Goal: Task Accomplishment & Management: Manage account settings

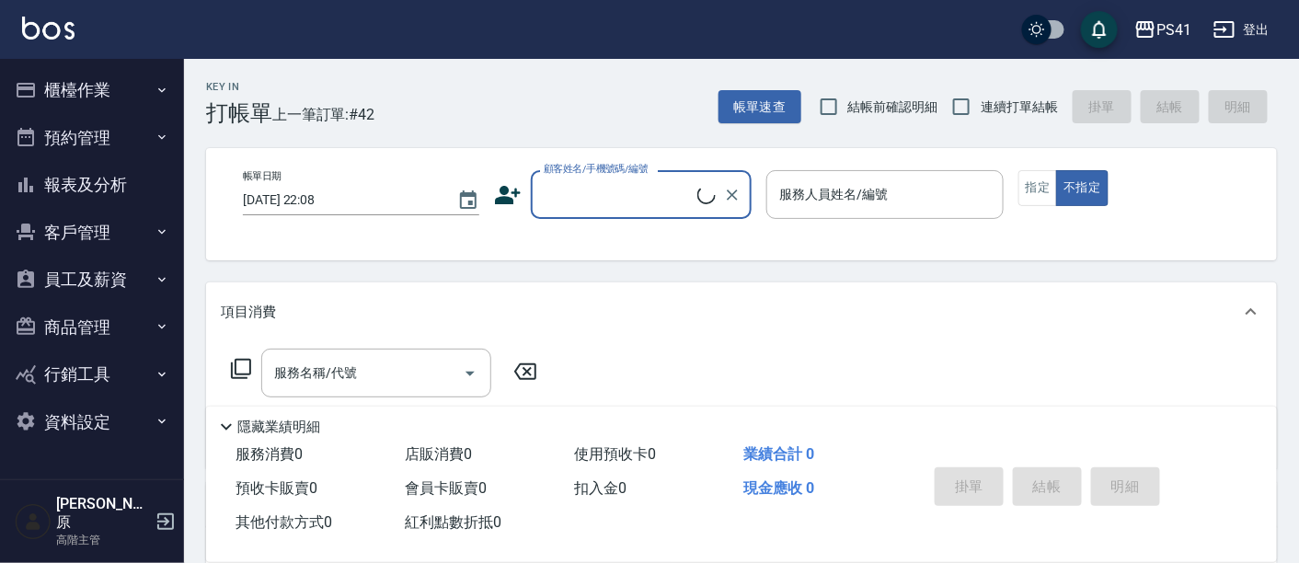
click at [84, 98] on button "櫃檯作業" at bounding box center [91, 90] width 169 height 48
click at [84, 97] on button "櫃檯作業" at bounding box center [91, 90] width 169 height 48
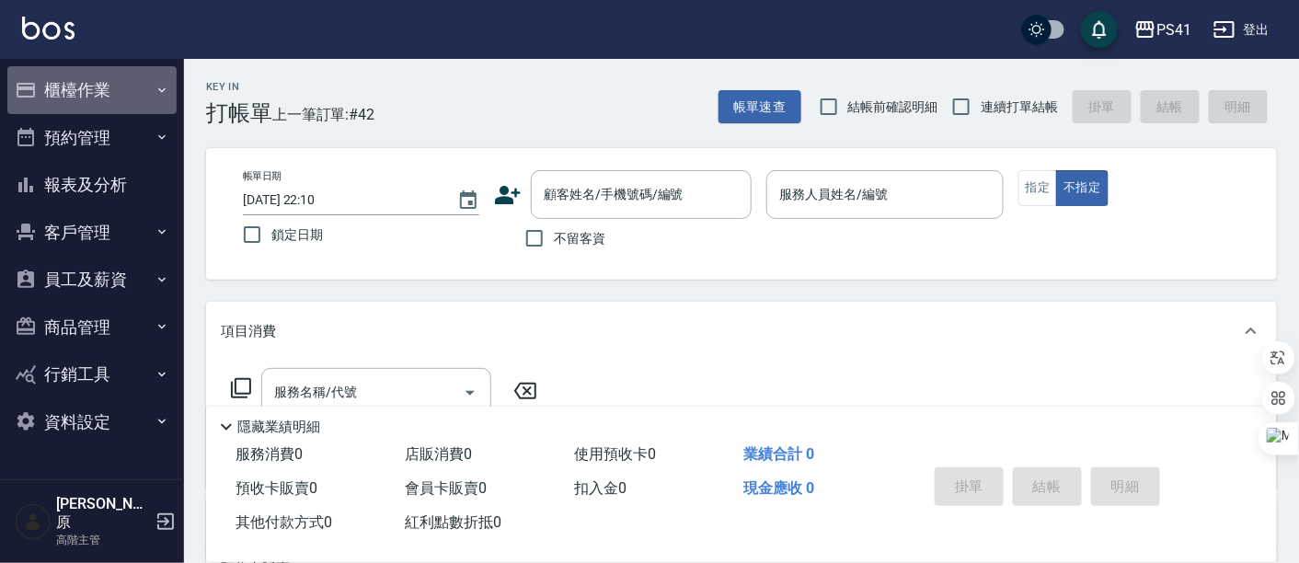
click at [93, 98] on button "櫃檯作業" at bounding box center [91, 90] width 169 height 48
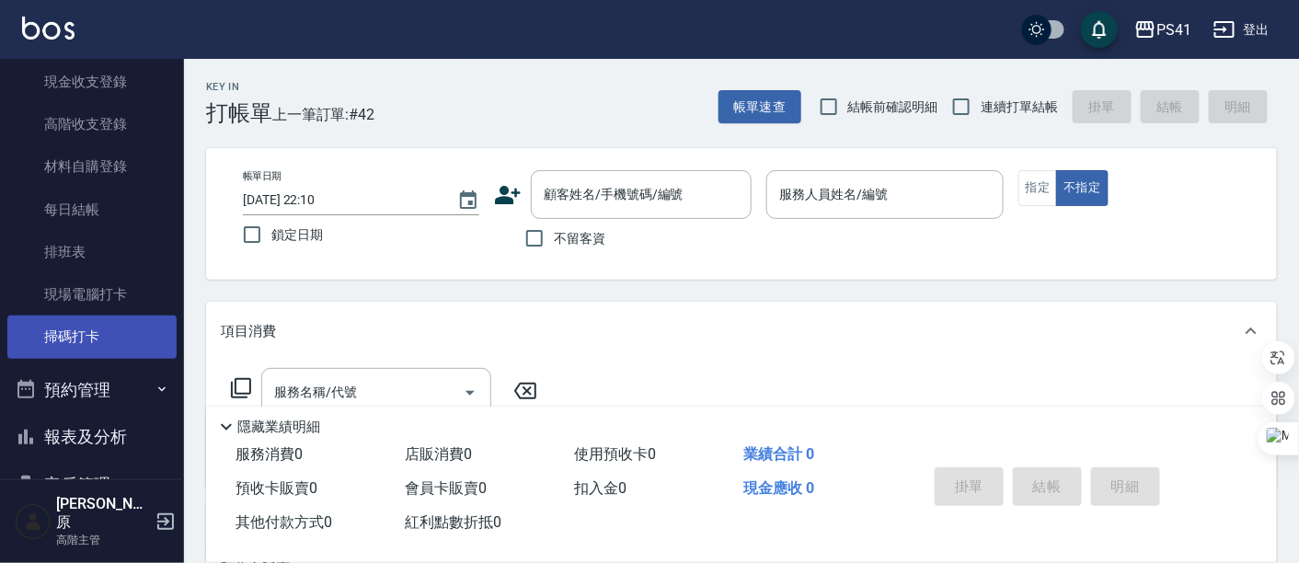
scroll to position [306, 0]
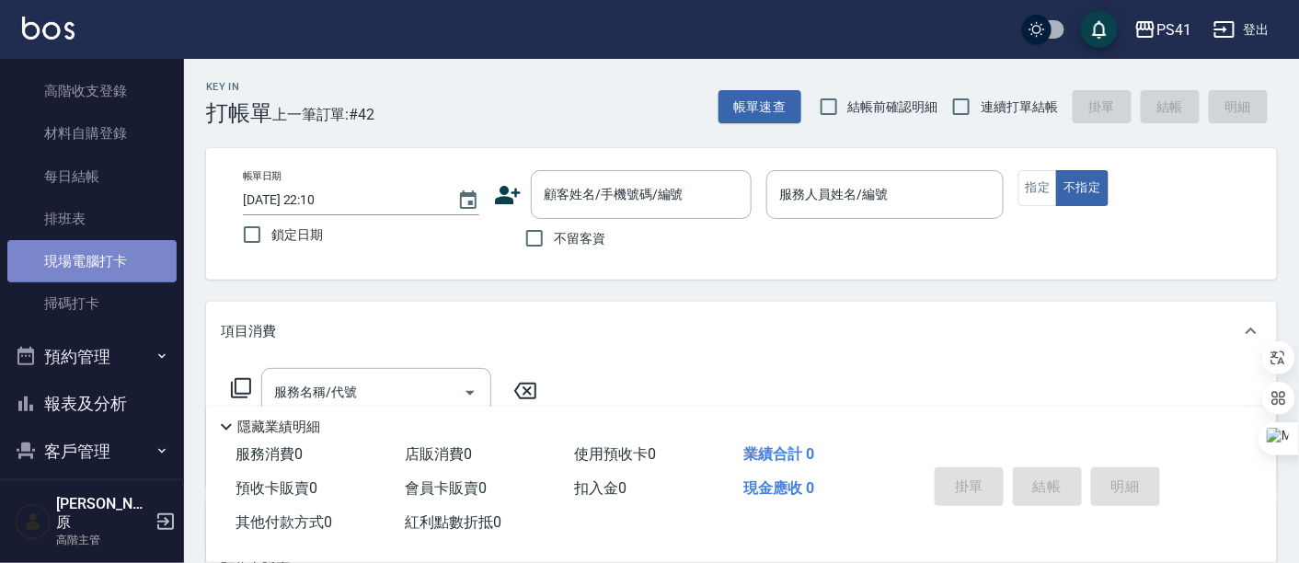
click at [125, 267] on link "現場電腦打卡" at bounding box center [91, 261] width 169 height 42
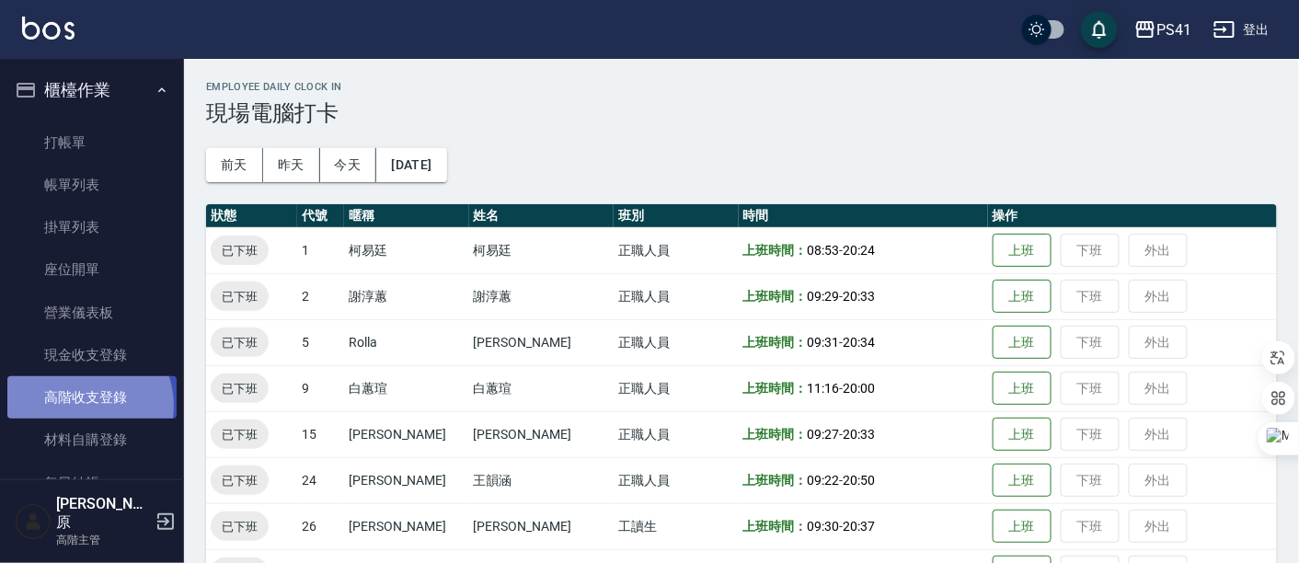
click at [84, 406] on link "高階收支登錄" at bounding box center [91, 397] width 169 height 42
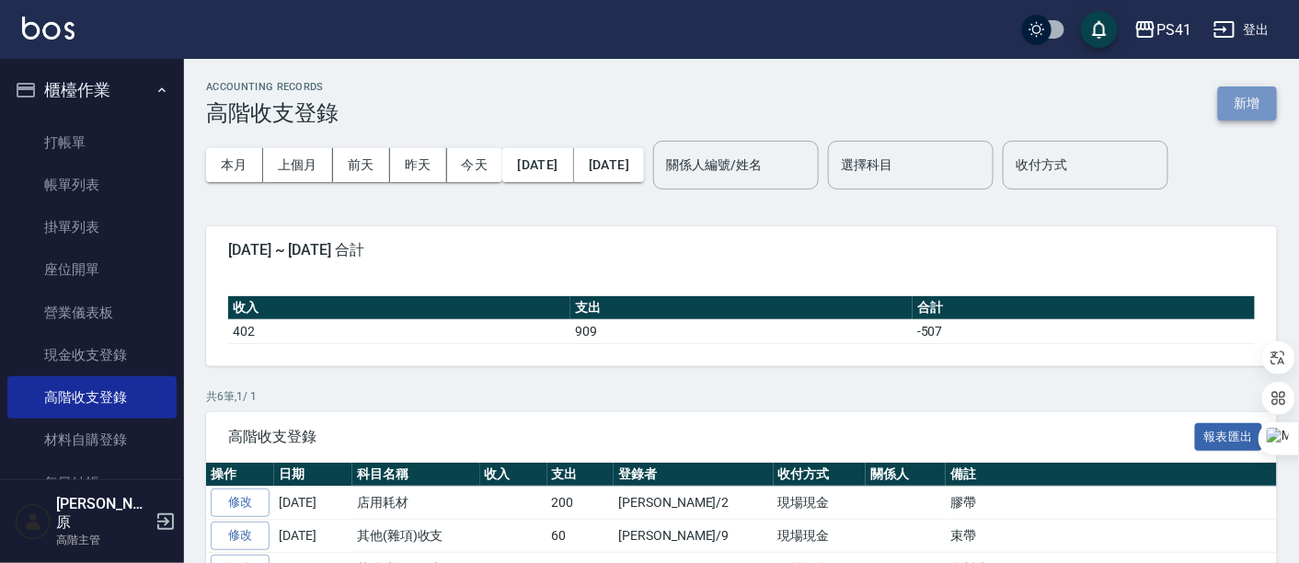
click at [1244, 96] on button "新增" at bounding box center [1247, 103] width 59 height 34
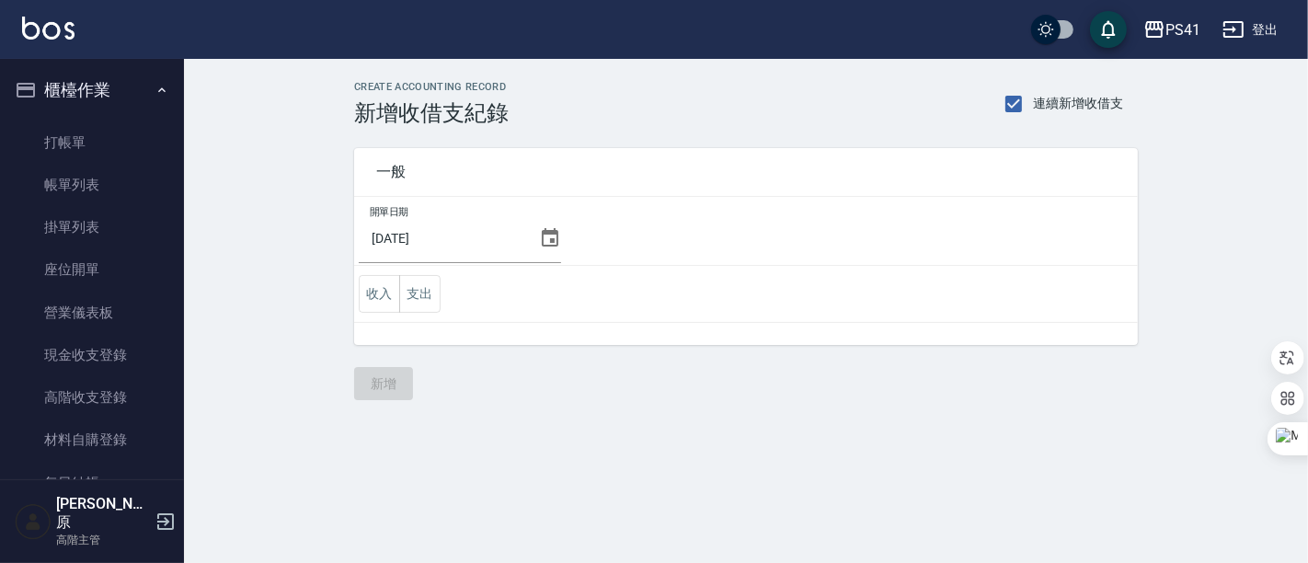
click at [539, 240] on icon at bounding box center [550, 238] width 22 height 22
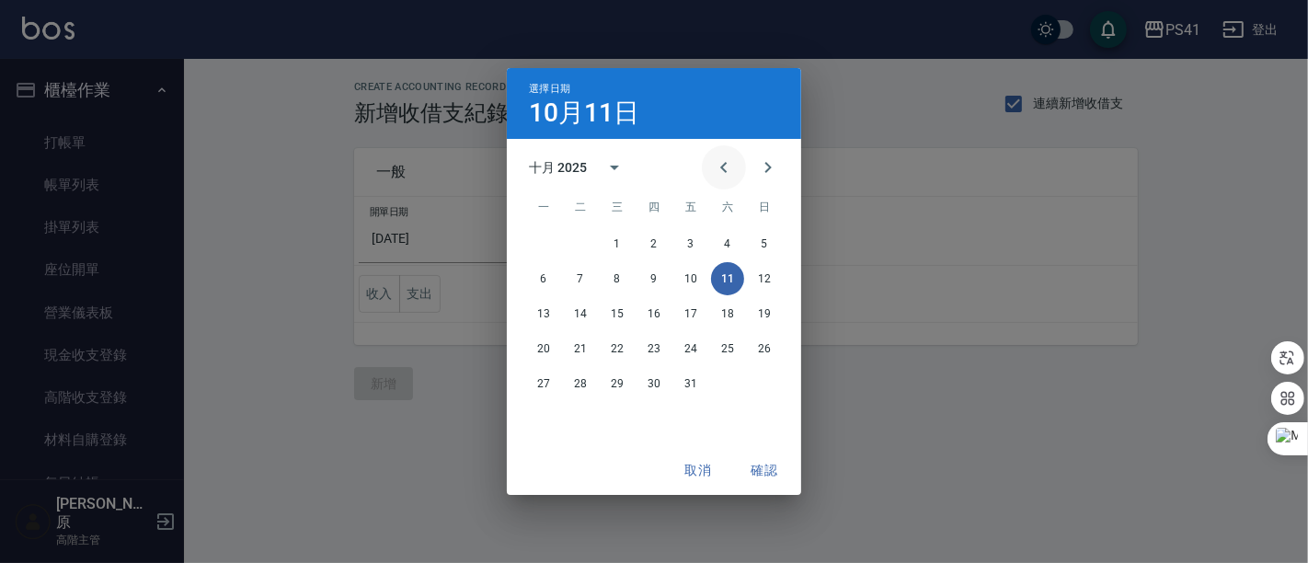
click at [718, 170] on icon "Previous month" at bounding box center [724, 167] width 22 height 22
click at [626, 316] on button "17" at bounding box center [617, 313] width 33 height 33
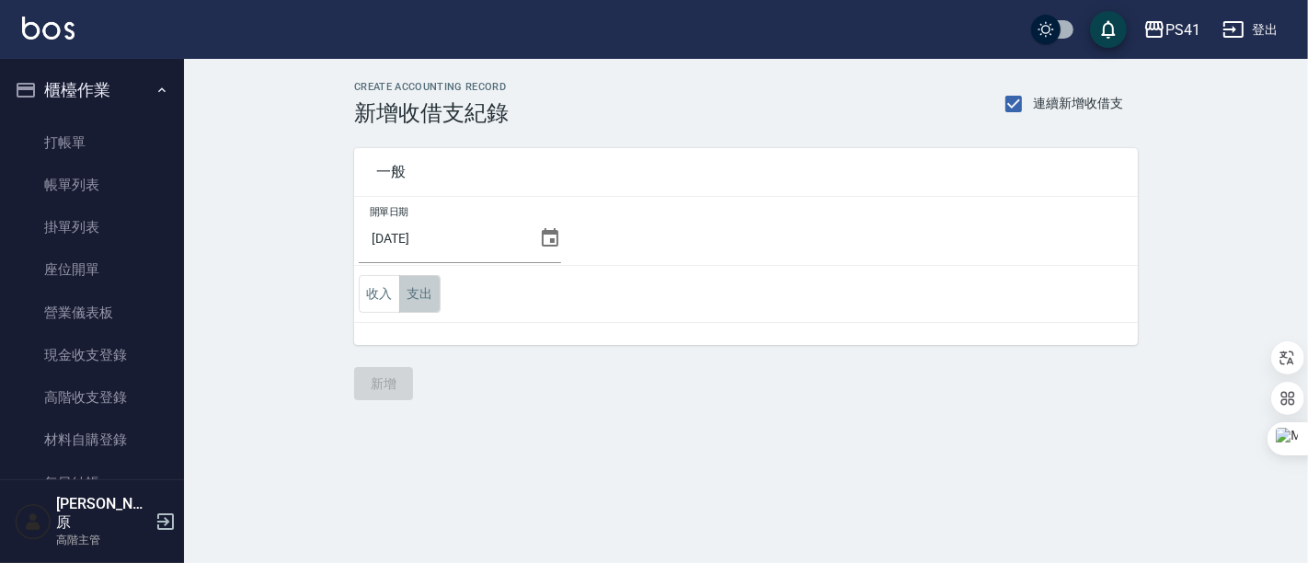
click at [429, 303] on button "支出" at bounding box center [419, 294] width 41 height 38
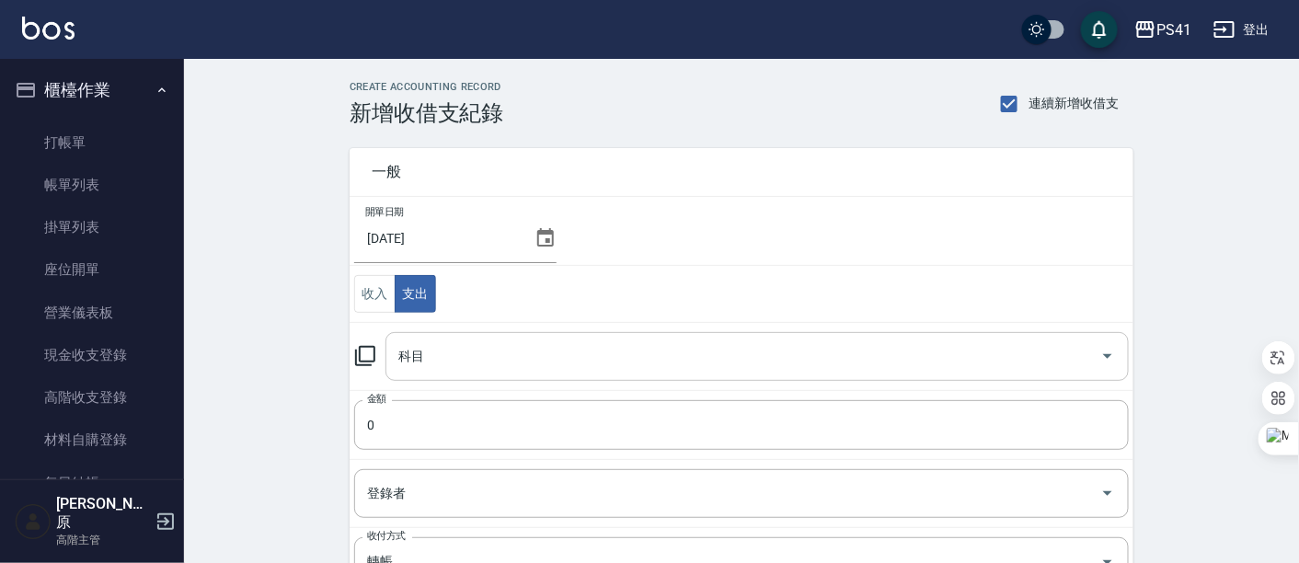
click at [1101, 356] on icon "Open" at bounding box center [1108, 356] width 22 height 22
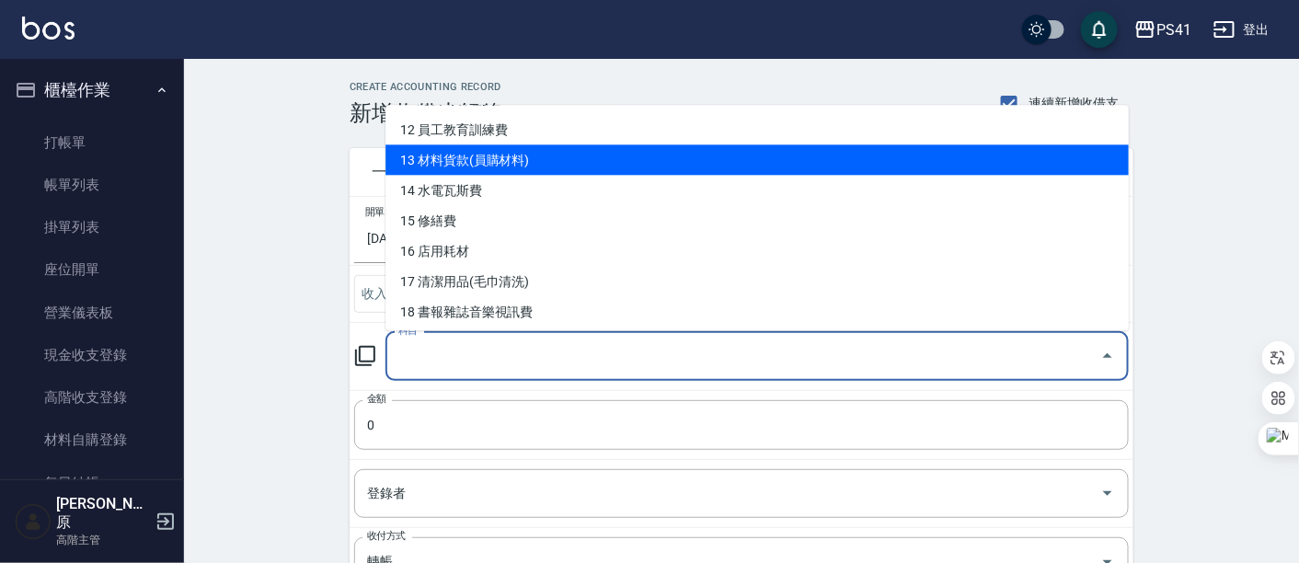
scroll to position [408, 0]
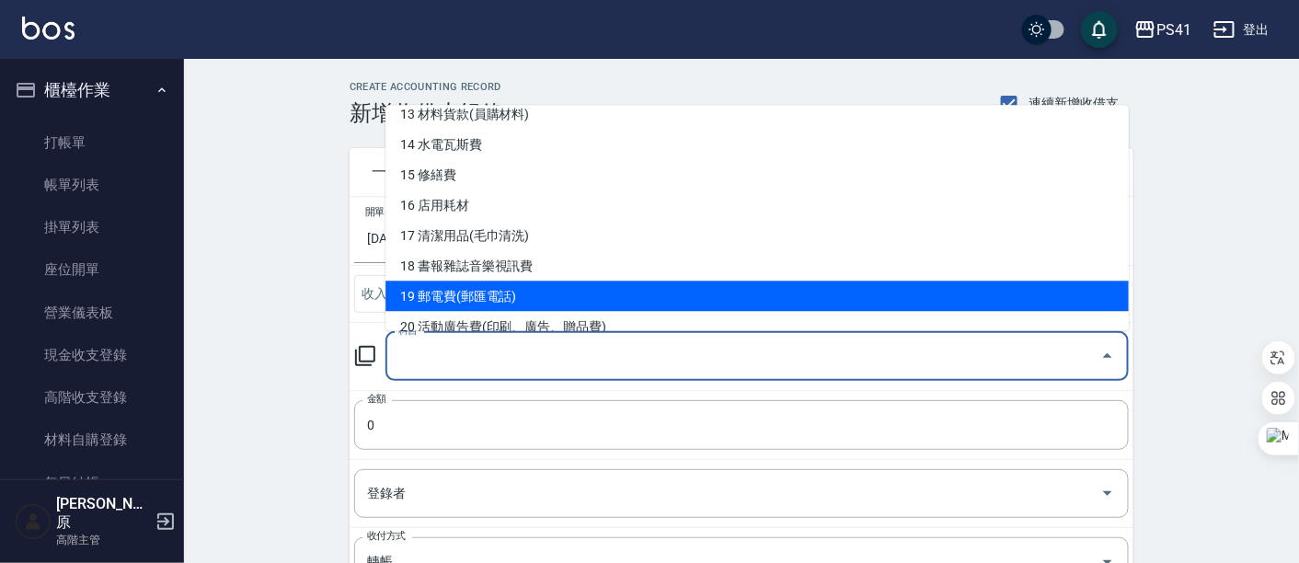
click at [512, 282] on li "19 郵電費(郵匯電話)" at bounding box center [756, 297] width 743 height 30
type input "19 郵電費(郵匯電話)"
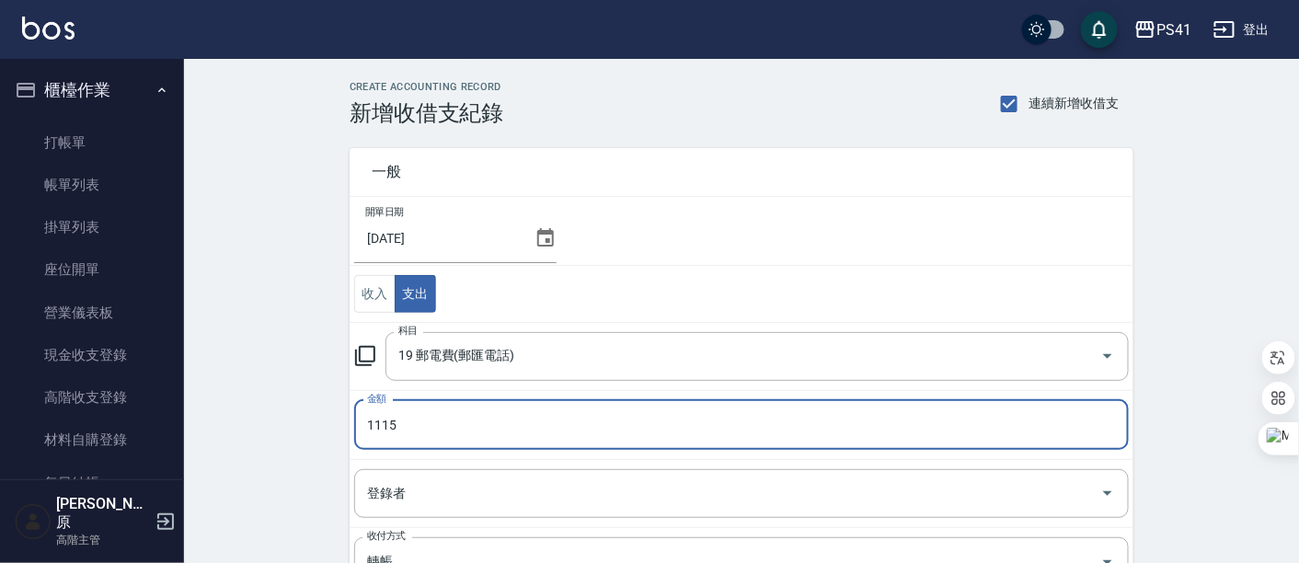
type input "1115"
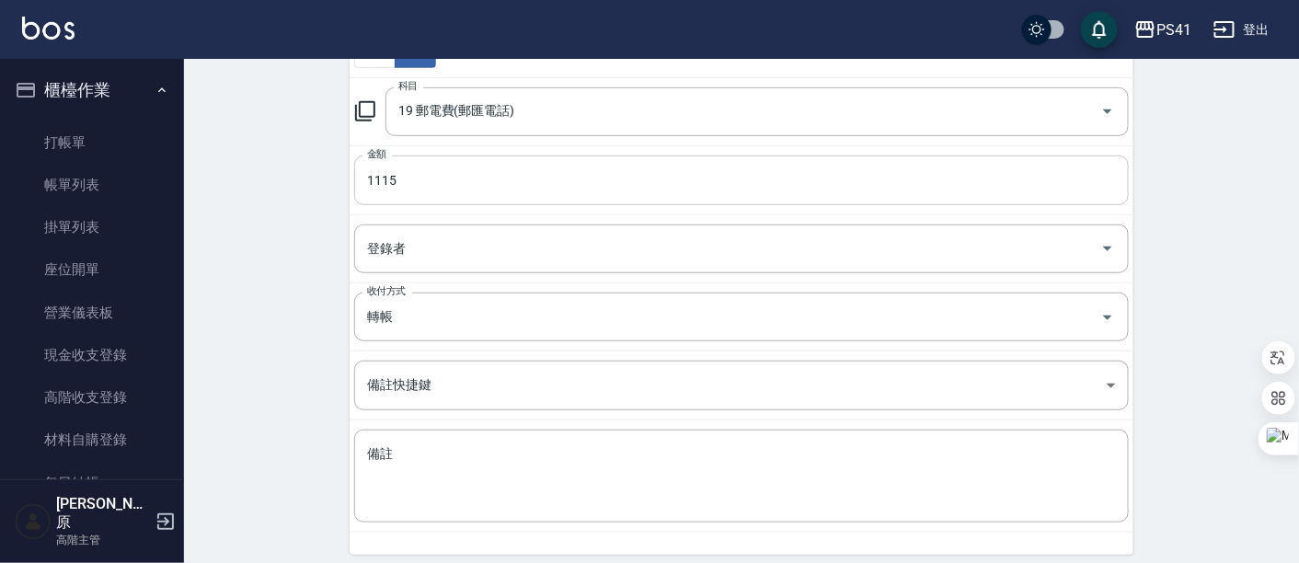
scroll to position [310, 0]
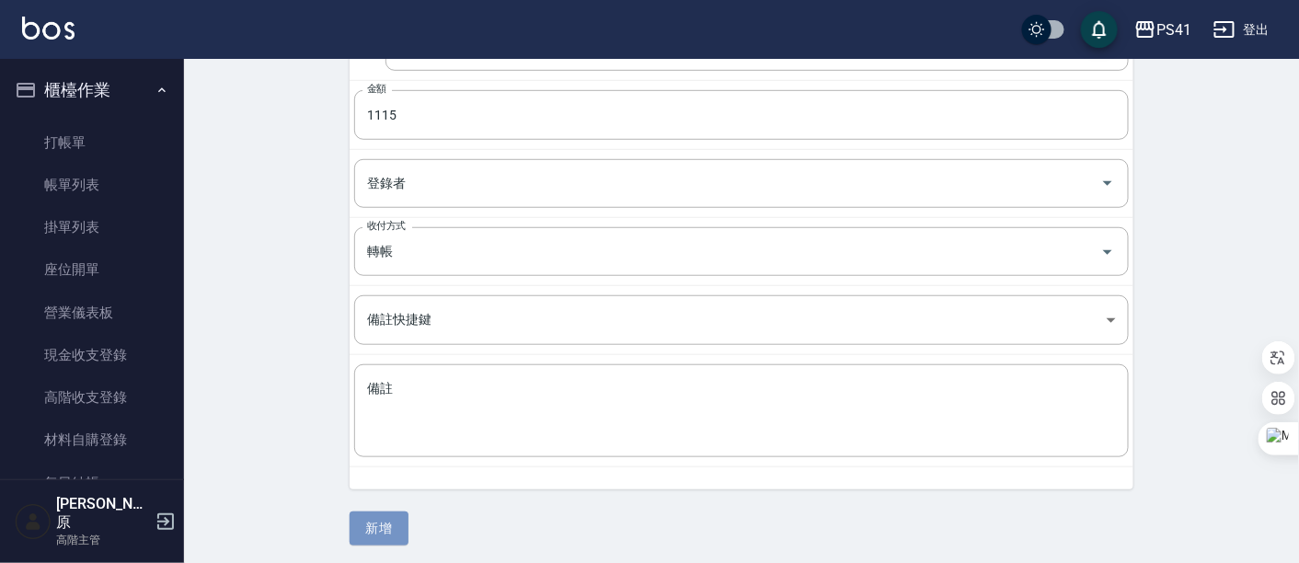
click at [394, 527] on button "新增" at bounding box center [379, 529] width 59 height 34
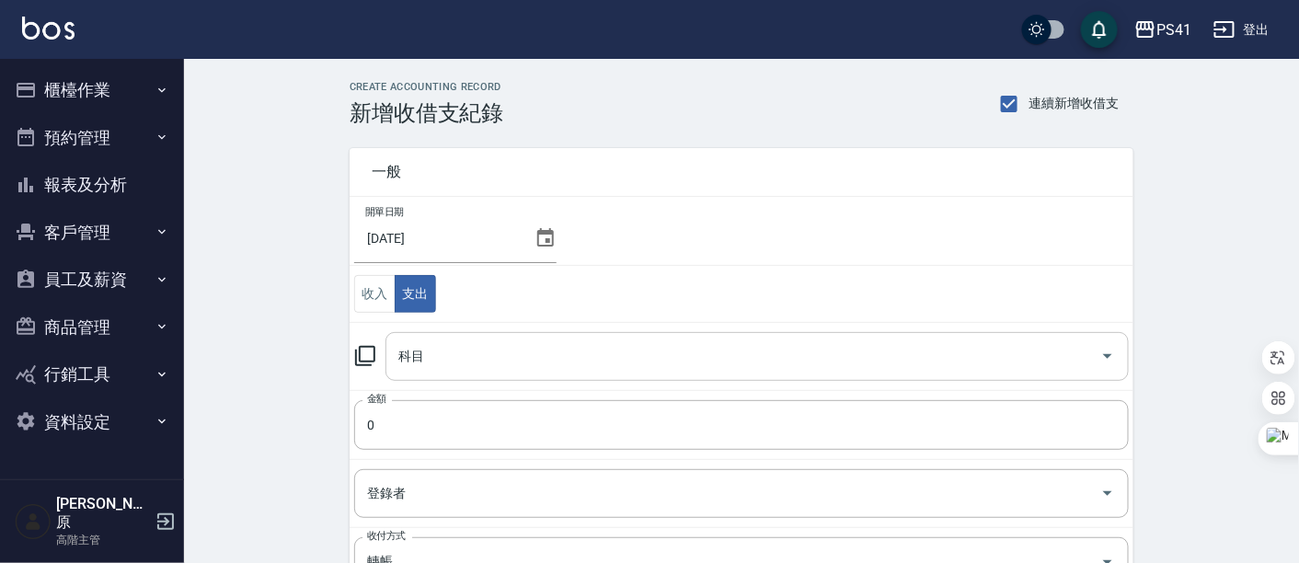
click at [1099, 352] on icon "Open" at bounding box center [1108, 356] width 22 height 22
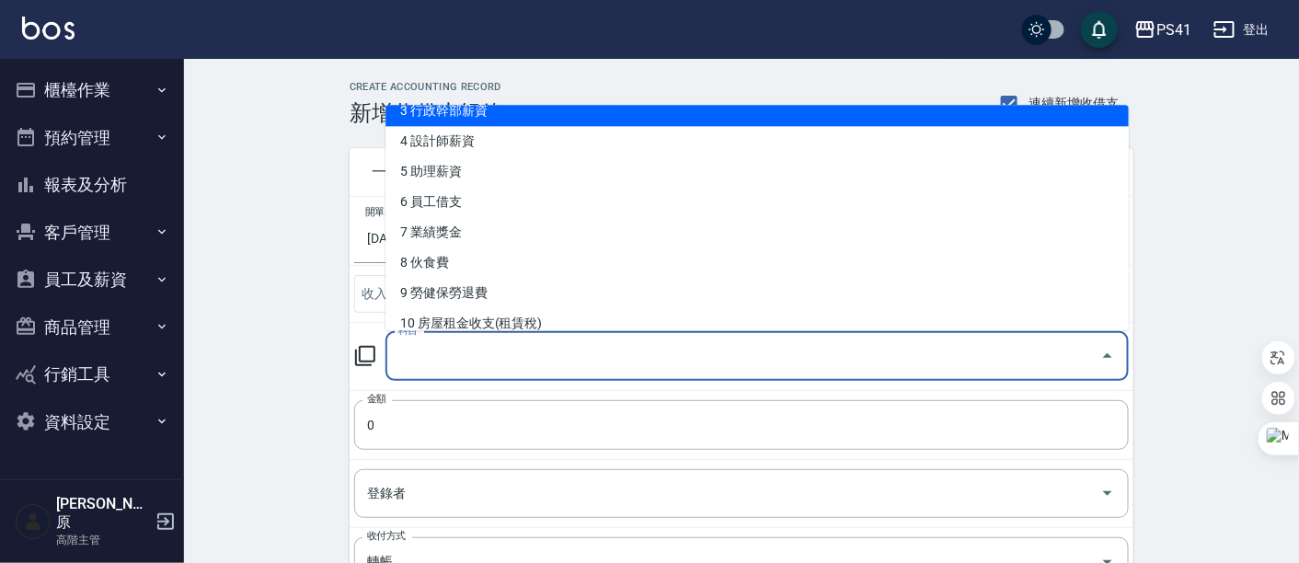
scroll to position [204, 0]
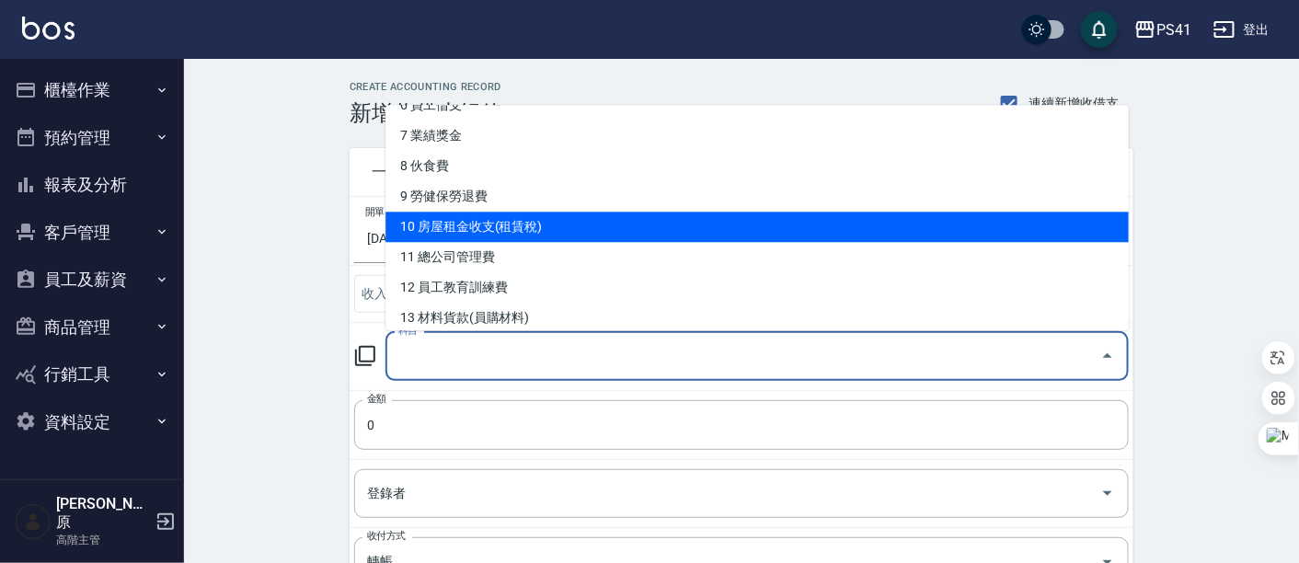
click at [535, 213] on li "10 房屋租金收支(租賃稅)" at bounding box center [756, 228] width 743 height 30
type input "10 房屋租金收支(租賃稅)"
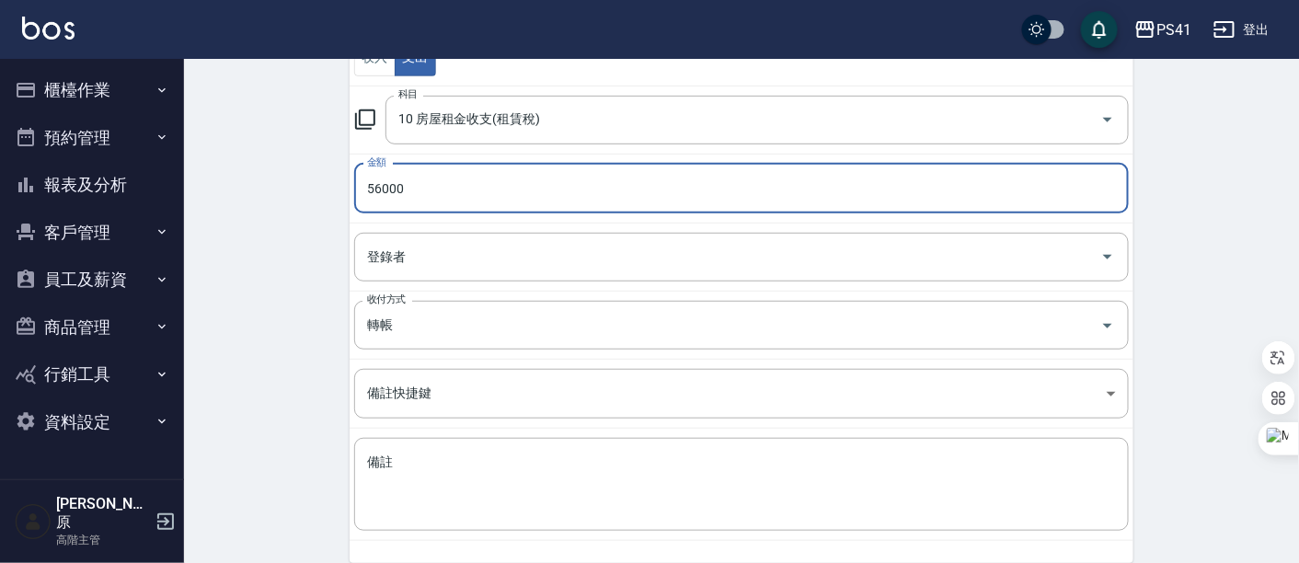
scroll to position [310, 0]
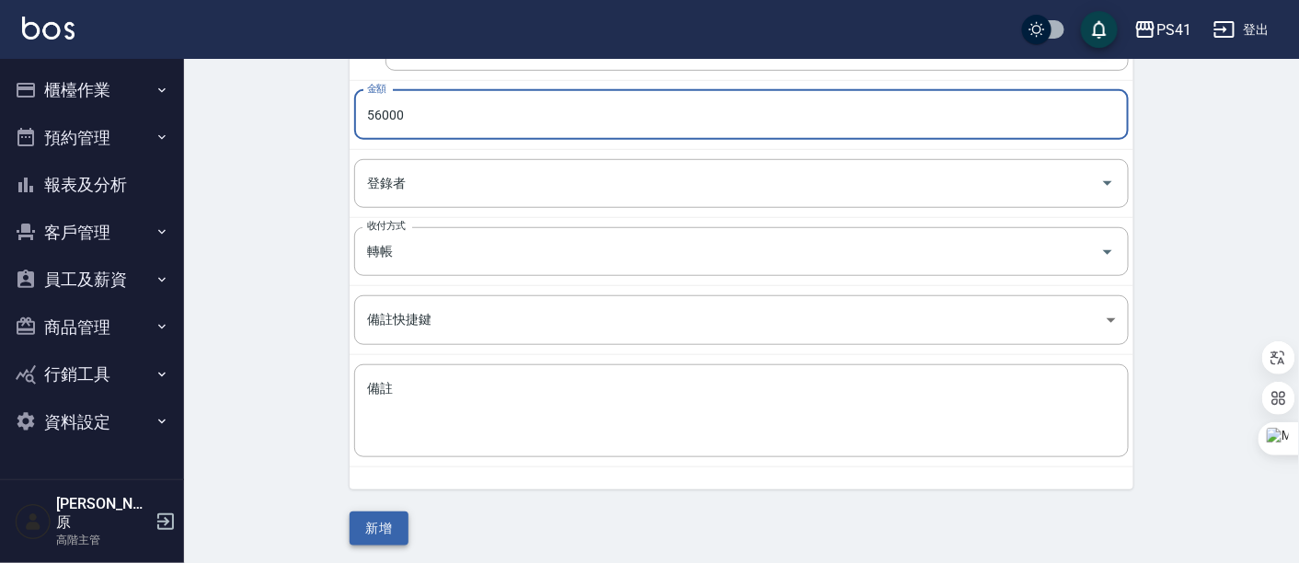
type input "56000"
click at [381, 519] on button "新增" at bounding box center [379, 529] width 59 height 34
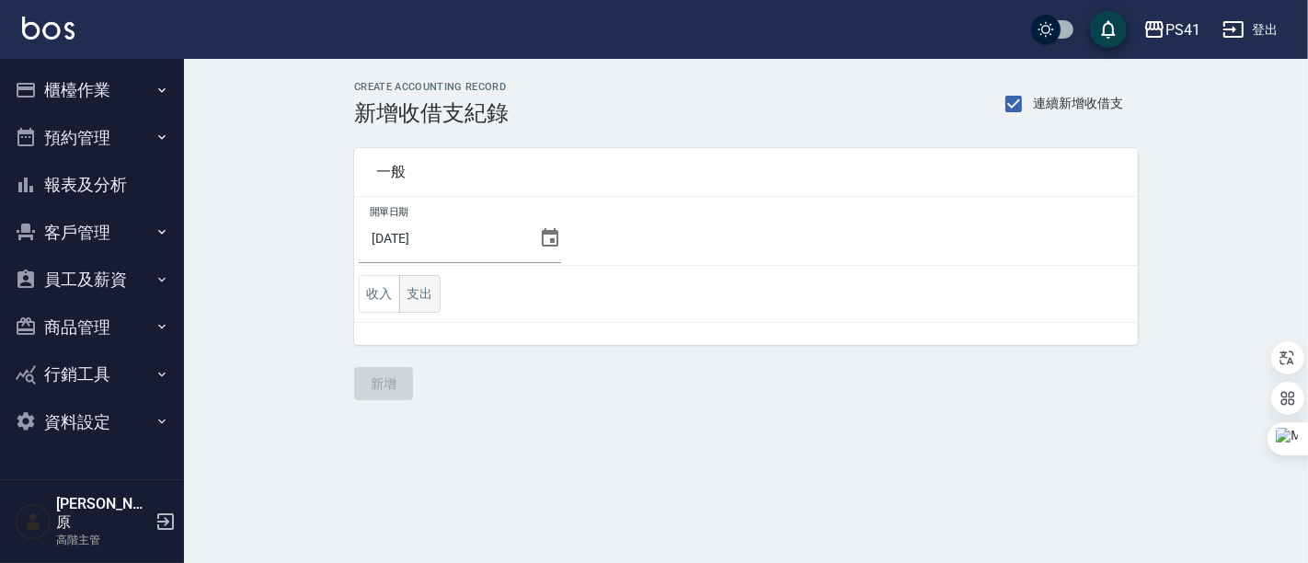
click at [433, 302] on button "支出" at bounding box center [419, 294] width 41 height 38
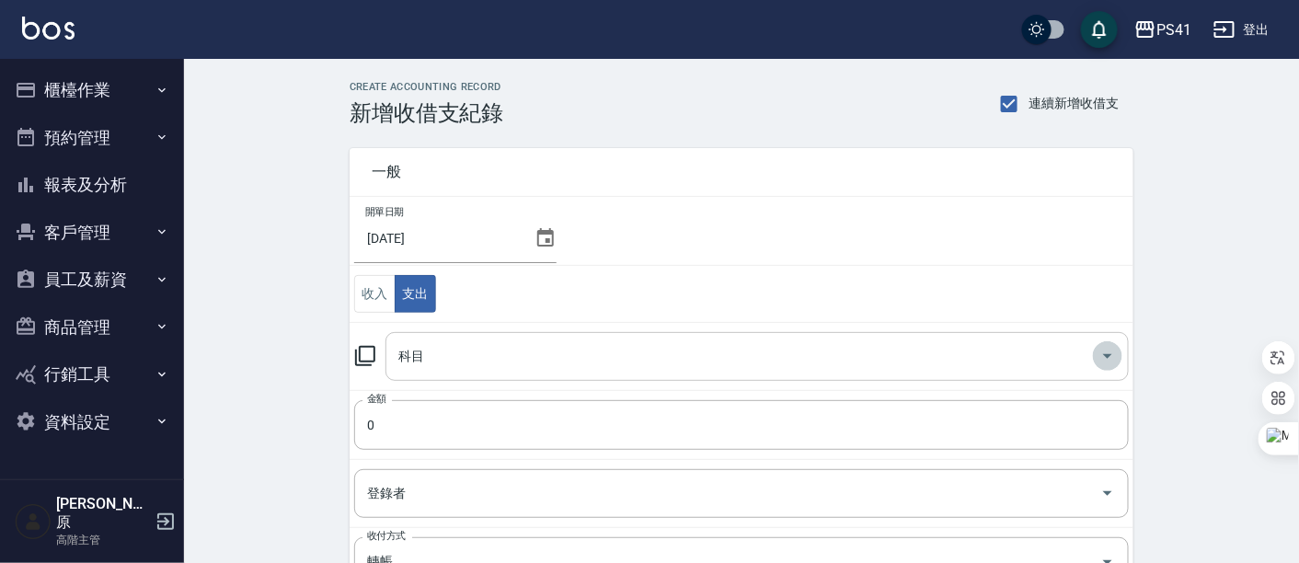
click at [1109, 352] on icon "Open" at bounding box center [1108, 356] width 22 height 22
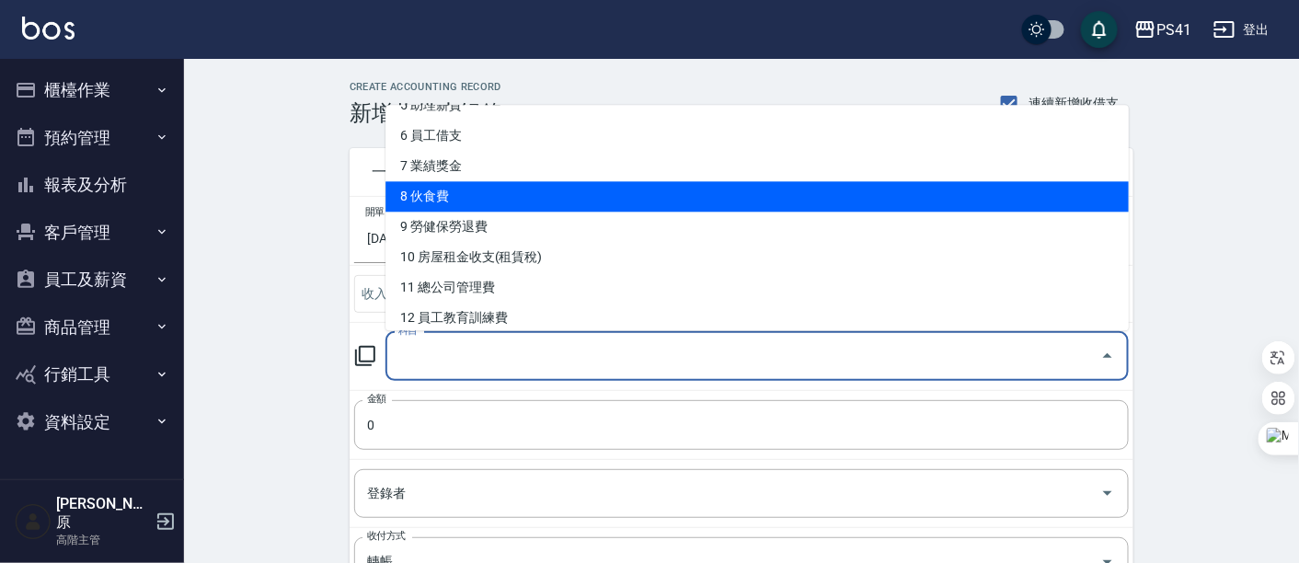
scroll to position [204, 0]
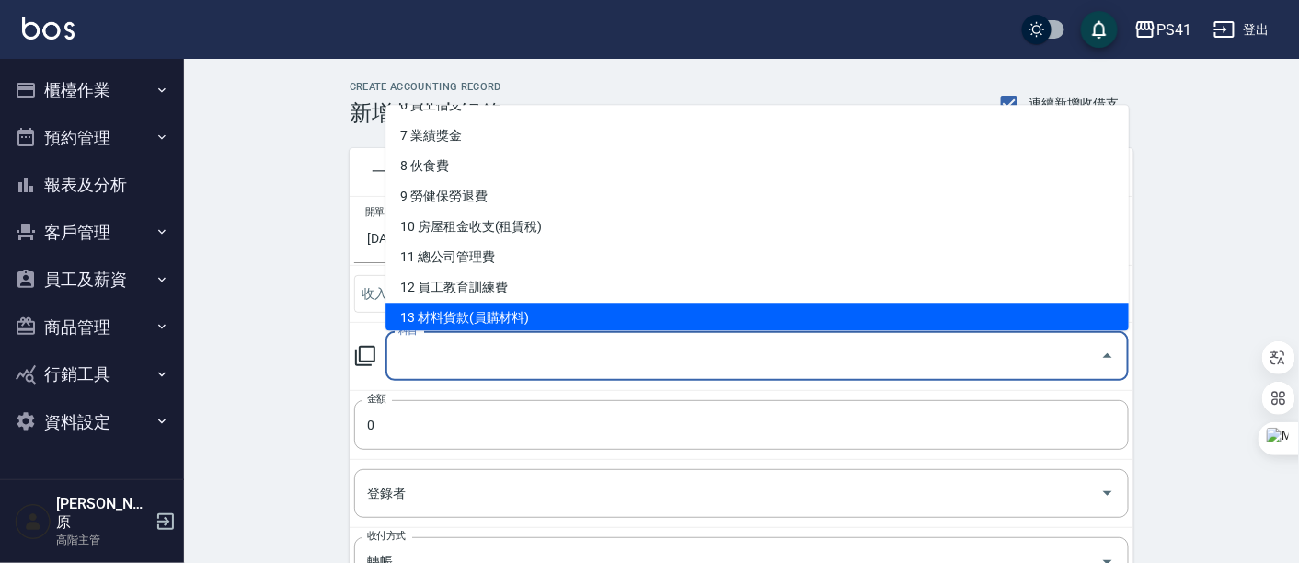
click at [509, 308] on li "13 材料貨款(員購材料)" at bounding box center [756, 319] width 743 height 30
type input "13 材料貨款(員購材料)"
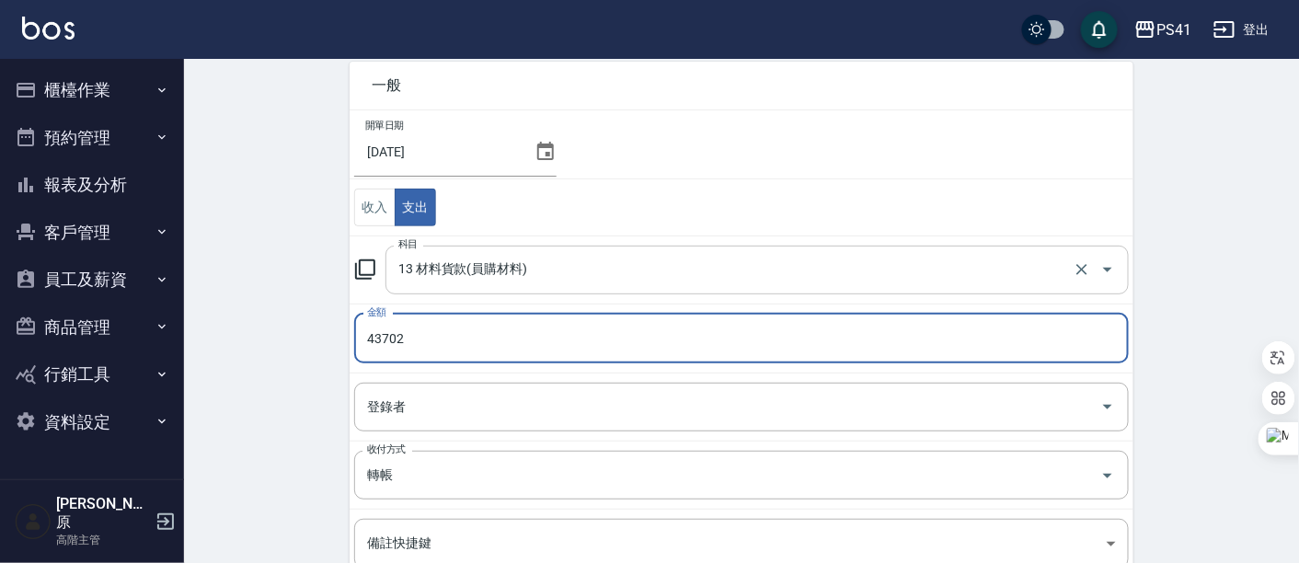
scroll to position [306, 0]
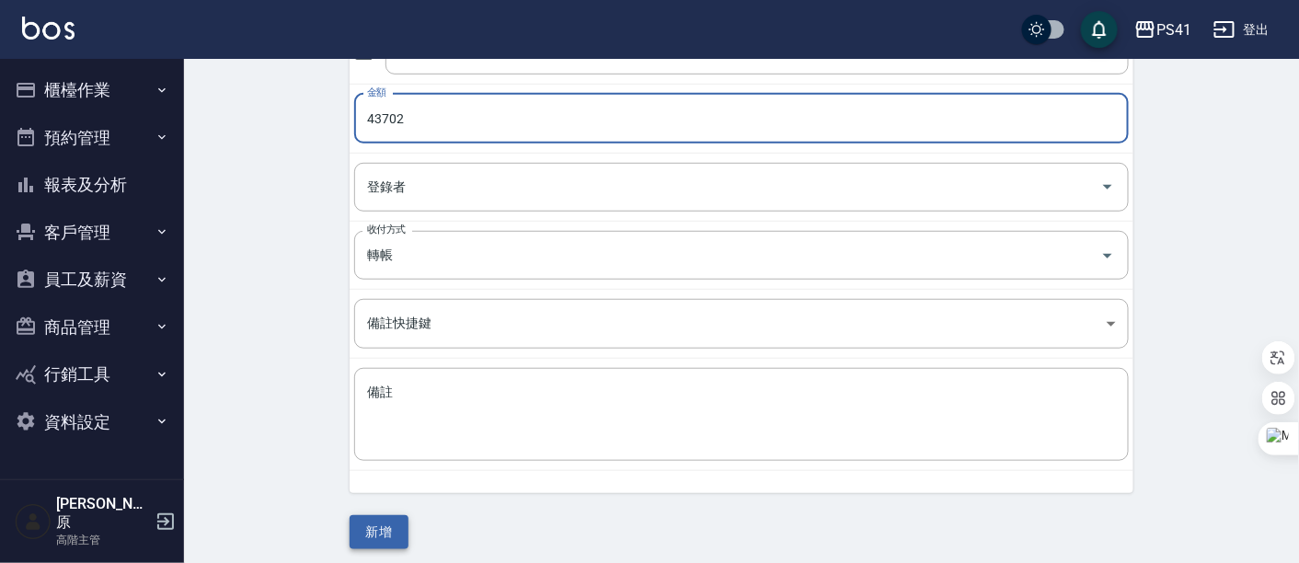
type input "43702"
click at [374, 524] on button "新增" at bounding box center [379, 532] width 59 height 34
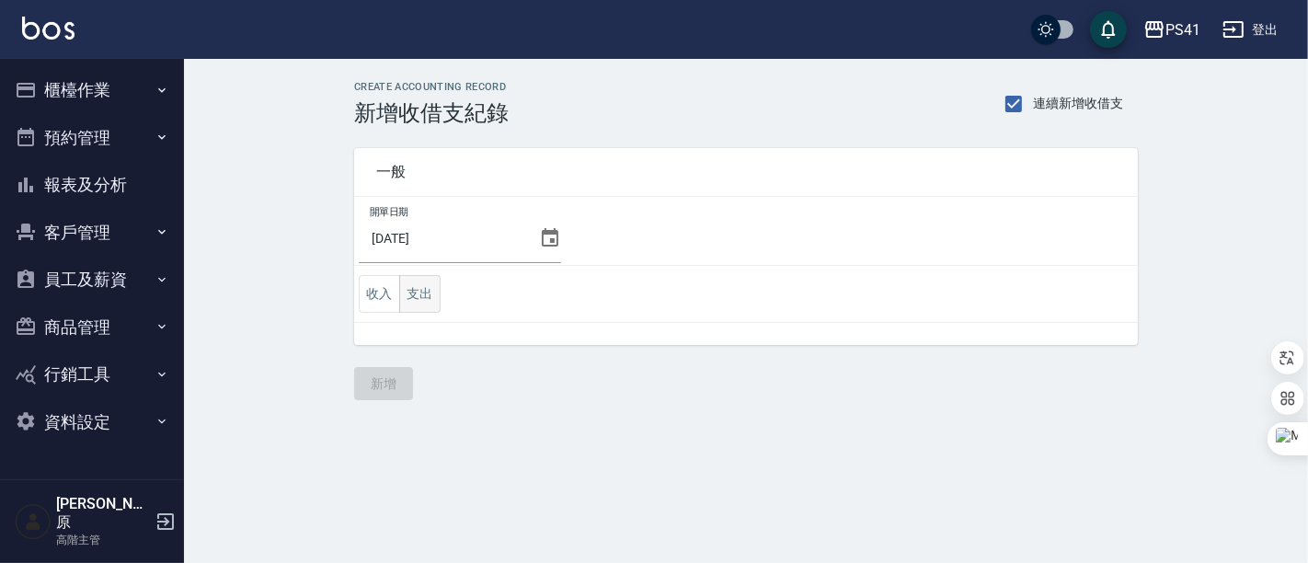
click at [414, 294] on button "支出" at bounding box center [419, 294] width 41 height 38
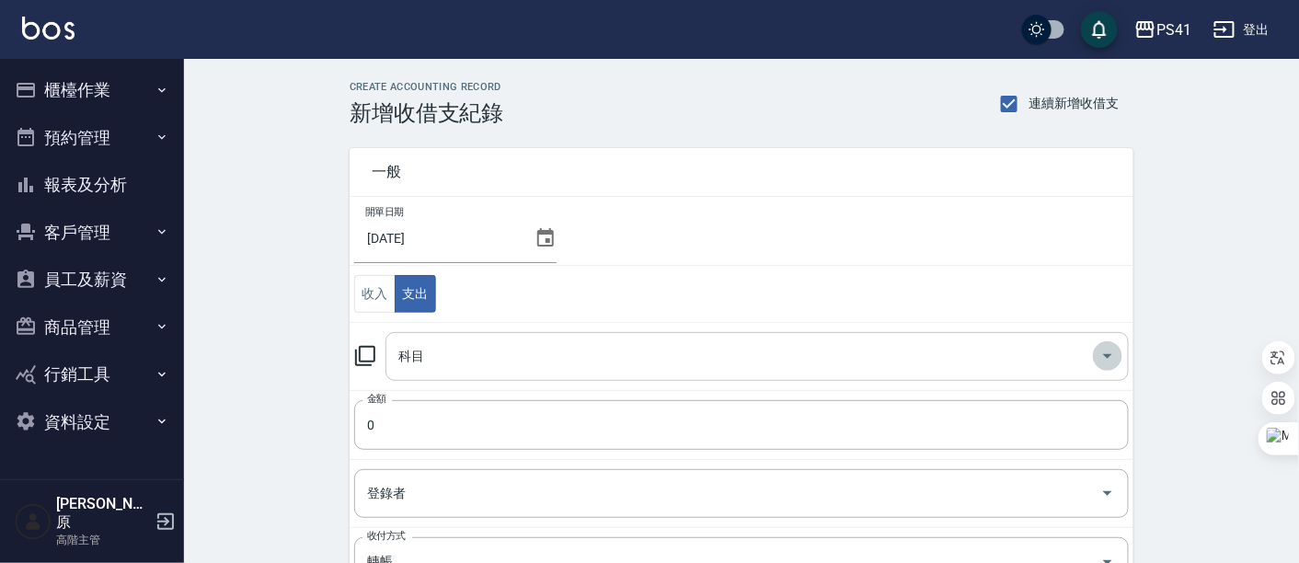
click at [1118, 359] on icon "Open" at bounding box center [1108, 356] width 22 height 22
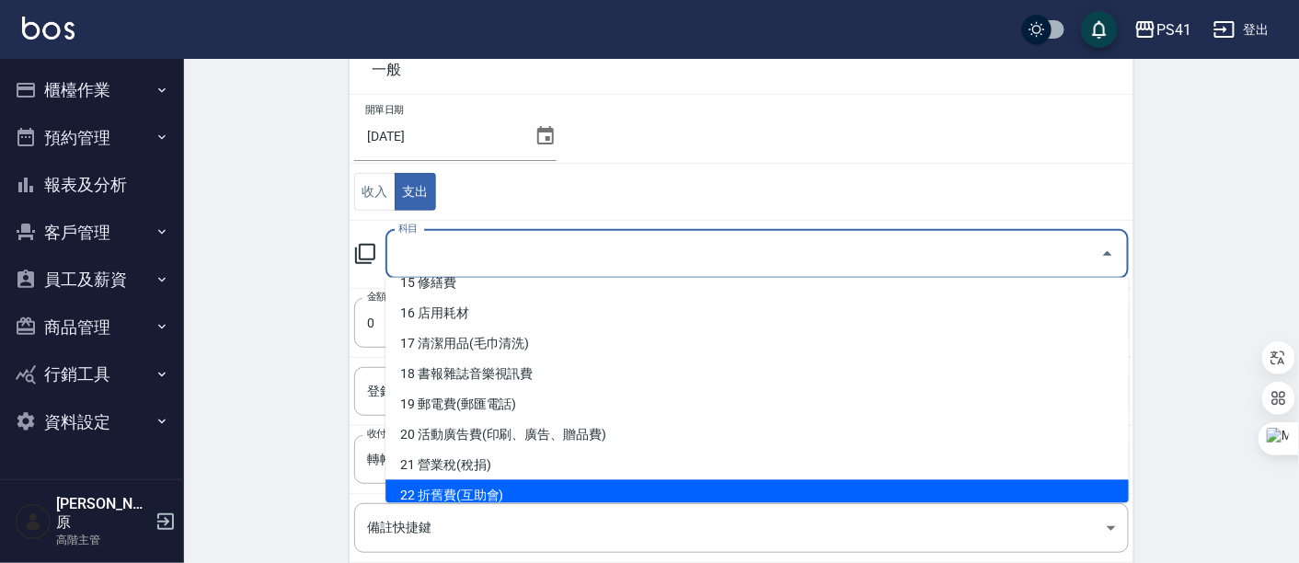
scroll to position [328, 0]
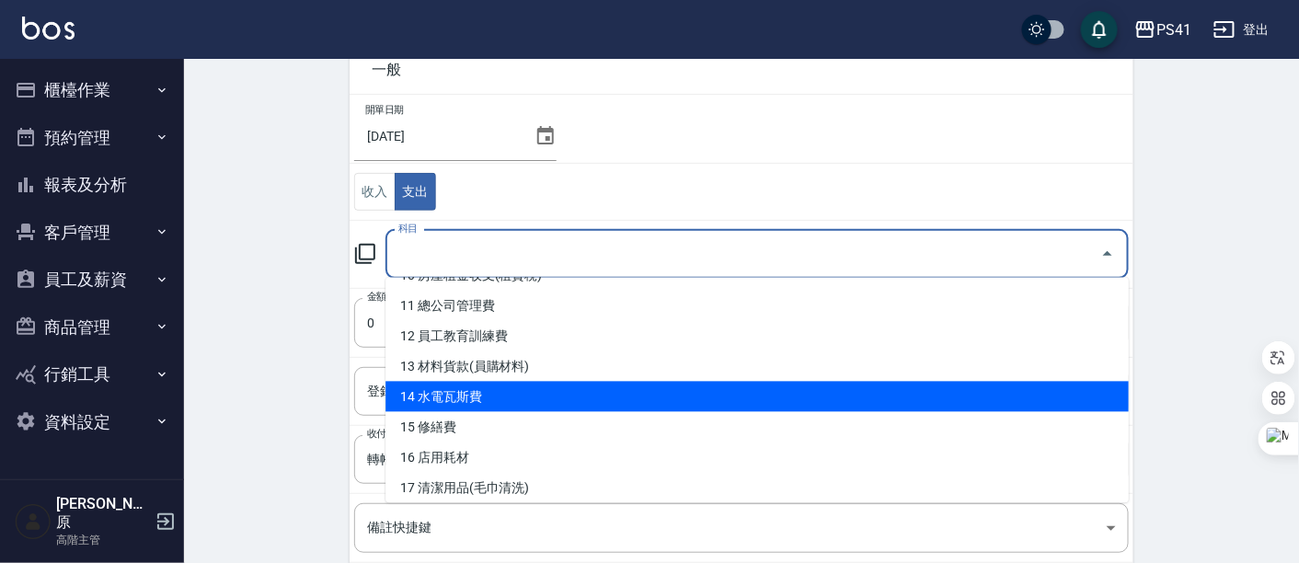
click at [514, 400] on li "14 水電瓦斯費" at bounding box center [756, 397] width 743 height 30
type input "14 水電瓦斯費"
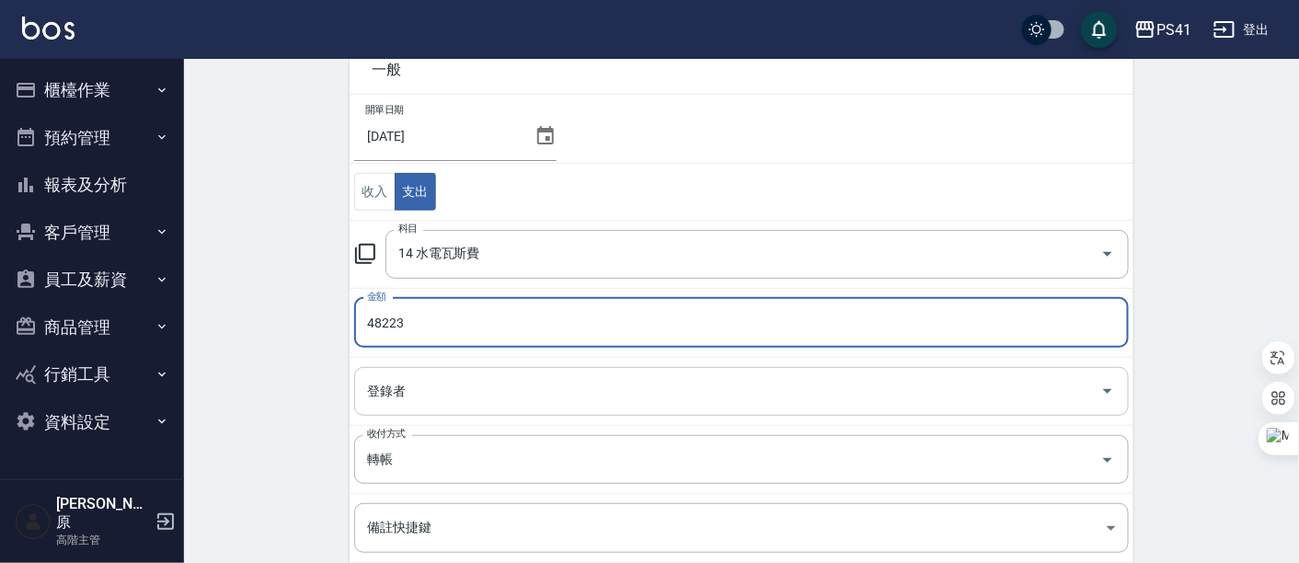
type input "48223"
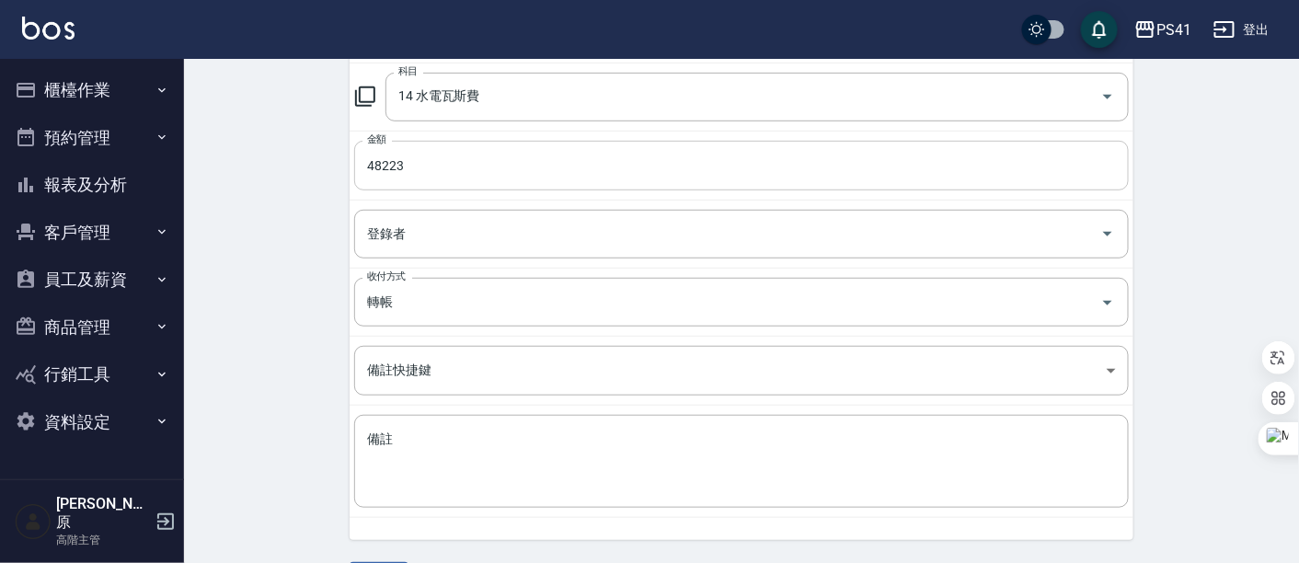
scroll to position [306, 0]
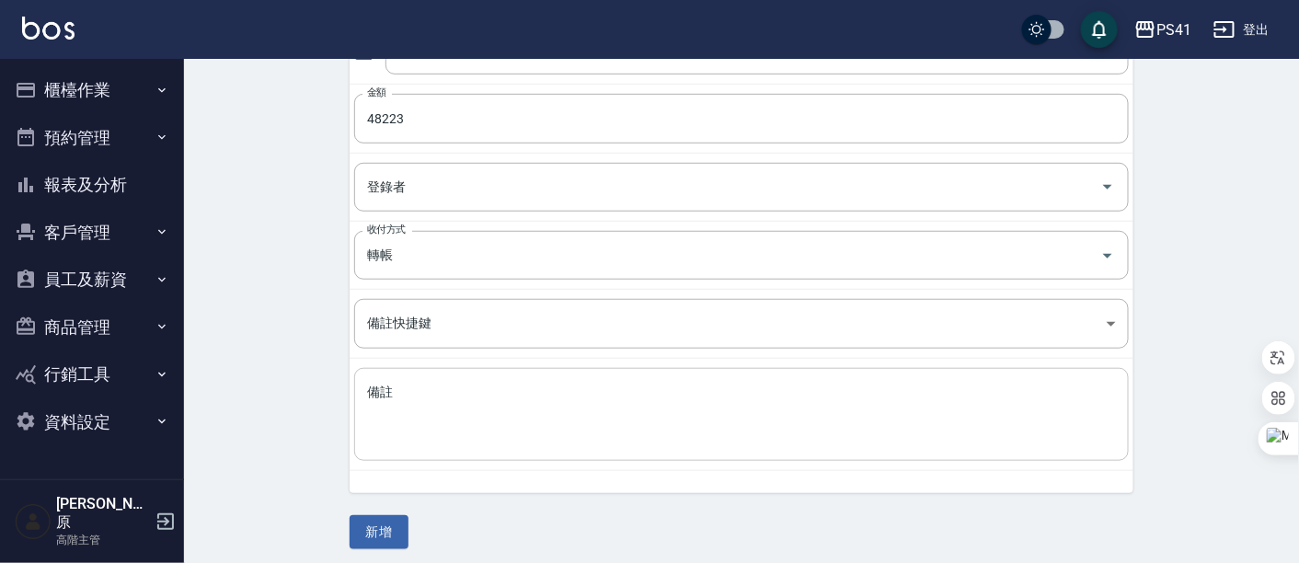
click at [587, 397] on textarea "備註" at bounding box center [741, 415] width 749 height 63
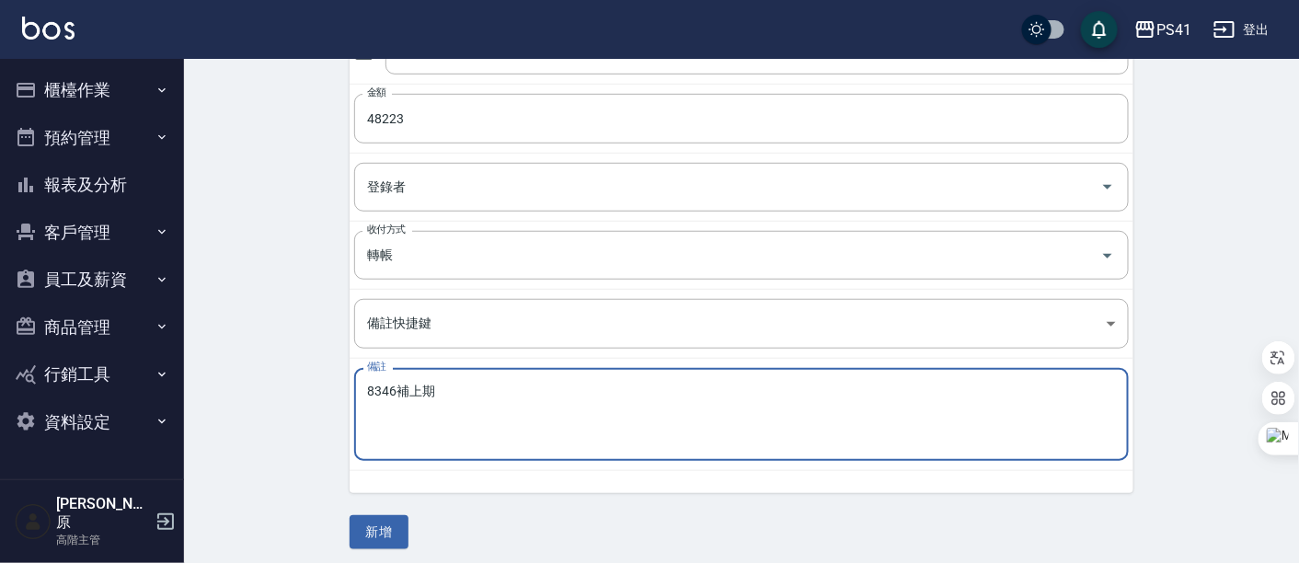
type textarea "8346補上期"
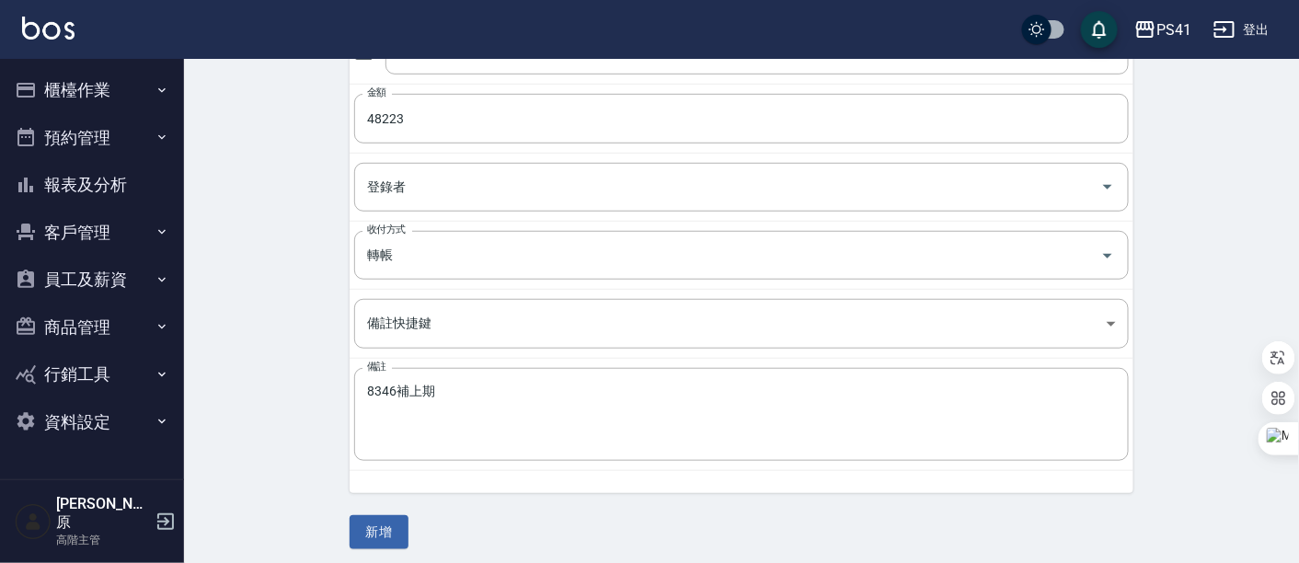
click at [290, 274] on div "CREATE ACCOUNTING RECORD 新增收借支紀錄 連續新增收借支 一般 開單日期 2025/09/17 收入 支出 科目 14 水電瓦斯費 科…" at bounding box center [741, 162] width 1115 height 819
click at [386, 520] on button "新增" at bounding box center [379, 532] width 59 height 34
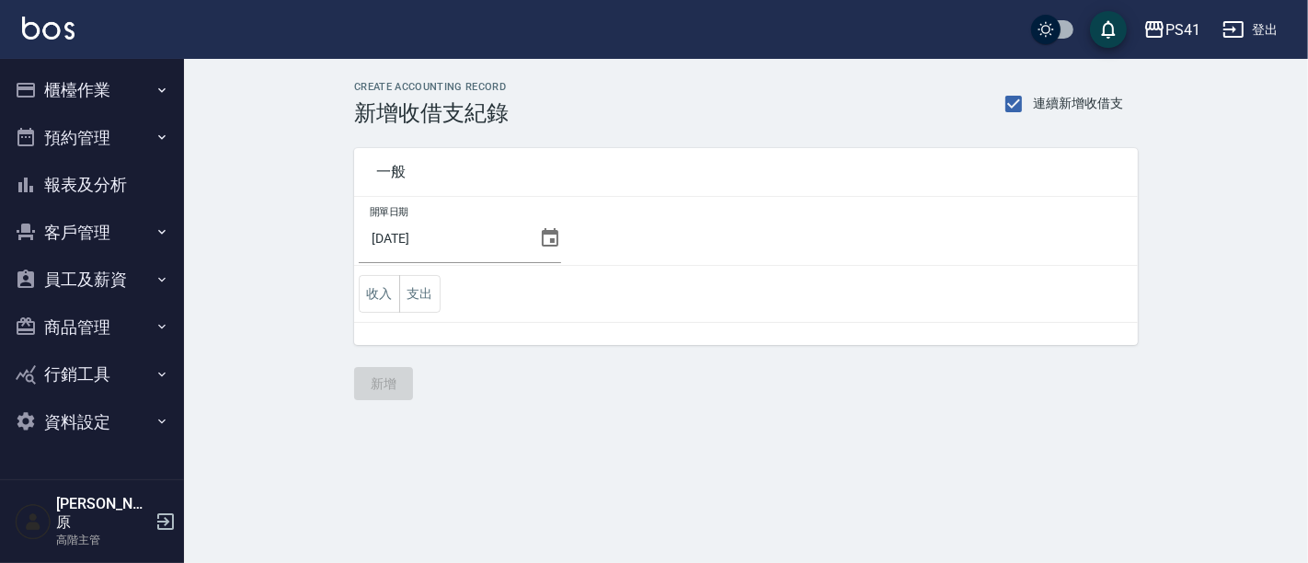
click at [436, 293] on button "支出" at bounding box center [419, 294] width 41 height 38
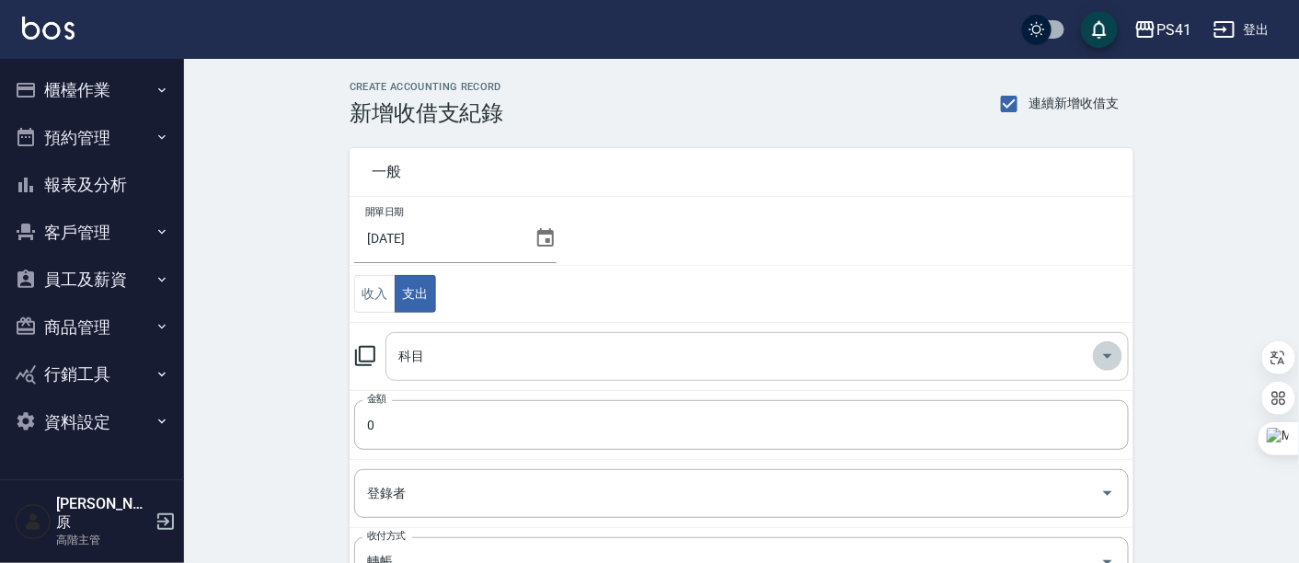
click at [1099, 357] on icon "Open" at bounding box center [1108, 356] width 22 height 22
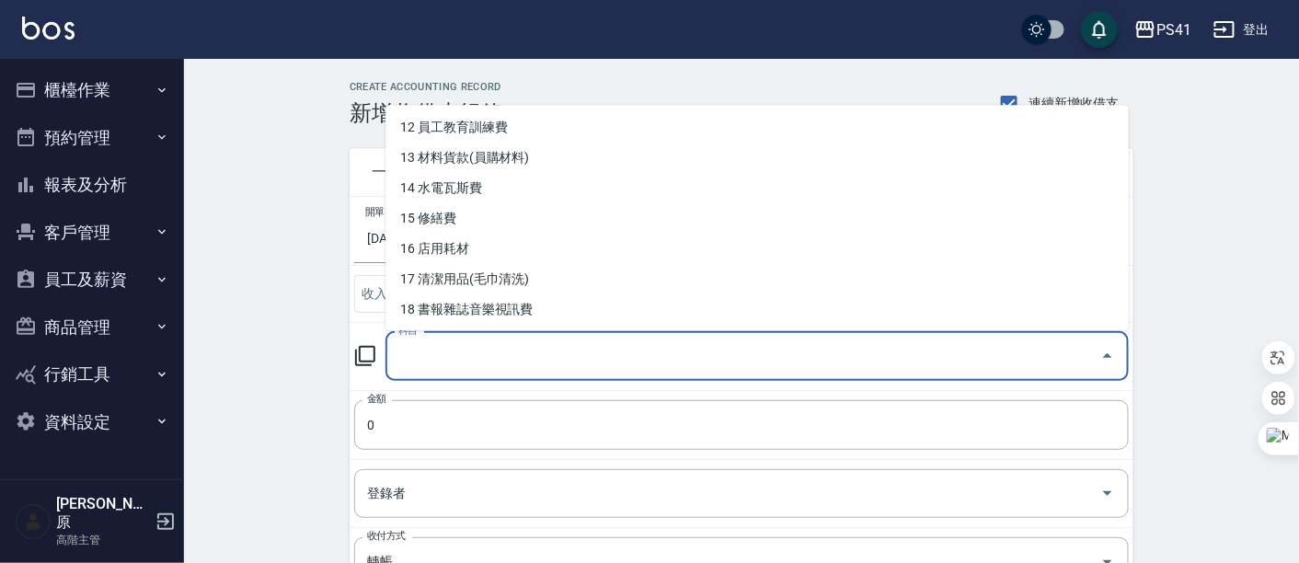
scroll to position [408, 0]
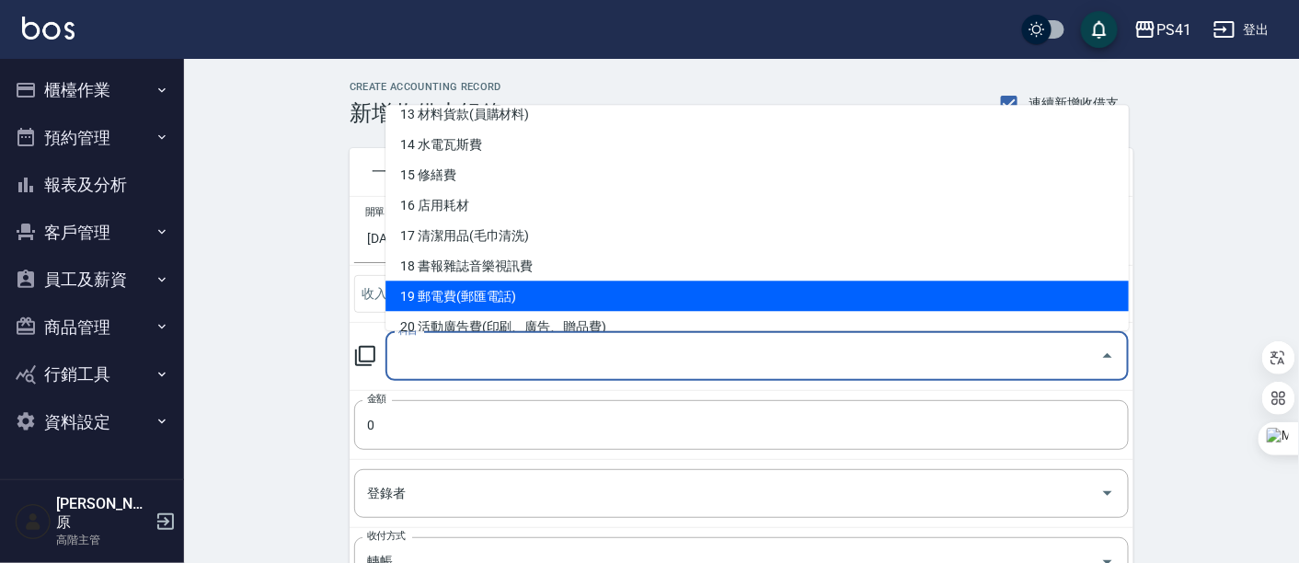
click at [507, 285] on li "19 郵電費(郵匯電話)" at bounding box center [756, 297] width 743 height 30
type input "19 郵電費(郵匯電話)"
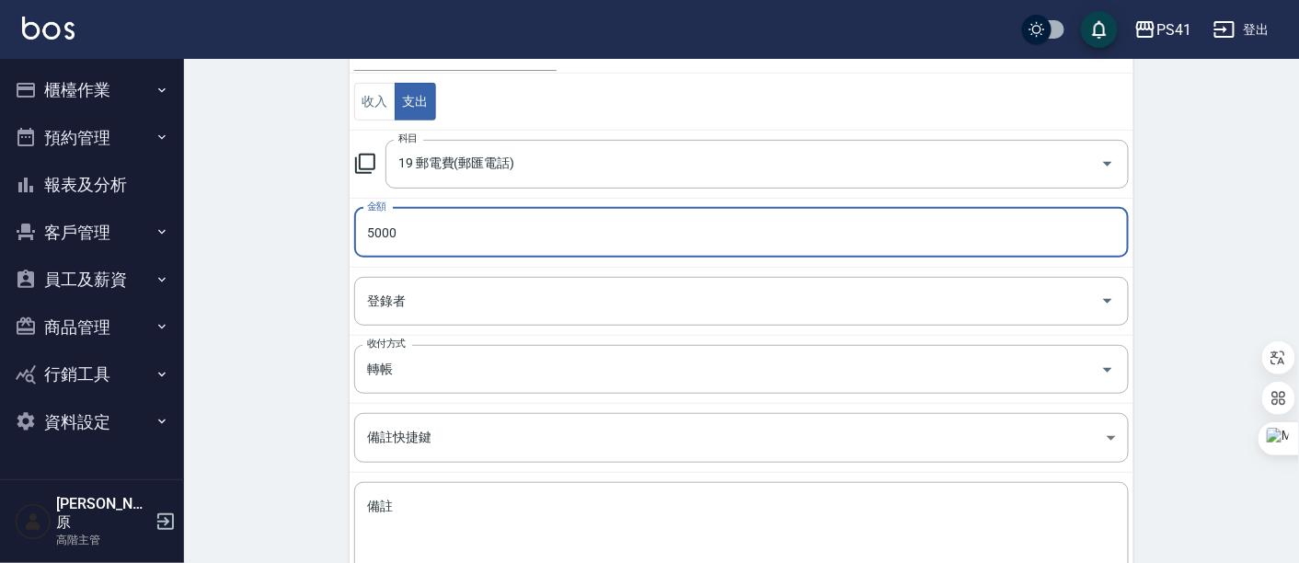
scroll to position [204, 0]
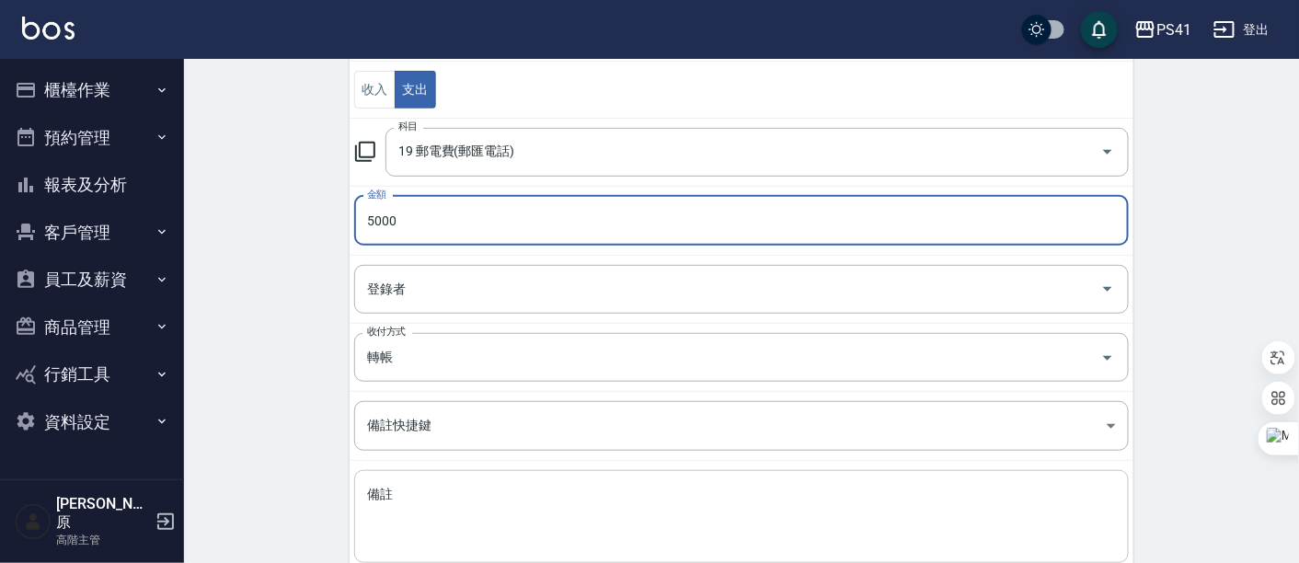
type input "5000"
click at [469, 481] on div "x 備註" at bounding box center [741, 516] width 775 height 93
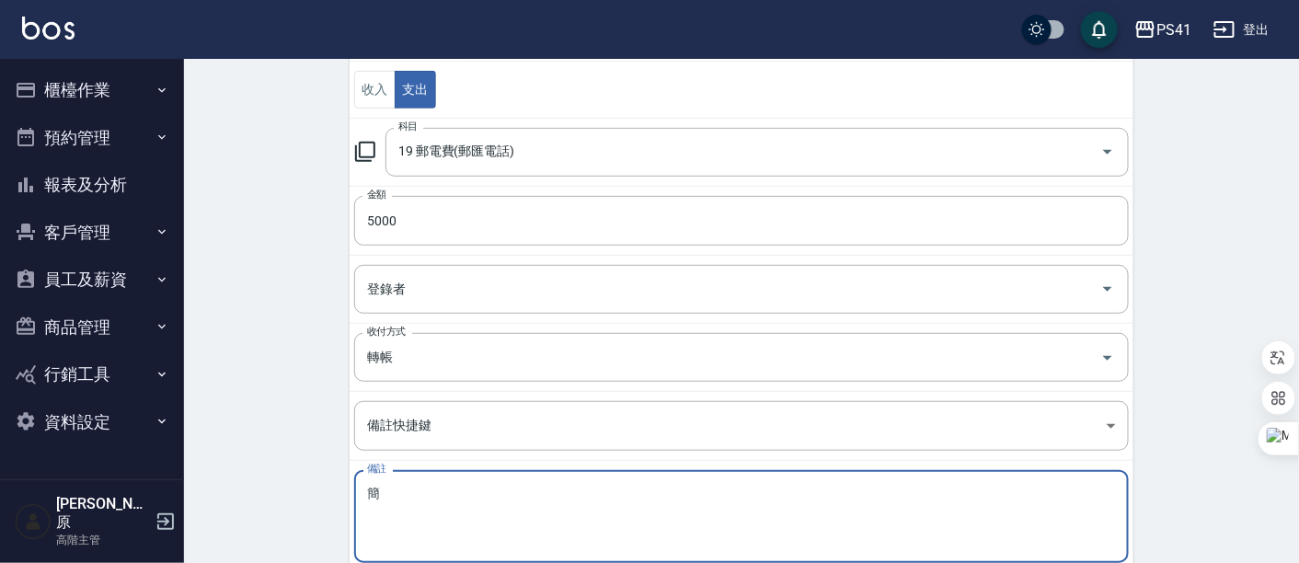
type textarea "簡"
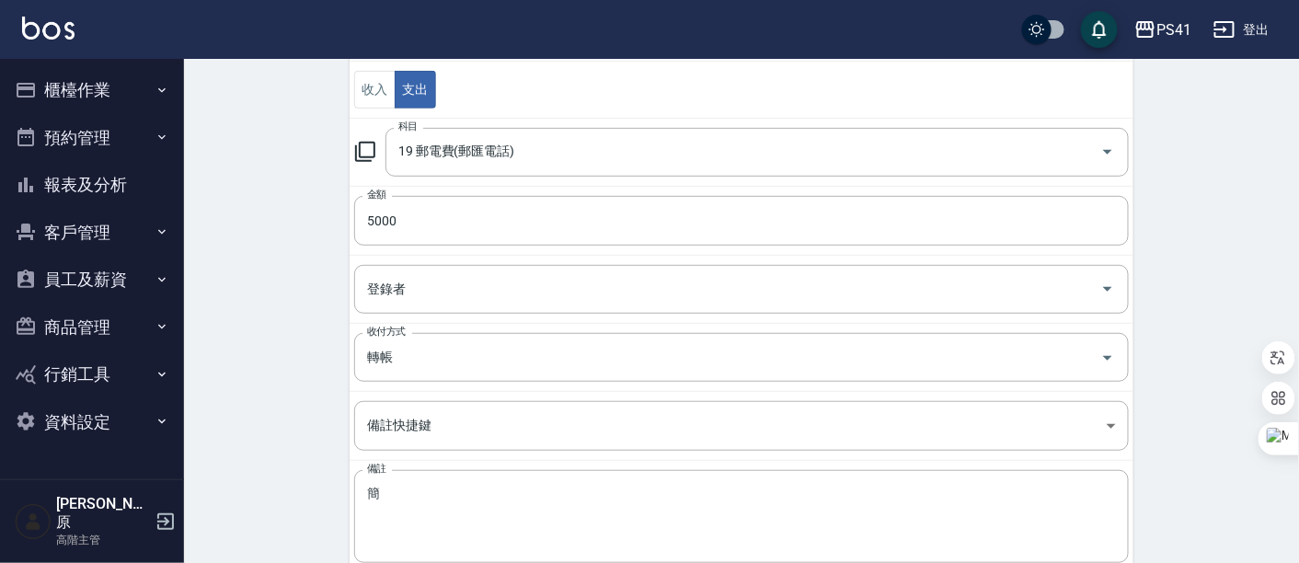
click at [232, 440] on div "CREATE ACCOUNTING RECORD 新增收借支紀錄 連續新增收借支 一般 開單日期 2025/09/17 收入 支出 科目 19 郵電費(郵匯電…" at bounding box center [741, 264] width 1115 height 819
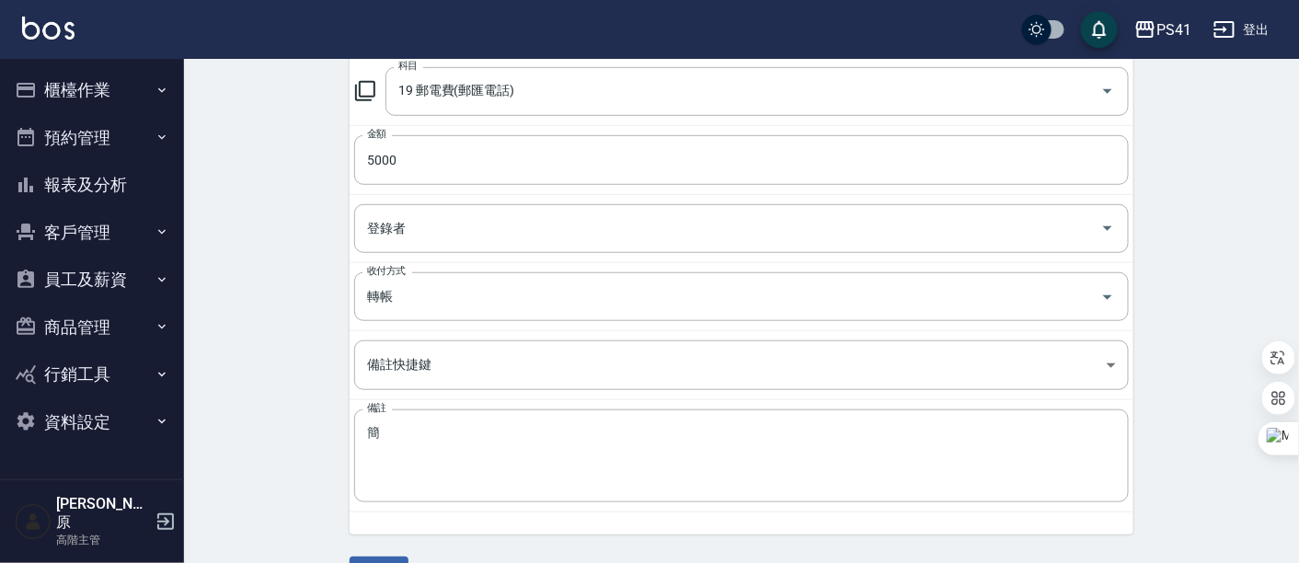
scroll to position [310, 0]
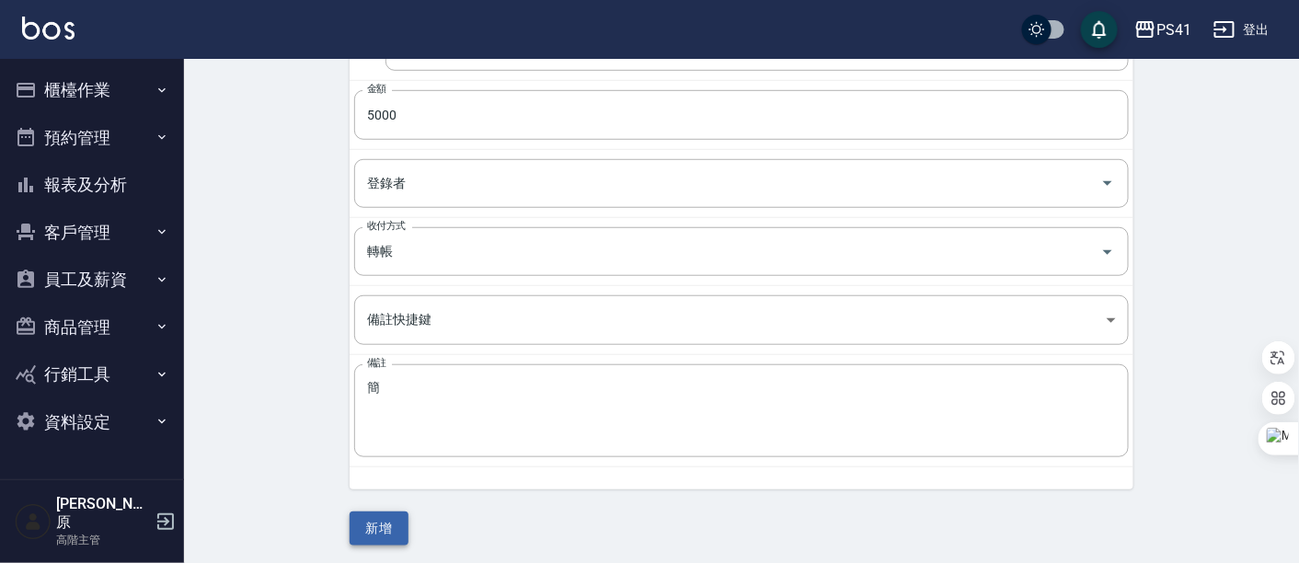
click at [370, 526] on button "新增" at bounding box center [379, 529] width 59 height 34
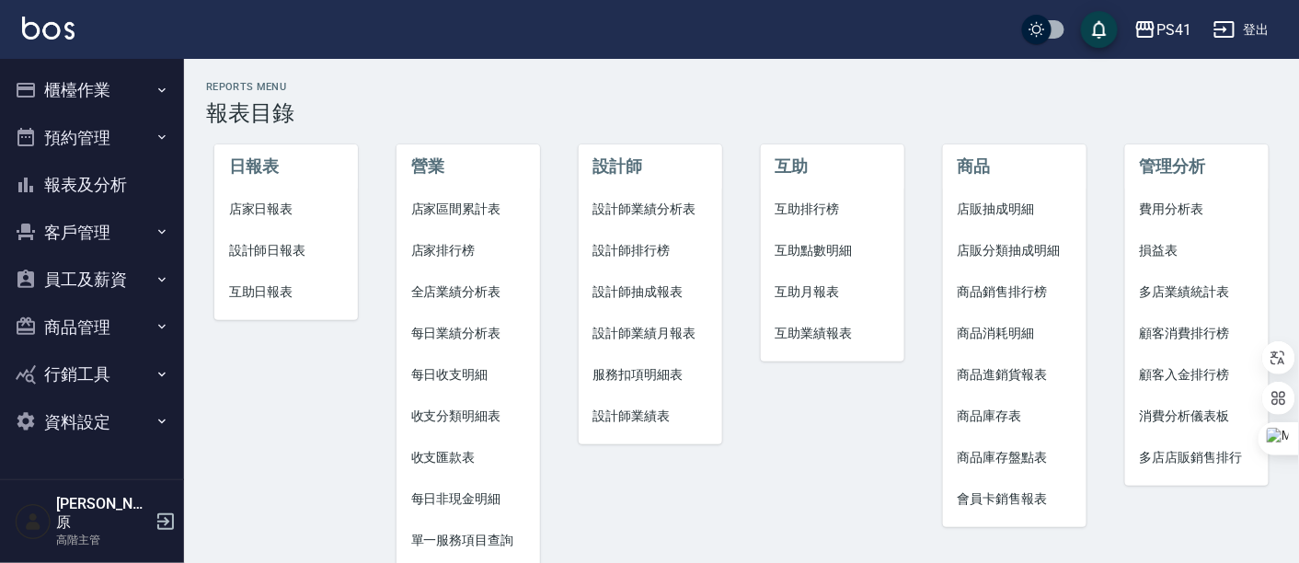
click at [1193, 213] on span "費用分析表" at bounding box center [1197, 209] width 115 height 19
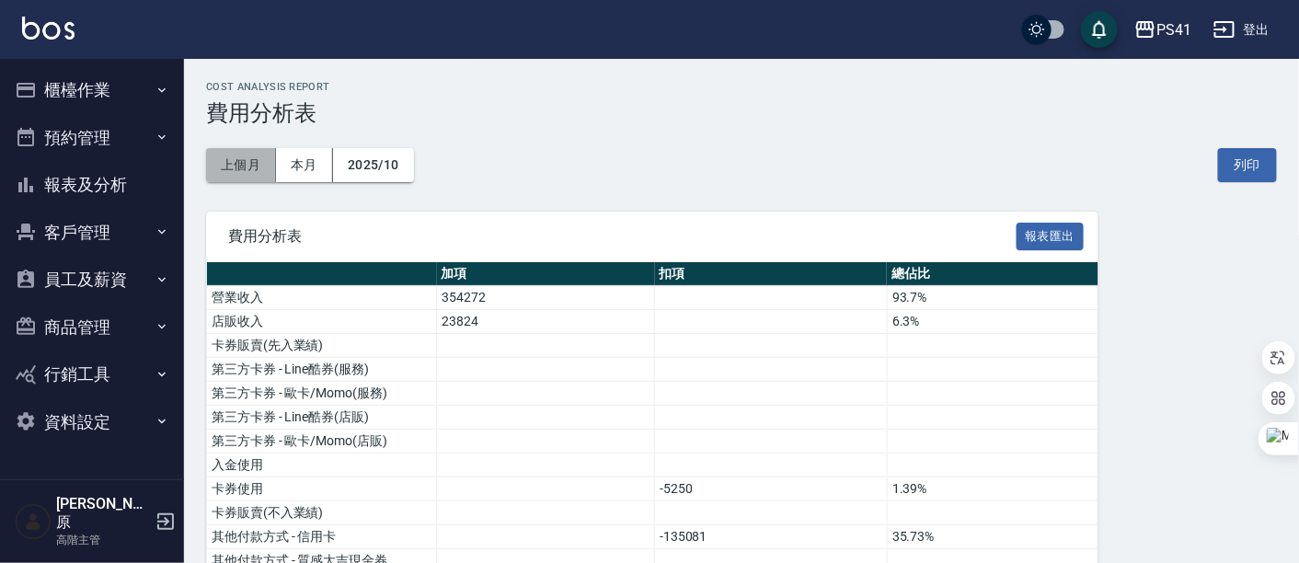
click at [221, 154] on button "上個月" at bounding box center [241, 165] width 70 height 34
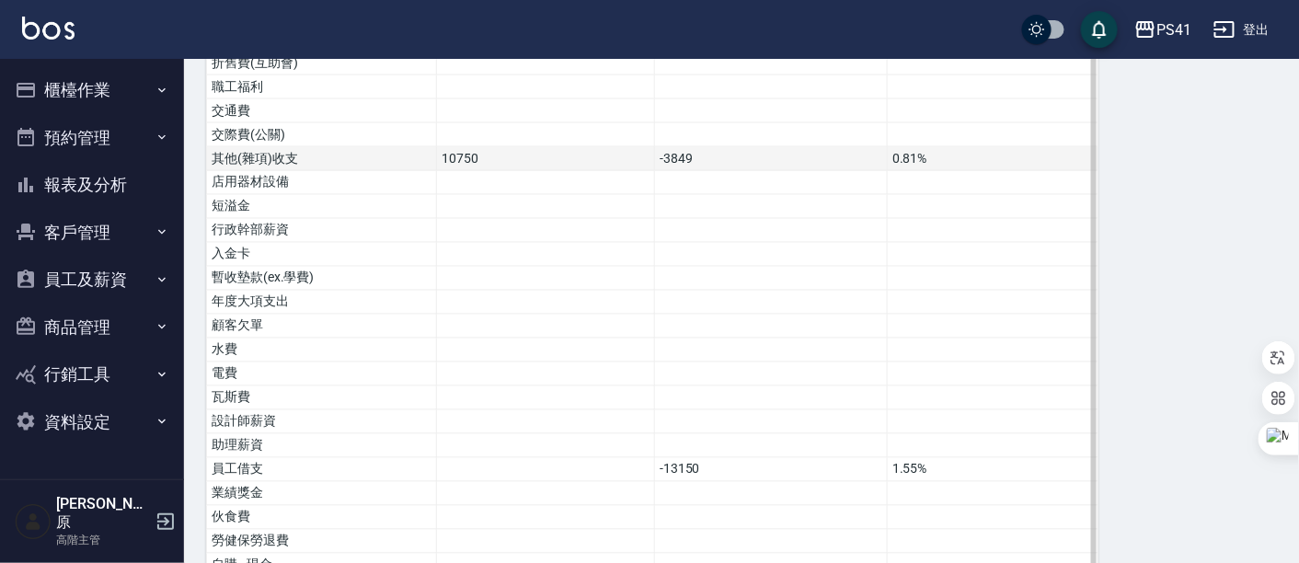
scroll to position [1019, 0]
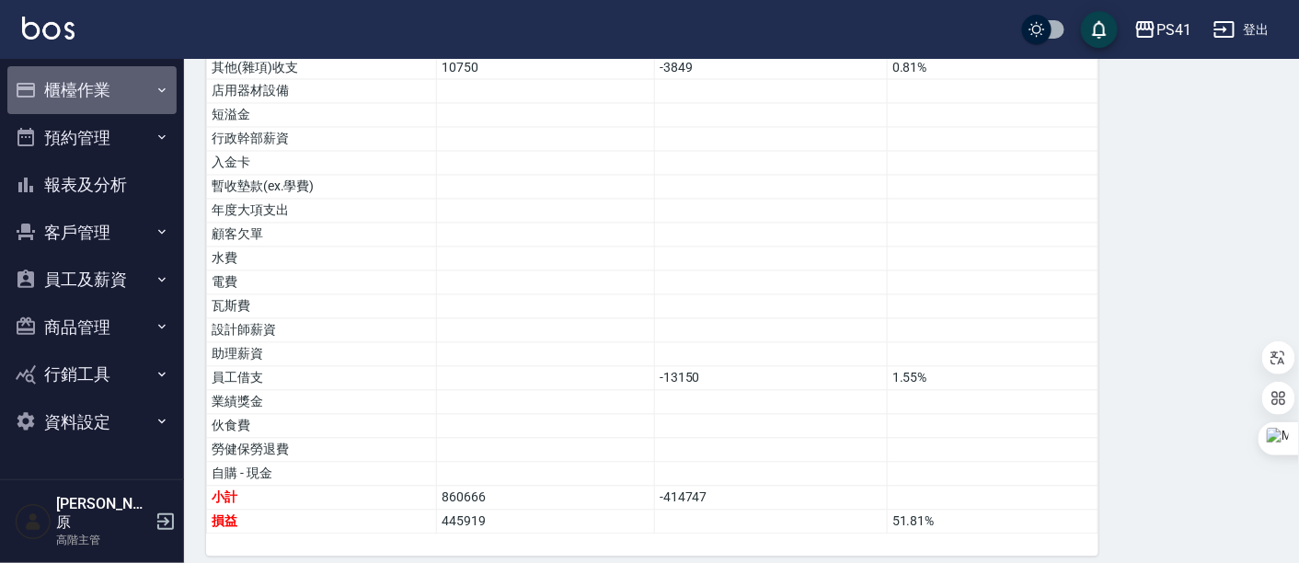
click at [93, 101] on button "櫃檯作業" at bounding box center [91, 90] width 169 height 48
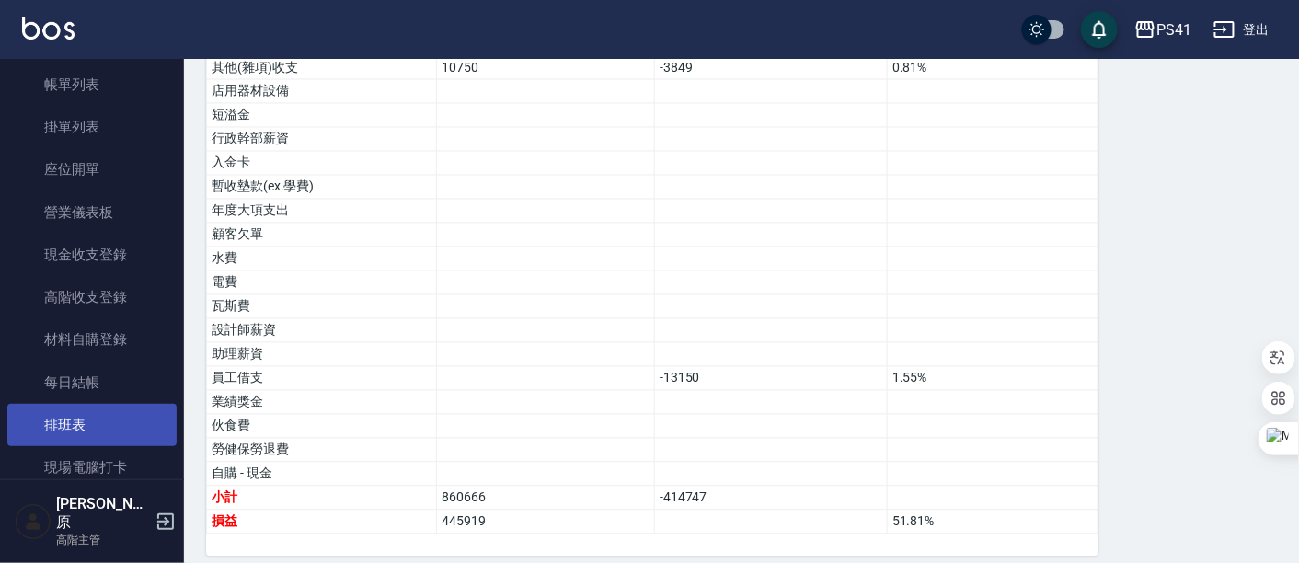
scroll to position [102, 0]
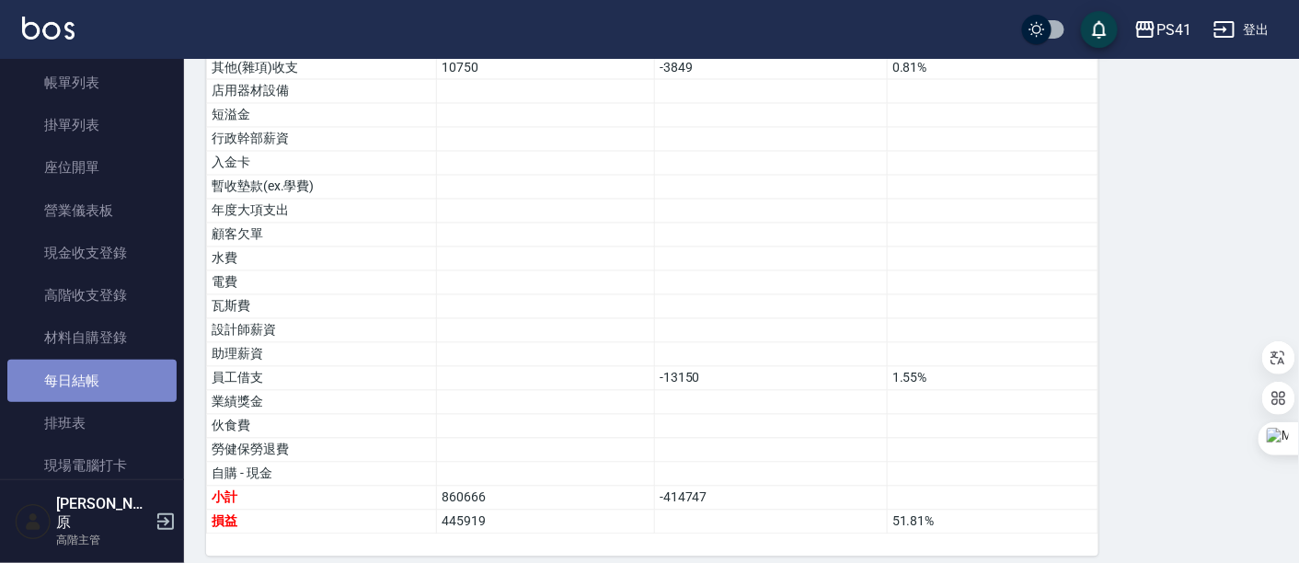
click at [115, 390] on link "每日結帳" at bounding box center [91, 381] width 169 height 42
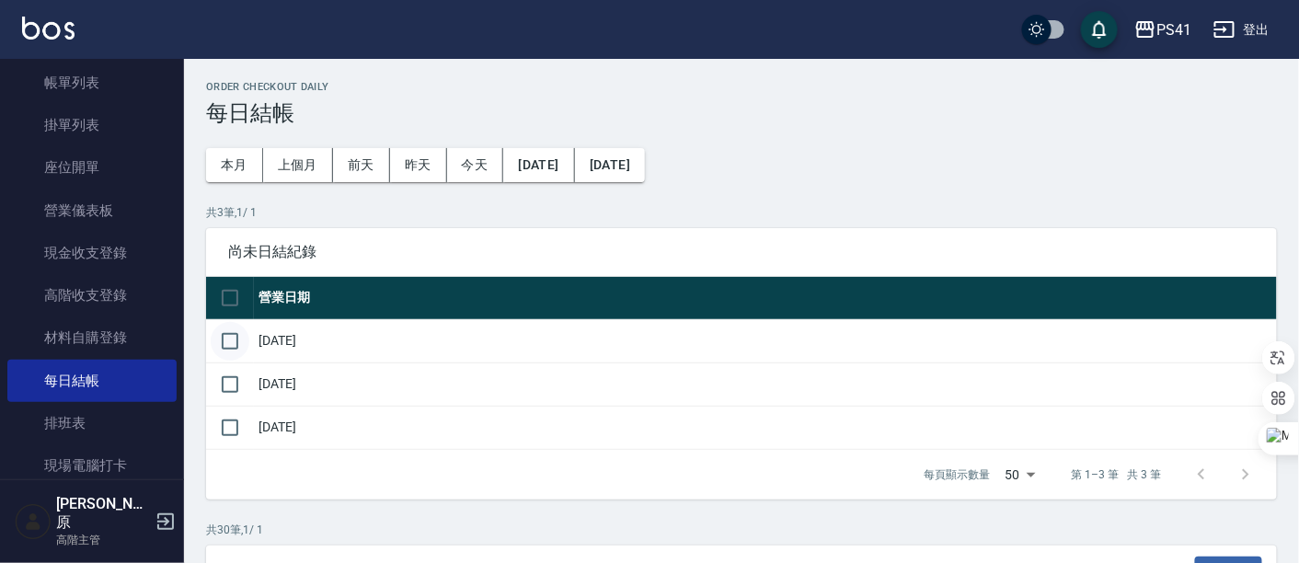
click at [236, 342] on input "checkbox" at bounding box center [230, 341] width 39 height 39
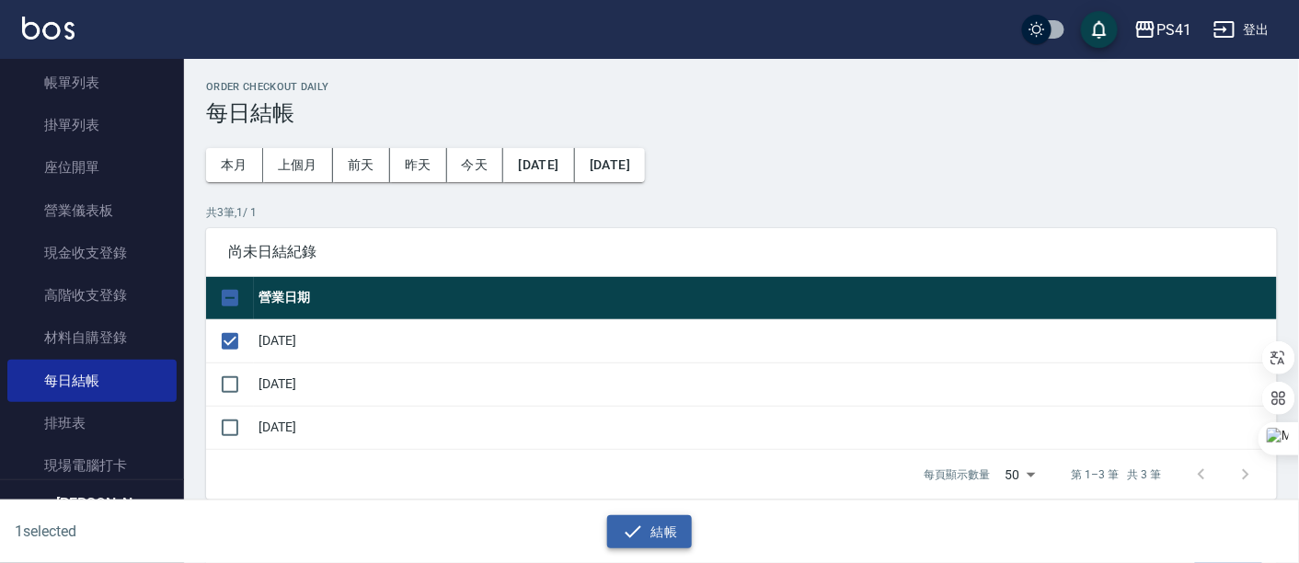
click at [667, 534] on button "結帳" at bounding box center [650, 532] width 86 height 34
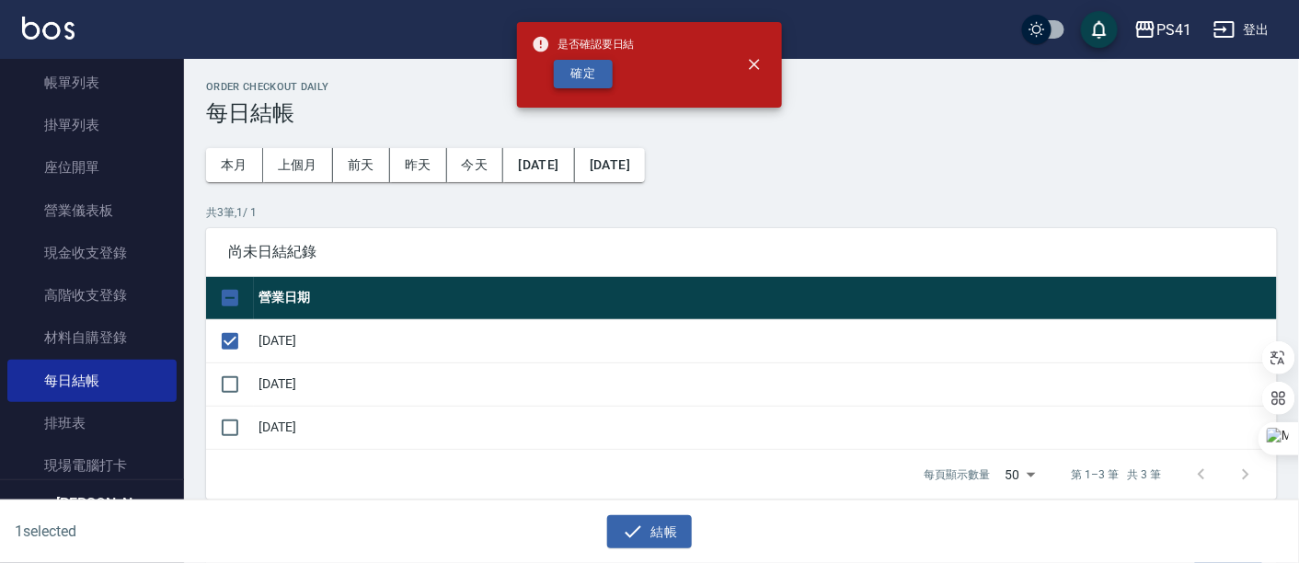
click at [578, 75] on button "確定" at bounding box center [583, 74] width 59 height 29
checkbox input "false"
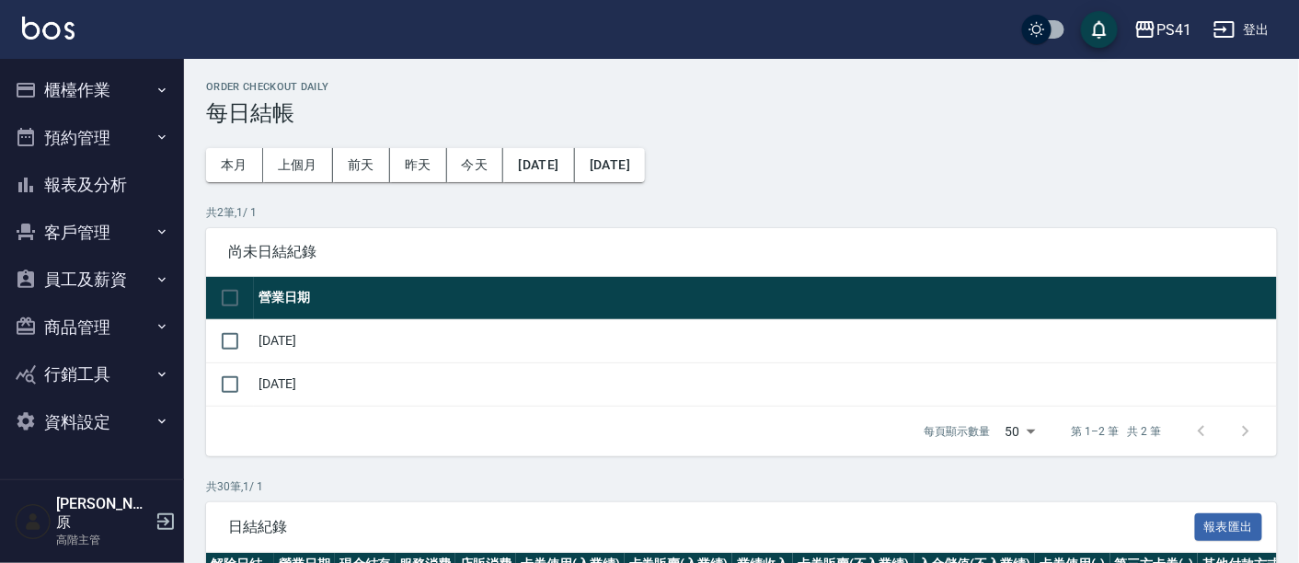
click at [302, 172] on button "上個月" at bounding box center [298, 165] width 70 height 34
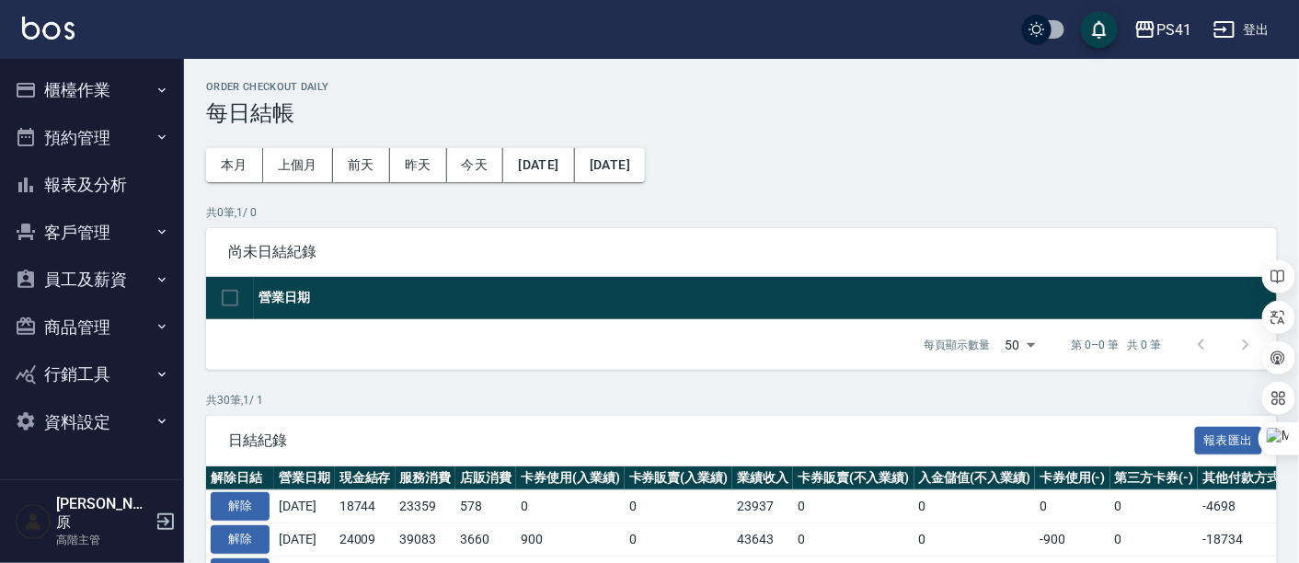
click at [302, 172] on button "上個月" at bounding box center [298, 165] width 70 height 34
click at [78, 98] on button "櫃檯作業" at bounding box center [91, 90] width 169 height 48
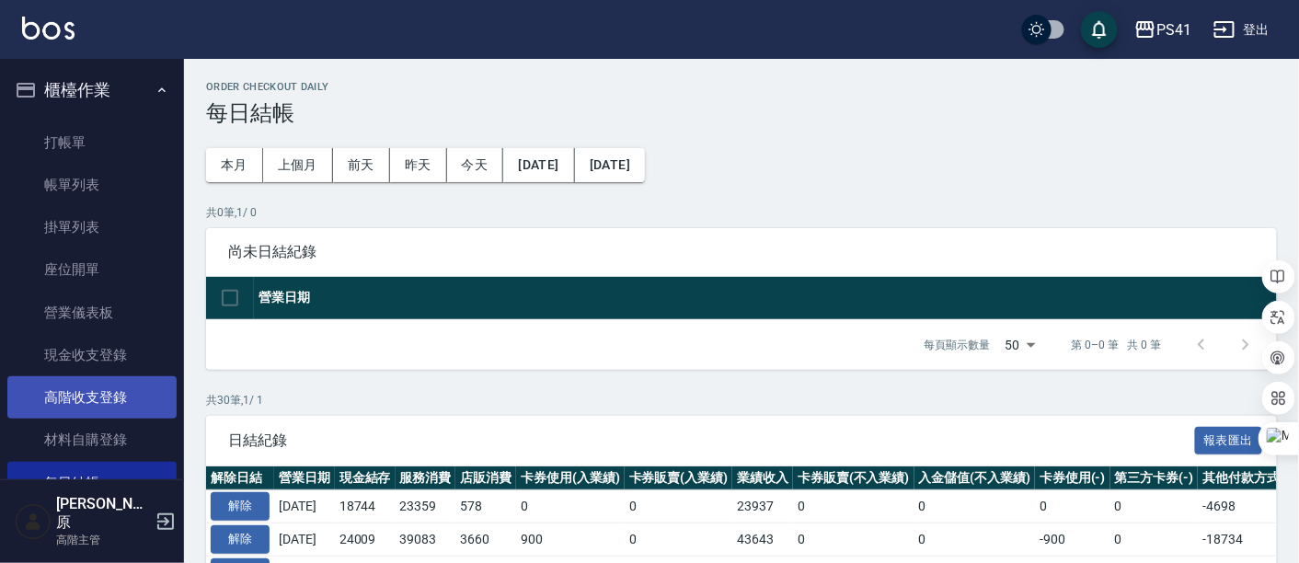
click at [106, 397] on link "高階收支登錄" at bounding box center [91, 397] width 169 height 42
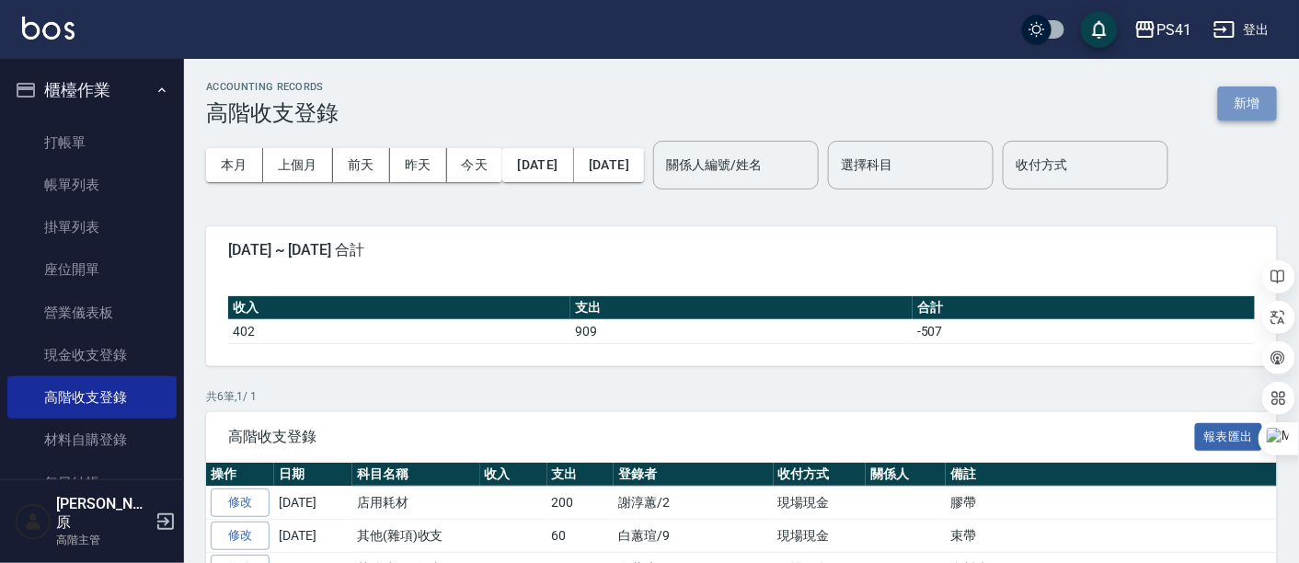
click at [1248, 109] on button "新增" at bounding box center [1247, 103] width 59 height 34
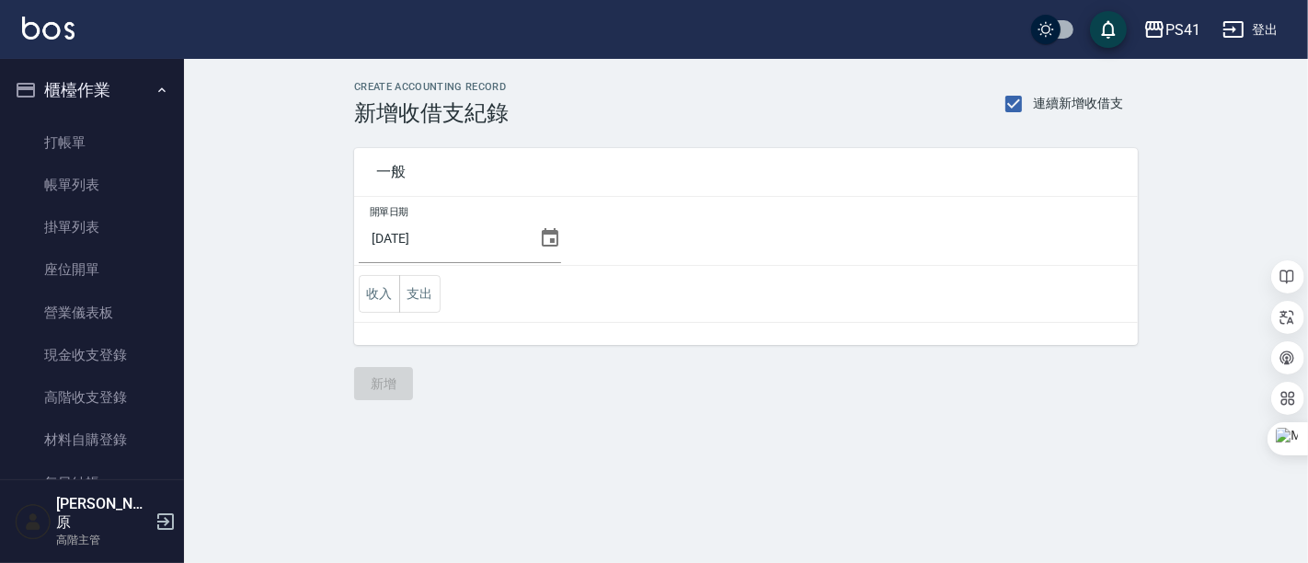
click at [545, 235] on icon at bounding box center [550, 238] width 22 height 22
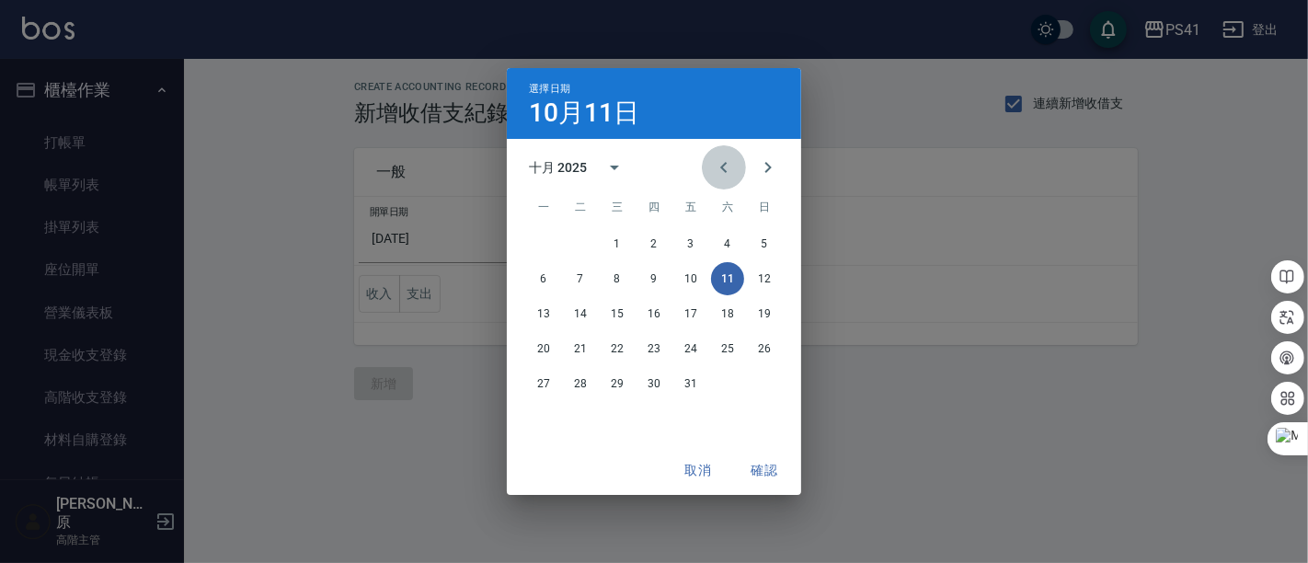
click at [717, 168] on icon "Previous month" at bounding box center [724, 167] width 22 height 22
click at [615, 351] on button "24" at bounding box center [617, 348] width 33 height 33
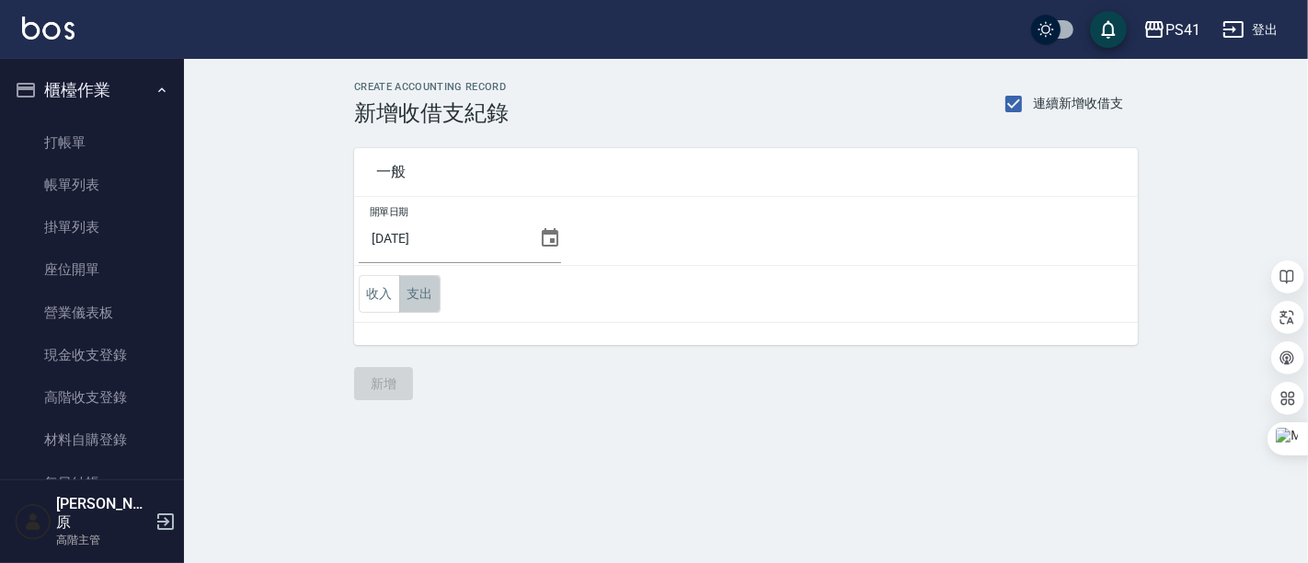
click at [419, 293] on button "支出" at bounding box center [419, 294] width 41 height 38
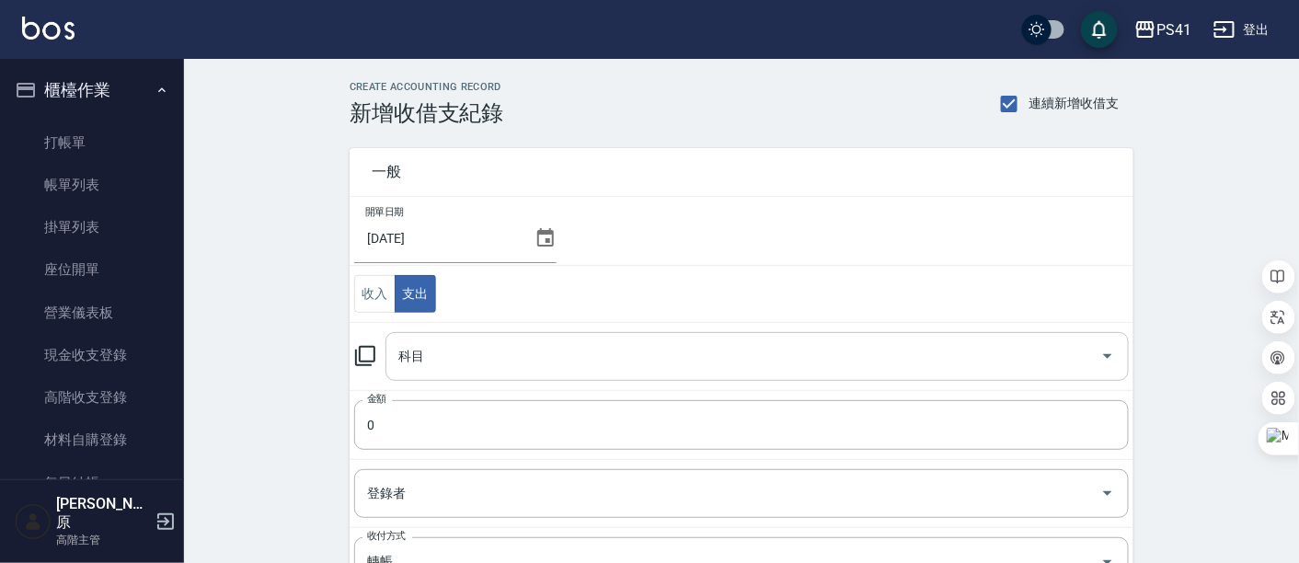
click at [1110, 365] on icon "Open" at bounding box center [1108, 356] width 22 height 22
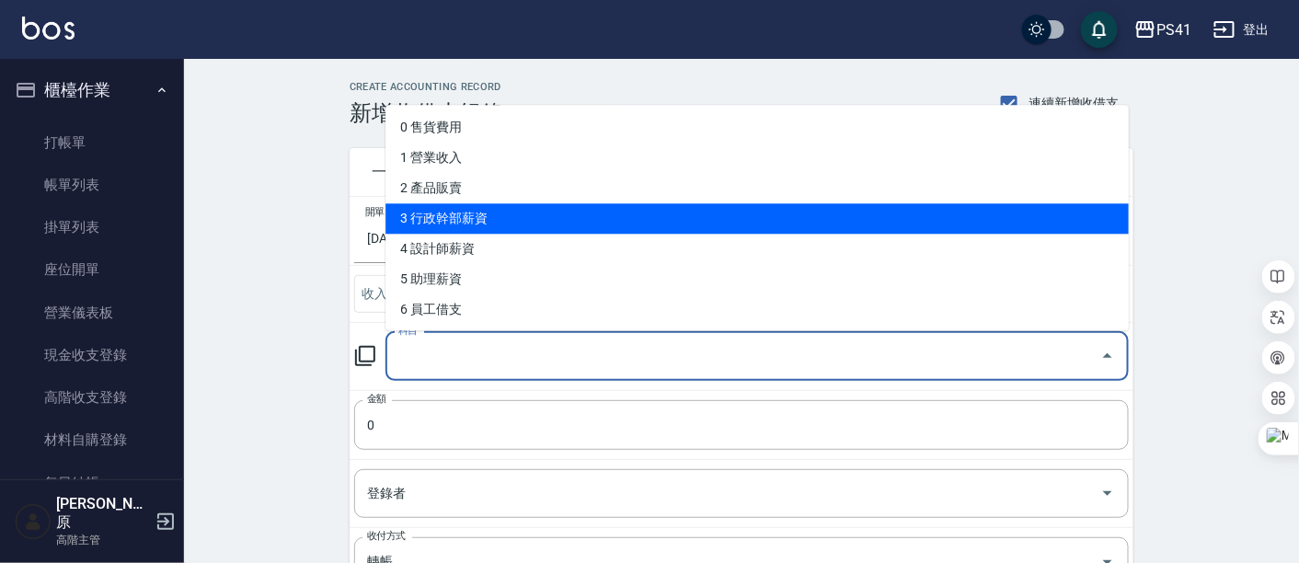
scroll to position [204, 0]
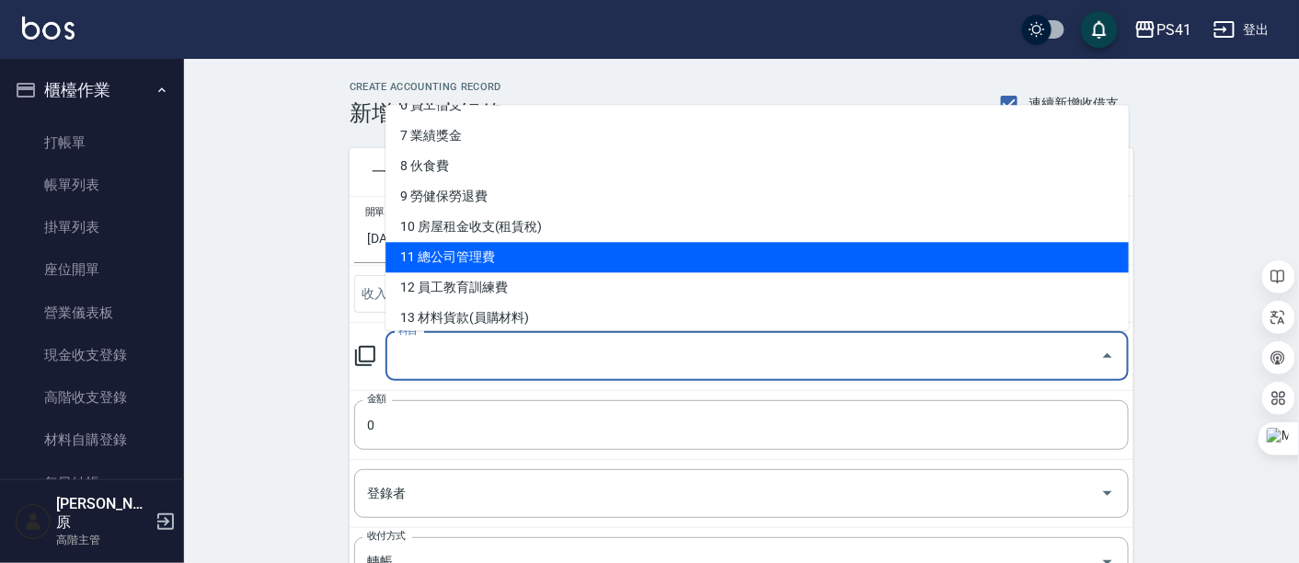
click at [494, 243] on li "11 總公司管理費" at bounding box center [756, 258] width 743 height 30
type input "11 總公司管理費"
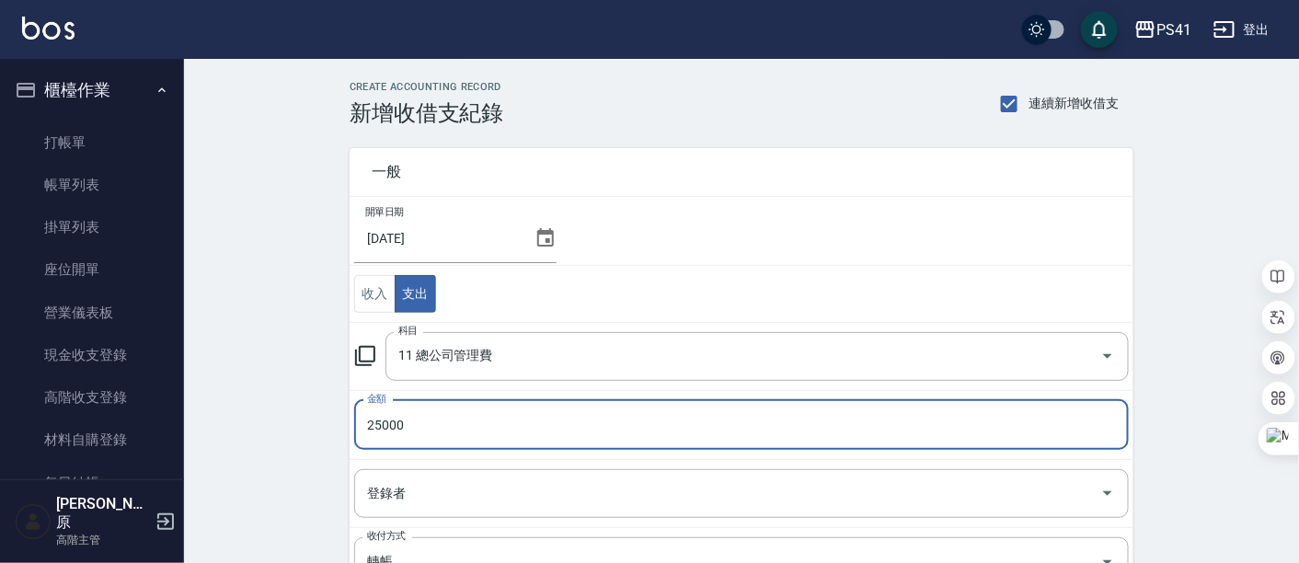
type input "25000"
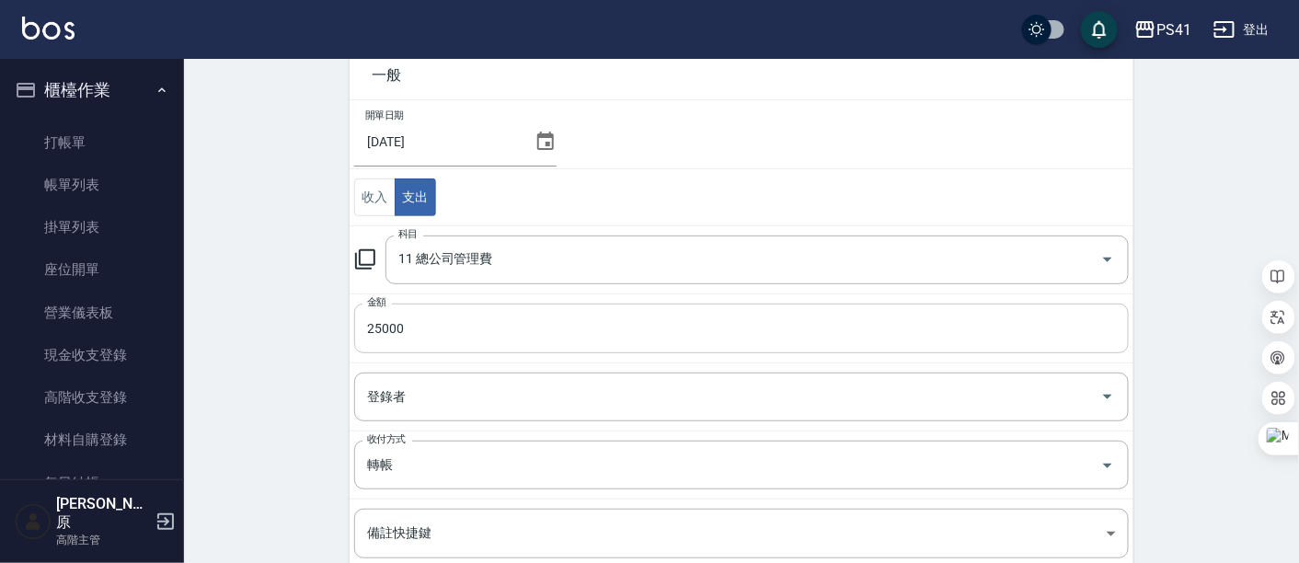
scroll to position [310, 0]
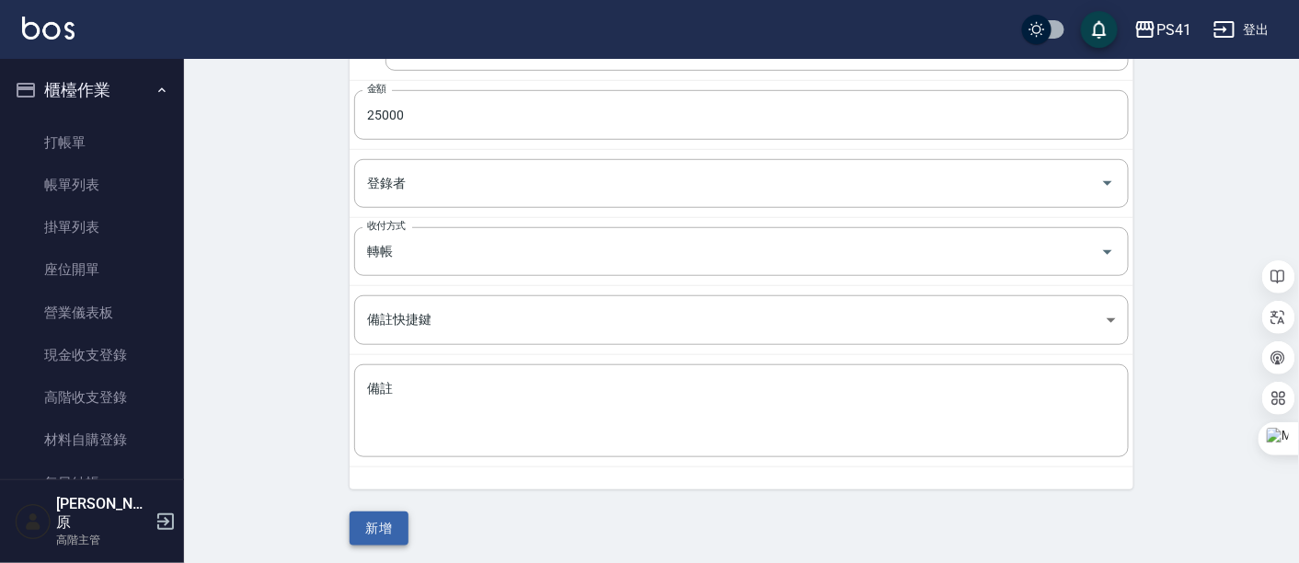
click at [403, 531] on button "新增" at bounding box center [379, 529] width 59 height 34
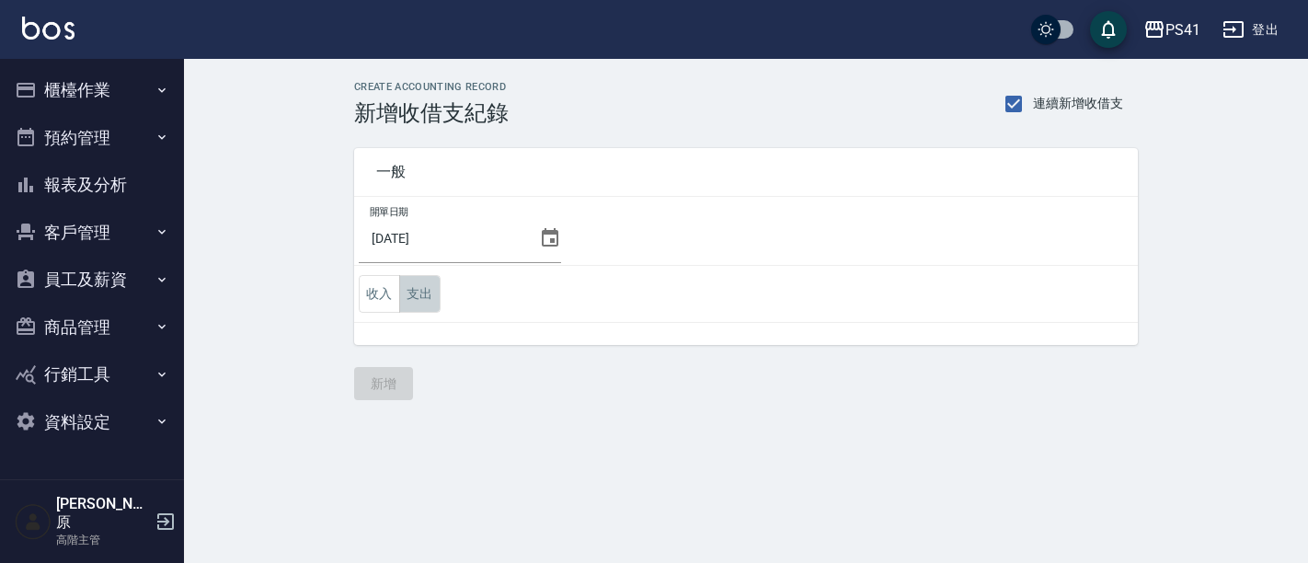
click at [431, 293] on button "支出" at bounding box center [419, 294] width 41 height 38
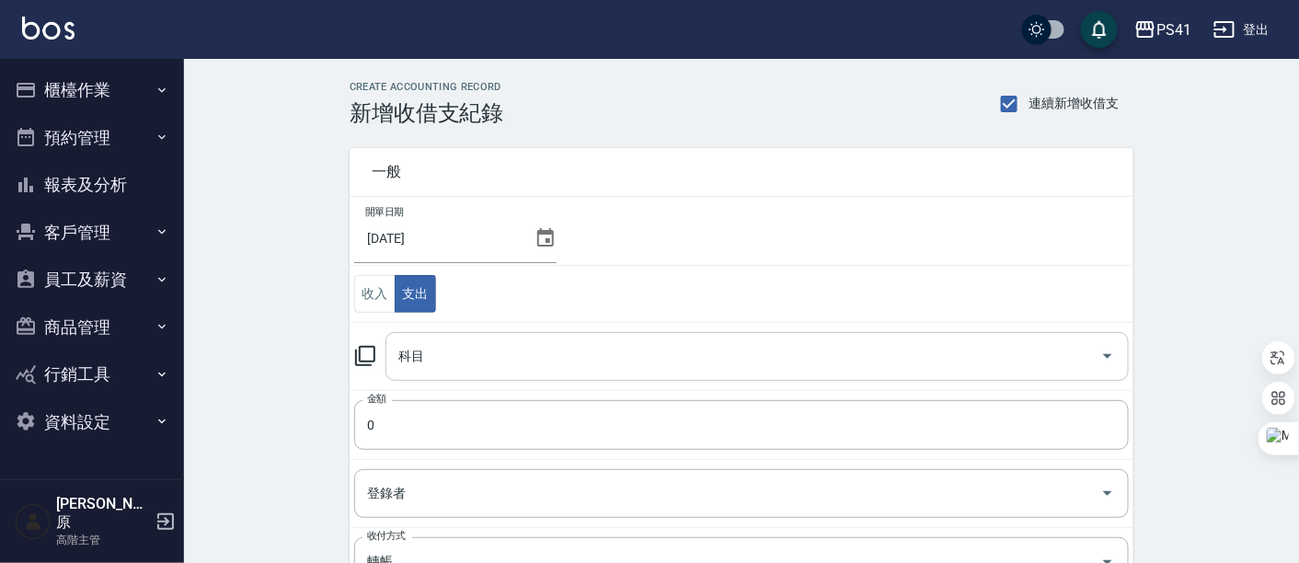
click at [1108, 361] on icon "Open" at bounding box center [1108, 356] width 22 height 22
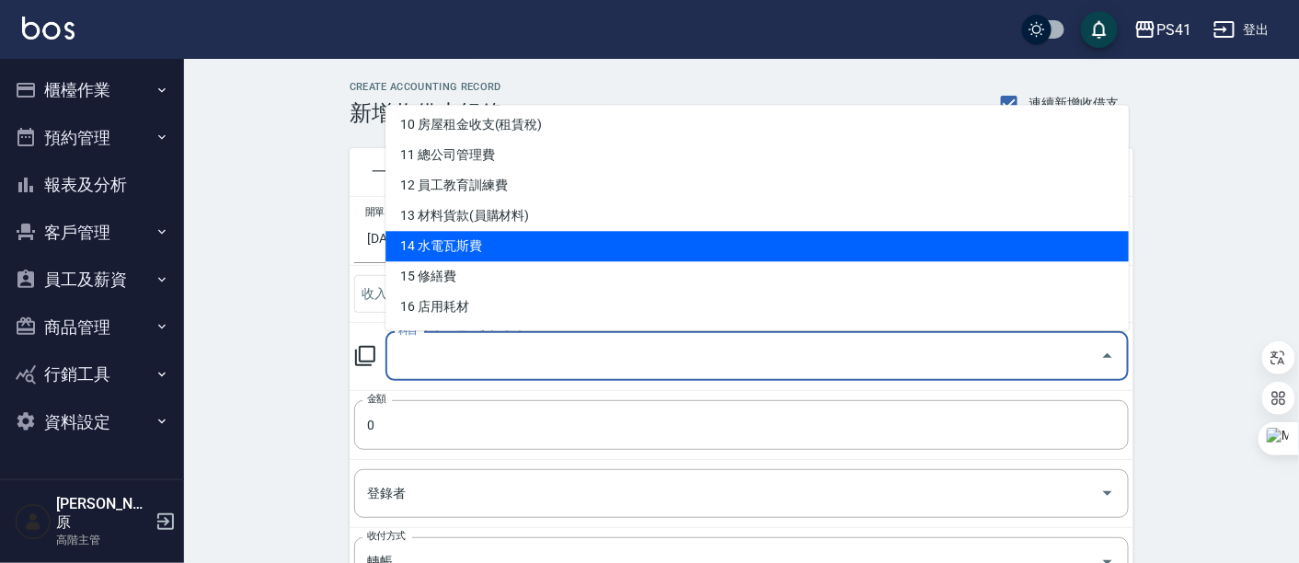
scroll to position [408, 0]
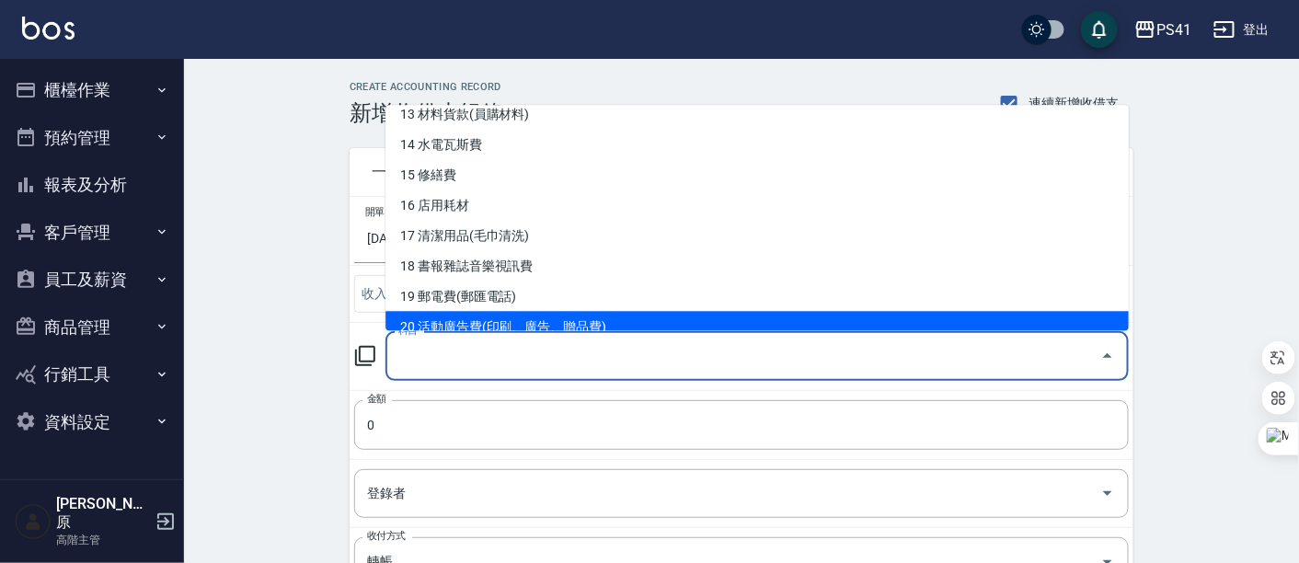
click at [546, 321] on li "20 活動廣告費(印刷、廣告、贈品費)" at bounding box center [756, 327] width 743 height 30
type input "20 活動廣告費(印刷、廣告、贈品費)"
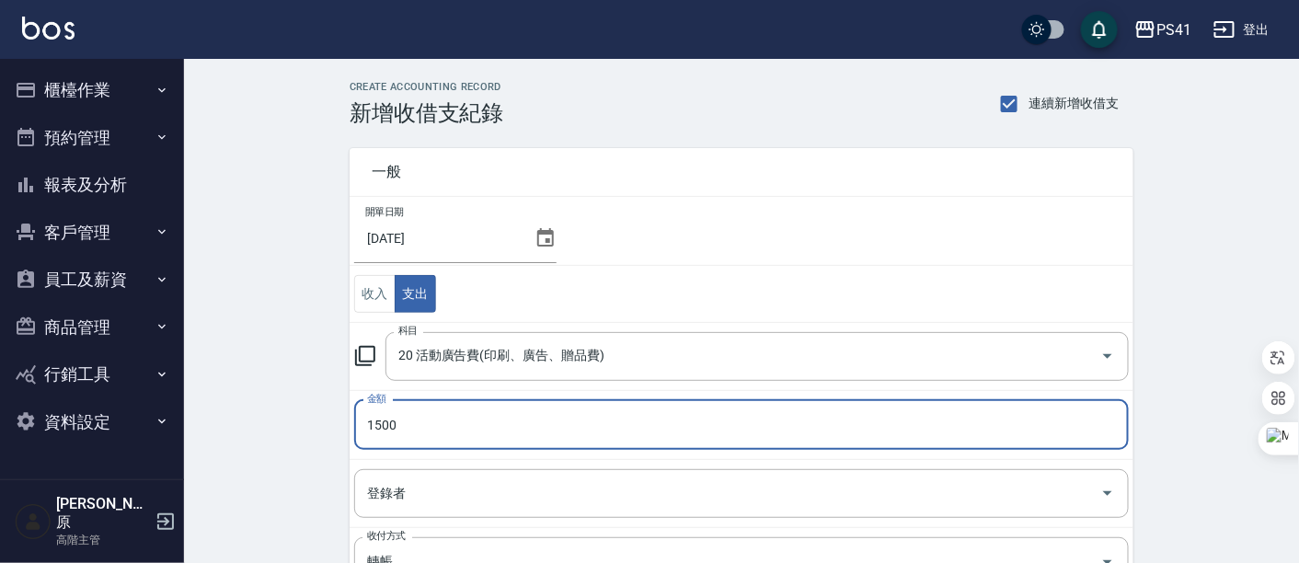
type input "1500"
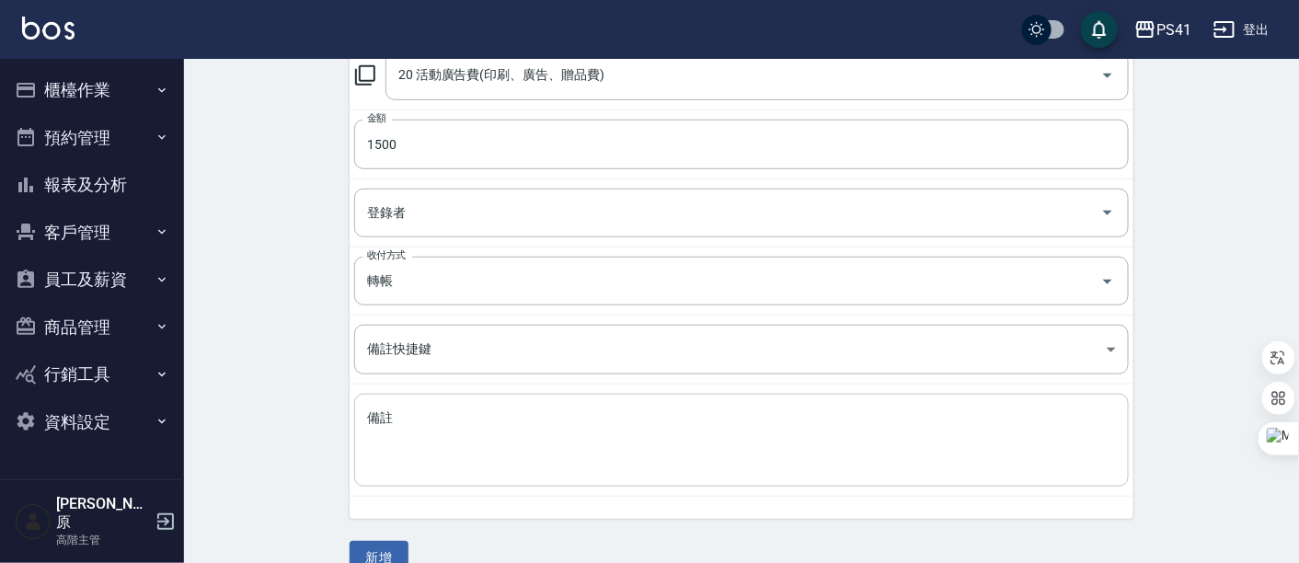
scroll to position [310, 0]
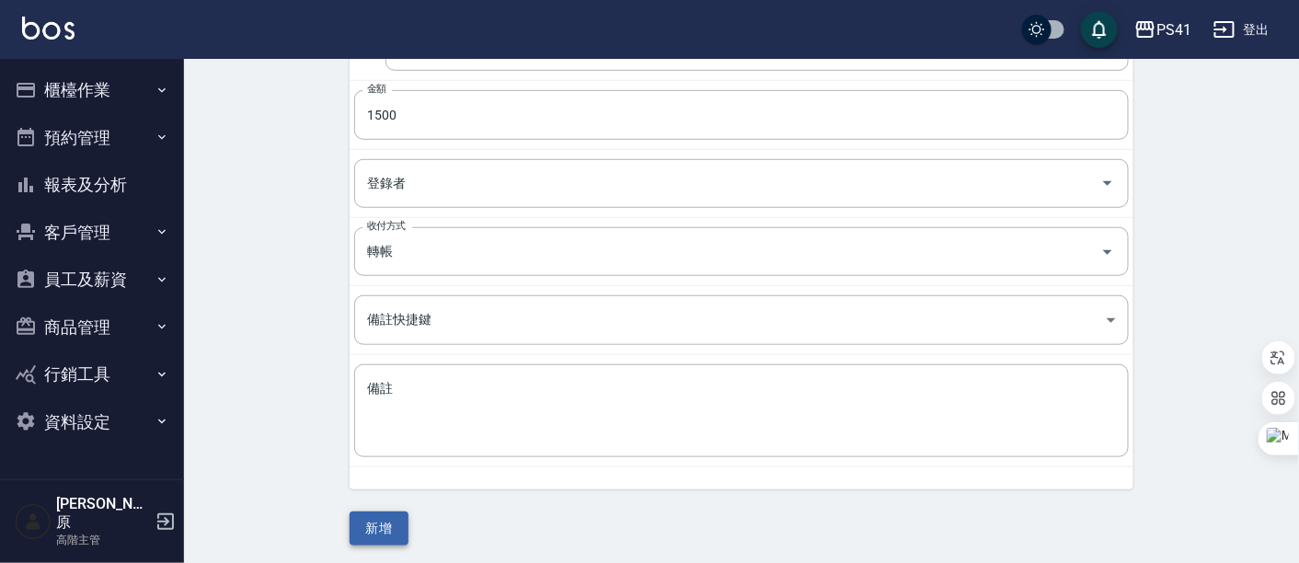
click at [378, 522] on button "新增" at bounding box center [379, 529] width 59 height 34
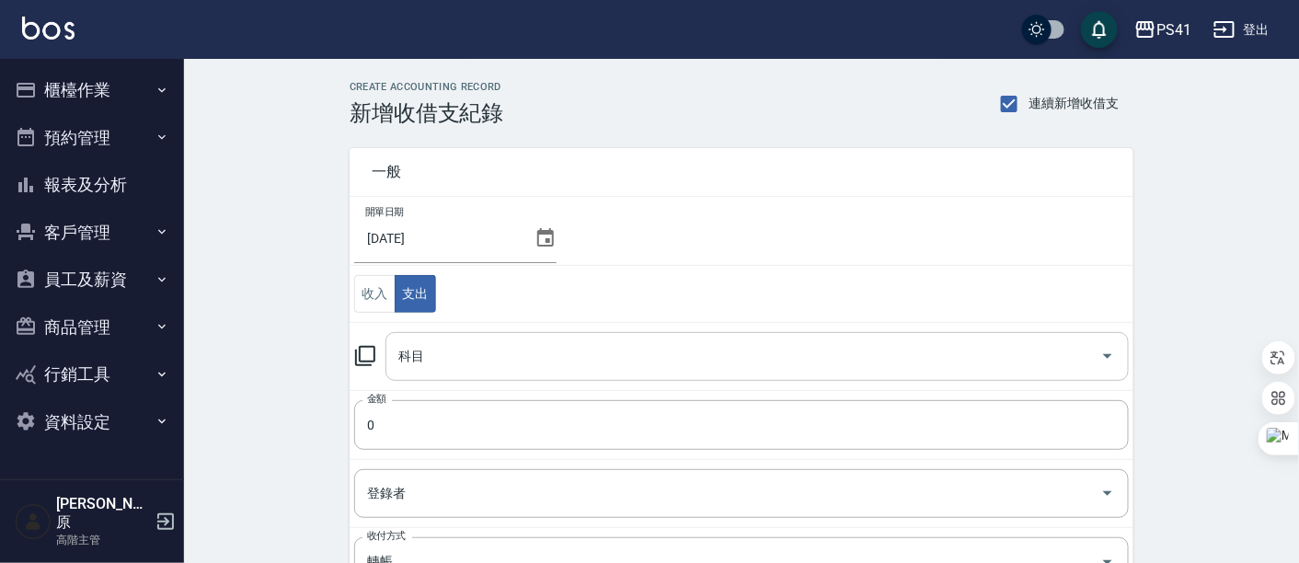
click at [1116, 357] on icon "Open" at bounding box center [1108, 356] width 22 height 22
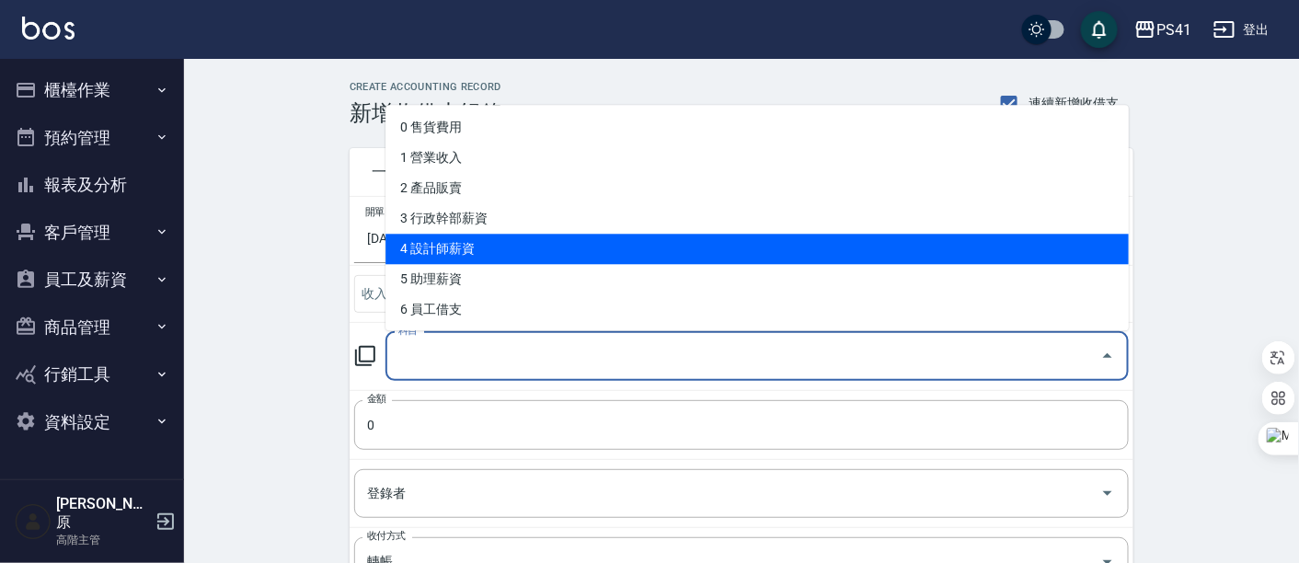
scroll to position [102, 0]
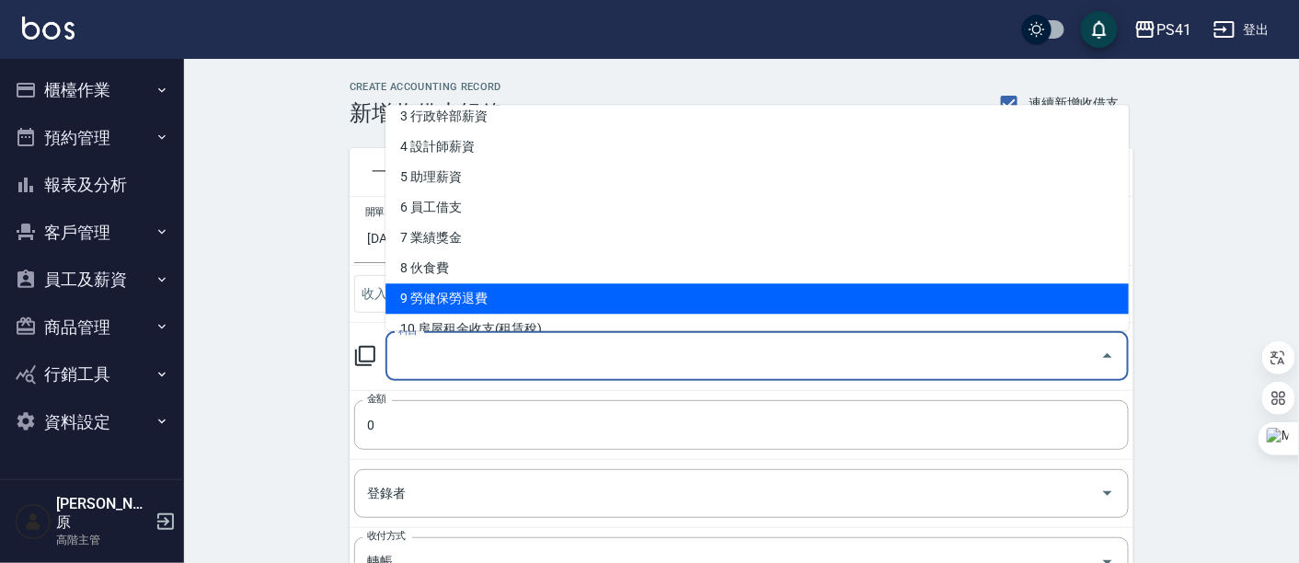
click at [535, 295] on li "9 勞健保勞退費" at bounding box center [756, 299] width 743 height 30
type input "9 勞健保勞退費"
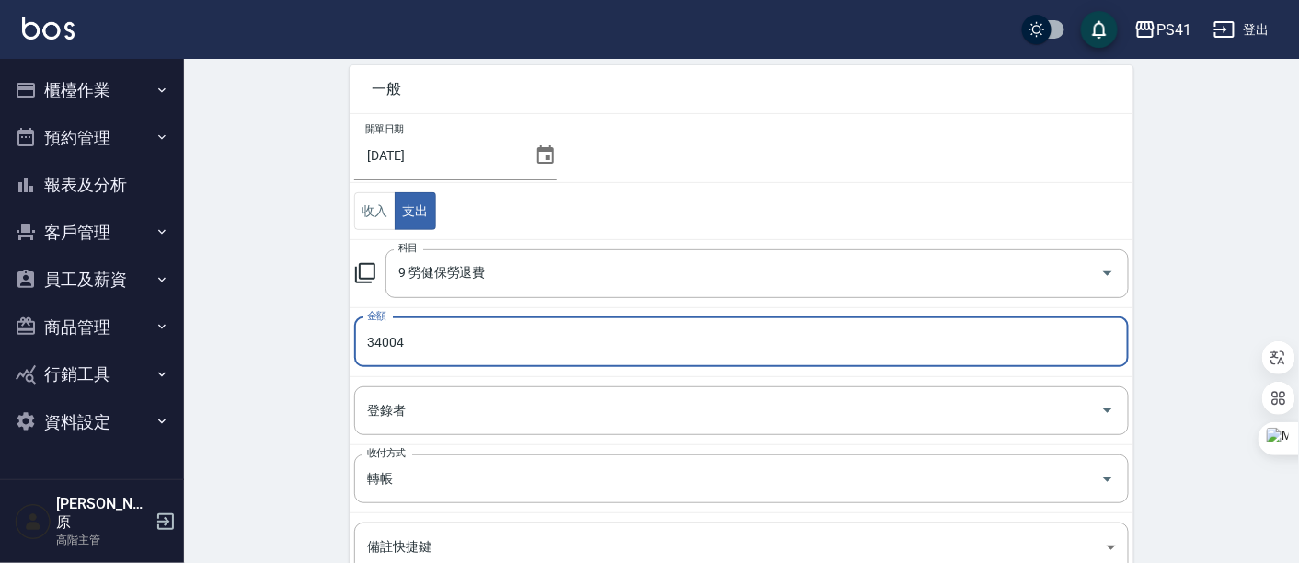
scroll to position [310, 0]
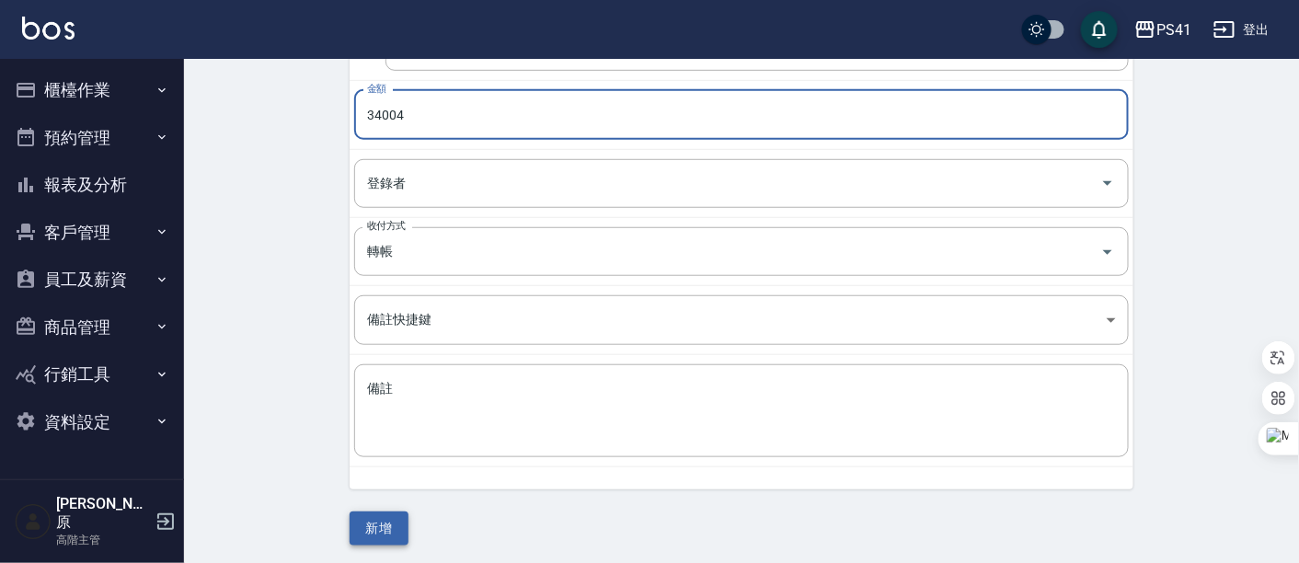
type input "34004"
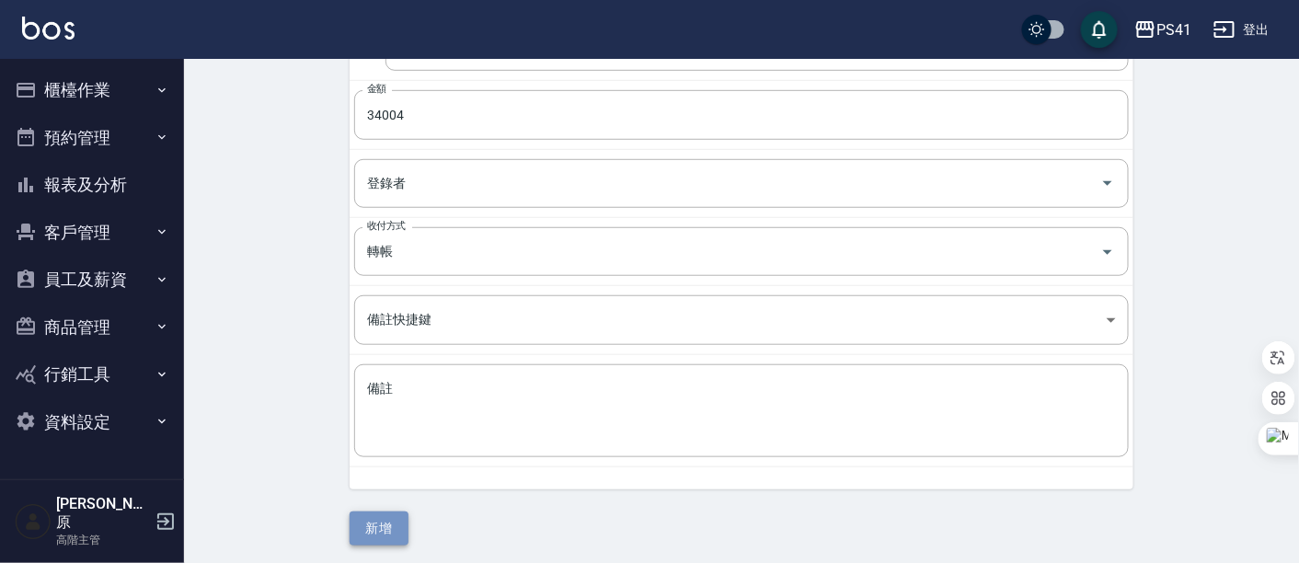
click at [378, 531] on button "新增" at bounding box center [379, 529] width 59 height 34
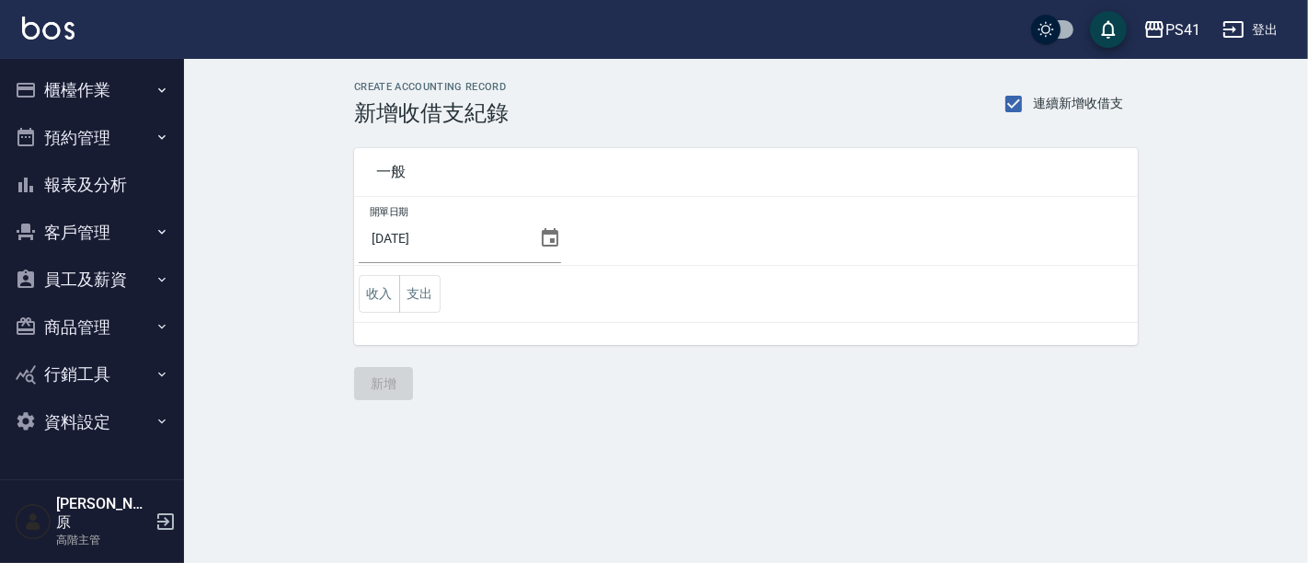
click at [418, 292] on button "支出" at bounding box center [419, 294] width 41 height 38
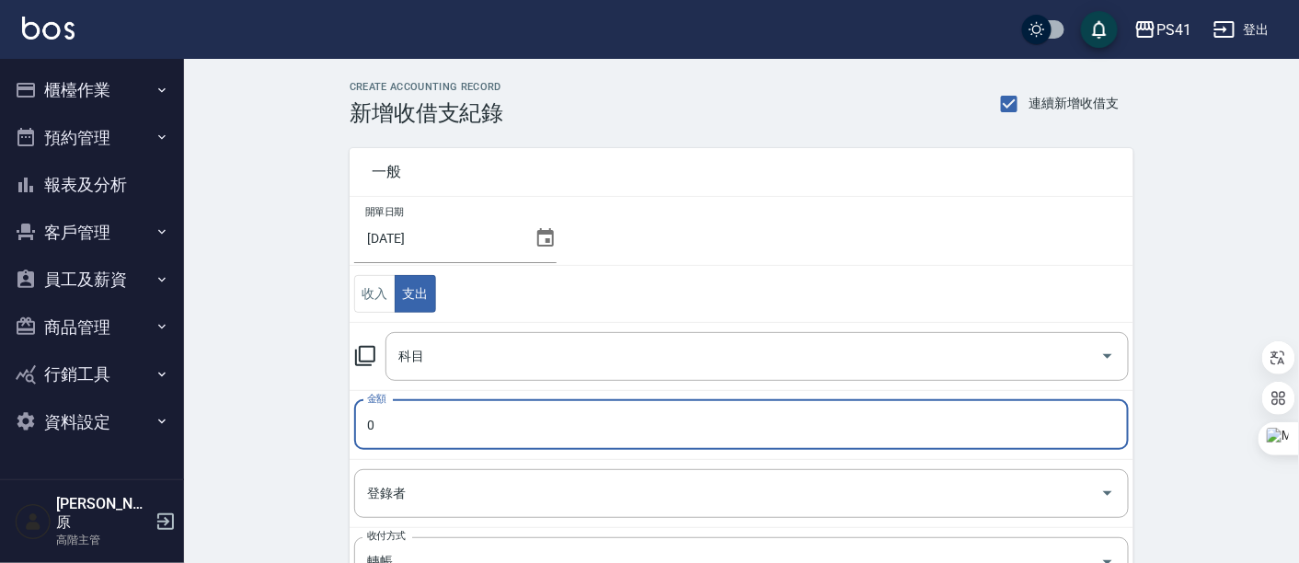
click at [403, 435] on input "0" at bounding box center [741, 425] width 775 height 50
type input "10500"
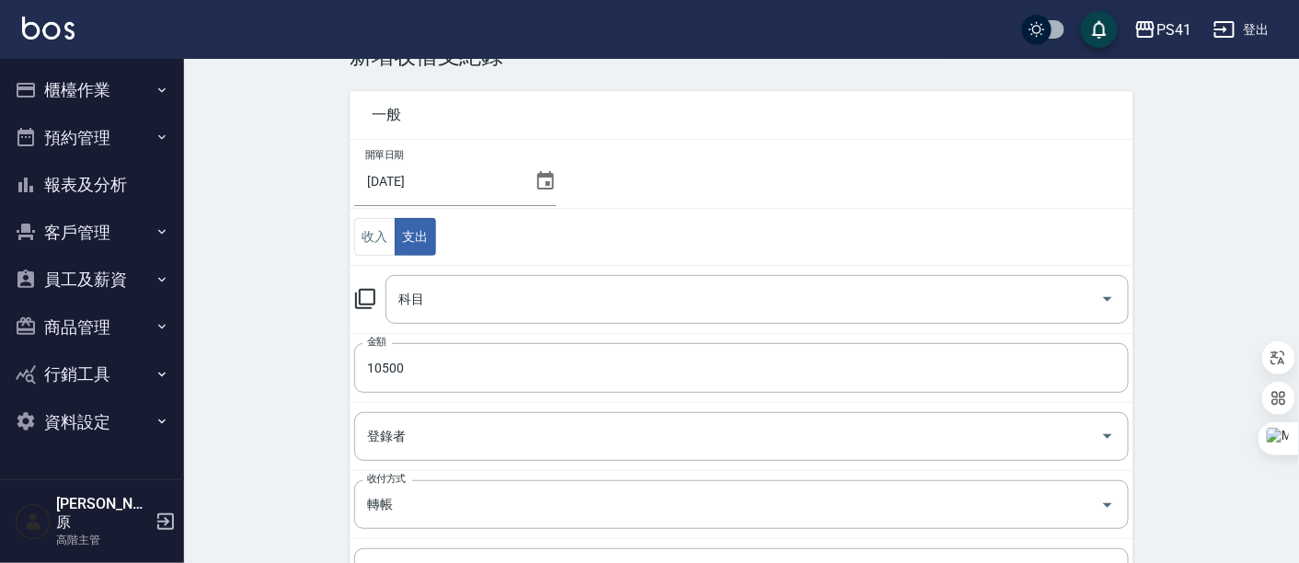
scroll to position [4, 0]
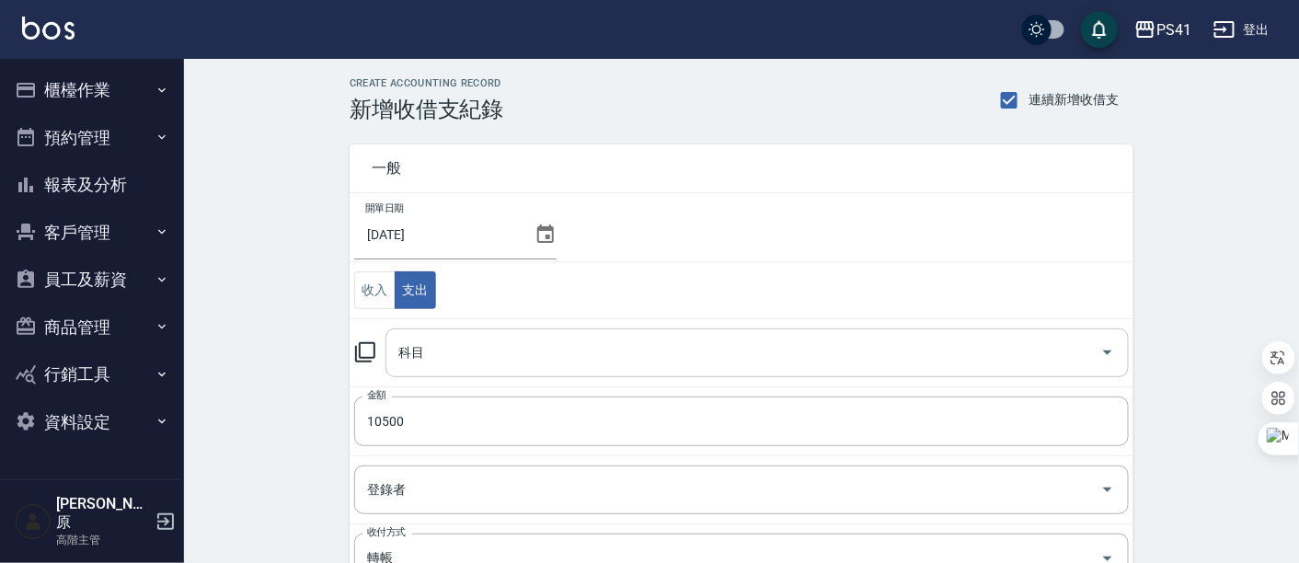
click at [1109, 351] on icon "Open" at bounding box center [1107, 353] width 9 height 5
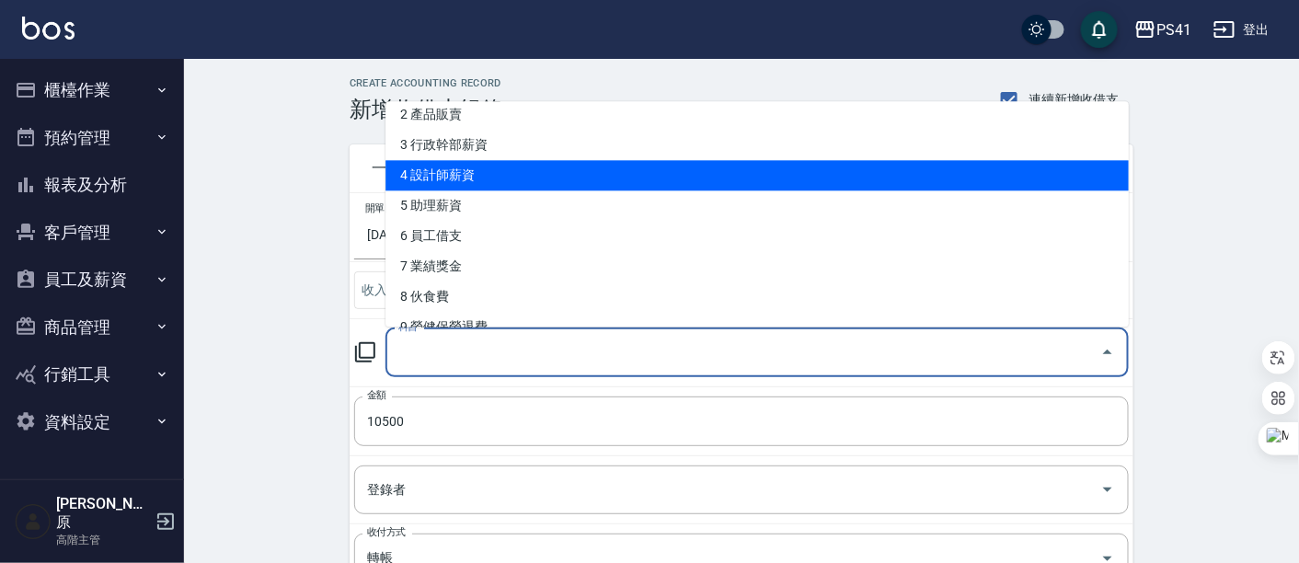
scroll to position [102, 0]
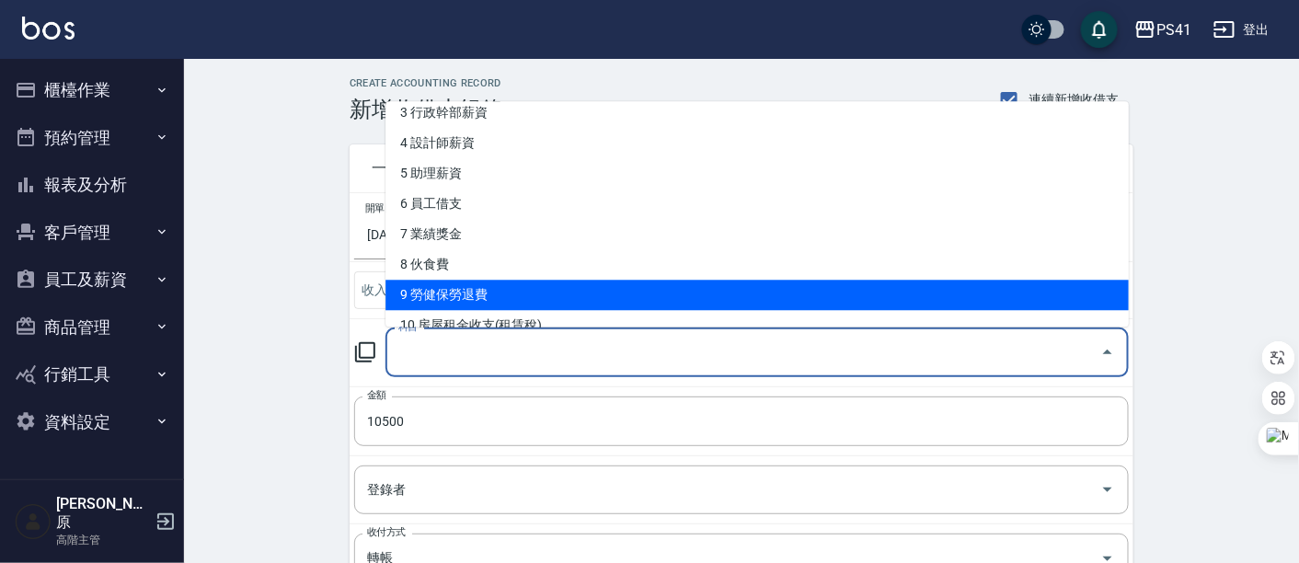
click at [480, 281] on li "9 勞健保勞退費" at bounding box center [756, 296] width 743 height 30
type input "9 勞健保勞退費"
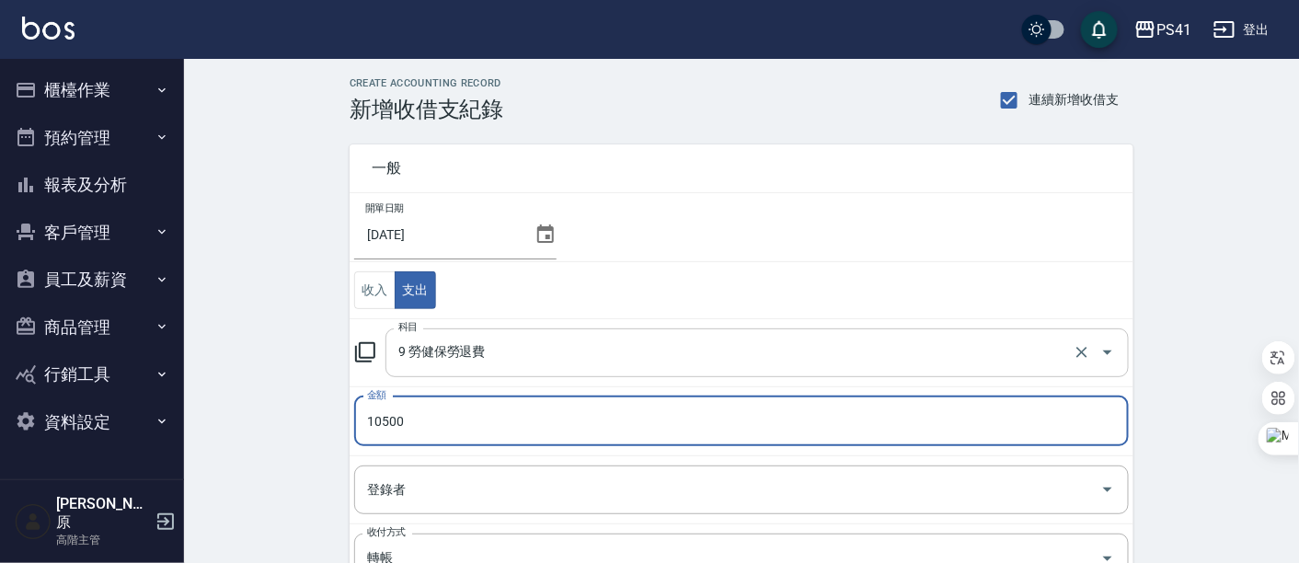
scroll to position [310, 0]
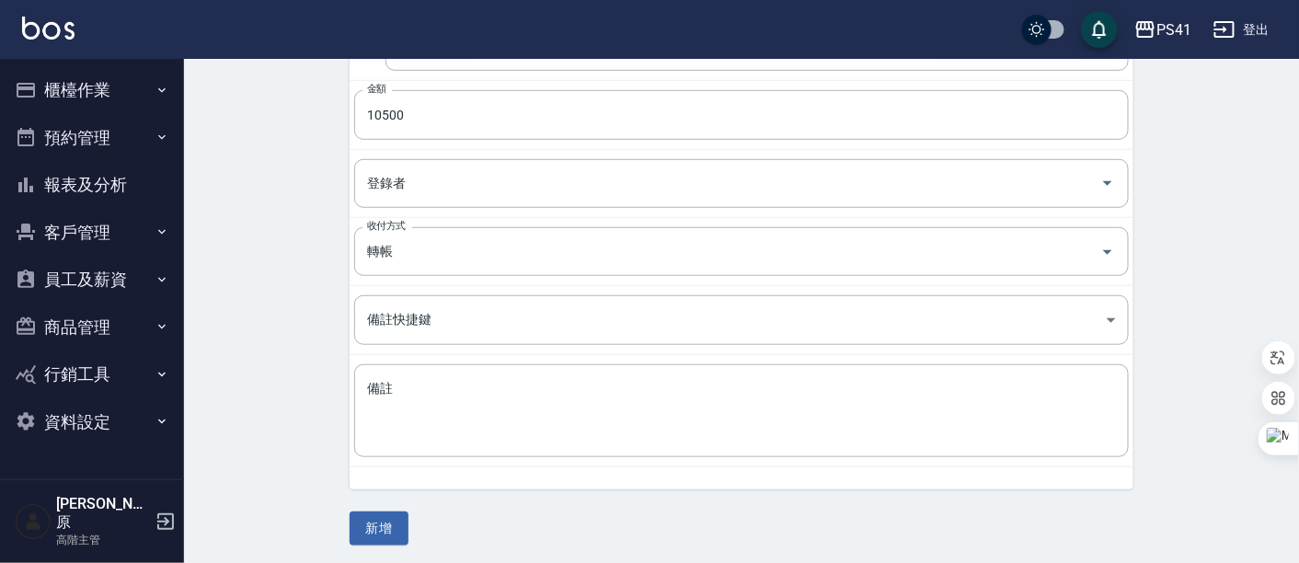
click at [565, 497] on div "一般 開單日期 2025/09/24 收入 支出 科目 9 勞健保勞退費 科目 金額 10500 金額 登錄者 登錄者 收付方式 轉帳 收付方式 備註快捷鍵 …" at bounding box center [742, 181] width 784 height 730
click at [378, 527] on button "新增" at bounding box center [379, 529] width 59 height 34
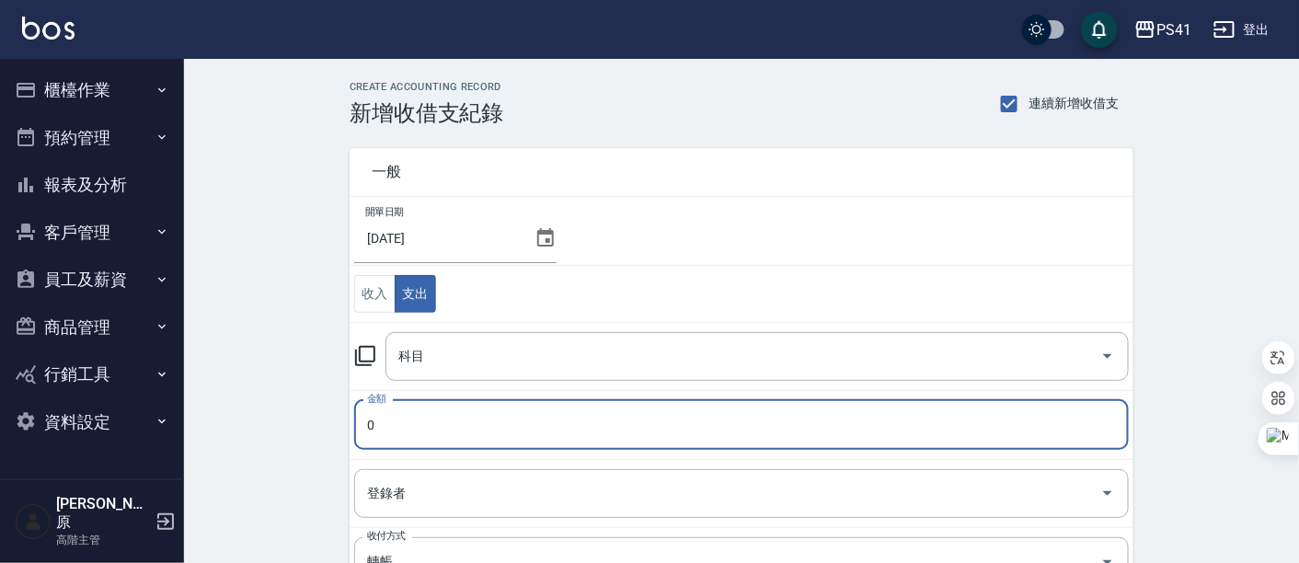
click at [604, 418] on input "0" at bounding box center [741, 425] width 775 height 50
click at [1114, 356] on icon "Open" at bounding box center [1108, 356] width 22 height 22
type input "6170"
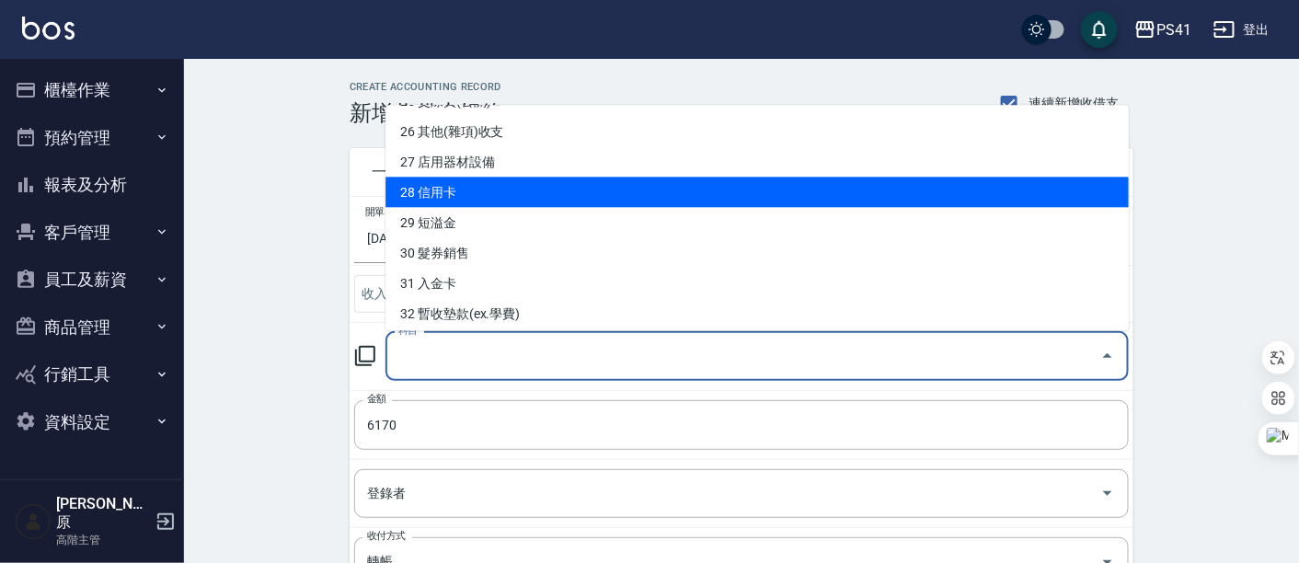
scroll to position [817, 0]
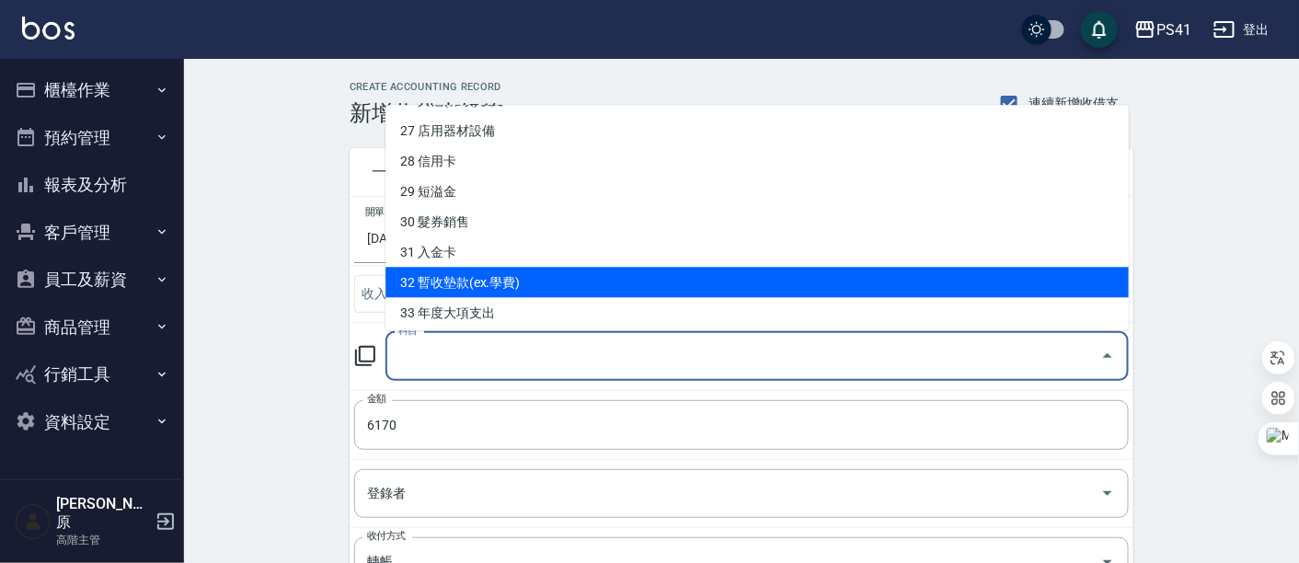
click at [530, 279] on li "32 暫收墊款(ex.學費)" at bounding box center [756, 283] width 743 height 30
type input "32 暫收墊款(ex.學費)"
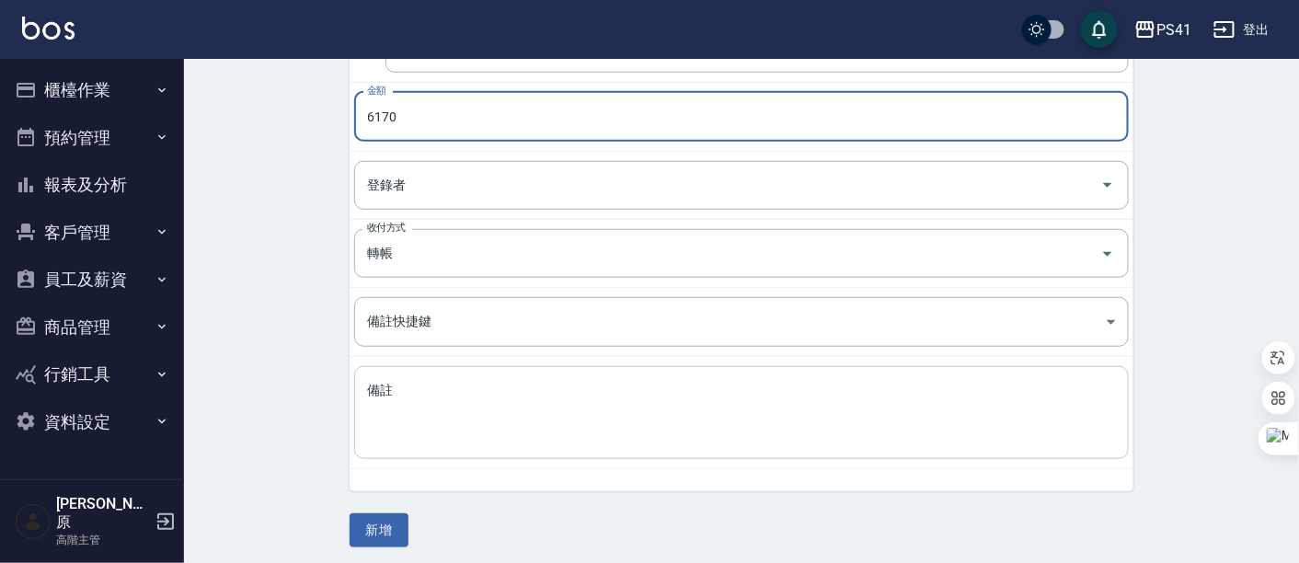
scroll to position [310, 0]
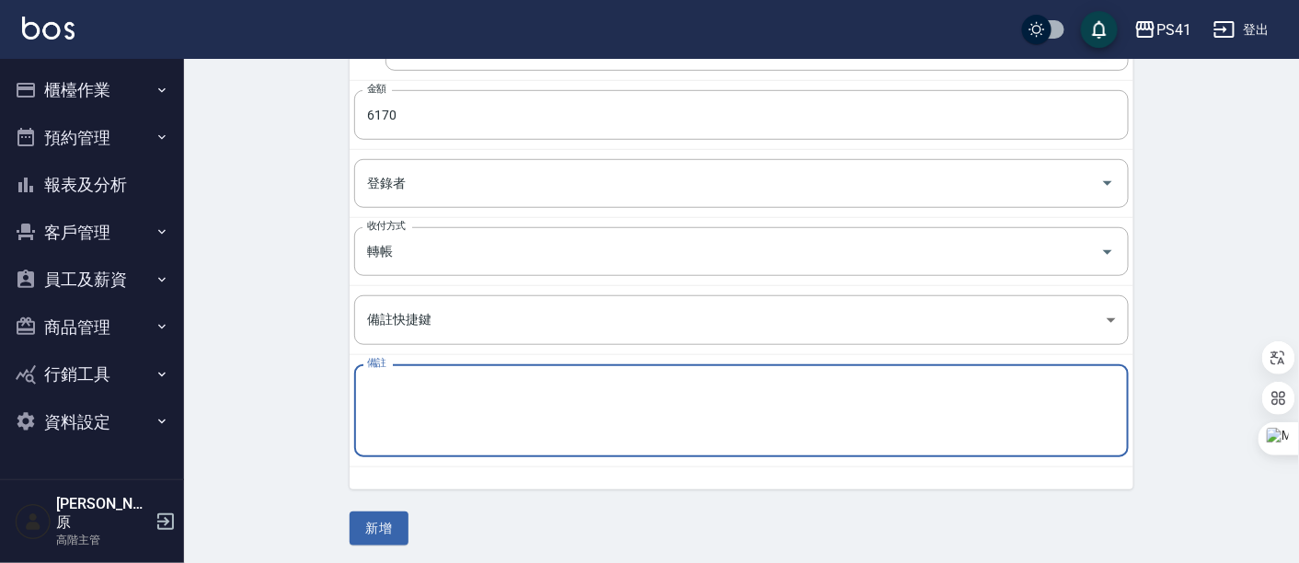
click at [501, 385] on textarea "備註" at bounding box center [741, 411] width 749 height 63
paste textarea "用具 設計師養成班"
type textarea "用具 設計師養成班"
click at [390, 521] on button "新增" at bounding box center [379, 529] width 59 height 34
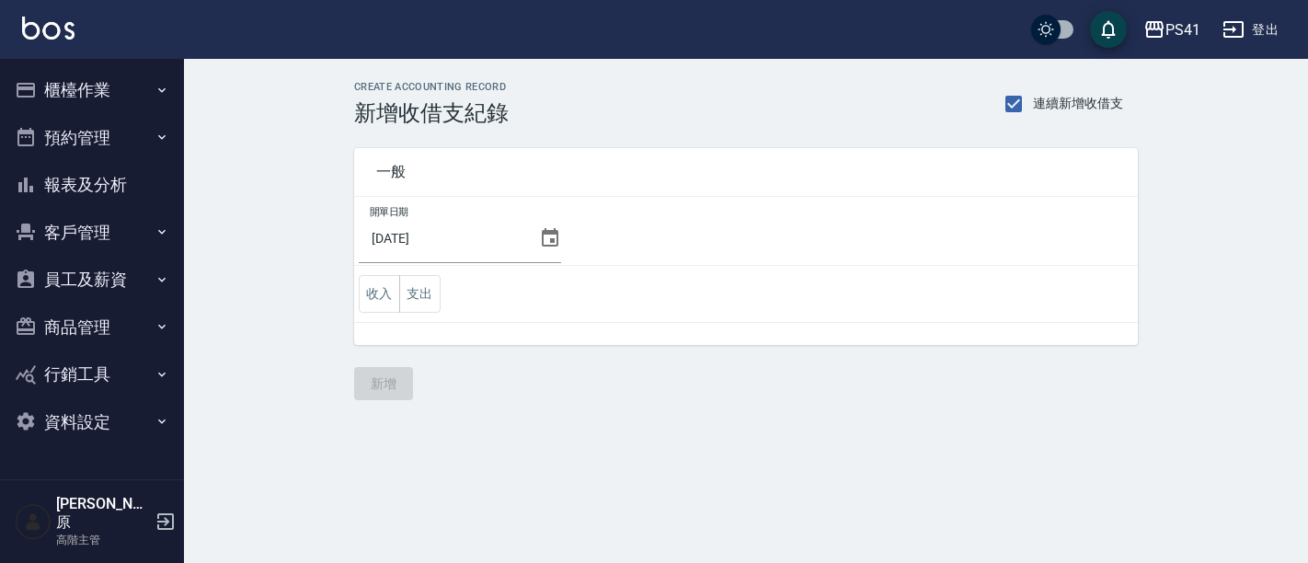
click at [434, 288] on button "支出" at bounding box center [419, 294] width 41 height 38
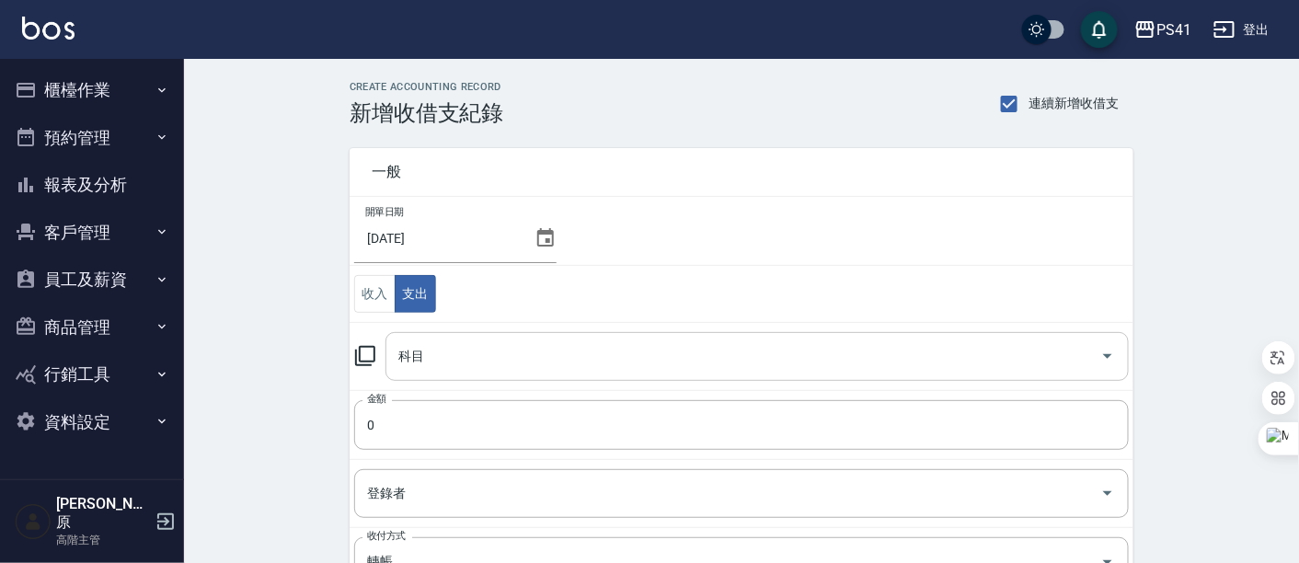
click at [1101, 352] on icon "Open" at bounding box center [1108, 356] width 22 height 22
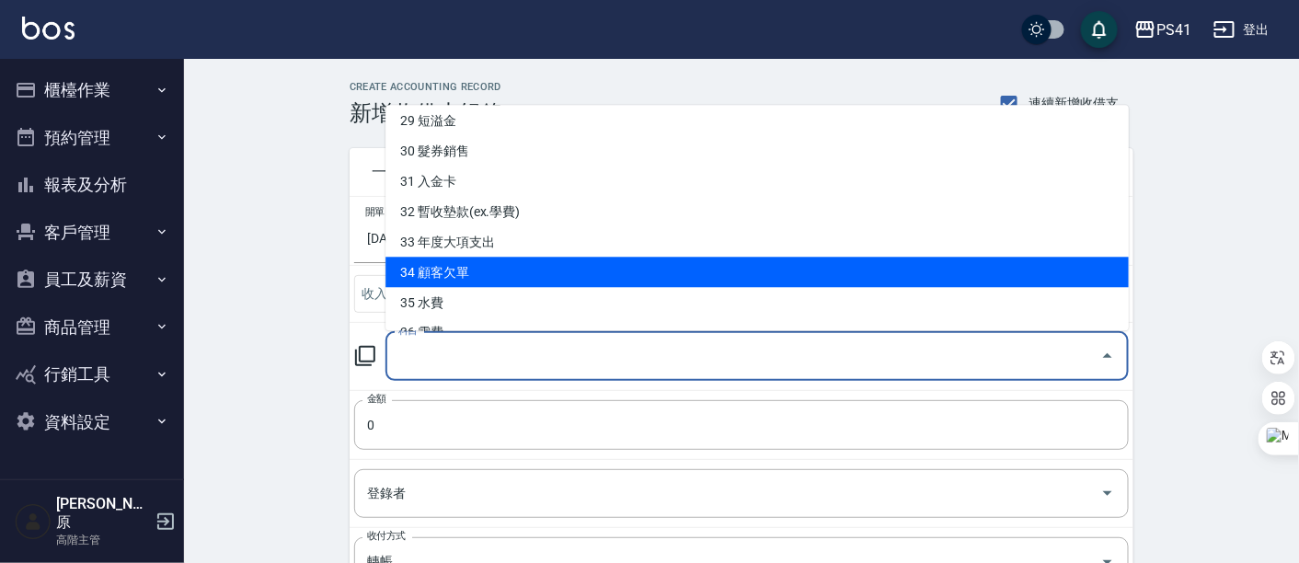
scroll to position [920, 0]
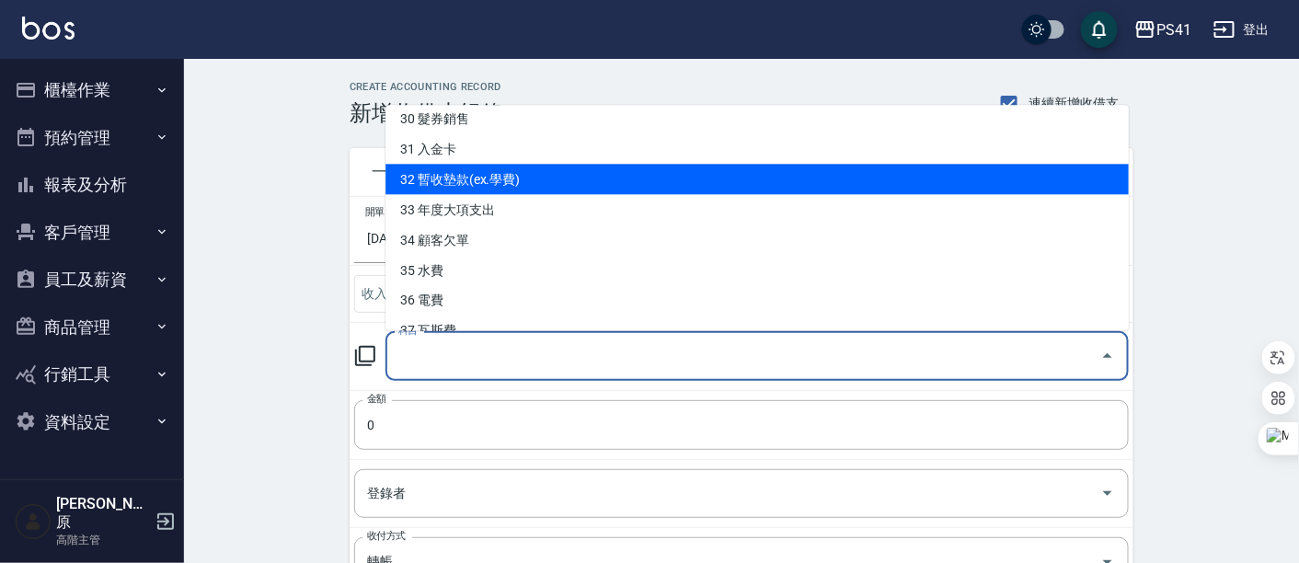
click at [507, 190] on li "32 暫收墊款(ex.學費)" at bounding box center [756, 180] width 743 height 30
type input "32 暫收墊款(ex.學費)"
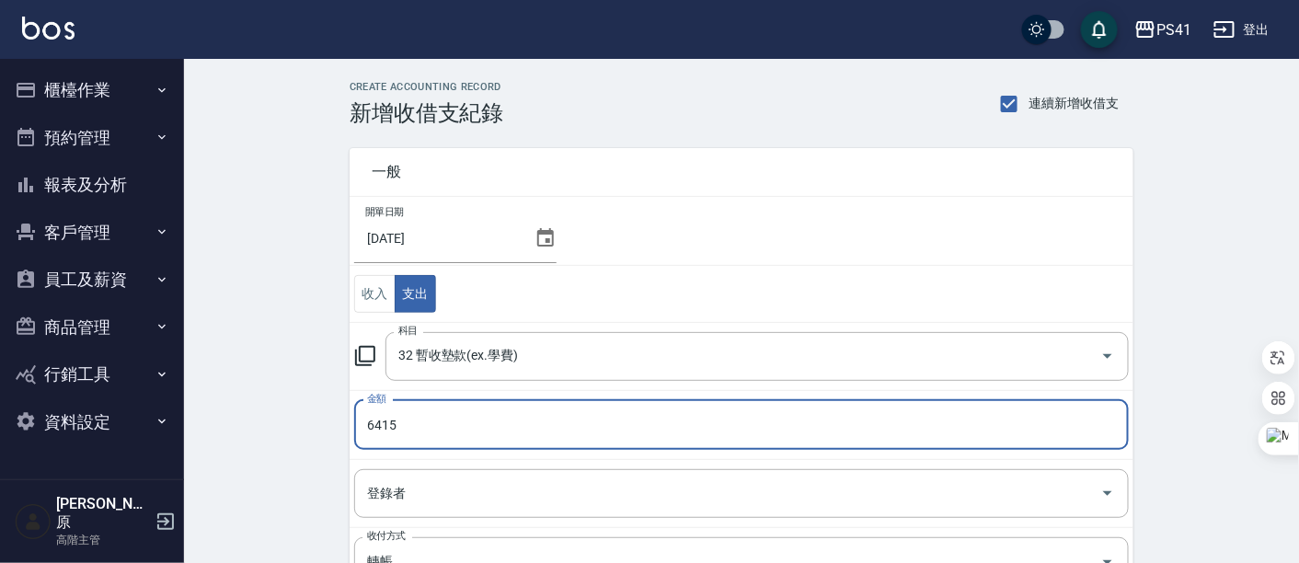
type input "6415"
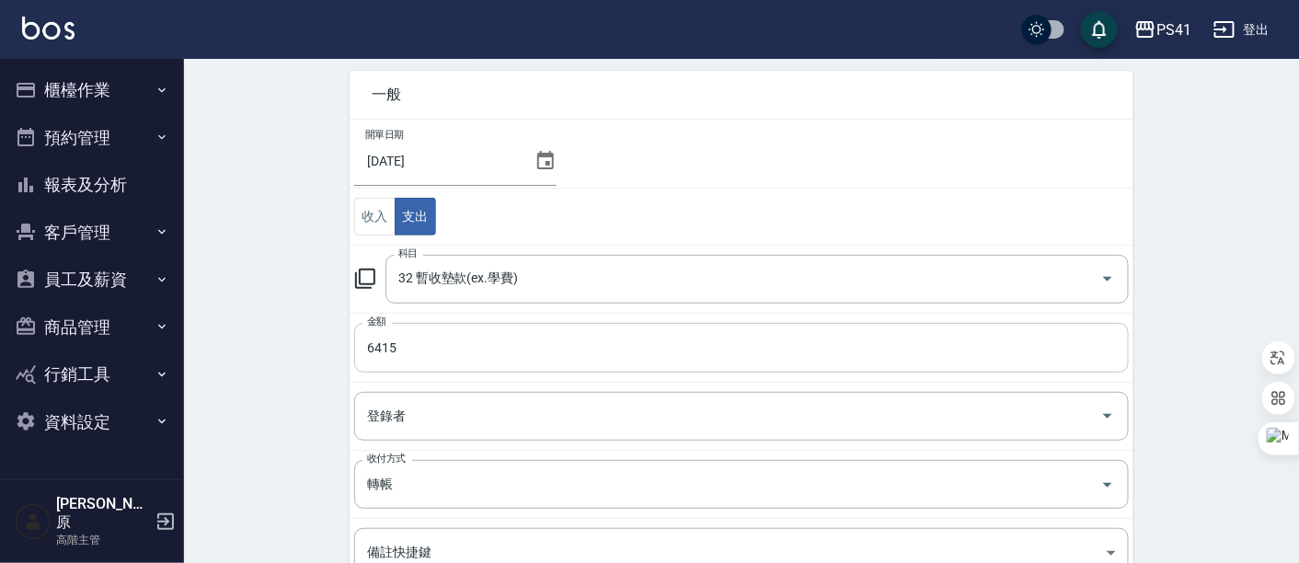
scroll to position [310, 0]
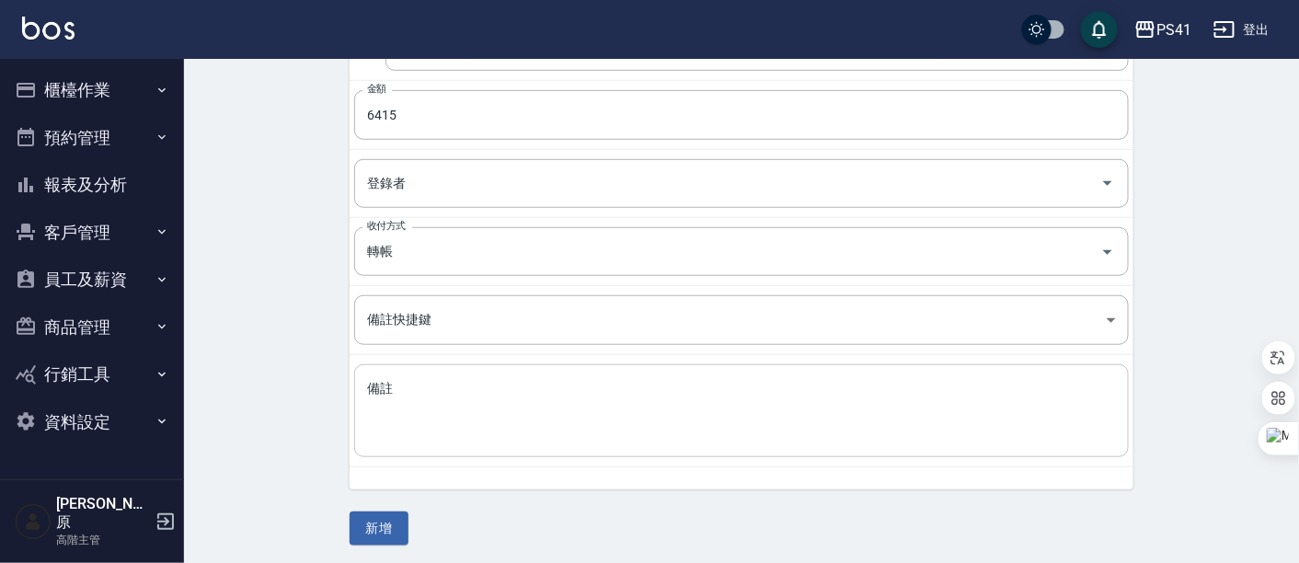
click at [466, 406] on textarea "備註" at bounding box center [741, 411] width 749 height 63
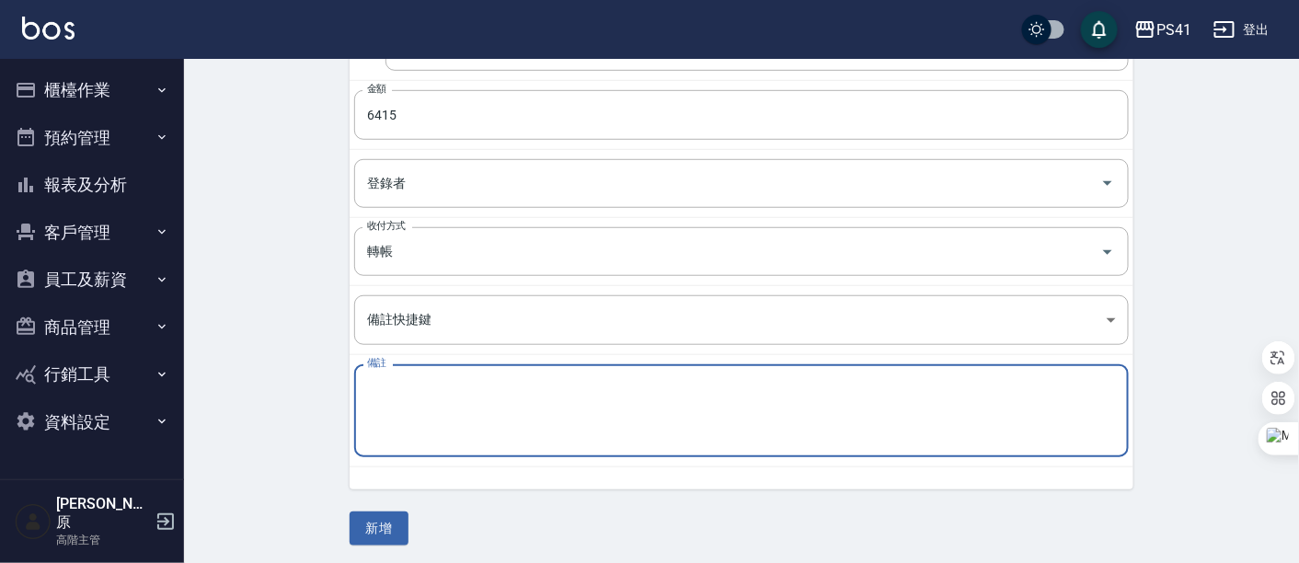
paste textarea "8月廣告代操 (含手續費)"
type textarea "8月廣告代操 (含手續費)"
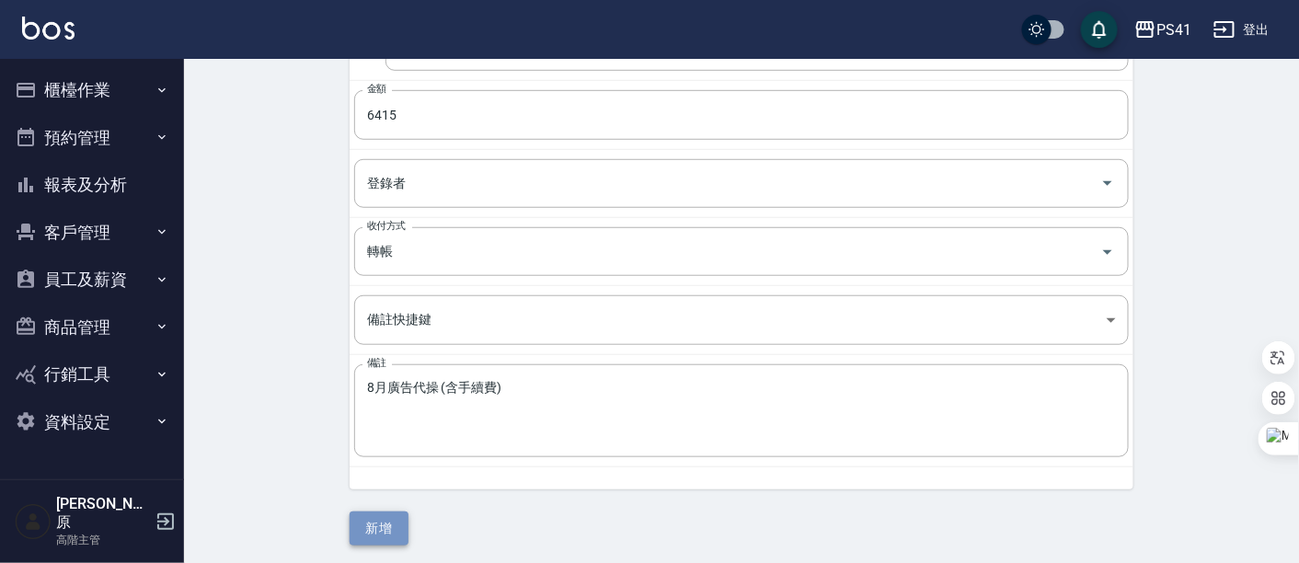
click at [384, 529] on button "新增" at bounding box center [379, 529] width 59 height 34
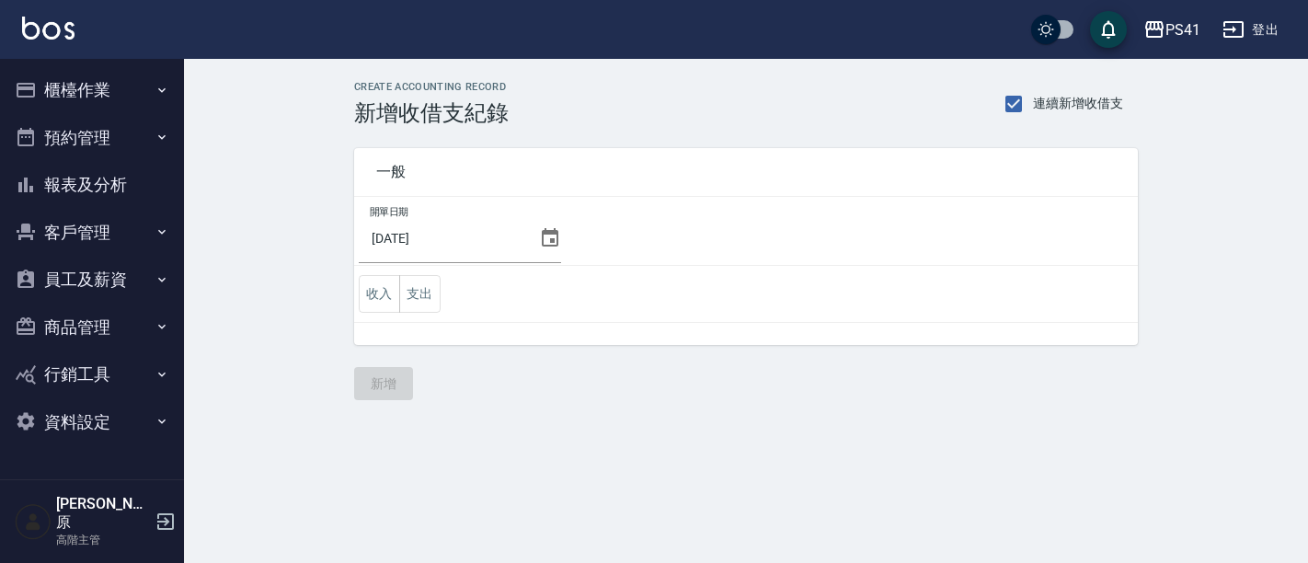
click at [432, 298] on button "支出" at bounding box center [419, 294] width 41 height 38
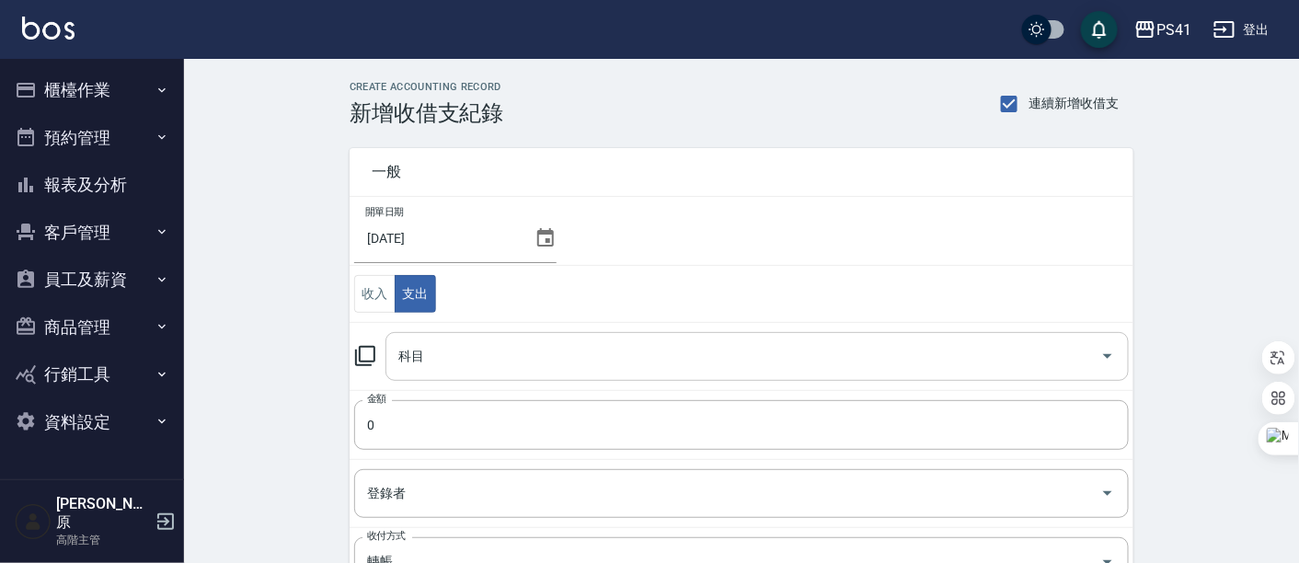
click at [1098, 351] on icon "Open" at bounding box center [1108, 356] width 22 height 22
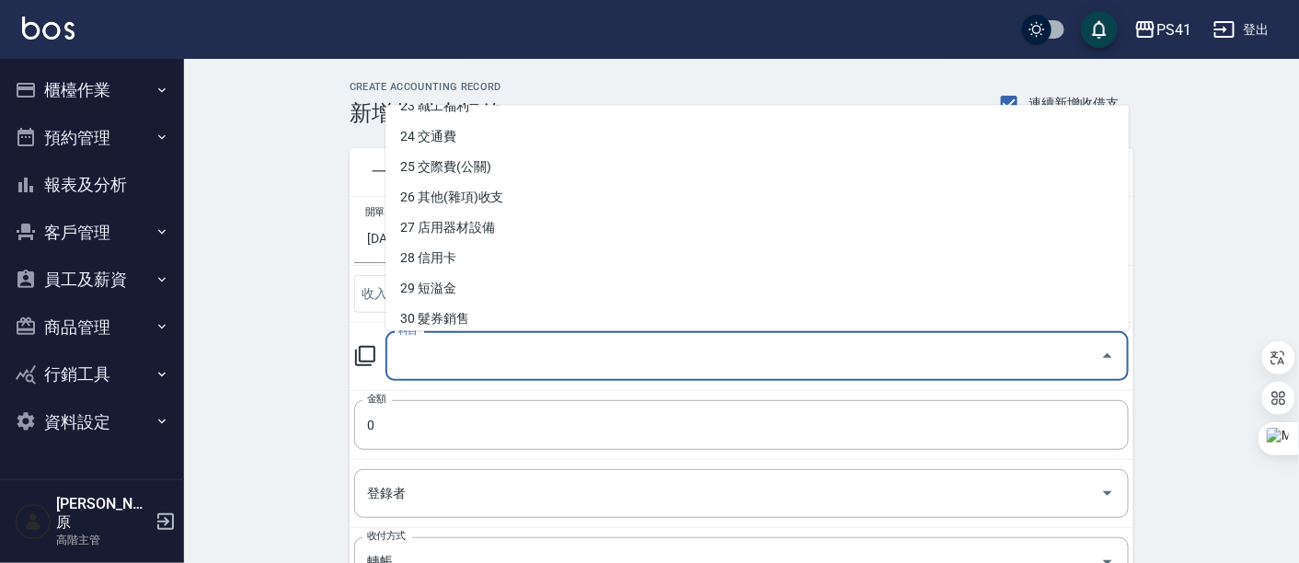
scroll to position [817, 0]
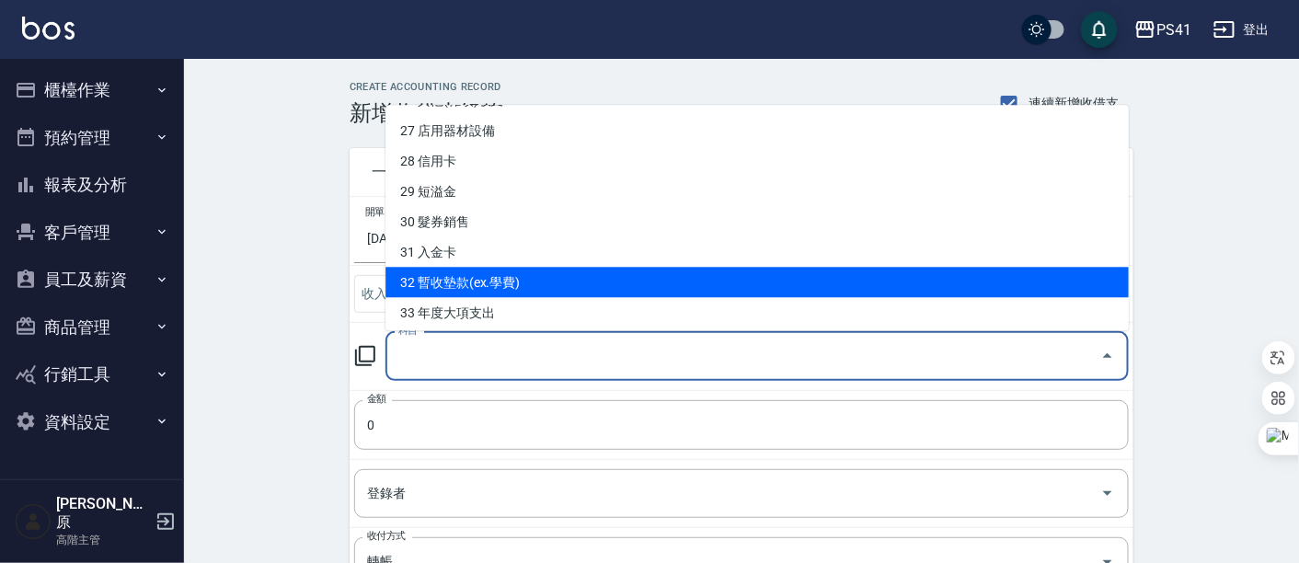
click at [608, 270] on li "32 暫收墊款(ex.學費)" at bounding box center [756, 283] width 743 height 30
type input "32 暫收墊款(ex.學費)"
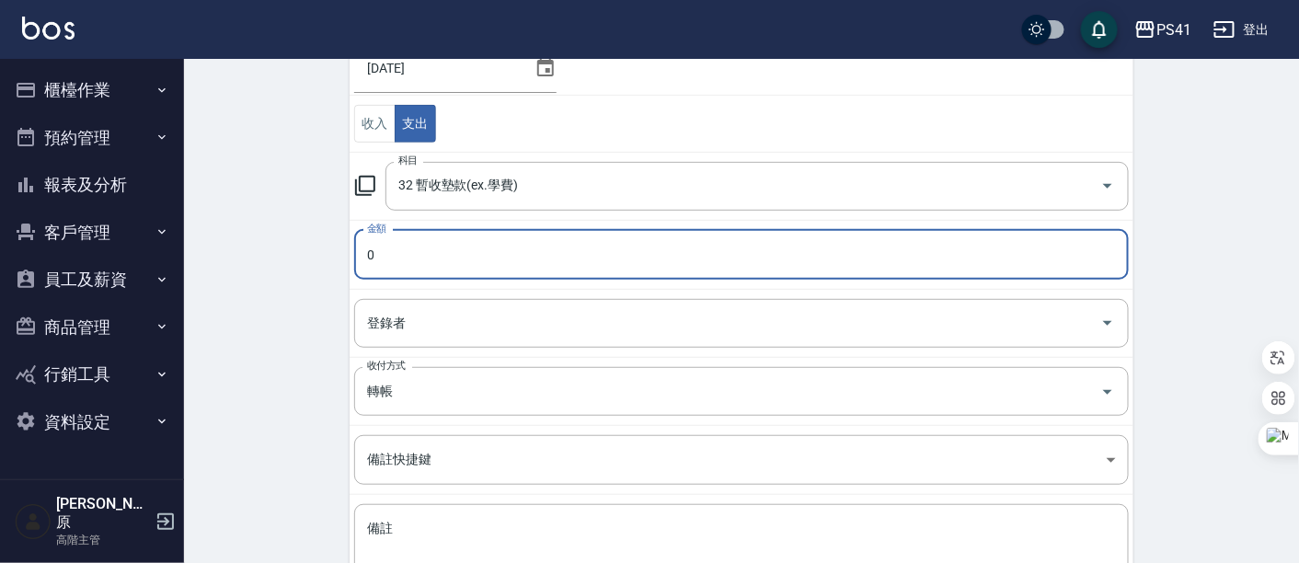
scroll to position [310, 0]
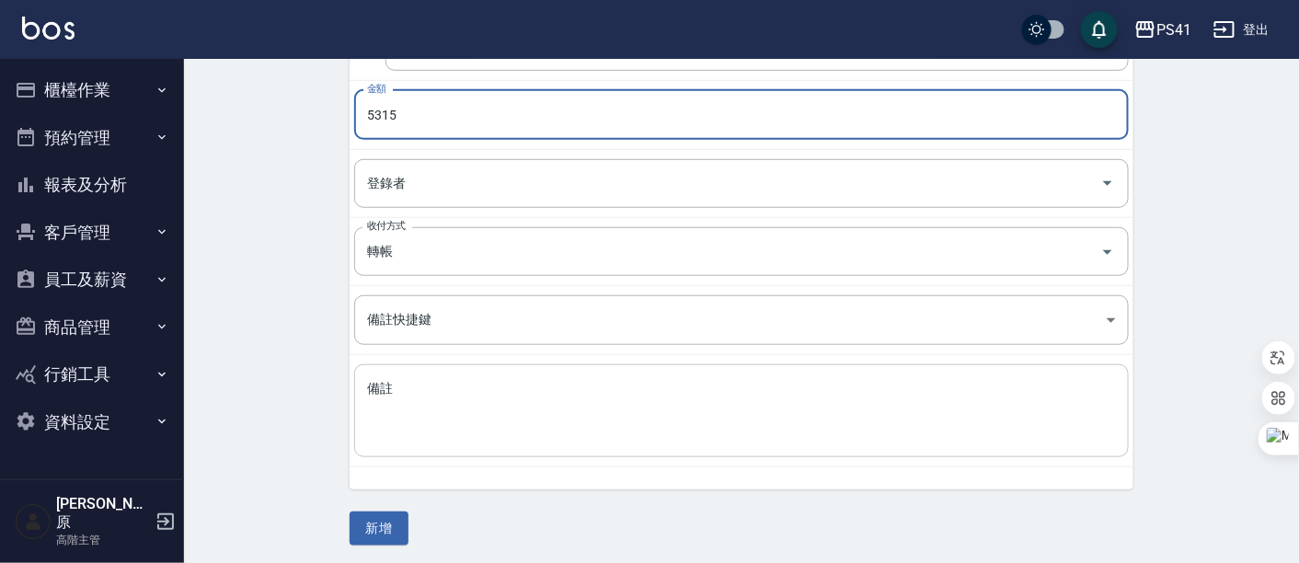
type input "5315"
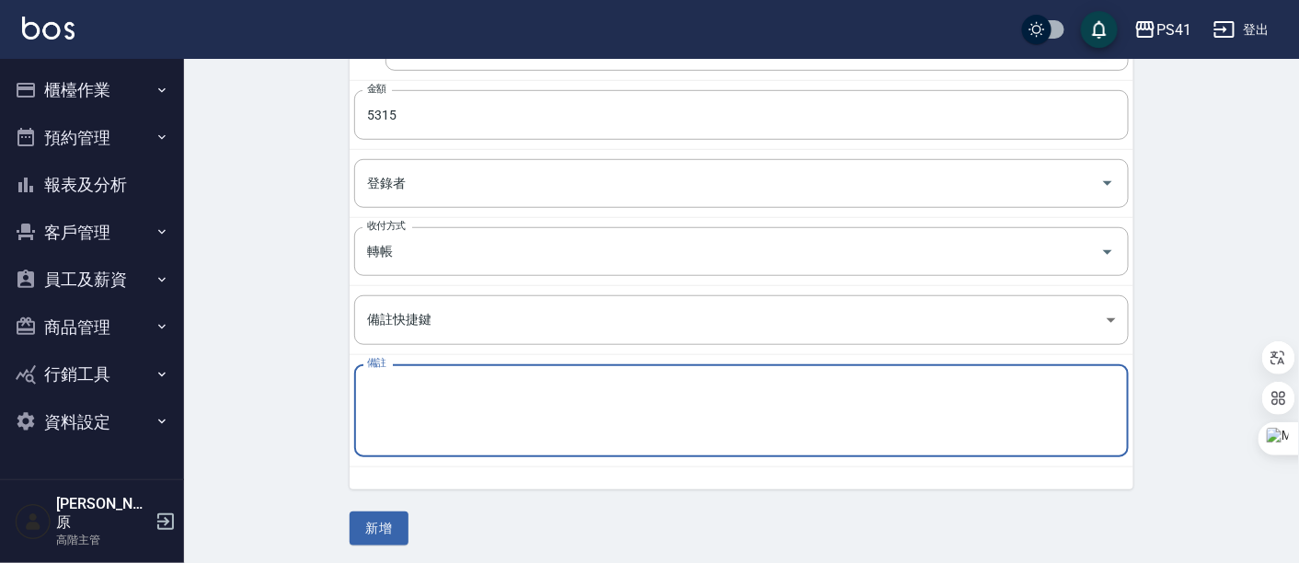
click at [498, 400] on textarea "備註" at bounding box center [741, 411] width 749 height 63
paste textarea "名麗(11408)"
type textarea "名麗(11408)"
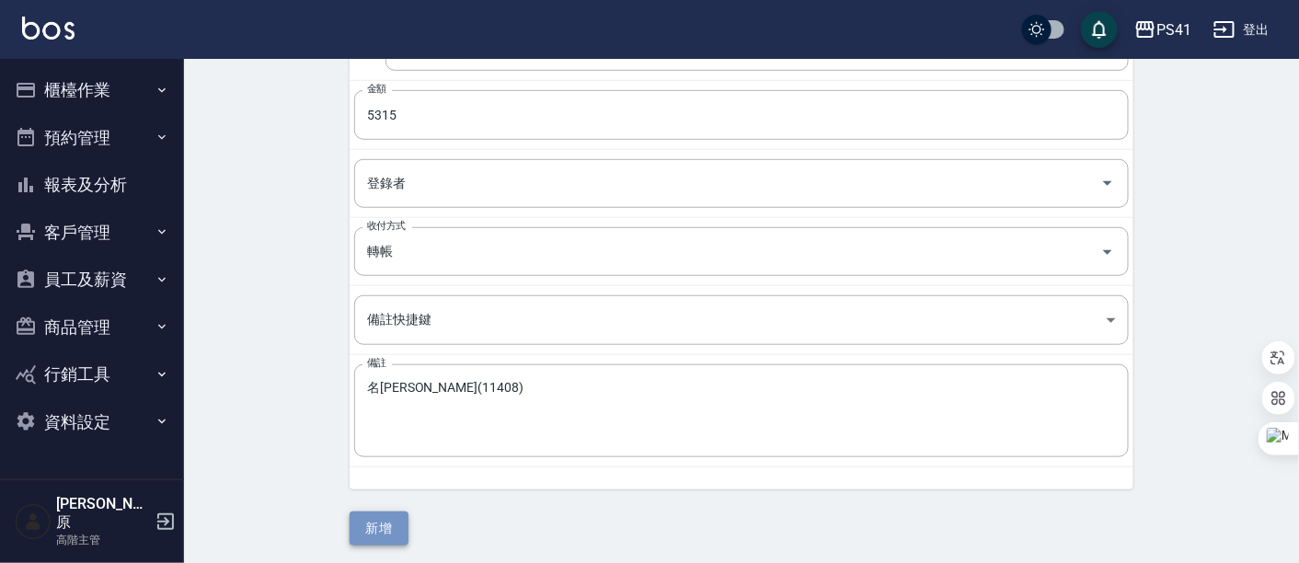
click at [397, 529] on button "新增" at bounding box center [379, 529] width 59 height 34
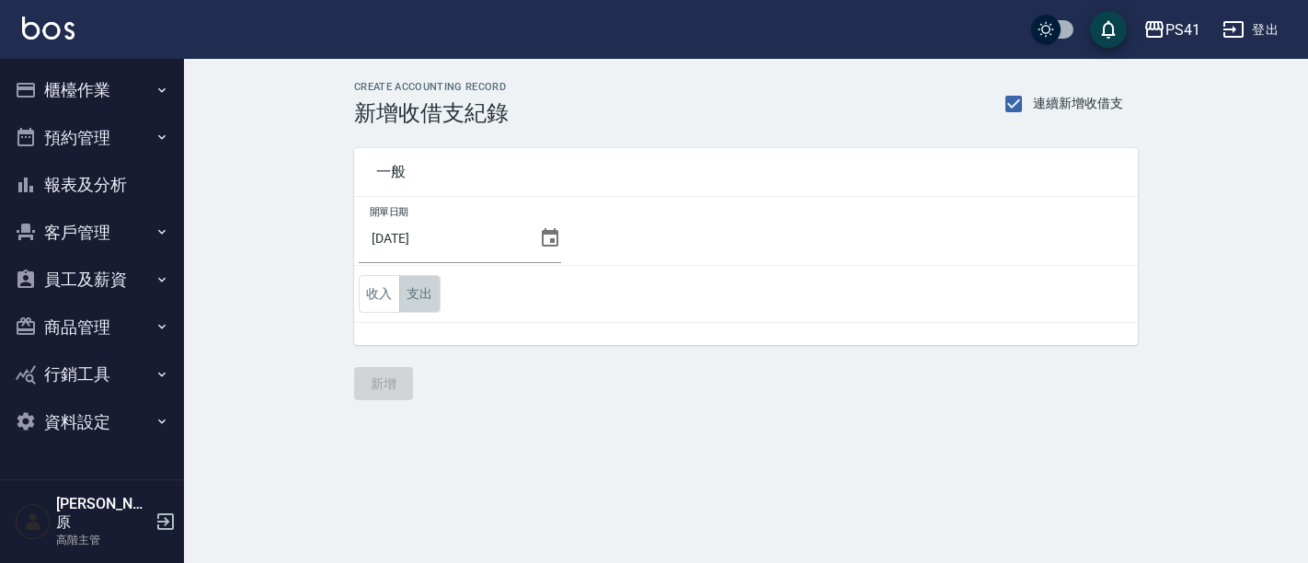
click at [428, 298] on button "支出" at bounding box center [419, 294] width 41 height 38
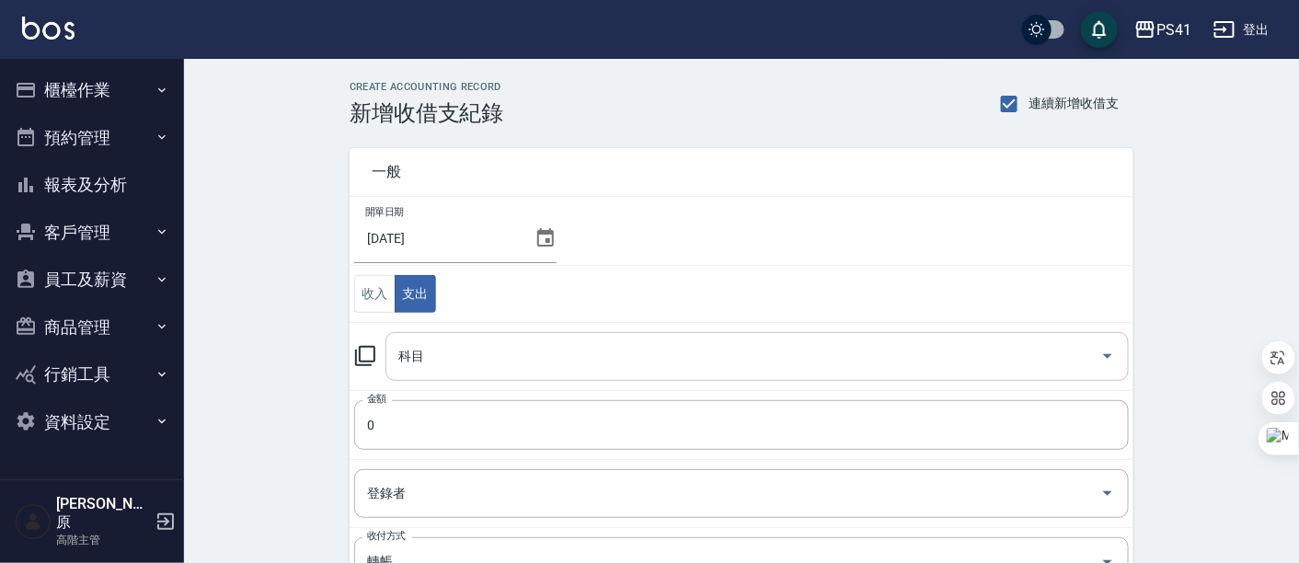
click at [1104, 356] on icon "Open" at bounding box center [1108, 356] width 22 height 22
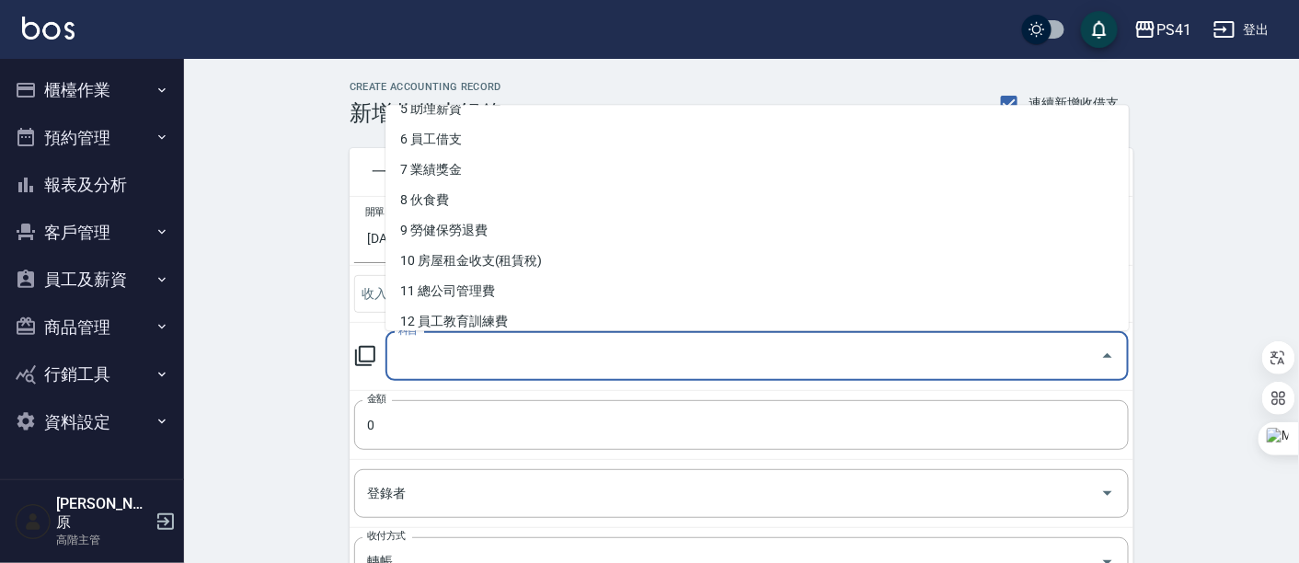
scroll to position [204, 0]
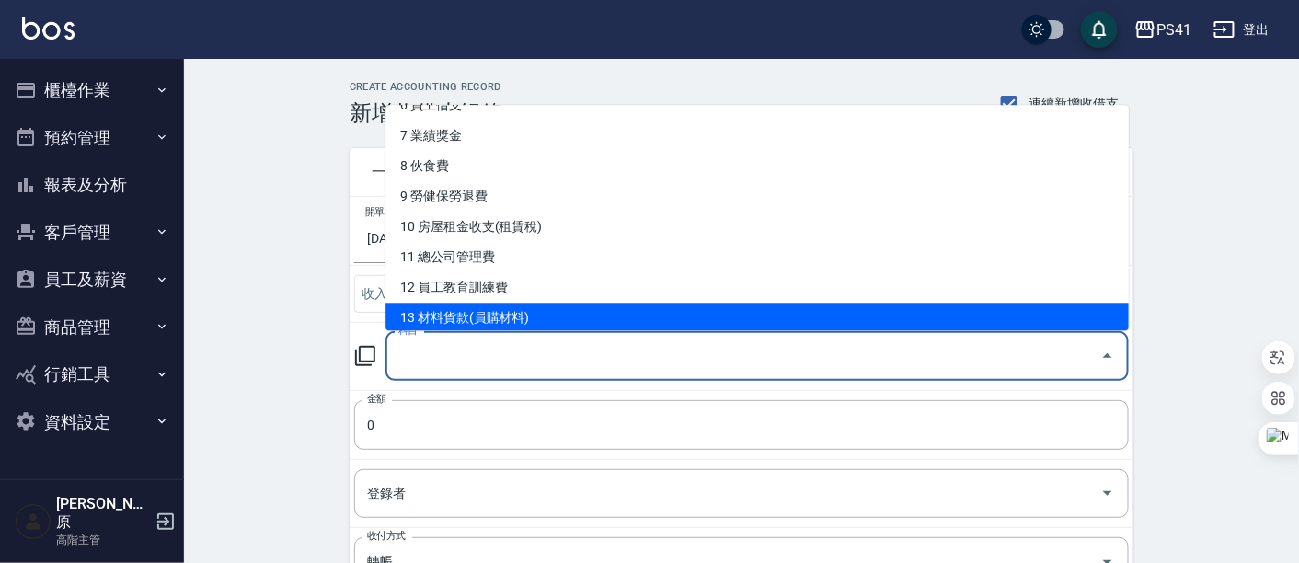
click at [538, 304] on li "13 材料貨款(員購材料)" at bounding box center [756, 319] width 743 height 30
type input "13 材料貨款(員購材料)"
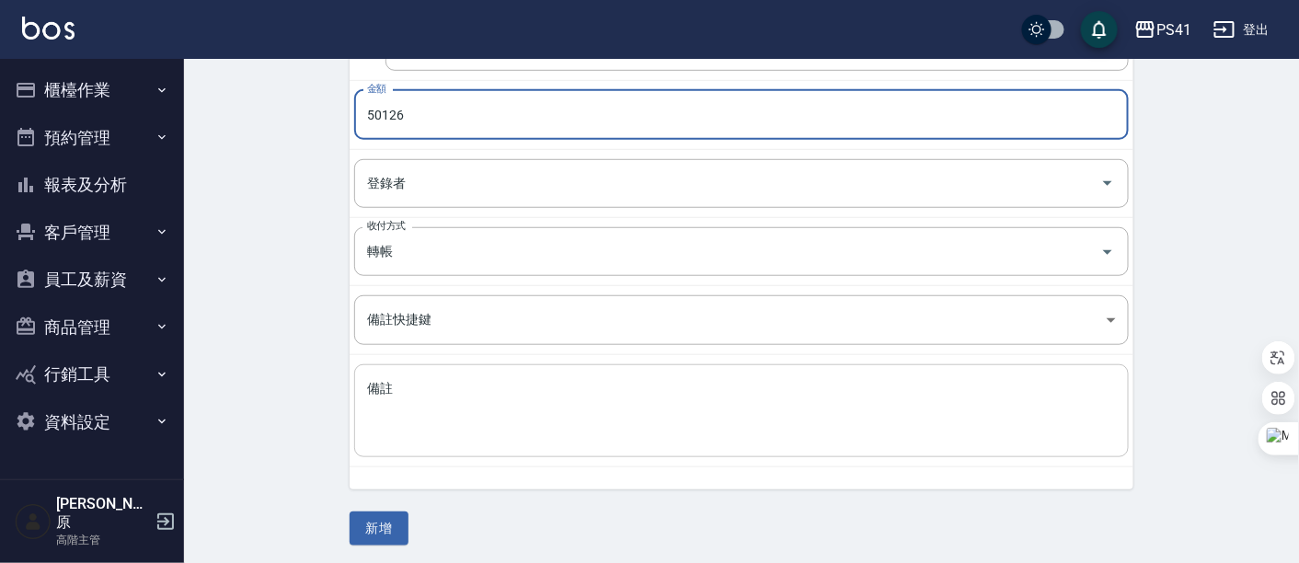
scroll to position [310, 0]
type input "50126"
click at [385, 516] on button "新增" at bounding box center [379, 529] width 59 height 34
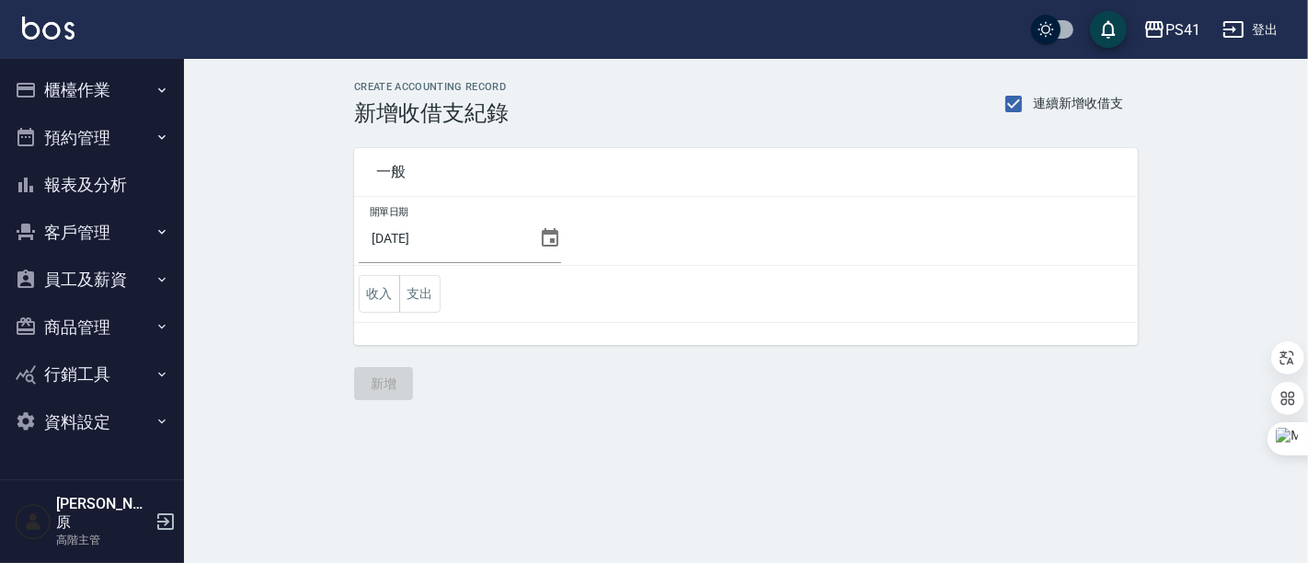
click at [80, 190] on button "報表及分析" at bounding box center [91, 185] width 169 height 48
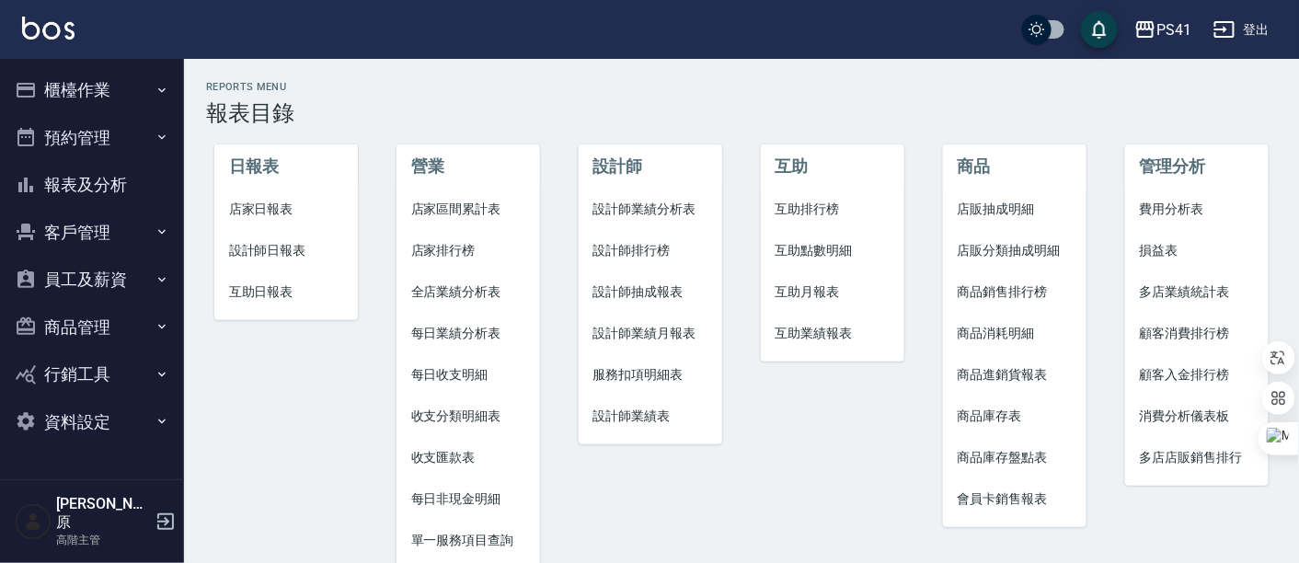
click at [1187, 219] on li "費用分析表" at bounding box center [1197, 209] width 144 height 41
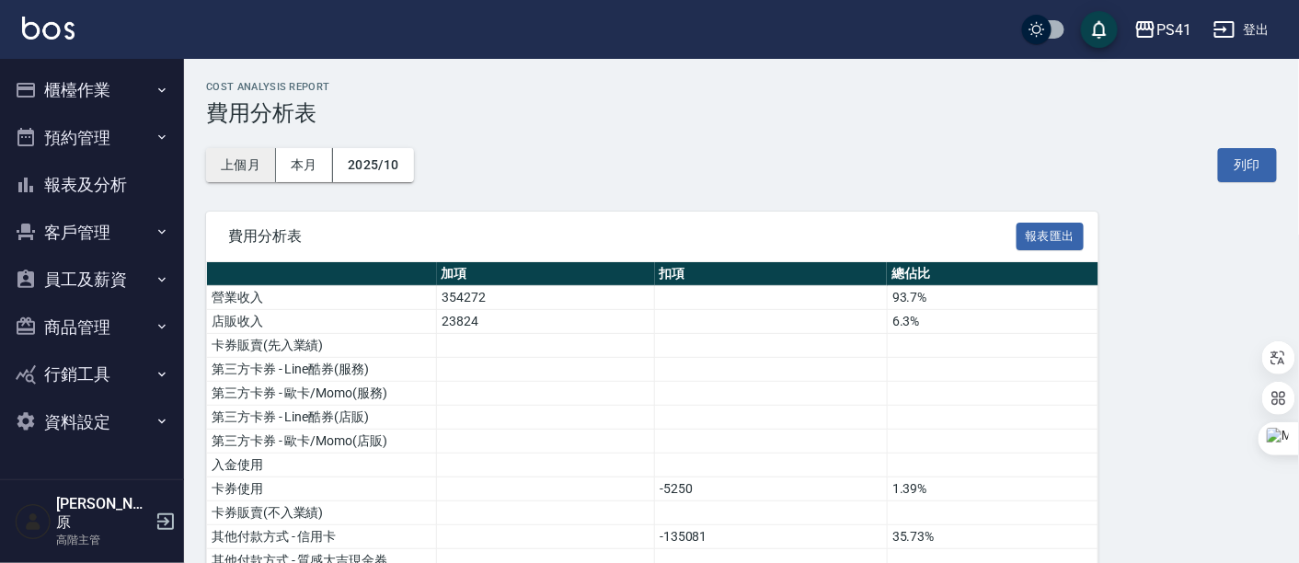
click at [241, 170] on button "上個月" at bounding box center [241, 165] width 70 height 34
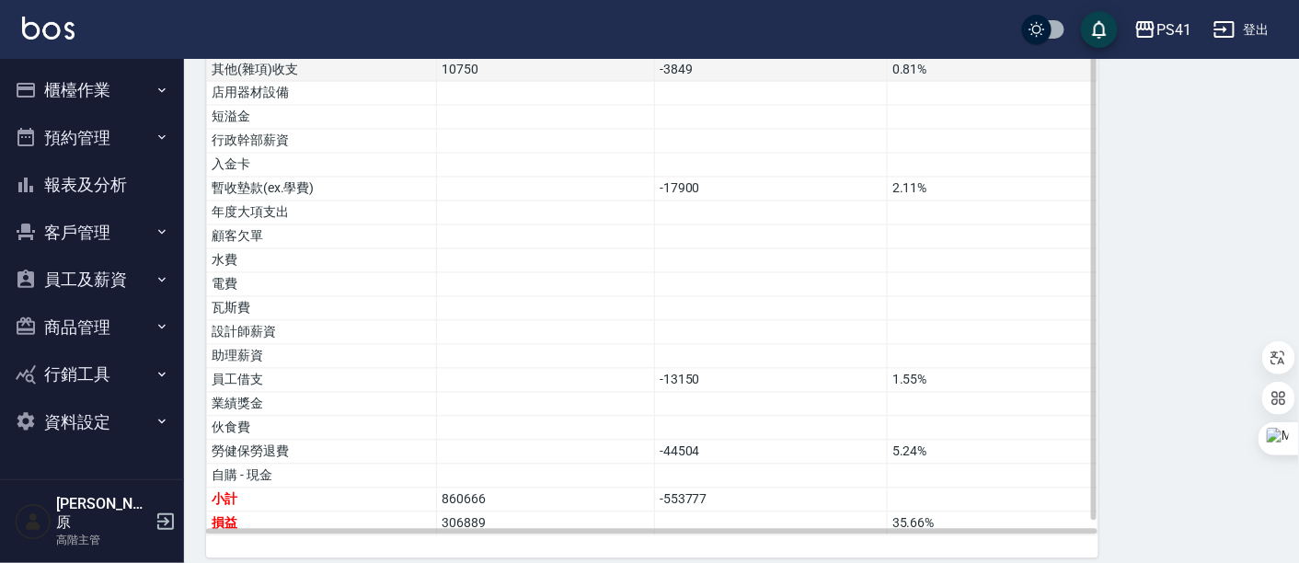
scroll to position [1019, 0]
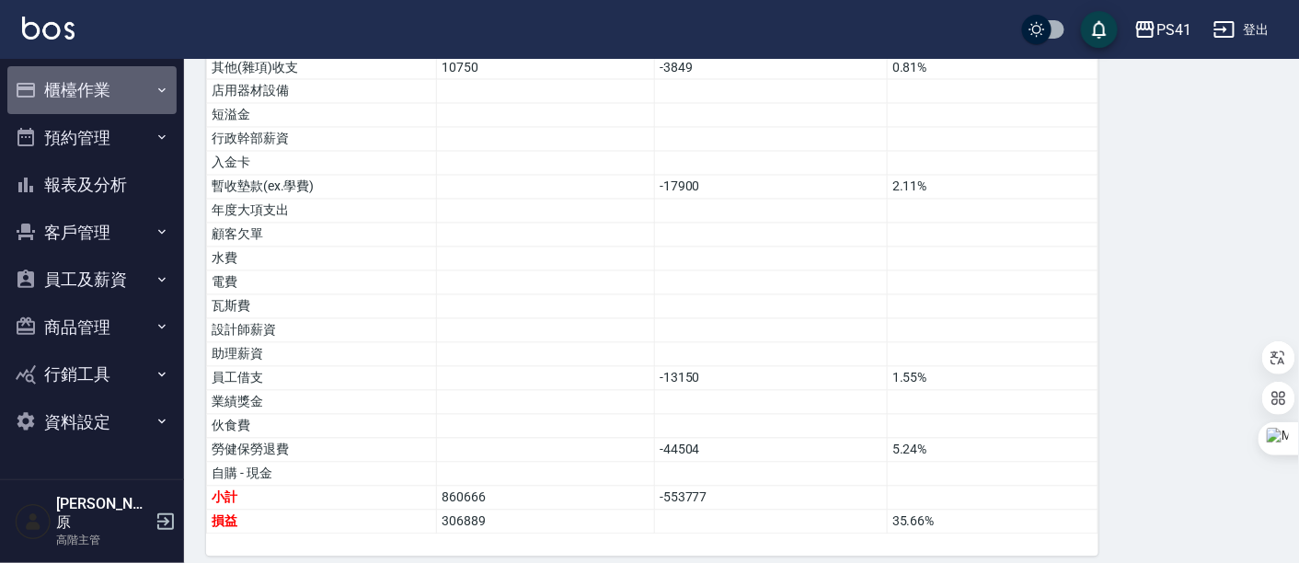
click at [81, 97] on button "櫃檯作業" at bounding box center [91, 90] width 169 height 48
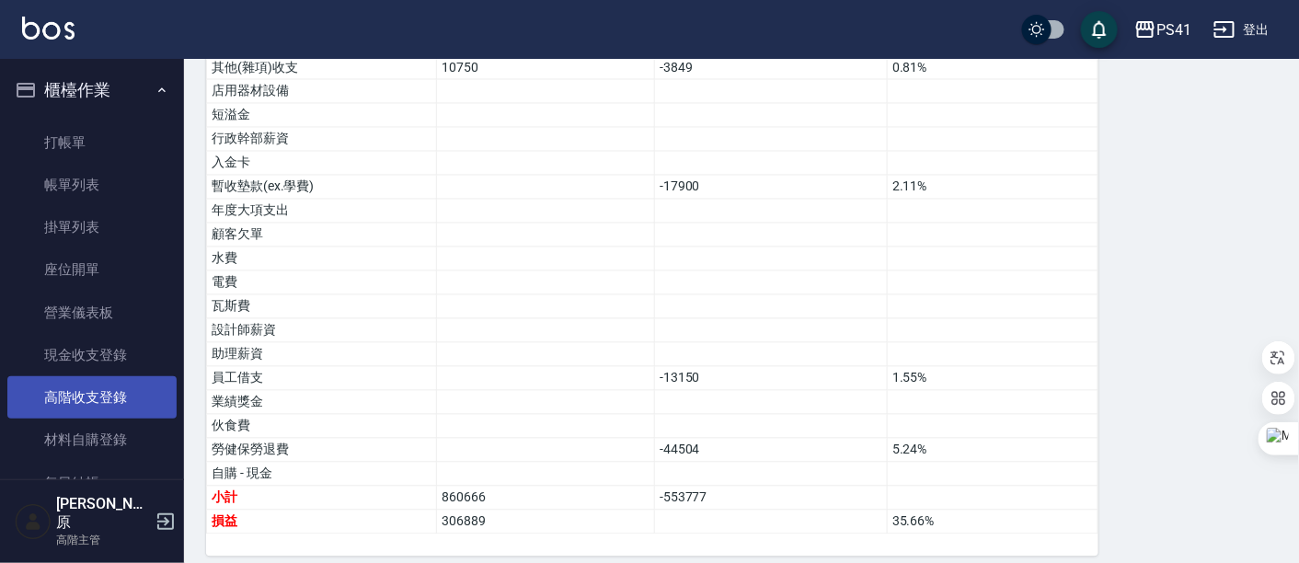
click at [107, 415] on link "高階收支登錄" at bounding box center [91, 397] width 169 height 42
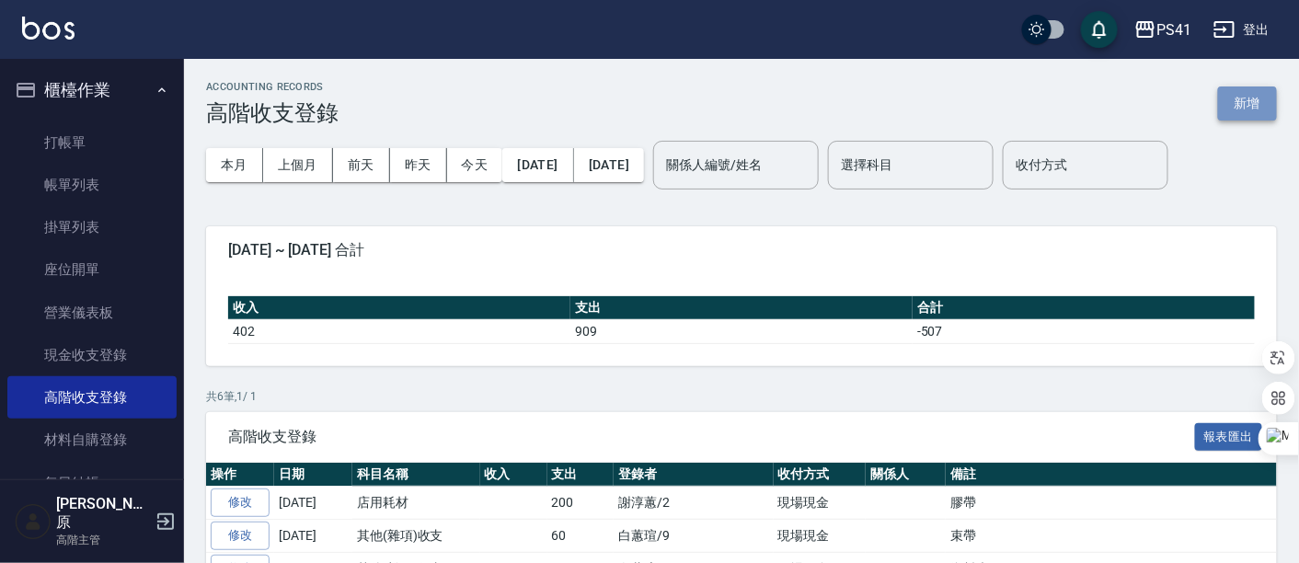
click at [1243, 112] on button "新增" at bounding box center [1247, 103] width 59 height 34
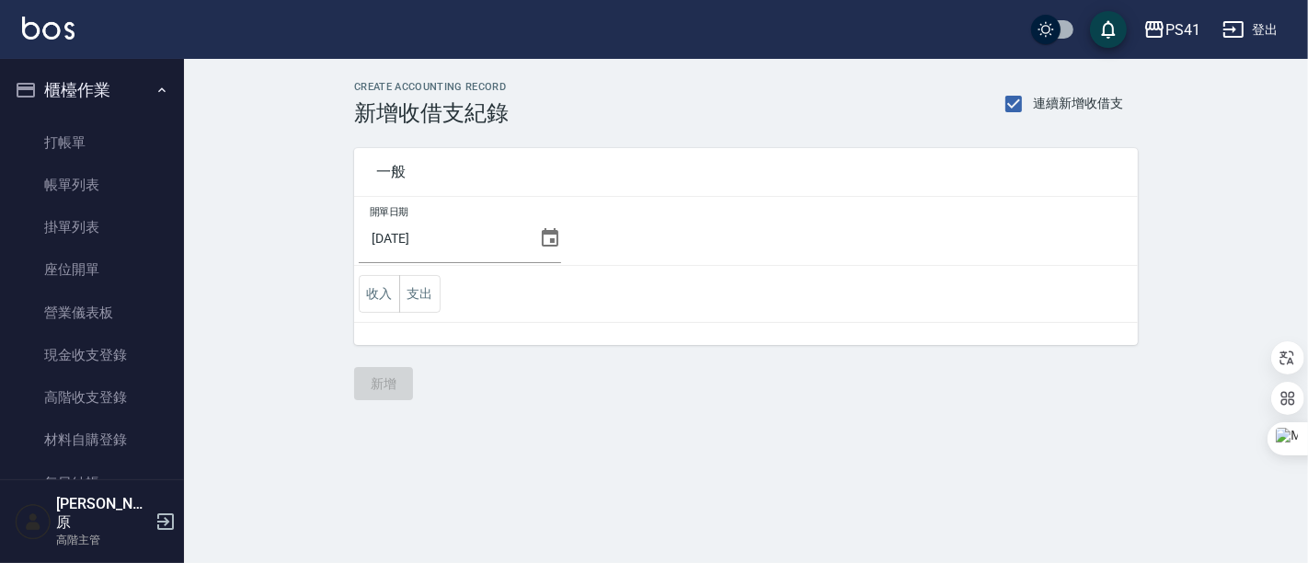
click at [546, 239] on icon at bounding box center [550, 237] width 17 height 18
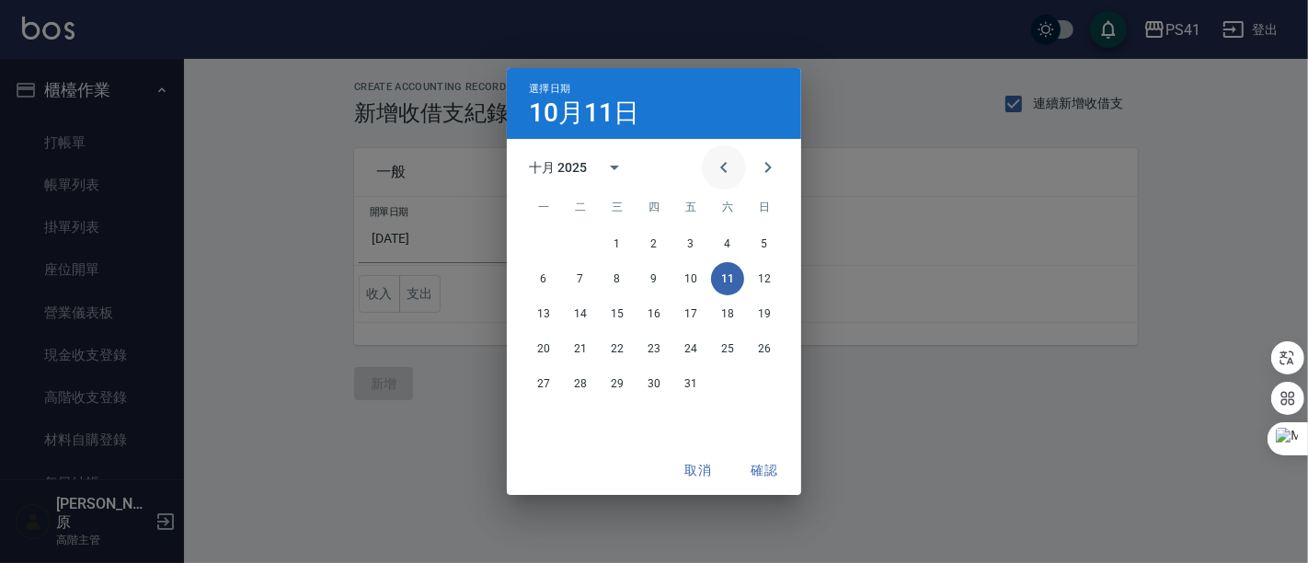
click at [716, 159] on icon "Previous month" at bounding box center [724, 167] width 22 height 22
click at [699, 282] on button "12" at bounding box center [690, 278] width 33 height 33
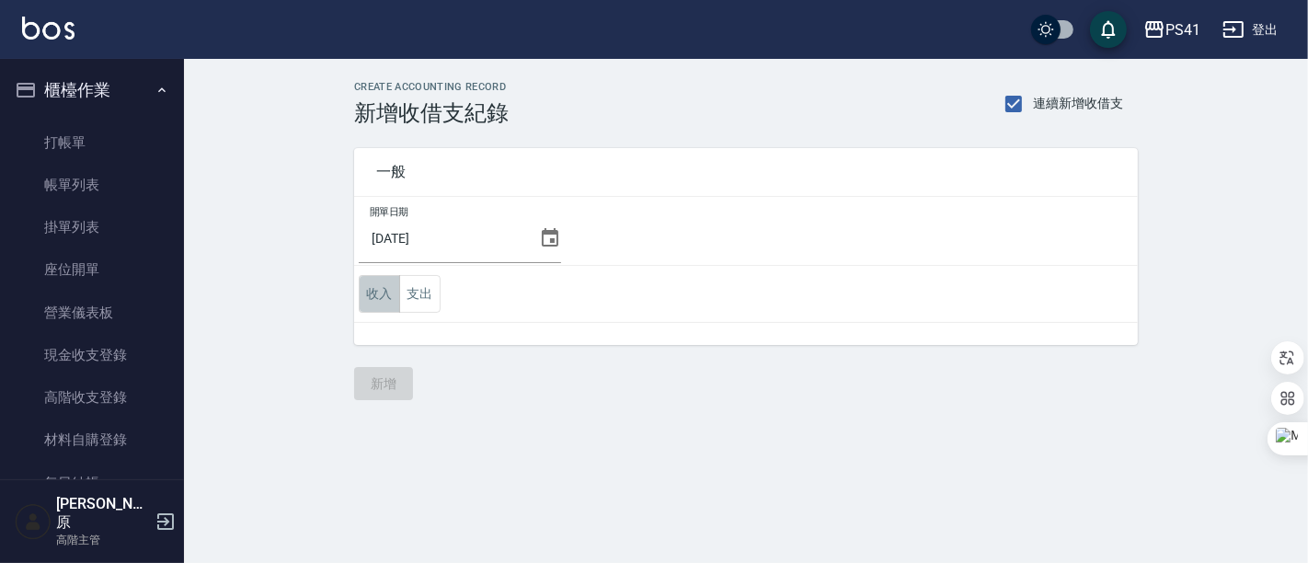
click at [381, 305] on button "收入" at bounding box center [379, 294] width 41 height 38
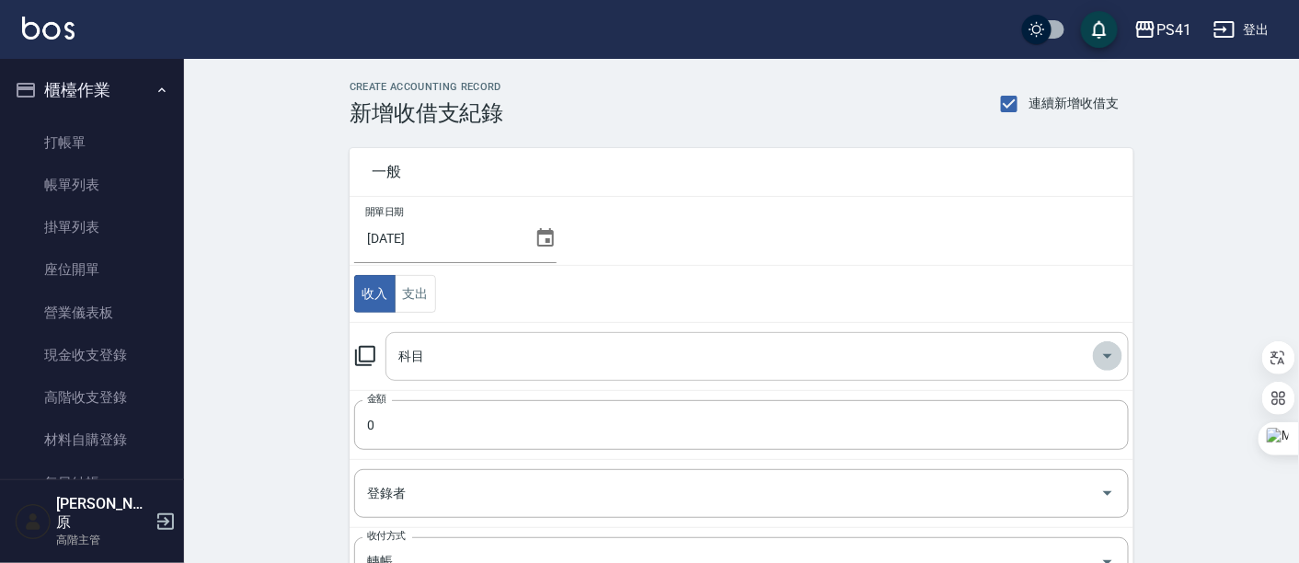
click at [1117, 355] on icon "Open" at bounding box center [1108, 356] width 22 height 22
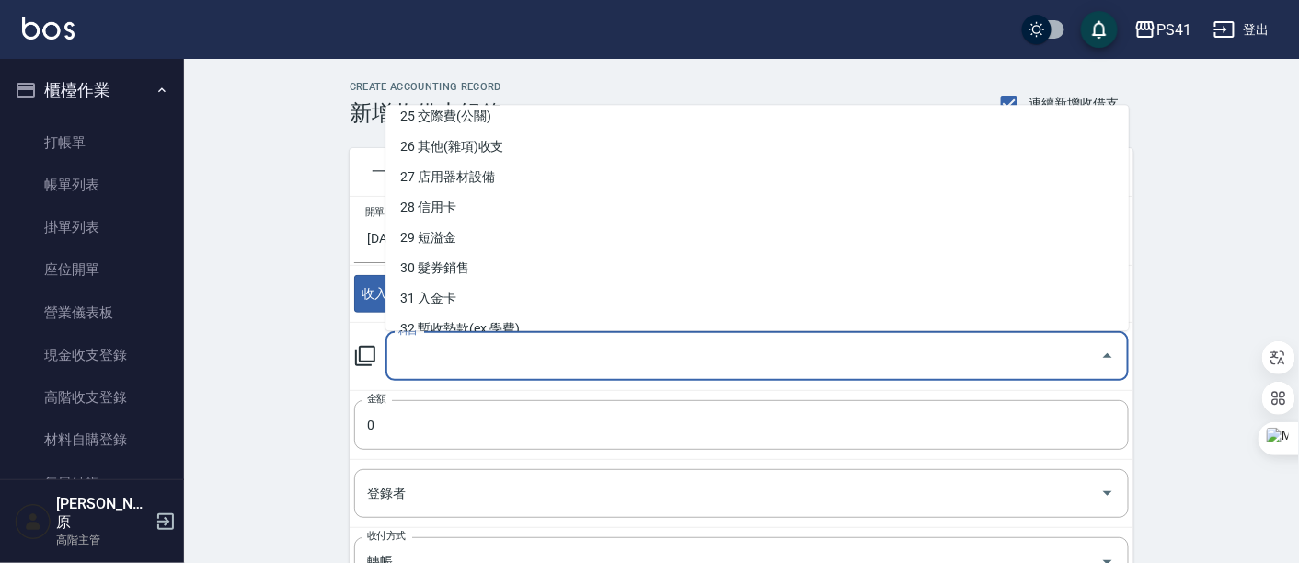
scroll to position [817, 0]
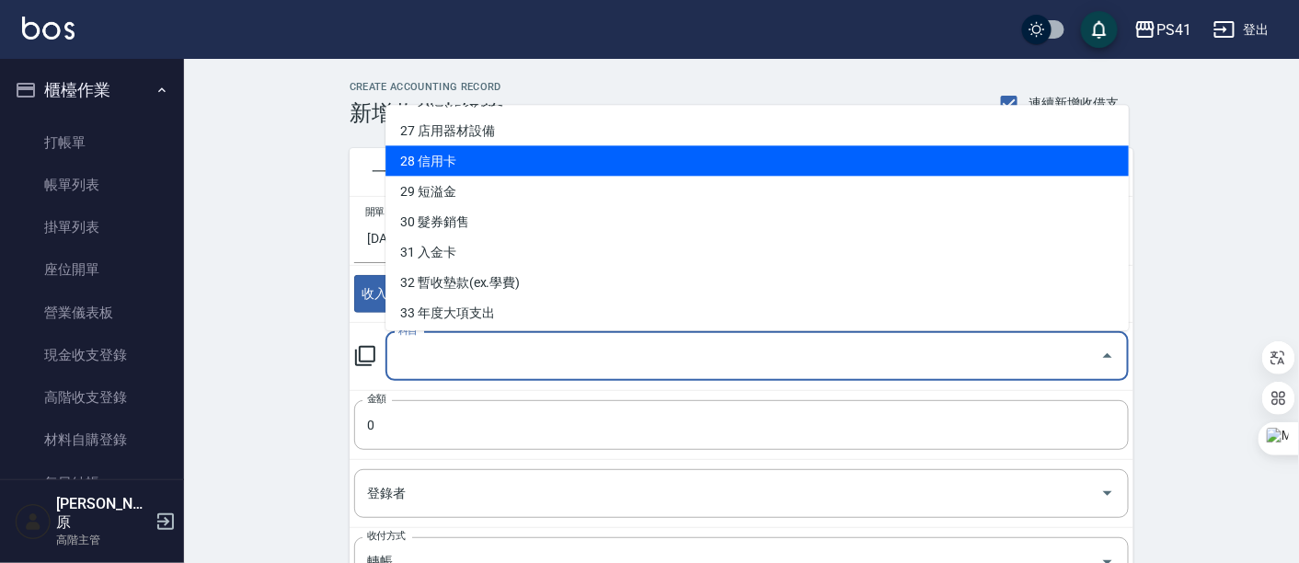
click at [504, 172] on li "28 信用卡" at bounding box center [756, 161] width 743 height 30
type input "28 信用卡"
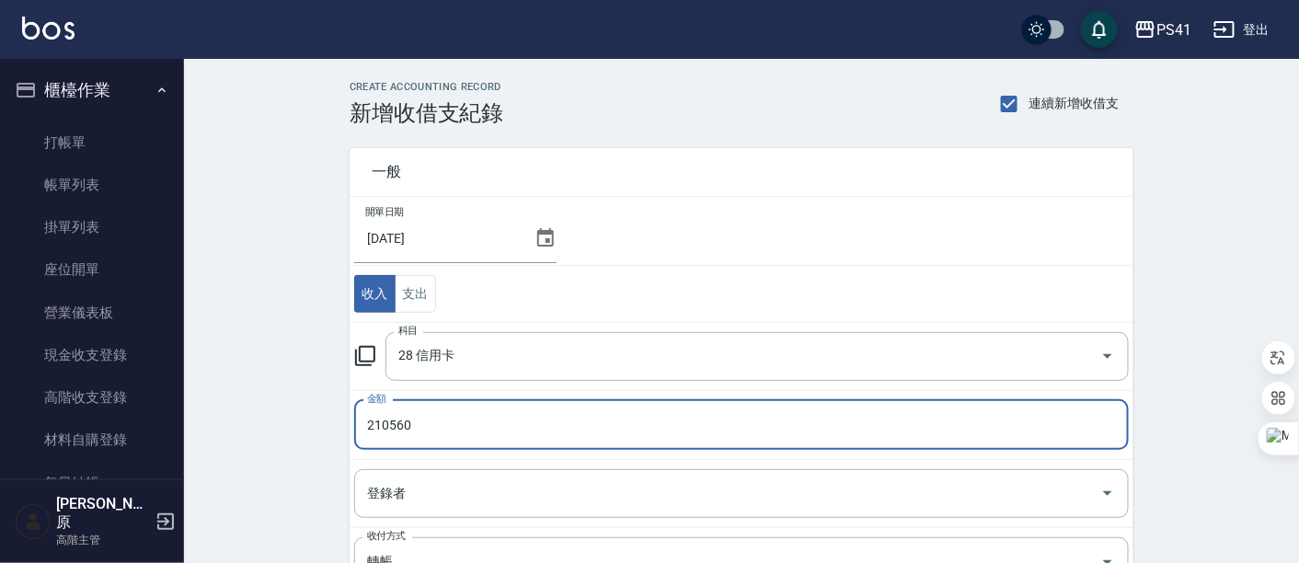
type input "210560"
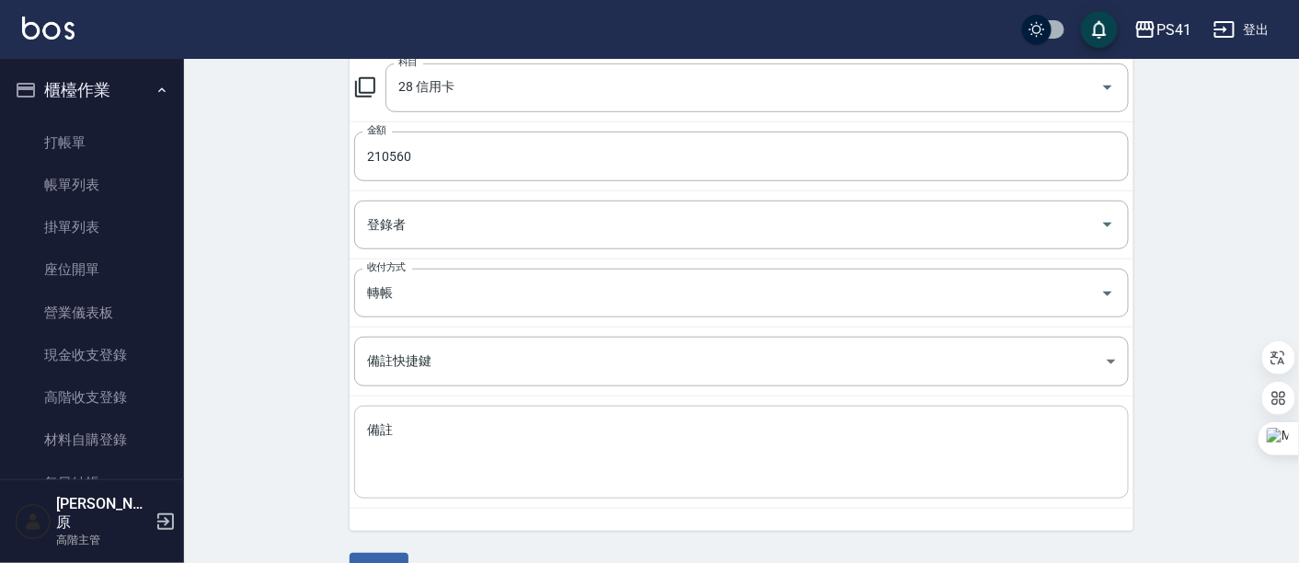
scroll to position [310, 0]
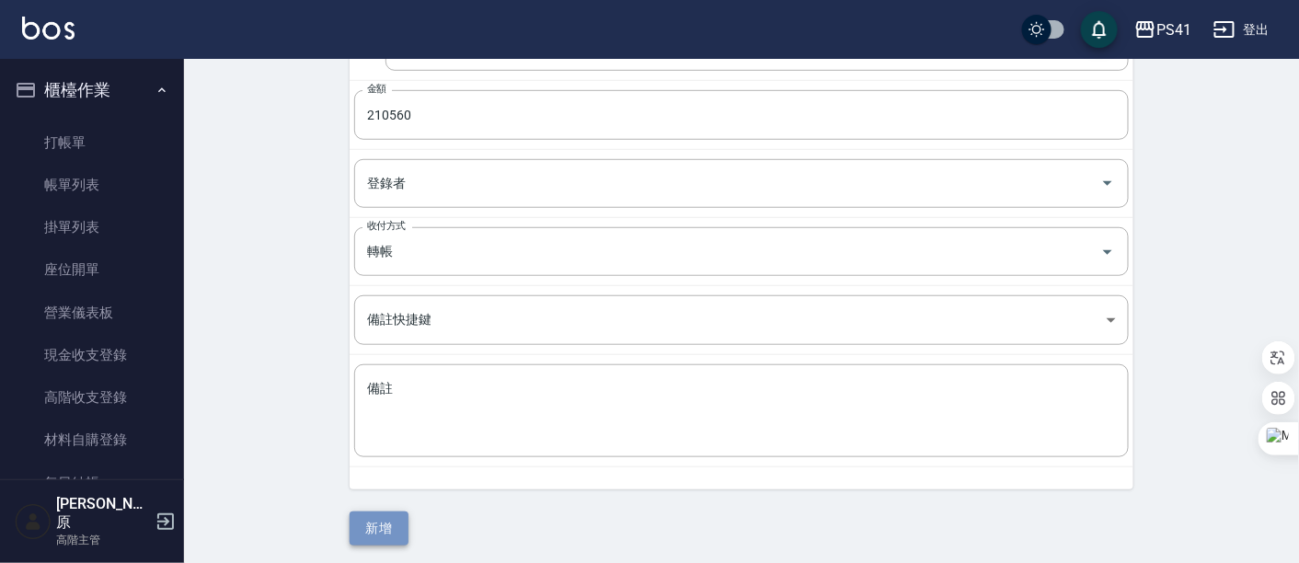
click at [376, 523] on button "新增" at bounding box center [379, 529] width 59 height 34
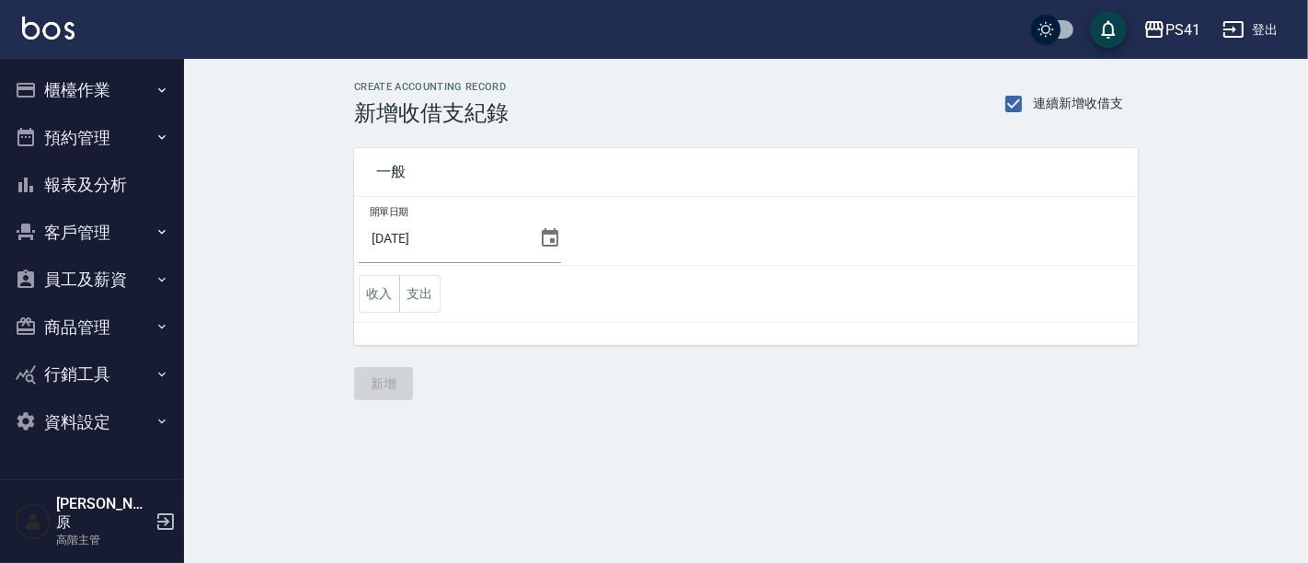
click at [541, 237] on icon at bounding box center [550, 238] width 22 height 22
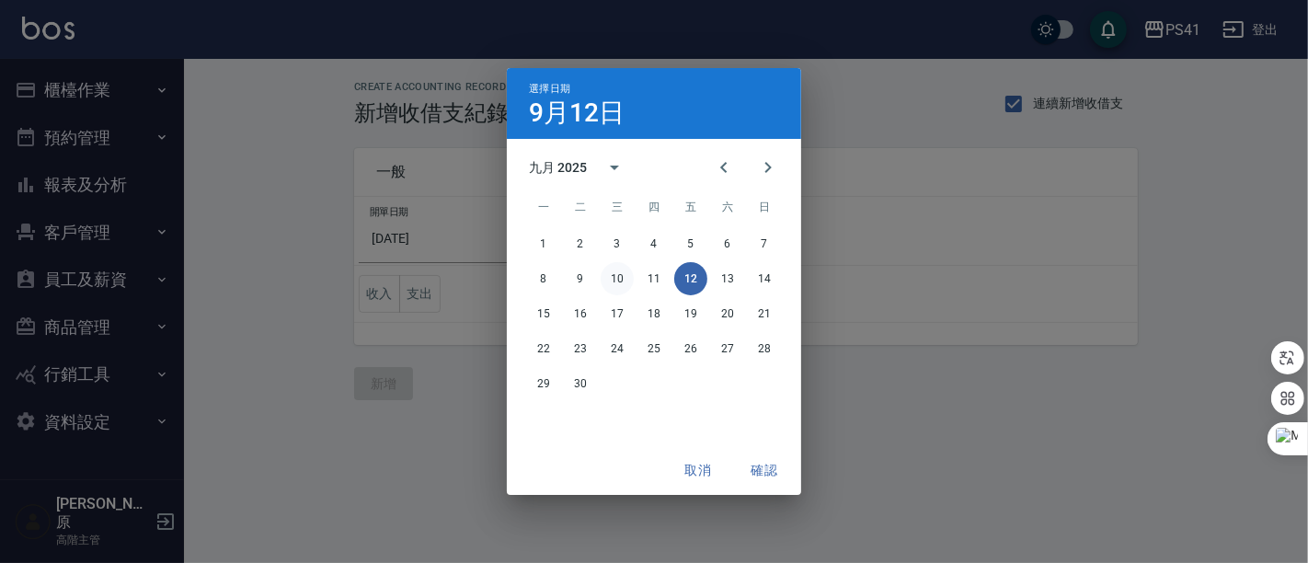
click at [612, 271] on button "10" at bounding box center [617, 278] width 33 height 33
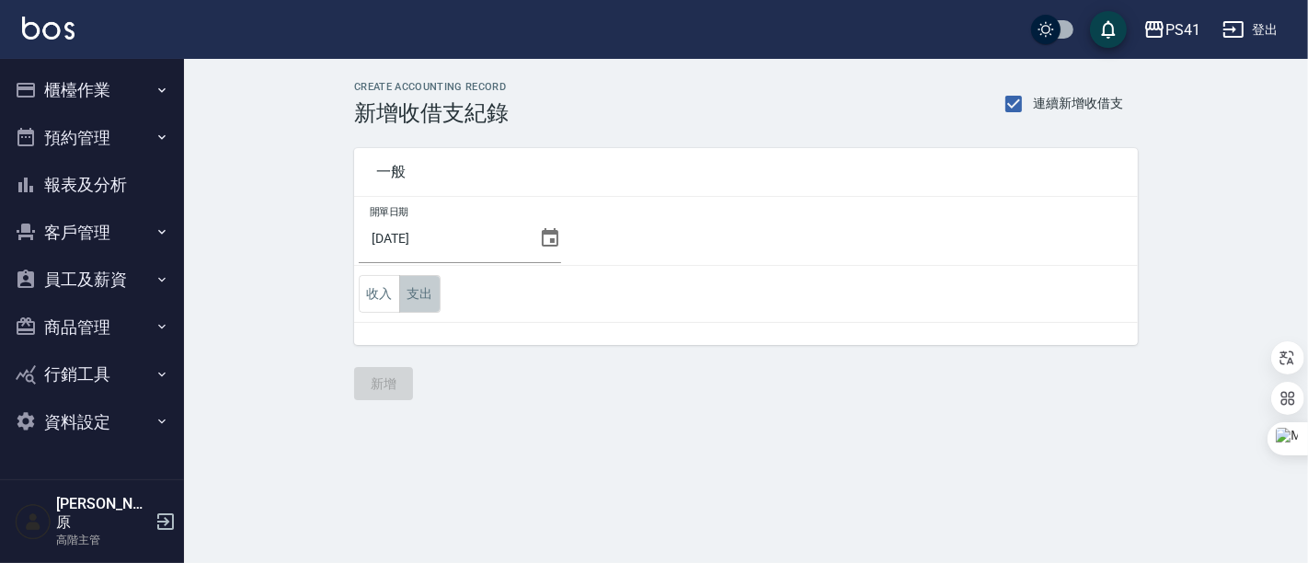
click at [403, 286] on button "支出" at bounding box center [419, 294] width 41 height 38
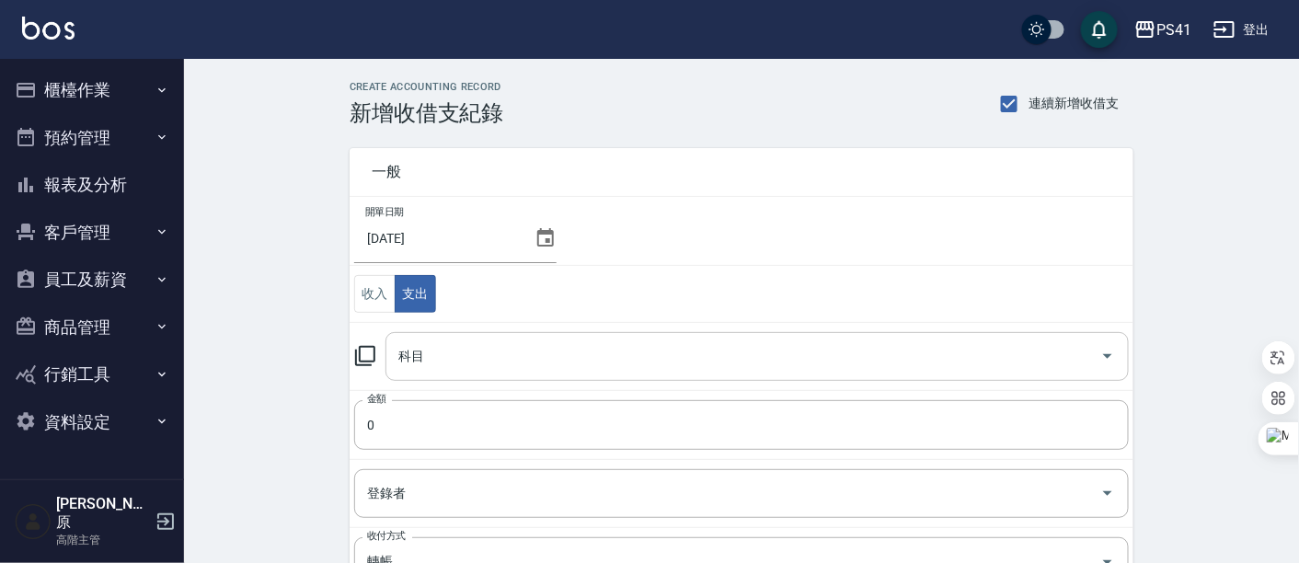
click at [1104, 346] on icon "Open" at bounding box center [1108, 356] width 22 height 22
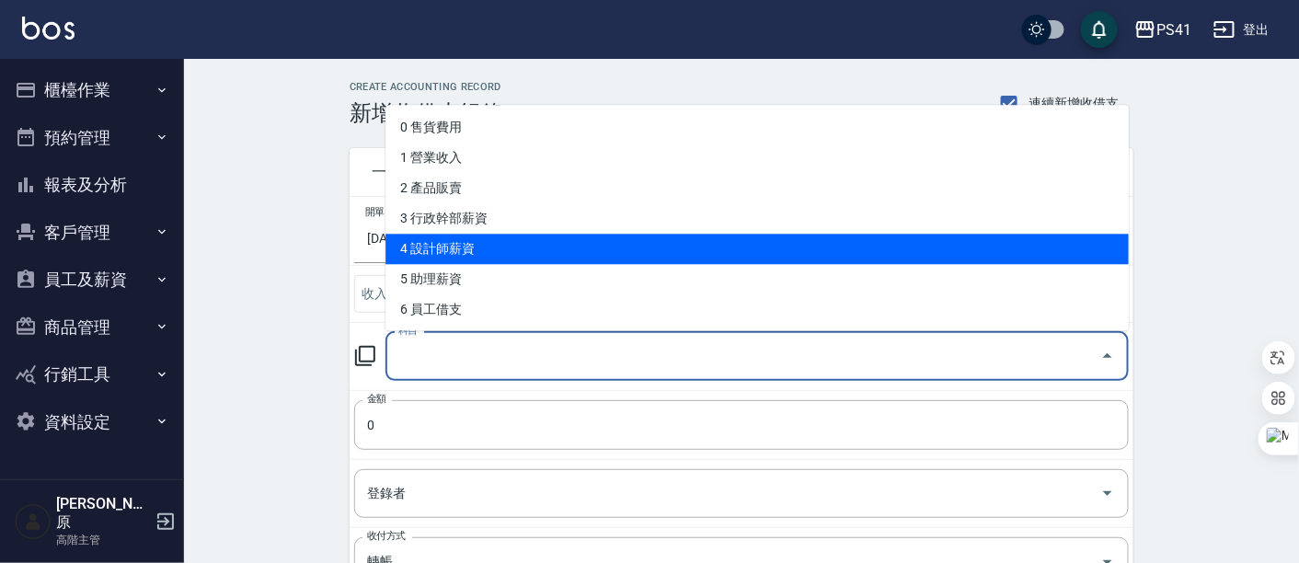
click at [561, 242] on li "4 設計師薪資" at bounding box center [756, 250] width 743 height 30
type input "4 設計師薪資"
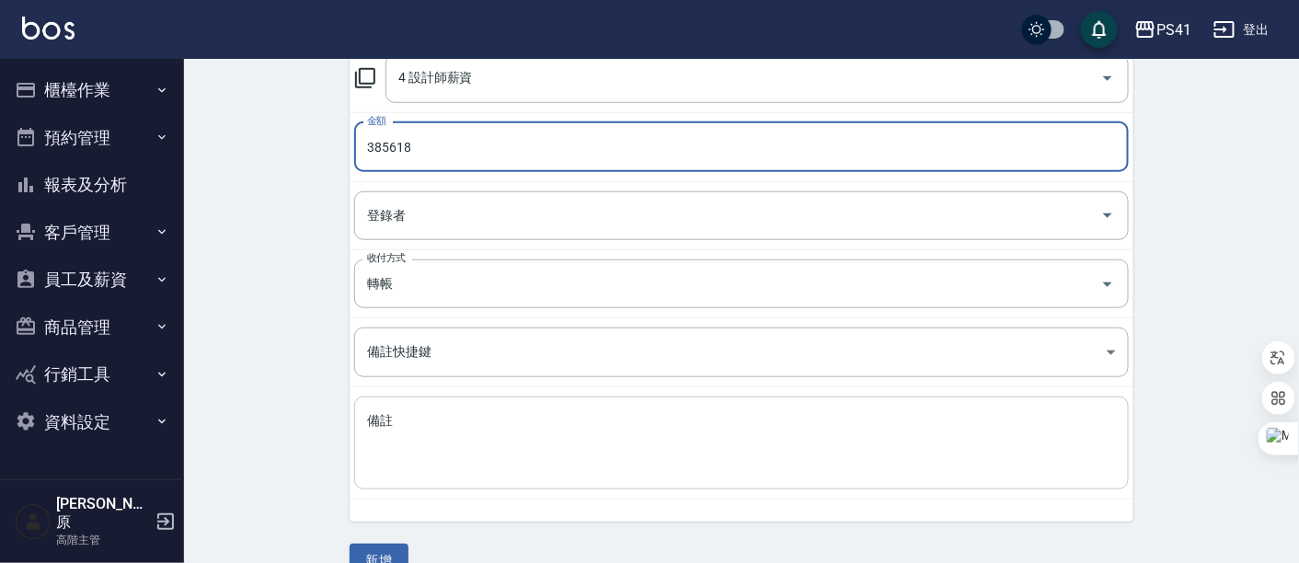
scroll to position [310, 0]
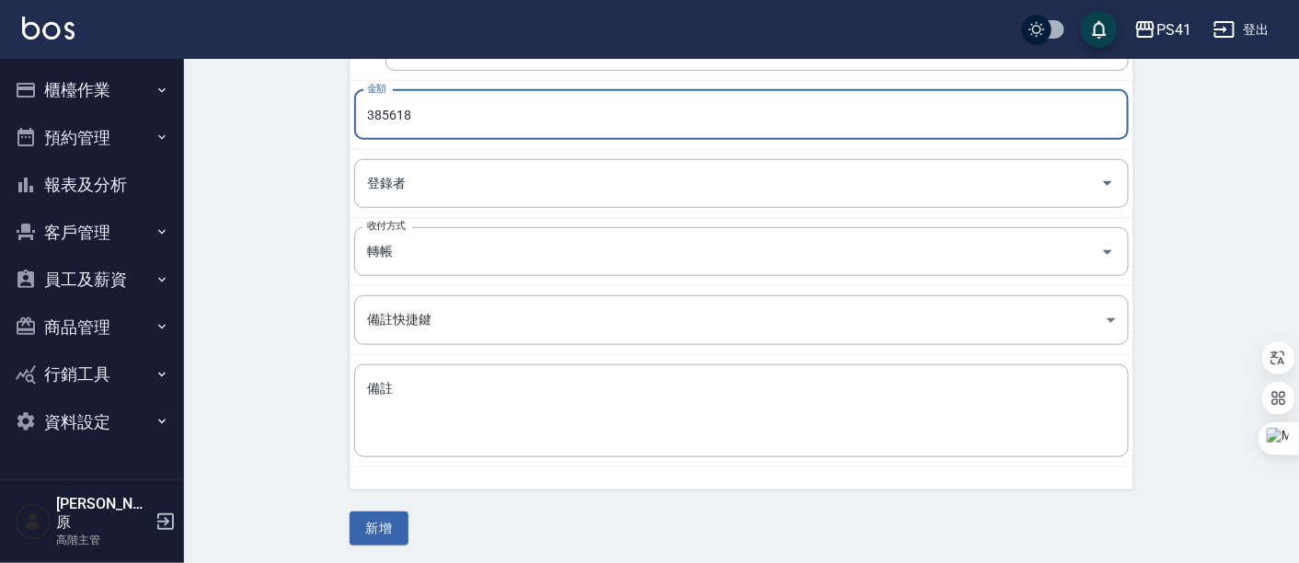
type input "385618"
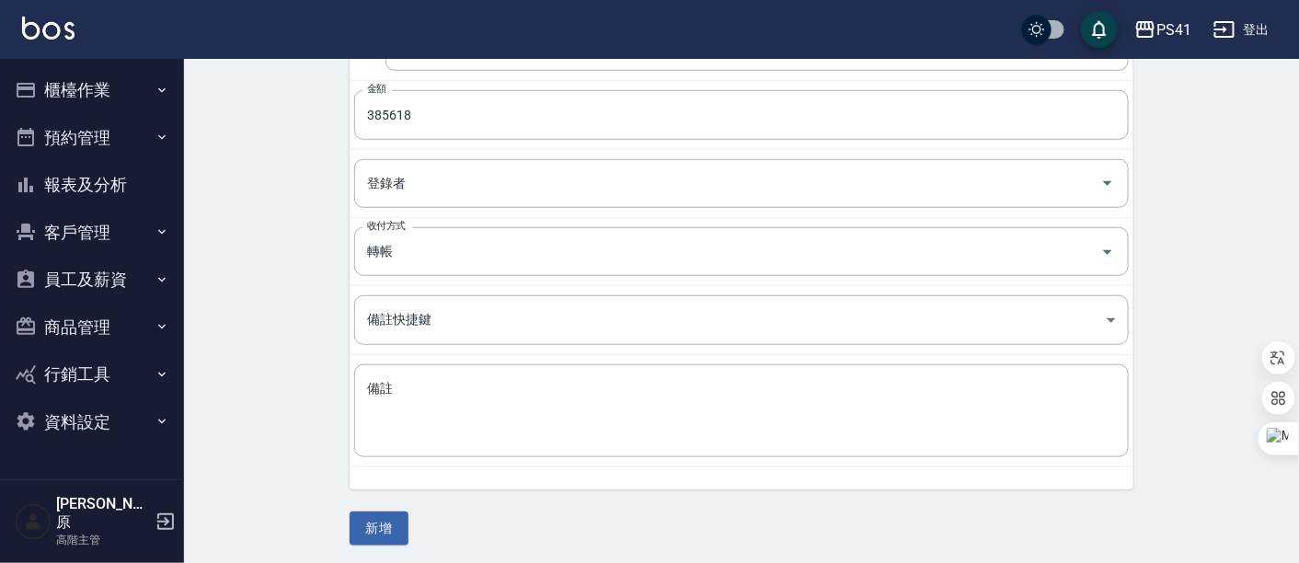
click at [473, 523] on div "一般 開單日期 2025/09/10 收入 支出 科目 4 設計師薪資 科目 金額 385618 金額 登錄者 登錄者 收付方式 轉帳 收付方式 備註快捷鍵 …" at bounding box center [742, 181] width 784 height 730
click at [374, 533] on button "新增" at bounding box center [379, 529] width 59 height 34
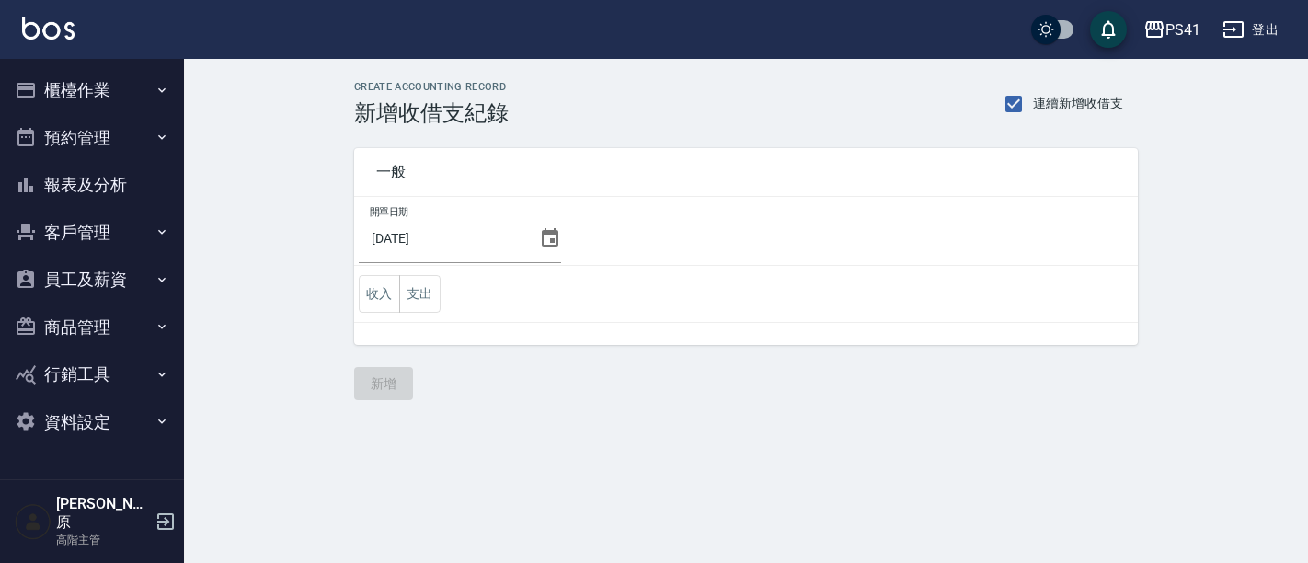
click at [89, 96] on button "櫃檯作業" at bounding box center [91, 90] width 169 height 48
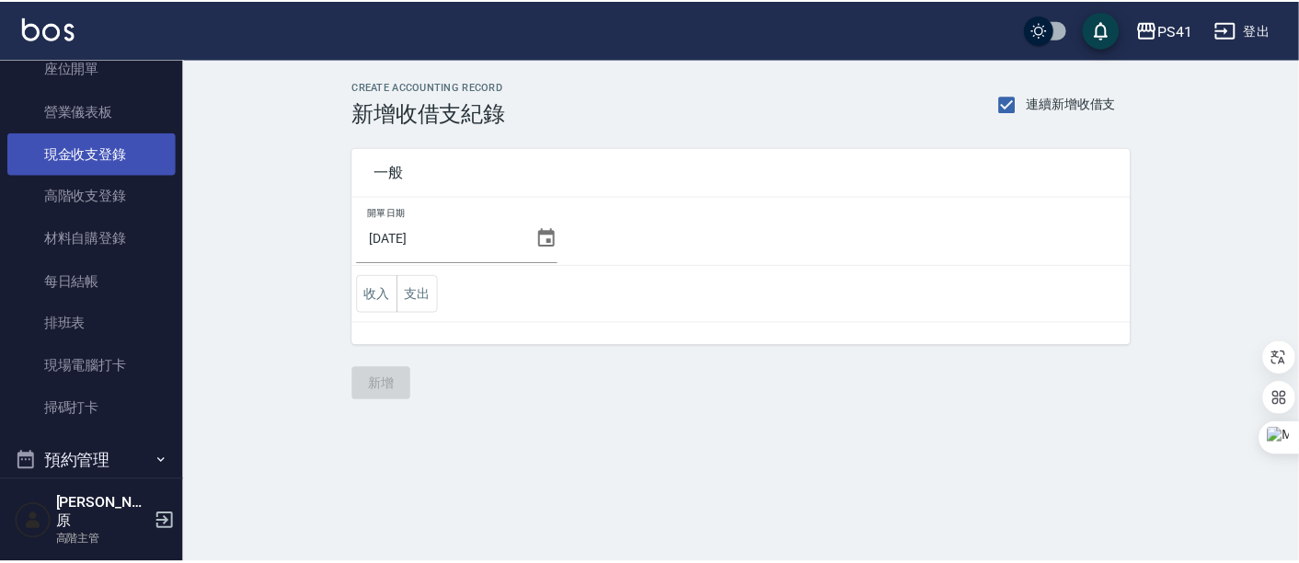
scroll to position [204, 0]
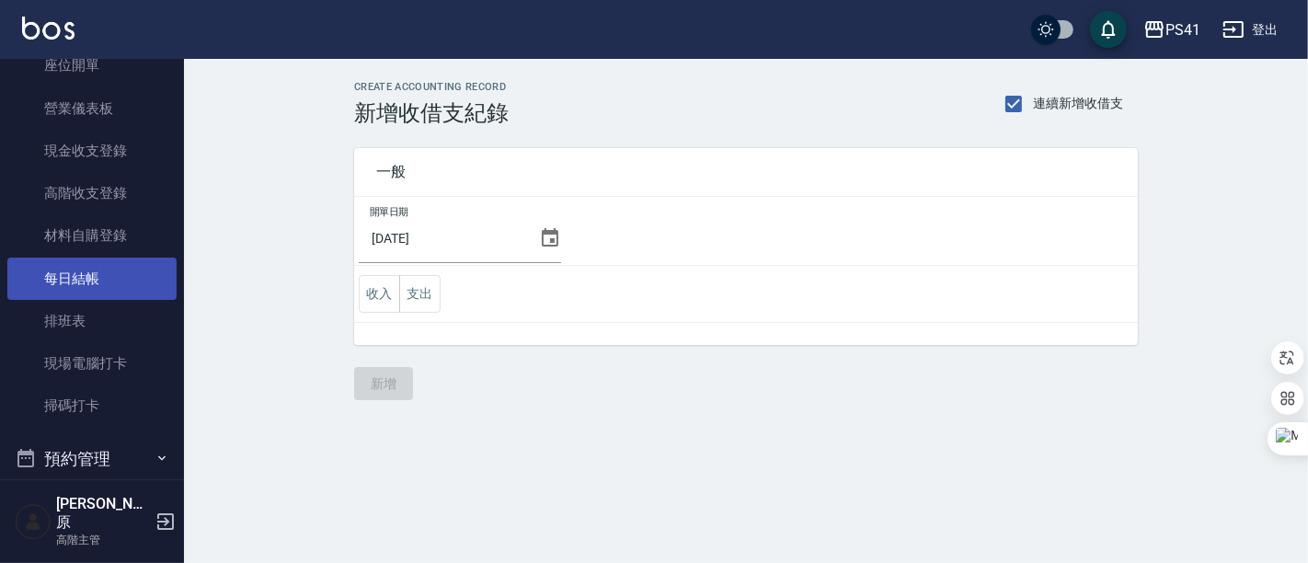
click at [110, 277] on link "每日結帳" at bounding box center [91, 279] width 169 height 42
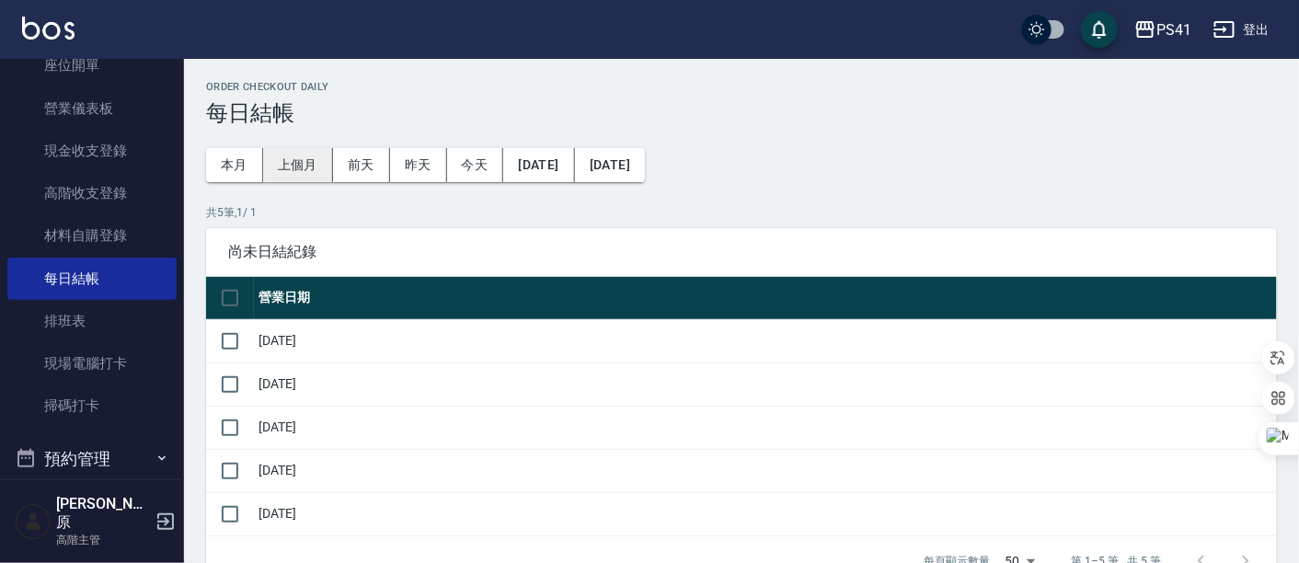
click at [313, 166] on button "上個月" at bounding box center [298, 165] width 70 height 34
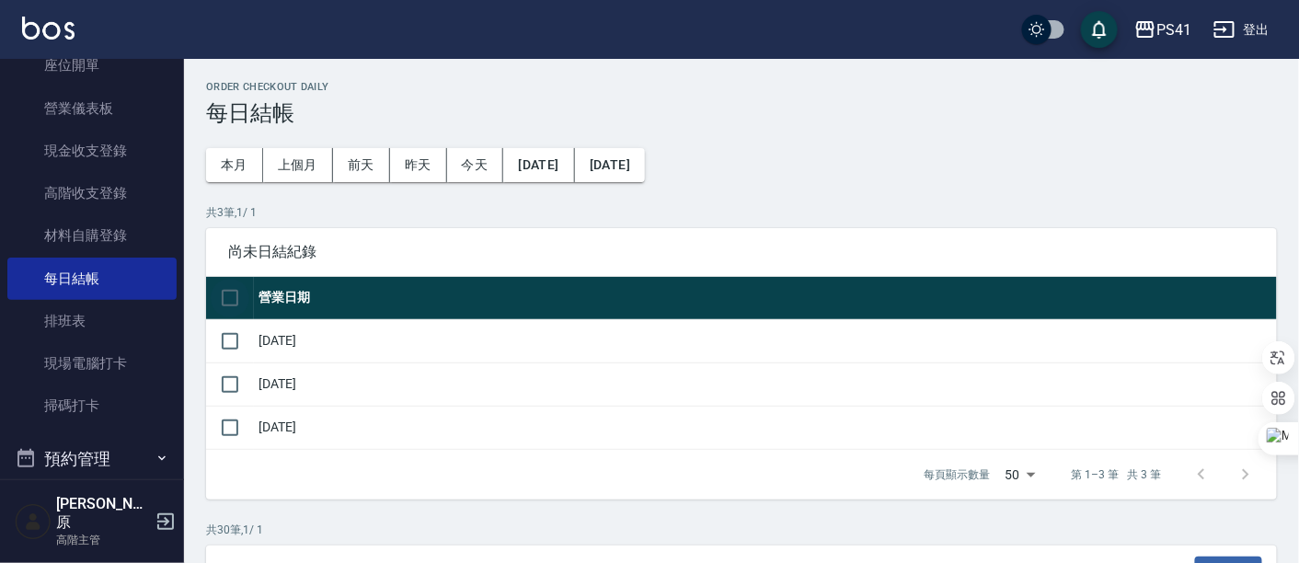
click at [227, 297] on input "checkbox" at bounding box center [230, 298] width 39 height 39
checkbox input "true"
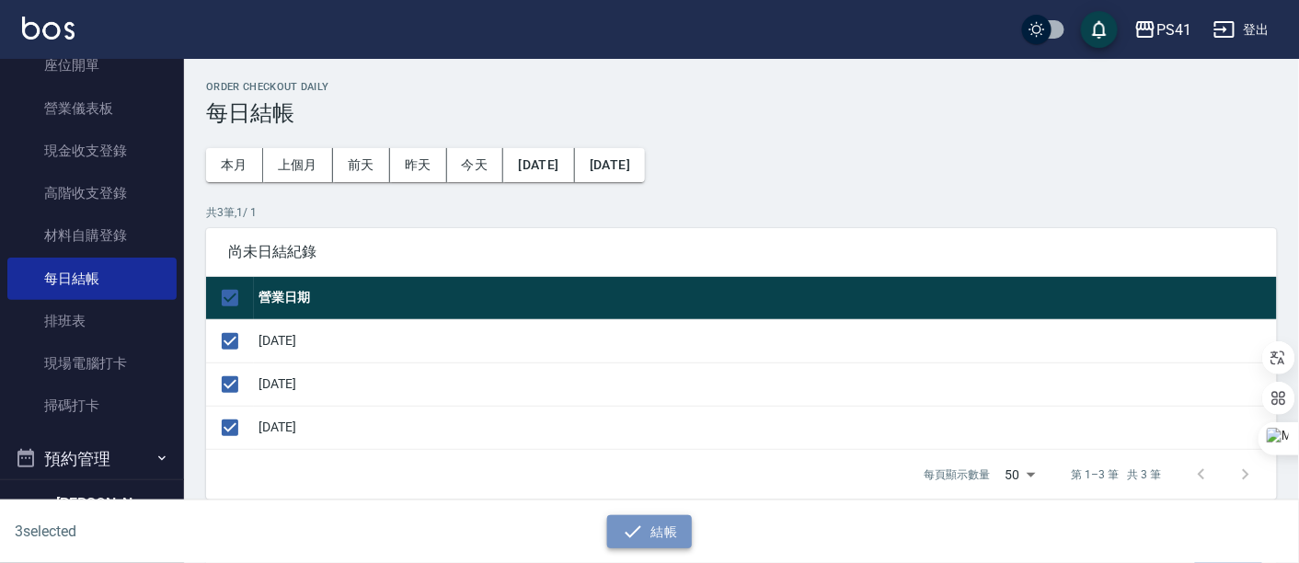
click at [638, 526] on icon "button" at bounding box center [633, 531] width 17 height 12
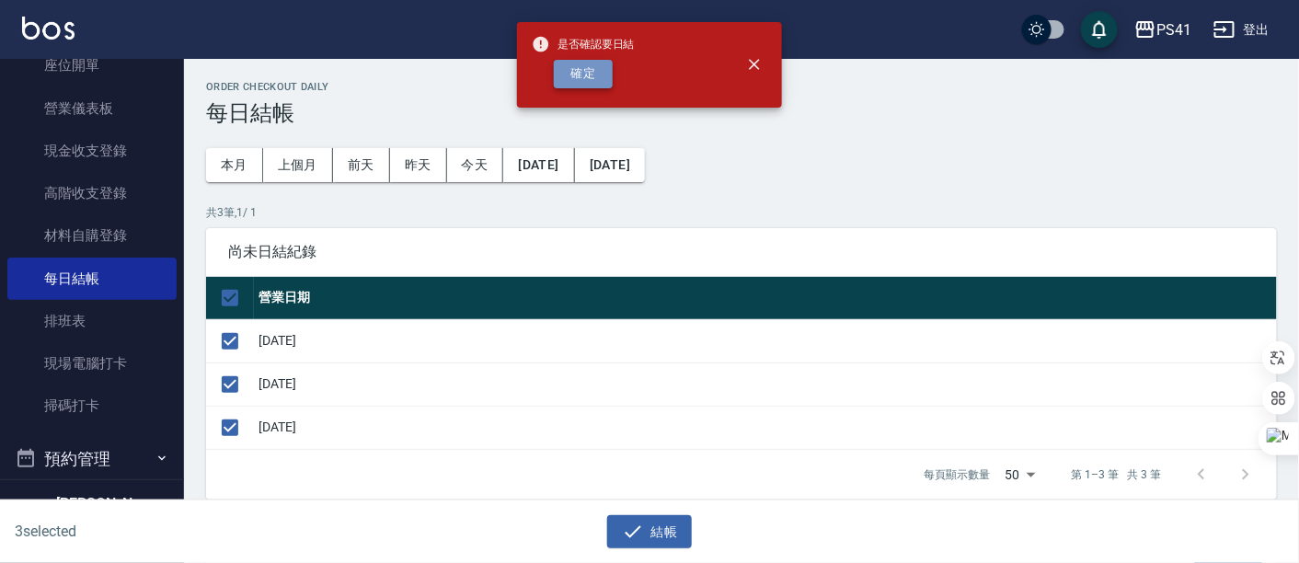
click at [589, 66] on button "確定" at bounding box center [583, 74] width 59 height 29
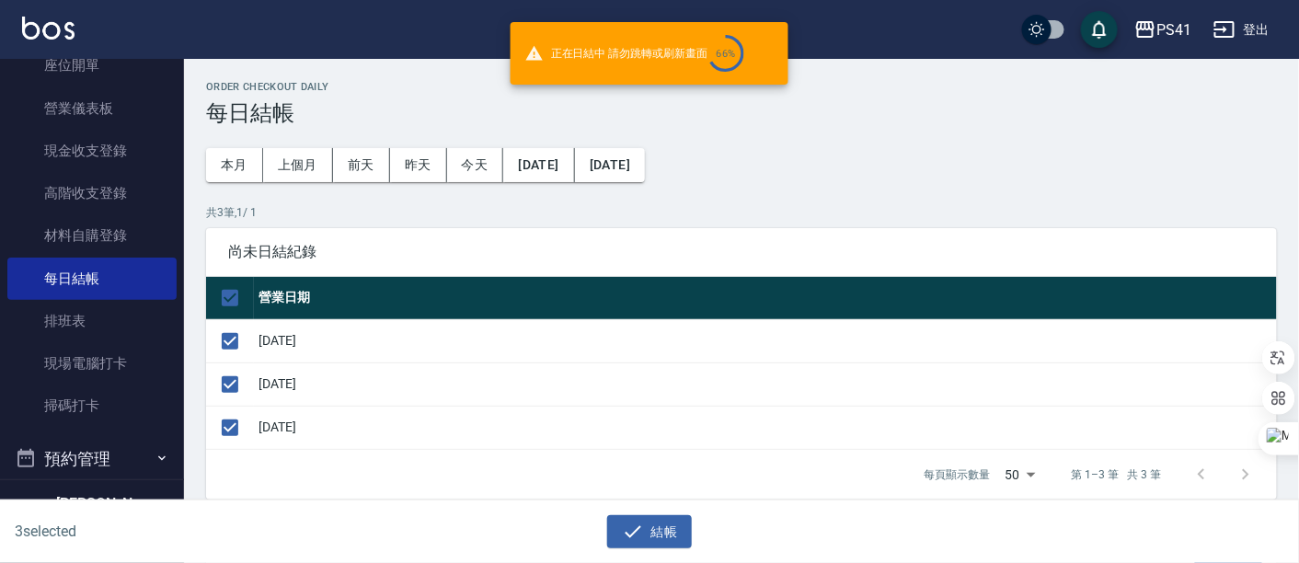
checkbox input "false"
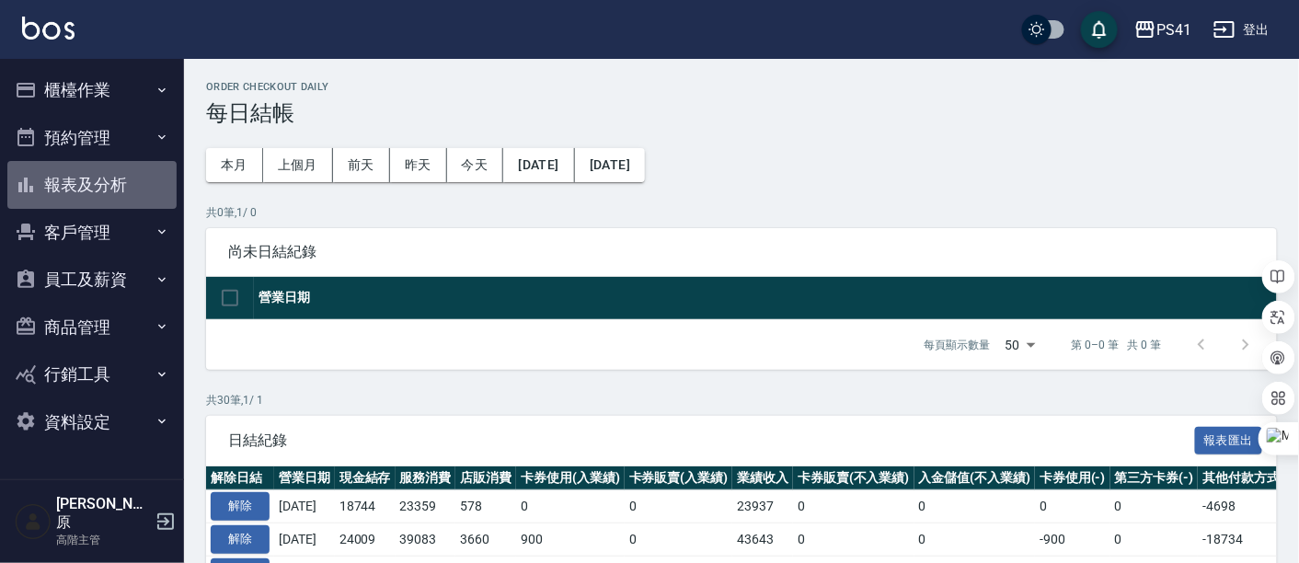
click at [95, 197] on button "報表及分析" at bounding box center [91, 185] width 169 height 48
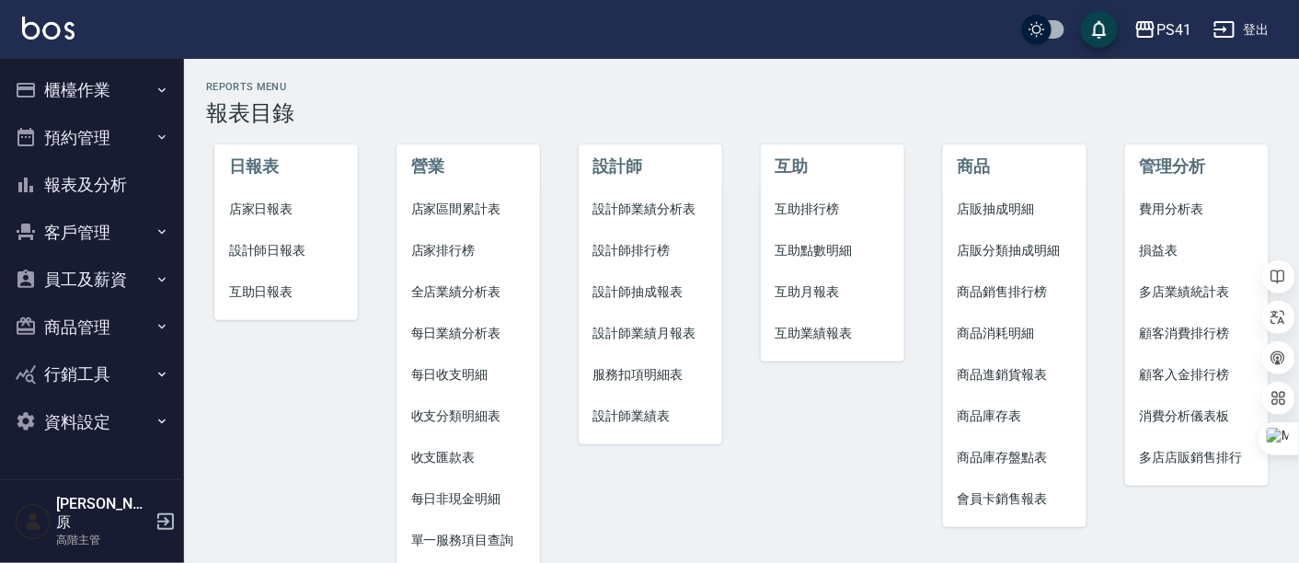
click at [1196, 219] on li "費用分析表" at bounding box center [1197, 209] width 144 height 41
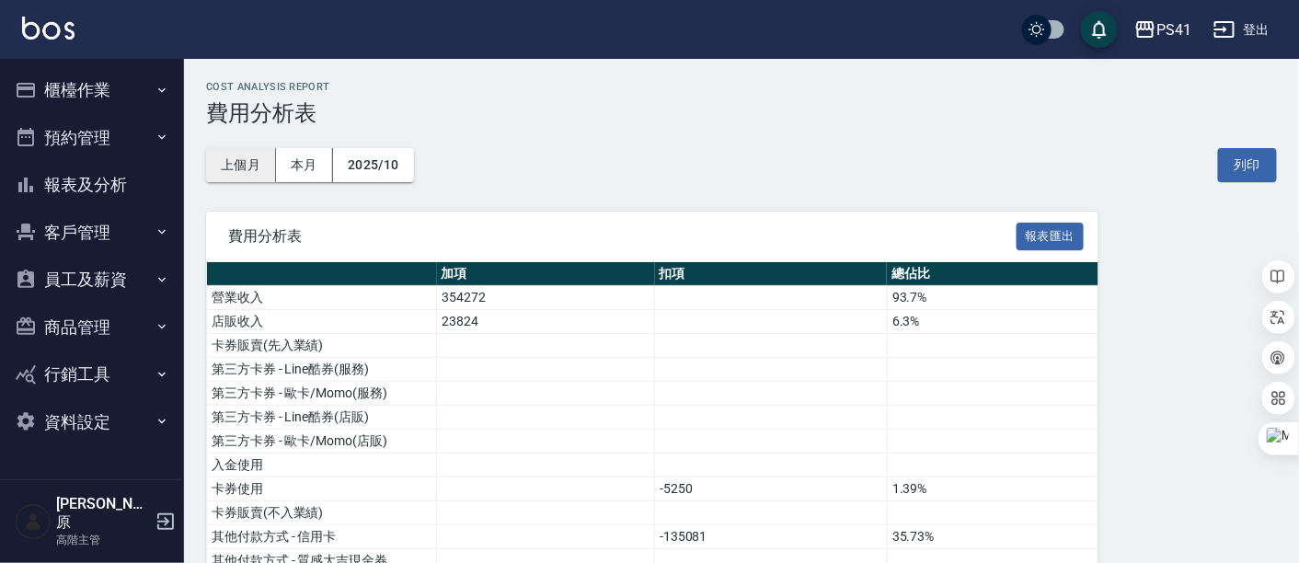
click at [259, 172] on button "上個月" at bounding box center [241, 165] width 70 height 34
click at [66, 95] on button "櫃檯作業" at bounding box center [91, 90] width 169 height 48
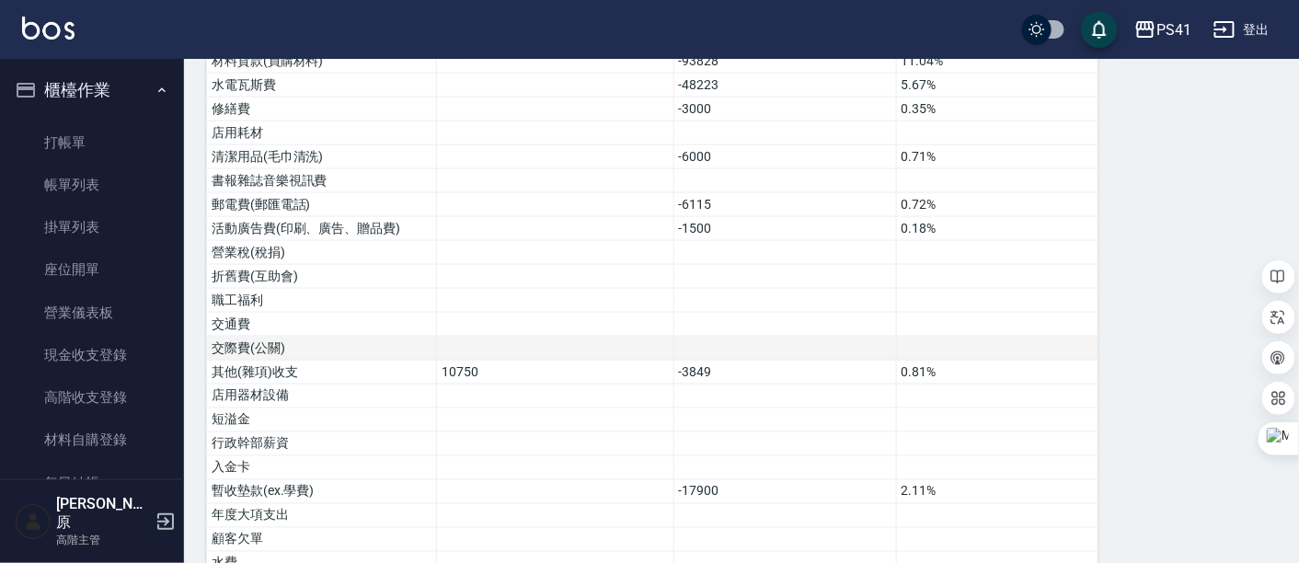
scroll to position [1043, 0]
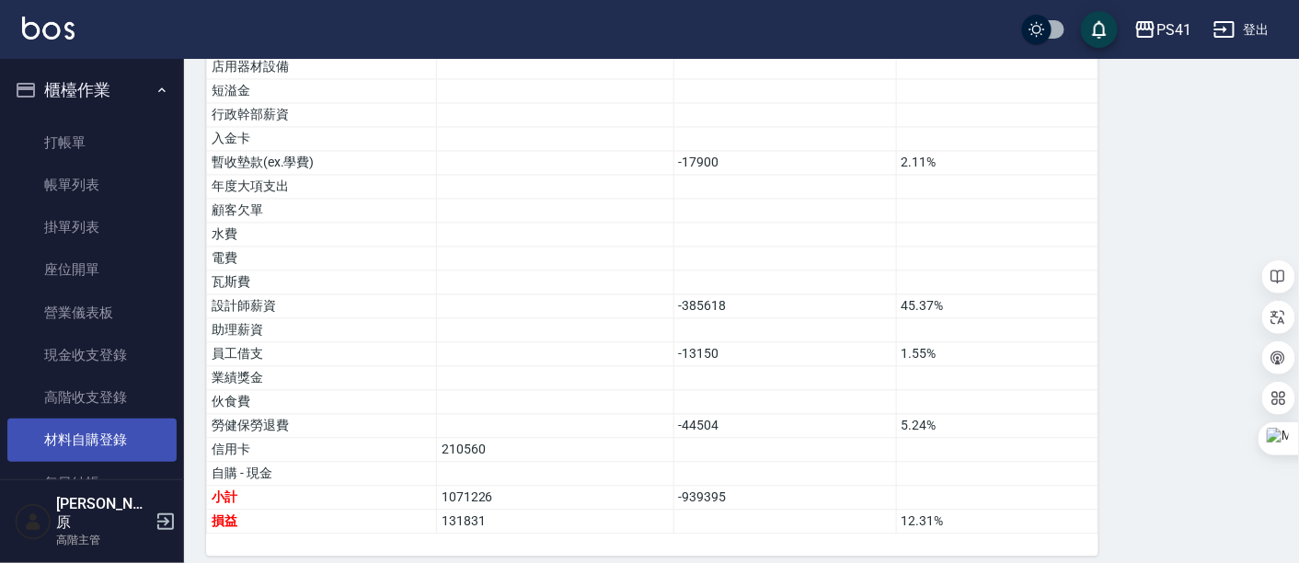
drag, startPoint x: 105, startPoint y: 464, endPoint x: 127, endPoint y: 455, distance: 23.6
click at [105, 464] on link "每日結帳" at bounding box center [91, 483] width 169 height 42
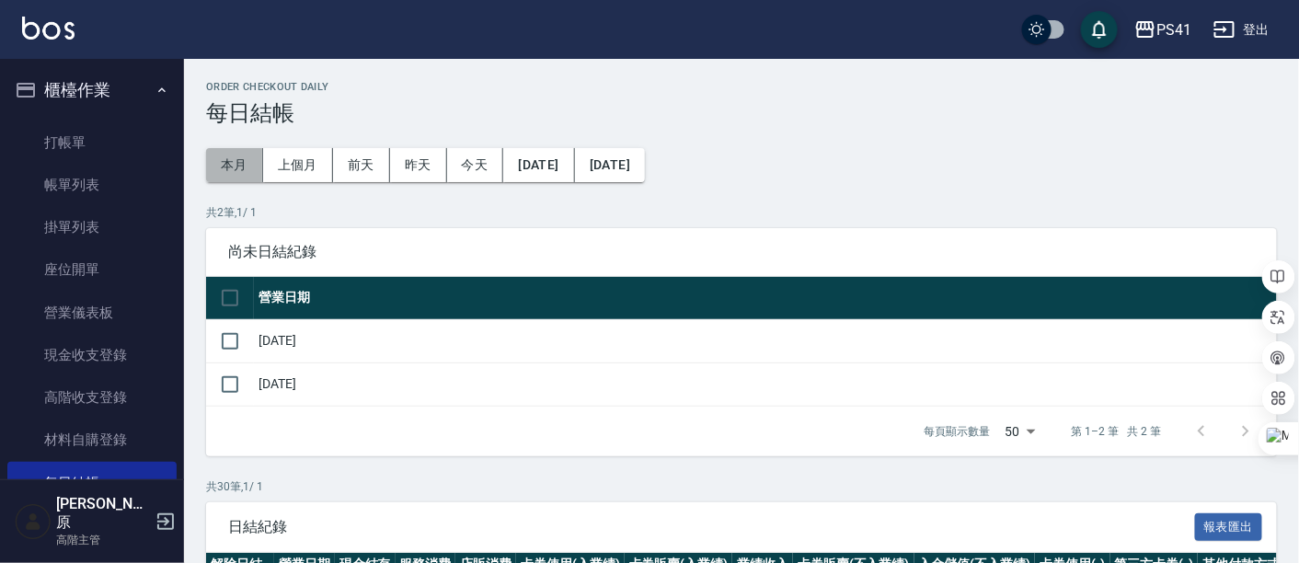
click at [247, 168] on button "本月" at bounding box center [234, 165] width 57 height 34
click at [315, 175] on button "上個月" at bounding box center [298, 165] width 70 height 34
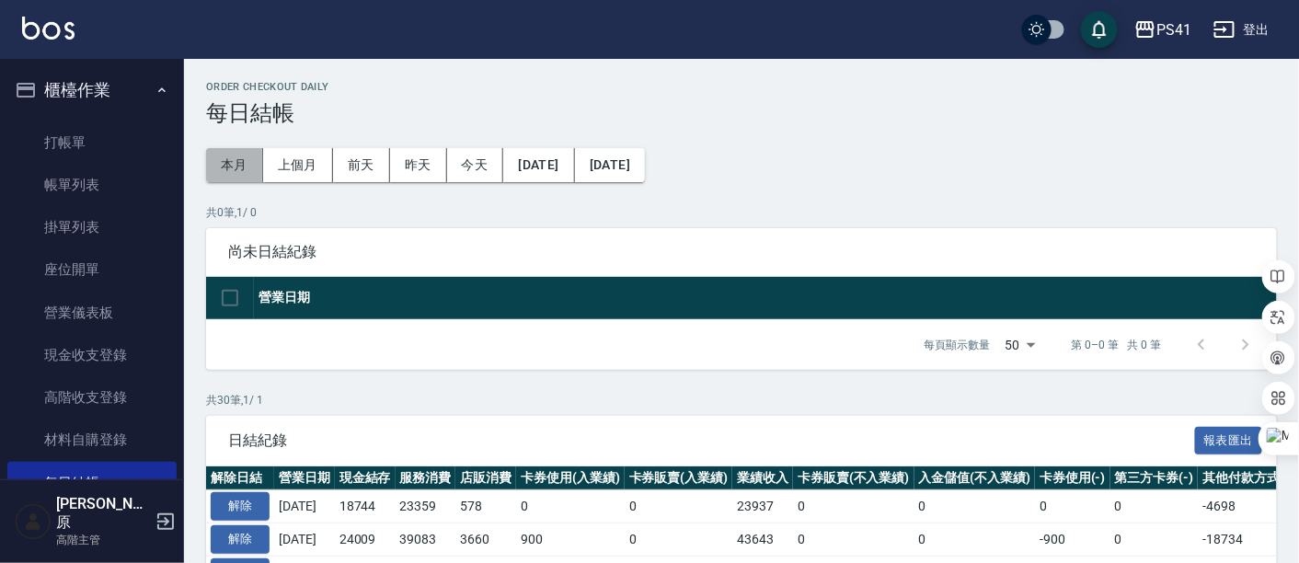
click at [238, 153] on button "本月" at bounding box center [234, 165] width 57 height 34
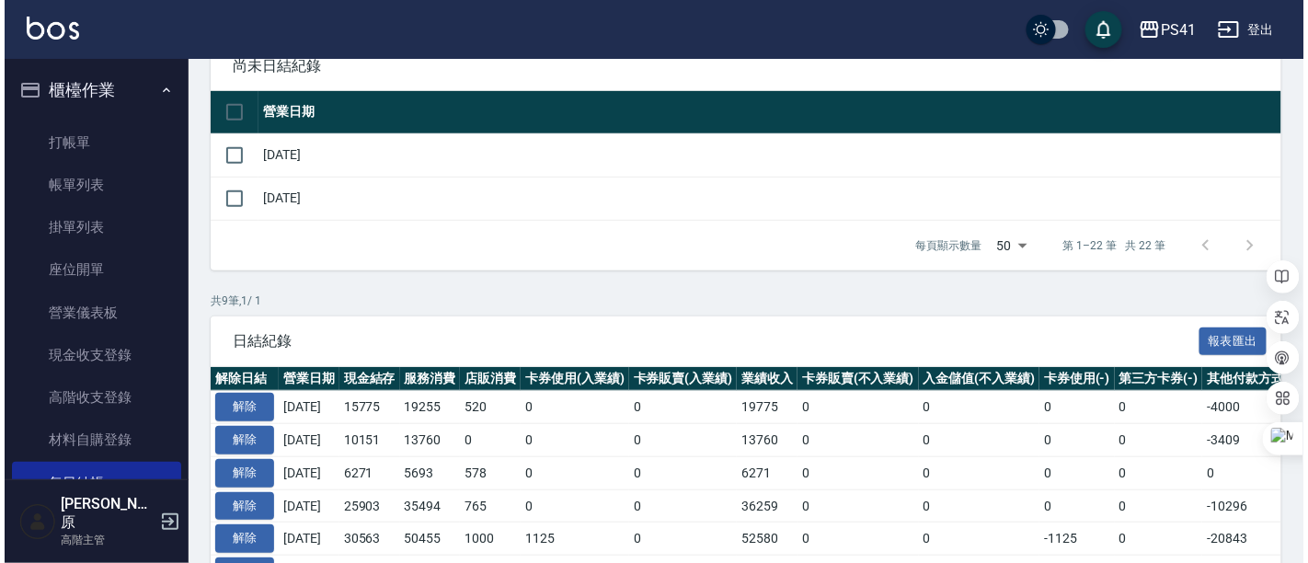
scroll to position [204, 0]
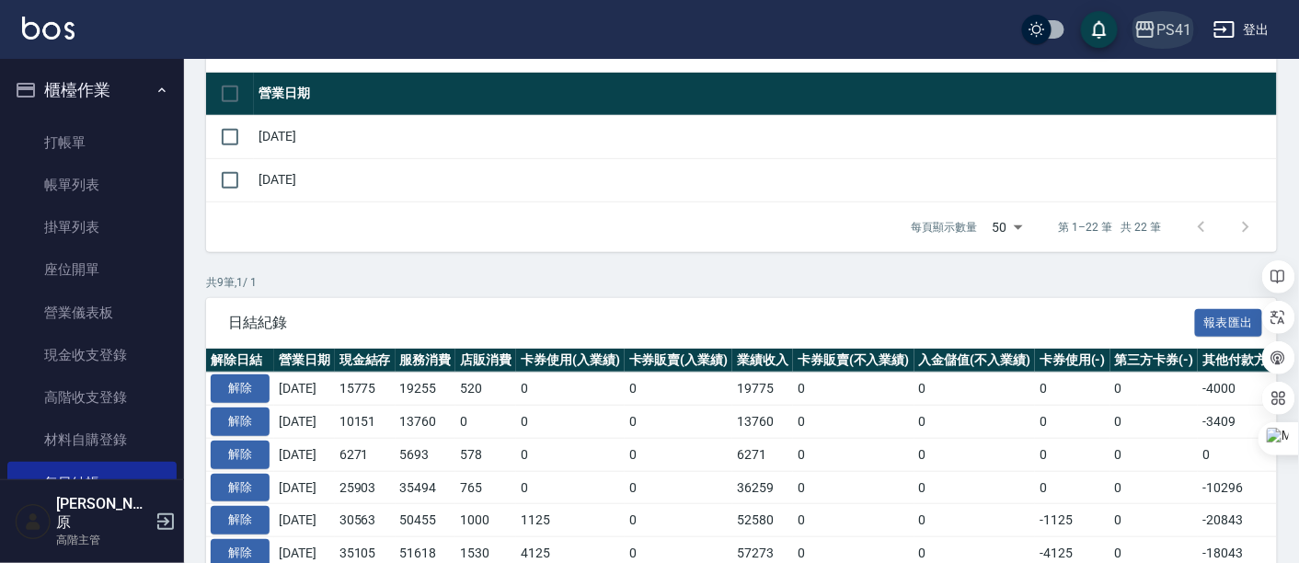
click at [1160, 33] on div "PS41" at bounding box center [1173, 29] width 35 height 23
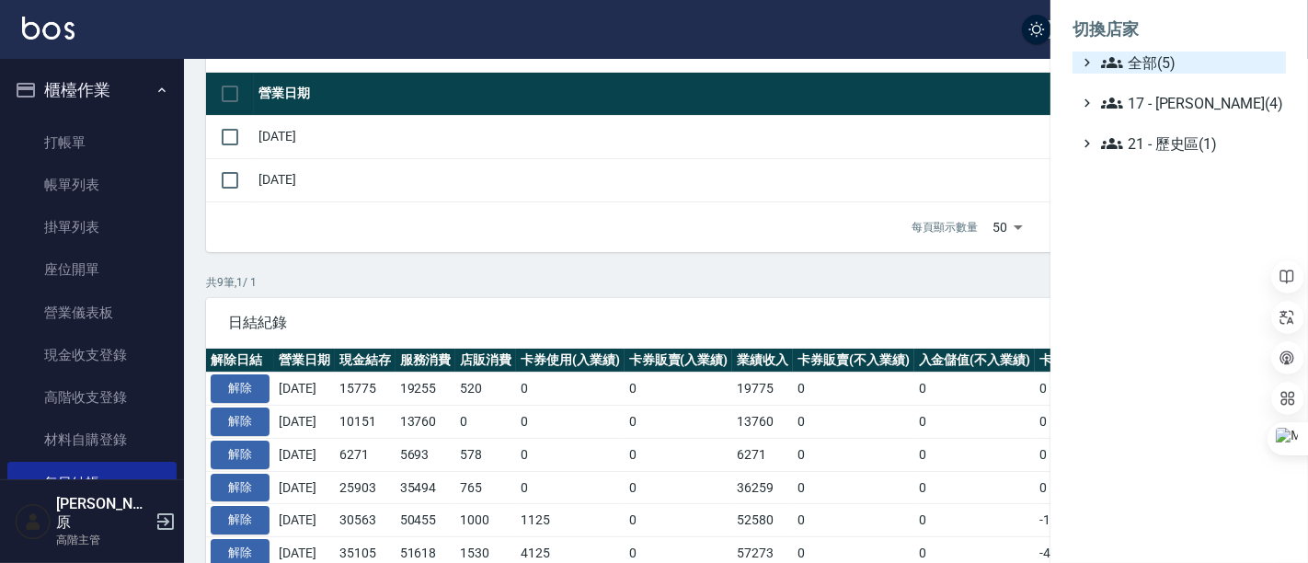
click at [1200, 72] on span "全部(5)" at bounding box center [1190, 63] width 178 height 22
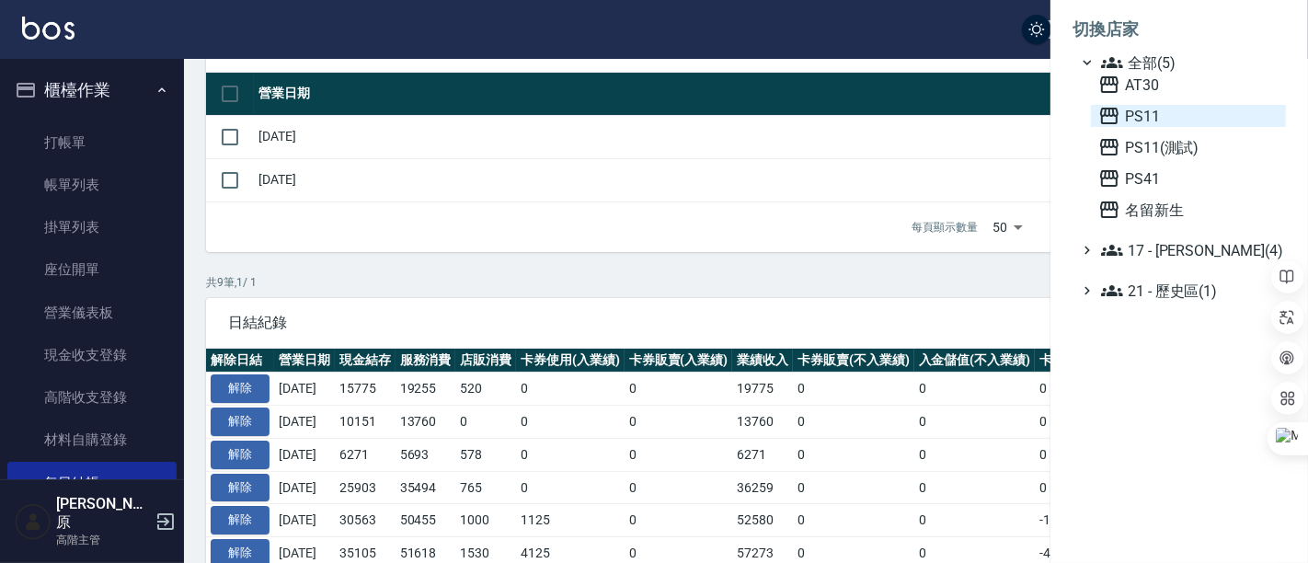
click at [1133, 111] on span "PS11" at bounding box center [1189, 116] width 180 height 22
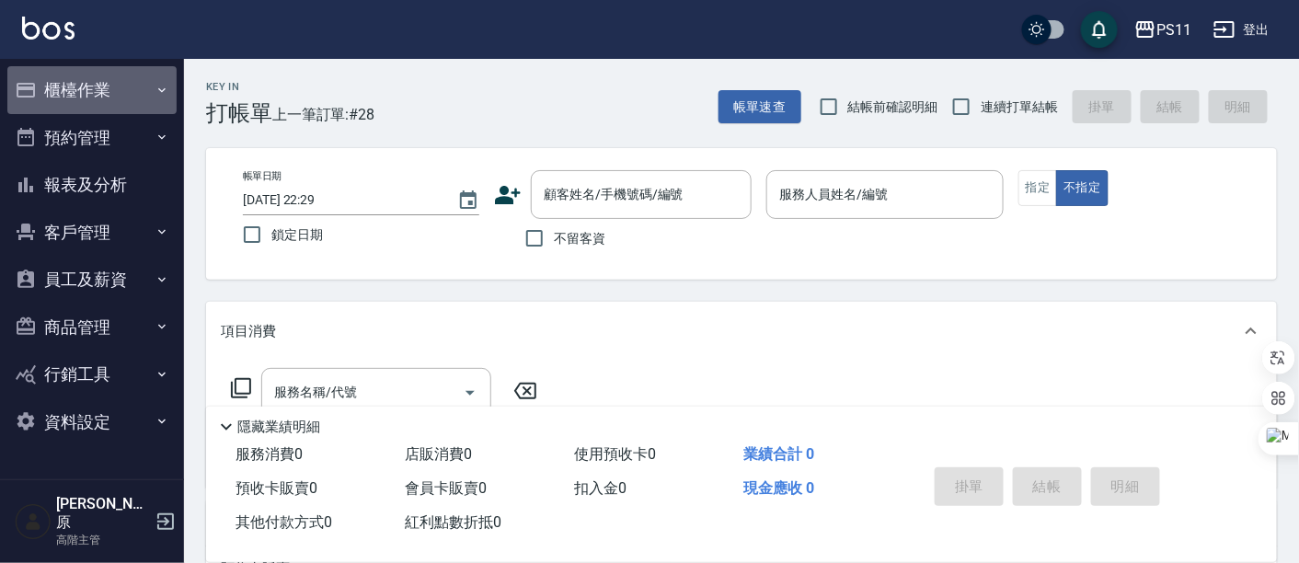
click at [115, 95] on button "櫃檯作業" at bounding box center [91, 90] width 169 height 48
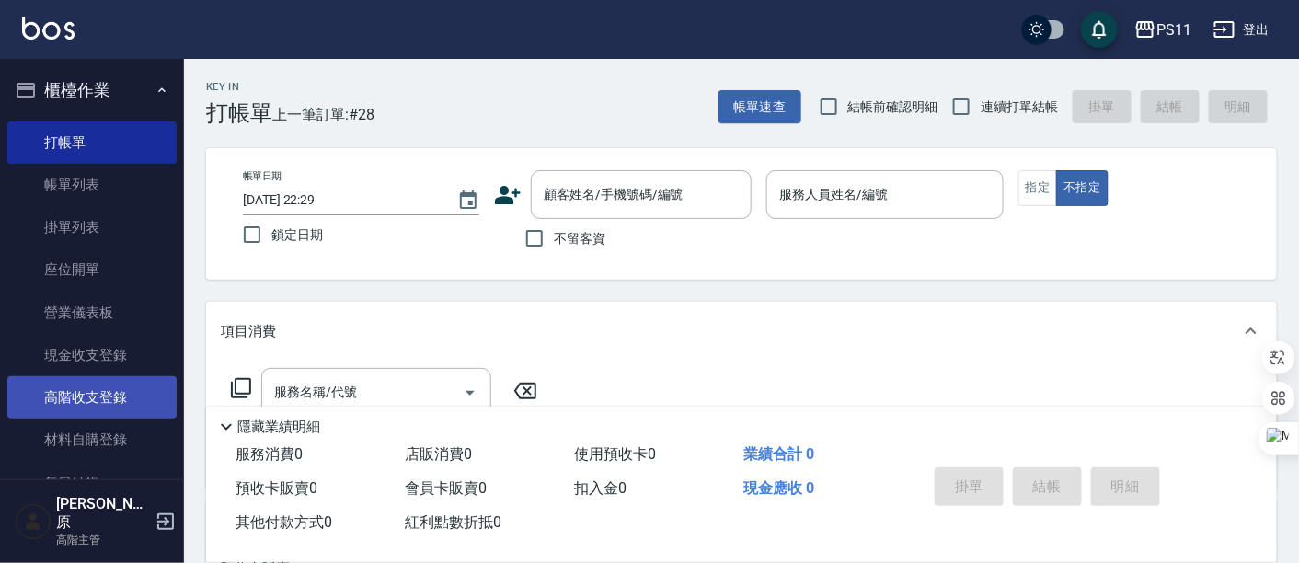
drag, startPoint x: 112, startPoint y: 402, endPoint x: 135, endPoint y: 390, distance: 25.9
click at [112, 402] on link "高階收支登錄" at bounding box center [91, 397] width 169 height 42
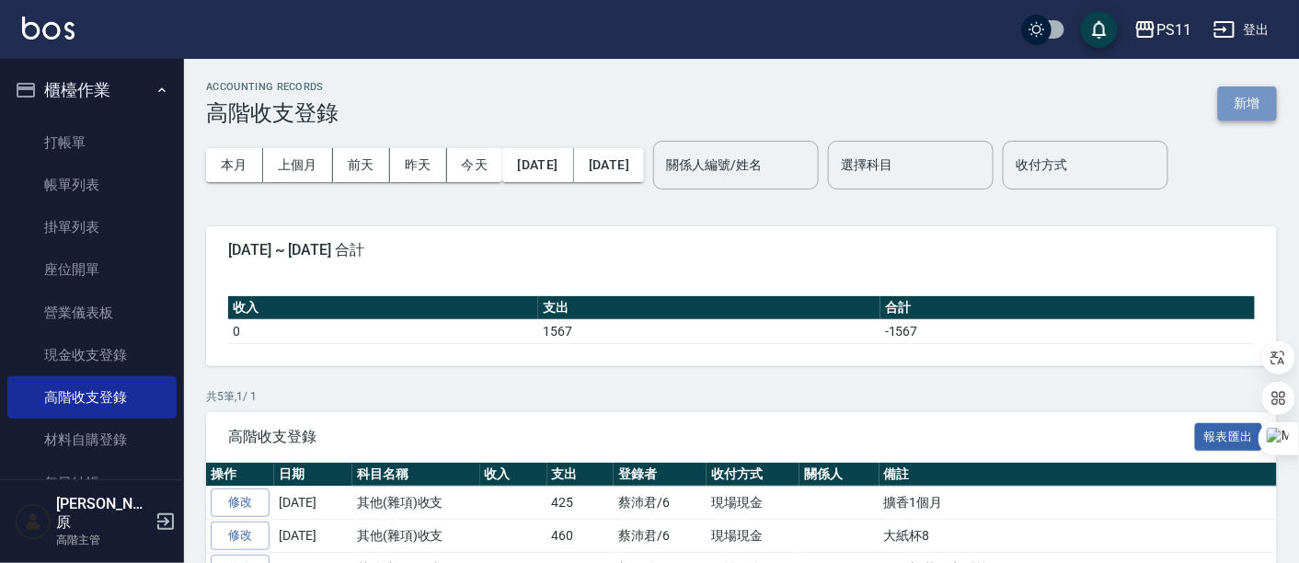
click at [1260, 96] on button "新增" at bounding box center [1247, 103] width 59 height 34
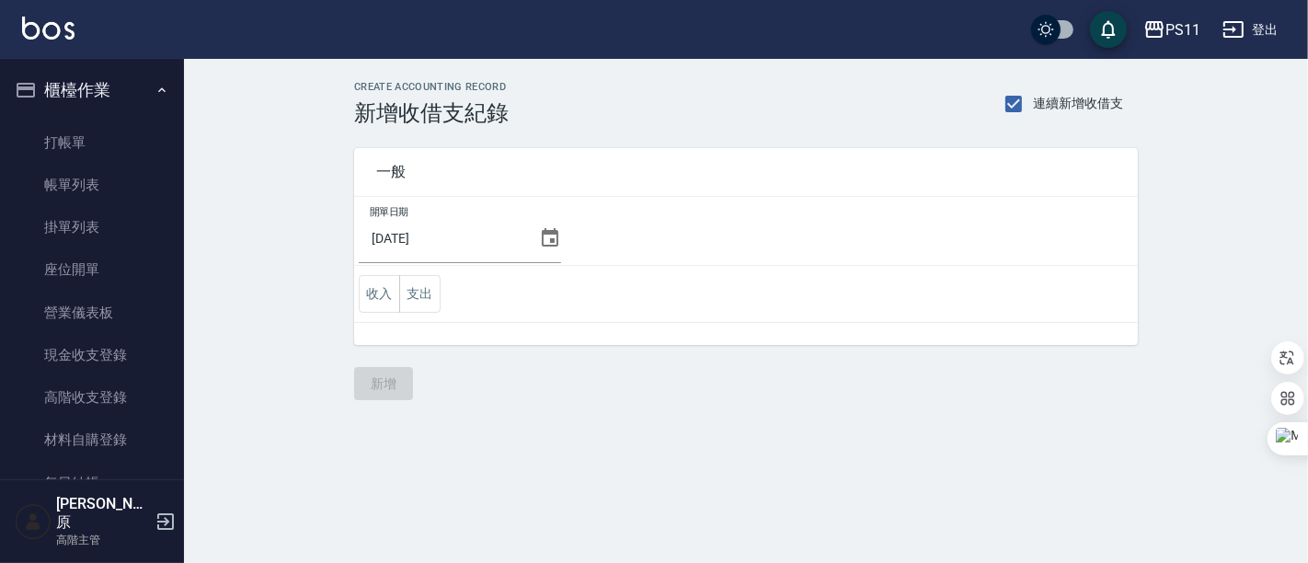
click at [539, 236] on icon at bounding box center [550, 238] width 22 height 22
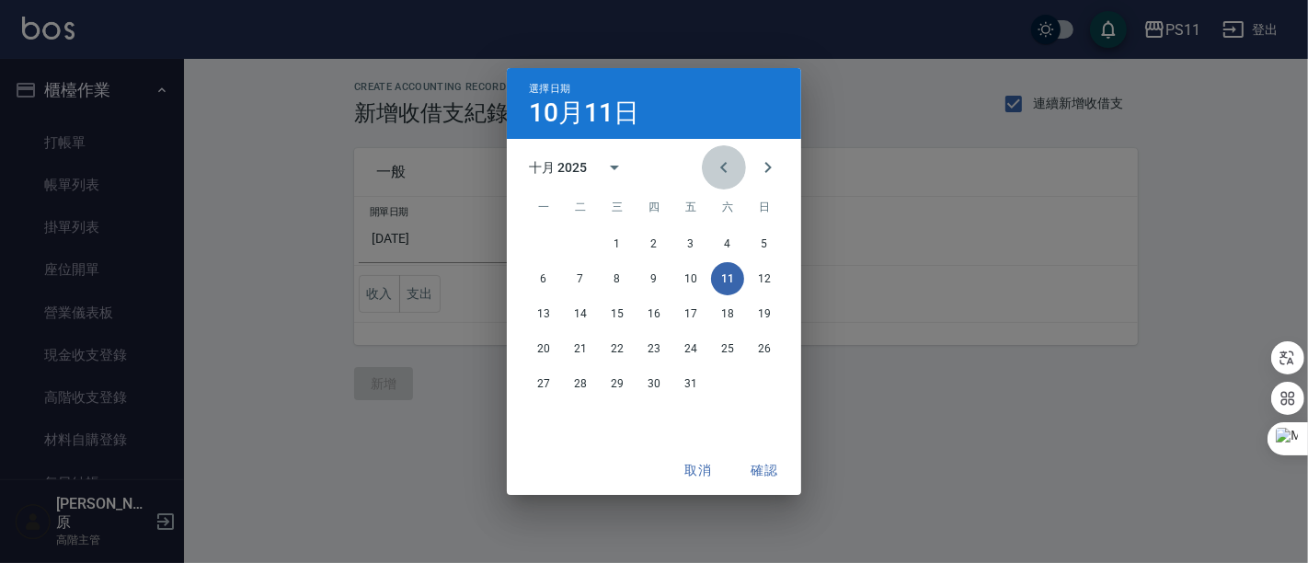
click at [729, 164] on icon "Previous month" at bounding box center [724, 167] width 22 height 22
click at [595, 315] on button "16" at bounding box center [580, 313] width 33 height 33
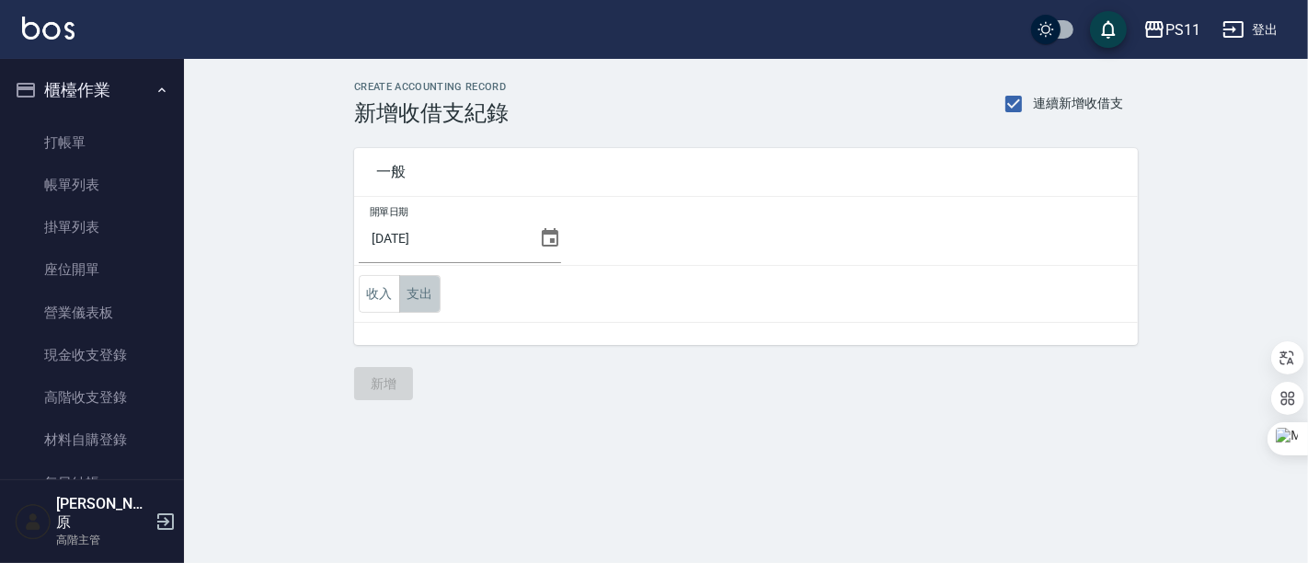
click at [428, 296] on button "支出" at bounding box center [419, 294] width 41 height 38
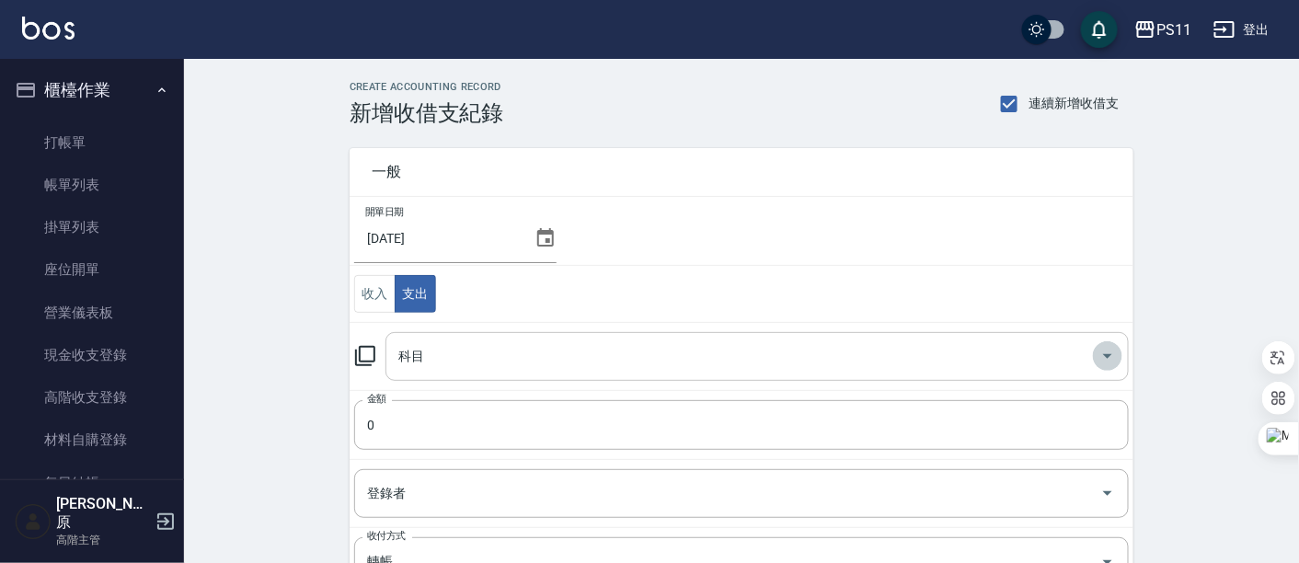
click at [1117, 353] on icon "Open" at bounding box center [1108, 356] width 22 height 22
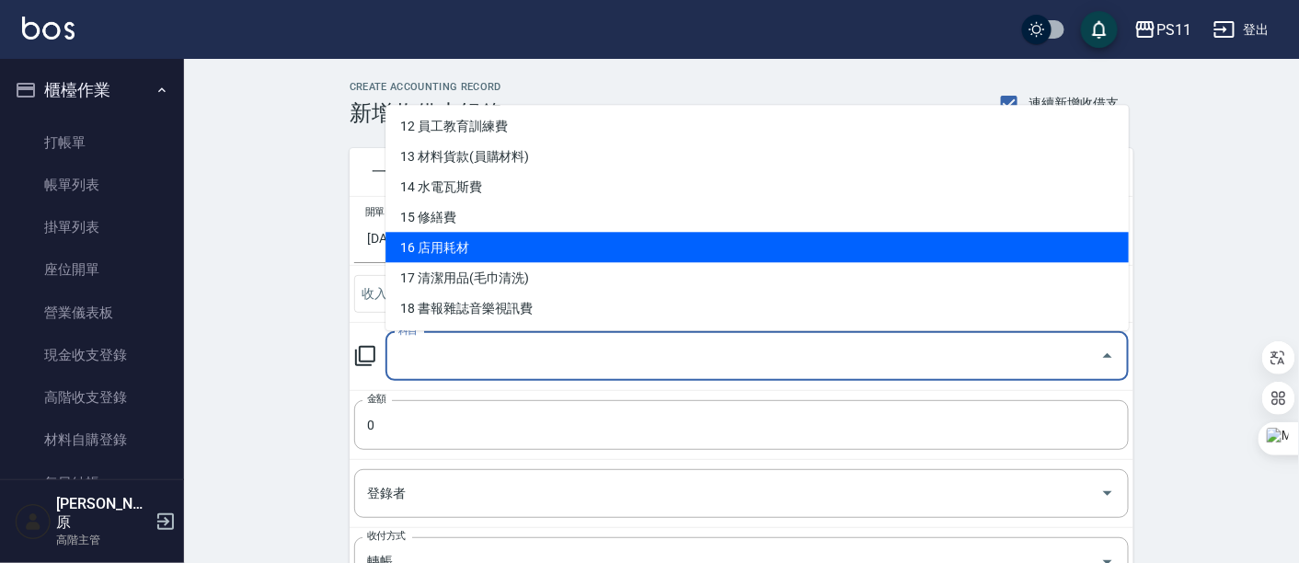
scroll to position [408, 0]
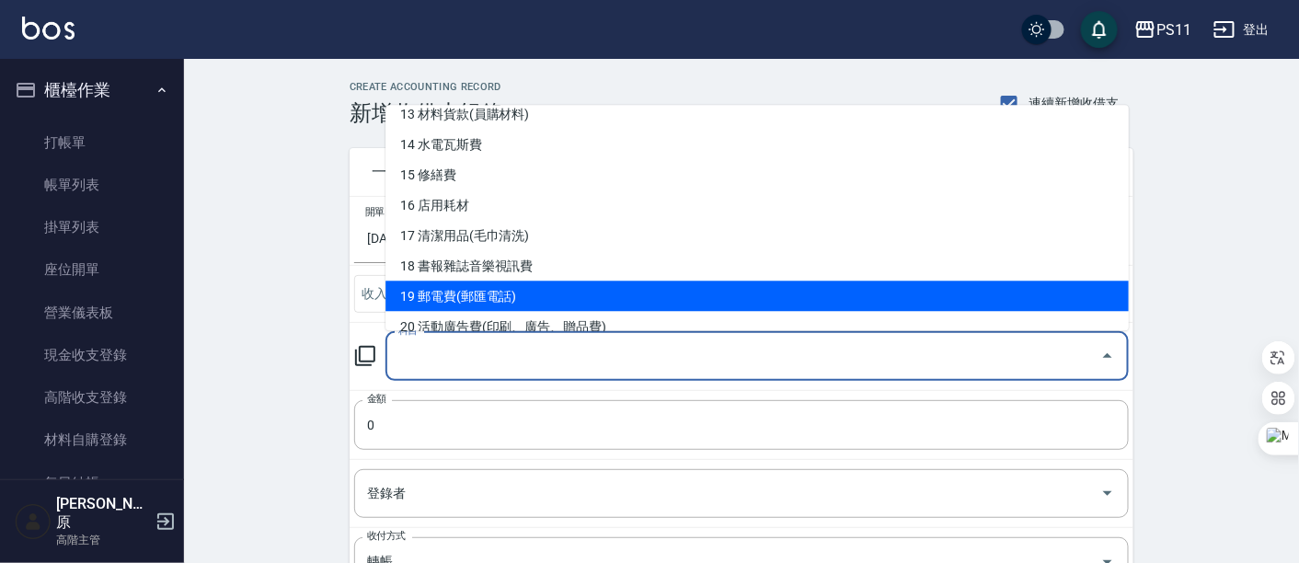
click at [549, 284] on li "19 郵電費(郵匯電話)" at bounding box center [756, 297] width 743 height 30
type input "19 郵電費(郵匯電話)"
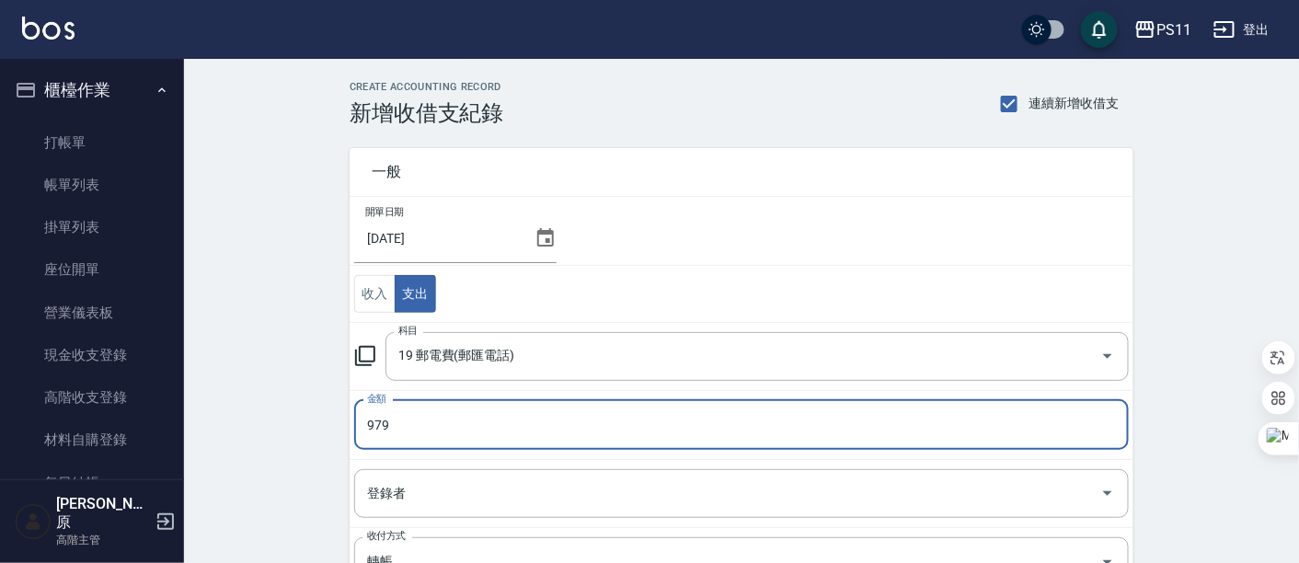
type input "979"
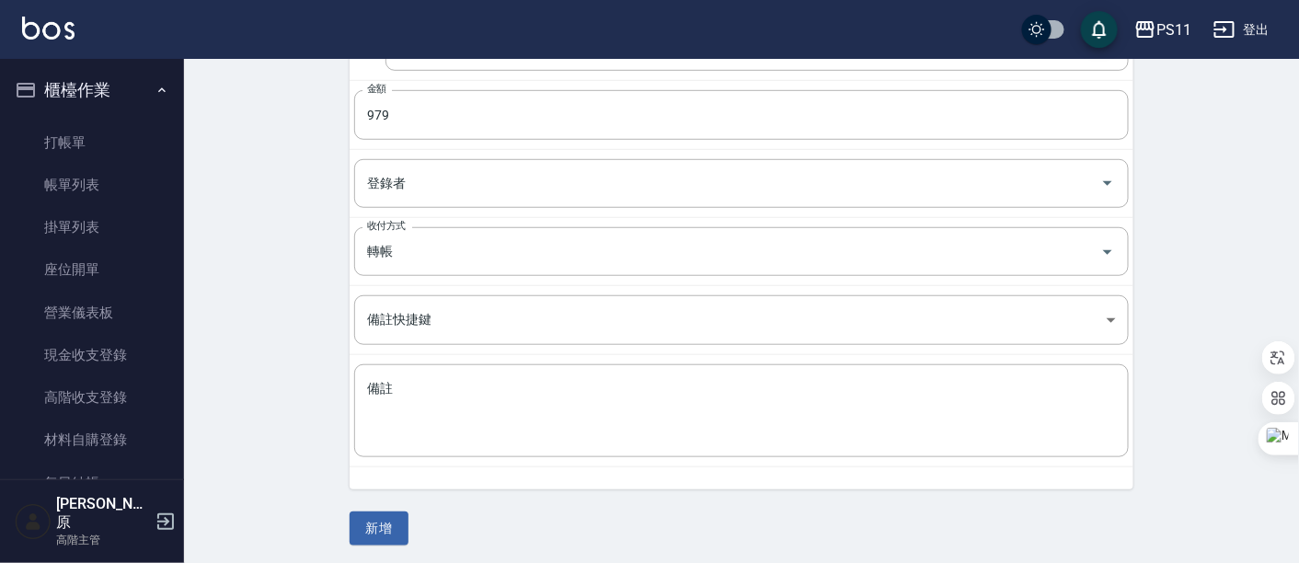
scroll to position [310, 0]
click at [391, 523] on button "新增" at bounding box center [379, 529] width 59 height 34
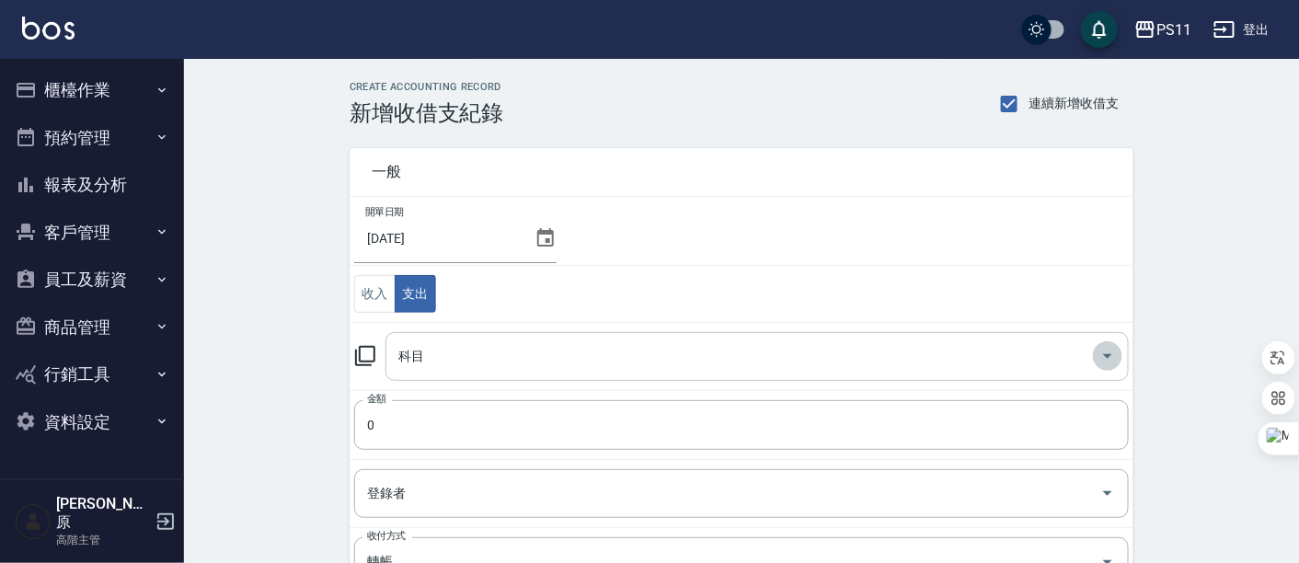
click at [1112, 361] on icon "Open" at bounding box center [1108, 356] width 22 height 22
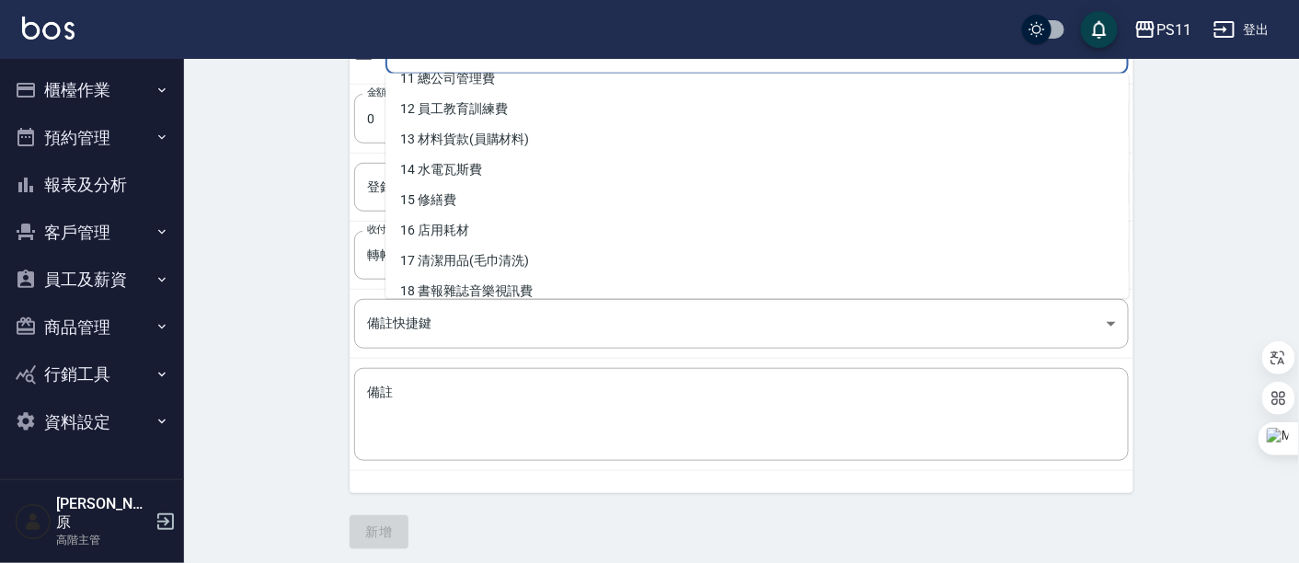
scroll to position [328, 0]
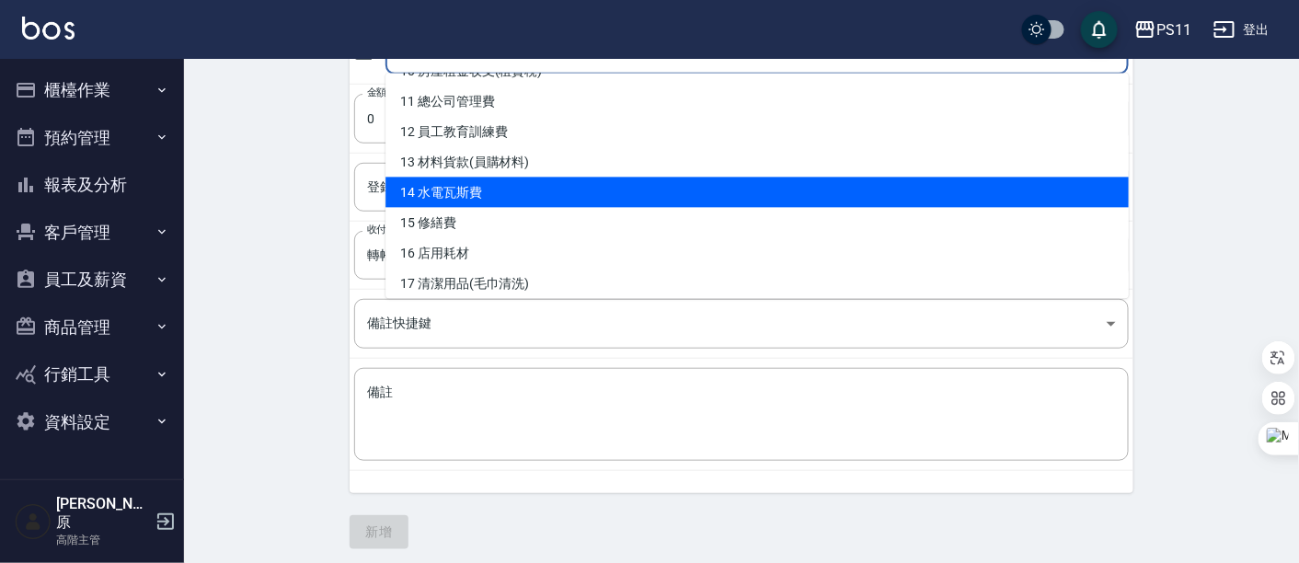
click at [517, 195] on li "14 水電瓦斯費" at bounding box center [756, 193] width 743 height 30
type input "14 水電瓦斯費"
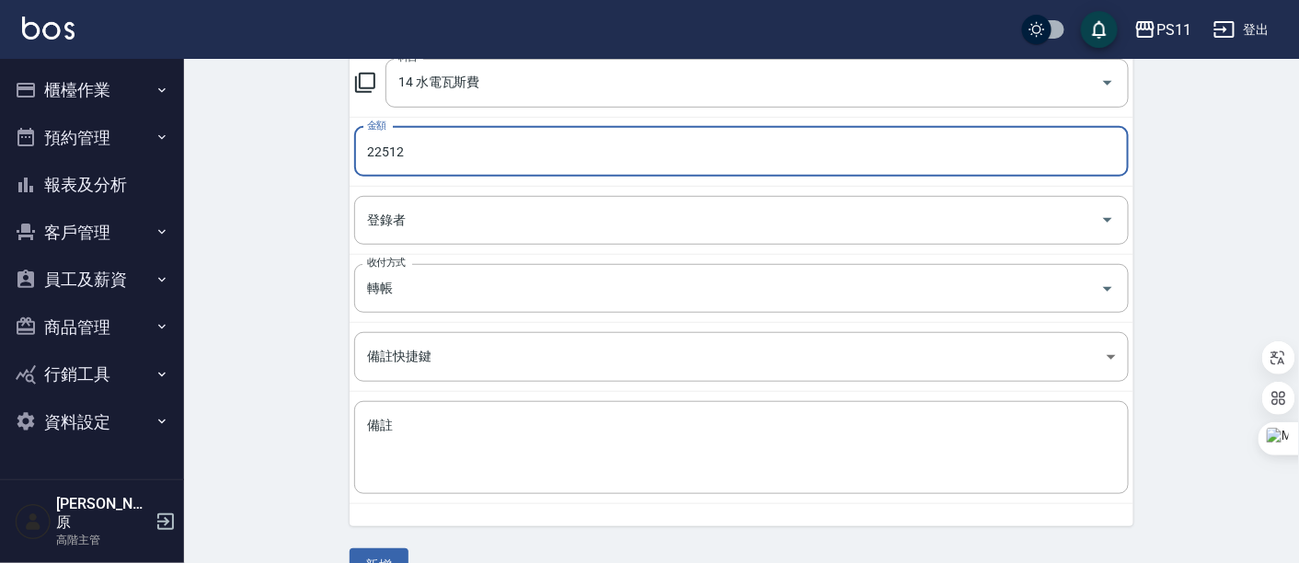
scroll to position [310, 0]
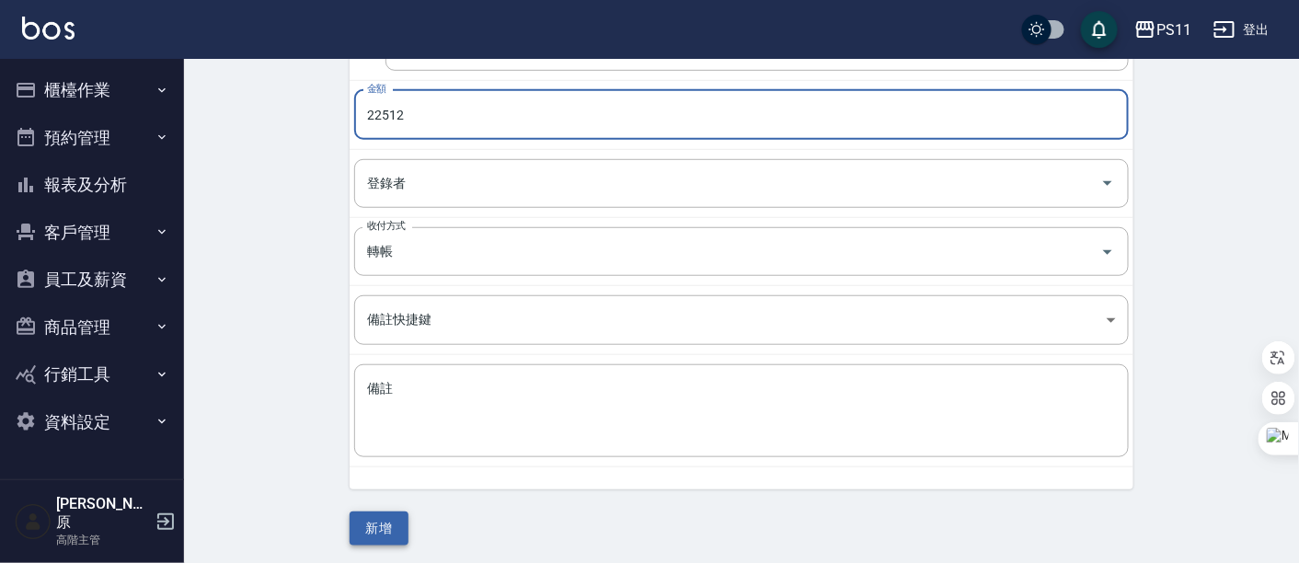
type input "22512"
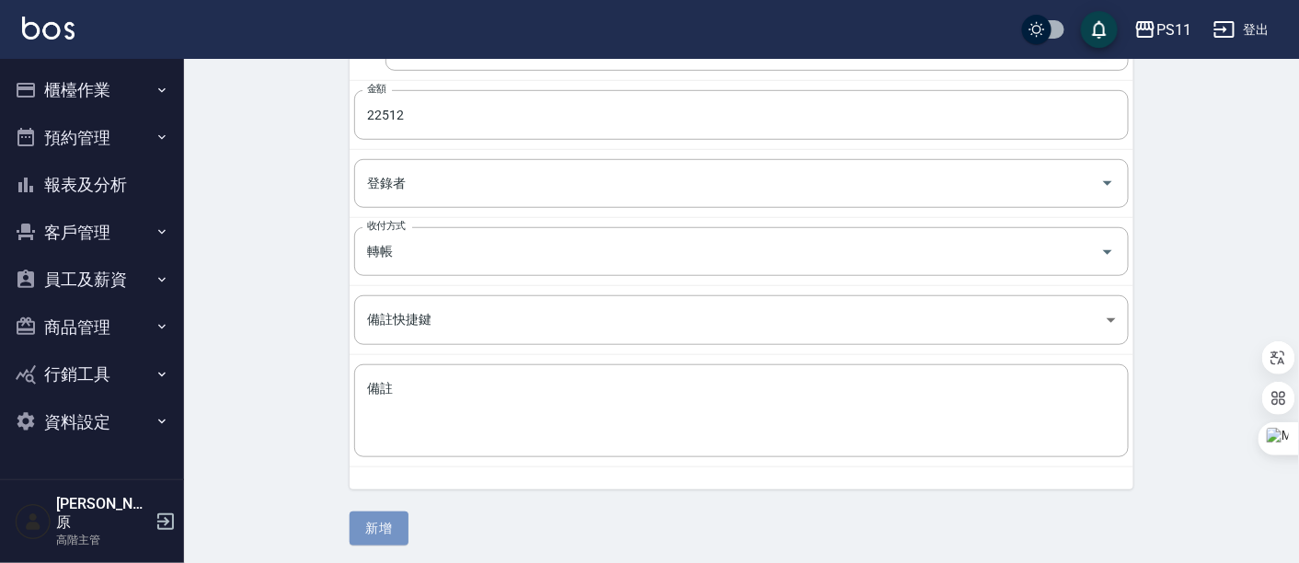
click at [397, 533] on button "新增" at bounding box center [379, 529] width 59 height 34
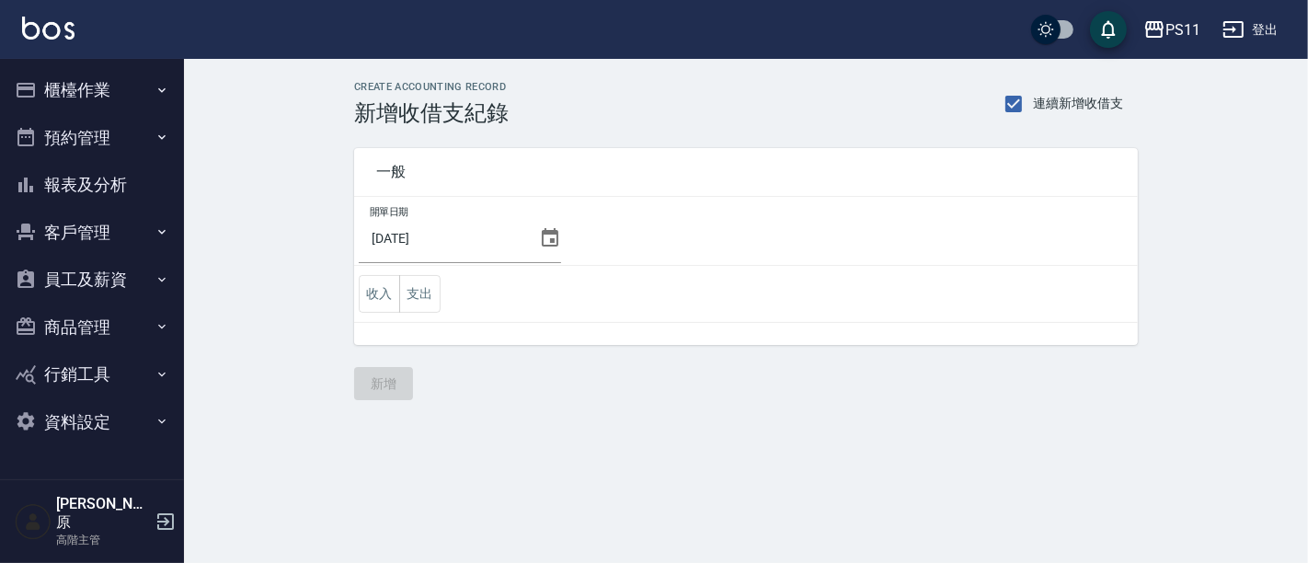
click at [431, 296] on button "支出" at bounding box center [419, 294] width 41 height 38
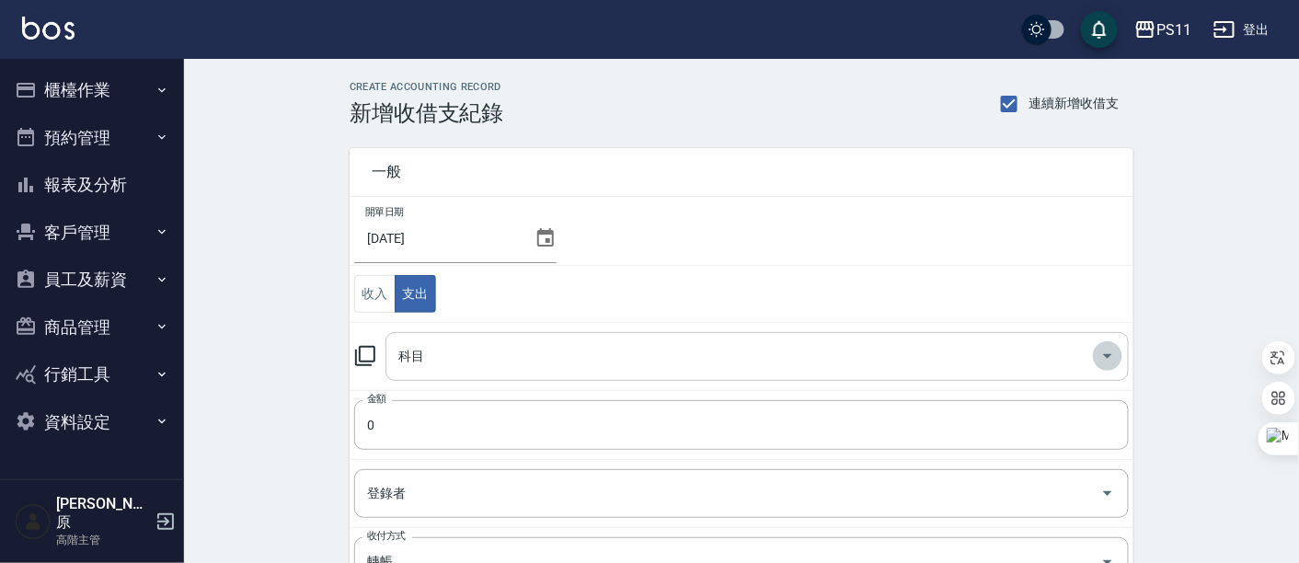
click at [1106, 362] on icon "Open" at bounding box center [1108, 356] width 22 height 22
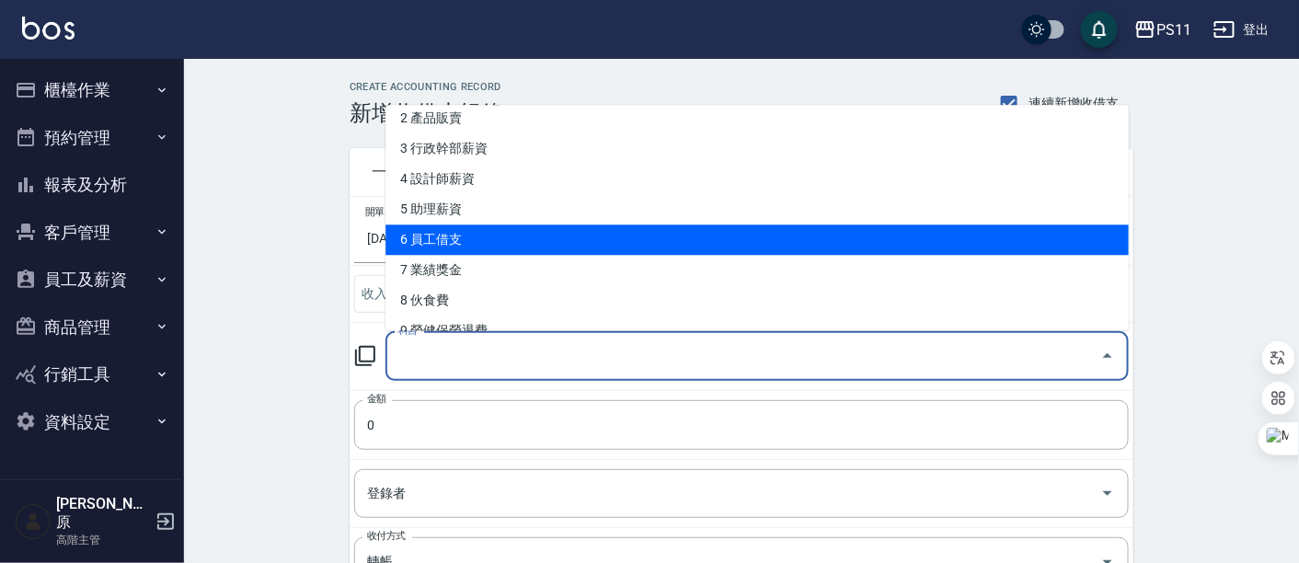
scroll to position [102, 0]
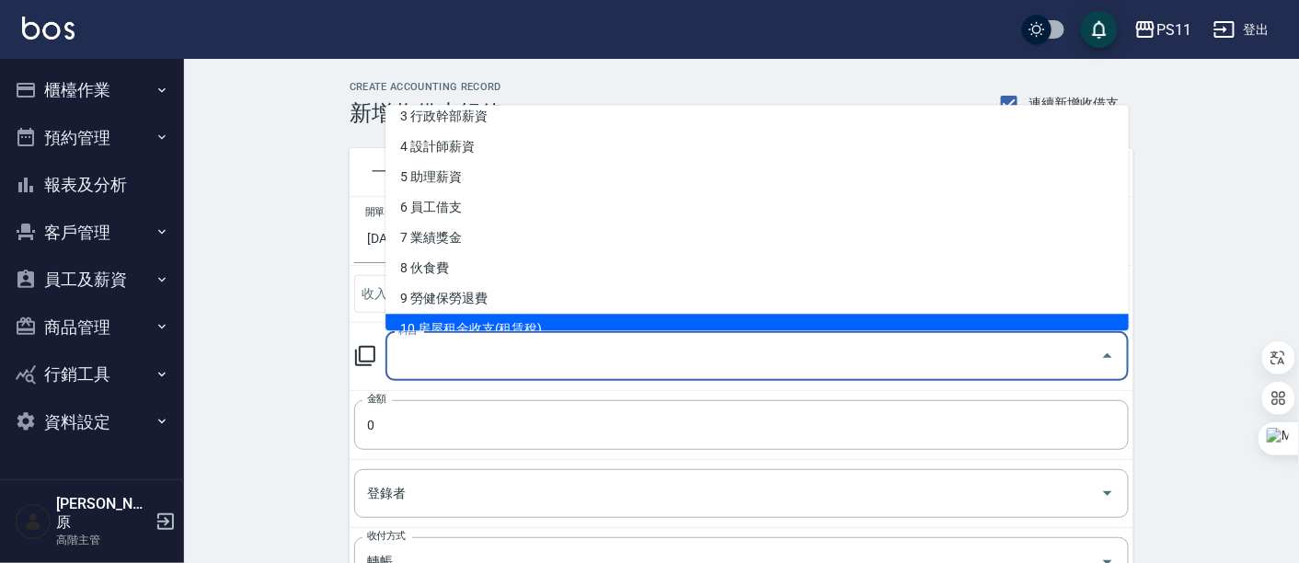
click at [510, 315] on li "10 房屋租金收支(租賃稅)" at bounding box center [756, 330] width 743 height 30
type input "10 房屋租金收支(租賃稅)"
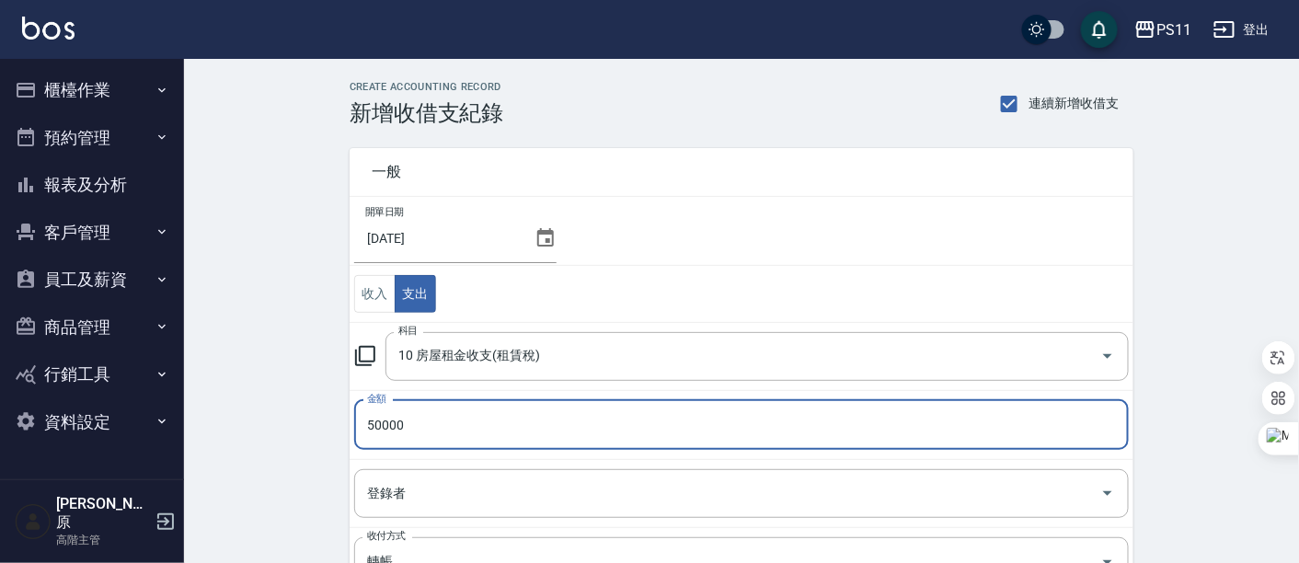
type input "50000"
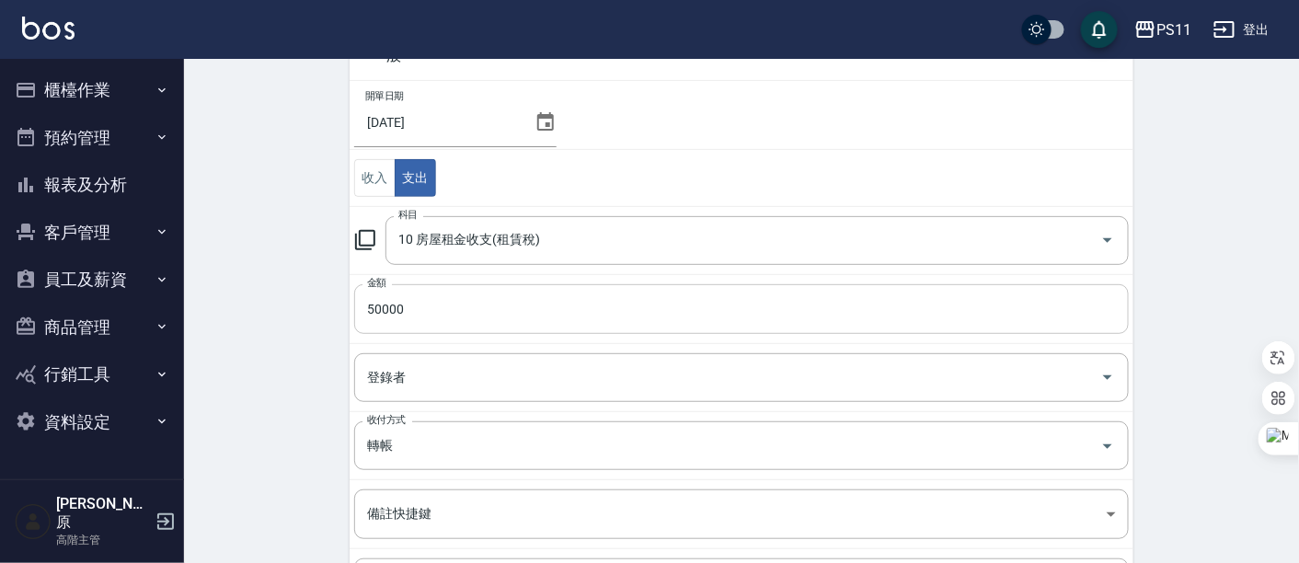
scroll to position [306, 0]
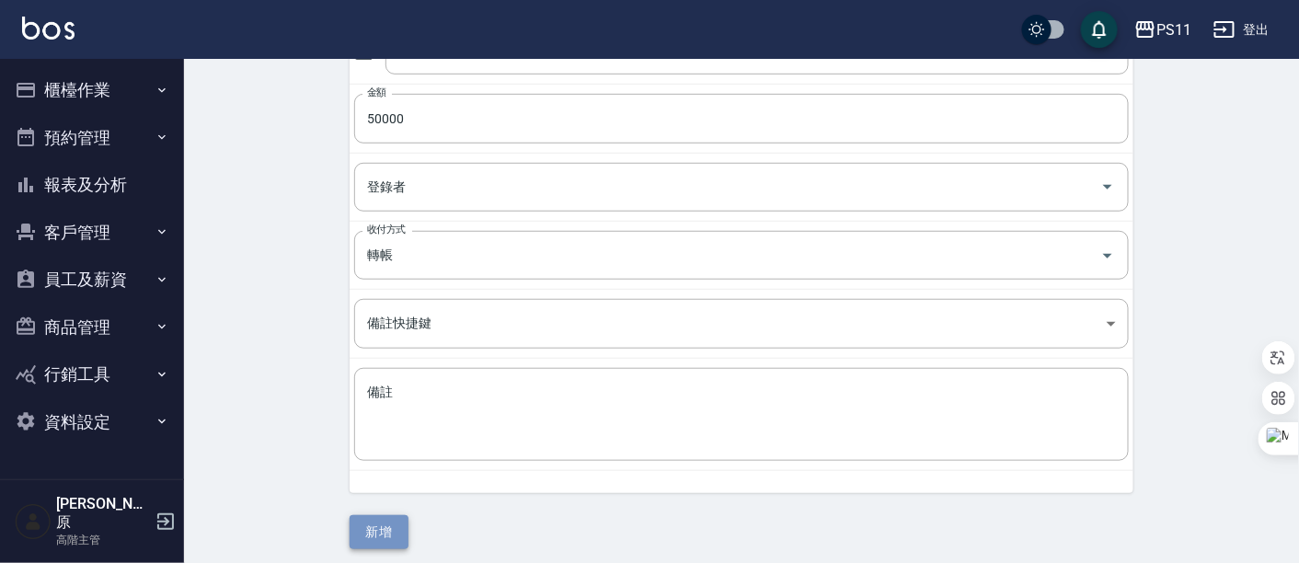
click at [387, 520] on button "新增" at bounding box center [379, 532] width 59 height 34
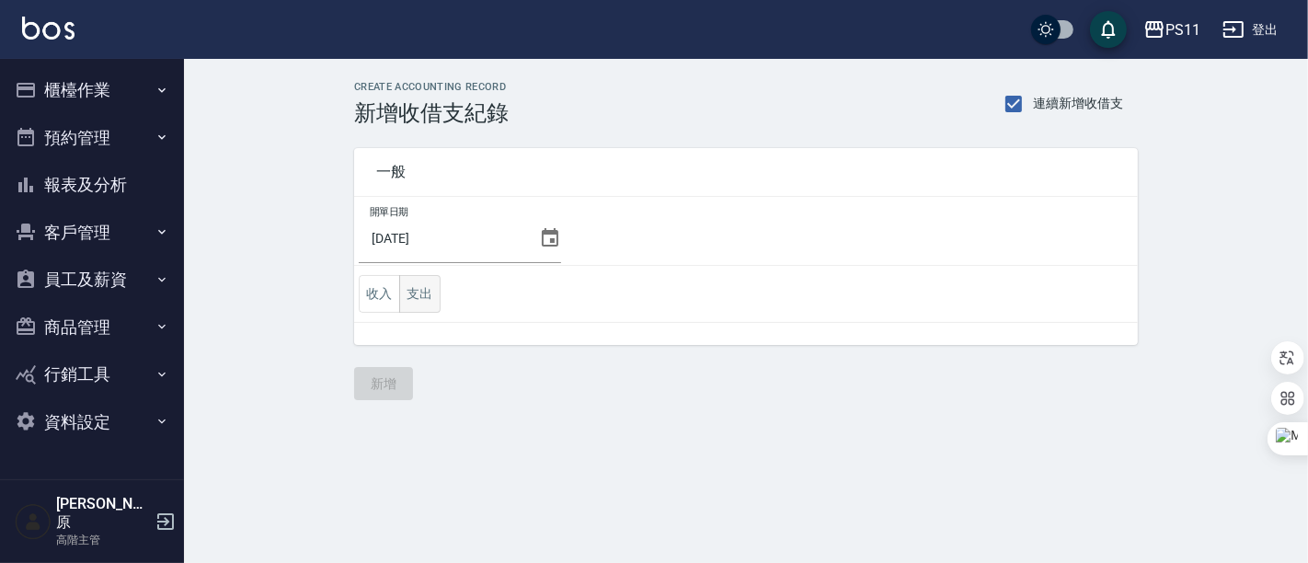
click at [420, 305] on button "支出" at bounding box center [419, 294] width 41 height 38
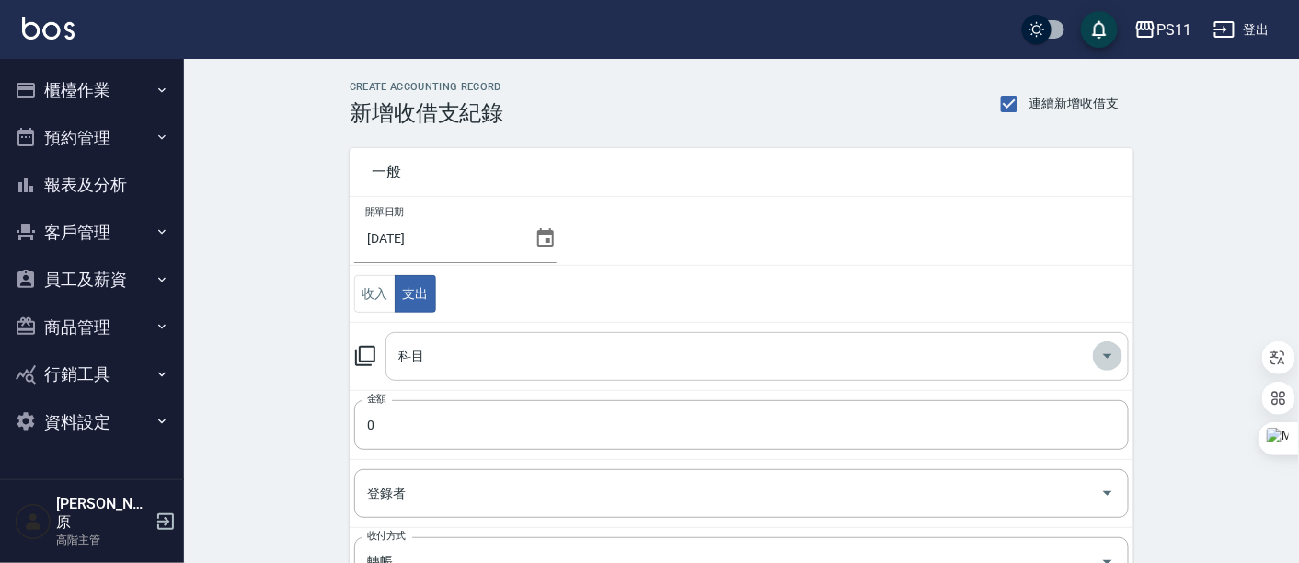
click at [1114, 356] on icon "Open" at bounding box center [1108, 356] width 22 height 22
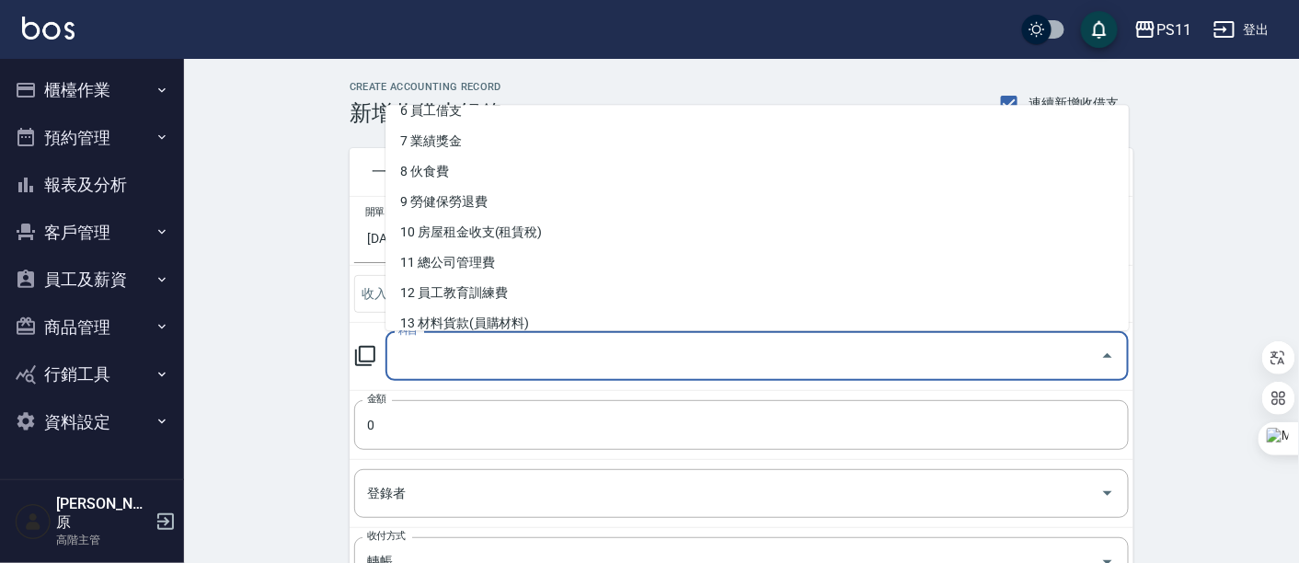
scroll to position [204, 0]
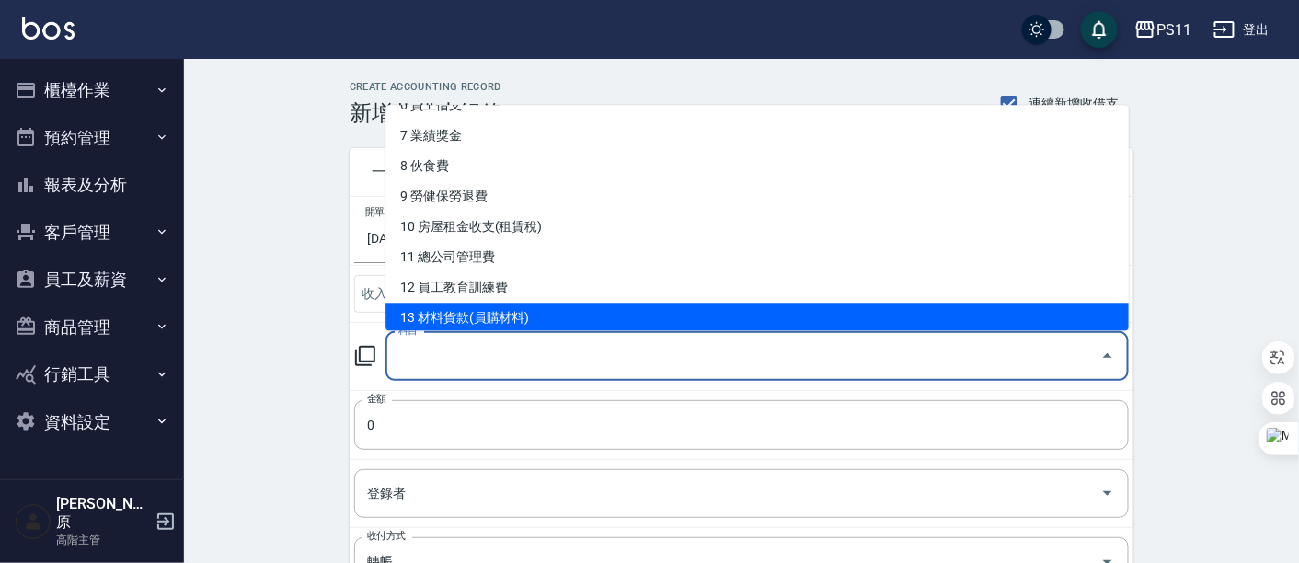
click at [504, 308] on li "13 材料貨款(員購材料)" at bounding box center [756, 319] width 743 height 30
type input "13 材料貨款(員購材料)"
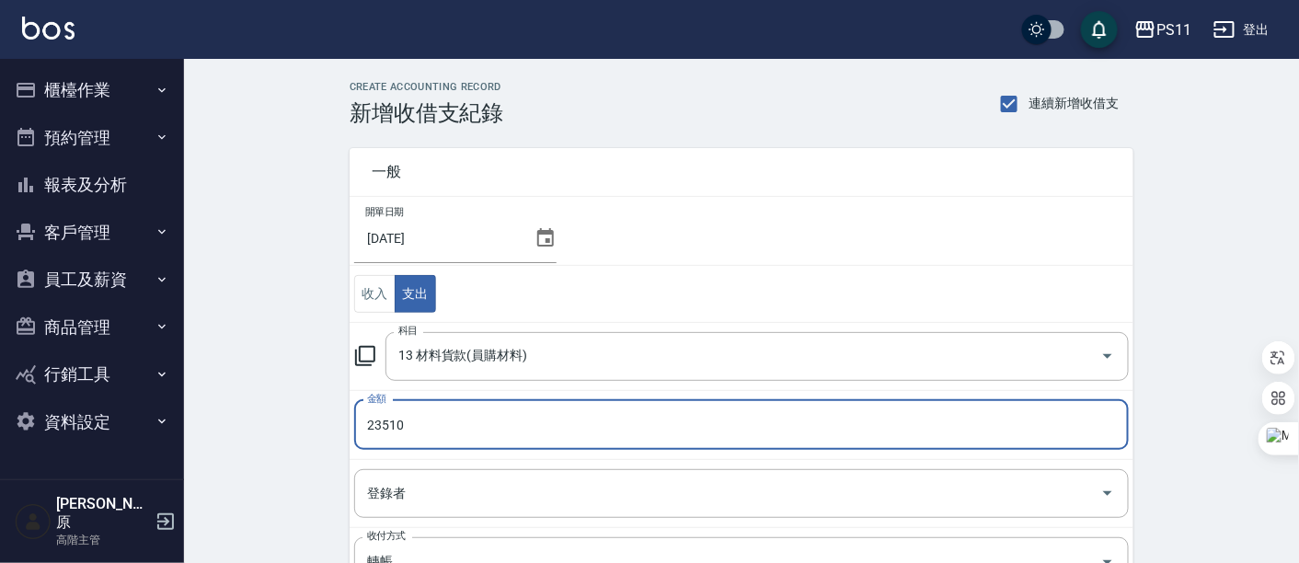
type input "23510"
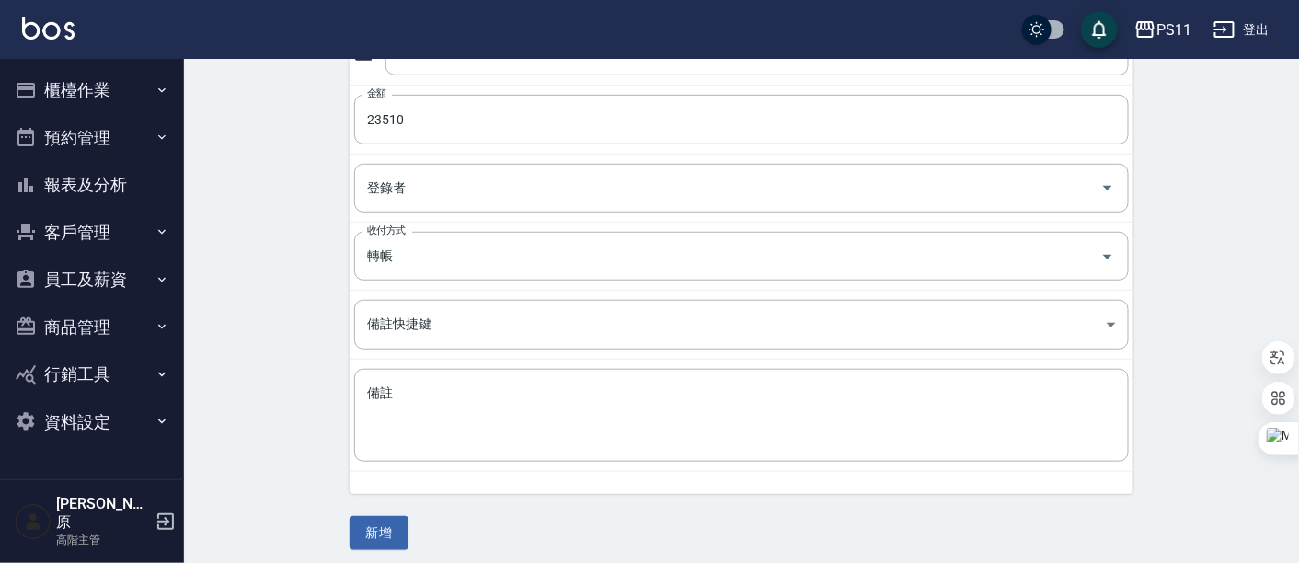
scroll to position [310, 0]
click at [369, 520] on button "新增" at bounding box center [379, 529] width 59 height 34
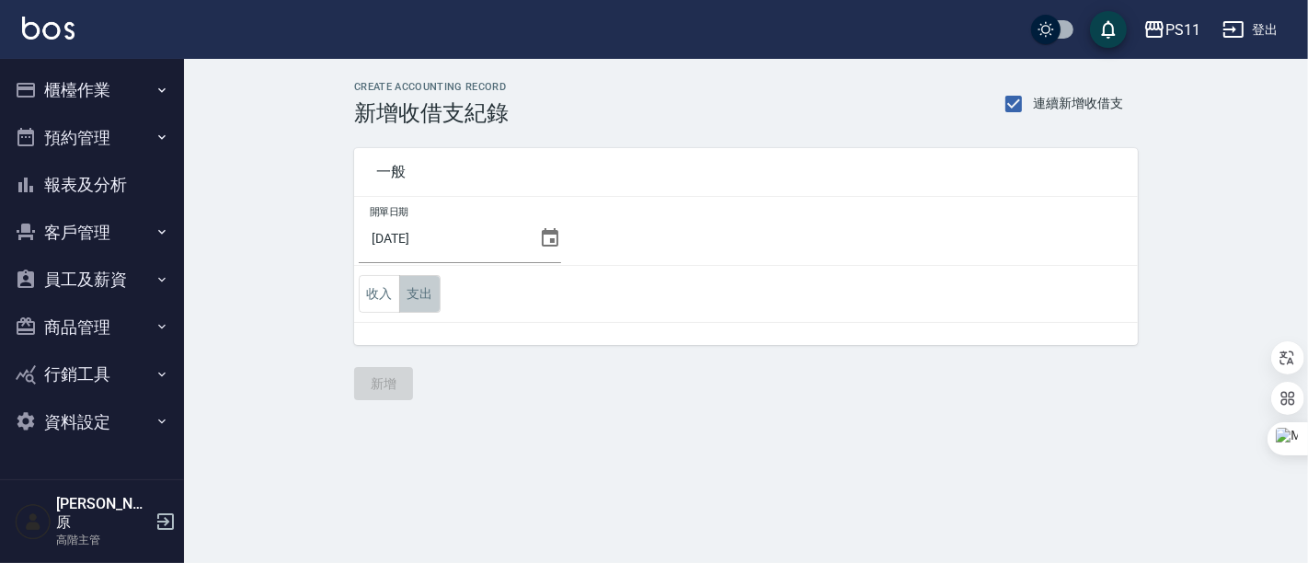
click at [418, 298] on button "支出" at bounding box center [419, 294] width 41 height 38
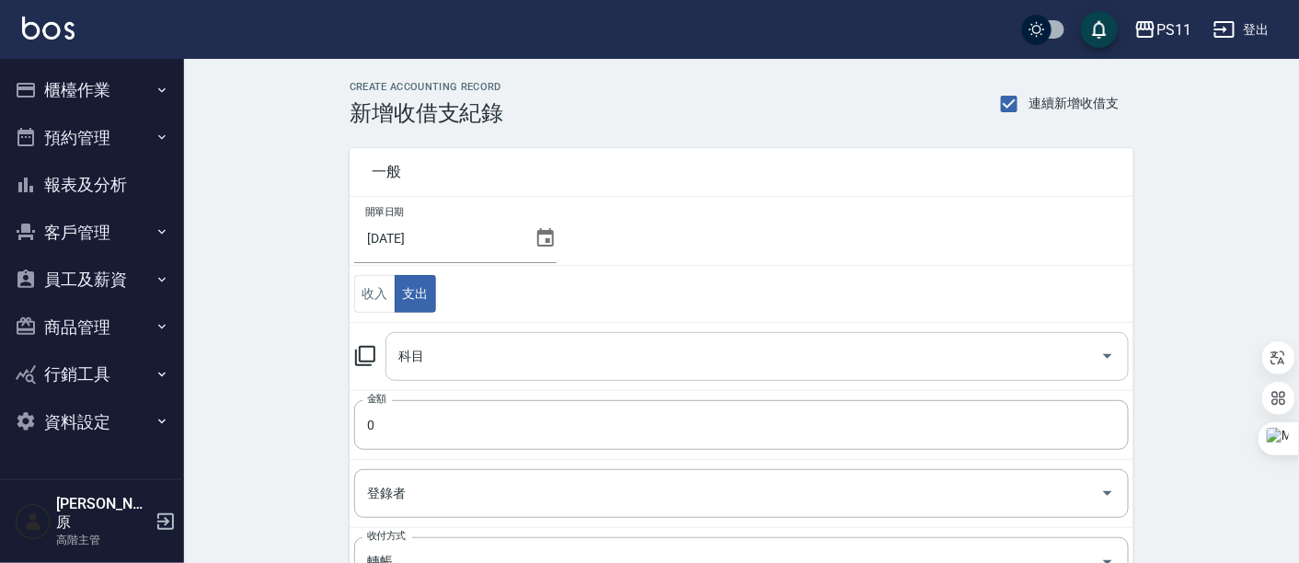
click at [1117, 357] on icon "Open" at bounding box center [1108, 356] width 22 height 22
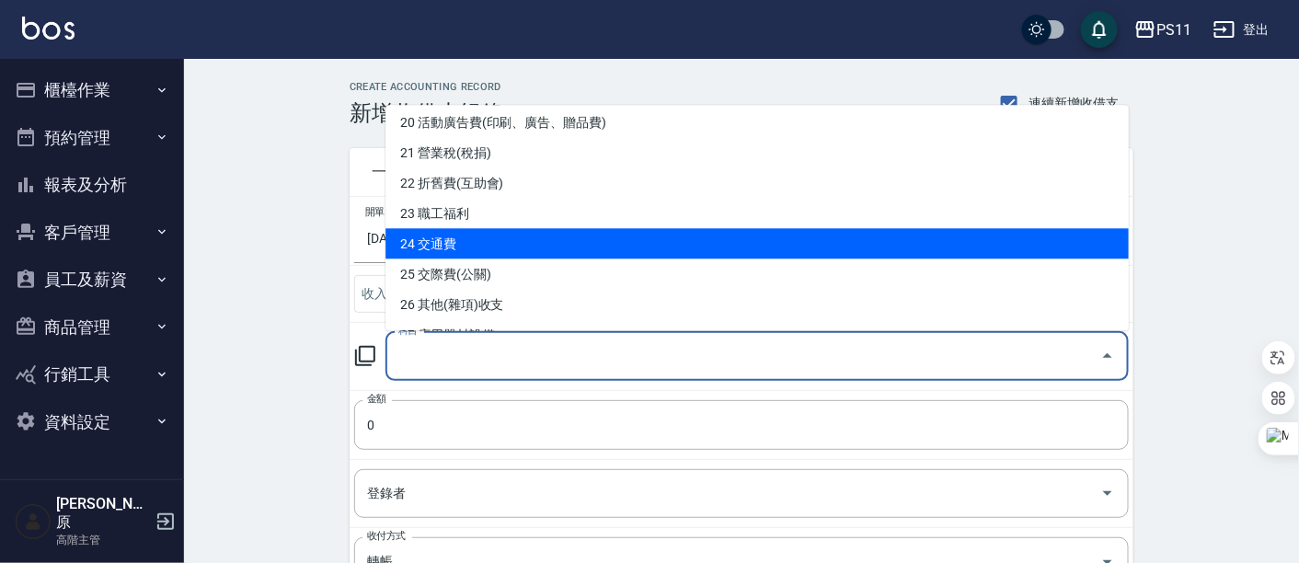
scroll to position [715, 0]
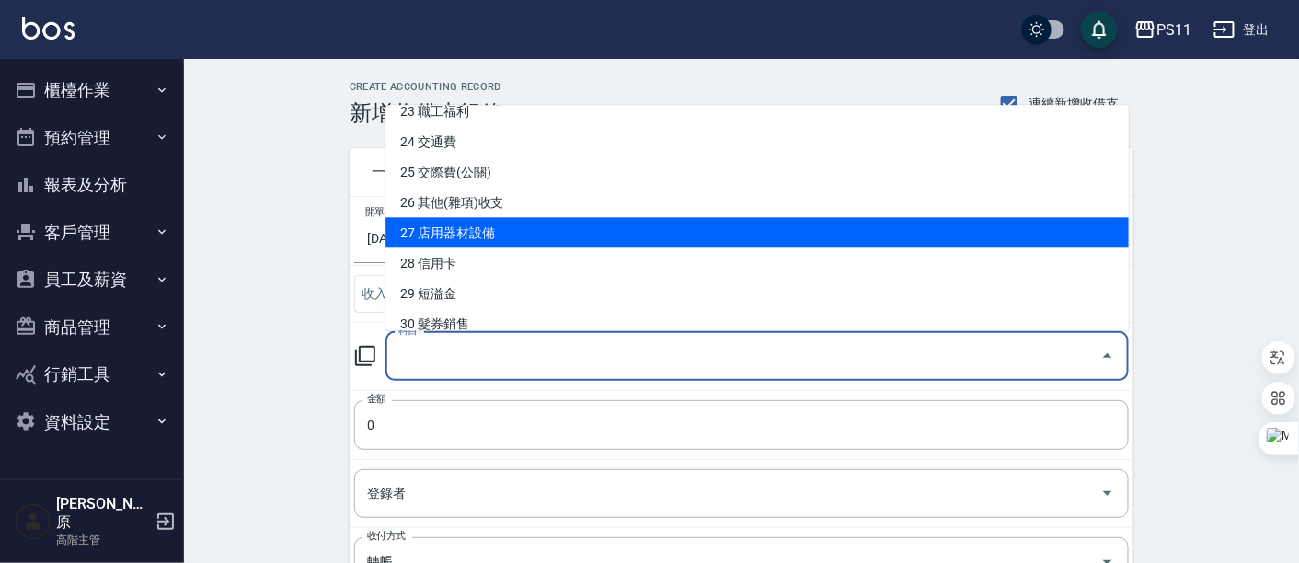
click at [469, 237] on li "27 店用器材設備" at bounding box center [756, 233] width 743 height 30
type input "27 店用器材設備"
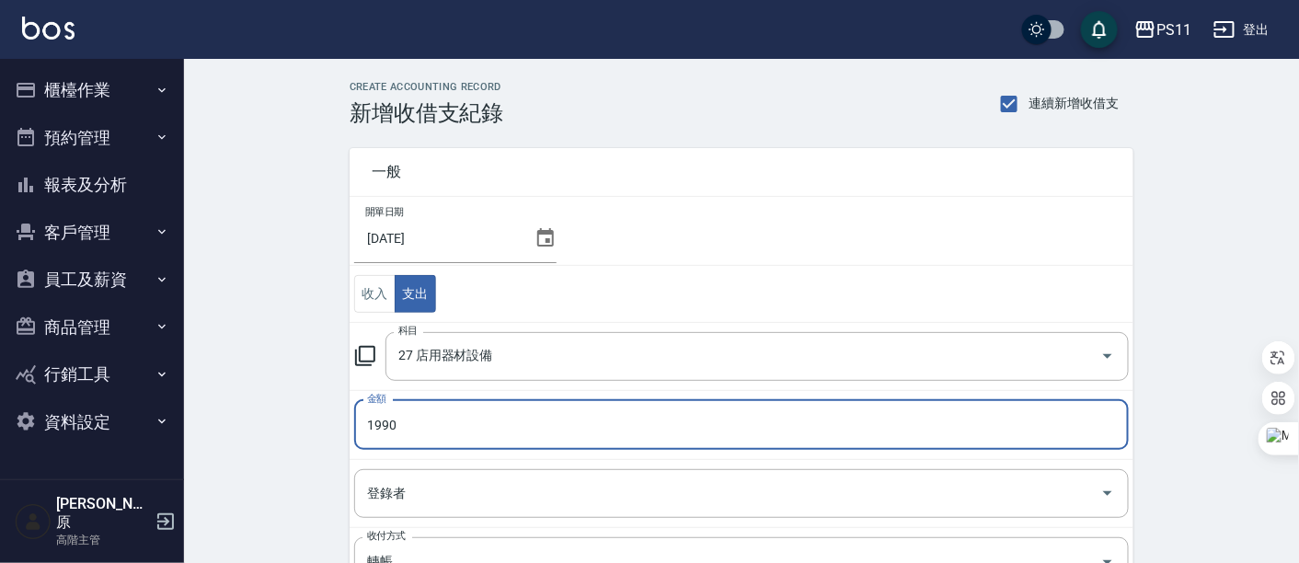
type input "1990"
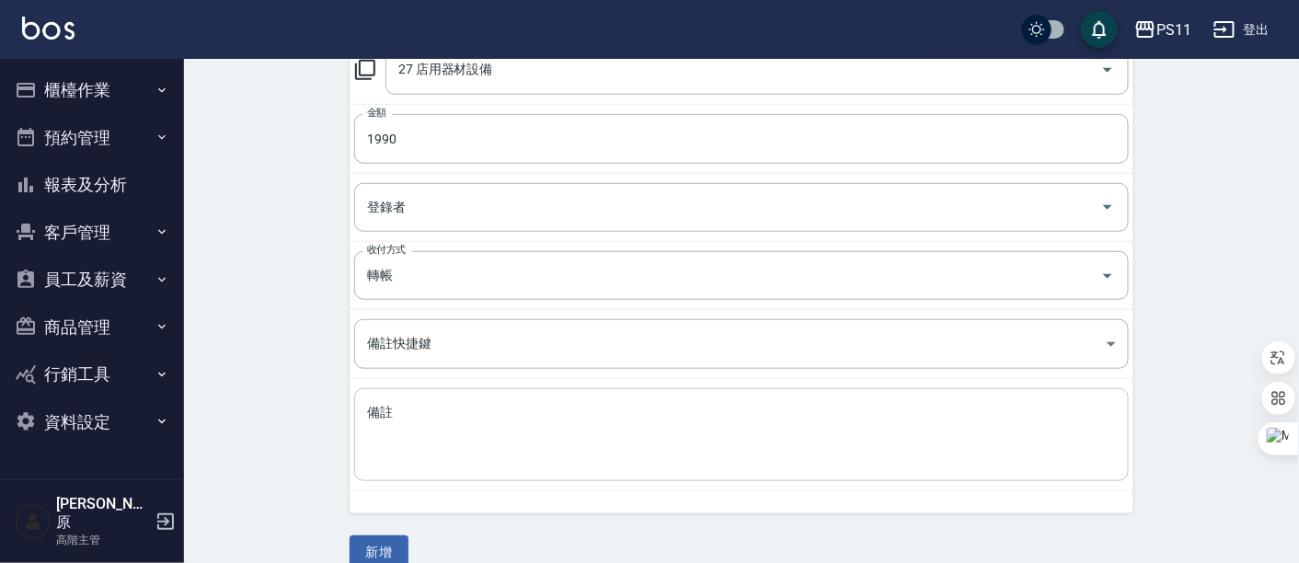
scroll to position [306, 0]
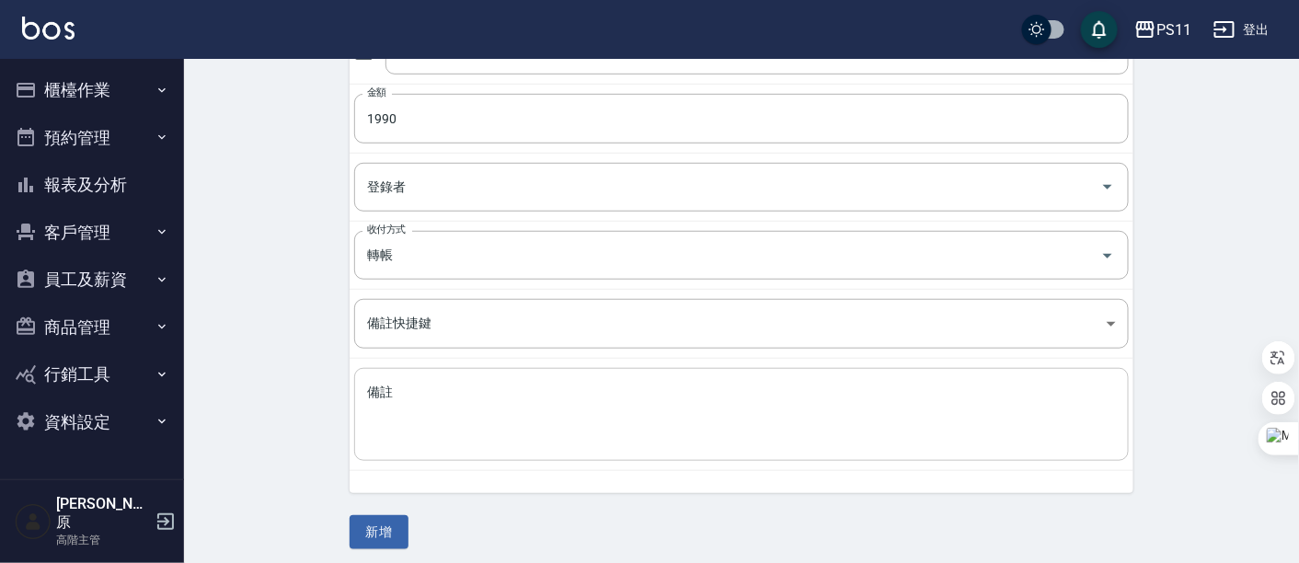
click at [478, 393] on textarea "備註" at bounding box center [741, 415] width 749 height 63
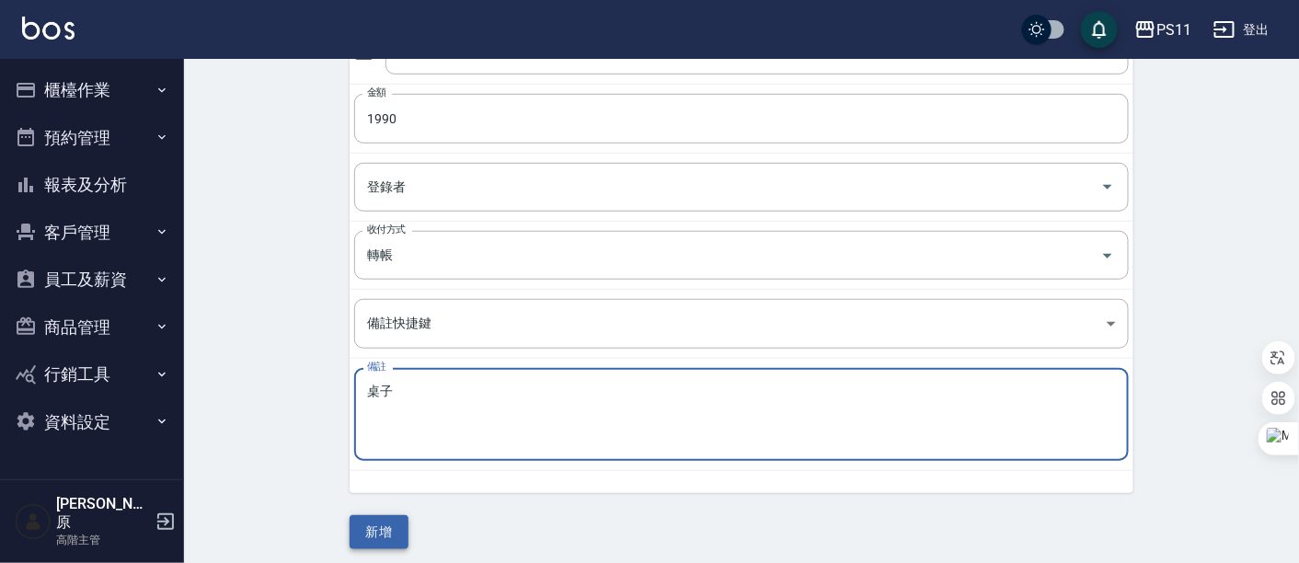
type textarea "桌子"
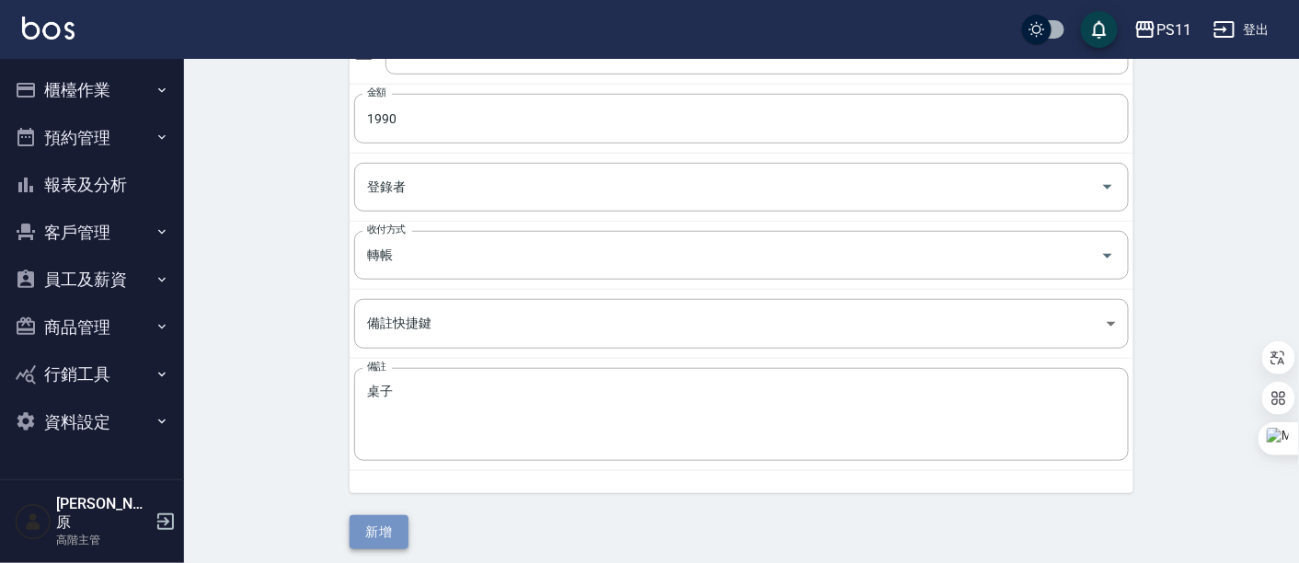
click at [397, 516] on button "新增" at bounding box center [379, 532] width 59 height 34
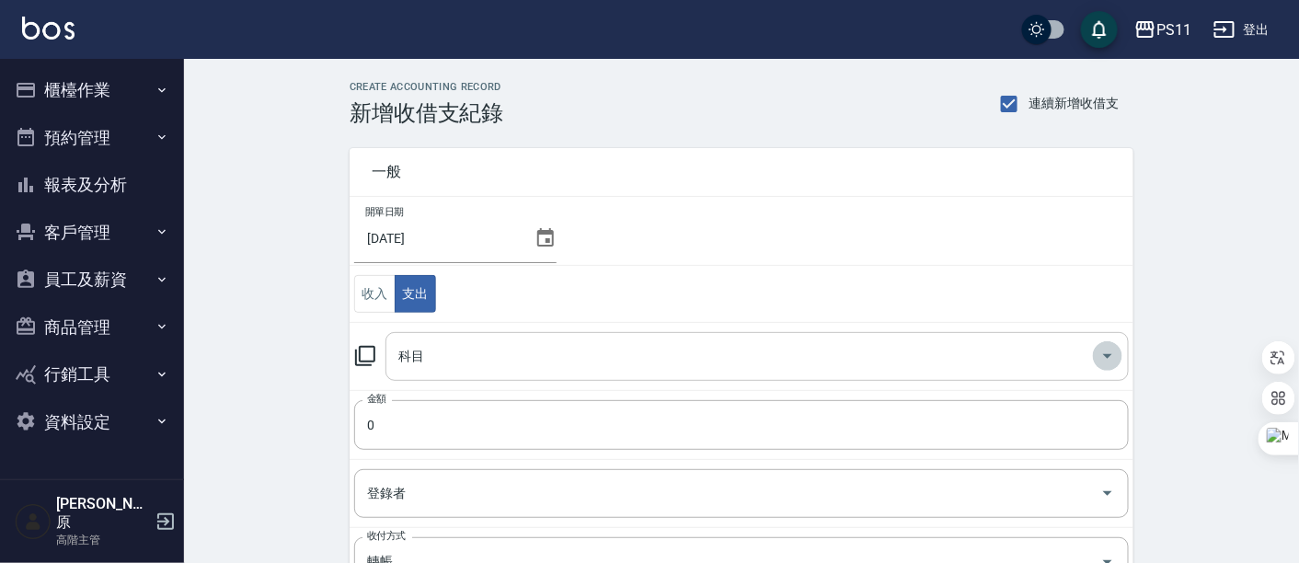
click at [1099, 359] on icon "Open" at bounding box center [1108, 356] width 22 height 22
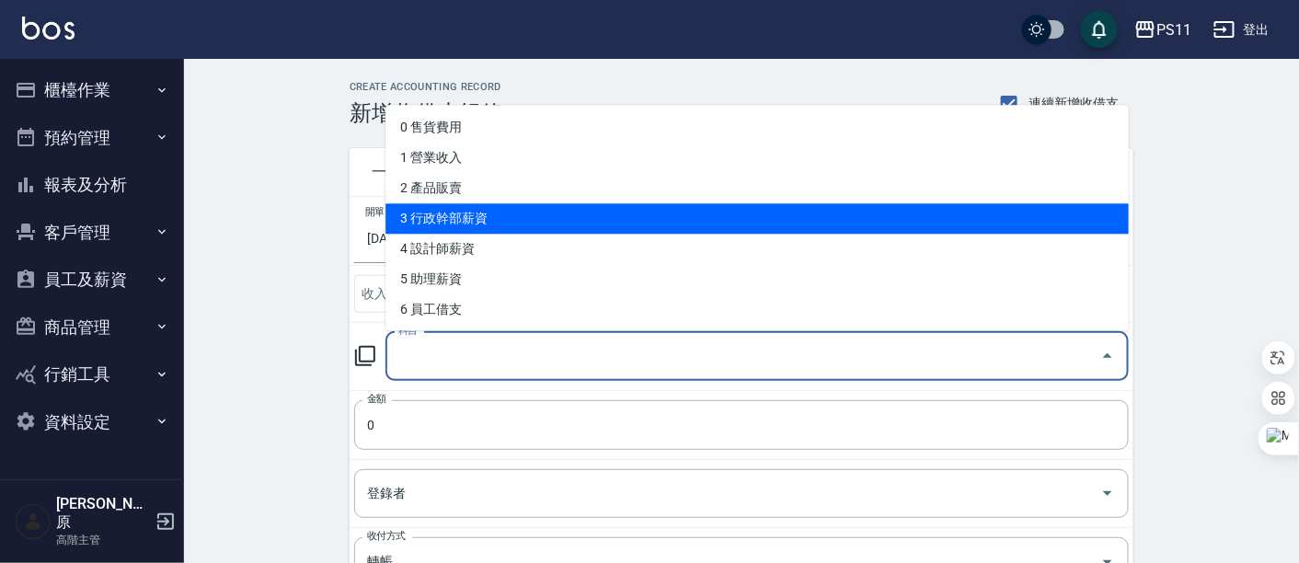
scroll to position [204, 0]
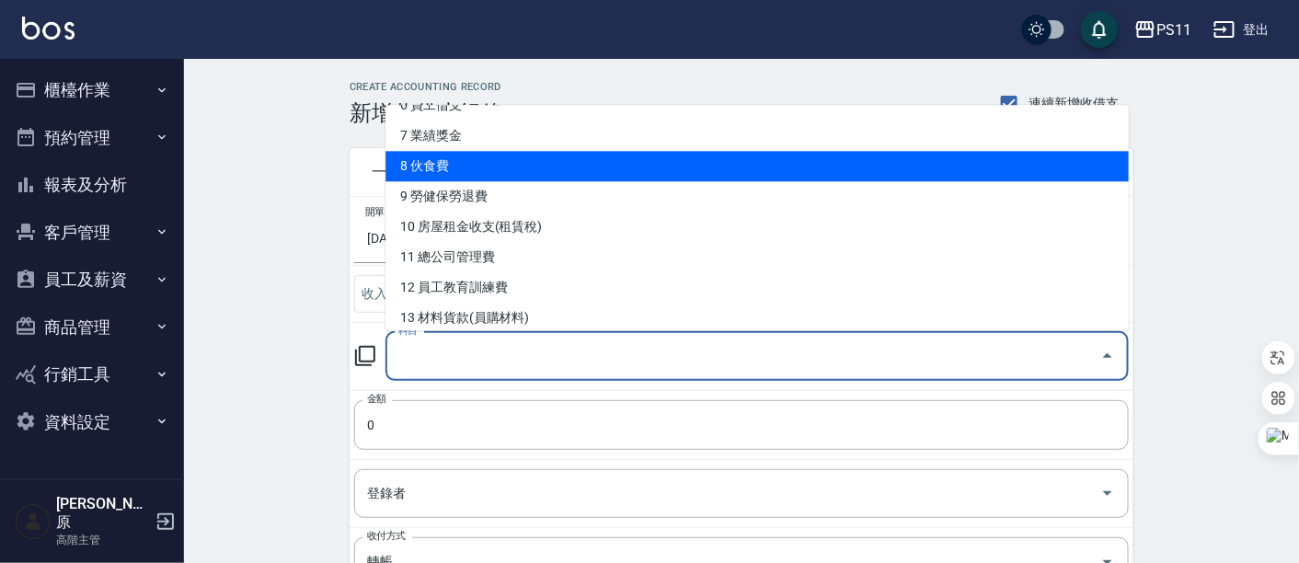
click at [489, 175] on li "8 伙食費" at bounding box center [756, 167] width 743 height 30
type input "8 伙食費"
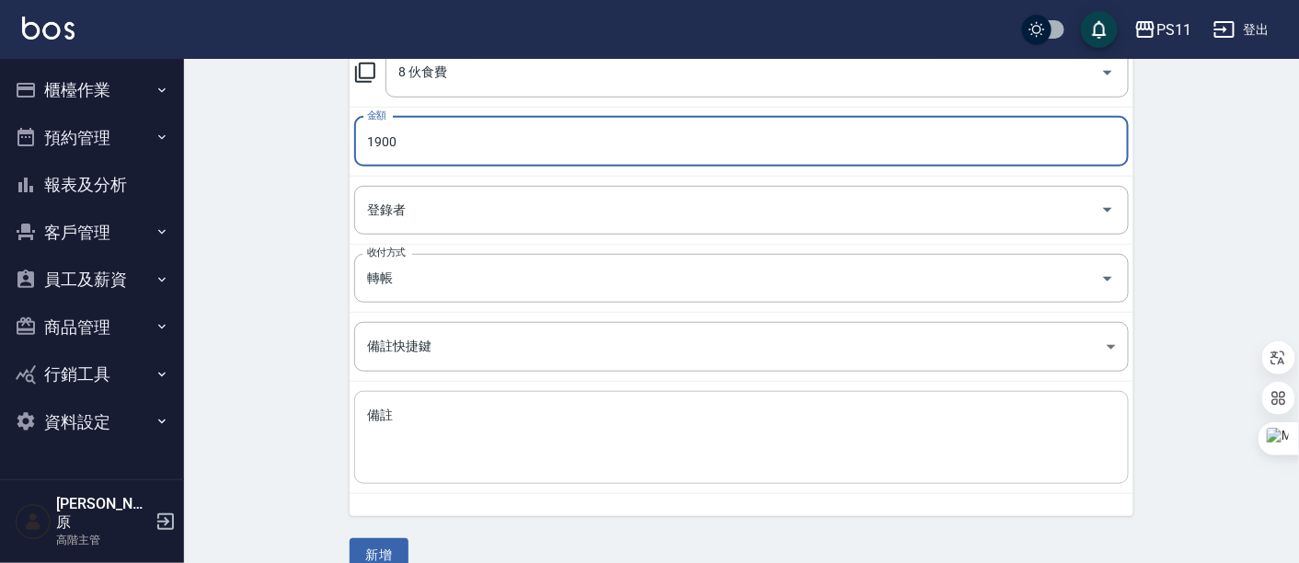
scroll to position [310, 0]
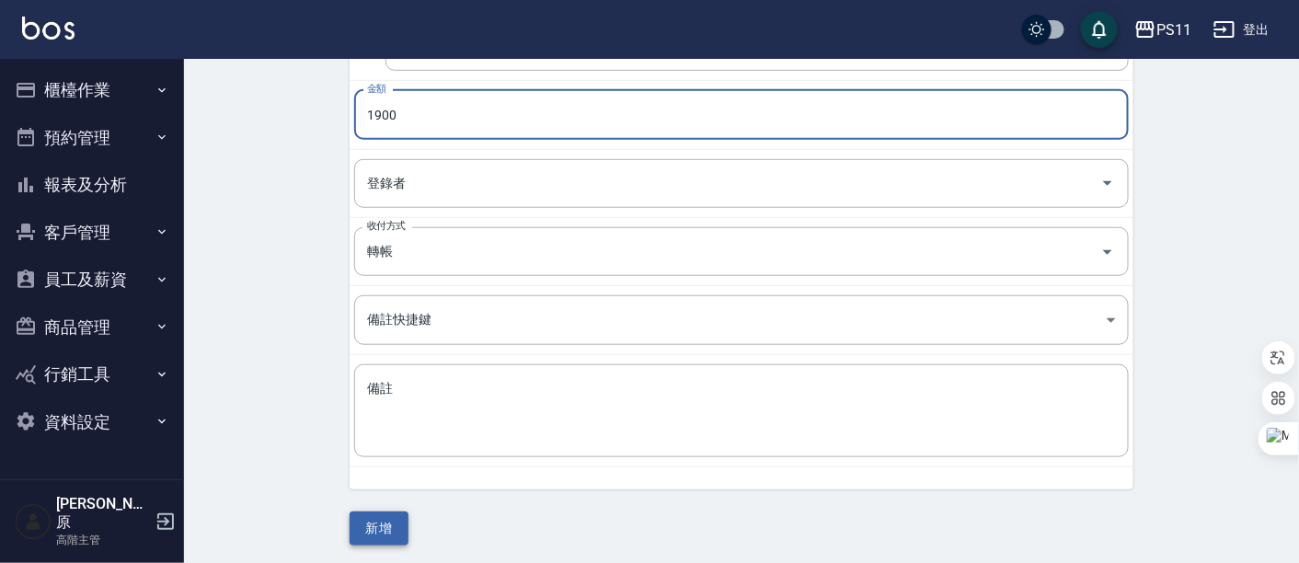
type input "1900"
click at [390, 514] on button "新增" at bounding box center [379, 529] width 59 height 34
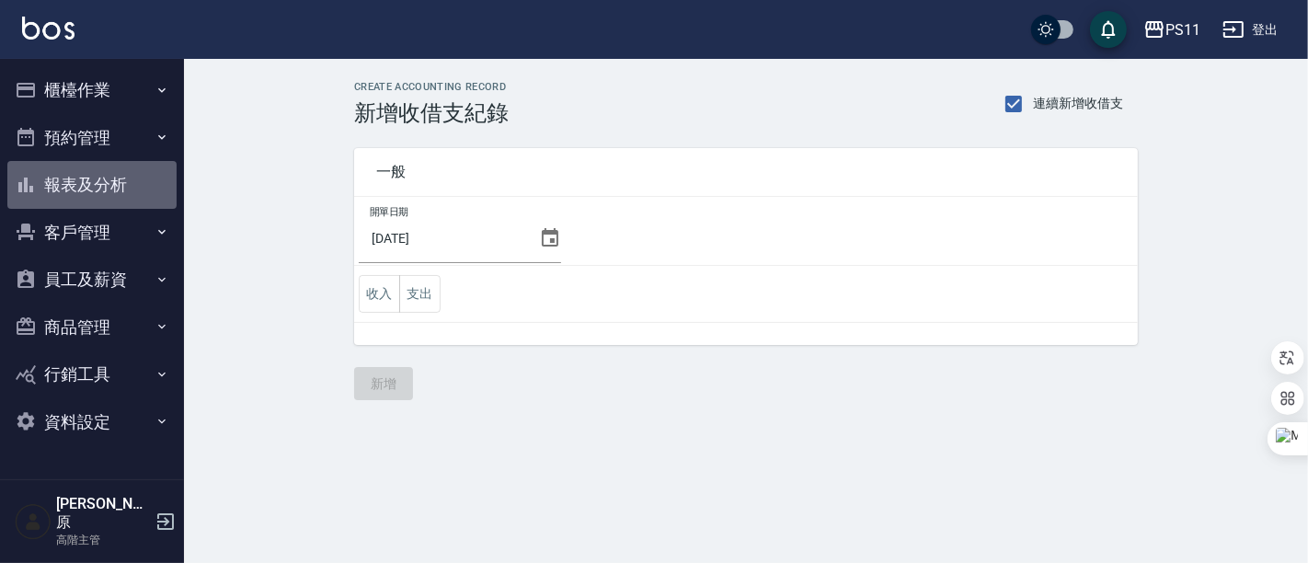
click at [75, 183] on button "報表及分析" at bounding box center [91, 185] width 169 height 48
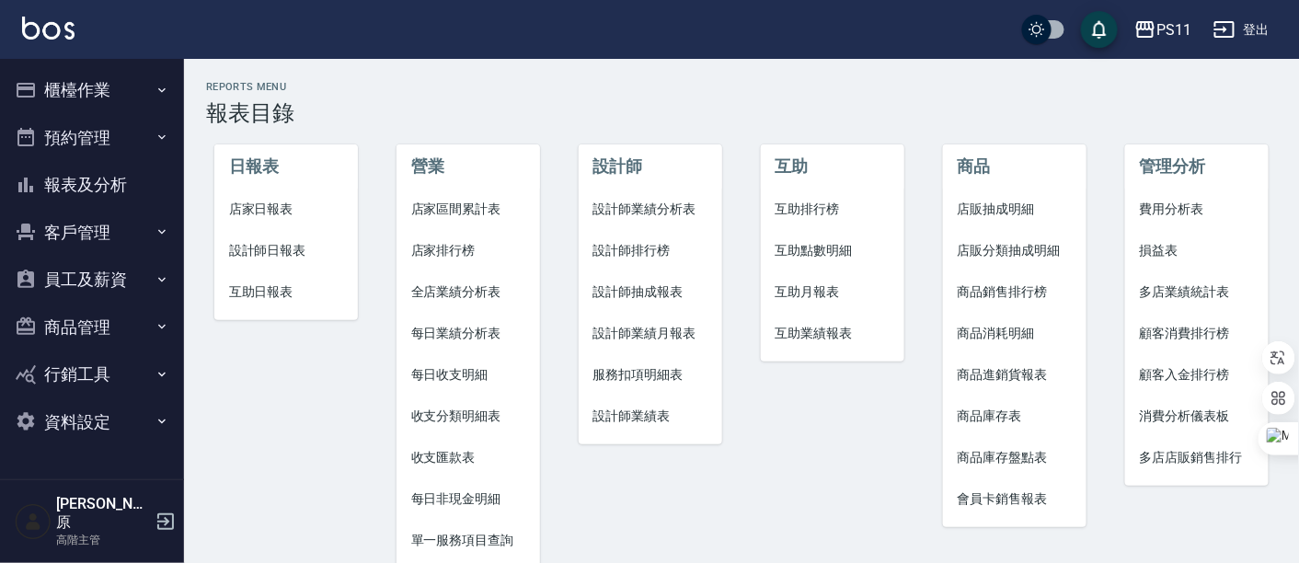
click at [1145, 215] on span "費用分析表" at bounding box center [1197, 209] width 115 height 19
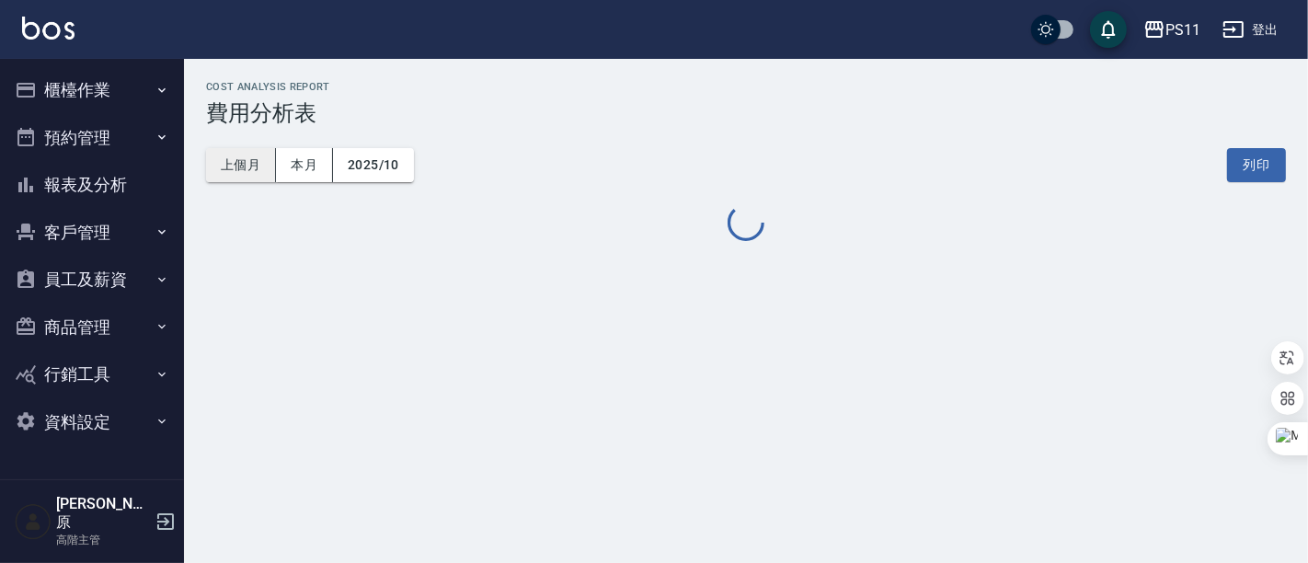
click at [235, 170] on button "上個月" at bounding box center [241, 165] width 70 height 34
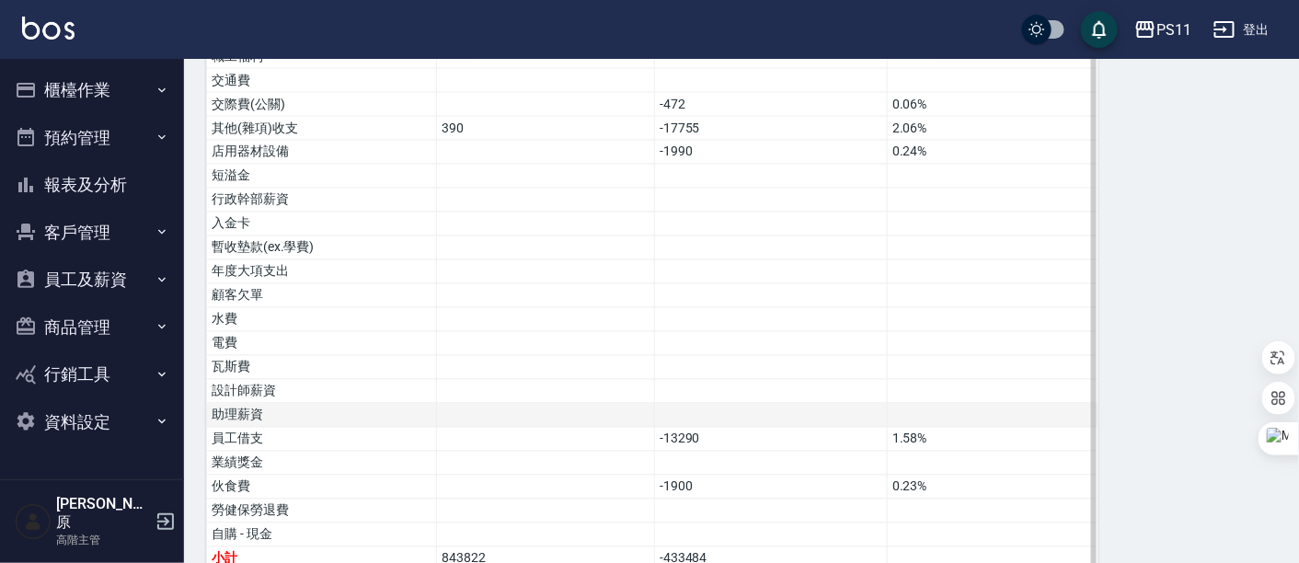
scroll to position [1019, 0]
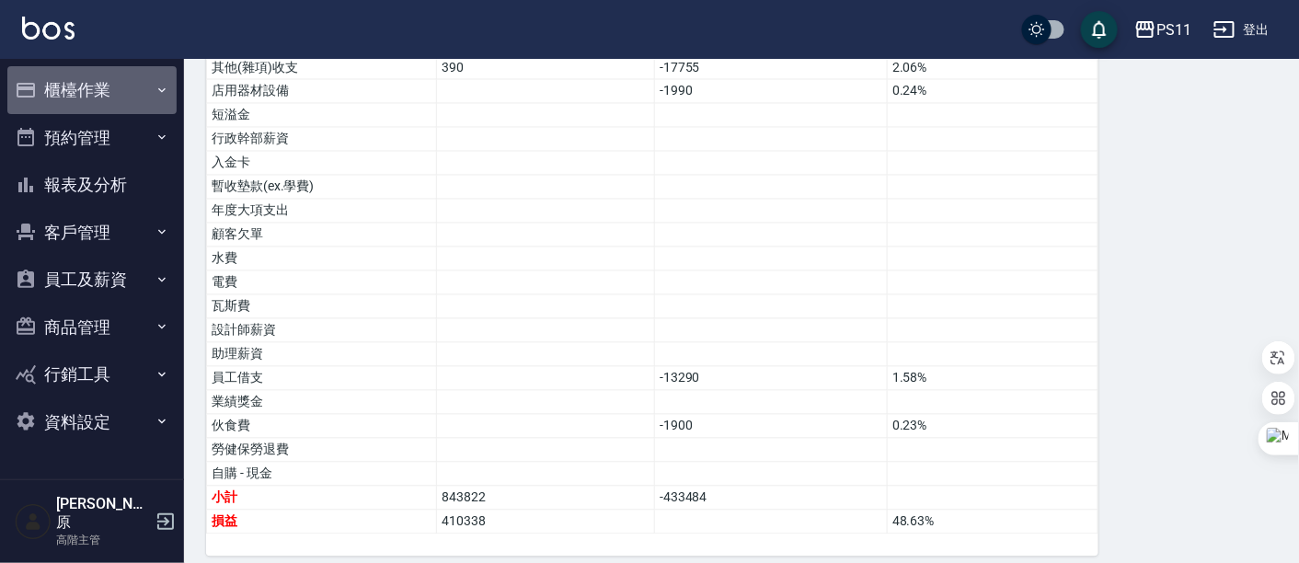
click at [78, 102] on button "櫃檯作業" at bounding box center [91, 90] width 169 height 48
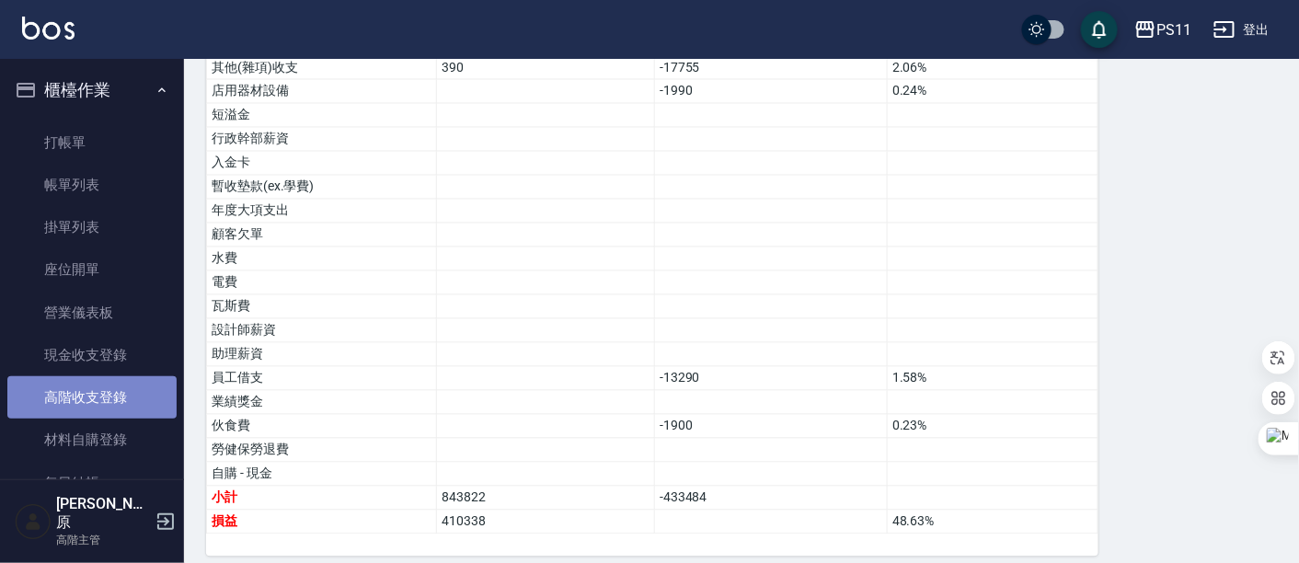
click at [109, 408] on link "高階收支登錄" at bounding box center [91, 397] width 169 height 42
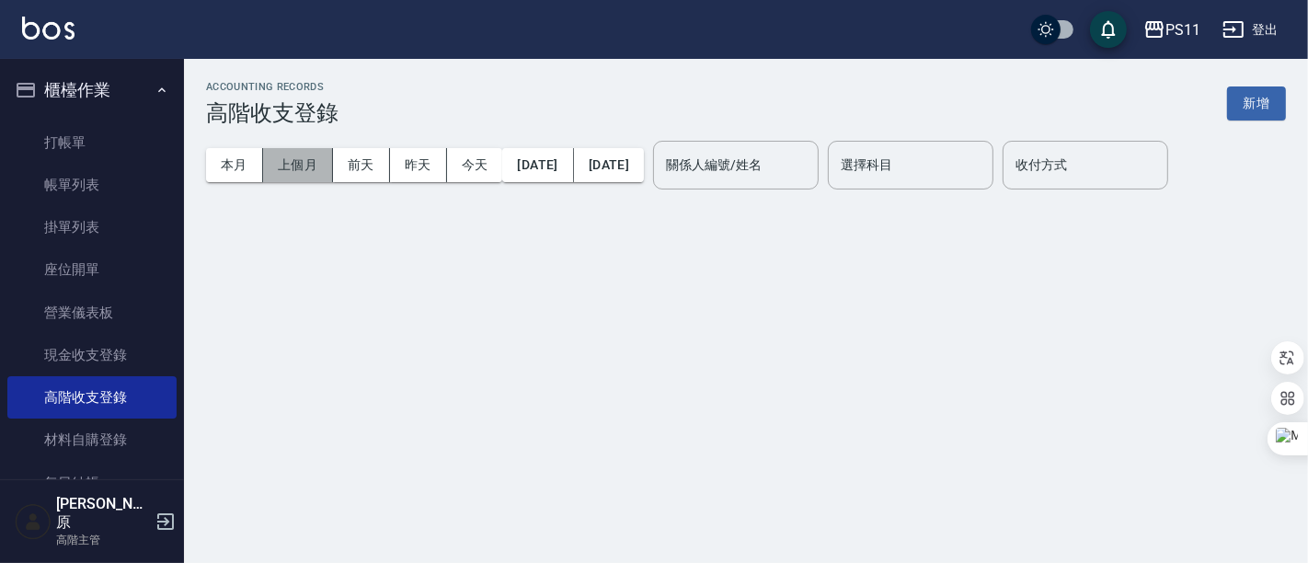
click at [296, 167] on button "上個月" at bounding box center [298, 165] width 70 height 34
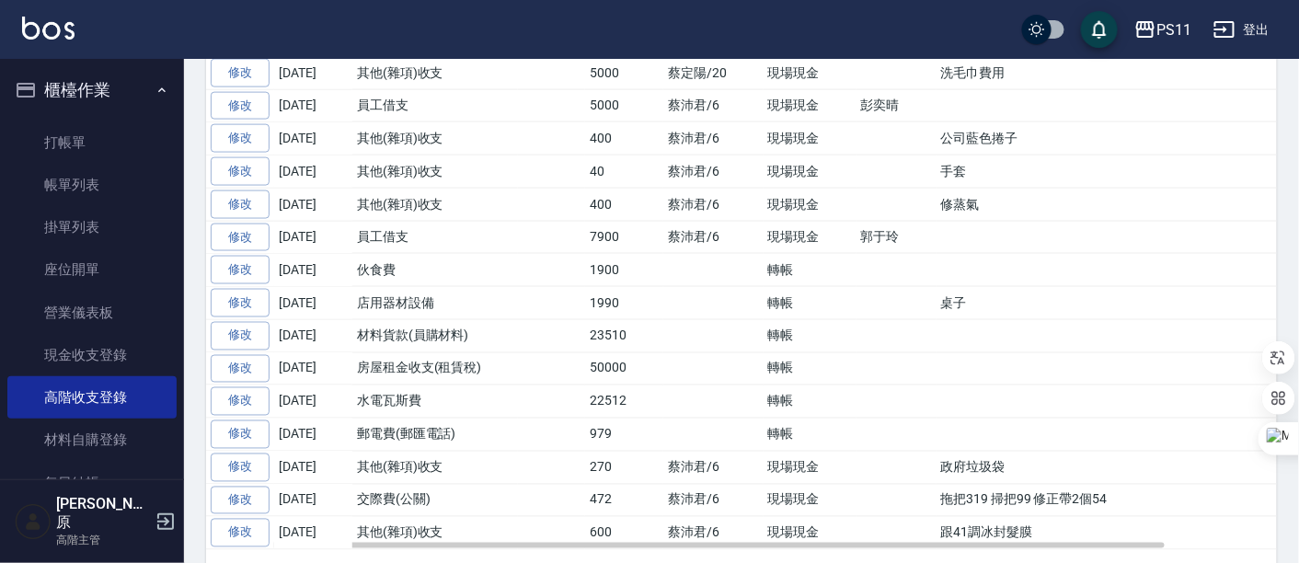
scroll to position [798, 0]
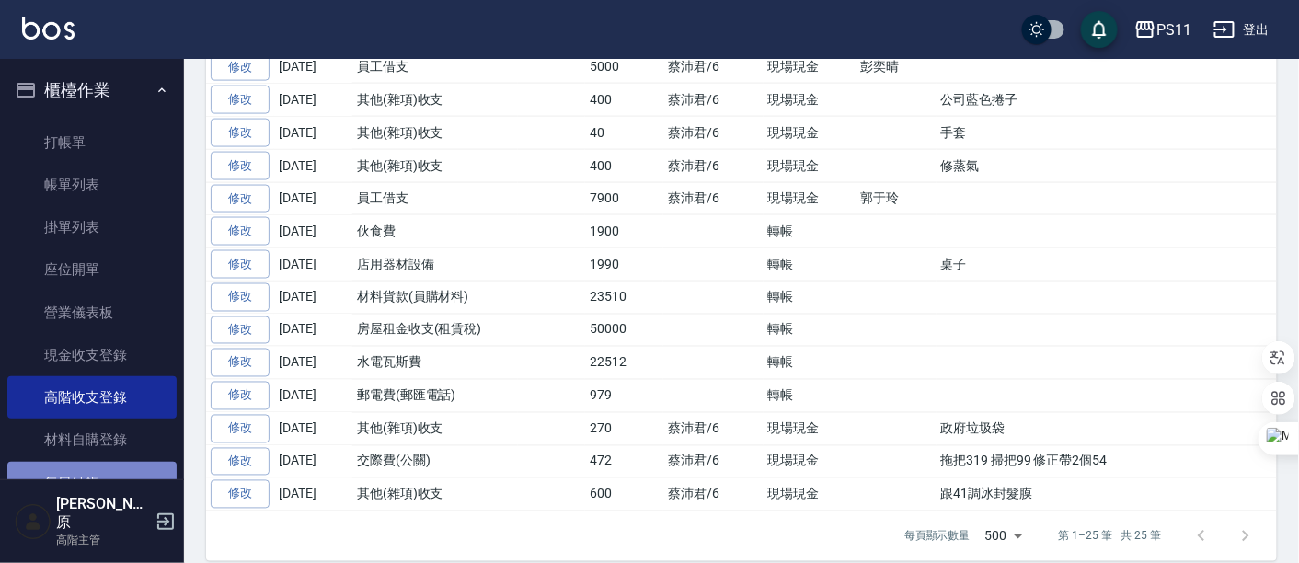
click at [92, 474] on link "每日結帳" at bounding box center [91, 483] width 169 height 42
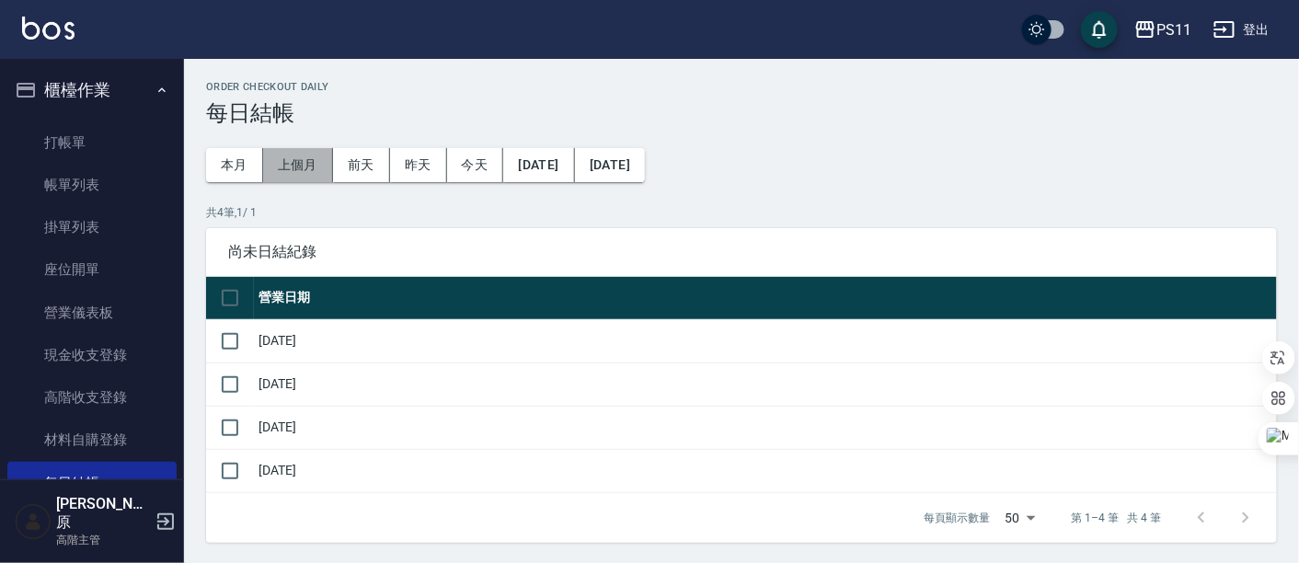
click at [304, 162] on button "上個月" at bounding box center [298, 165] width 70 height 34
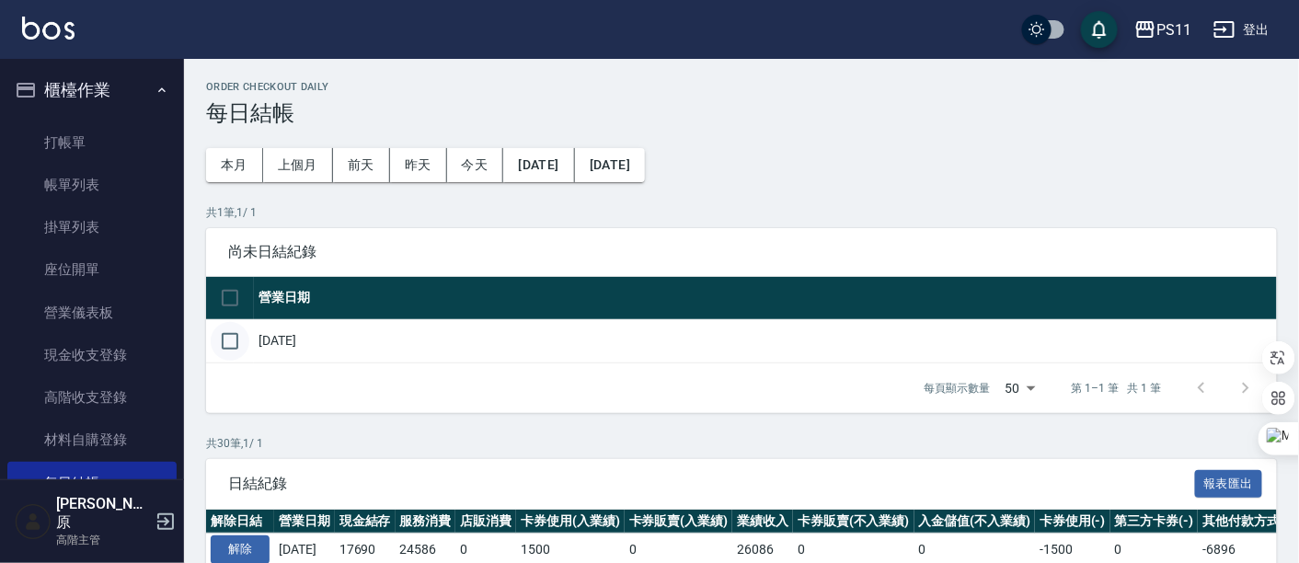
click at [231, 335] on input "checkbox" at bounding box center [230, 341] width 39 height 39
checkbox input "true"
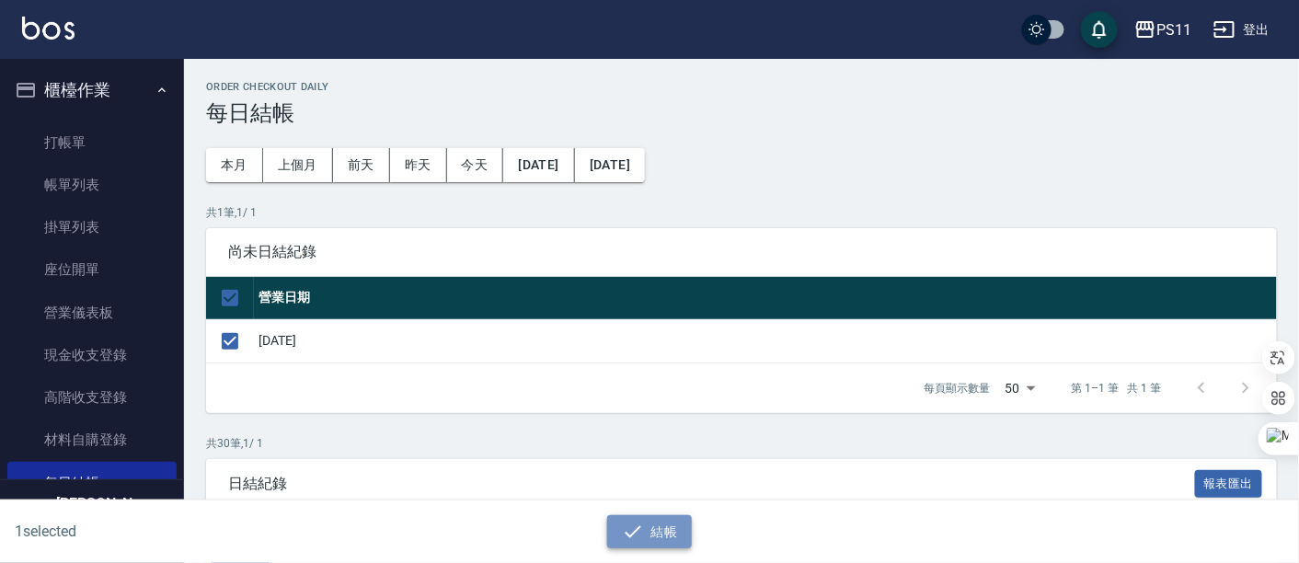
click at [642, 531] on icon "button" at bounding box center [633, 532] width 22 height 22
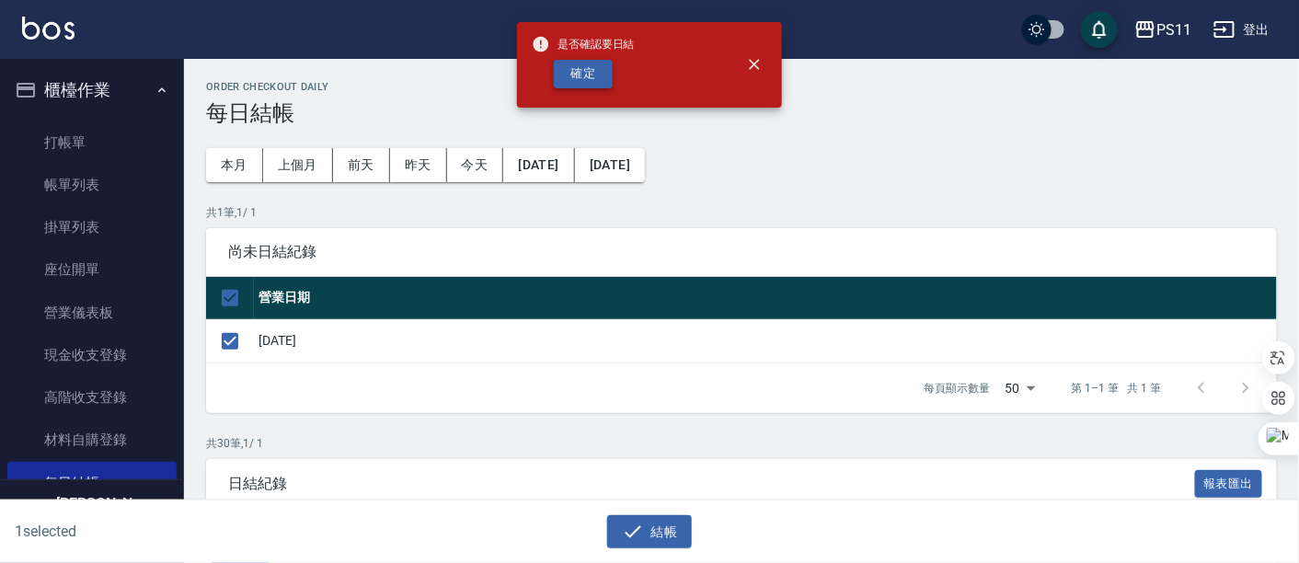
click at [586, 86] on button "確定" at bounding box center [583, 74] width 59 height 29
checkbox input "false"
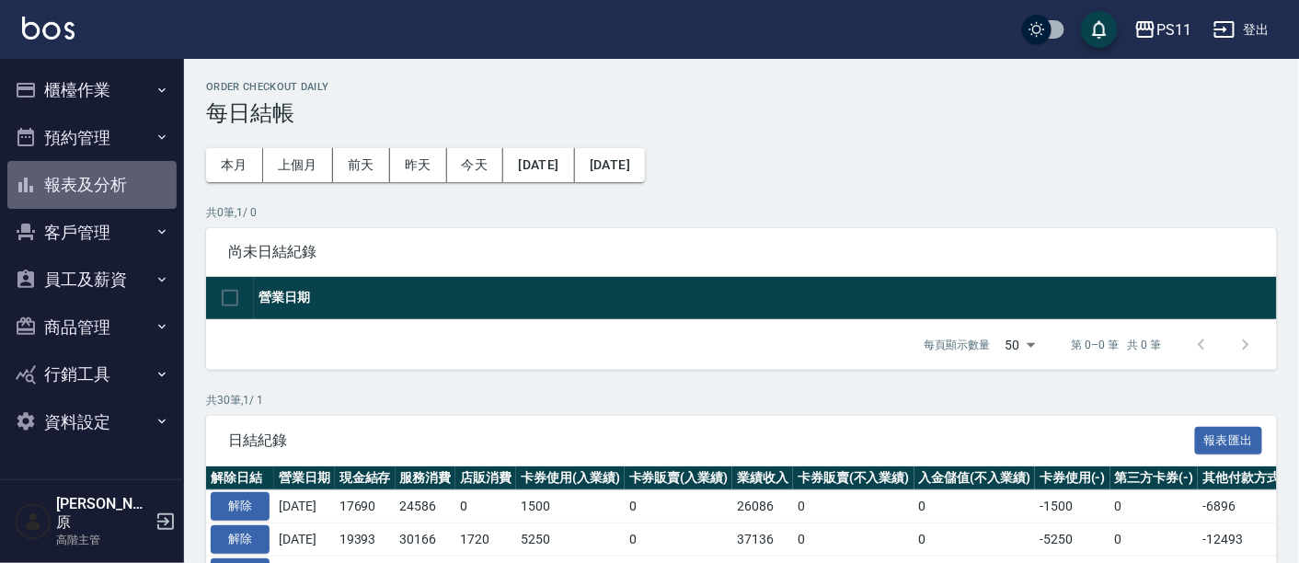
click at [75, 190] on button "報表及分析" at bounding box center [91, 185] width 169 height 48
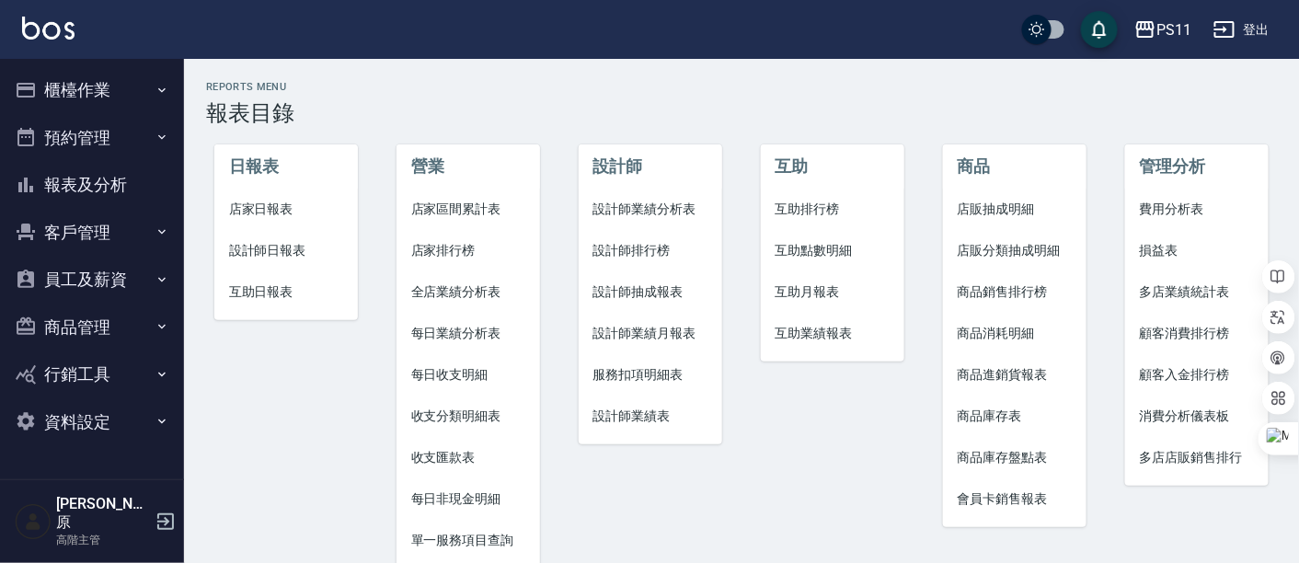
click at [459, 468] on li "收支匯款表" at bounding box center [469, 457] width 144 height 41
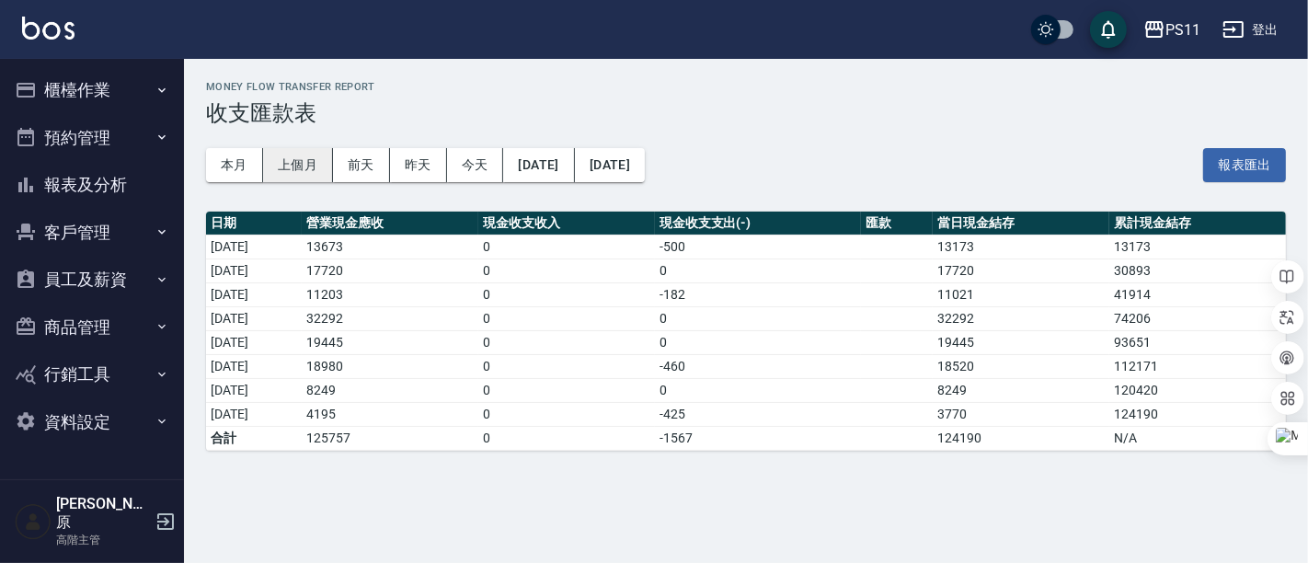
click at [308, 164] on button "上個月" at bounding box center [298, 165] width 70 height 34
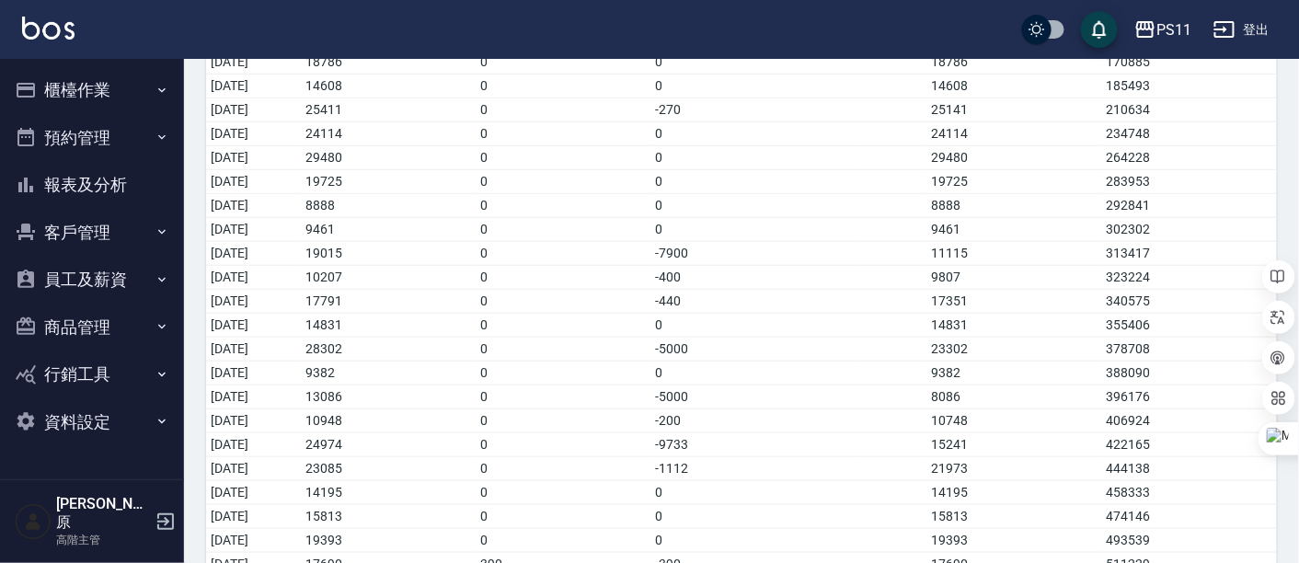
scroll to position [408, 0]
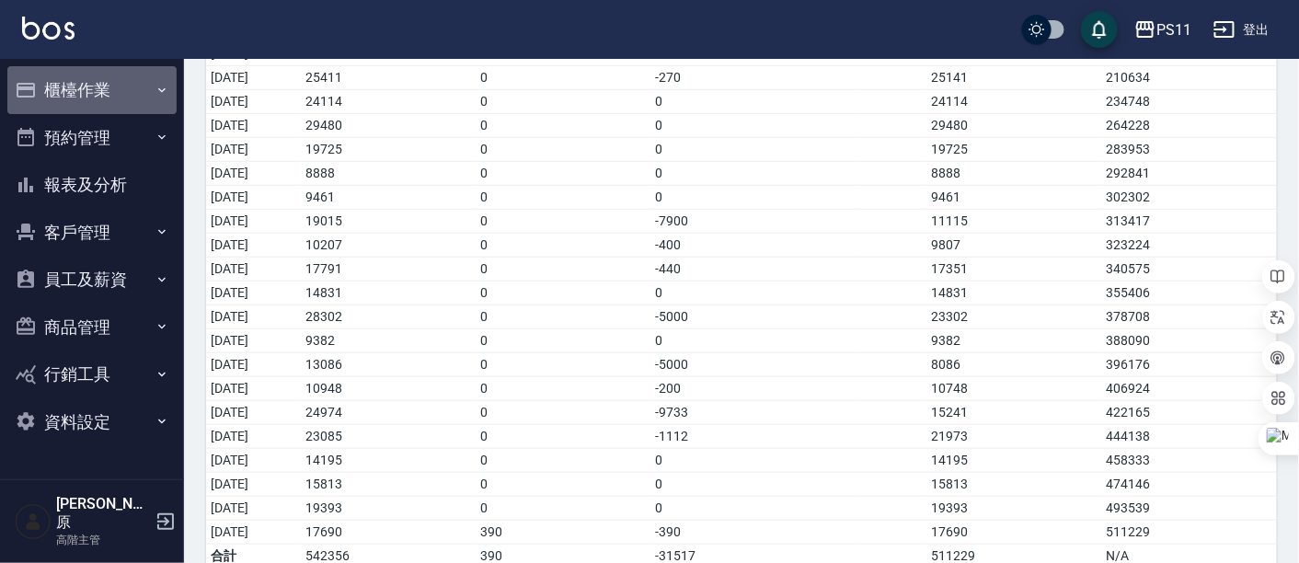
click at [123, 97] on button "櫃檯作業" at bounding box center [91, 90] width 169 height 48
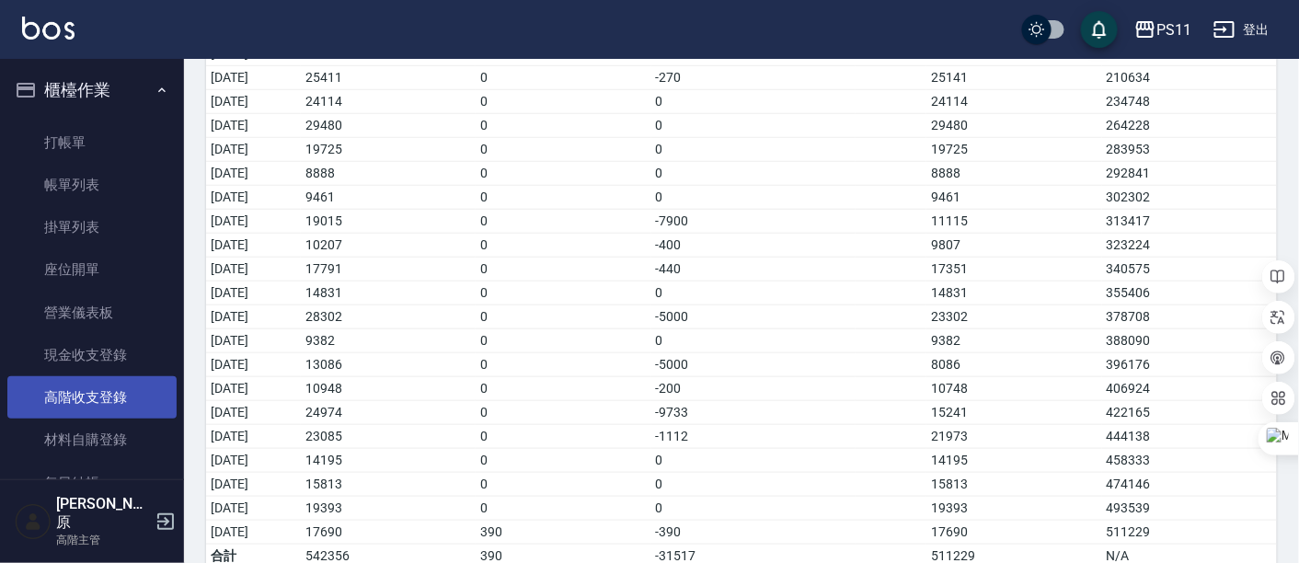
click at [123, 387] on link "高階收支登錄" at bounding box center [91, 397] width 169 height 42
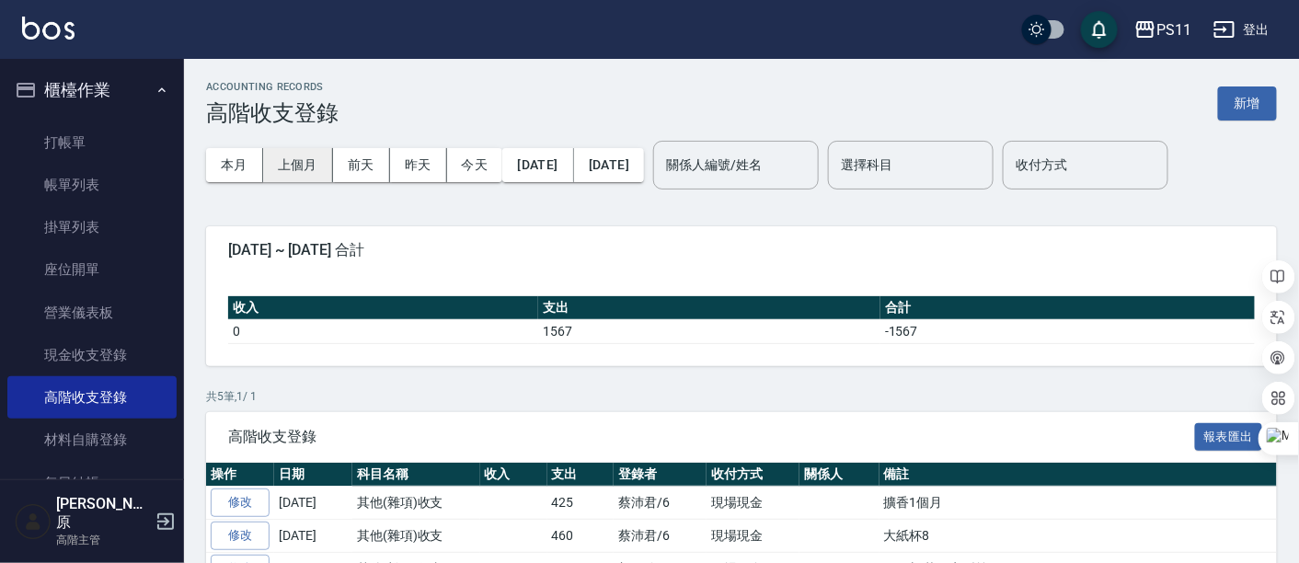
click at [294, 174] on button "上個月" at bounding box center [298, 165] width 70 height 34
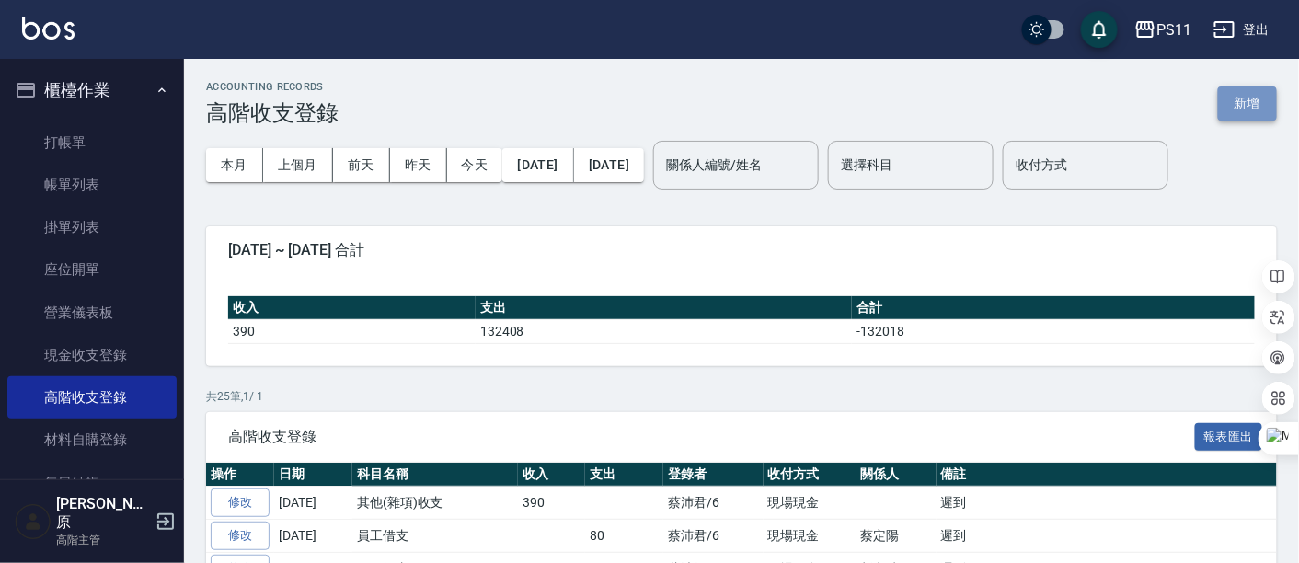
click at [1230, 96] on button "新增" at bounding box center [1247, 103] width 59 height 34
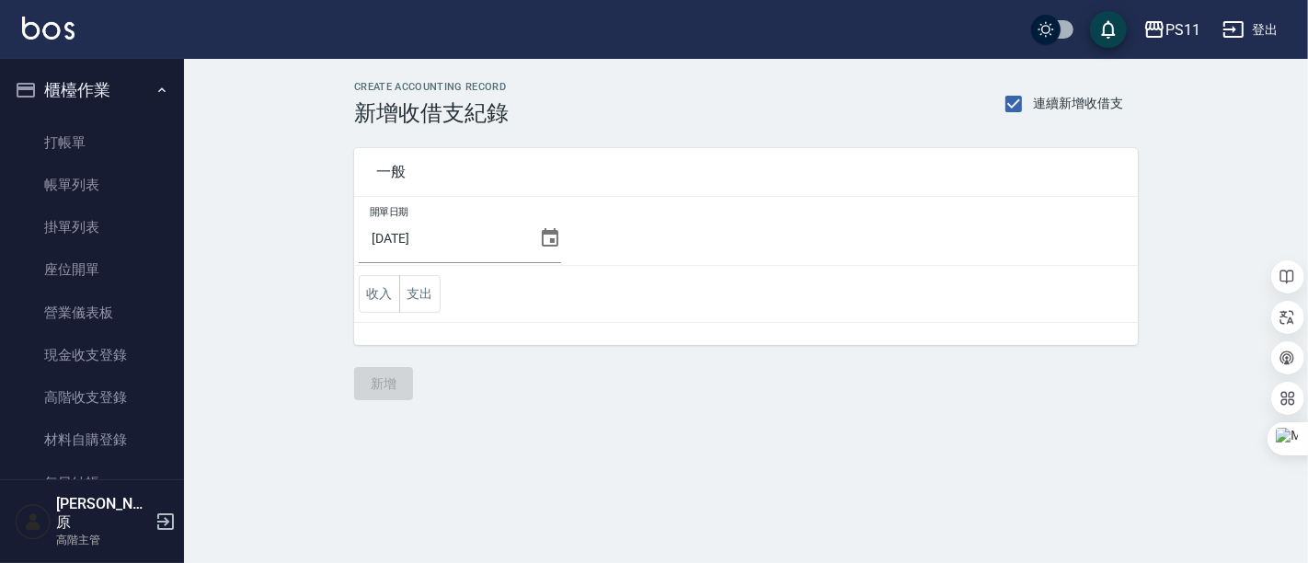
click at [541, 247] on icon at bounding box center [550, 238] width 22 height 22
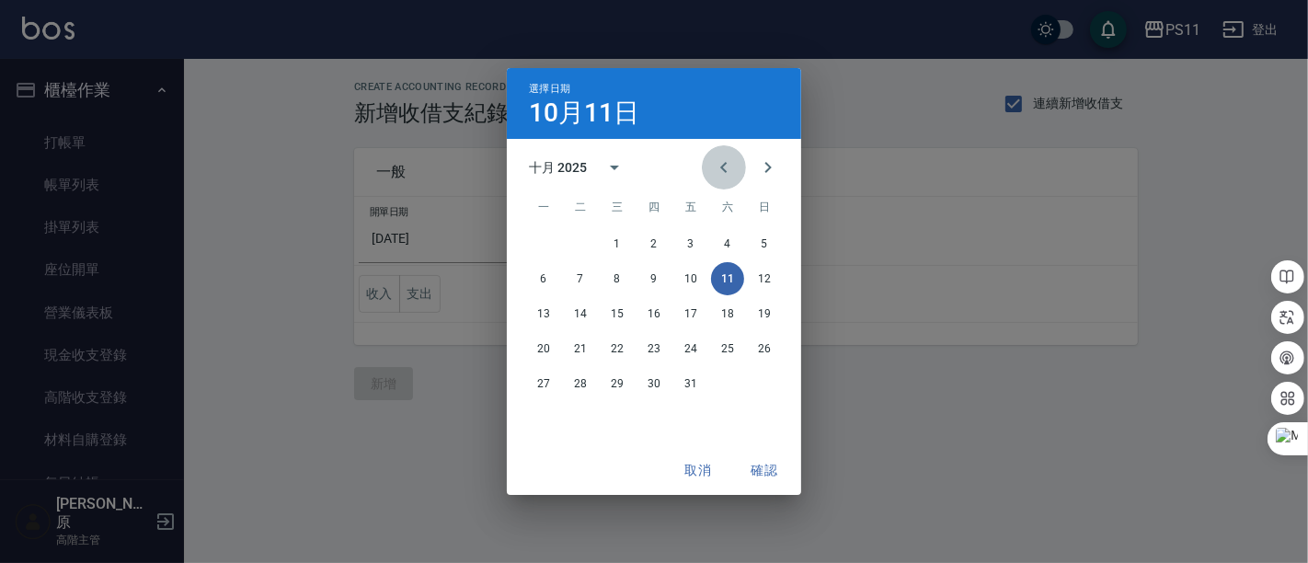
click at [722, 167] on icon "Previous month" at bounding box center [723, 167] width 6 height 11
click at [594, 350] on button "23" at bounding box center [580, 348] width 33 height 33
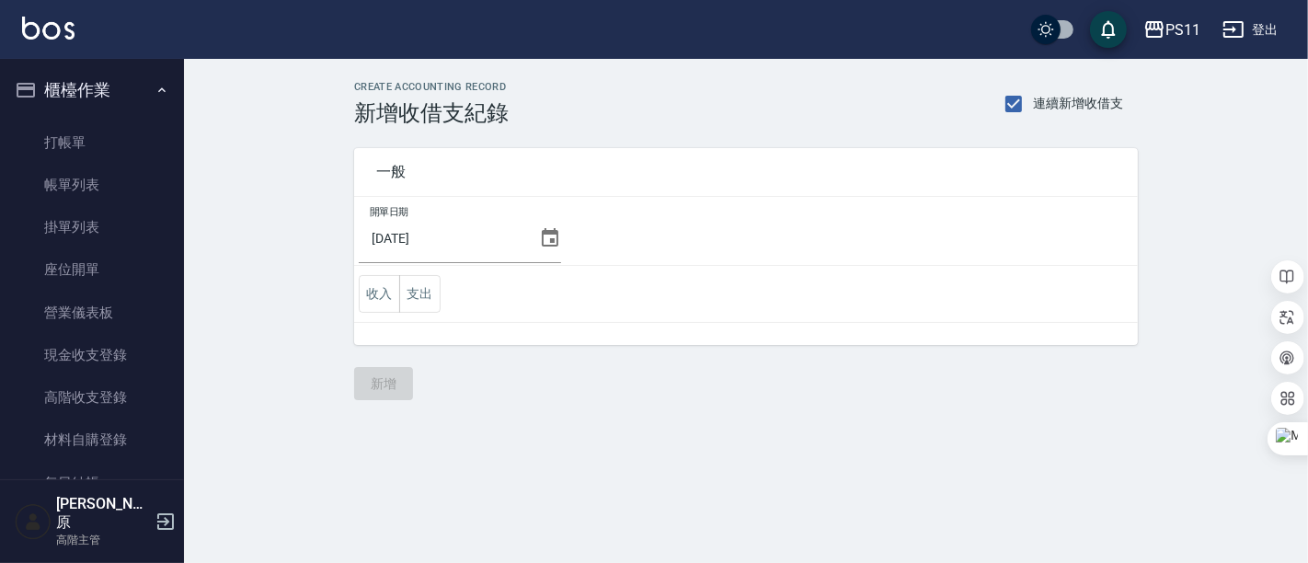
click at [543, 239] on icon at bounding box center [550, 238] width 22 height 22
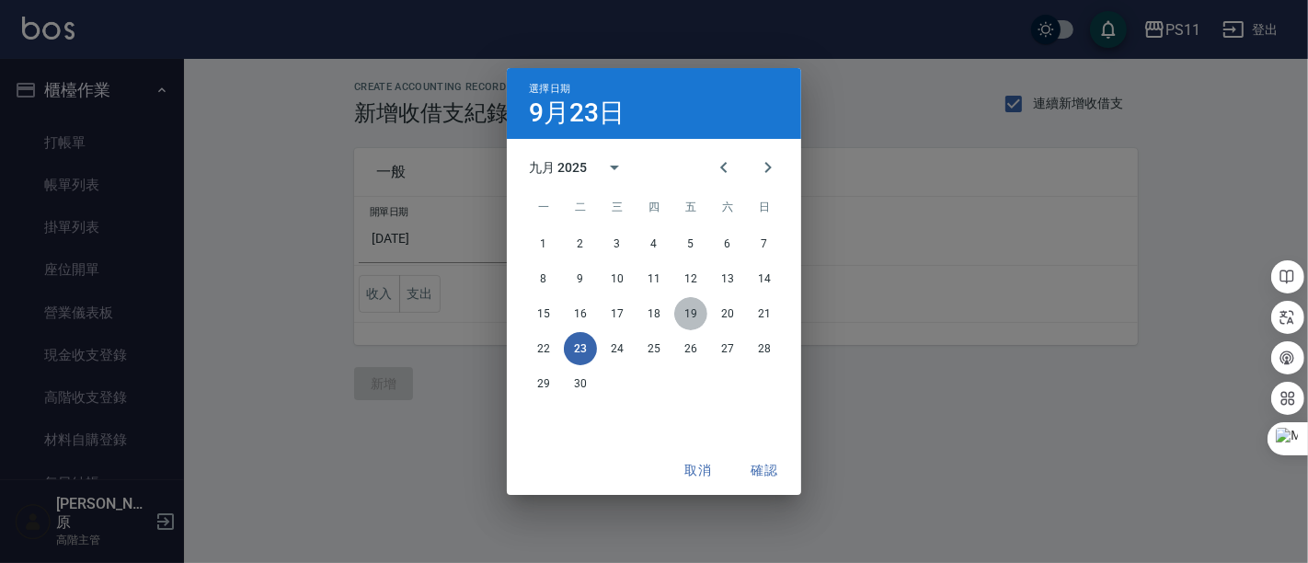
click at [699, 316] on button "19" at bounding box center [690, 313] width 33 height 33
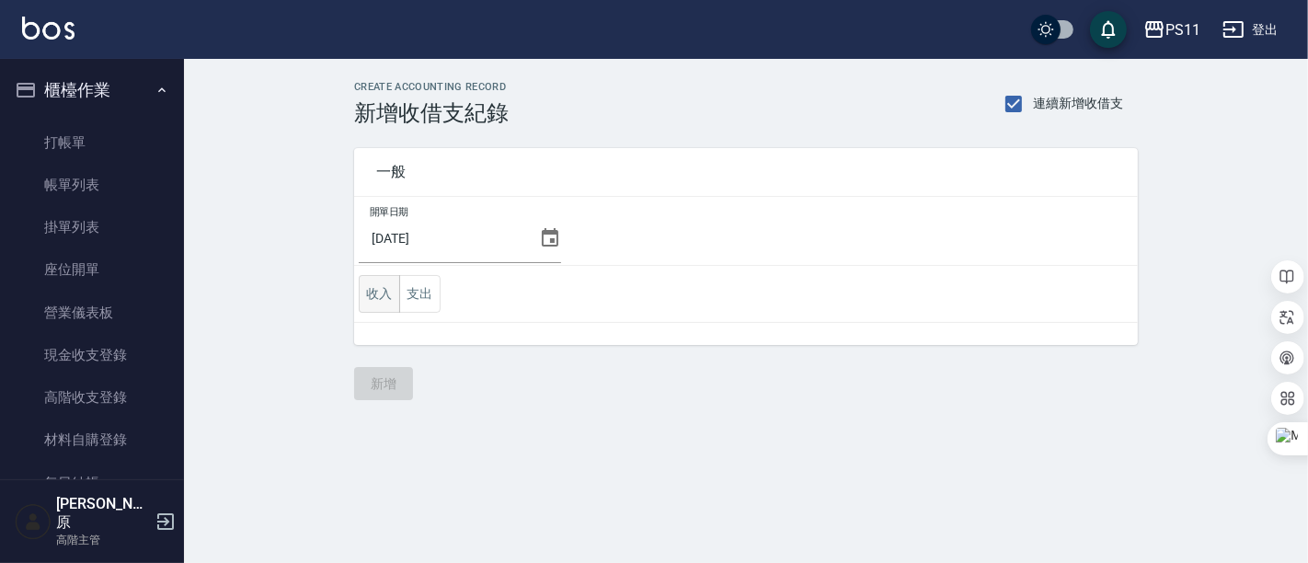
click at [368, 298] on button "收入" at bounding box center [379, 294] width 41 height 38
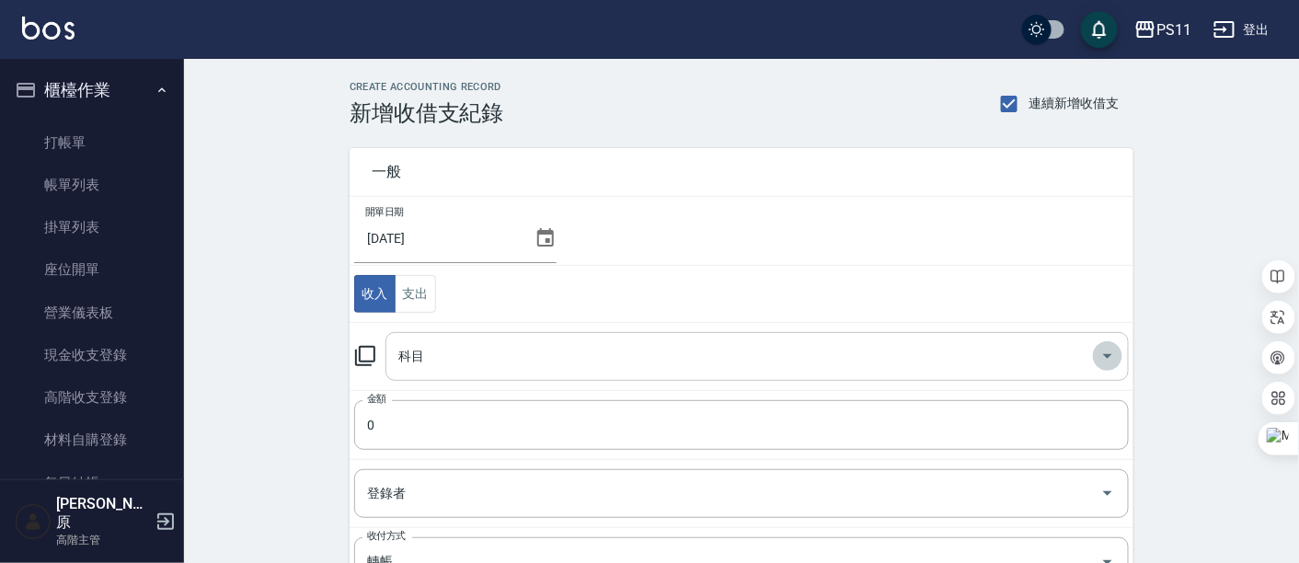
click at [1110, 353] on icon "Open" at bounding box center [1108, 356] width 22 height 22
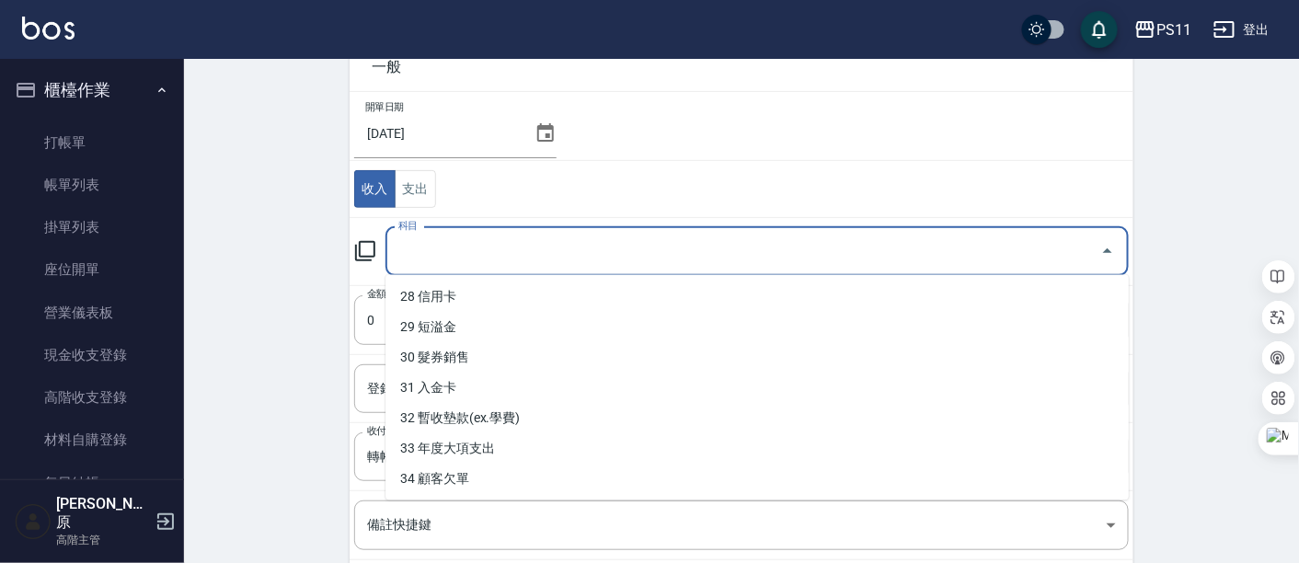
scroll to position [204, 0]
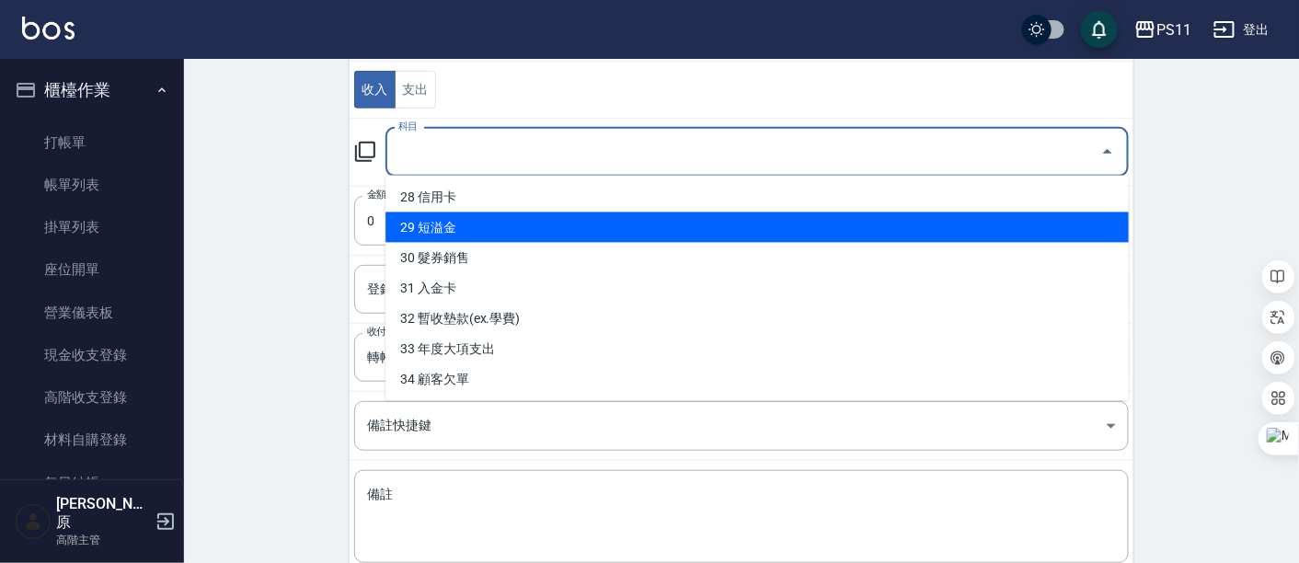
click at [477, 234] on li "29 短溢金" at bounding box center [756, 228] width 743 height 30
type input "29 短溢金"
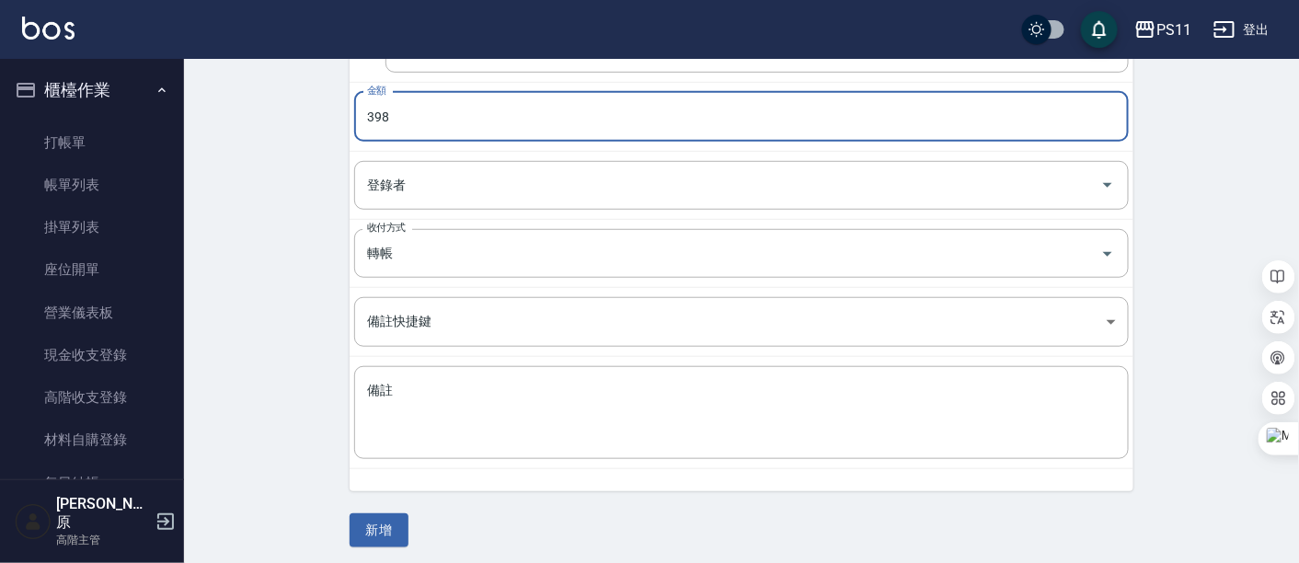
scroll to position [310, 0]
type input "398"
click at [489, 367] on div "x 備註" at bounding box center [741, 410] width 775 height 93
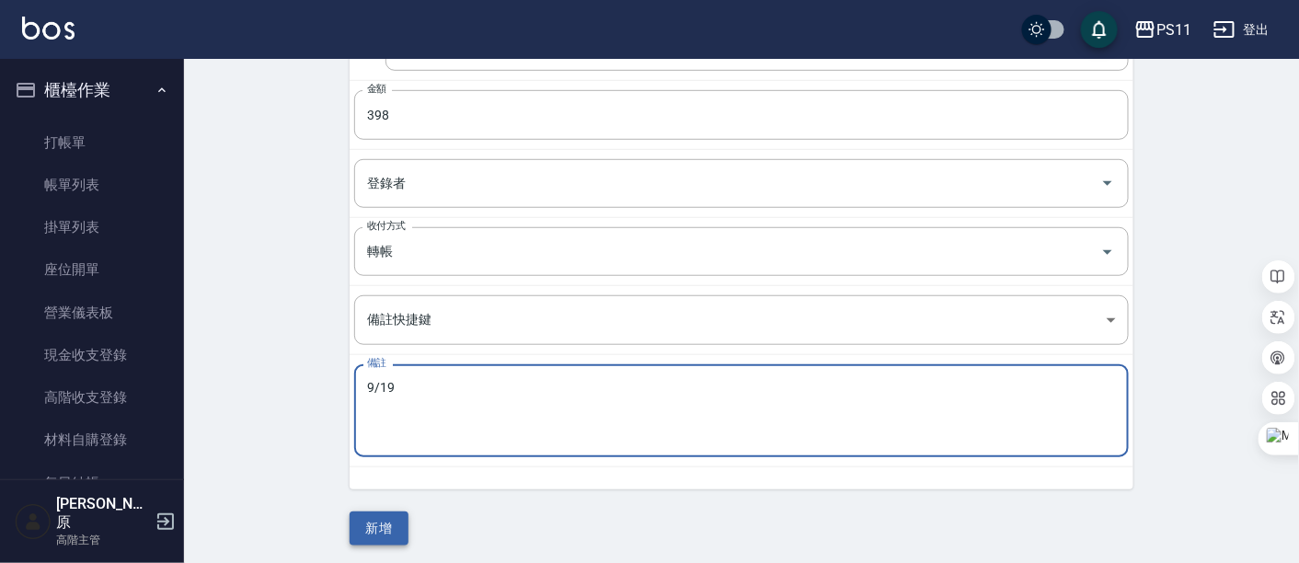
type textarea "9/19"
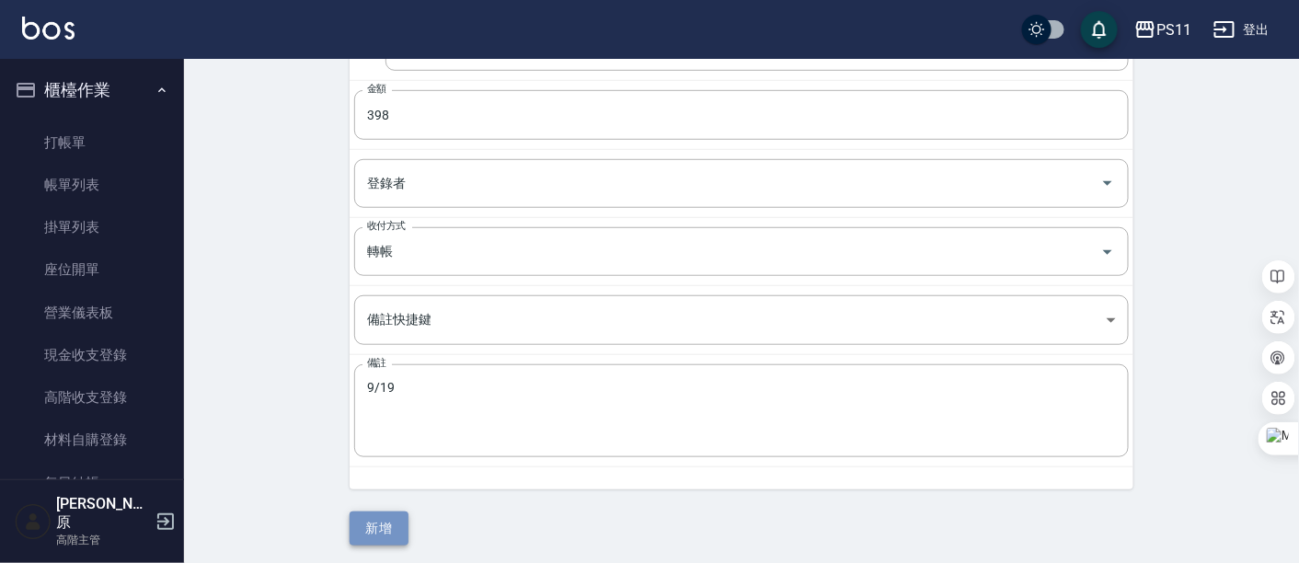
click at [388, 521] on button "新增" at bounding box center [379, 529] width 59 height 34
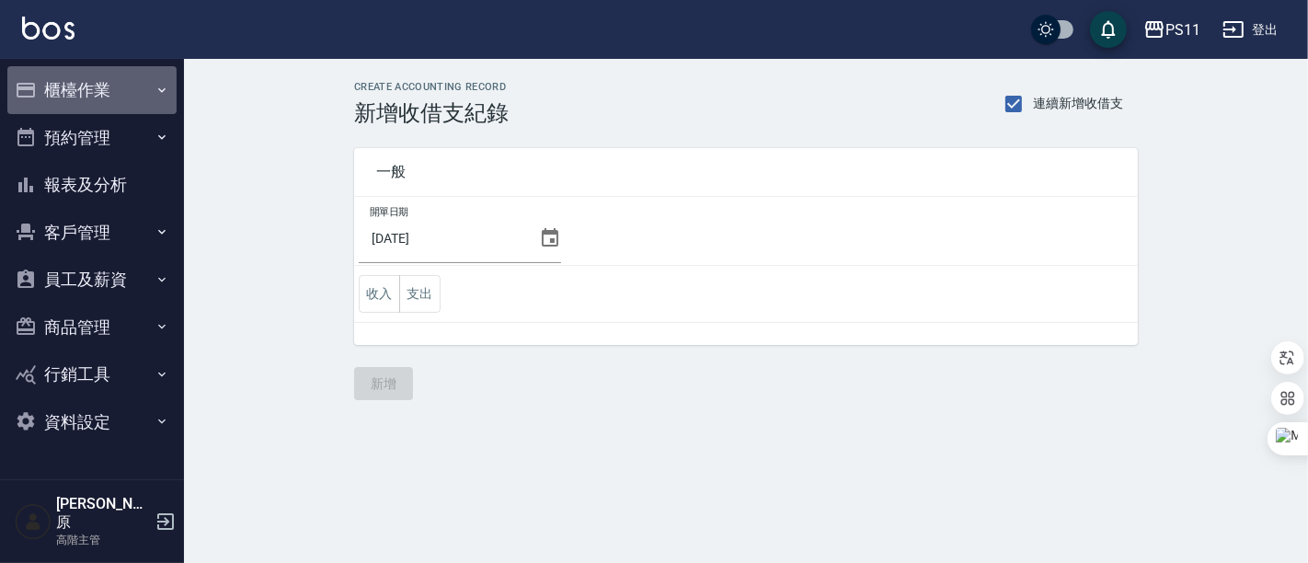
click at [75, 90] on button "櫃檯作業" at bounding box center [91, 90] width 169 height 48
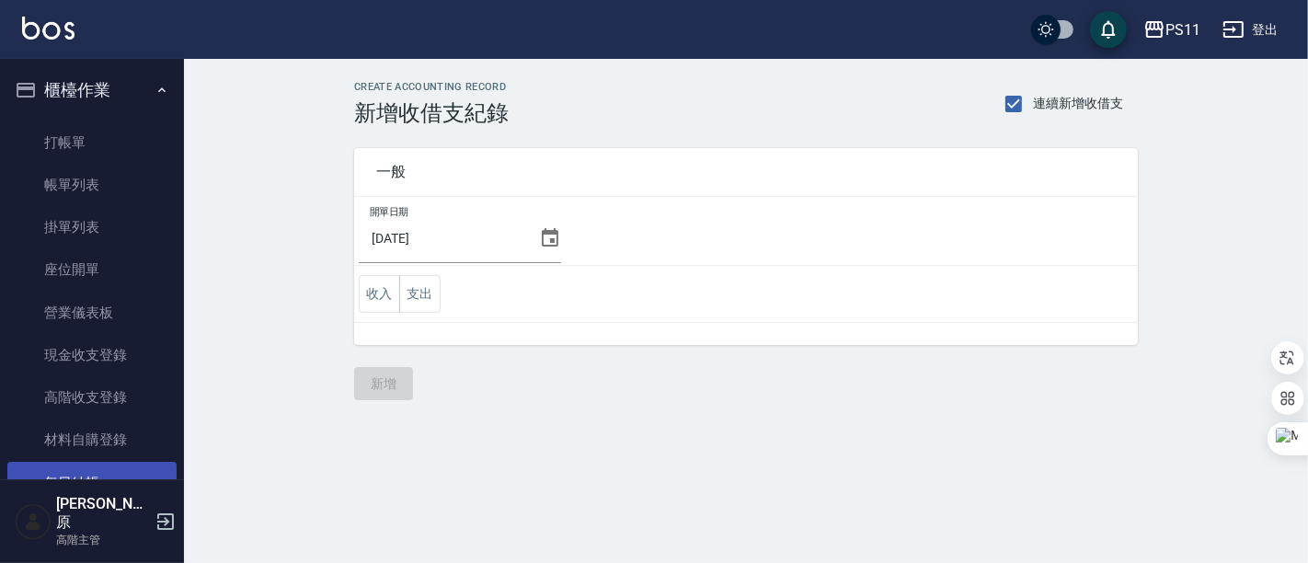
click at [104, 472] on link "每日結帳" at bounding box center [91, 483] width 169 height 42
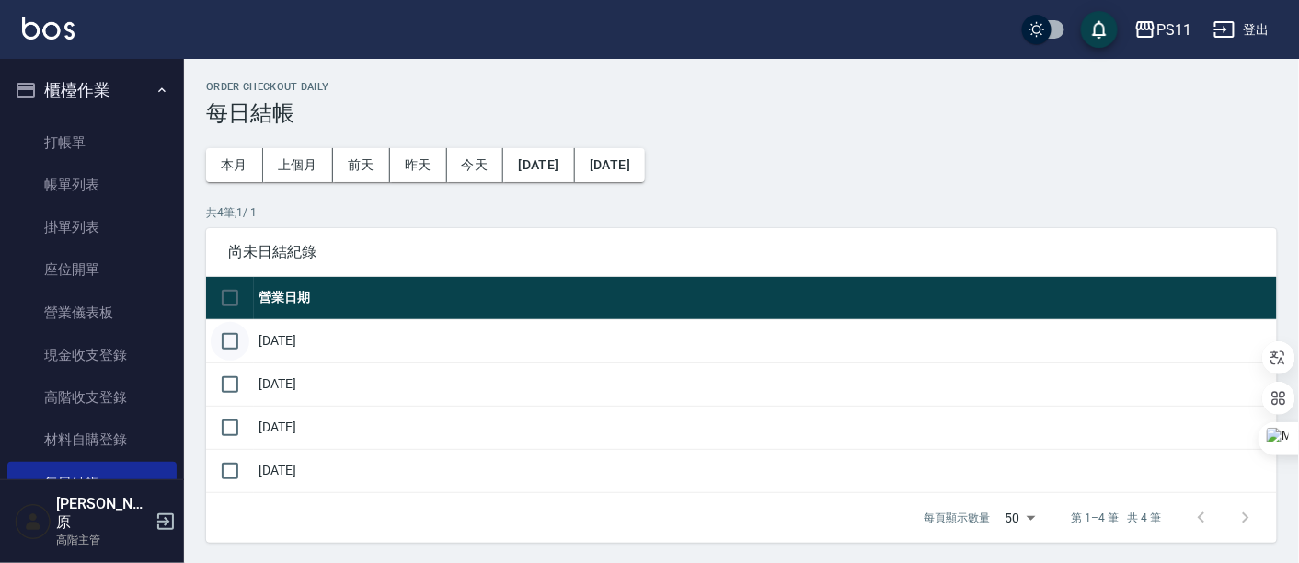
click at [225, 342] on input "checkbox" at bounding box center [230, 341] width 39 height 39
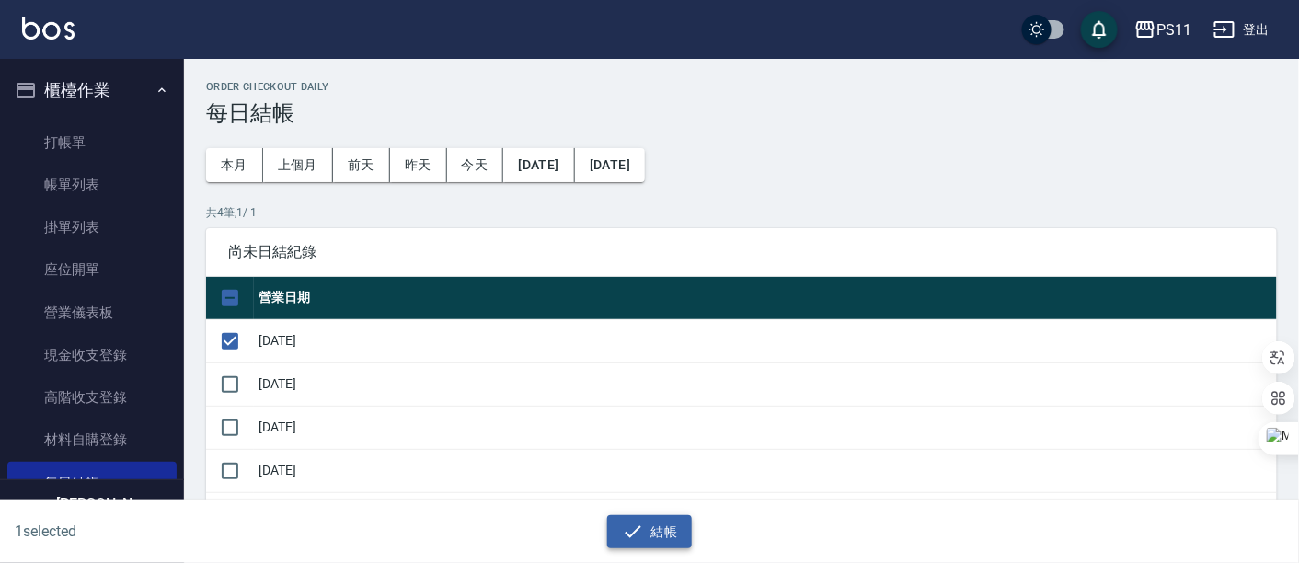
click at [662, 531] on button "結帳" at bounding box center [650, 532] width 86 height 34
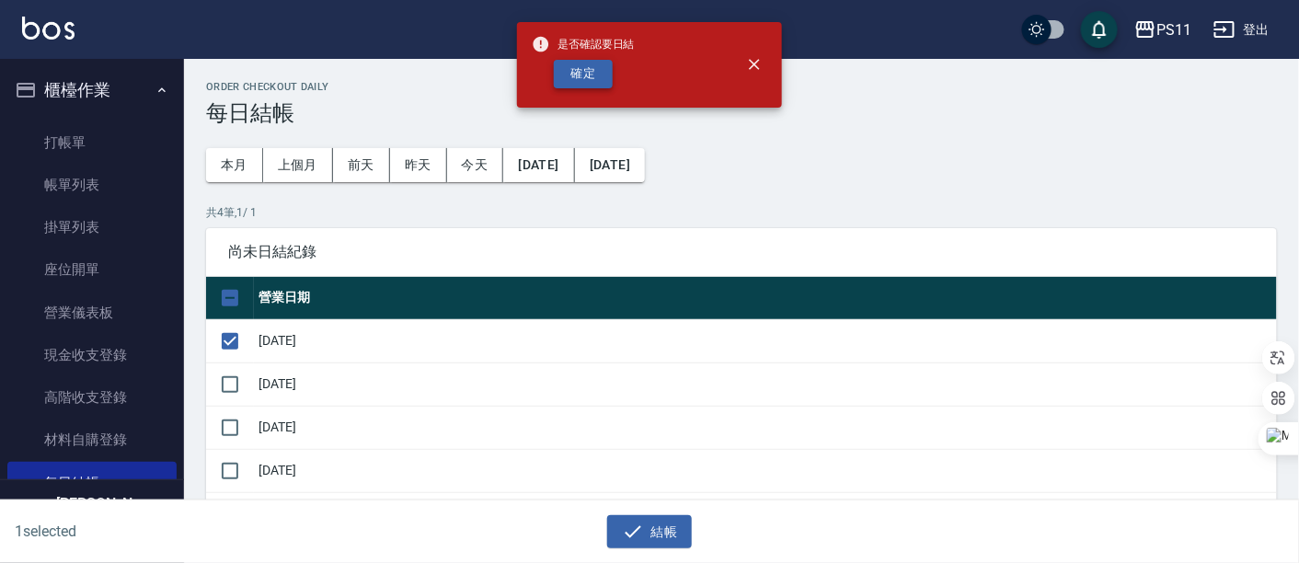
click at [582, 82] on button "確定" at bounding box center [583, 74] width 59 height 29
checkbox input "false"
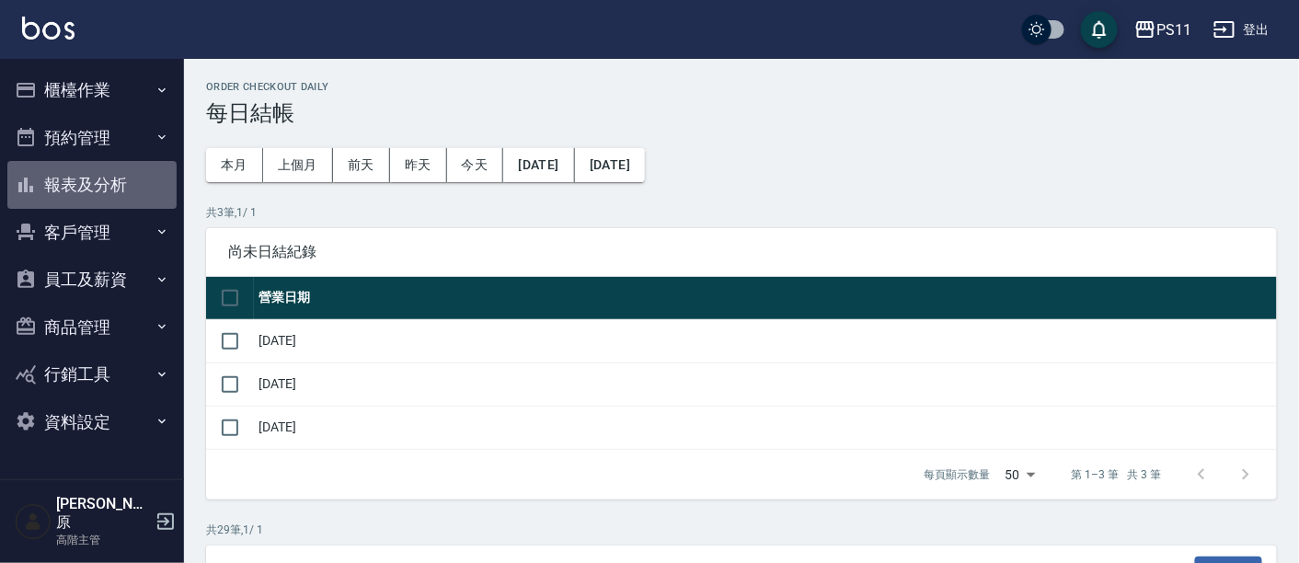
click at [74, 185] on button "報表及分析" at bounding box center [91, 185] width 169 height 48
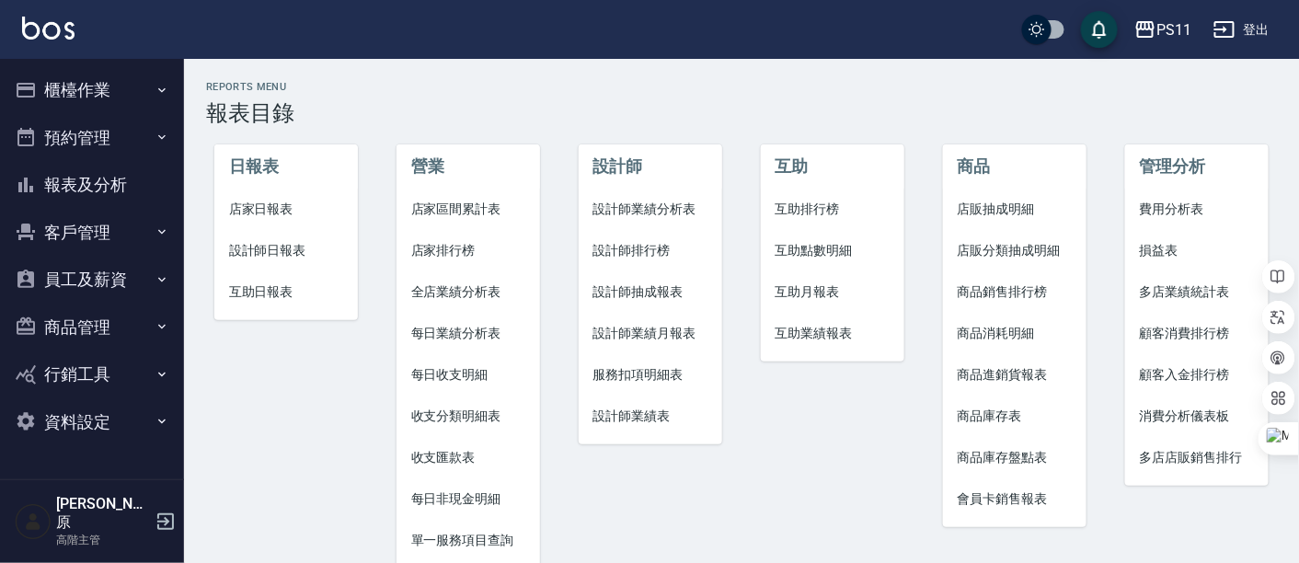
click at [1209, 213] on span "費用分析表" at bounding box center [1197, 209] width 115 height 19
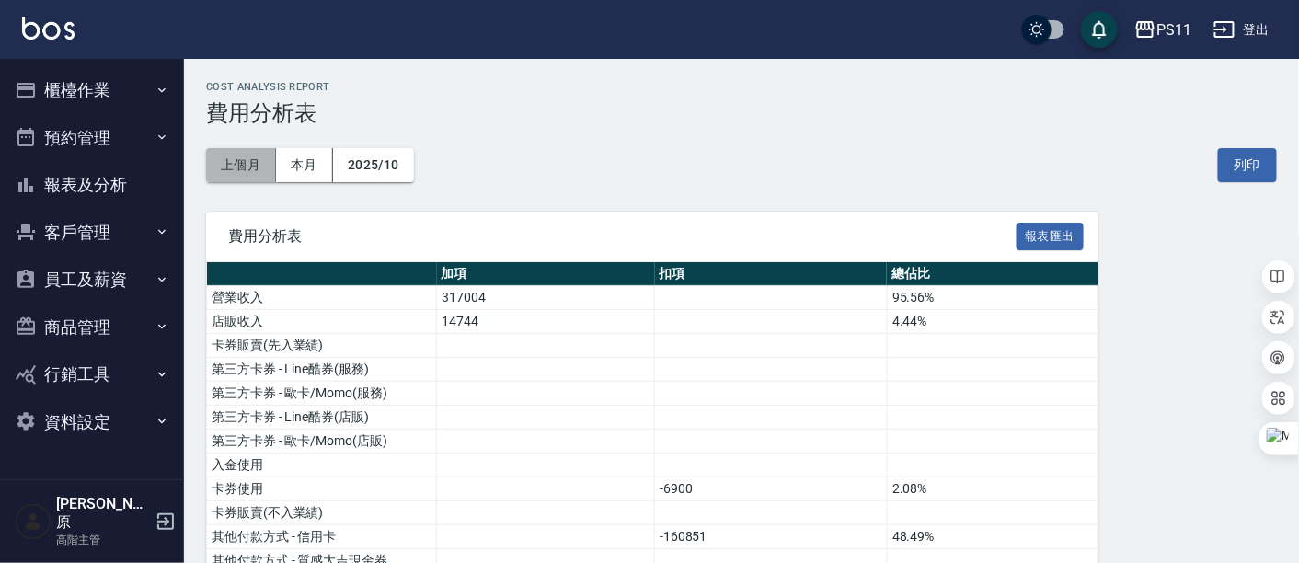
click at [222, 165] on button "上個月" at bounding box center [241, 165] width 70 height 34
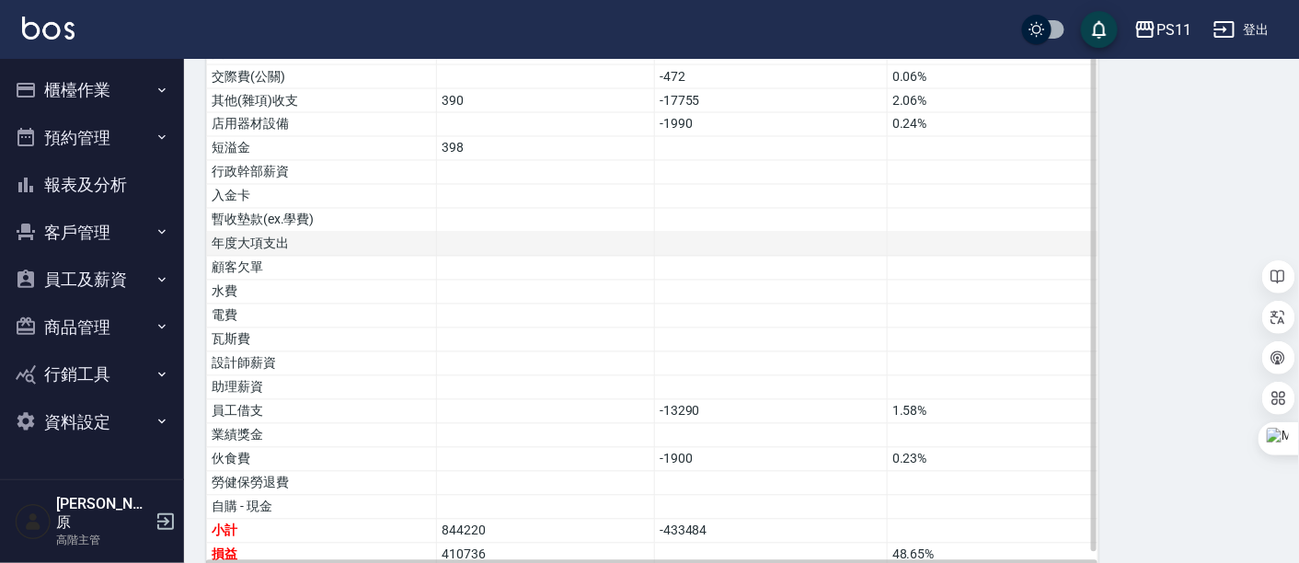
scroll to position [1019, 0]
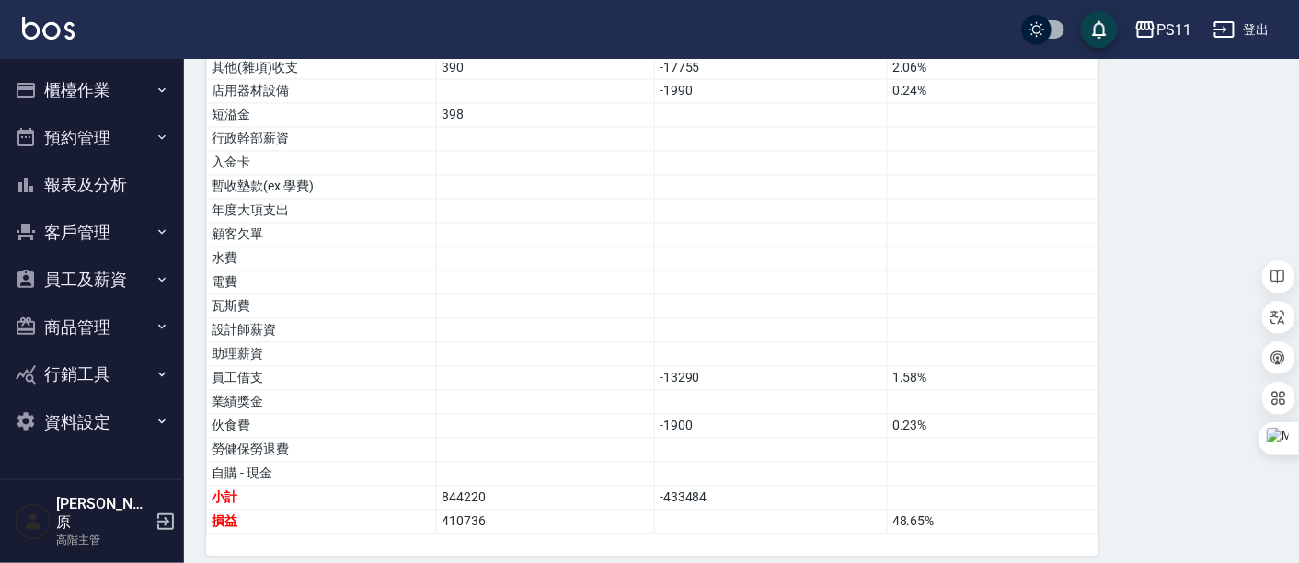
click at [106, 96] on button "櫃檯作業" at bounding box center [91, 90] width 169 height 48
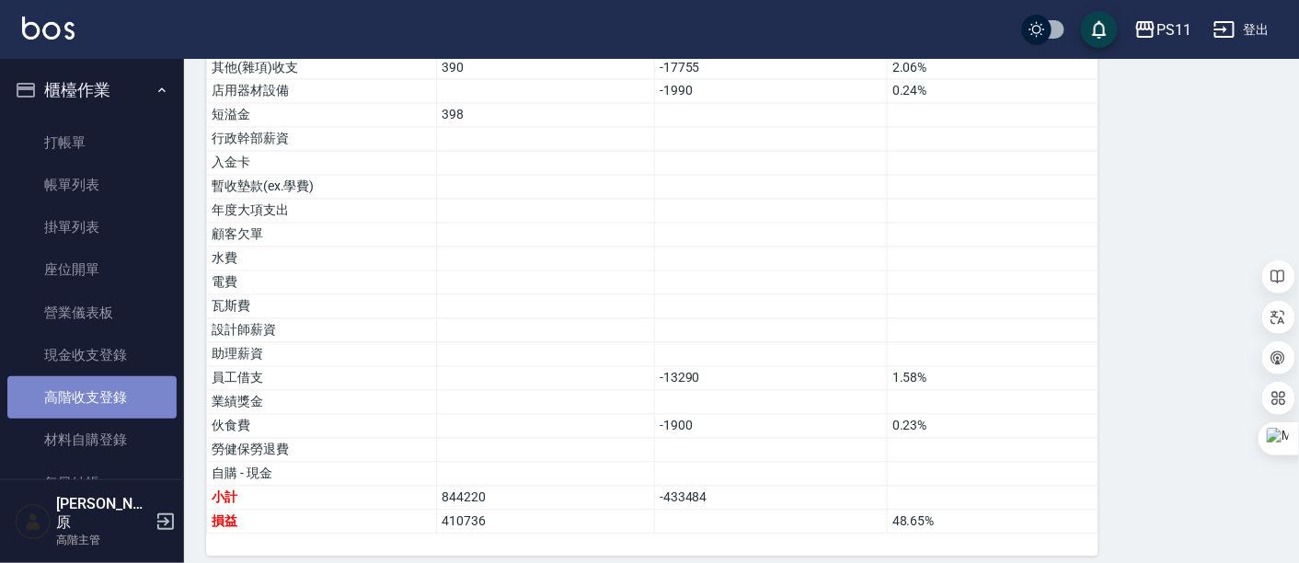
click at [115, 406] on link "高階收支登錄" at bounding box center [91, 397] width 169 height 42
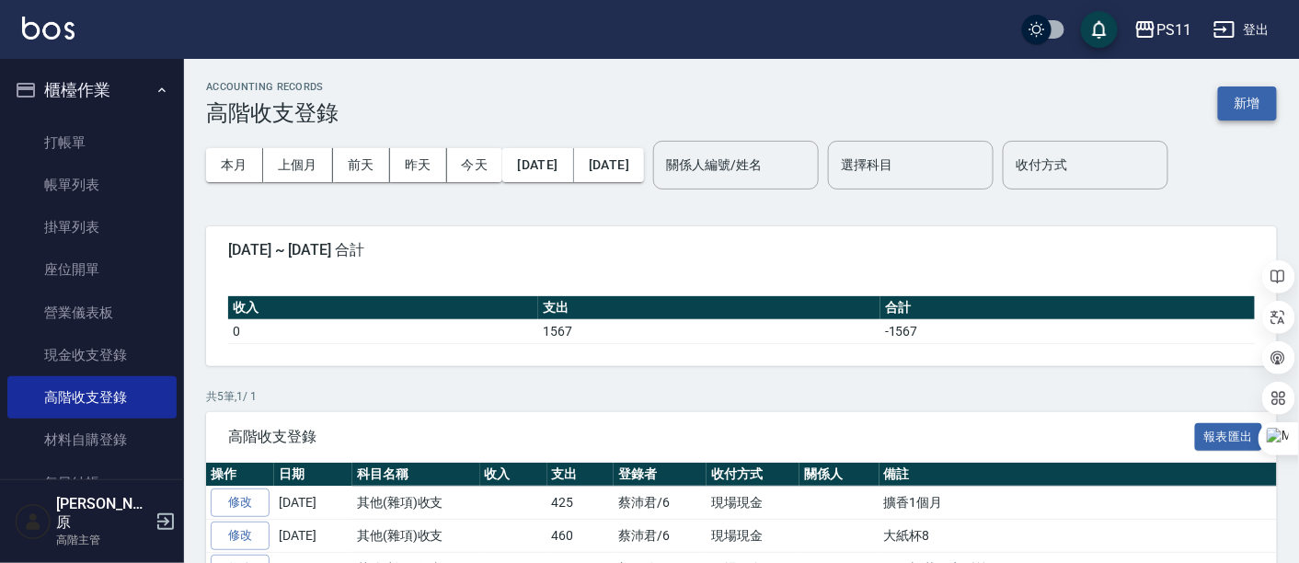
click at [1233, 101] on button "新增" at bounding box center [1247, 103] width 59 height 34
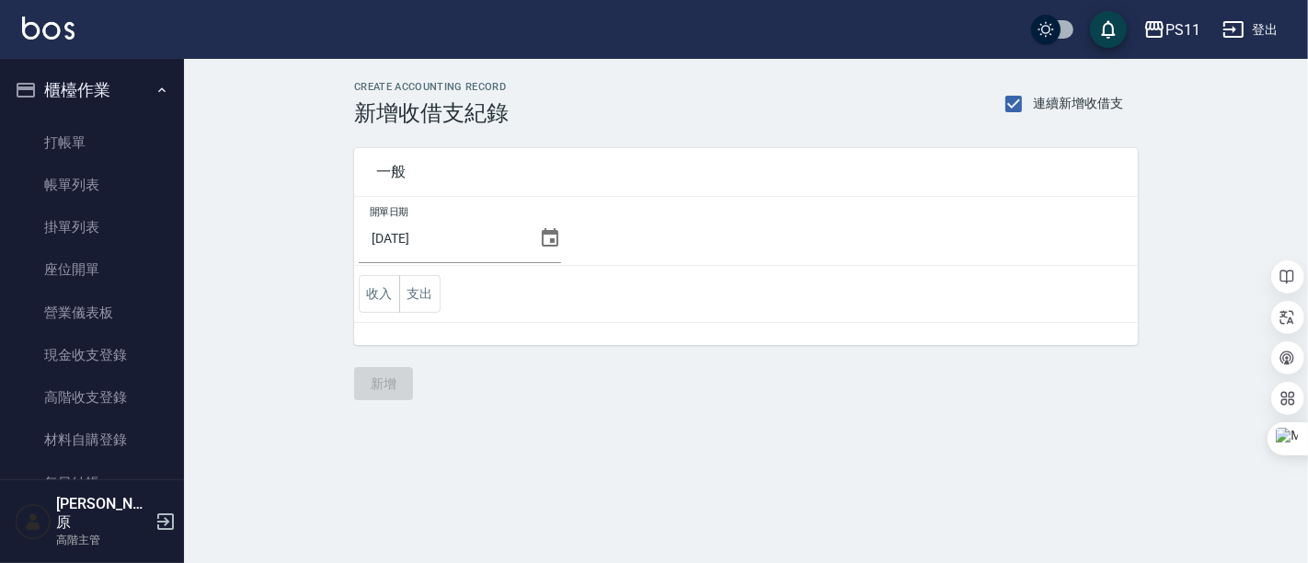
click at [546, 241] on icon at bounding box center [550, 237] width 17 height 18
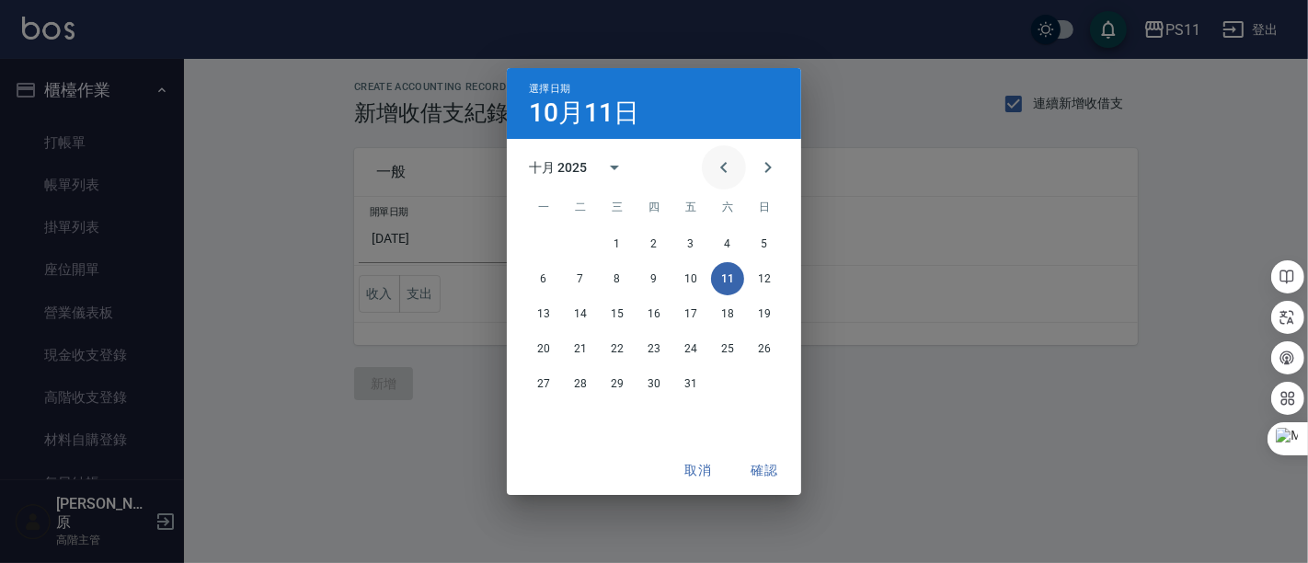
click at [733, 169] on icon "Previous month" at bounding box center [724, 167] width 22 height 22
click at [580, 351] on button "23" at bounding box center [580, 348] width 33 height 33
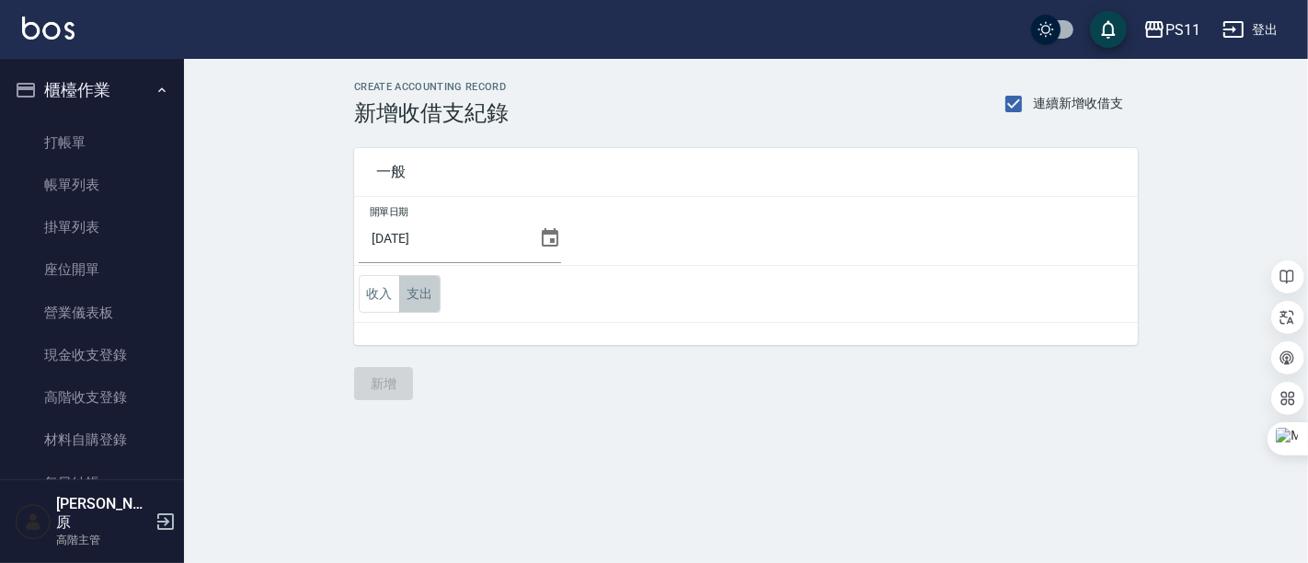
click at [433, 287] on button "支出" at bounding box center [419, 294] width 41 height 38
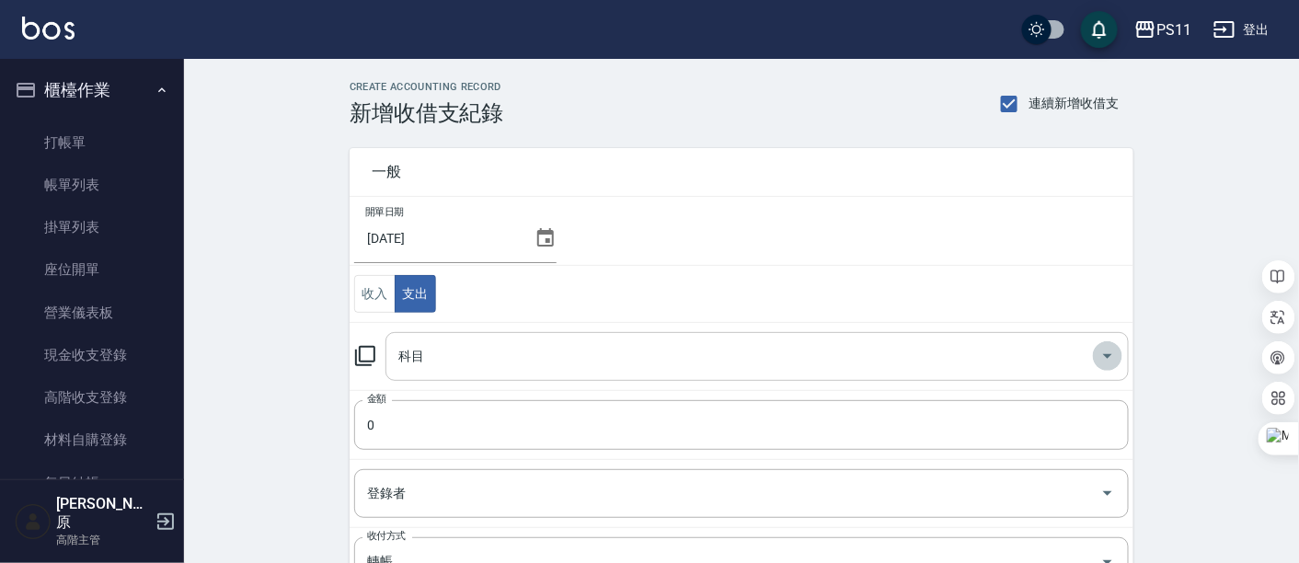
click at [1114, 361] on icon "Open" at bounding box center [1108, 356] width 22 height 22
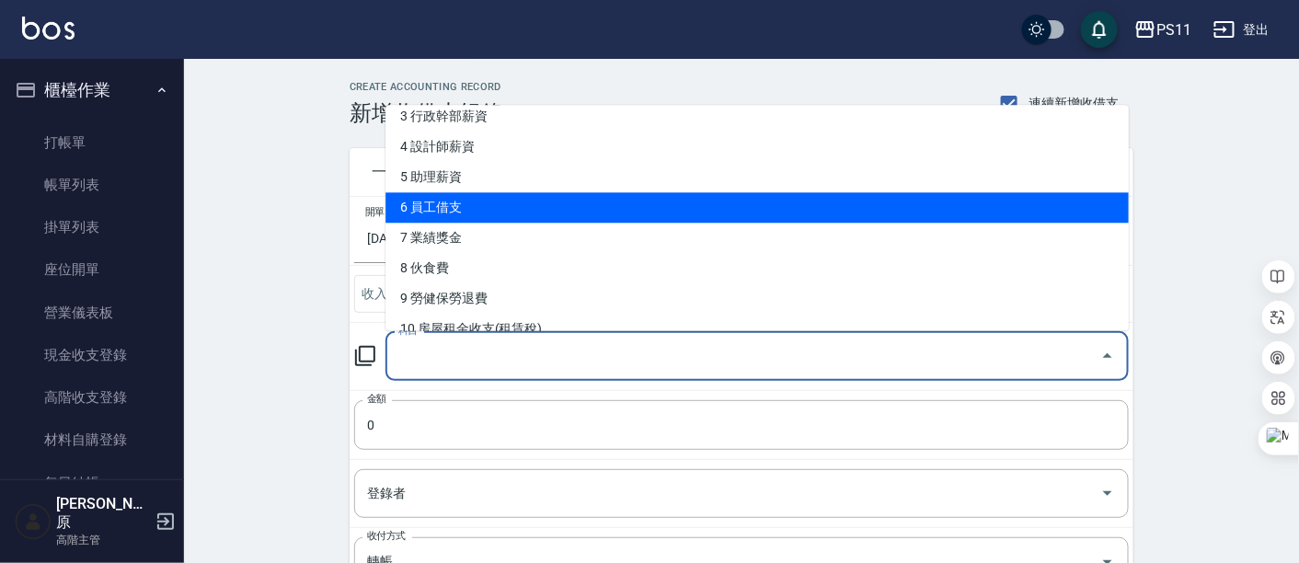
scroll to position [204, 0]
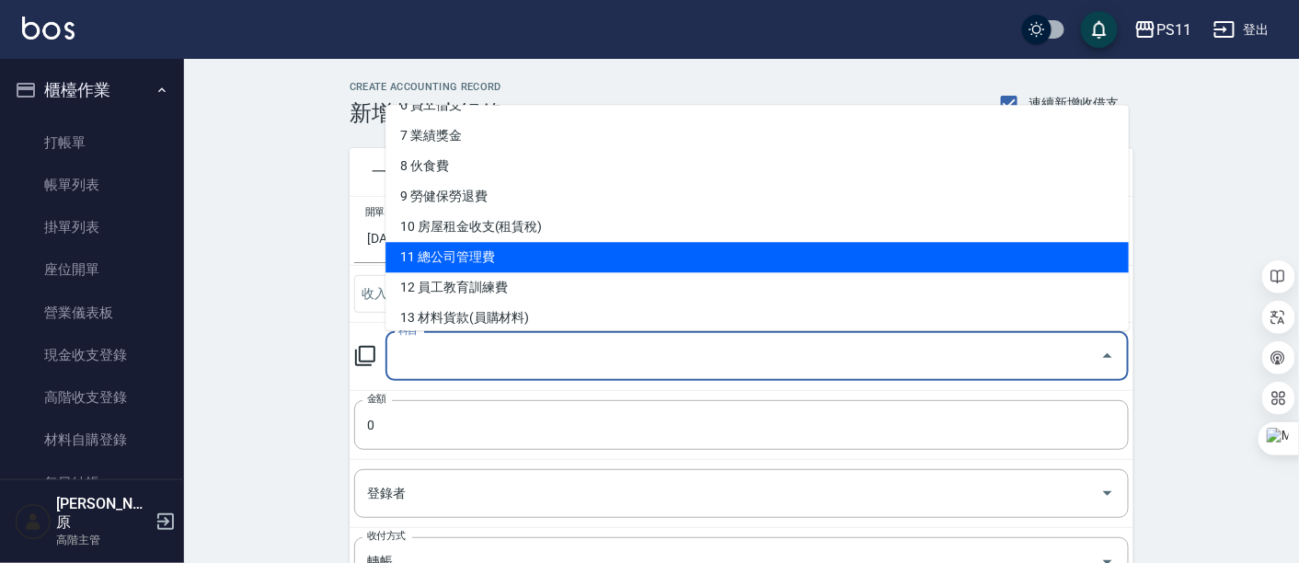
click at [509, 248] on li "11 總公司管理費" at bounding box center [756, 258] width 743 height 30
type input "11 總公司管理費"
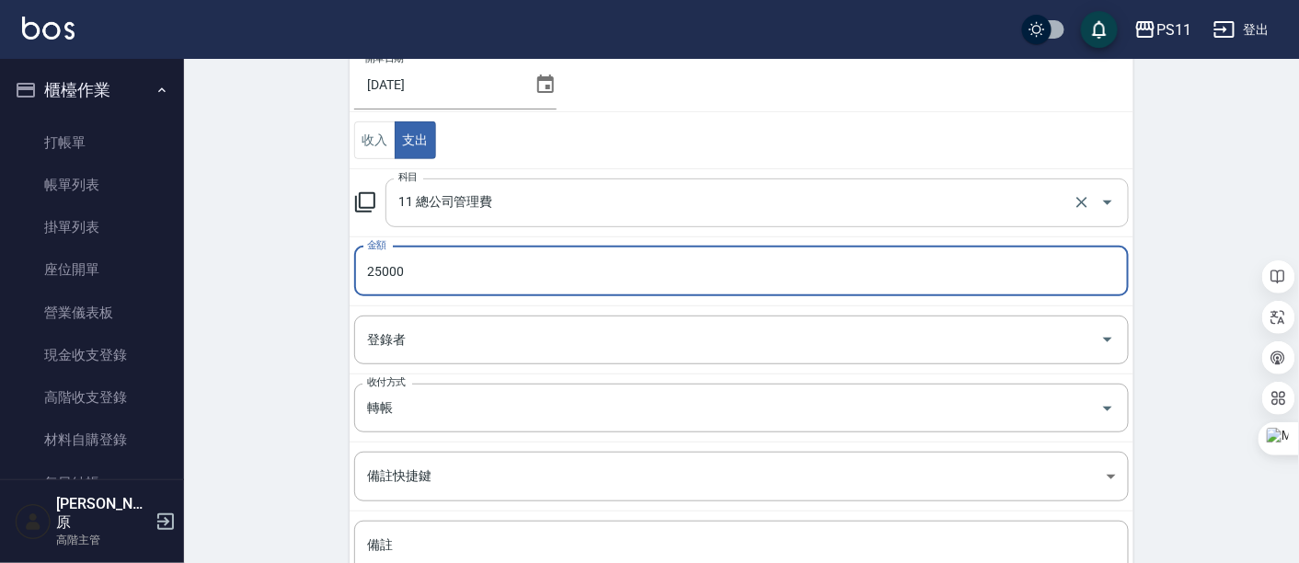
scroll to position [310, 0]
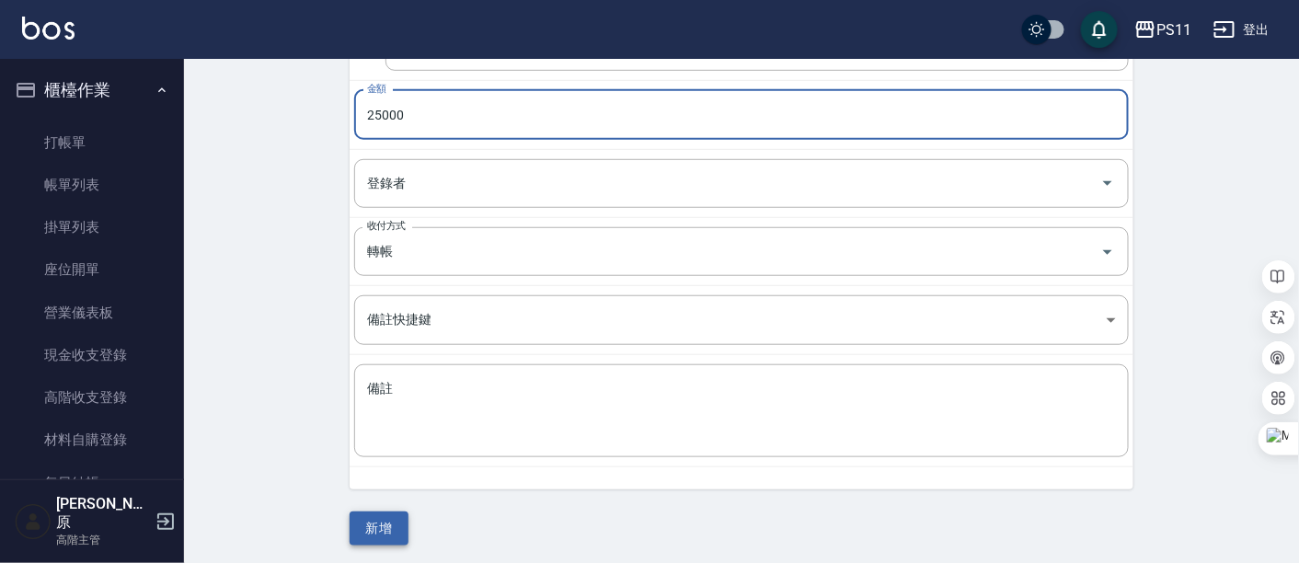
type input "25000"
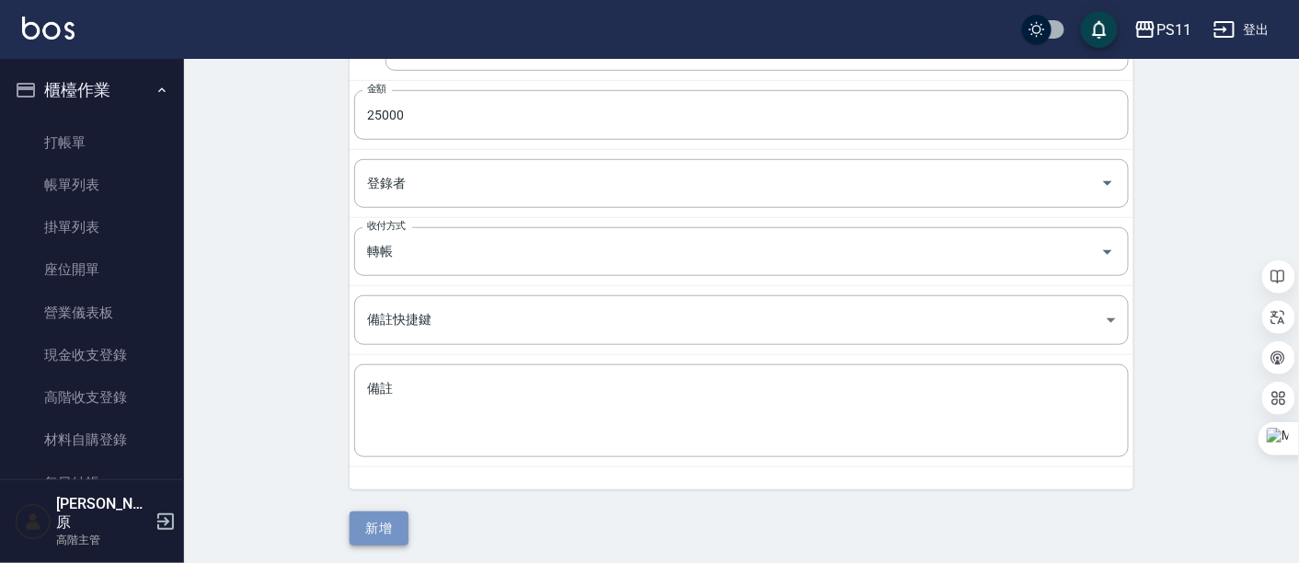
click at [384, 512] on button "新增" at bounding box center [379, 529] width 59 height 34
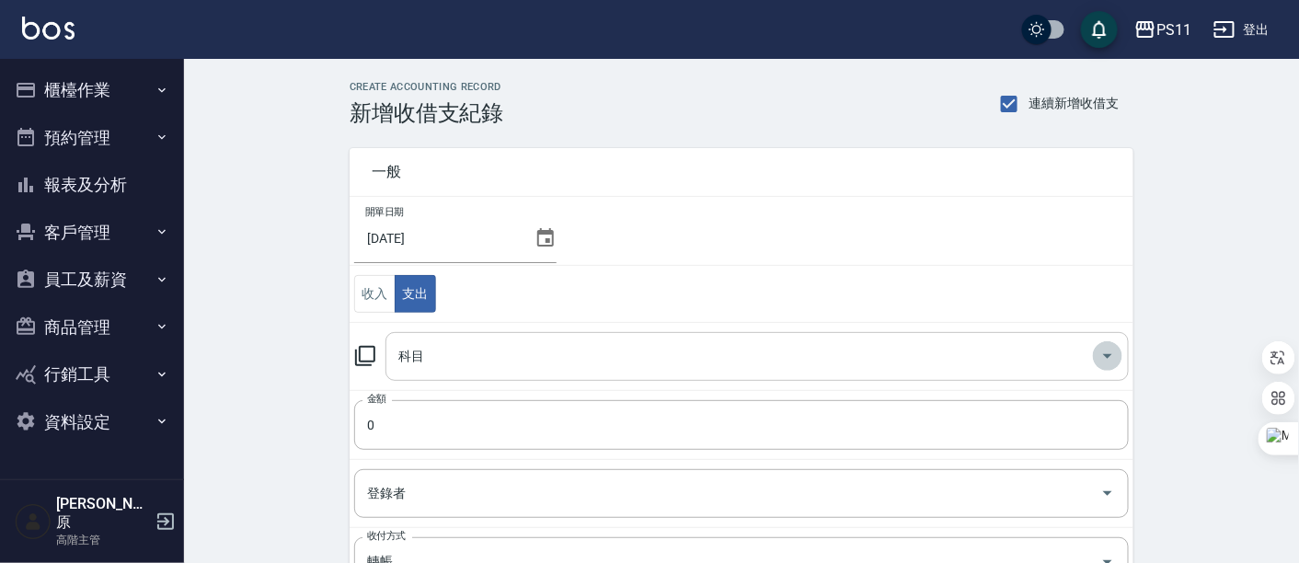
click at [1095, 348] on button "Open" at bounding box center [1107, 355] width 29 height 29
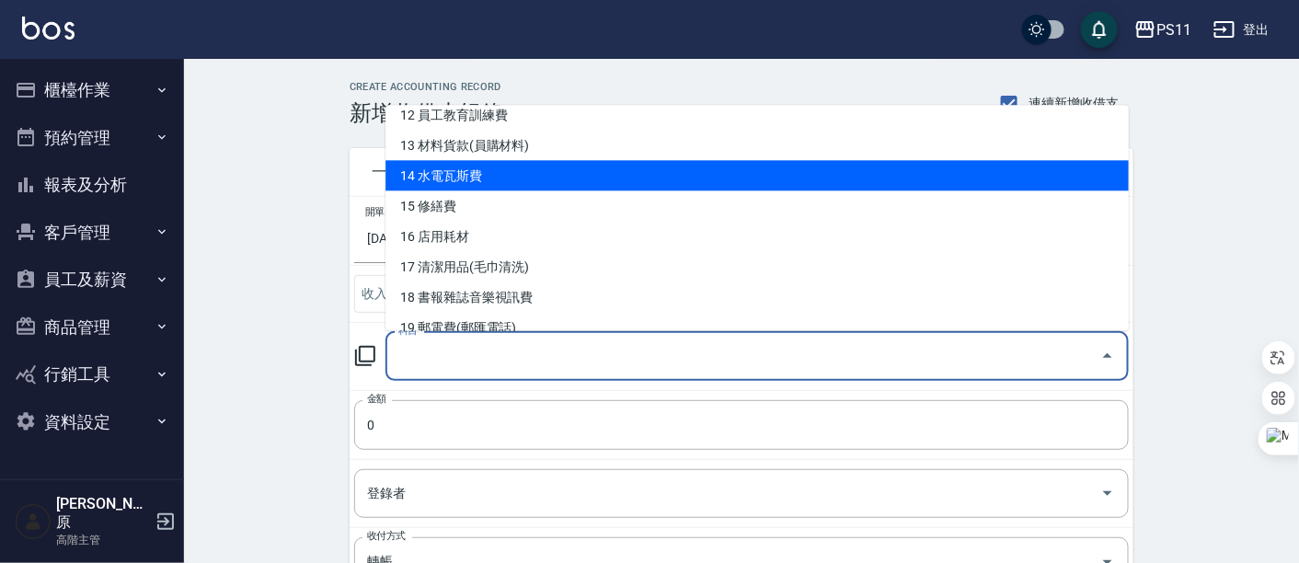
scroll to position [408, 0]
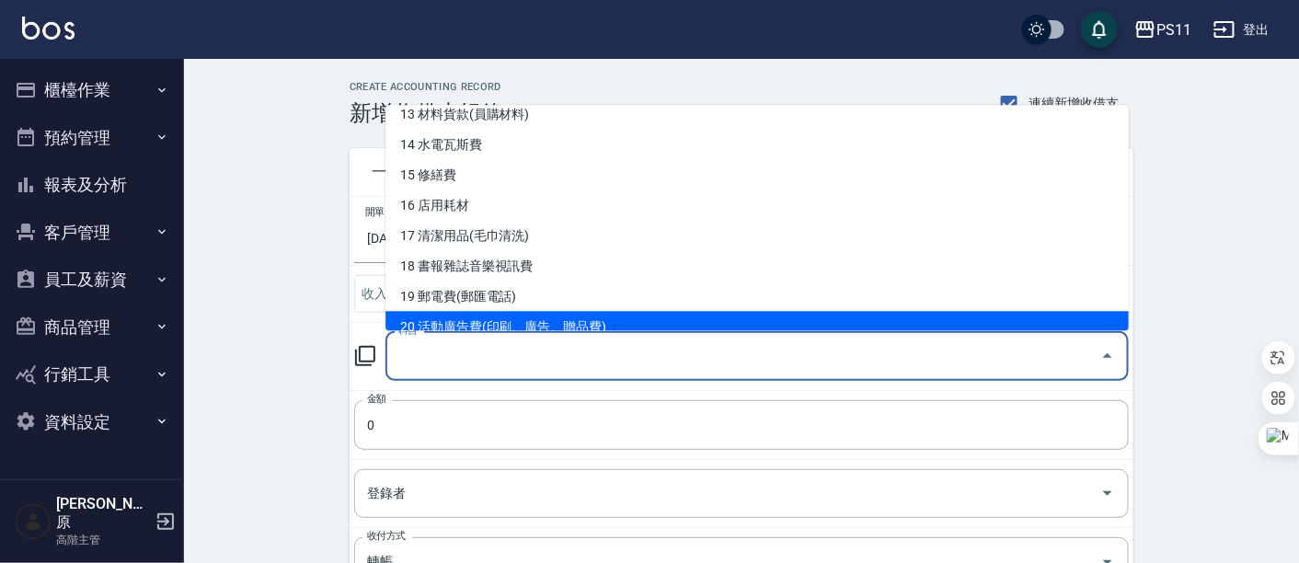
click at [513, 315] on li "20 活動廣告費(印刷、廣告、贈品費)" at bounding box center [756, 327] width 743 height 30
type input "20 活動廣告費(印刷、廣告、贈品費)"
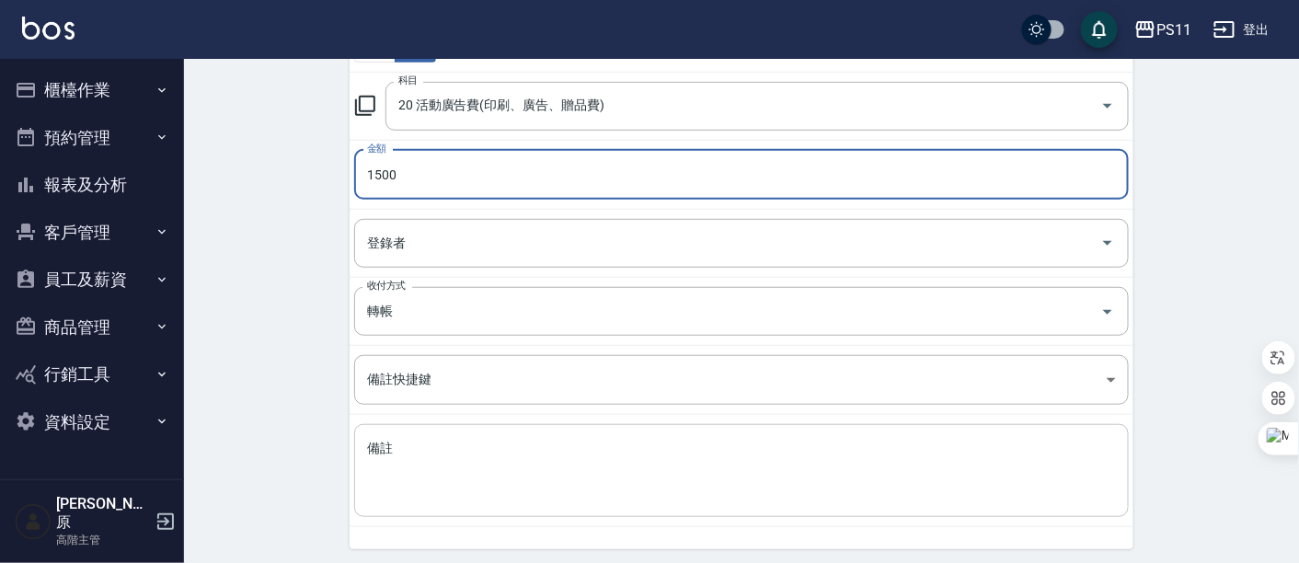
scroll to position [310, 0]
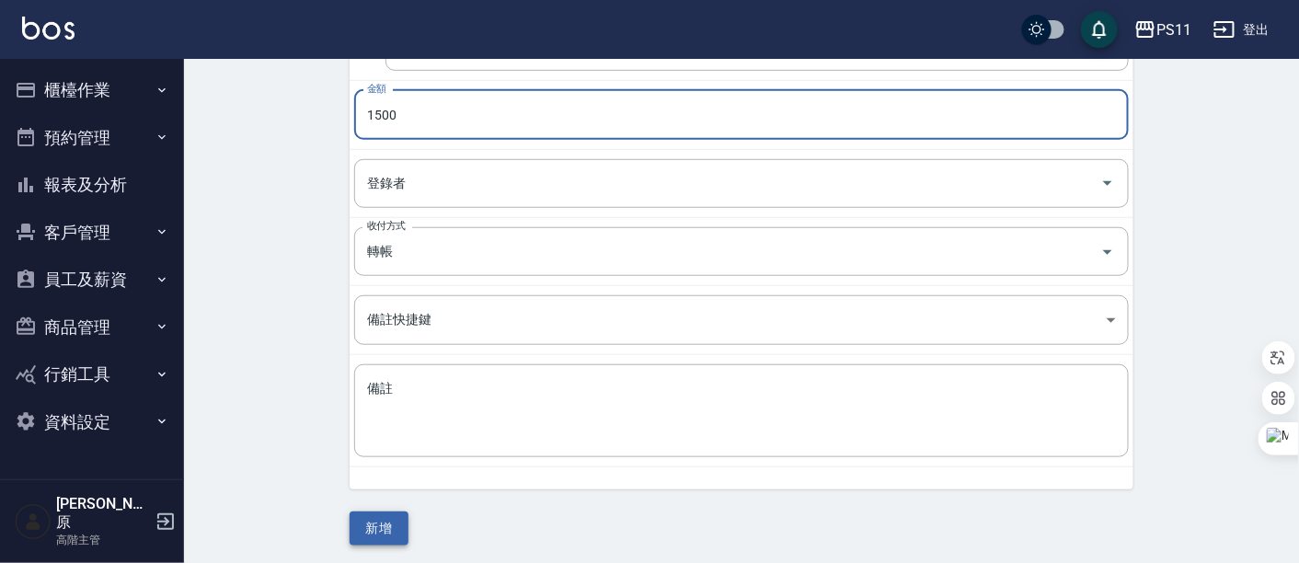
type input "1500"
click at [384, 524] on button "新增" at bounding box center [379, 529] width 59 height 34
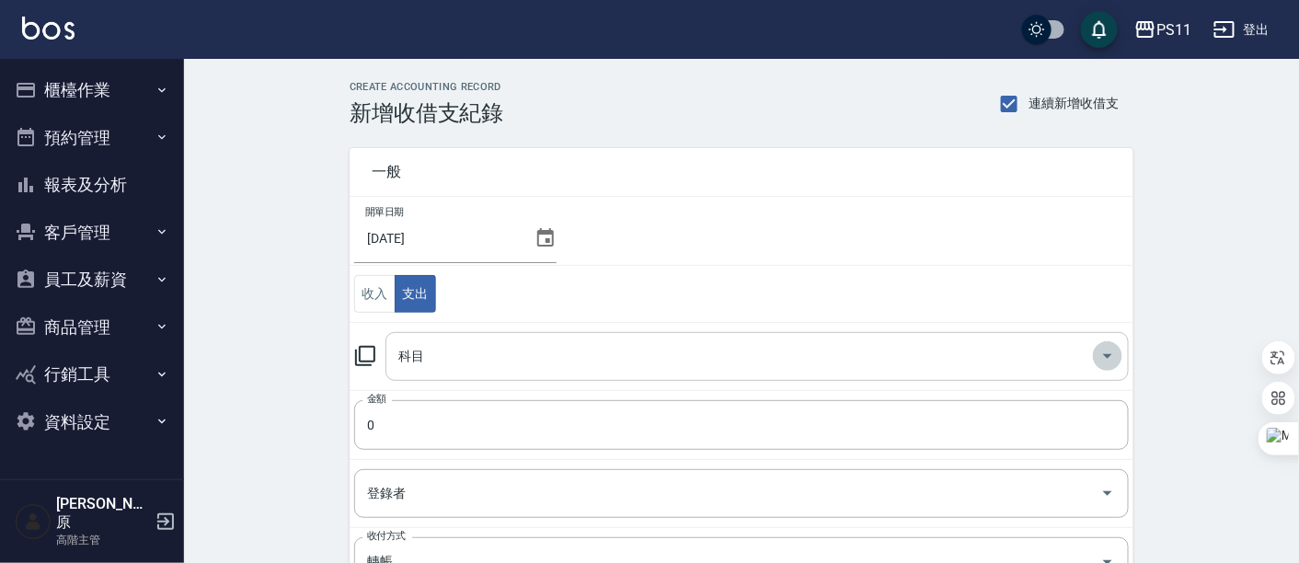
click at [1117, 353] on icon "Open" at bounding box center [1108, 356] width 22 height 22
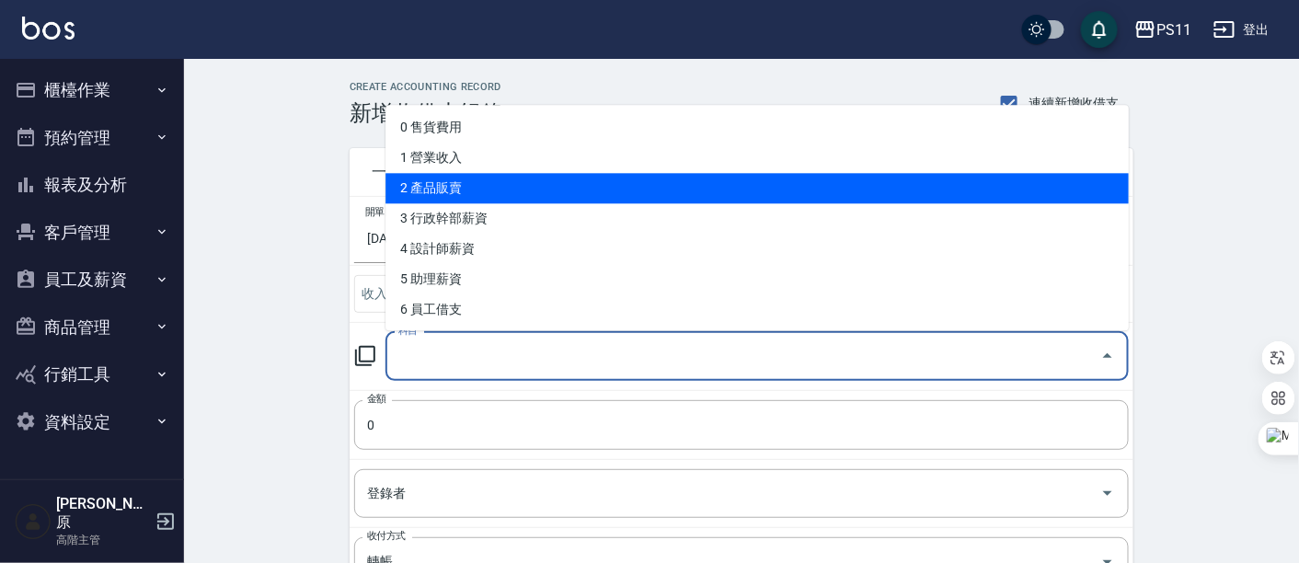
scroll to position [102, 0]
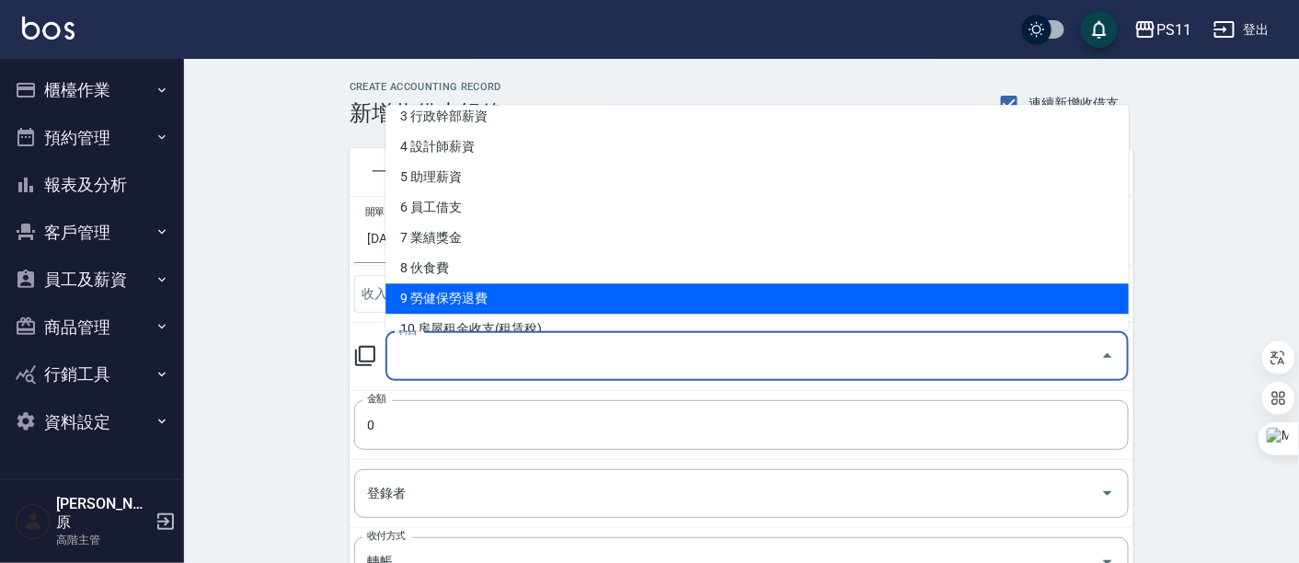
click at [517, 293] on li "9 勞健保勞退費" at bounding box center [756, 299] width 743 height 30
type input "9 勞健保勞退費"
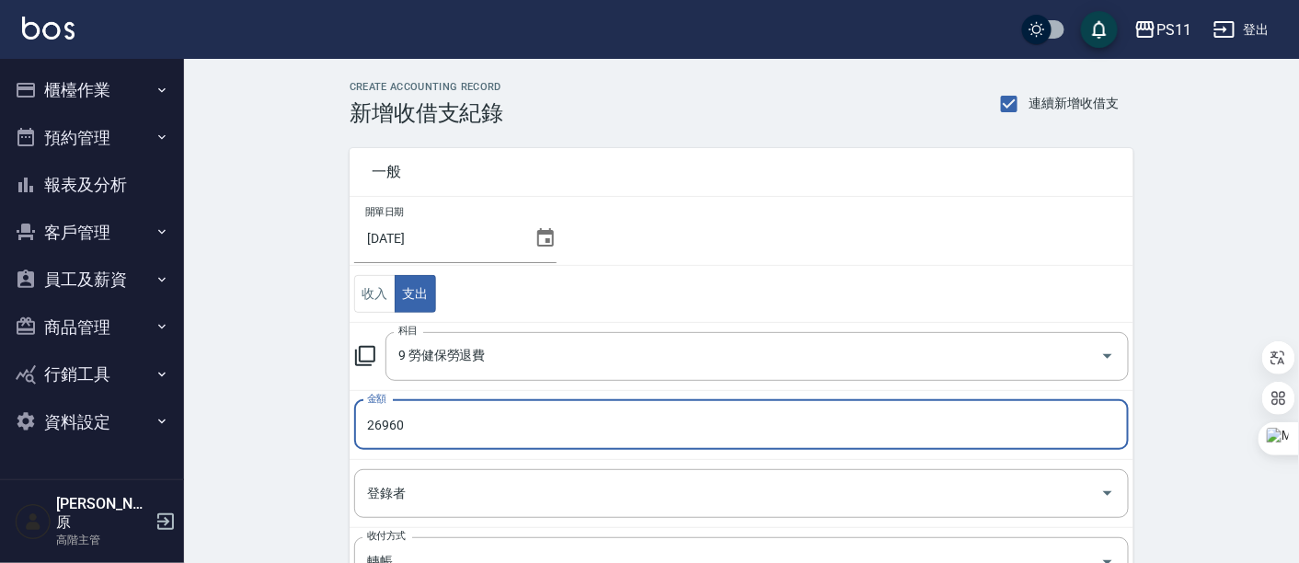
type input "26960"
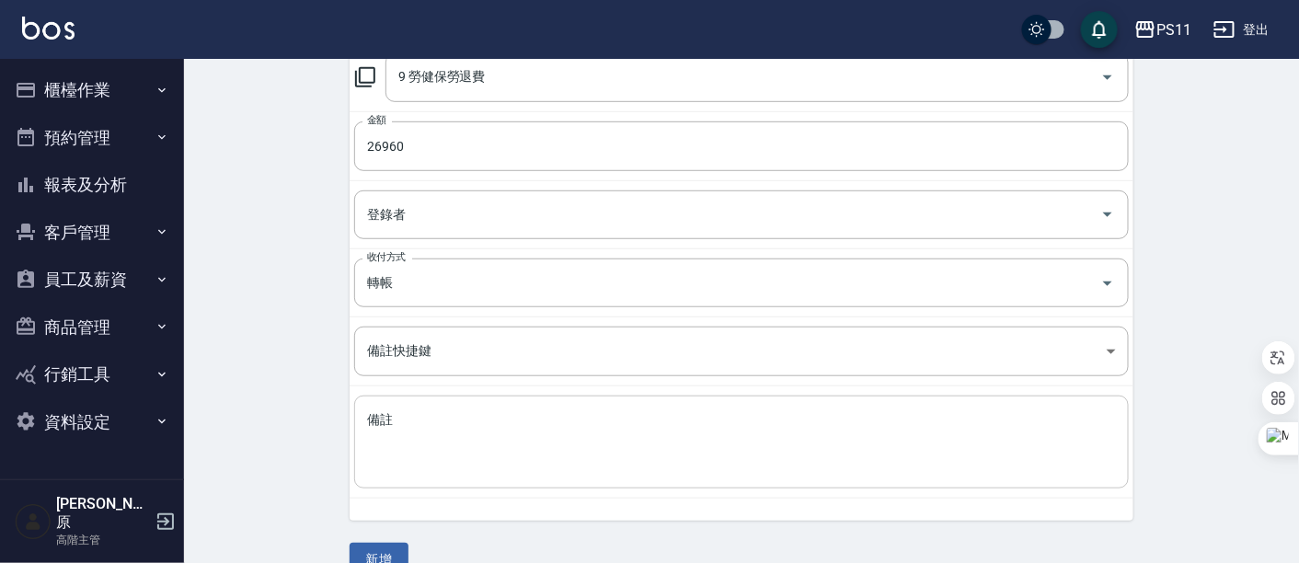
scroll to position [310, 0]
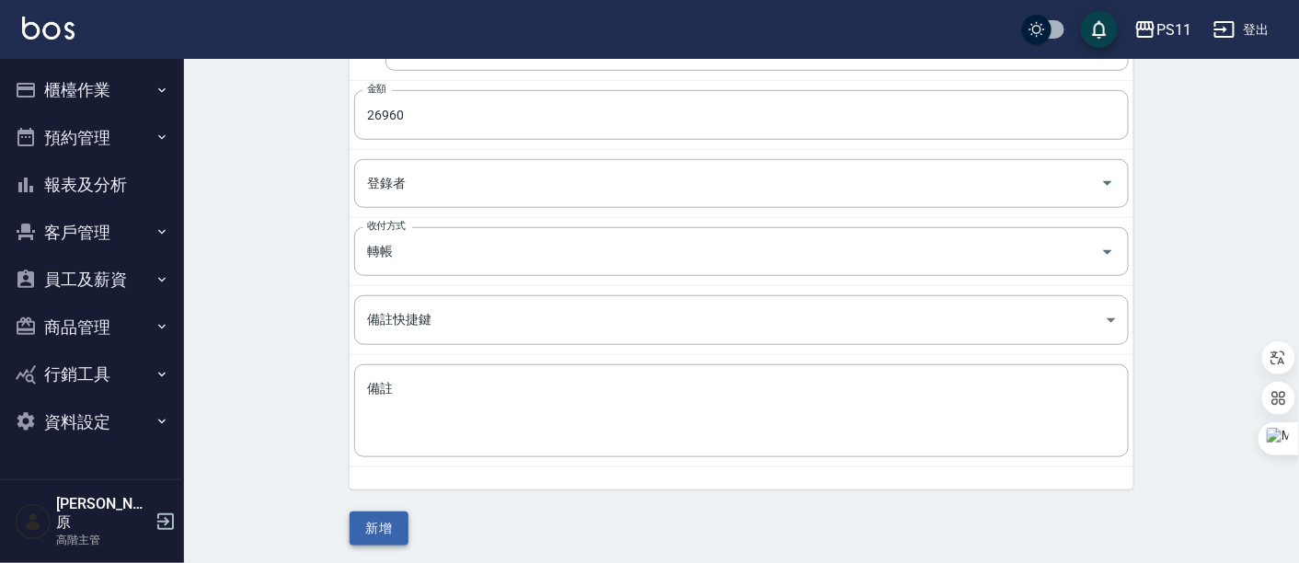
click at [391, 512] on button "新增" at bounding box center [379, 529] width 59 height 34
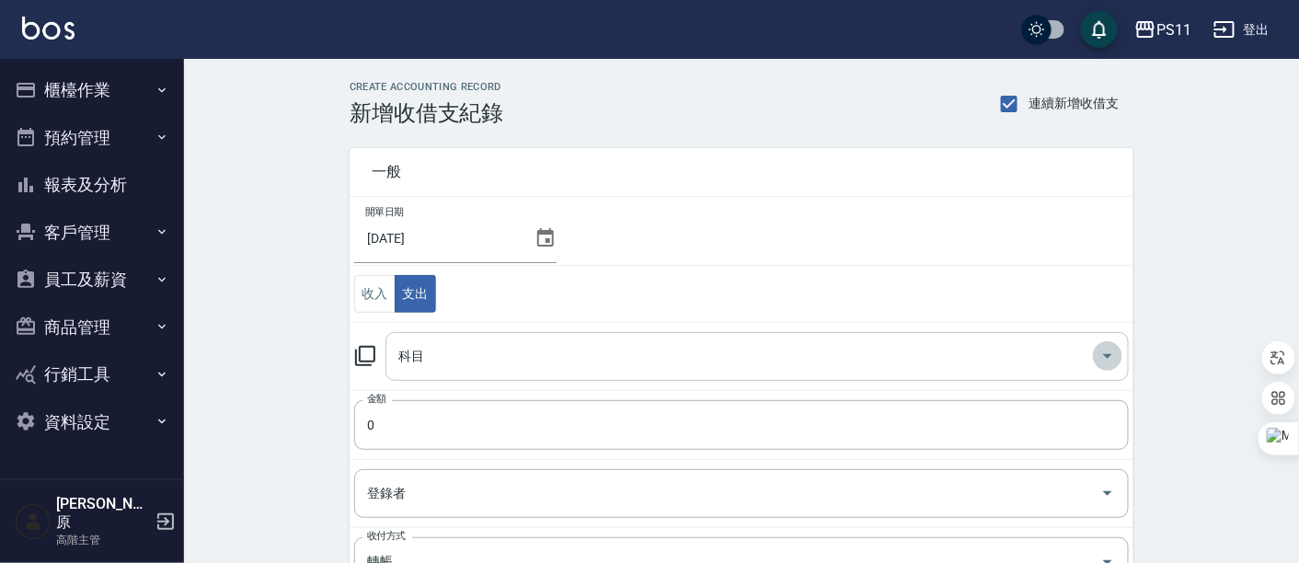
click at [1103, 359] on icon "Open" at bounding box center [1108, 356] width 22 height 22
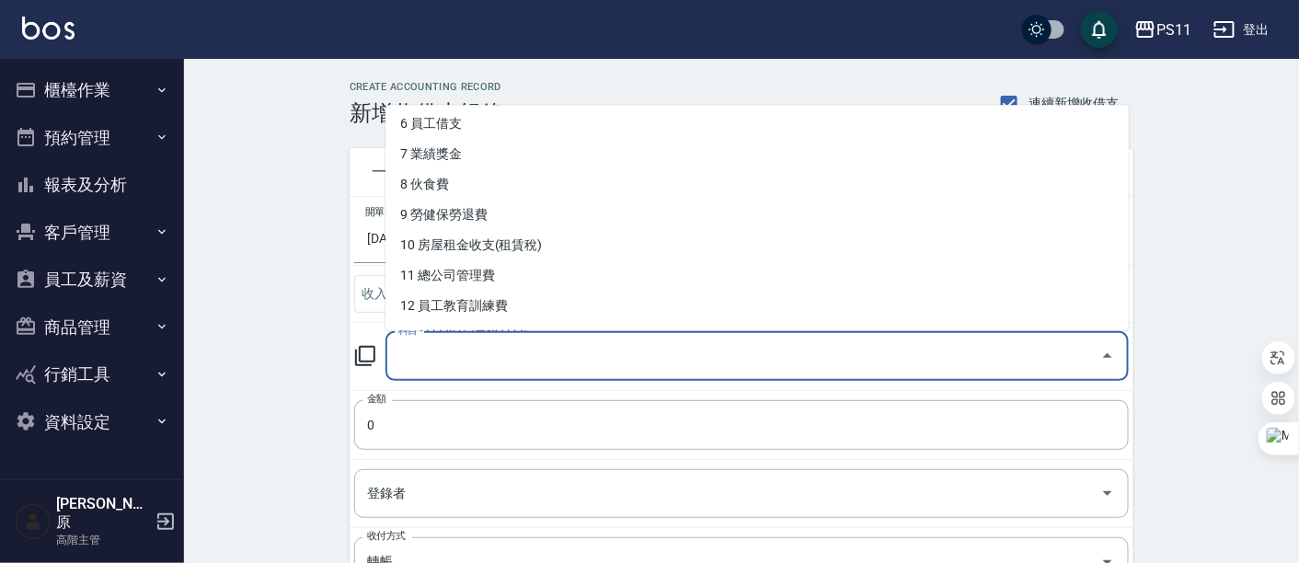
scroll to position [204, 0]
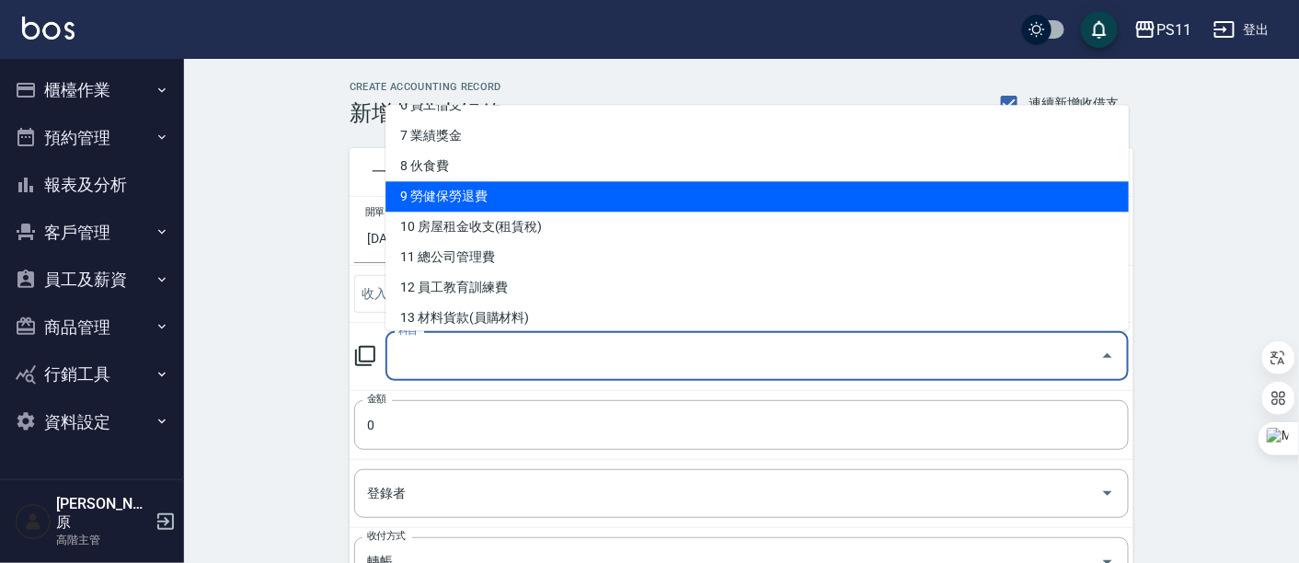
click at [557, 194] on li "9 勞健保勞退費" at bounding box center [756, 197] width 743 height 30
type input "9 勞健保勞退費"
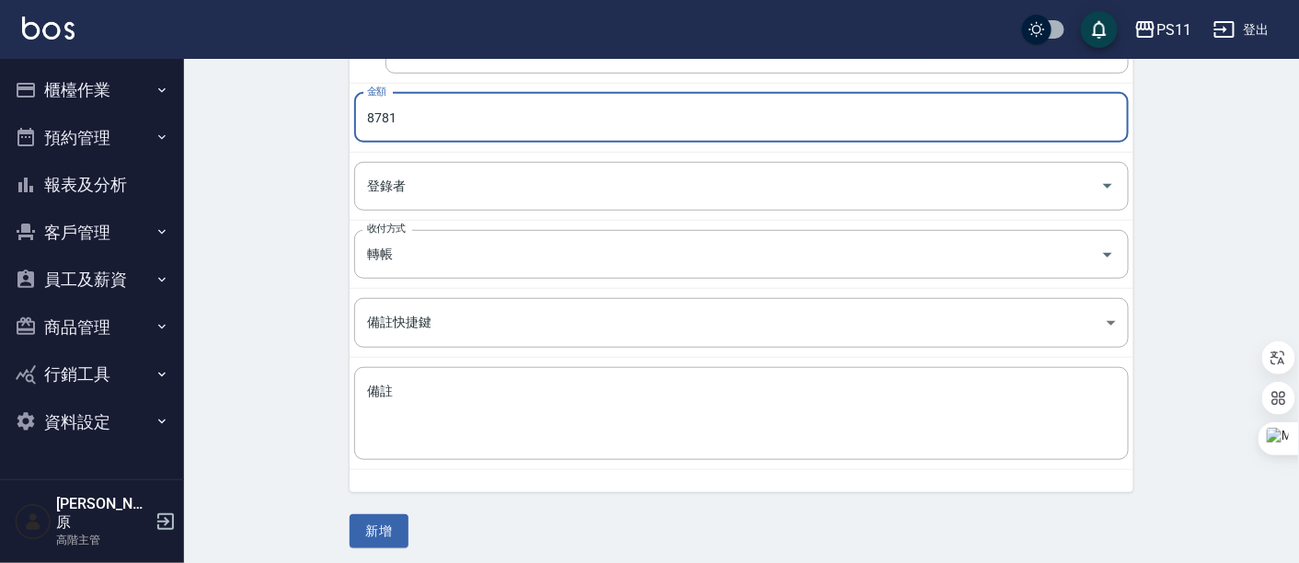
scroll to position [310, 0]
type input "8781"
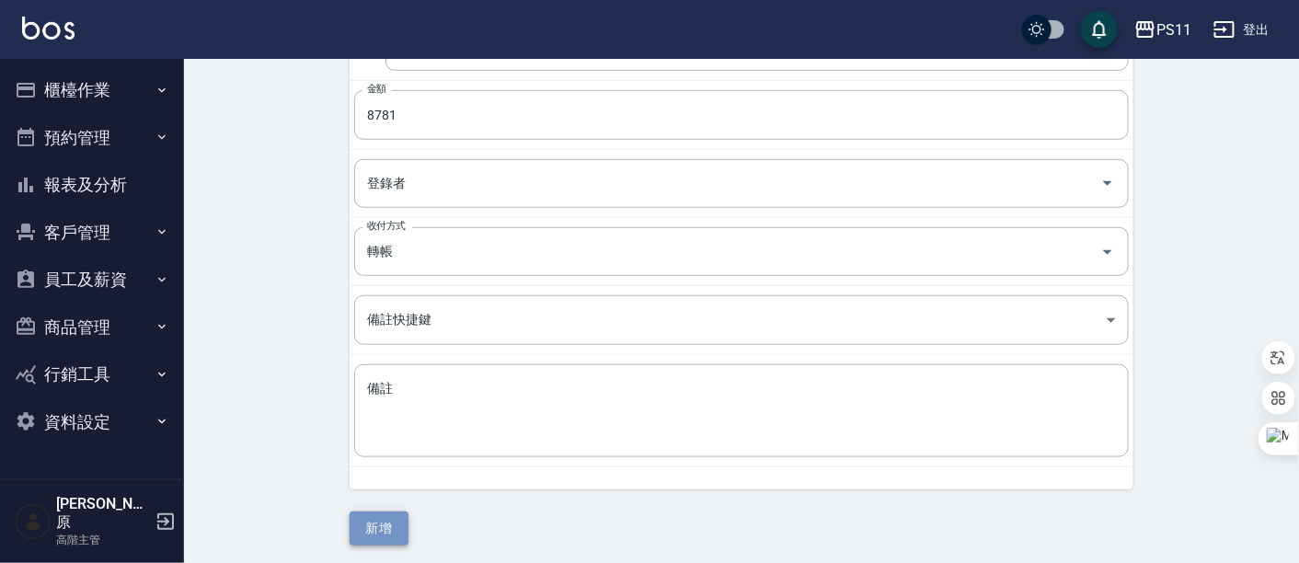
click at [362, 513] on button "新增" at bounding box center [379, 529] width 59 height 34
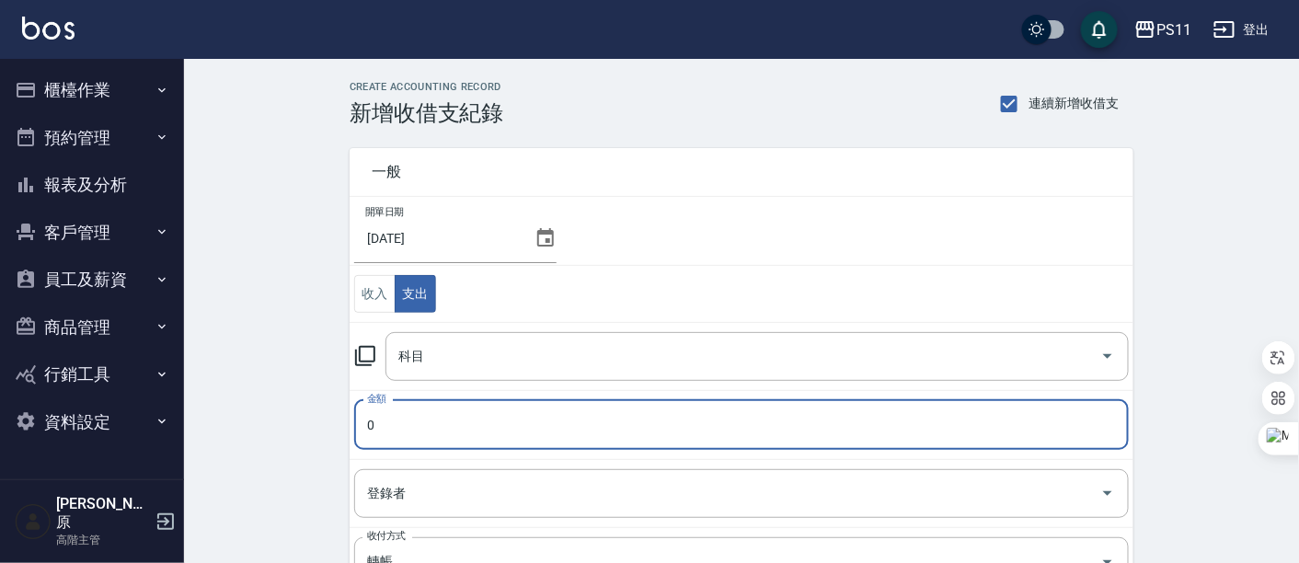
click at [426, 415] on input "0" at bounding box center [741, 425] width 775 height 50
click at [1097, 356] on icon "Open" at bounding box center [1108, 356] width 22 height 22
type input "7250"
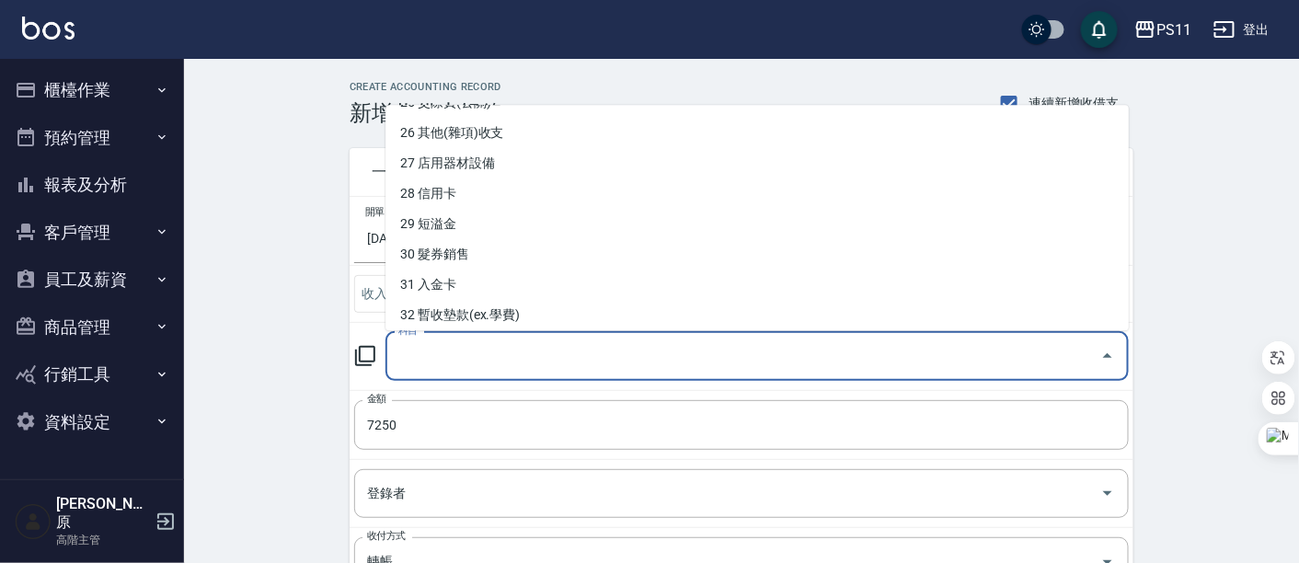
scroll to position [817, 0]
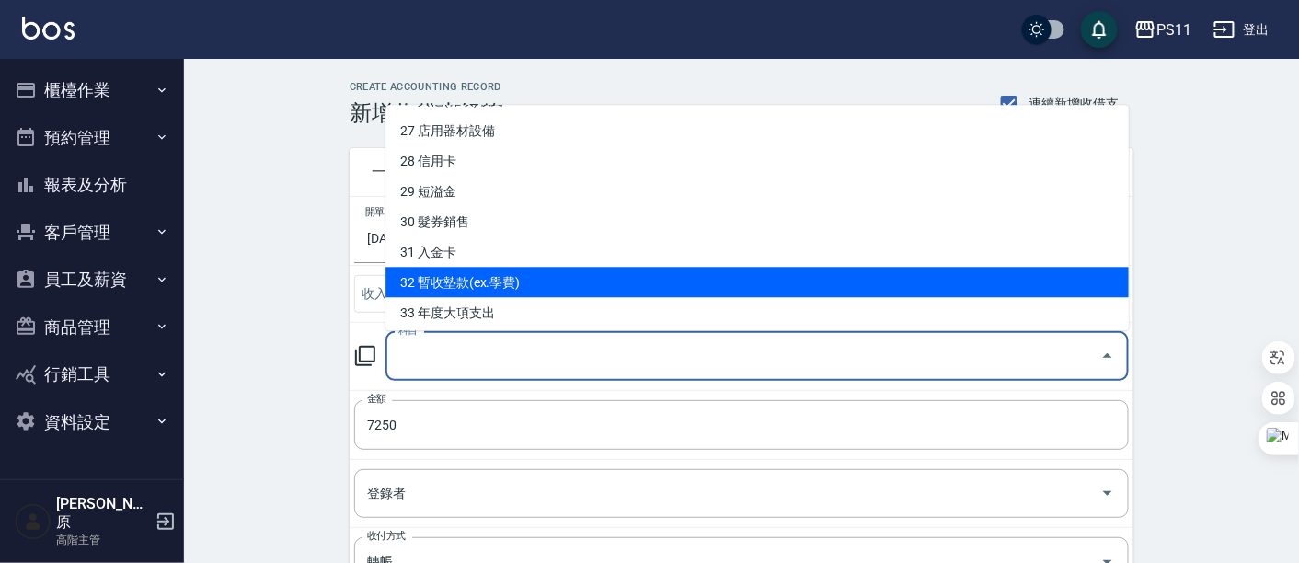
click at [514, 290] on li "32 暫收墊款(ex.學費)" at bounding box center [756, 283] width 743 height 30
type input "32 暫收墊款(ex.學費)"
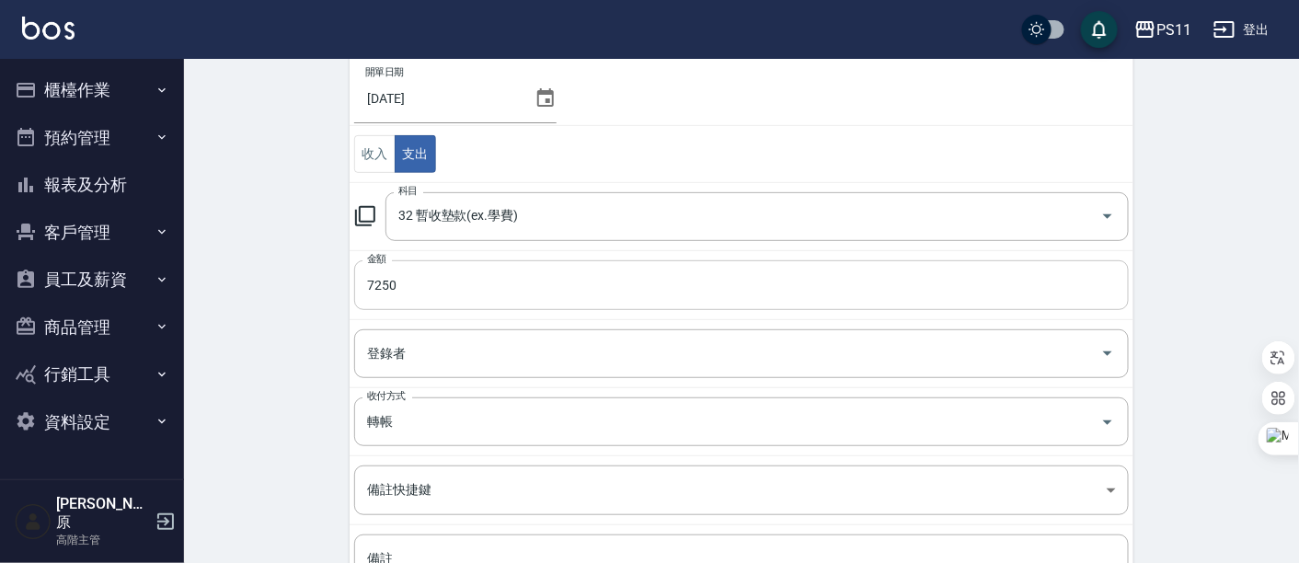
scroll to position [310, 0]
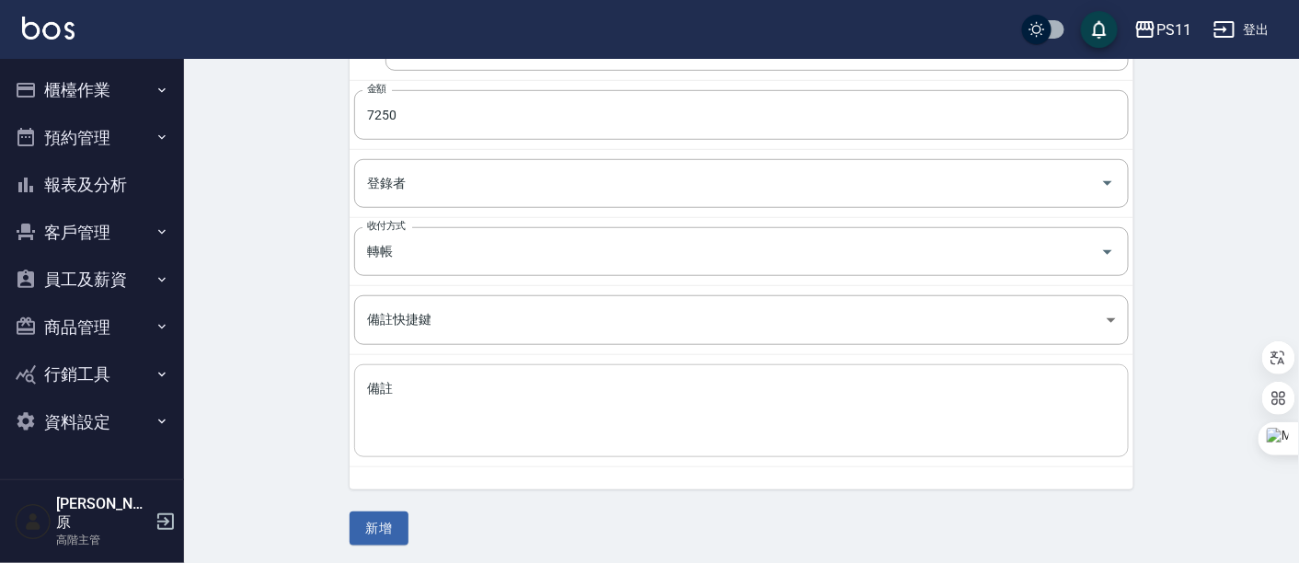
click at [494, 395] on textarea "備註" at bounding box center [741, 411] width 749 height 63
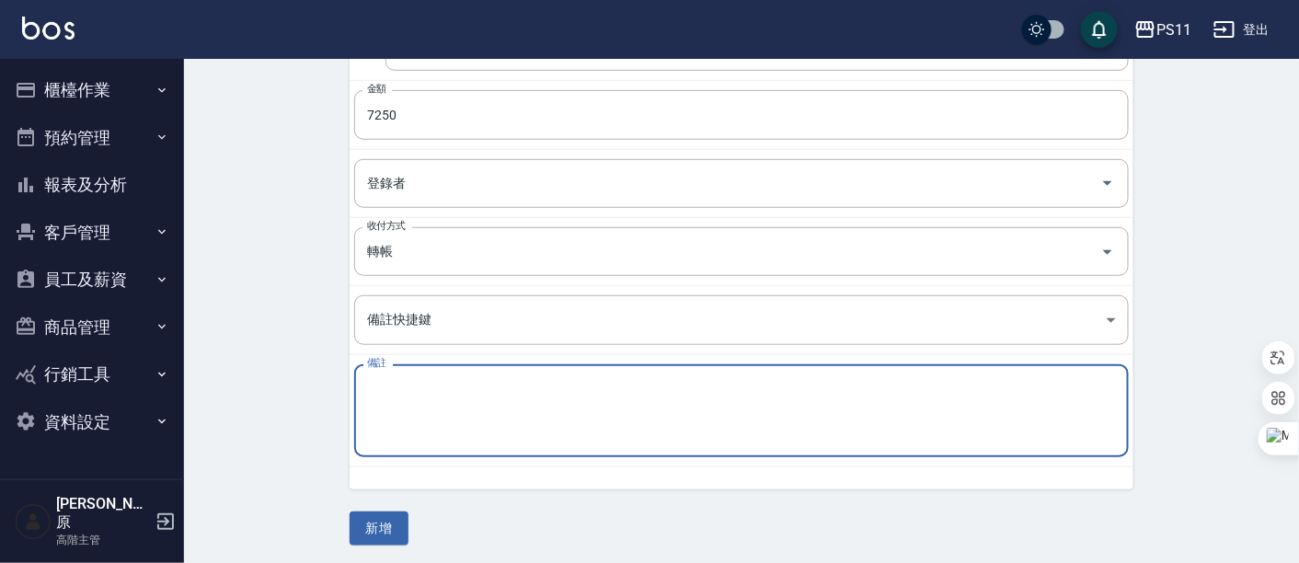
paste textarea "用具 設計師養成班"
type textarea "用具 設計師養成班"
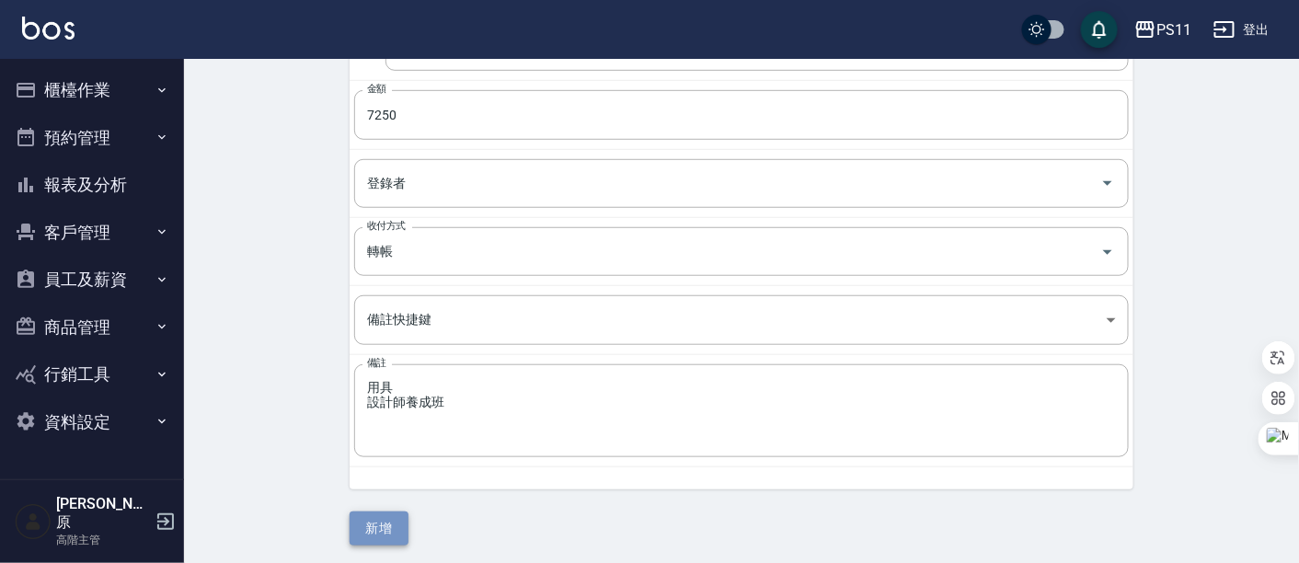
click at [387, 522] on button "新增" at bounding box center [379, 529] width 59 height 34
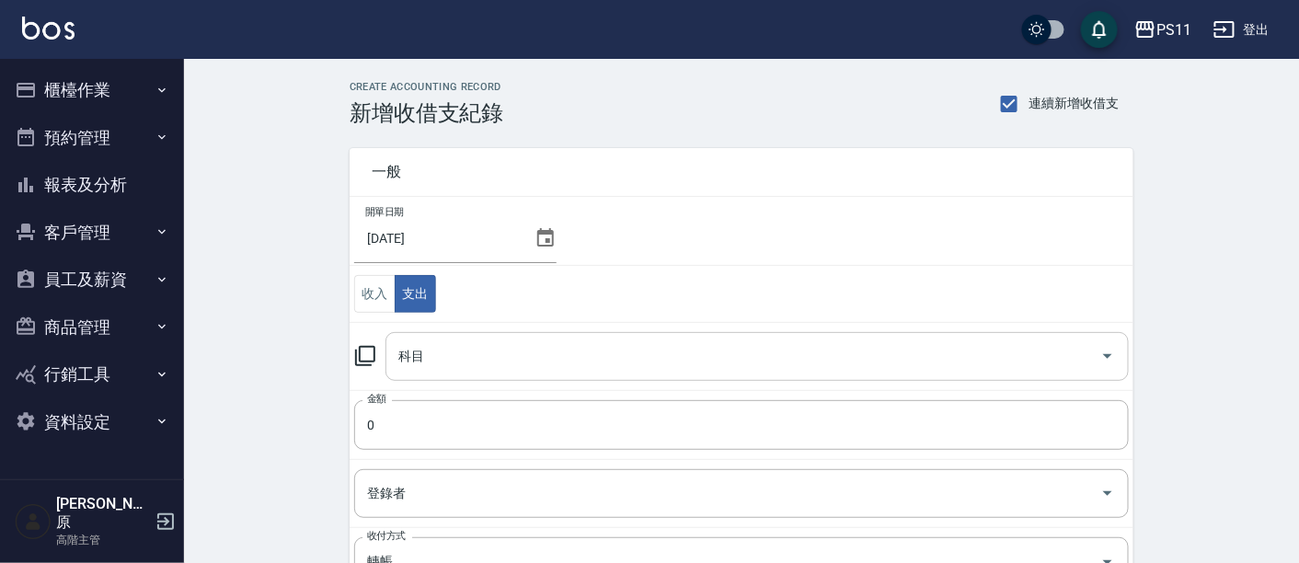
click at [1099, 355] on icon "Open" at bounding box center [1108, 356] width 22 height 22
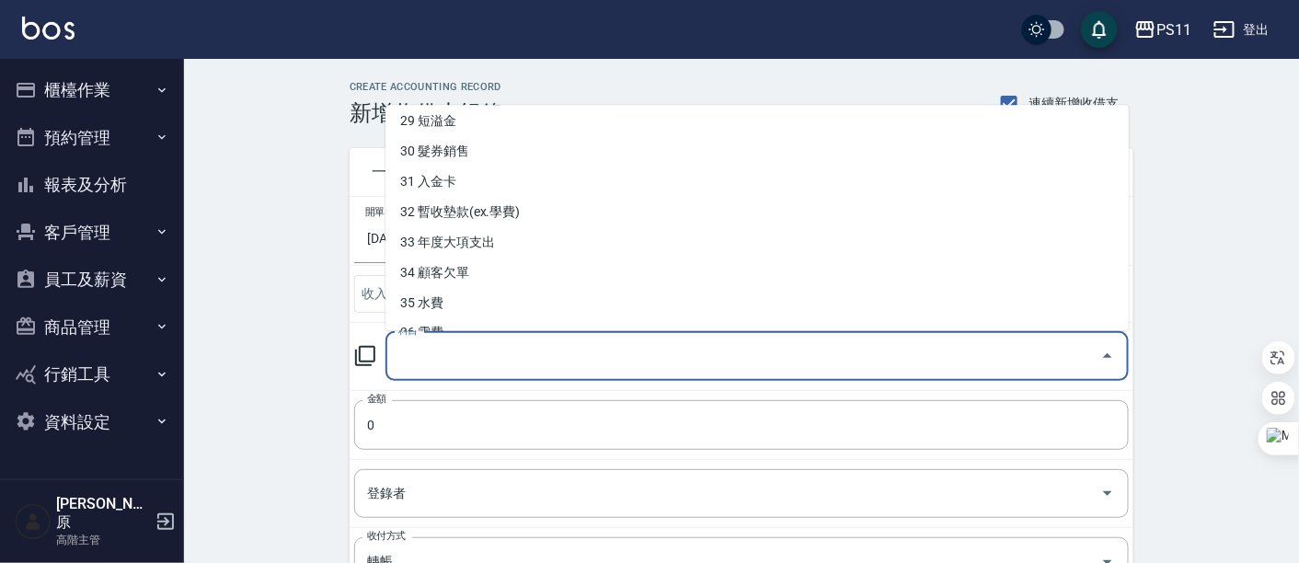
scroll to position [920, 0]
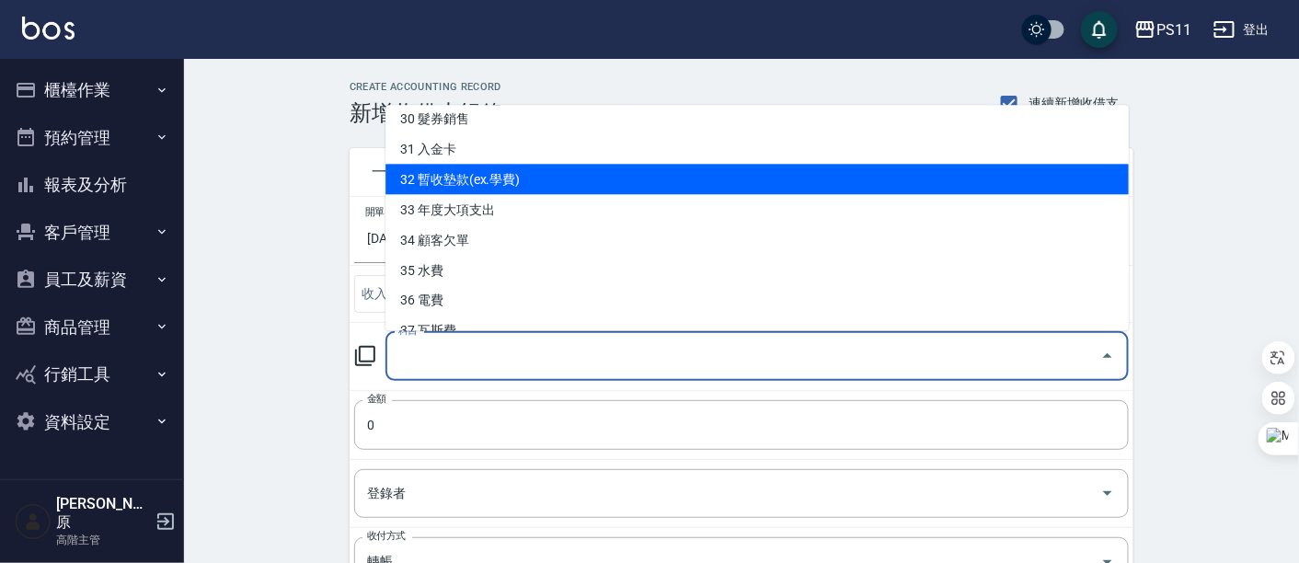
click at [505, 191] on li "32 暫收墊款(ex.學費)" at bounding box center [756, 180] width 743 height 30
type input "32 暫收墊款(ex.學費)"
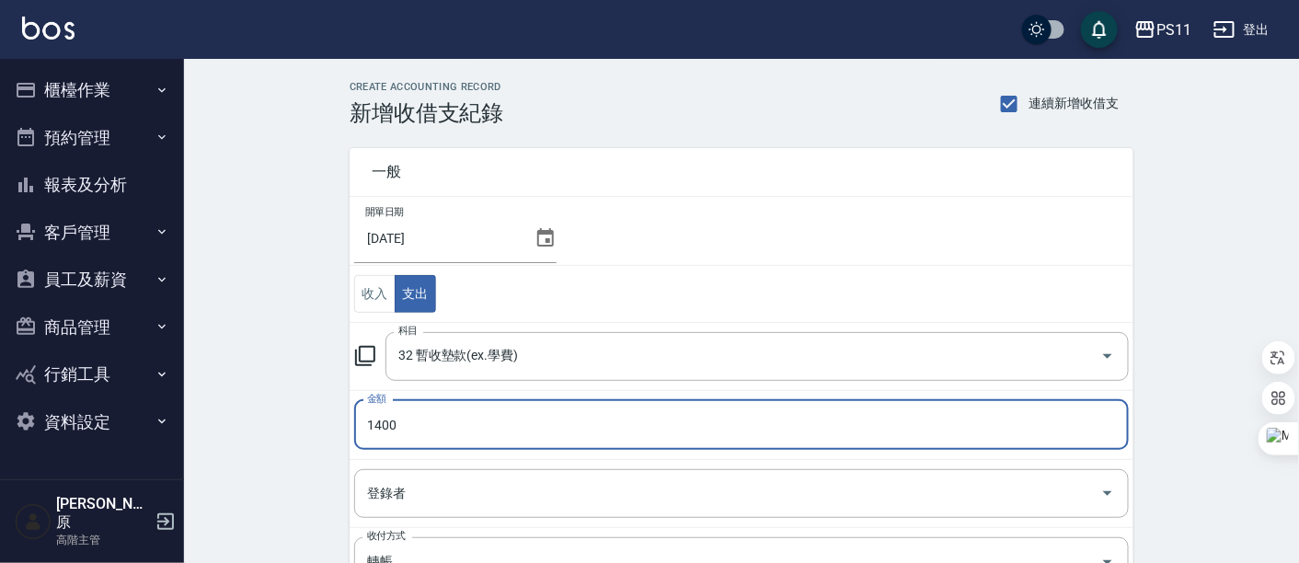
type input "1400"
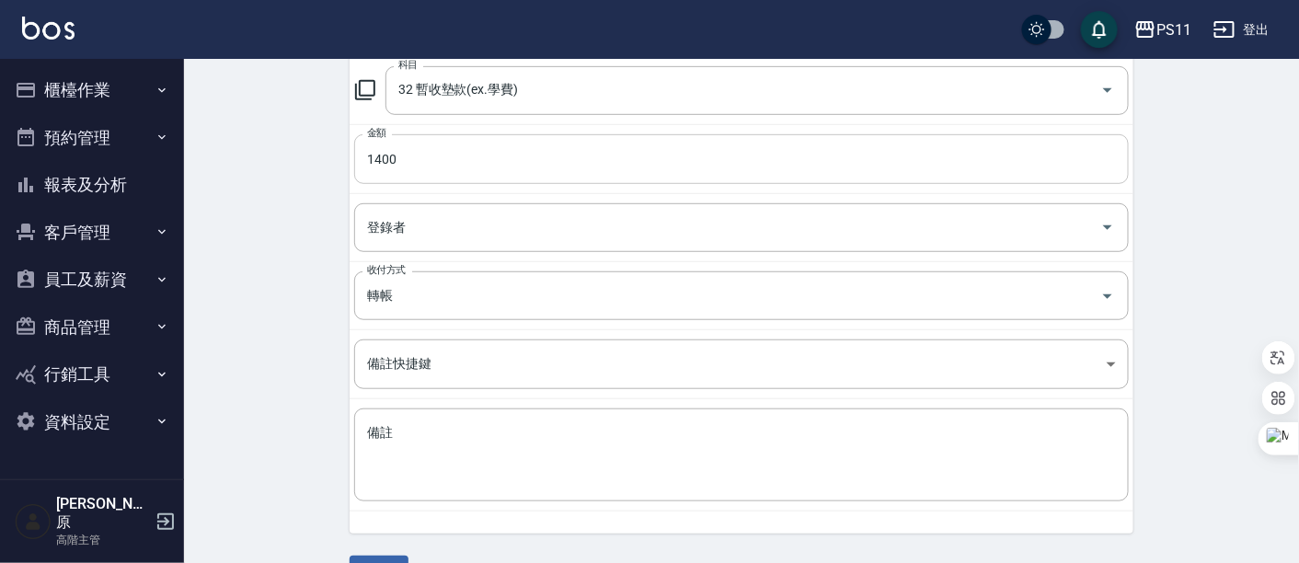
scroll to position [306, 0]
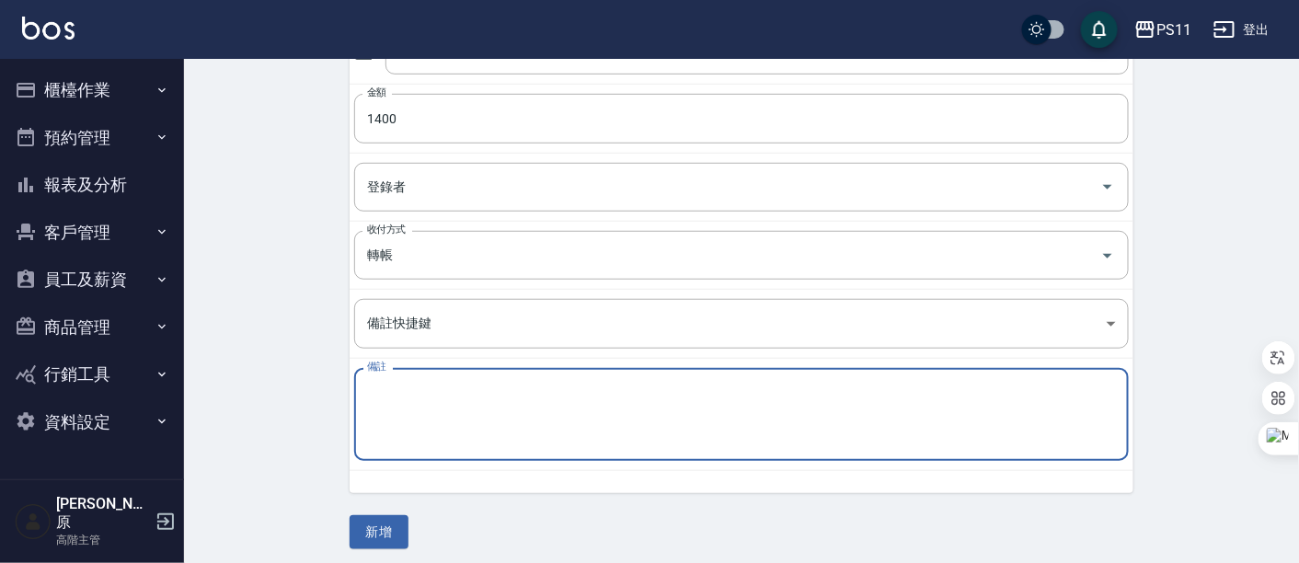
click at [436, 402] on textarea "備註" at bounding box center [741, 415] width 749 height 63
paste textarea "[PERSON_NAME]"
type textarea "[PERSON_NAME]"
click at [375, 529] on button "新增" at bounding box center [379, 532] width 59 height 34
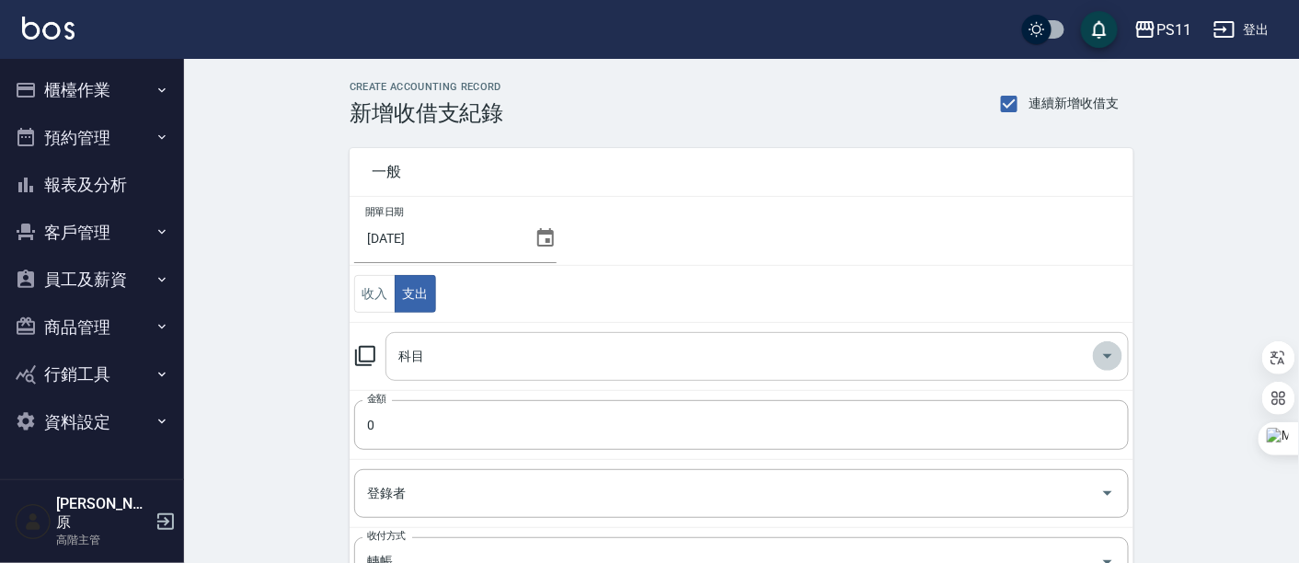
click at [1106, 351] on icon "Open" at bounding box center [1108, 356] width 22 height 22
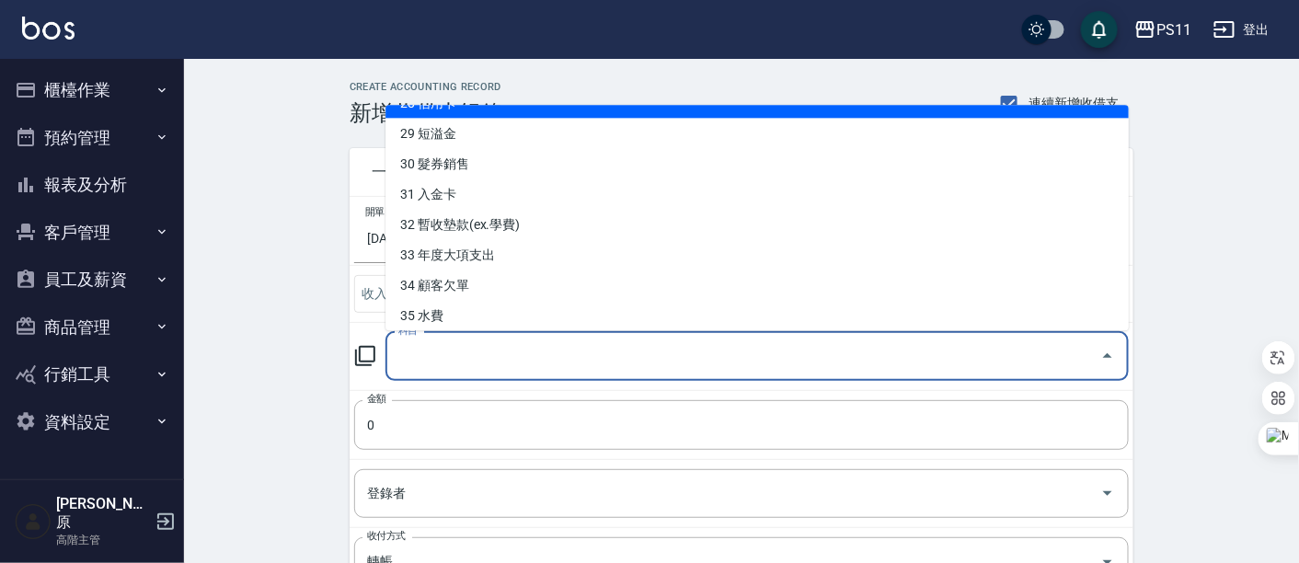
scroll to position [920, 0]
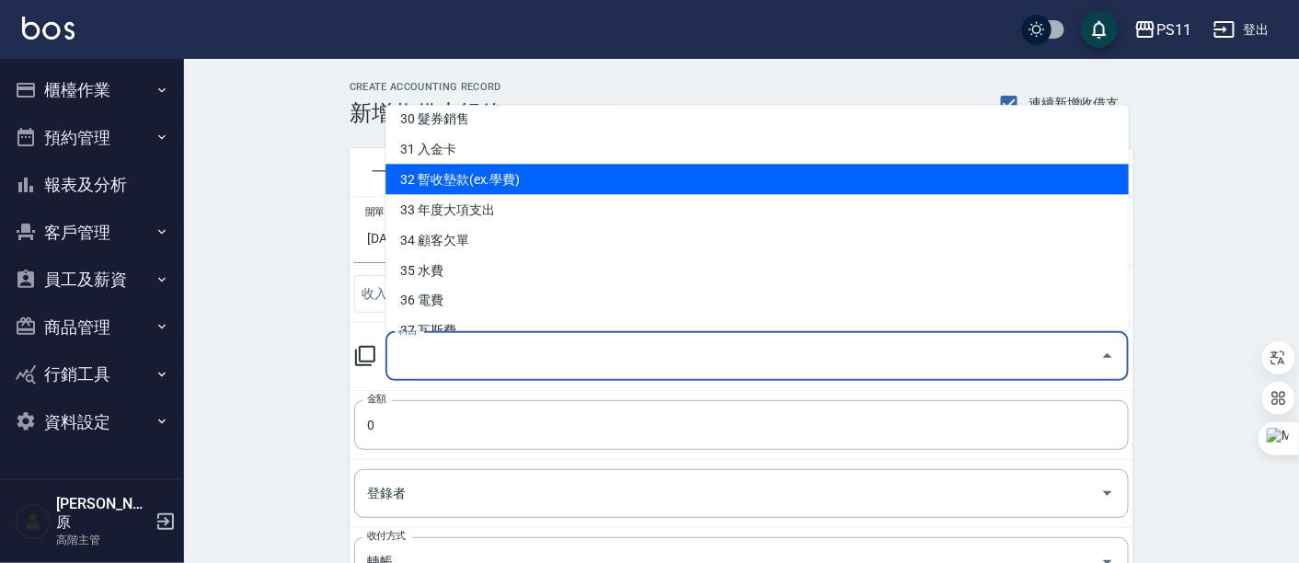
click at [546, 188] on li "32 暫收墊款(ex.學費)" at bounding box center [756, 180] width 743 height 30
type input "32 暫收墊款(ex.學費)"
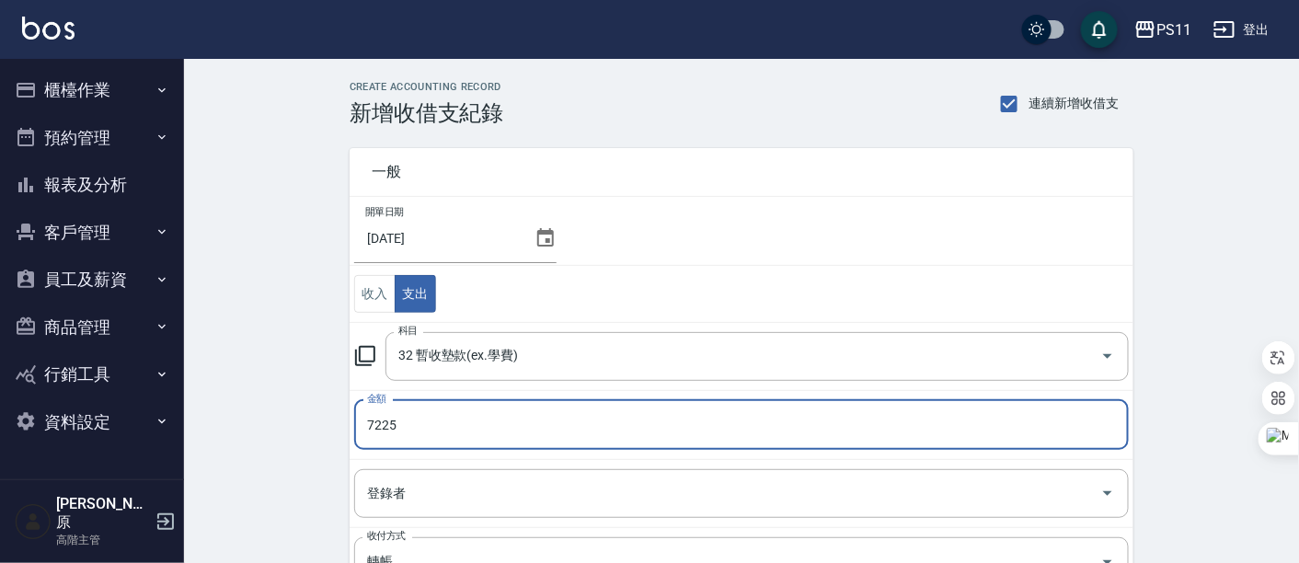
type input "7225"
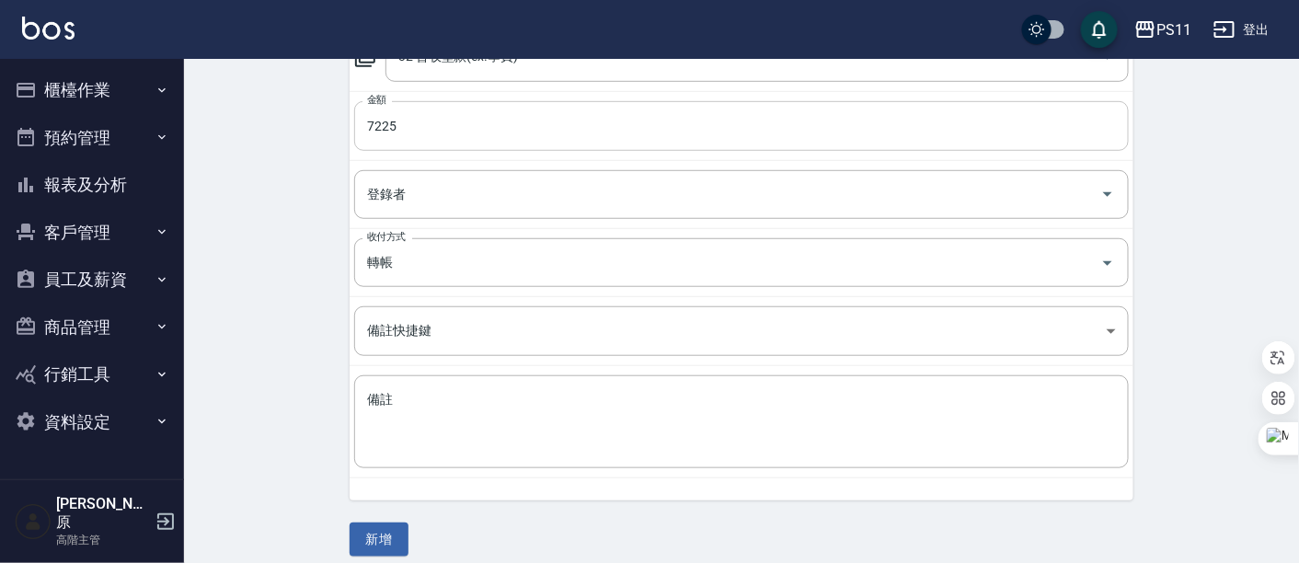
scroll to position [306, 0]
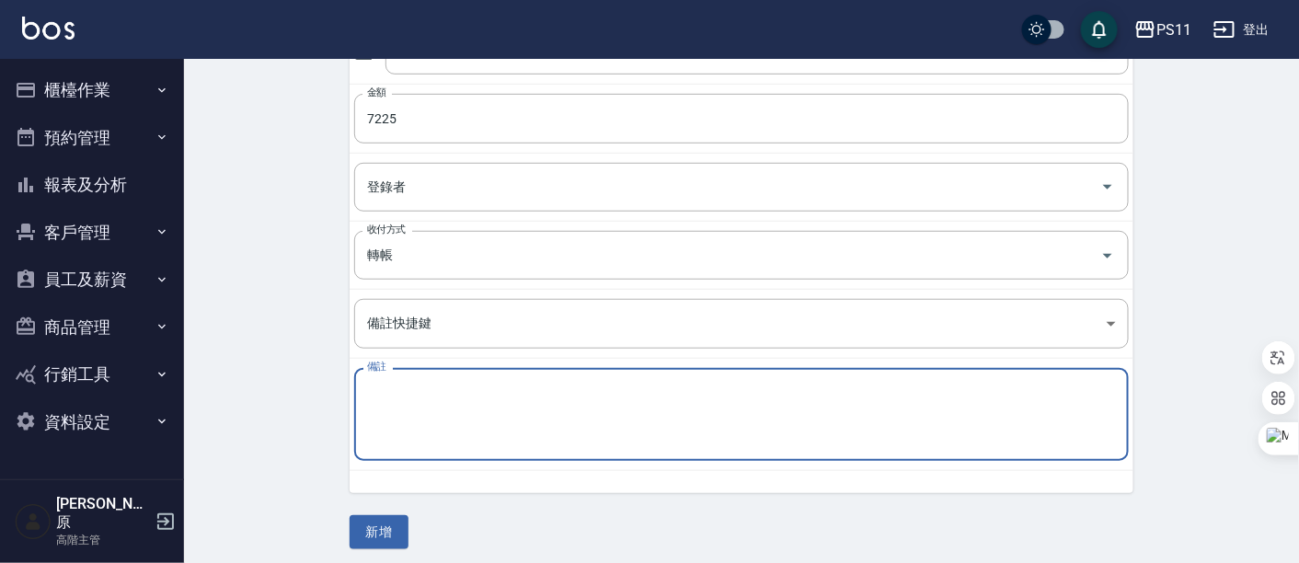
click at [453, 393] on textarea "備註" at bounding box center [741, 415] width 749 height 63
paste textarea "8月廣告代操 (含手續費)"
type textarea "8月廣告代操 (含手續費)"
click at [381, 529] on button "新增" at bounding box center [379, 532] width 59 height 34
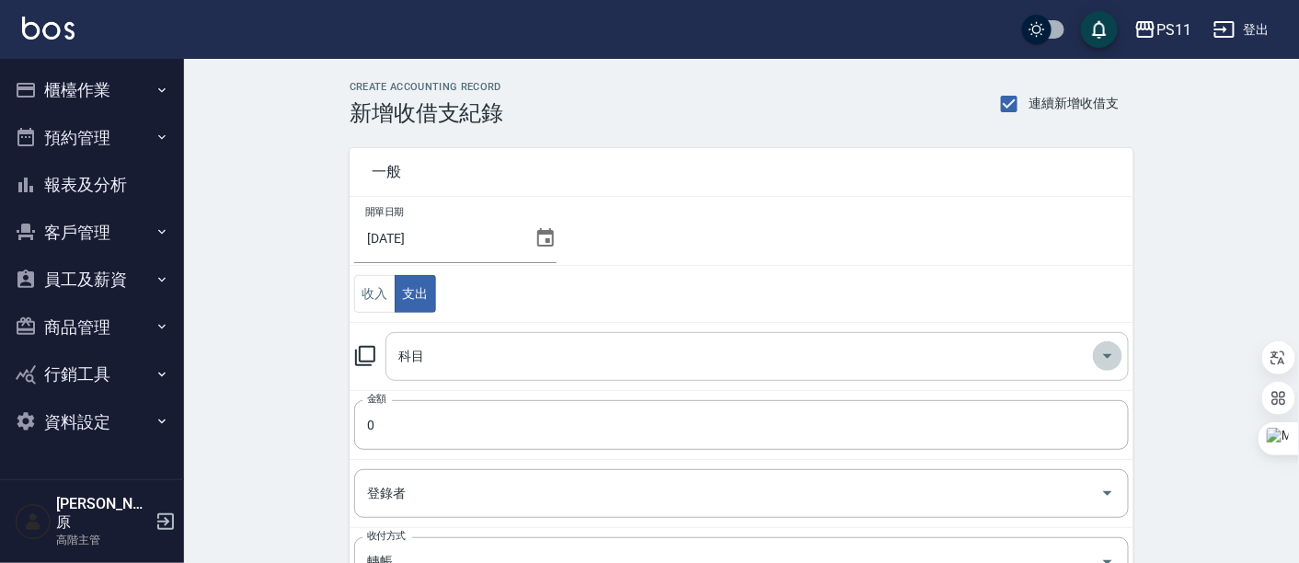
click at [1118, 359] on icon "Open" at bounding box center [1108, 356] width 22 height 22
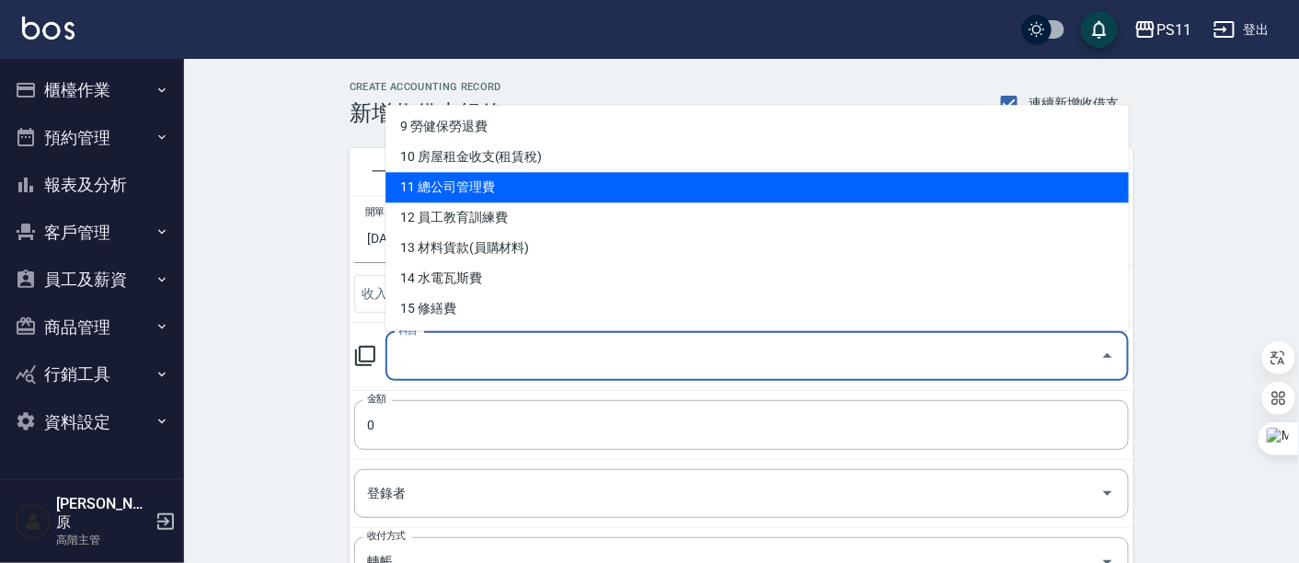
scroll to position [306, 0]
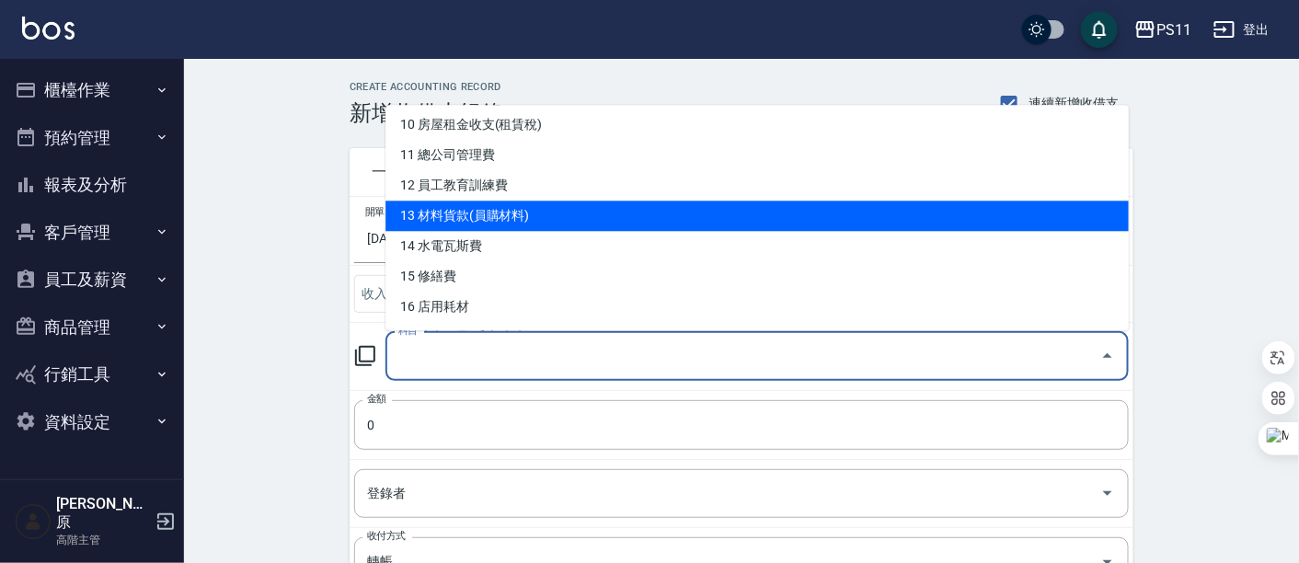
click at [527, 212] on li "13 材料貨款(員購材料)" at bounding box center [756, 216] width 743 height 30
type input "13 材料貨款(員購材料)"
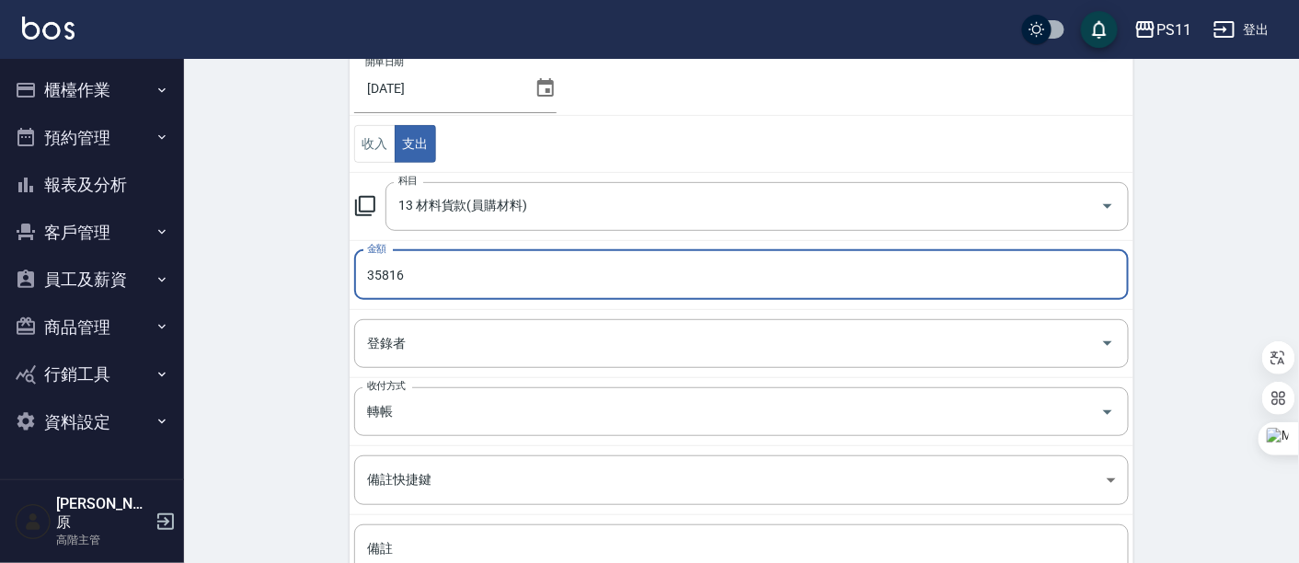
scroll to position [310, 0]
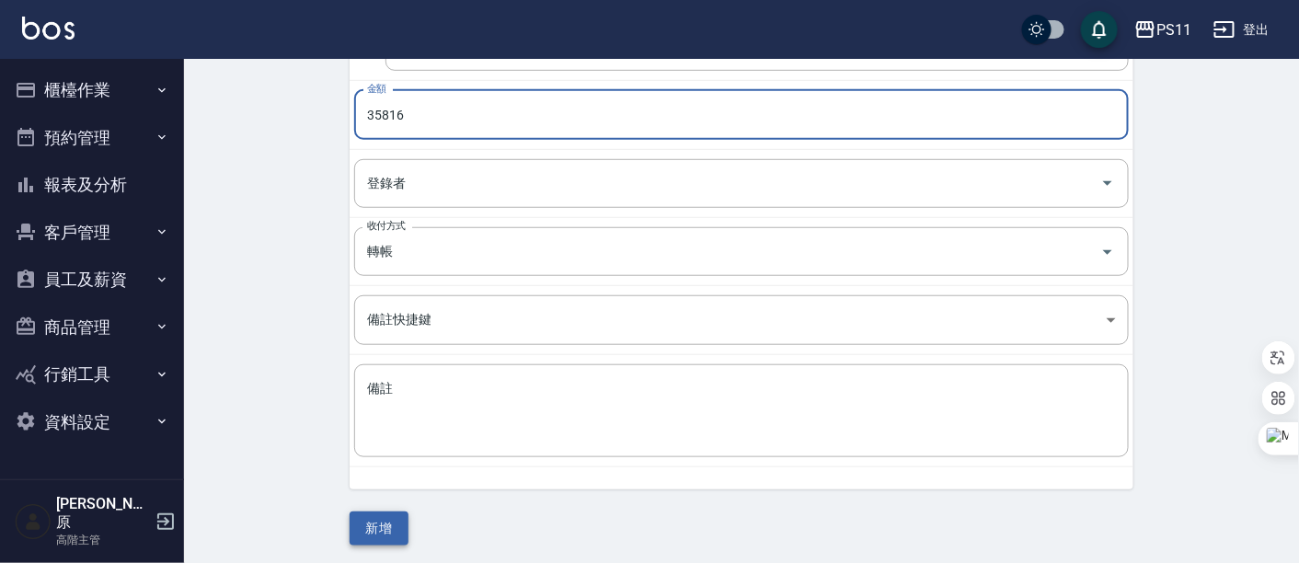
type input "35816"
click at [383, 513] on button "新增" at bounding box center [379, 529] width 59 height 34
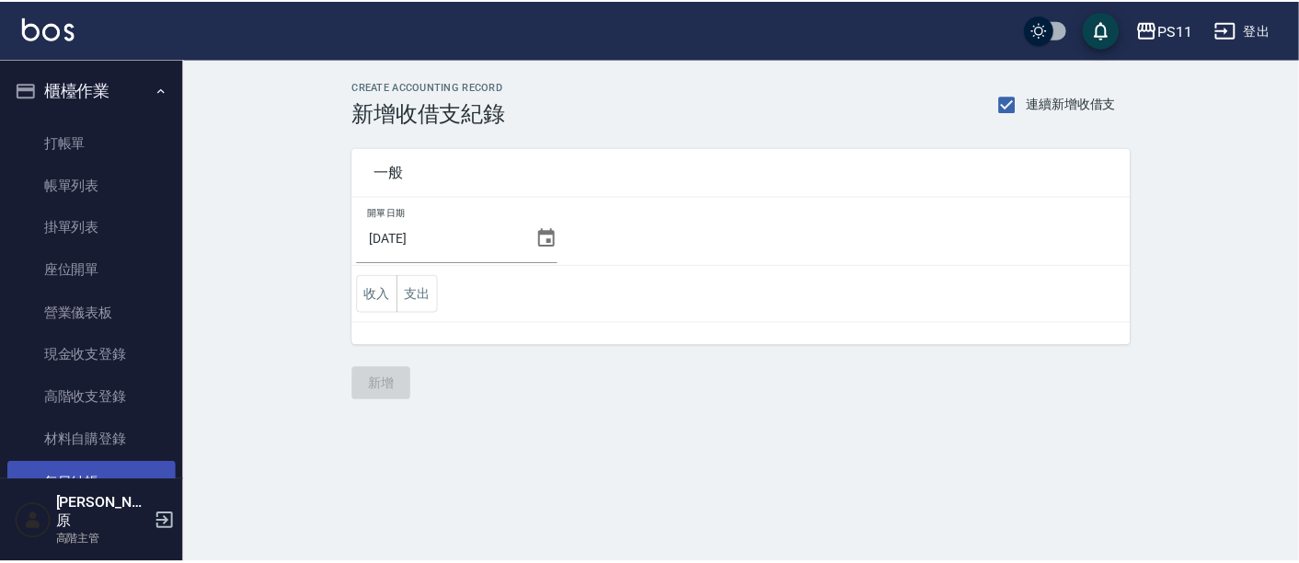
scroll to position [102, 0]
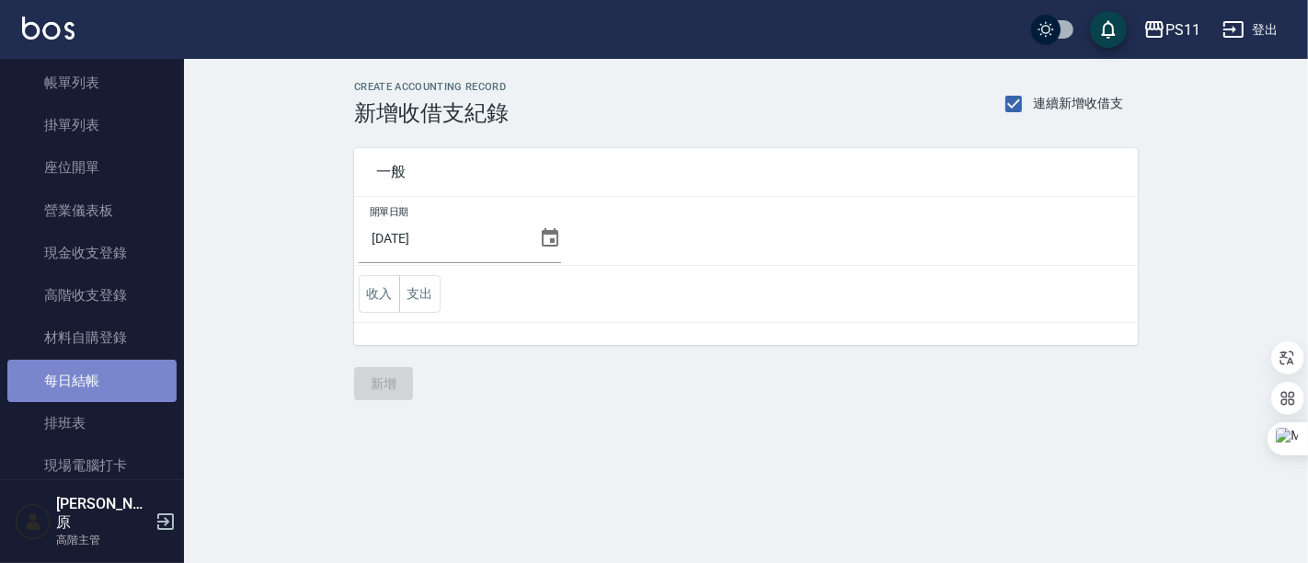
click at [99, 389] on link "每日結帳" at bounding box center [91, 381] width 169 height 42
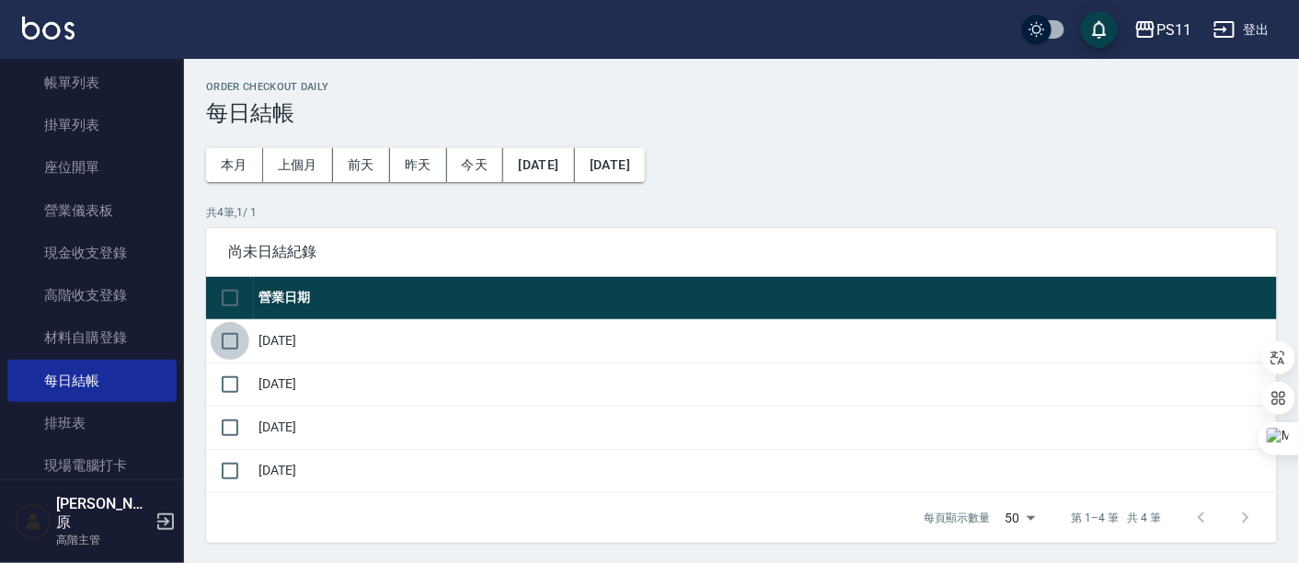
click at [240, 334] on input "checkbox" at bounding box center [230, 341] width 39 height 39
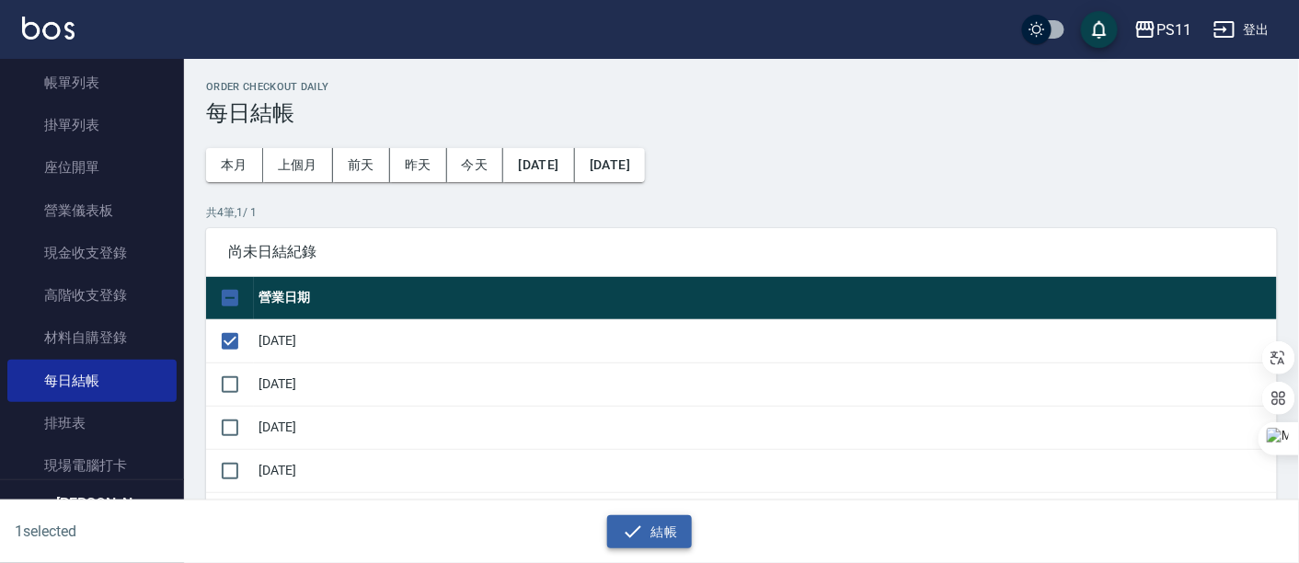
click at [667, 518] on button "結帳" at bounding box center [650, 532] width 86 height 34
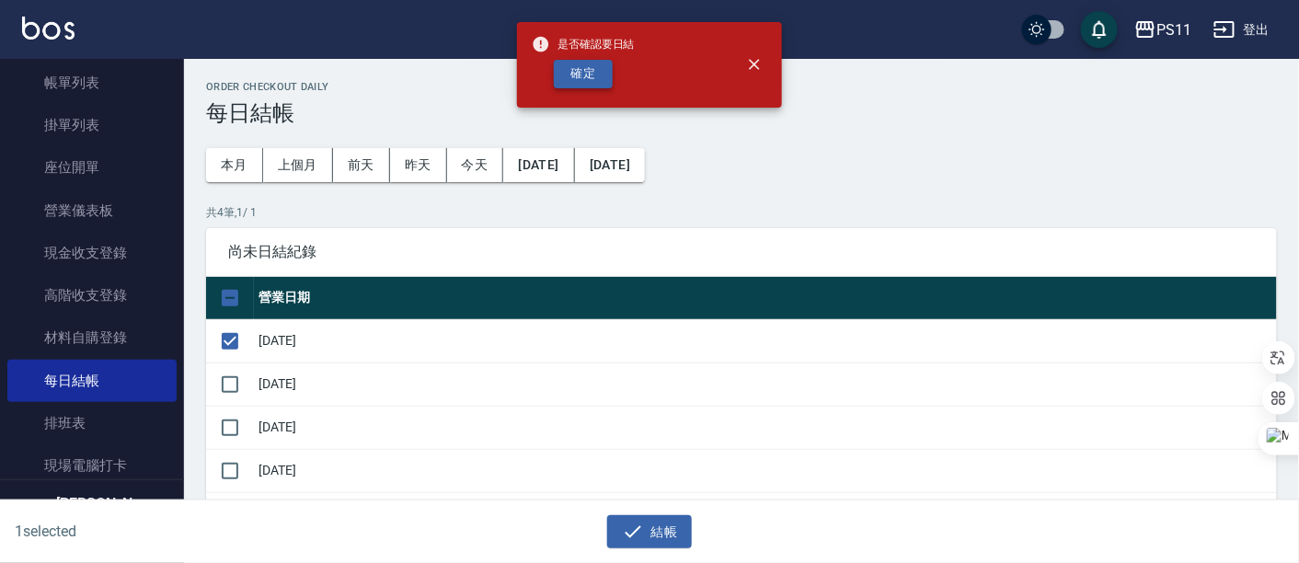
click at [571, 76] on button "確定" at bounding box center [583, 74] width 59 height 29
checkbox input "false"
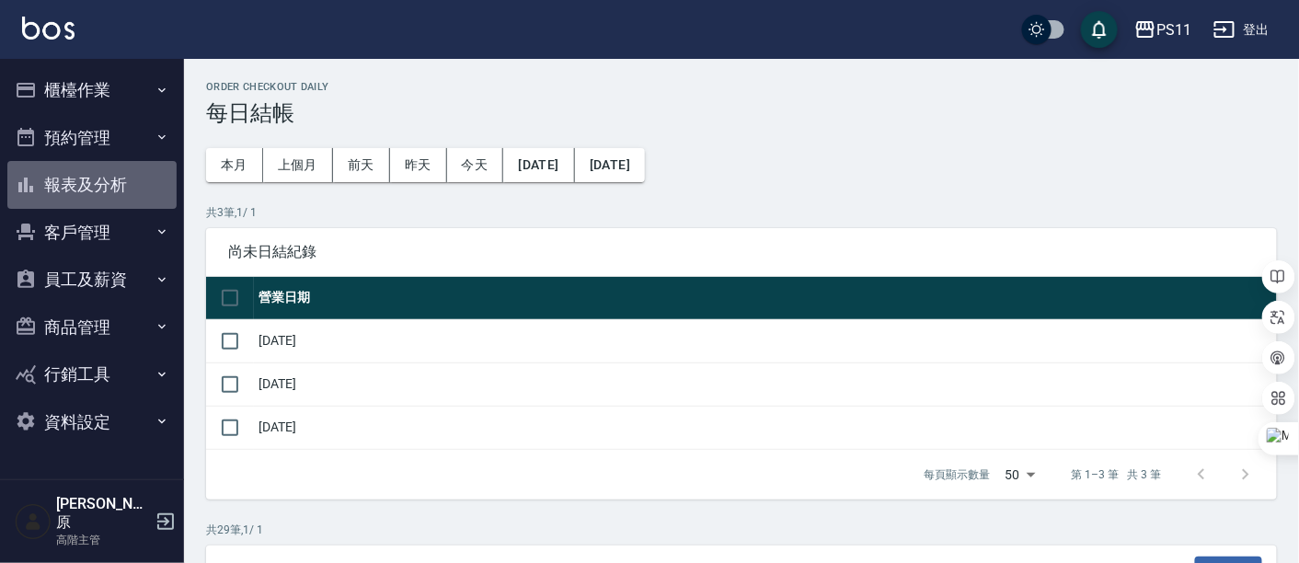
click at [76, 188] on button "報表及分析" at bounding box center [91, 185] width 169 height 48
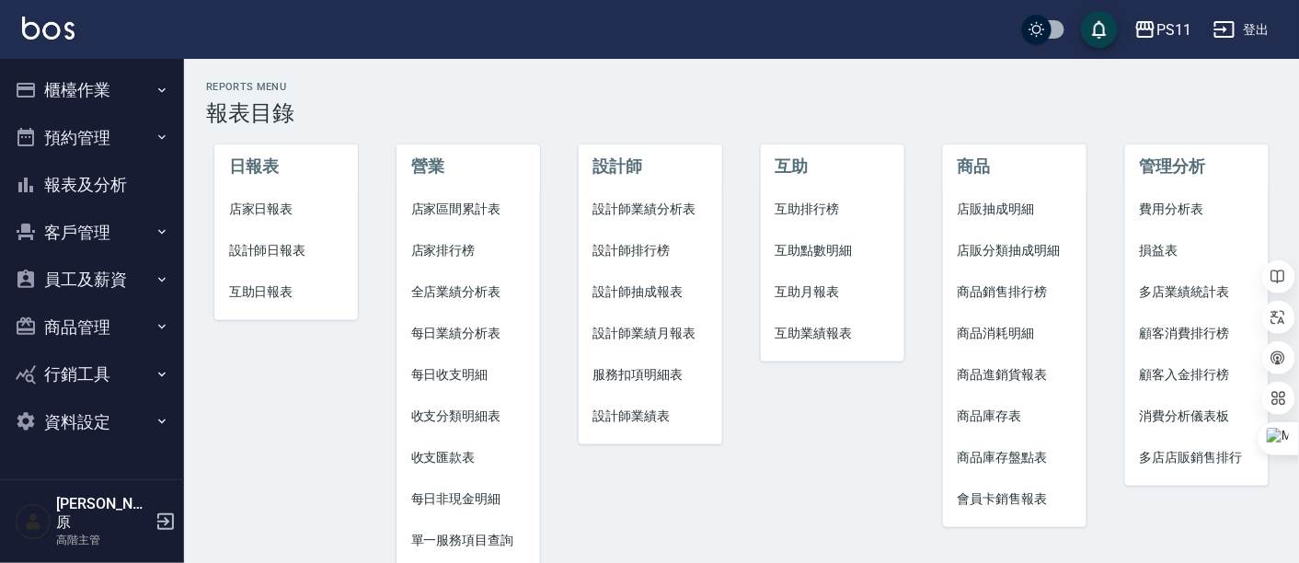
click at [1203, 213] on span "費用分析表" at bounding box center [1197, 209] width 115 height 19
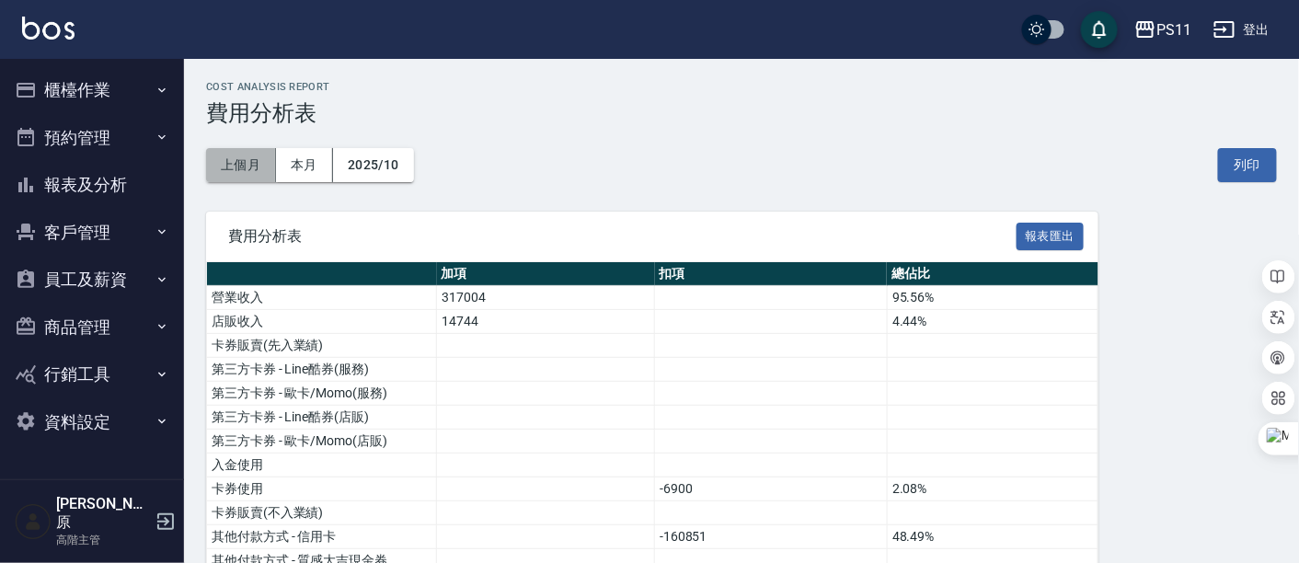
click at [255, 162] on button "上個月" at bounding box center [241, 165] width 70 height 34
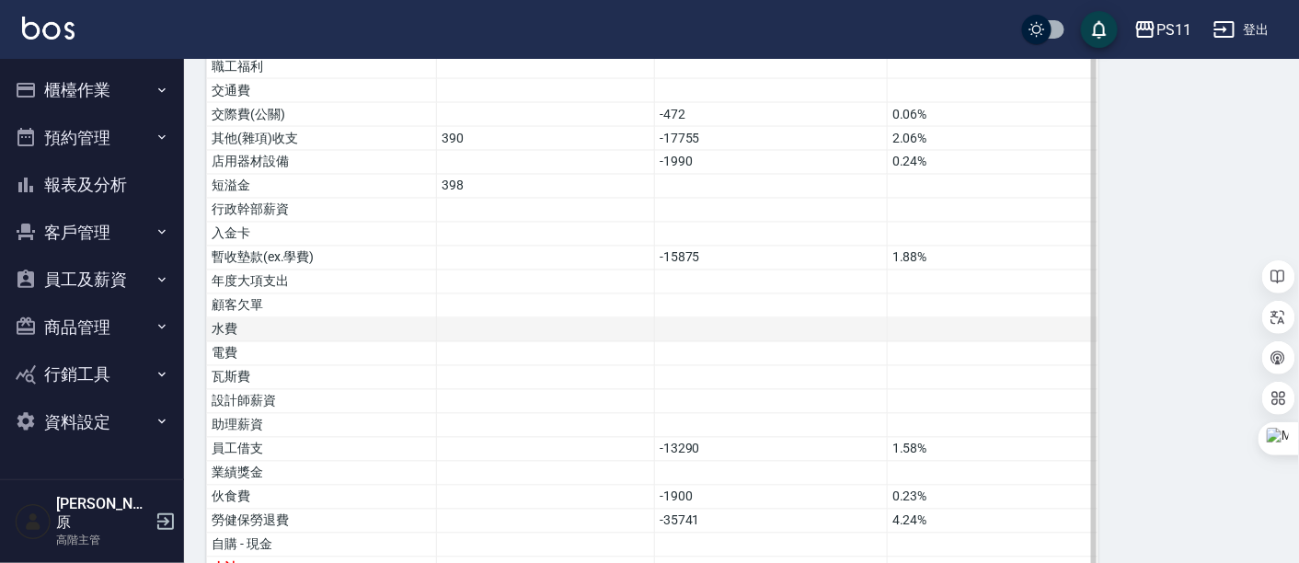
scroll to position [1019, 0]
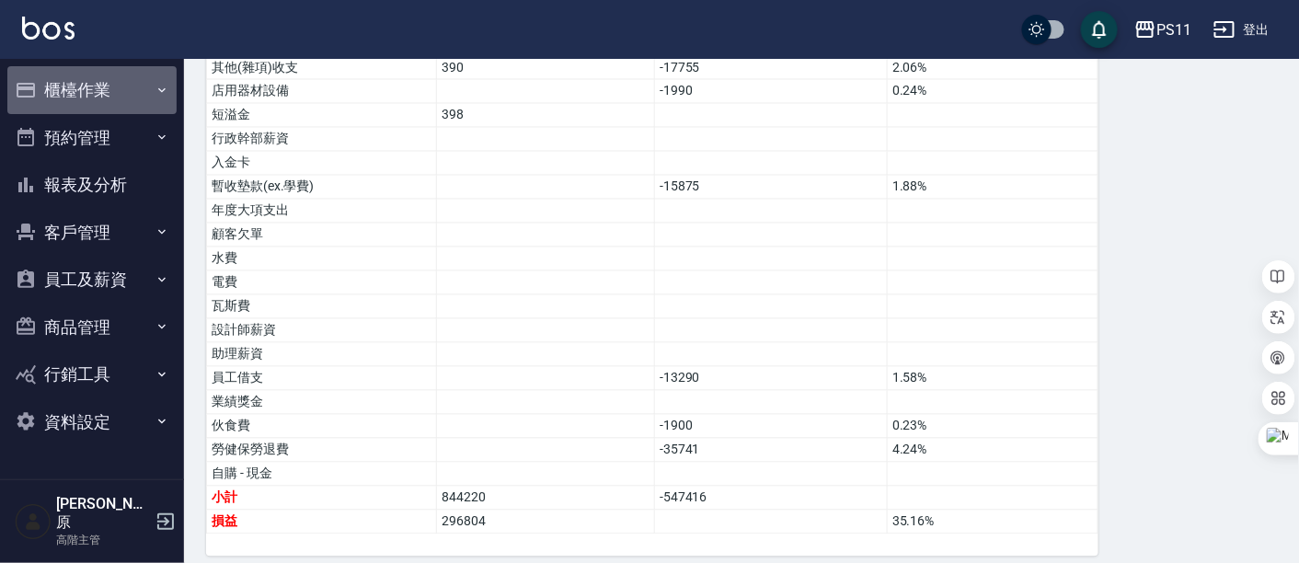
click at [99, 98] on button "櫃檯作業" at bounding box center [91, 90] width 169 height 48
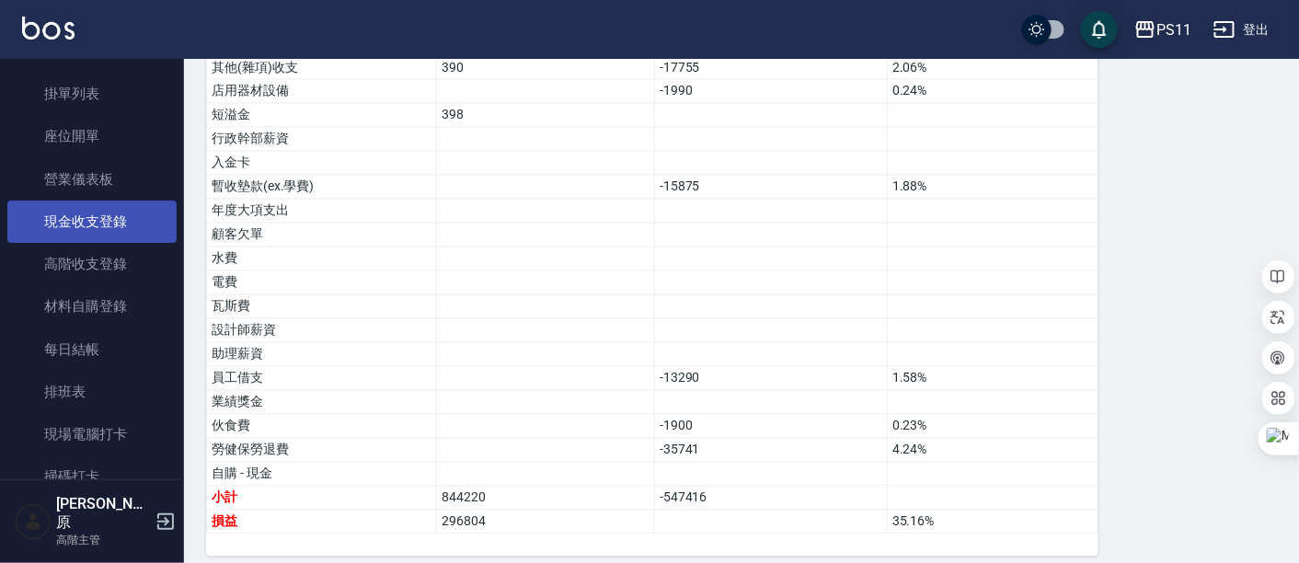
scroll to position [102, 0]
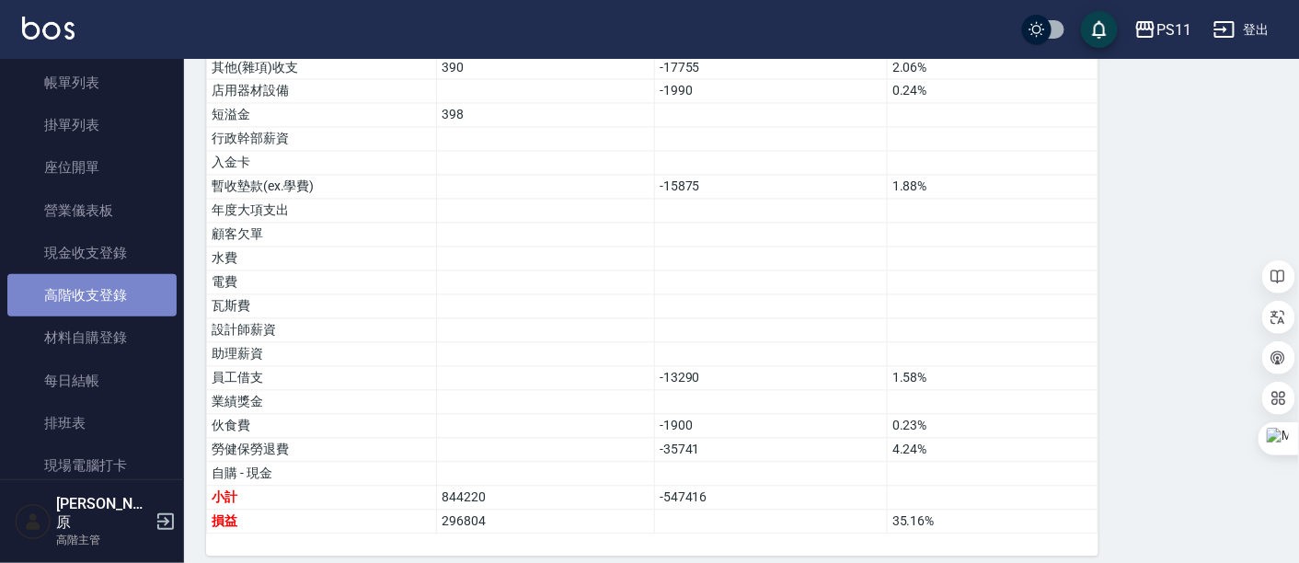
click at [117, 304] on link "高階收支登錄" at bounding box center [91, 295] width 169 height 42
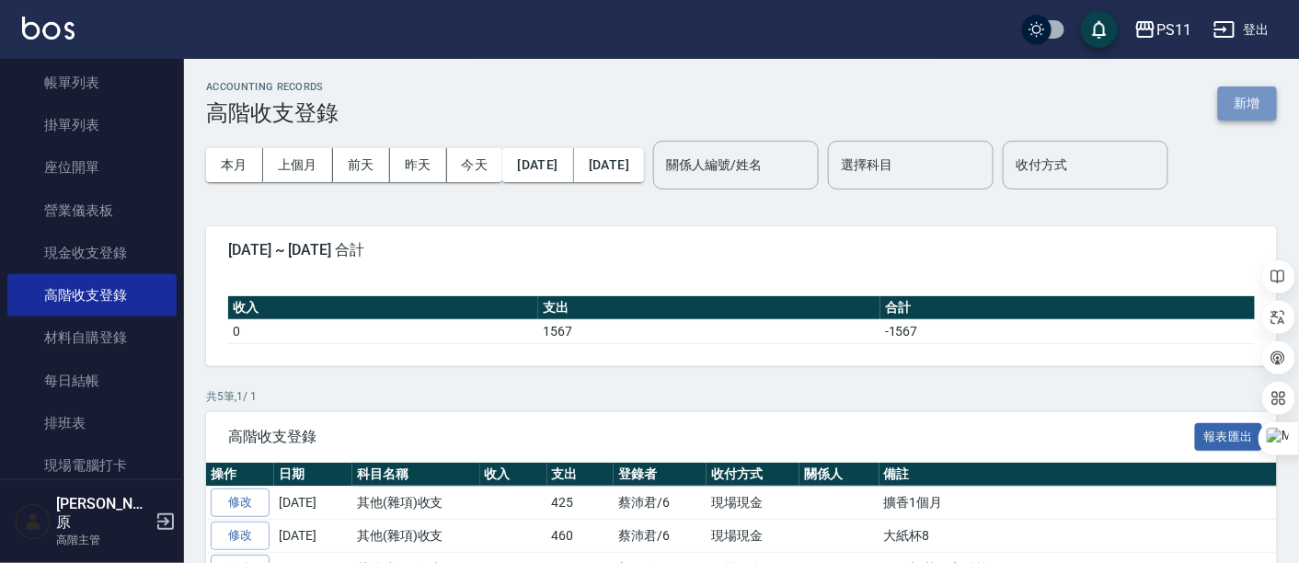
click at [1252, 117] on button "新增" at bounding box center [1247, 103] width 59 height 34
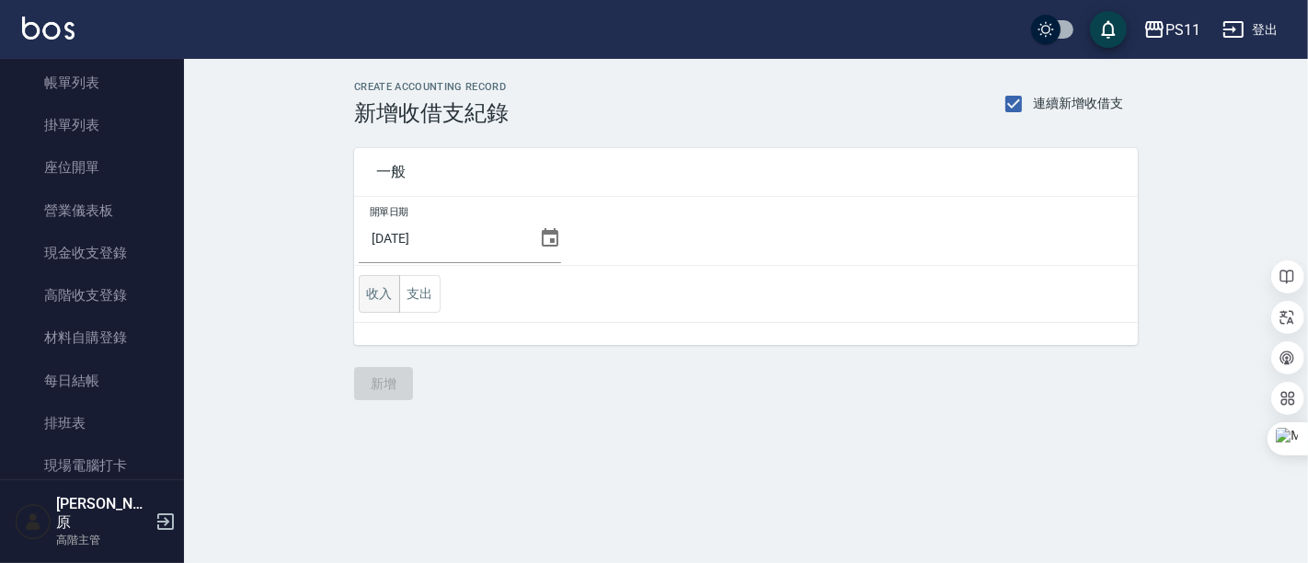
click at [386, 295] on button "收入" at bounding box center [379, 294] width 41 height 38
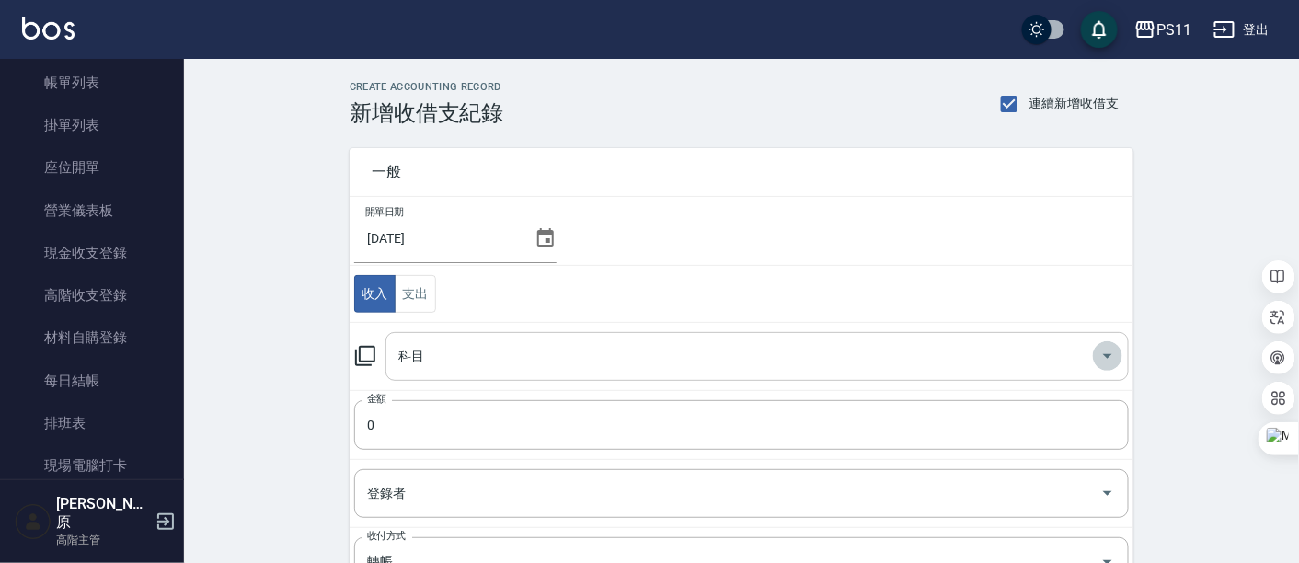
click at [1101, 351] on icon "Open" at bounding box center [1108, 356] width 22 height 22
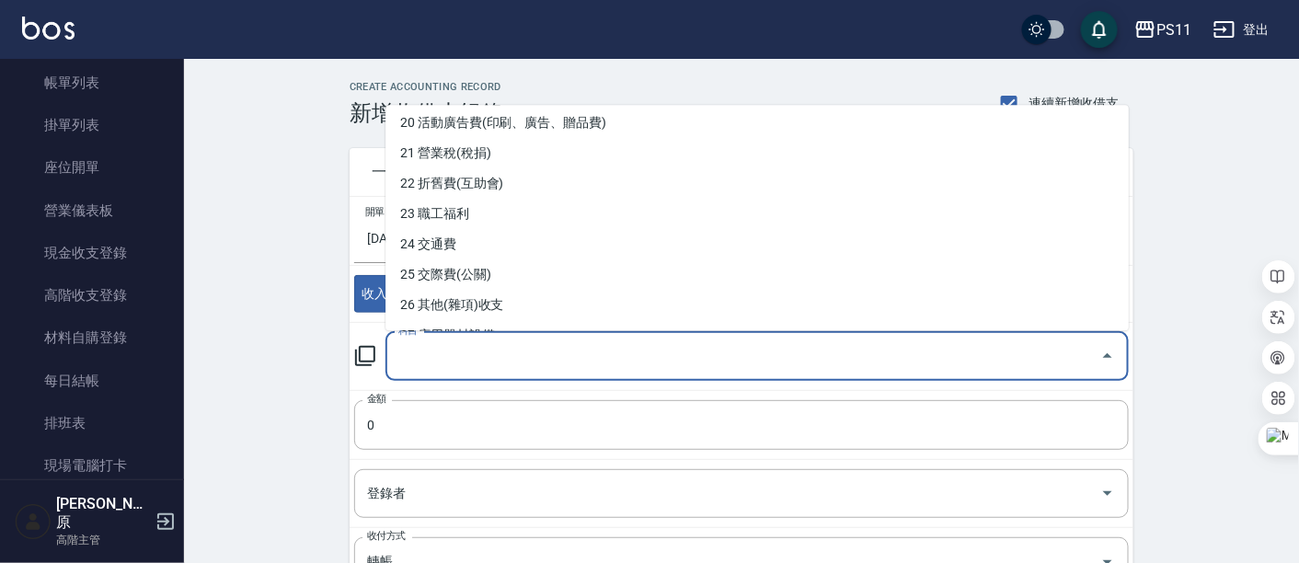
scroll to position [715, 0]
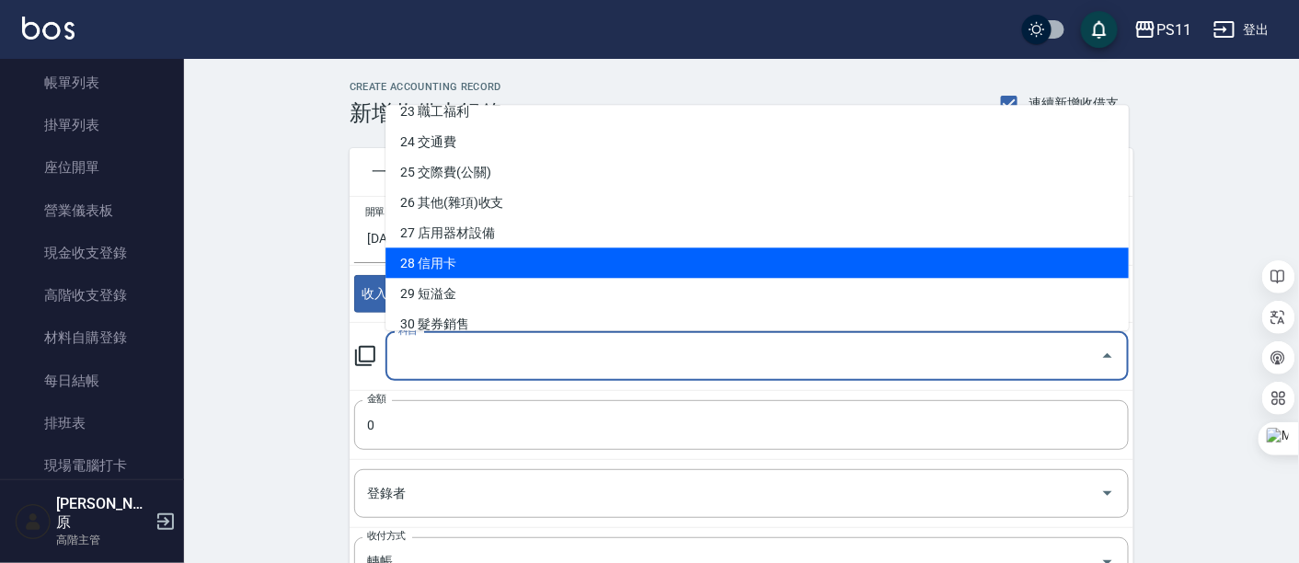
click at [476, 261] on li "28 信用卡" at bounding box center [756, 263] width 743 height 30
type input "28 信用卡"
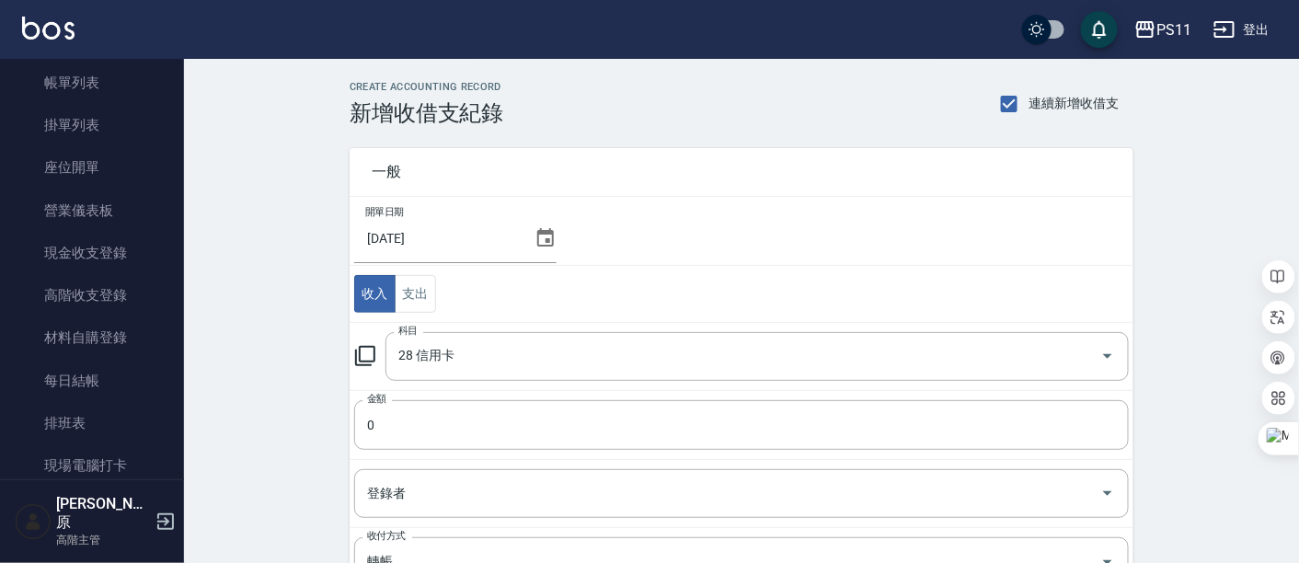
click at [537, 240] on icon at bounding box center [546, 238] width 22 height 22
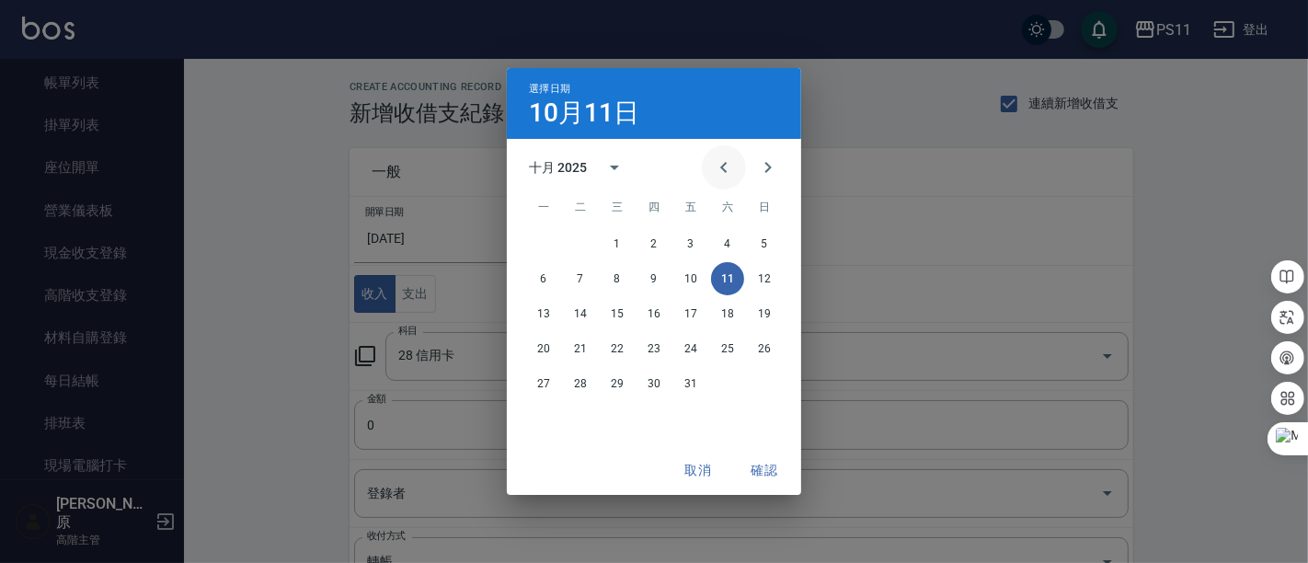
click at [714, 167] on icon "Previous month" at bounding box center [724, 167] width 22 height 22
click at [586, 314] on button "16" at bounding box center [580, 313] width 33 height 33
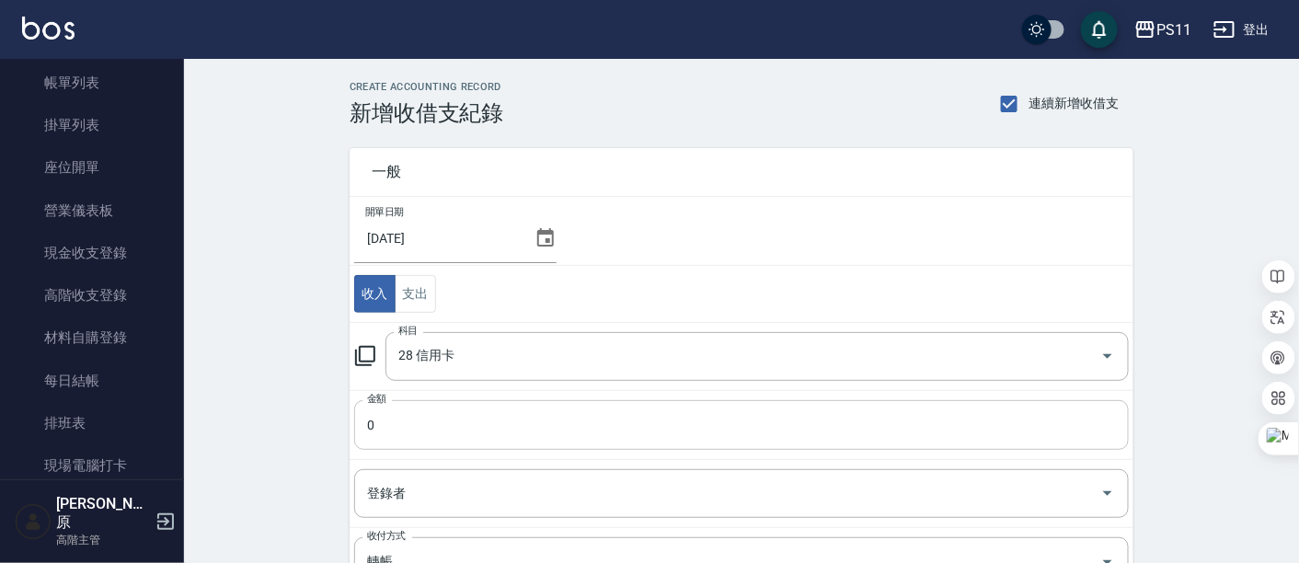
click at [528, 419] on input "0" at bounding box center [741, 425] width 775 height 50
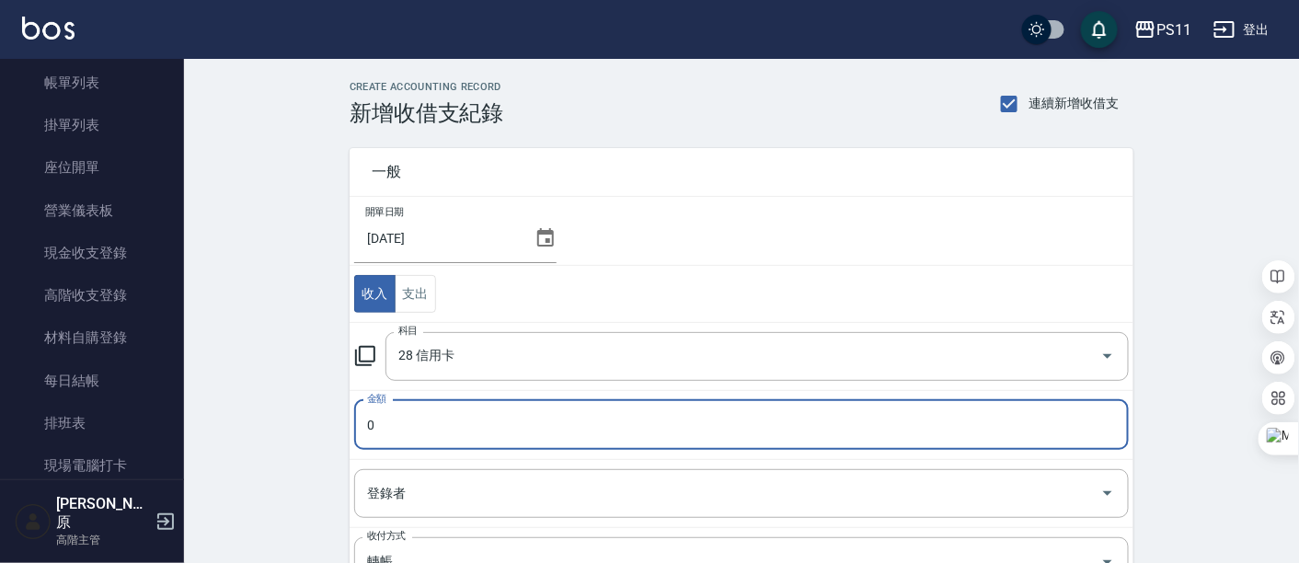
click at [367, 425] on input "0" at bounding box center [741, 425] width 775 height 50
click at [431, 421] on input "270" at bounding box center [741, 425] width 775 height 50
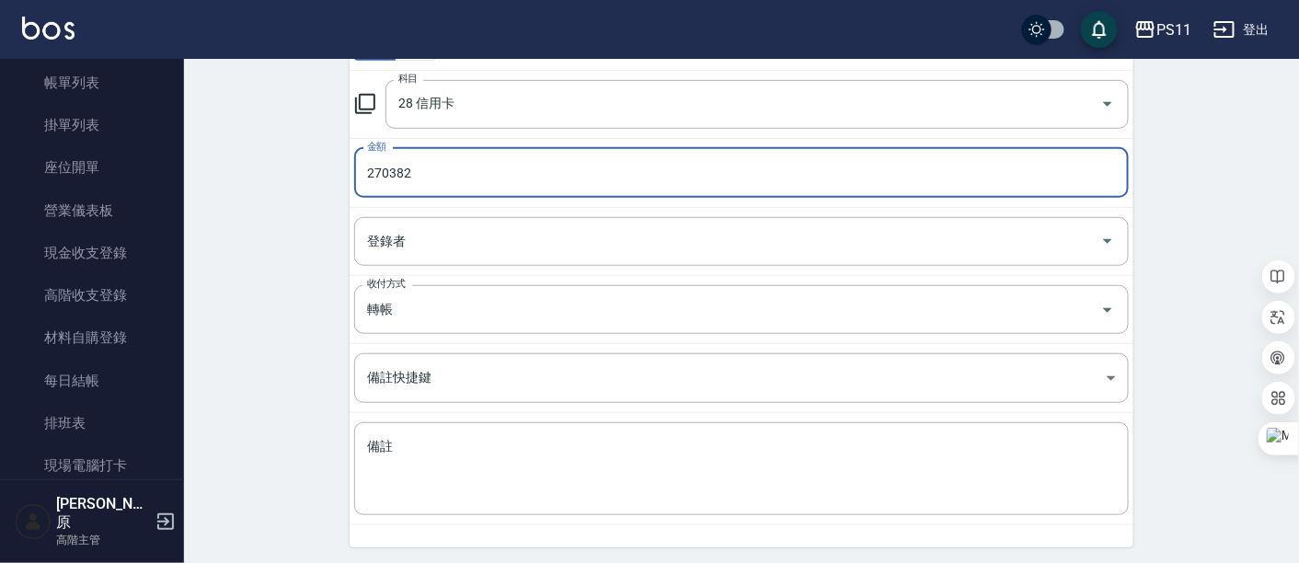
scroll to position [310, 0]
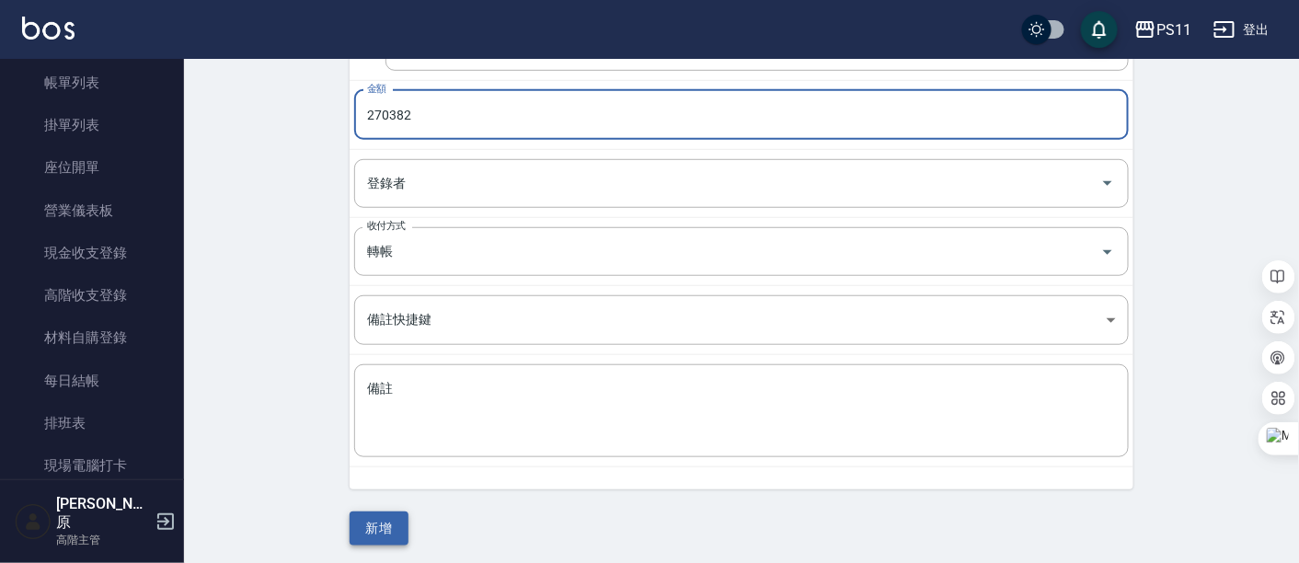
type input "270382"
click at [379, 524] on button "新增" at bounding box center [379, 529] width 59 height 34
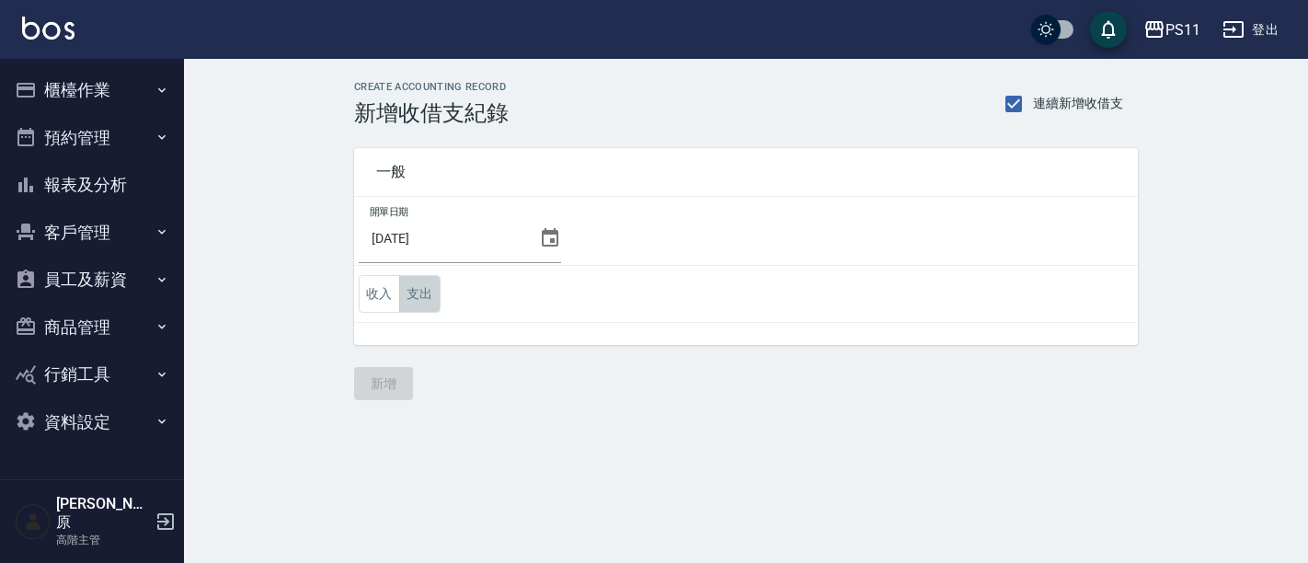
click at [408, 295] on button "支出" at bounding box center [419, 294] width 41 height 38
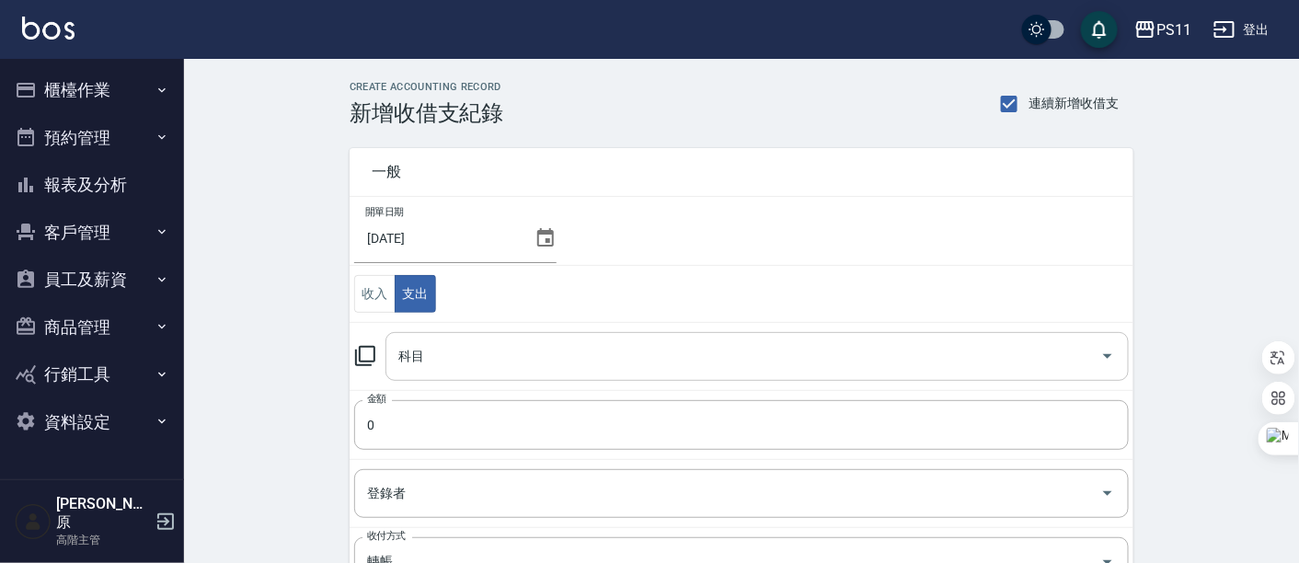
click at [1097, 356] on icon "Open" at bounding box center [1108, 356] width 22 height 22
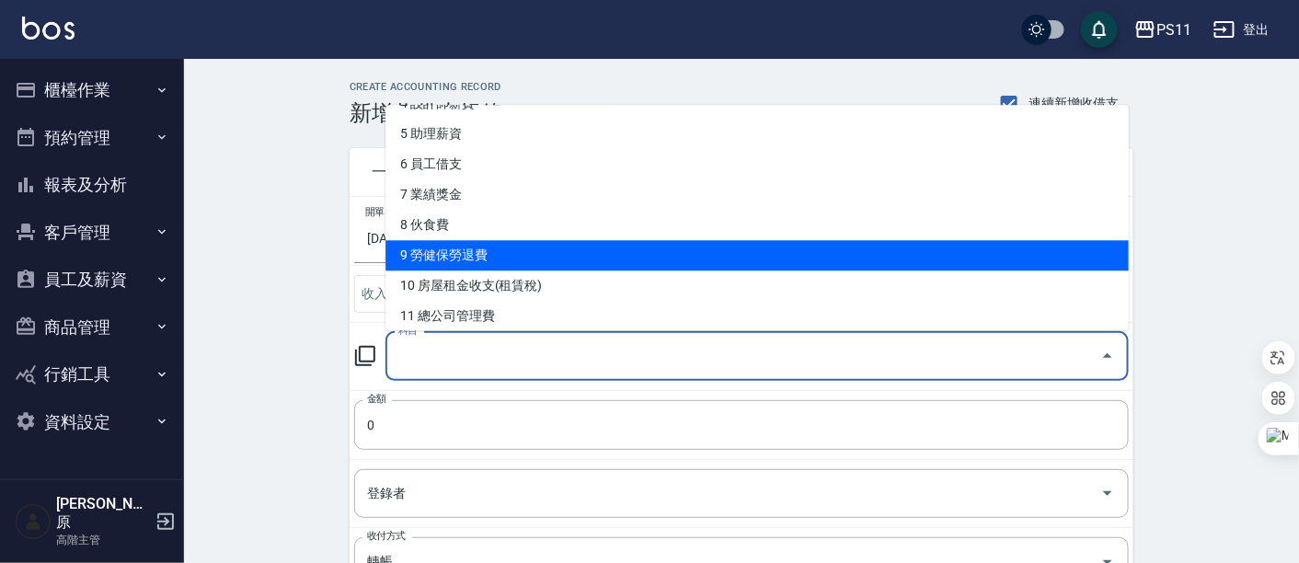
scroll to position [102, 0]
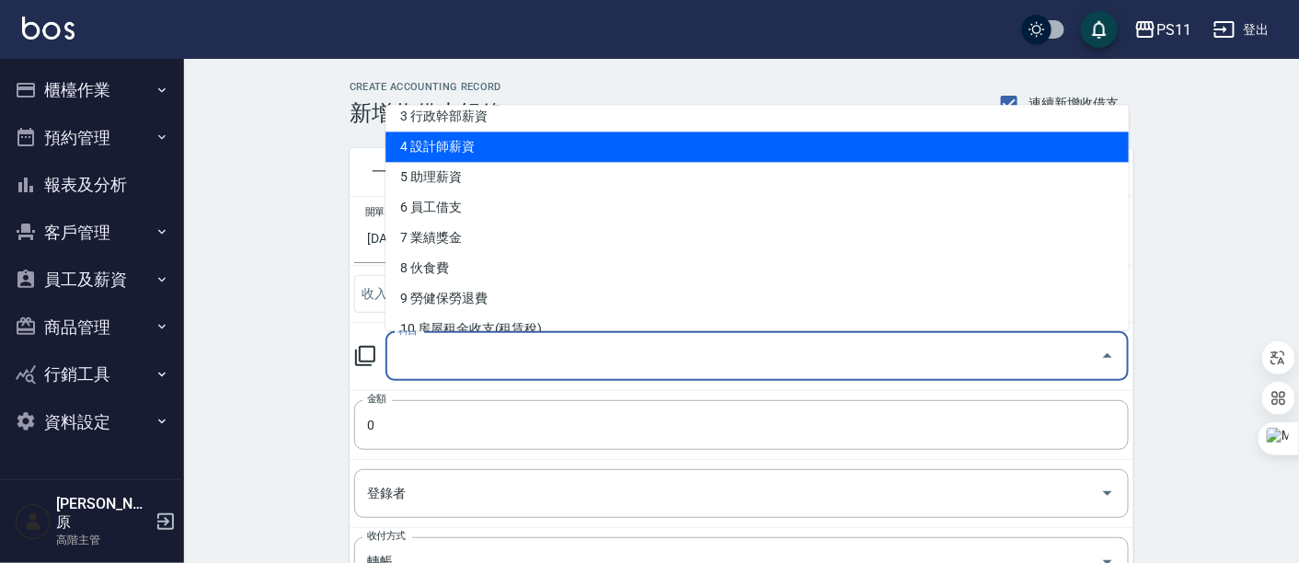
click at [501, 151] on li "4 設計師薪資" at bounding box center [756, 147] width 743 height 30
type input "4 設計師薪資"
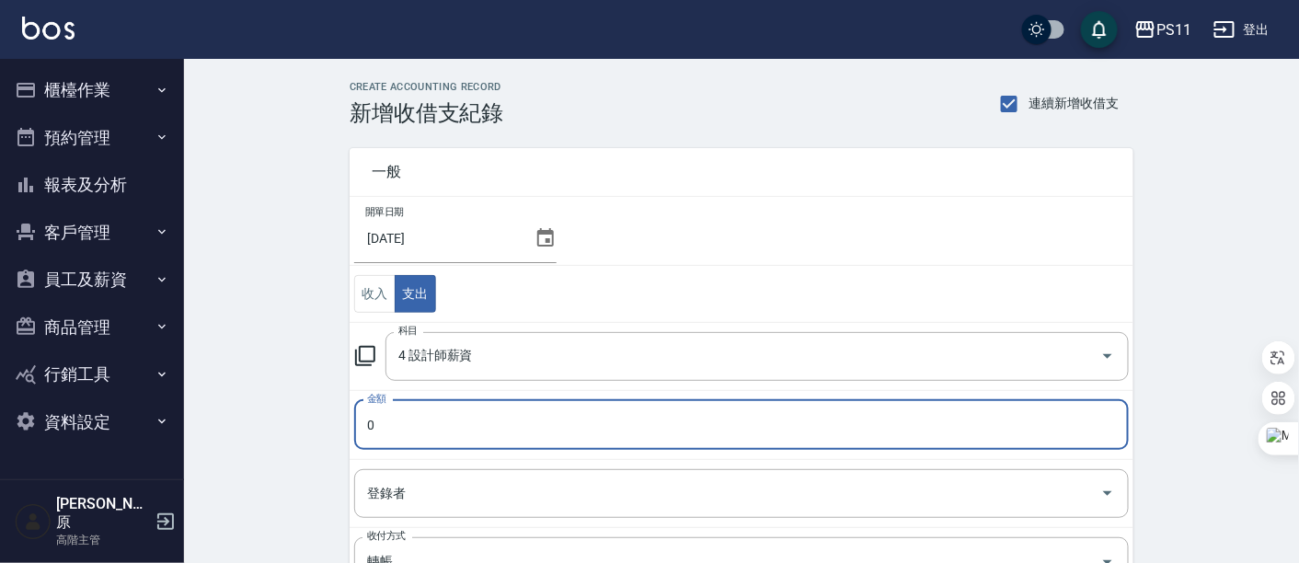
click at [535, 236] on icon at bounding box center [546, 238] width 22 height 22
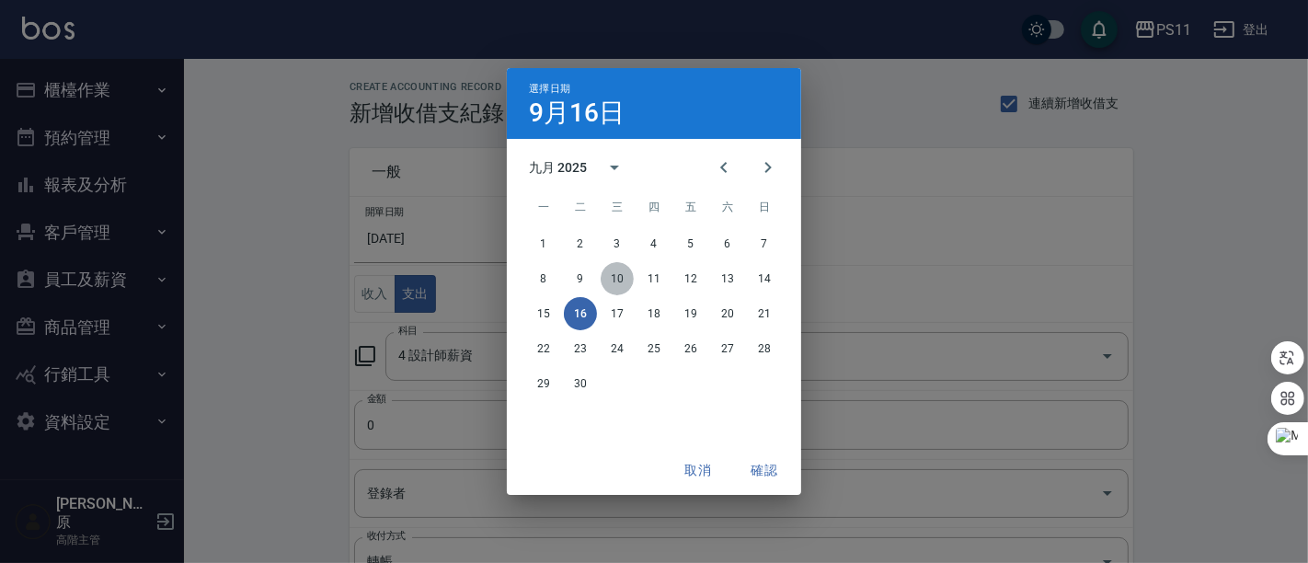
click at [615, 281] on button "10" at bounding box center [617, 278] width 33 height 33
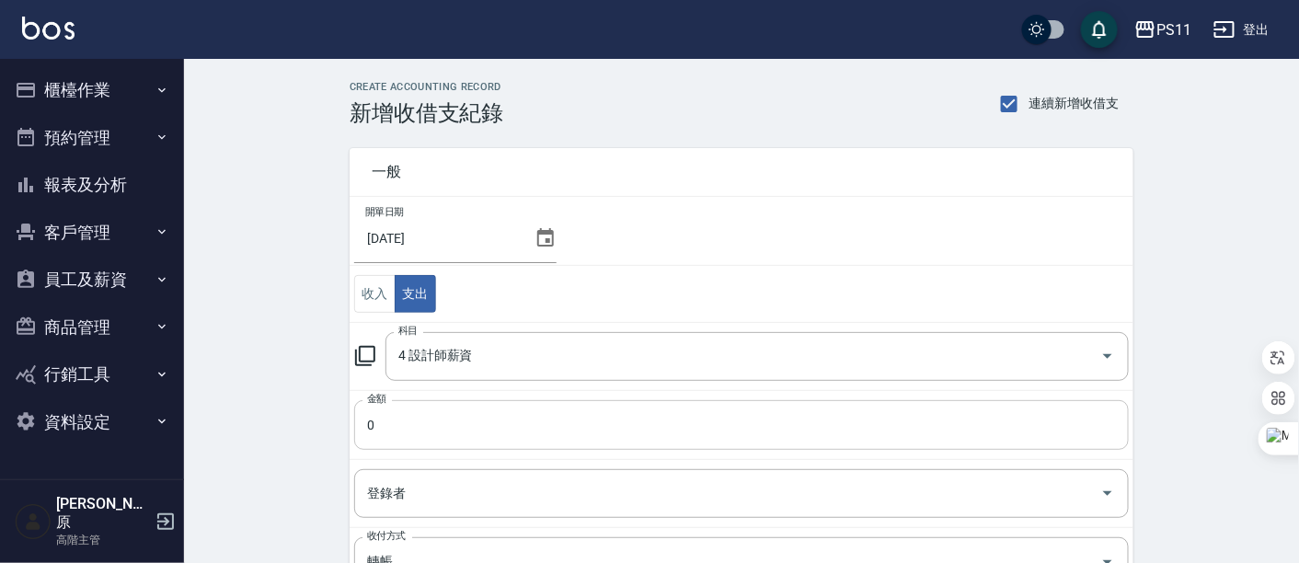
click at [406, 421] on input "0" at bounding box center [741, 425] width 775 height 50
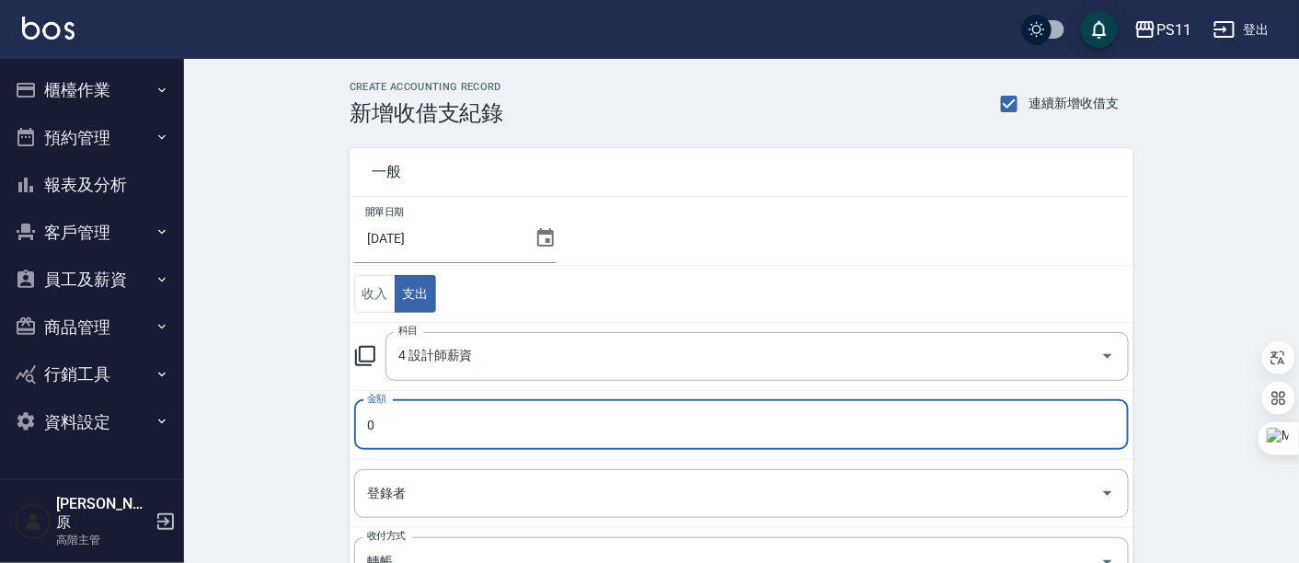
click at [357, 421] on input "0" at bounding box center [741, 425] width 775 height 50
click at [402, 421] on input "40" at bounding box center [741, 425] width 775 height 50
type input "404093"
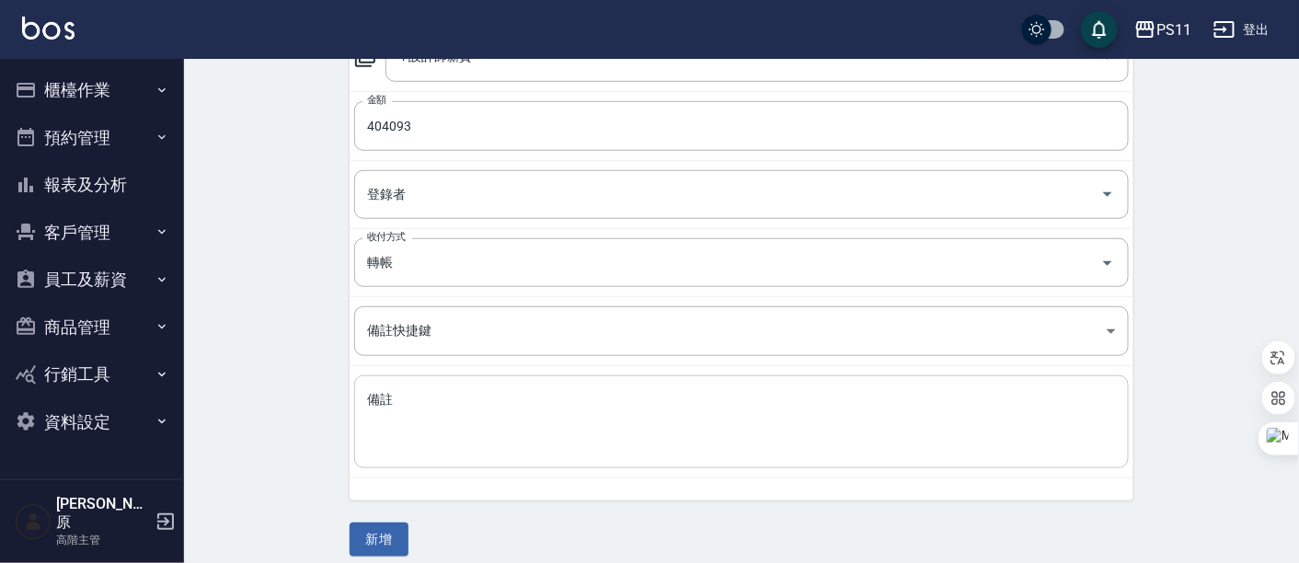
scroll to position [310, 0]
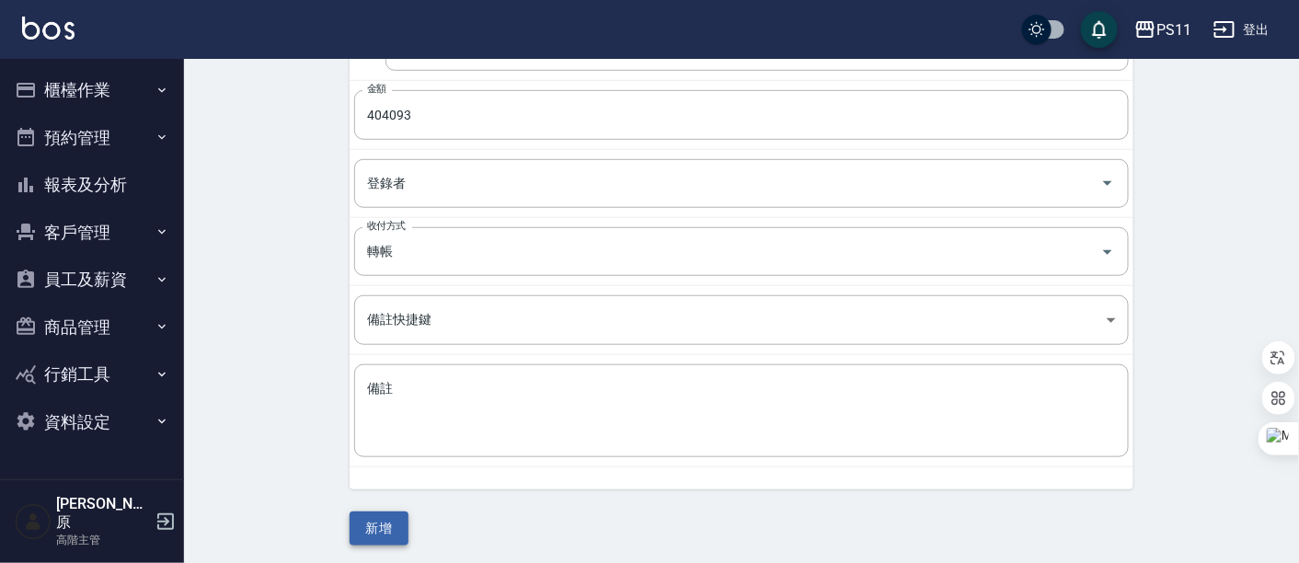
click at [368, 528] on button "新增" at bounding box center [379, 529] width 59 height 34
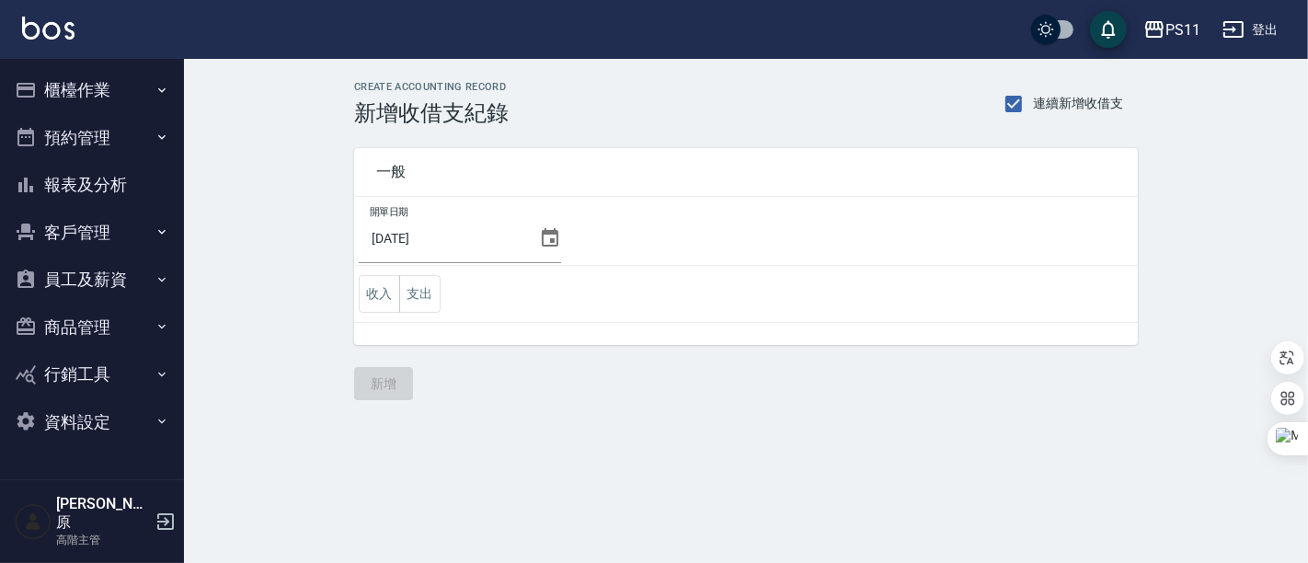
click at [97, 96] on button "櫃檯作業" at bounding box center [91, 90] width 169 height 48
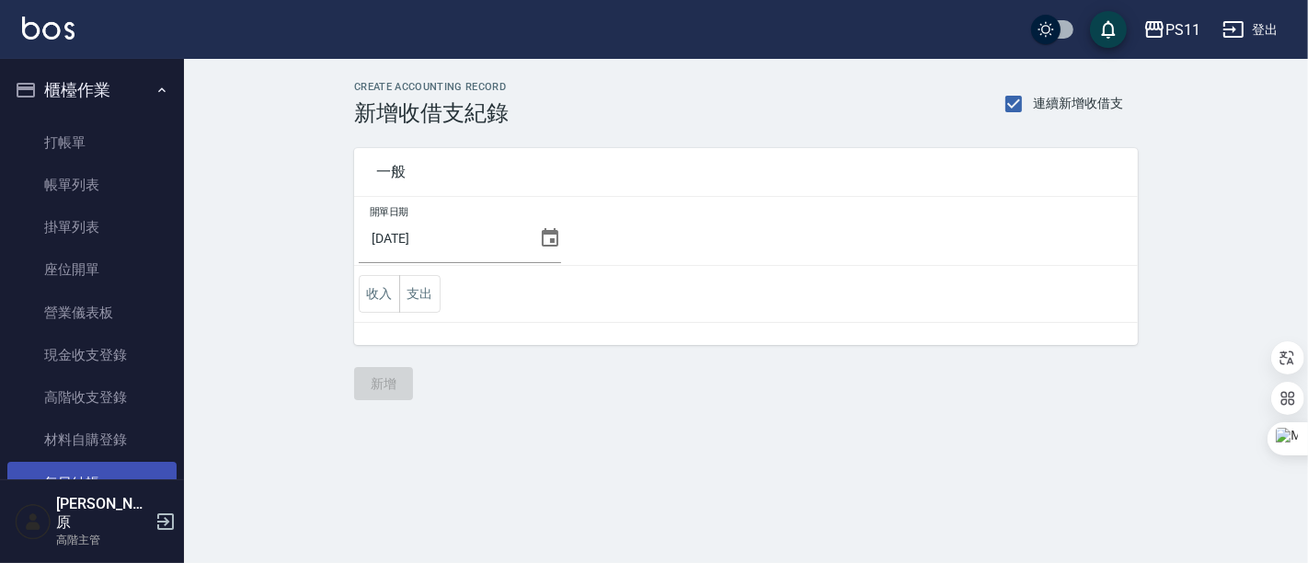
click at [105, 477] on link "每日結帳" at bounding box center [91, 483] width 169 height 42
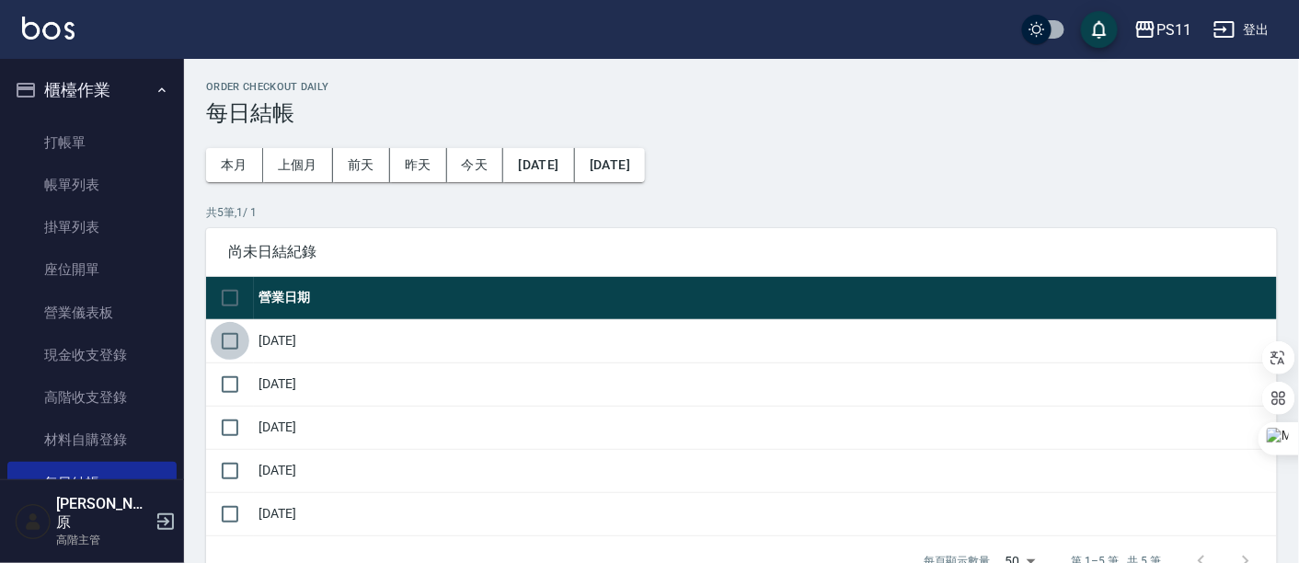
click at [234, 339] on input "checkbox" at bounding box center [230, 341] width 39 height 39
checkbox input "true"
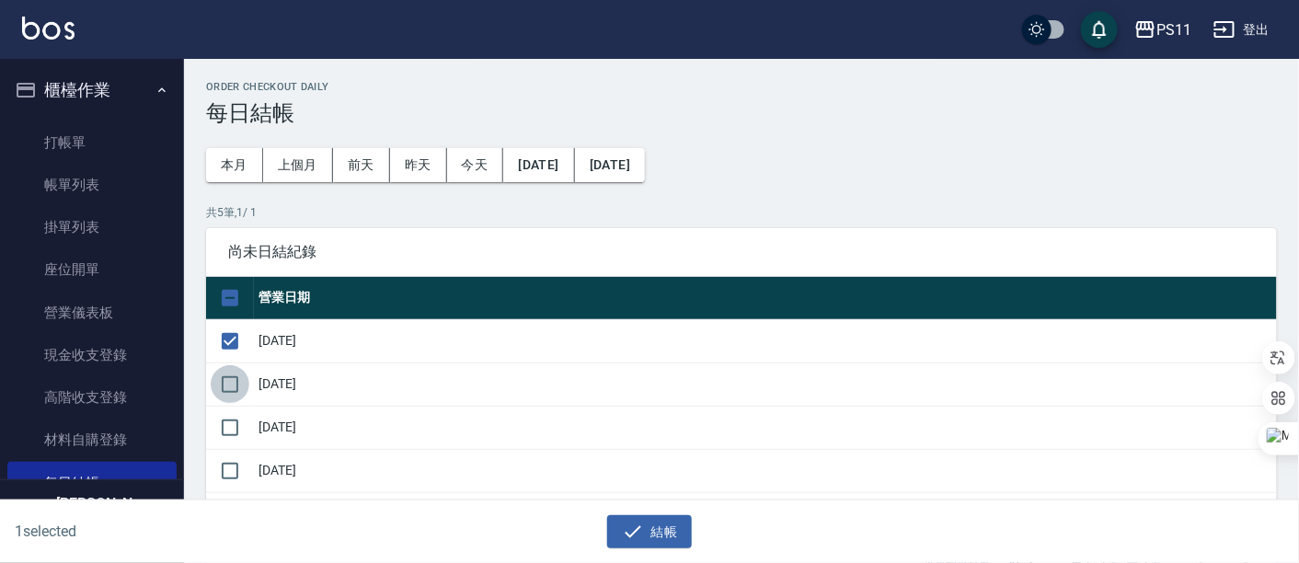
click at [231, 382] on input "checkbox" at bounding box center [230, 384] width 39 height 39
checkbox input "true"
click at [636, 529] on icon "button" at bounding box center [633, 531] width 17 height 12
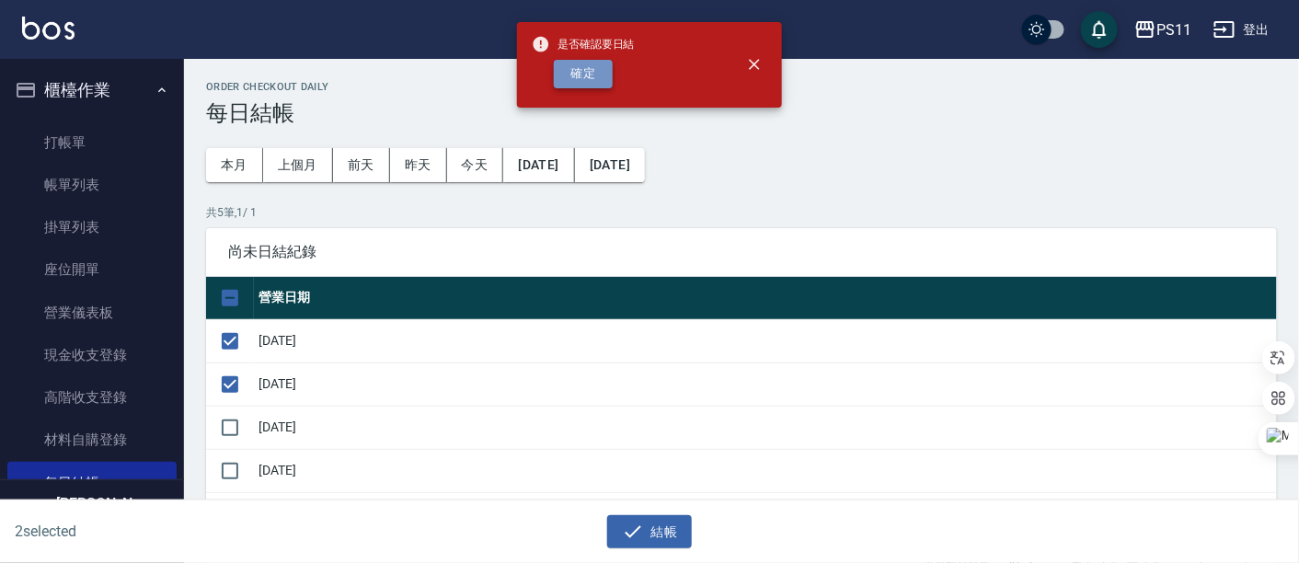
click at [576, 72] on button "確定" at bounding box center [583, 74] width 59 height 29
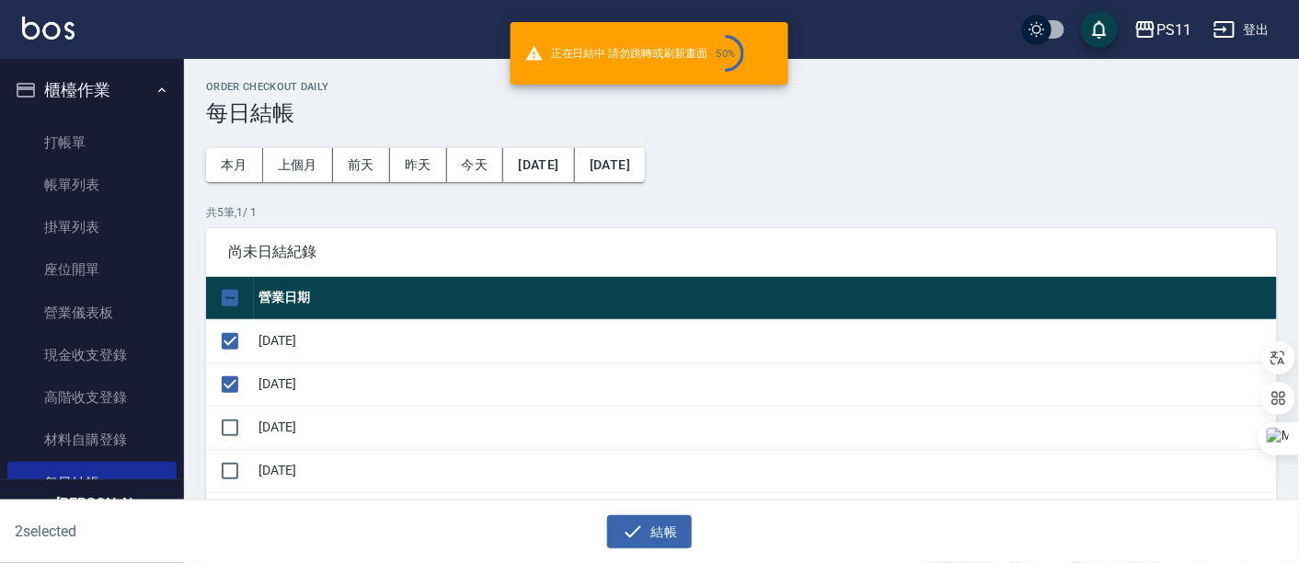
checkbox input "false"
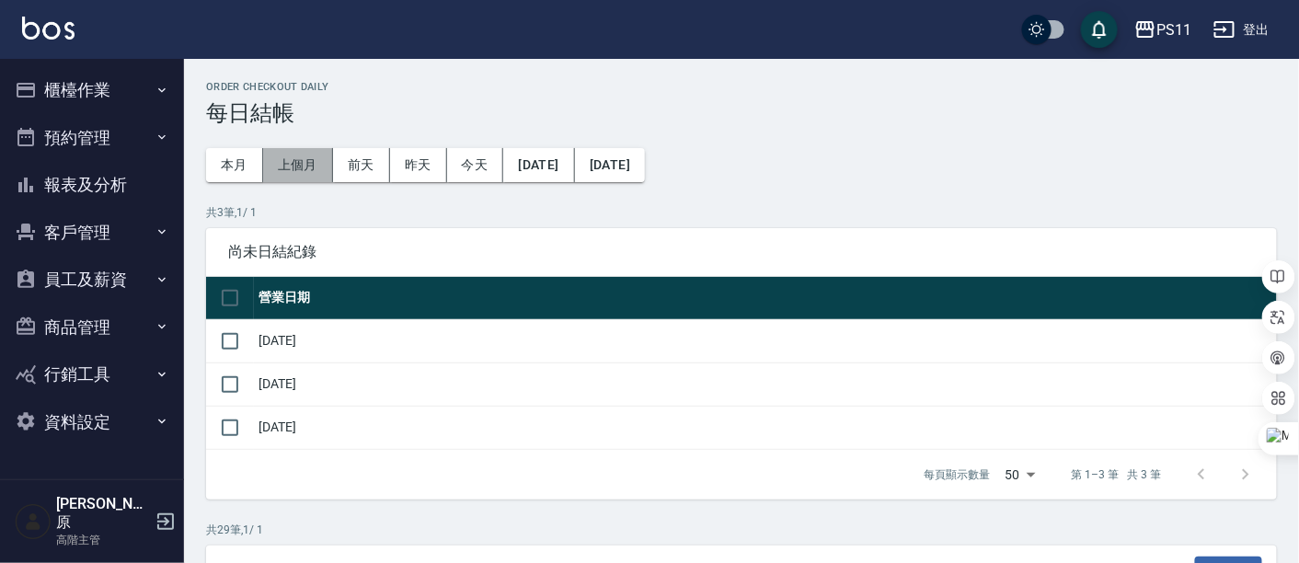
click at [294, 173] on button "上個月" at bounding box center [298, 165] width 70 height 34
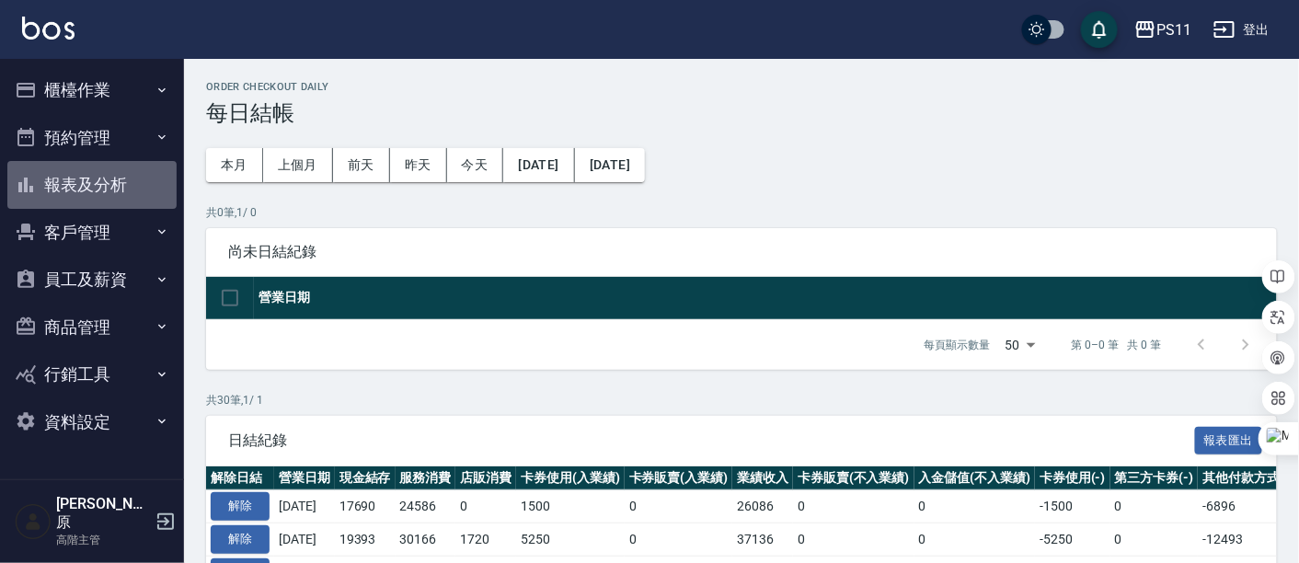
click at [131, 190] on button "報表及分析" at bounding box center [91, 185] width 169 height 48
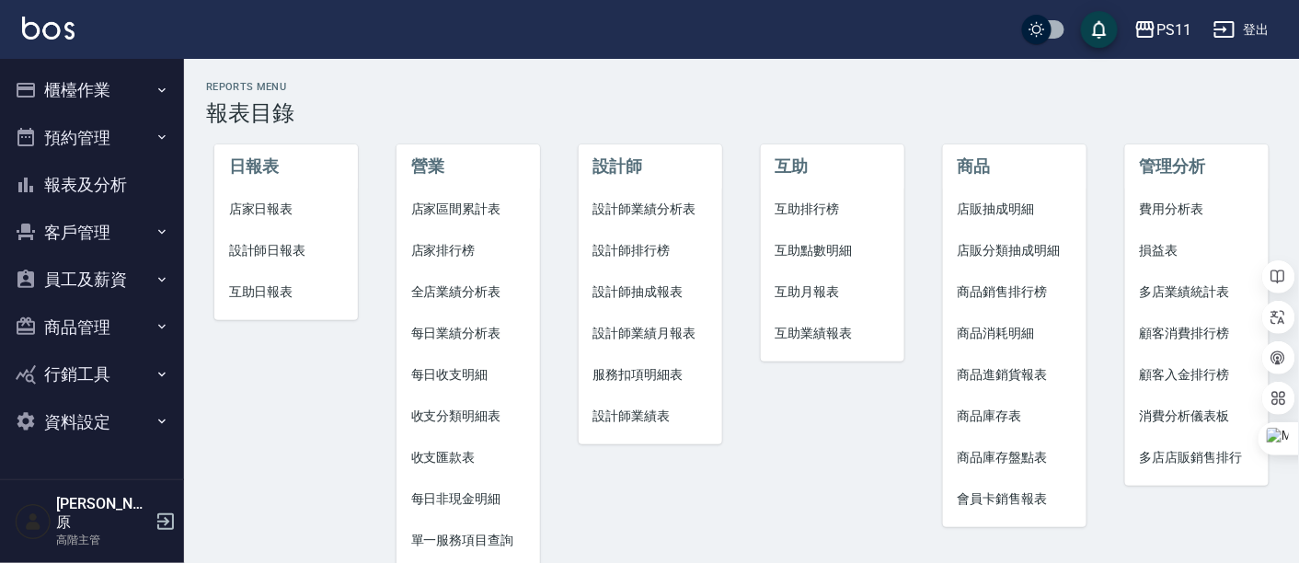
click at [1235, 207] on span "費用分析表" at bounding box center [1197, 209] width 115 height 19
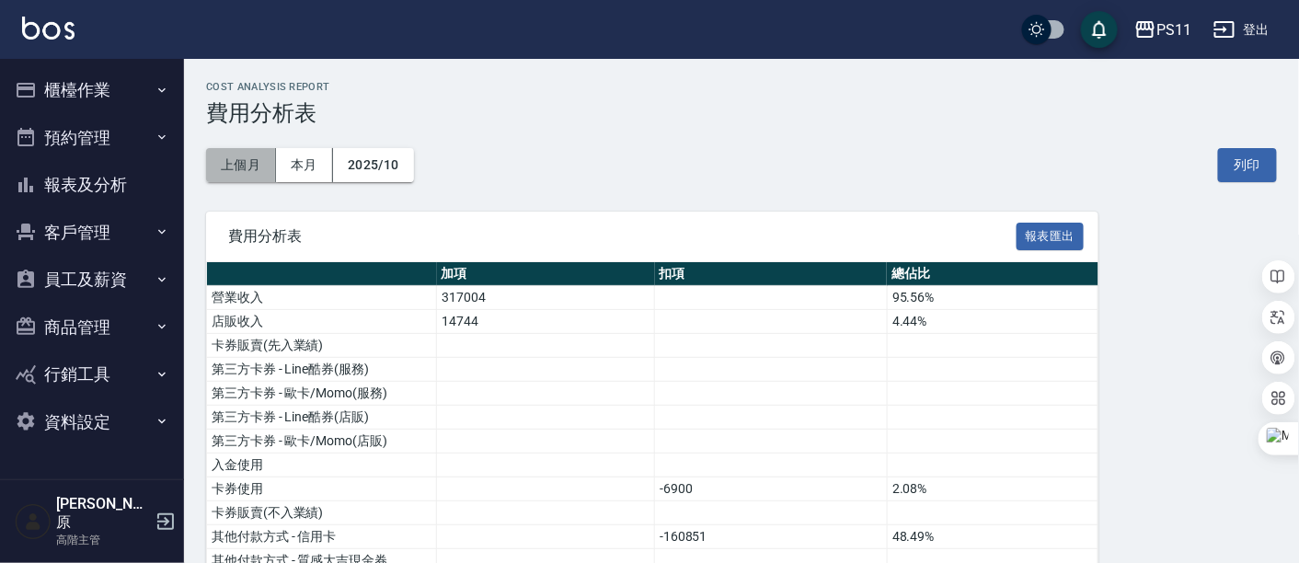
click at [258, 169] on button "上個月" at bounding box center [241, 165] width 70 height 34
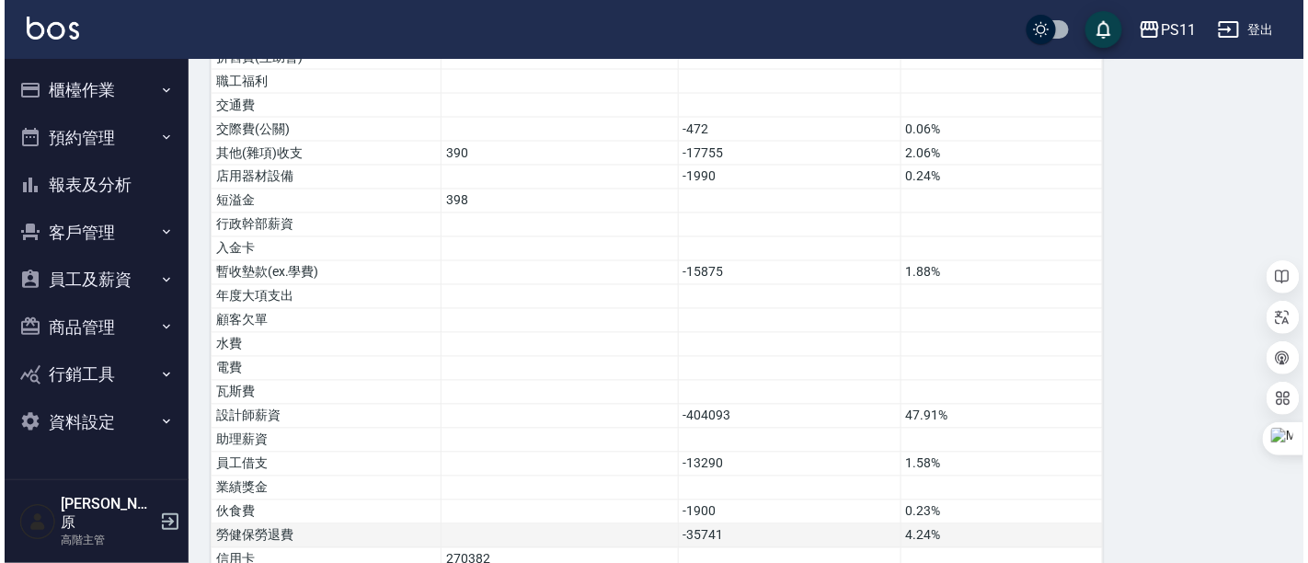
scroll to position [1043, 0]
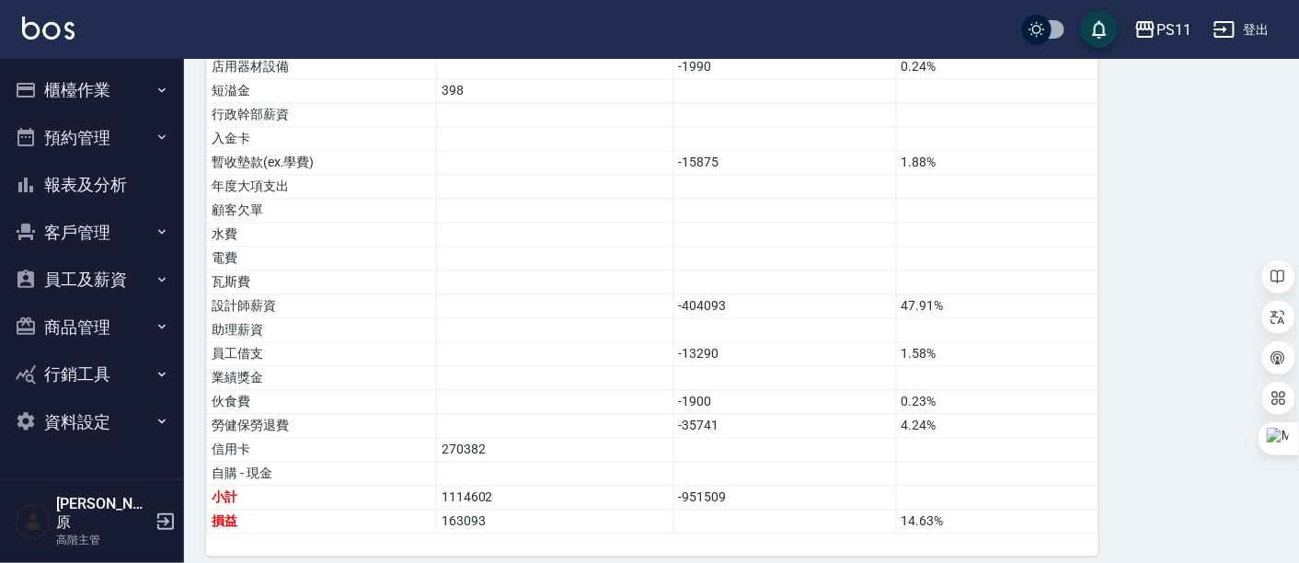
click at [1159, 18] on div "PS11" at bounding box center [1173, 29] width 35 height 23
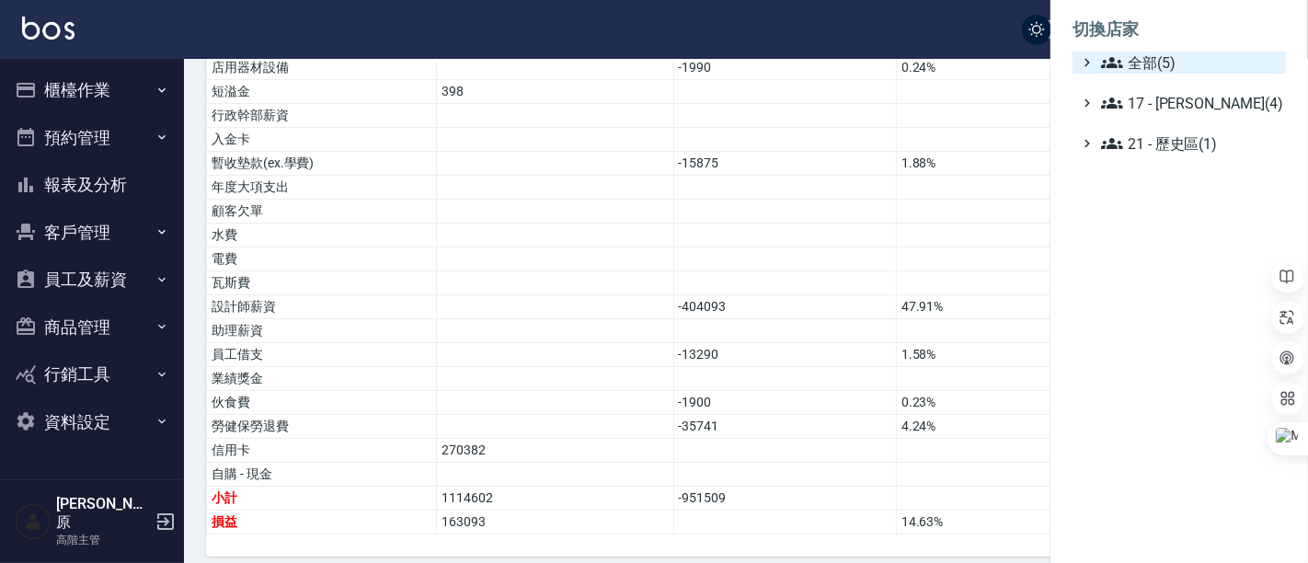
click at [1179, 56] on span "全部(5)" at bounding box center [1190, 63] width 178 height 22
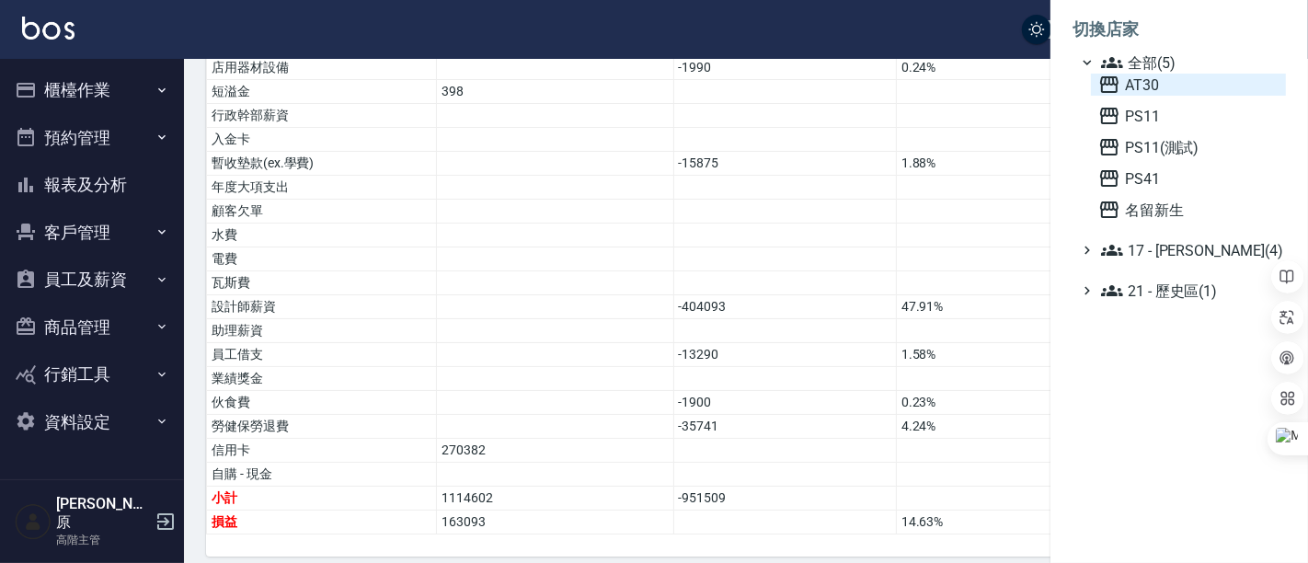
click at [1179, 77] on span "AT30" at bounding box center [1189, 85] width 180 height 22
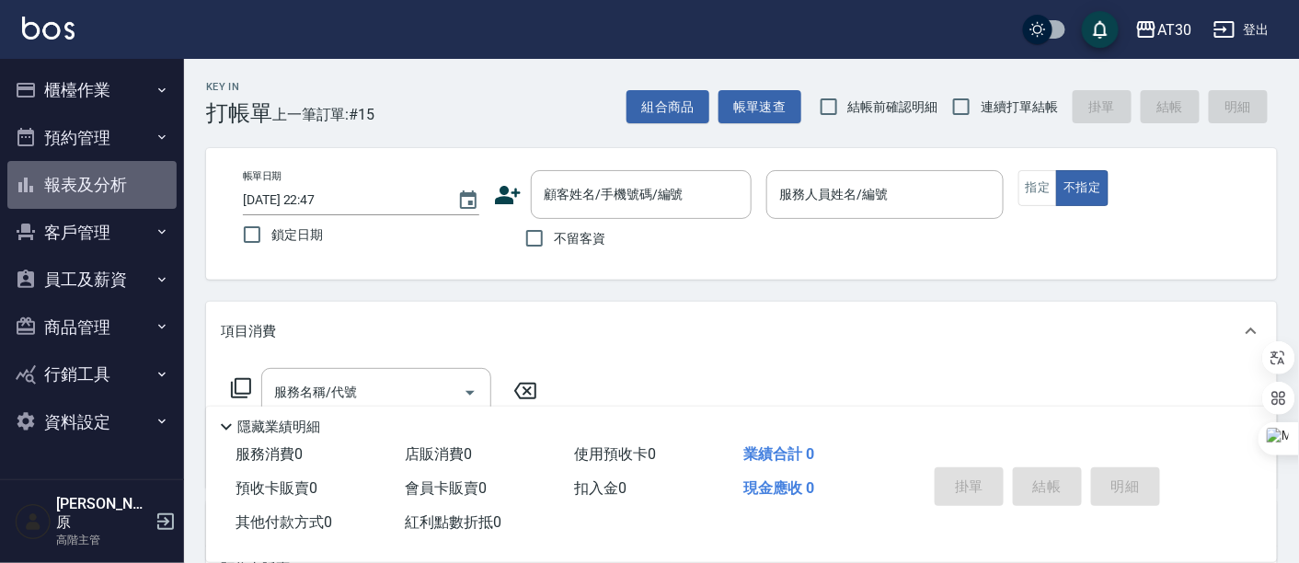
click at [101, 178] on button "報表及分析" at bounding box center [91, 185] width 169 height 48
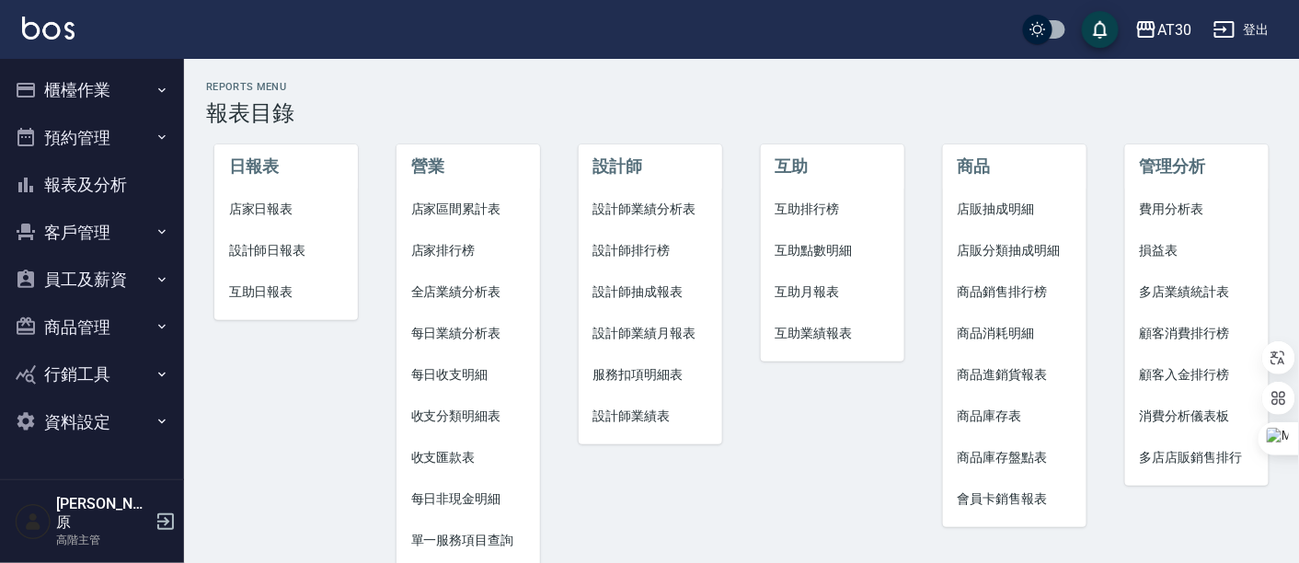
click at [483, 445] on li "收支匯款表" at bounding box center [469, 457] width 144 height 41
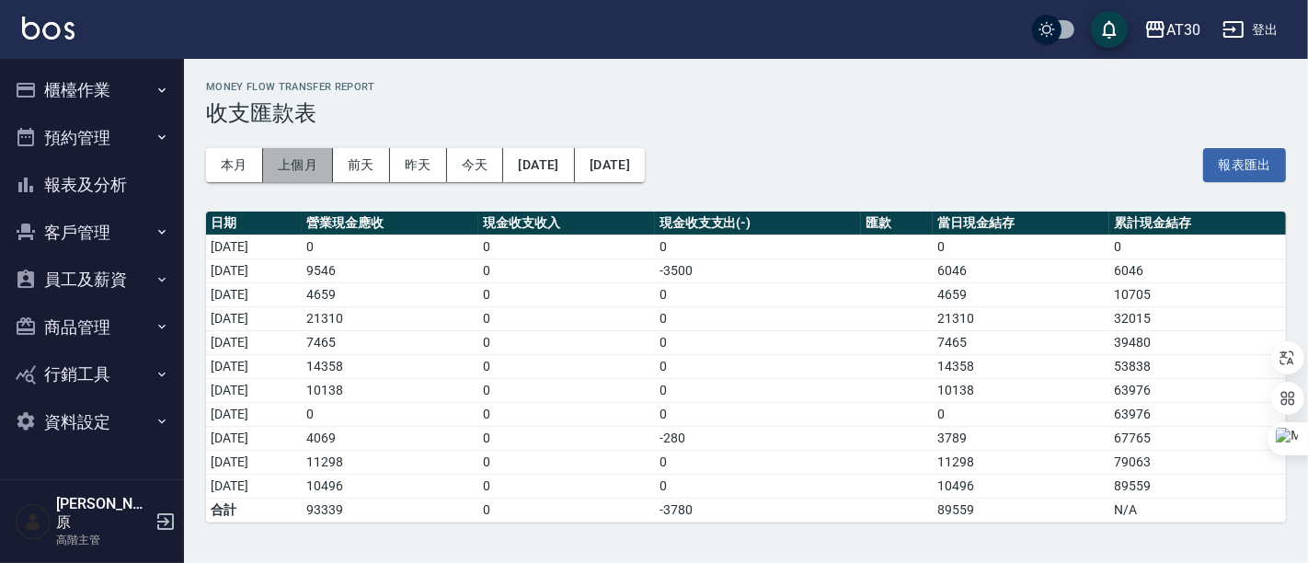
click at [290, 172] on button "上個月" at bounding box center [298, 165] width 70 height 34
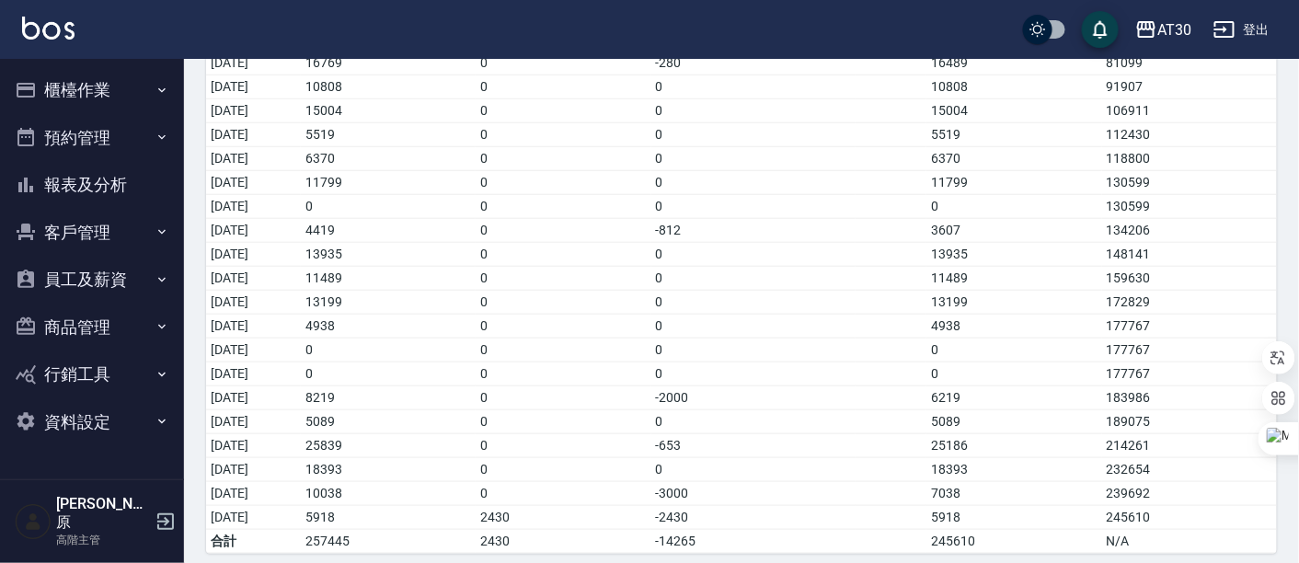
scroll to position [426, 0]
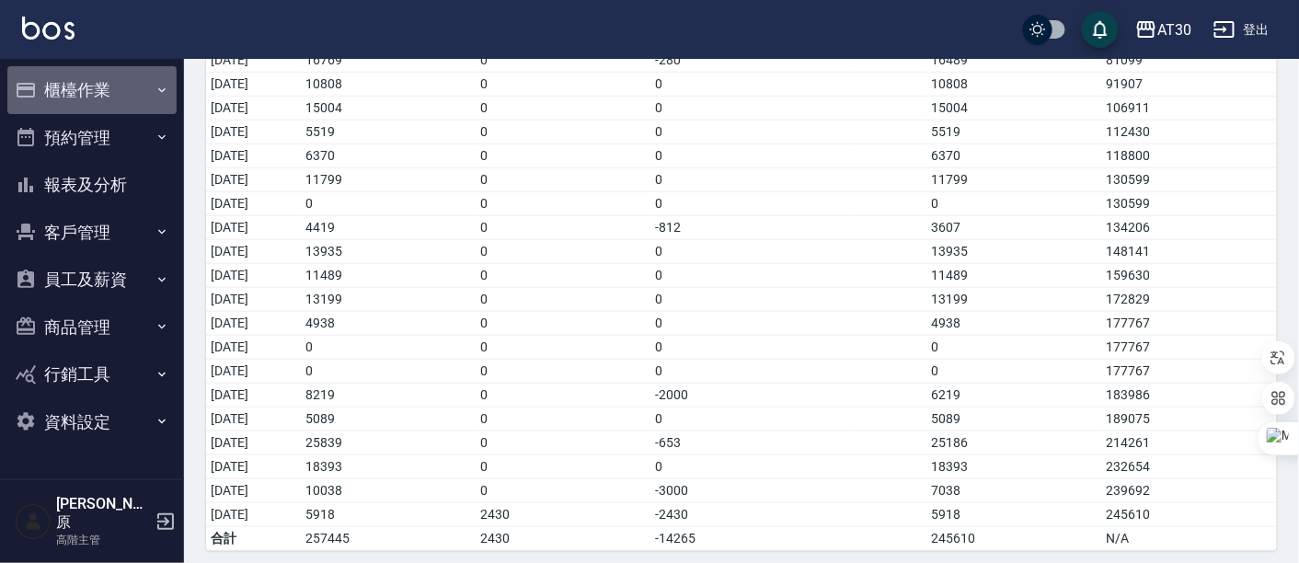
click at [112, 96] on button "櫃檯作業" at bounding box center [91, 90] width 169 height 48
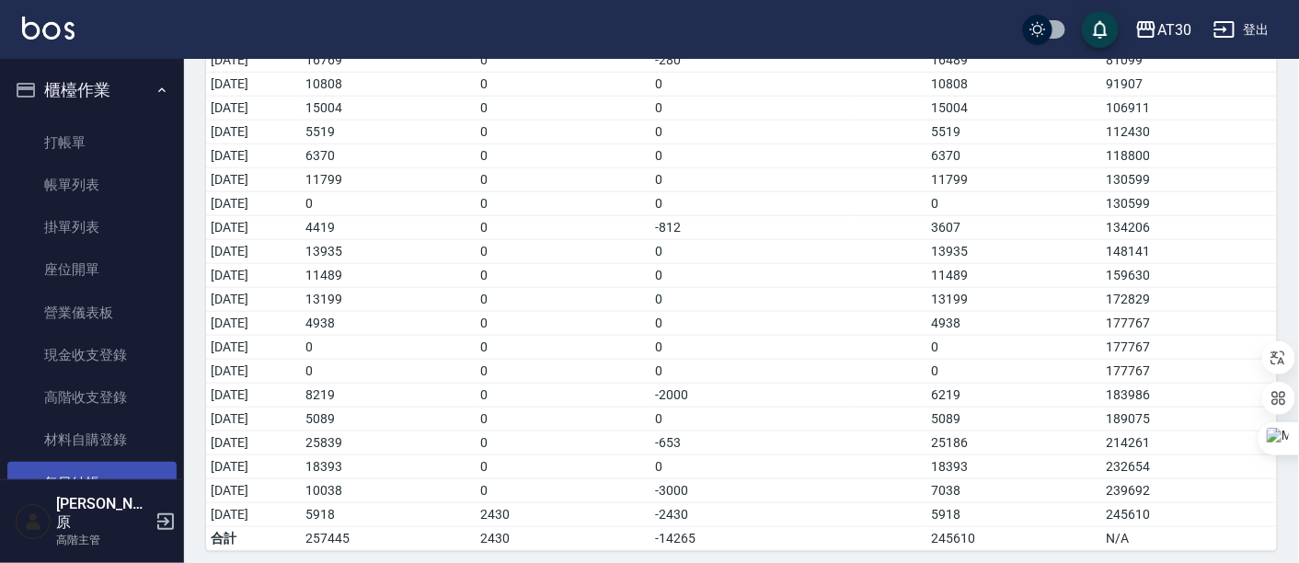
click at [108, 488] on link "每日結帳" at bounding box center [91, 483] width 169 height 42
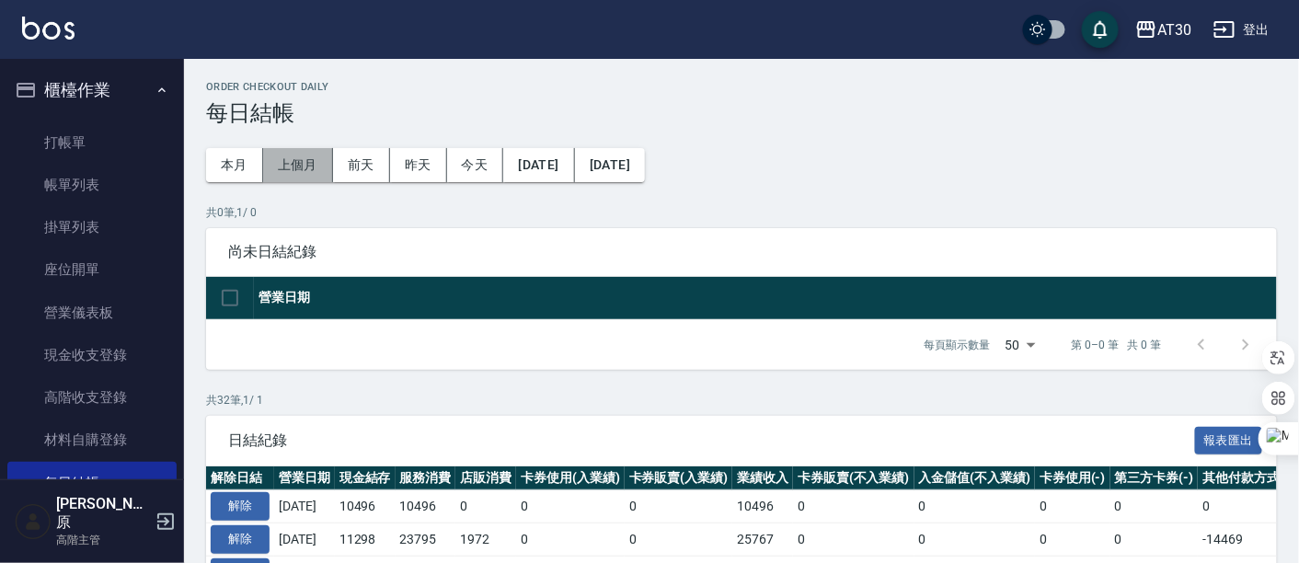
click at [306, 173] on button "上個月" at bounding box center [298, 165] width 70 height 34
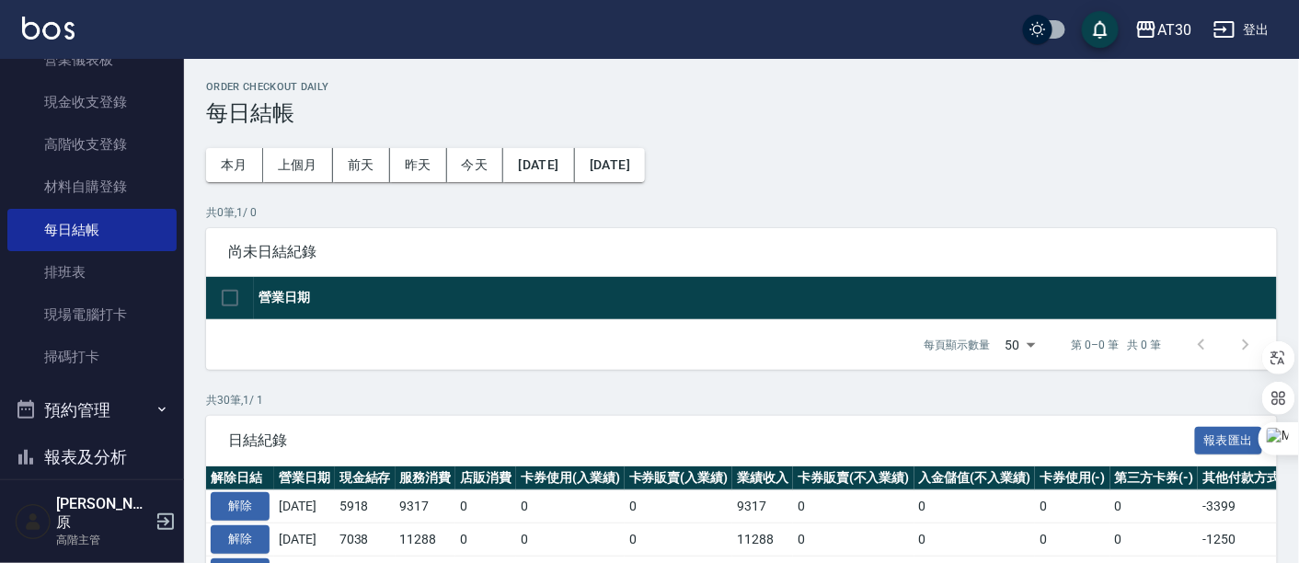
scroll to position [306, 0]
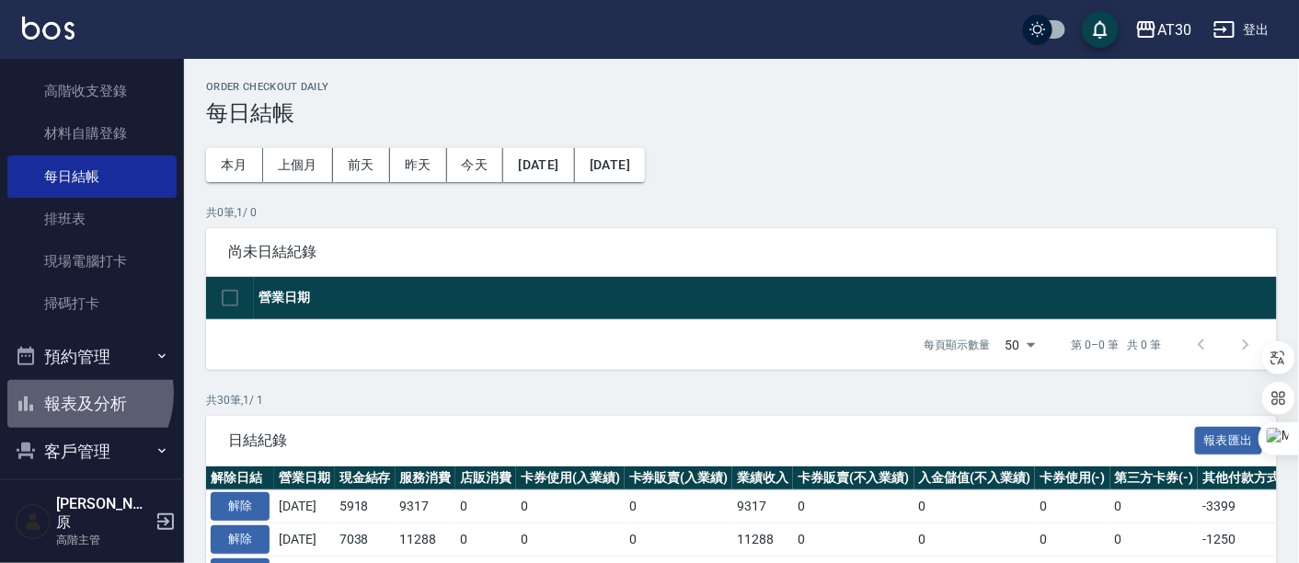
click at [71, 391] on button "報表及分析" at bounding box center [91, 404] width 169 height 48
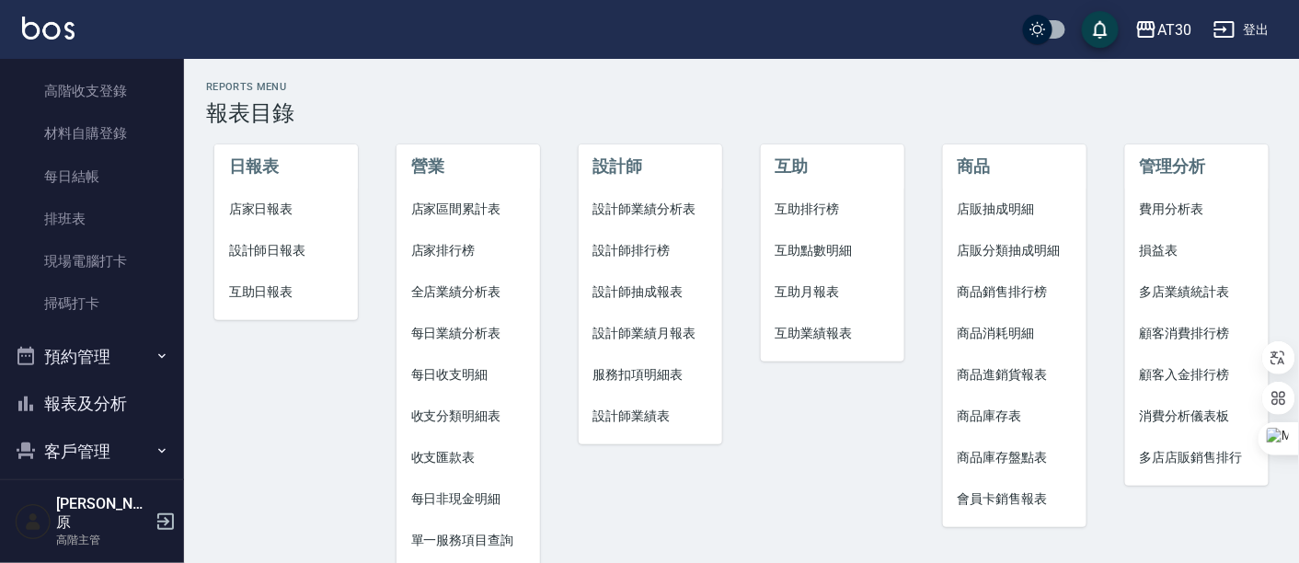
click at [277, 212] on span "店家日報表" at bounding box center [286, 209] width 115 height 19
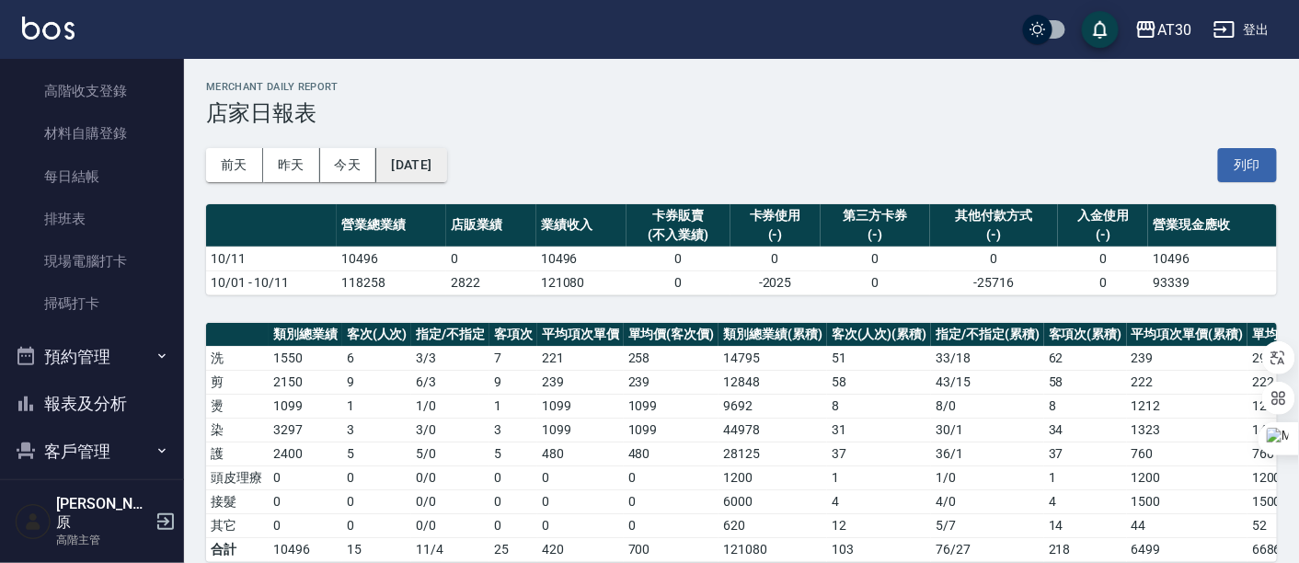
click at [443, 169] on button "2025/10/11" at bounding box center [411, 165] width 70 height 34
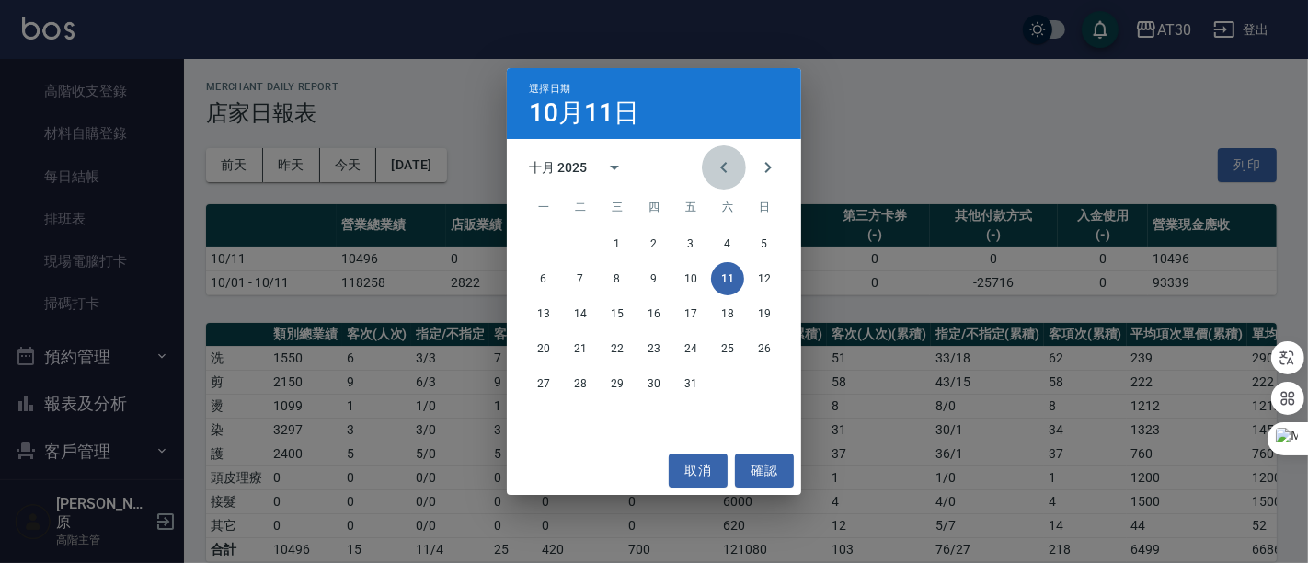
click at [728, 178] on icon "Previous month" at bounding box center [724, 167] width 22 height 22
click at [578, 351] on button "23" at bounding box center [580, 348] width 33 height 33
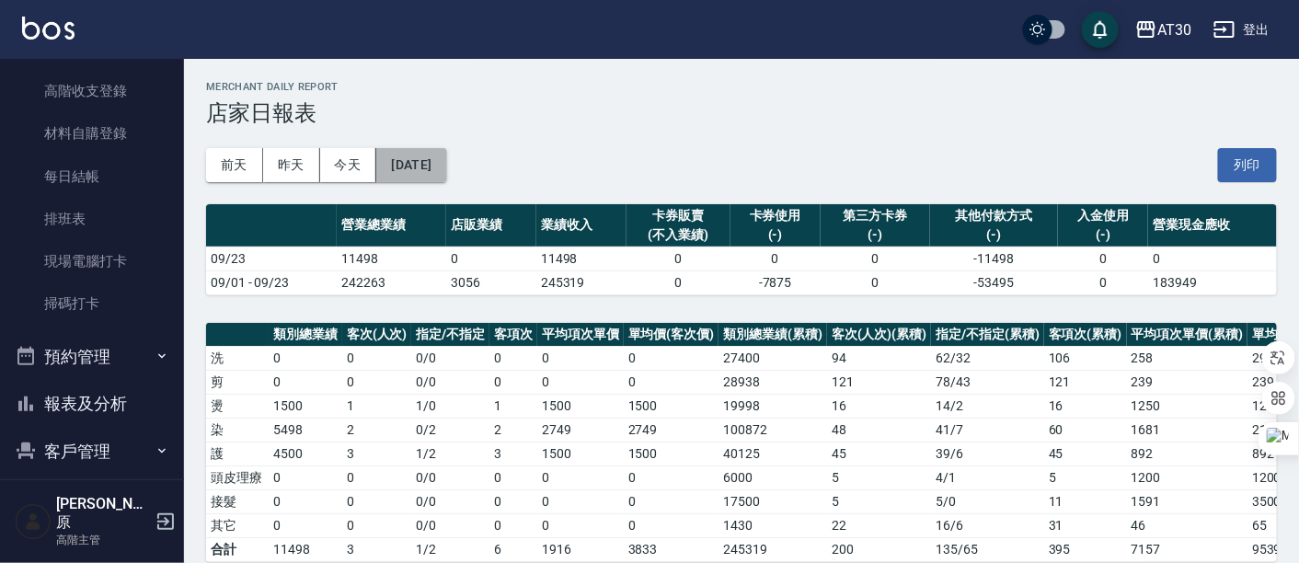
click at [434, 161] on button "2025/09/23" at bounding box center [411, 165] width 70 height 34
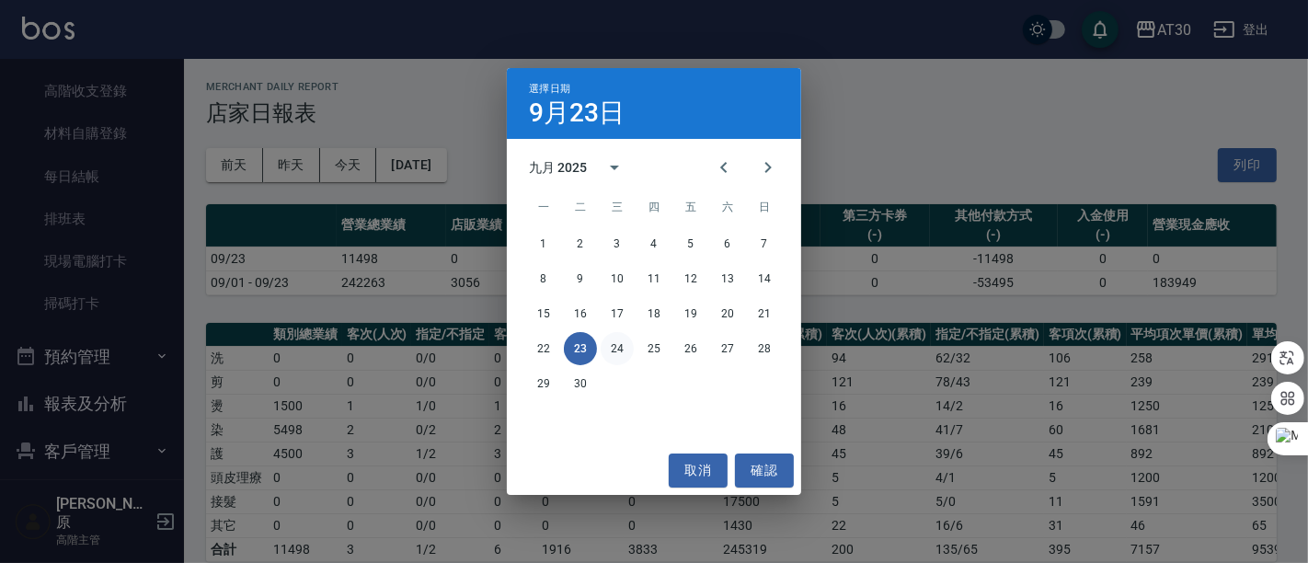
click at [621, 352] on button "24" at bounding box center [617, 348] width 33 height 33
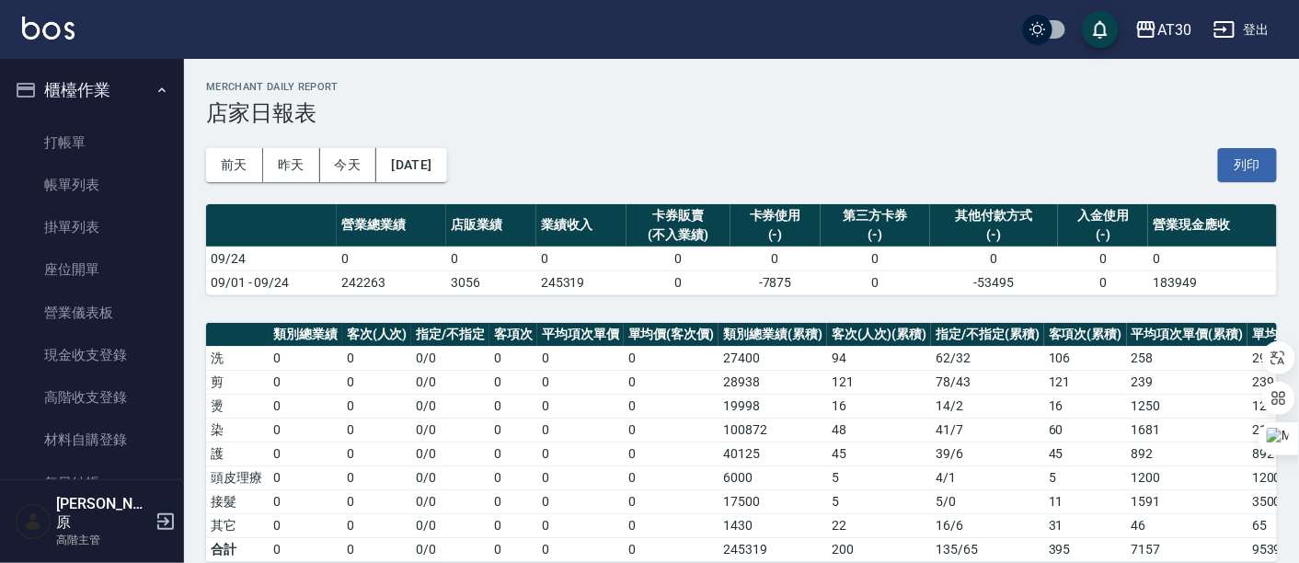
click at [94, 103] on button "櫃檯作業" at bounding box center [91, 90] width 169 height 48
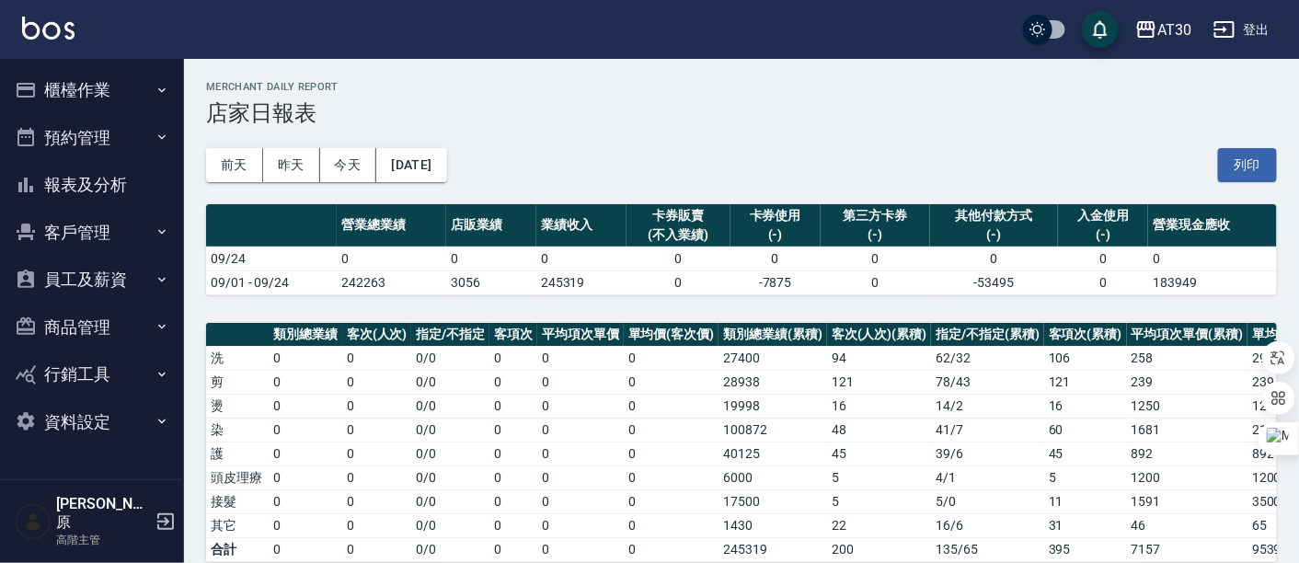
click at [91, 178] on button "報表及分析" at bounding box center [91, 185] width 169 height 48
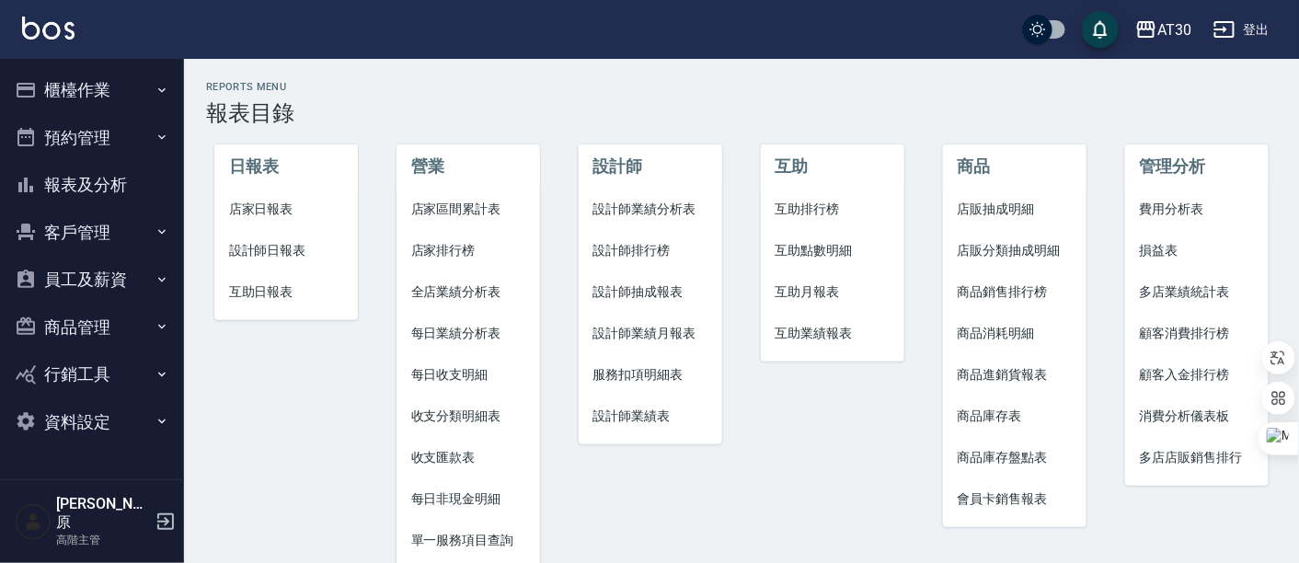
click at [480, 458] on span "收支匯款表" at bounding box center [468, 457] width 115 height 19
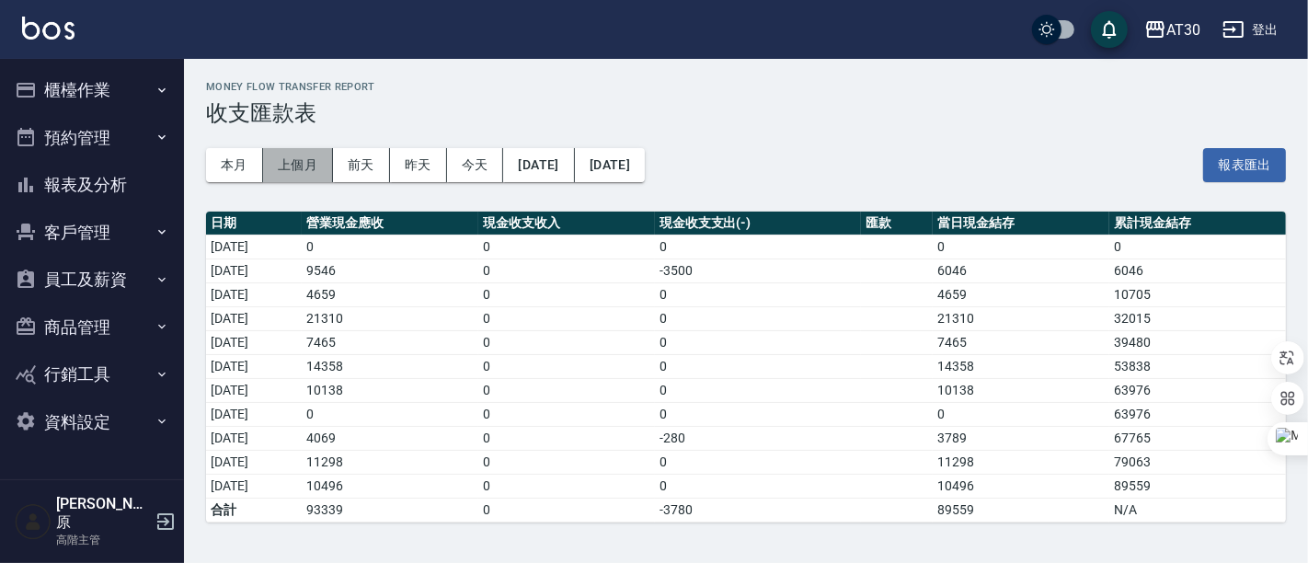
click at [293, 164] on button "上個月" at bounding box center [298, 165] width 70 height 34
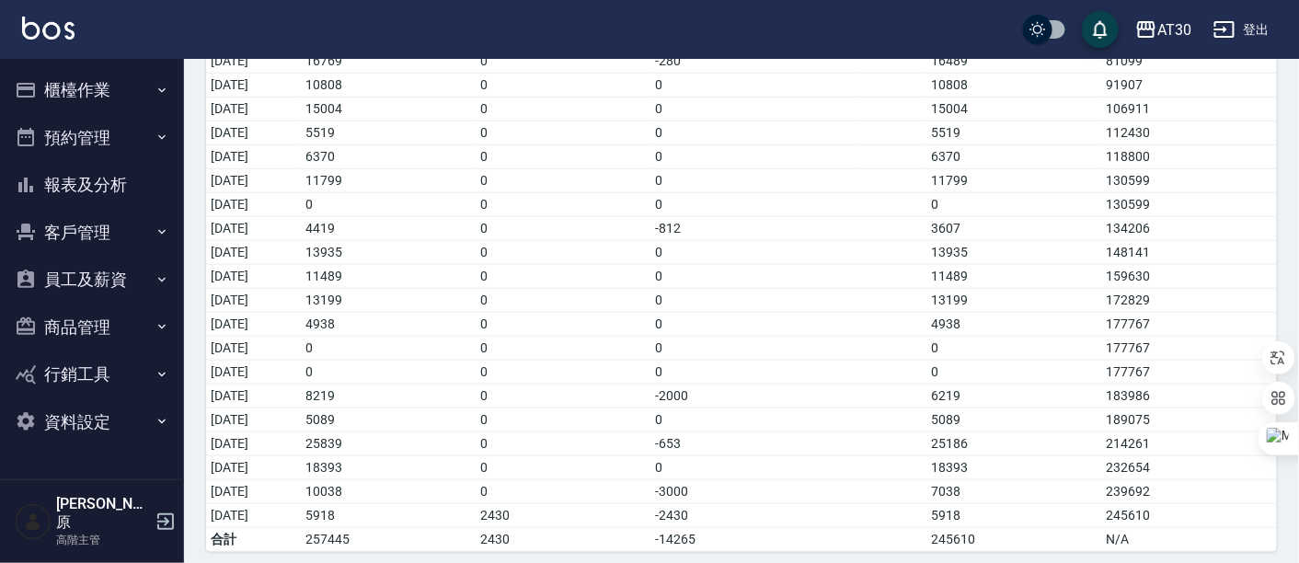
scroll to position [426, 0]
click at [1009, 335] on td "0" at bounding box center [1013, 347] width 175 height 24
click at [95, 98] on button "櫃檯作業" at bounding box center [91, 90] width 169 height 48
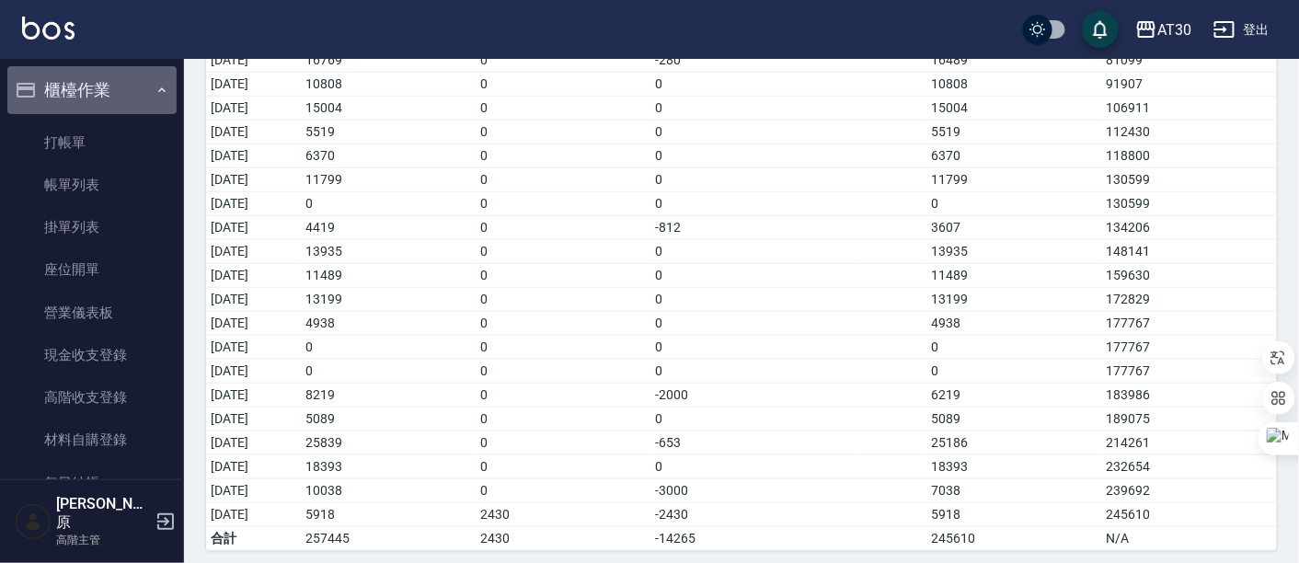
click at [97, 86] on button "櫃檯作業" at bounding box center [91, 90] width 169 height 48
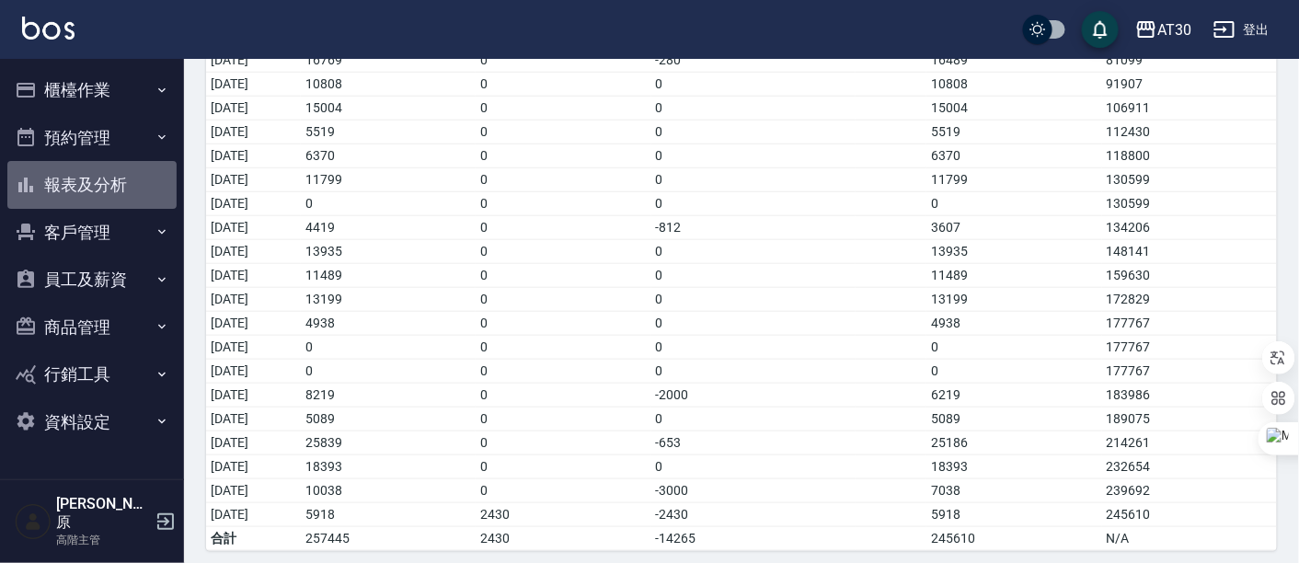
click at [84, 198] on button "報表及分析" at bounding box center [91, 185] width 169 height 48
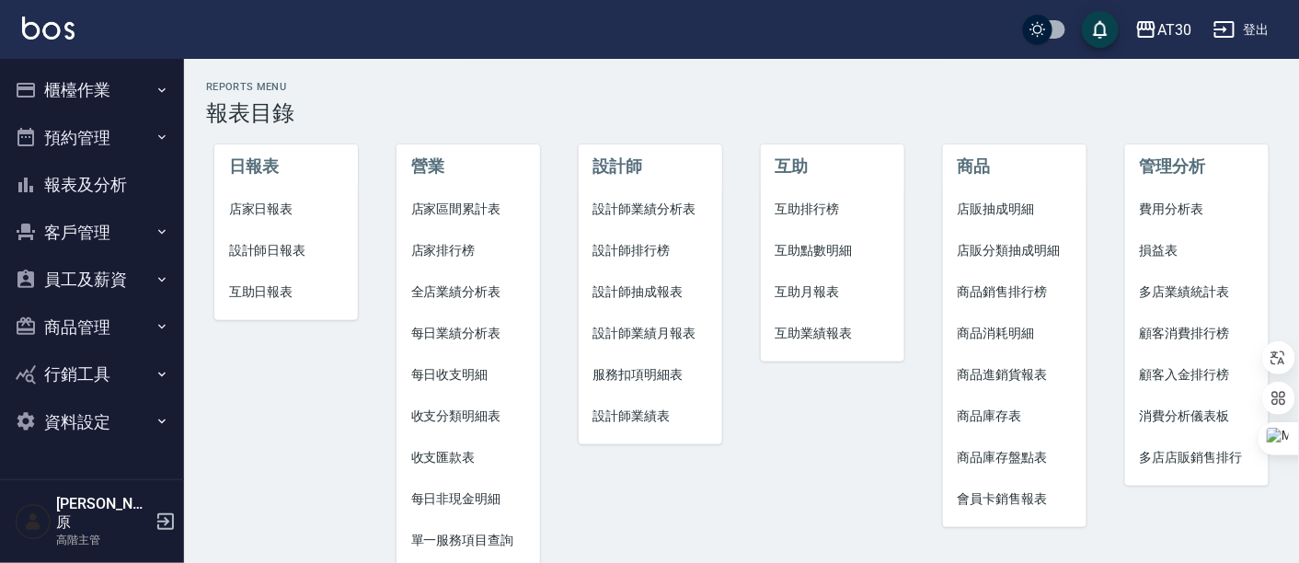
click at [276, 216] on span "店家日報表" at bounding box center [286, 209] width 115 height 19
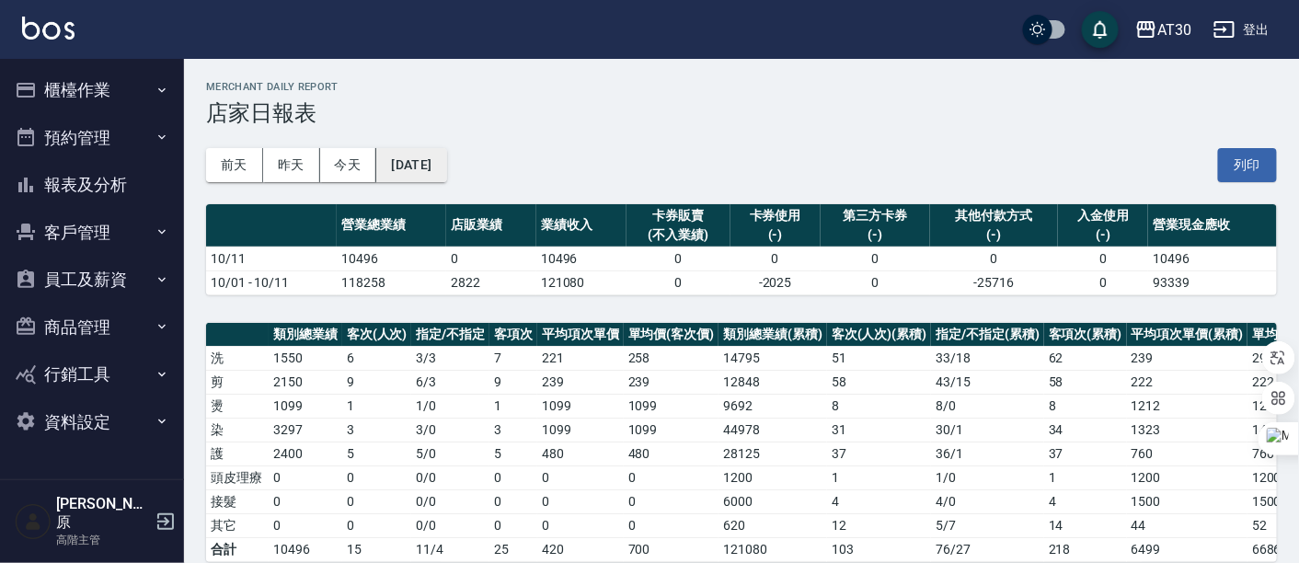
click at [431, 176] on button "2025/10/11" at bounding box center [411, 165] width 70 height 34
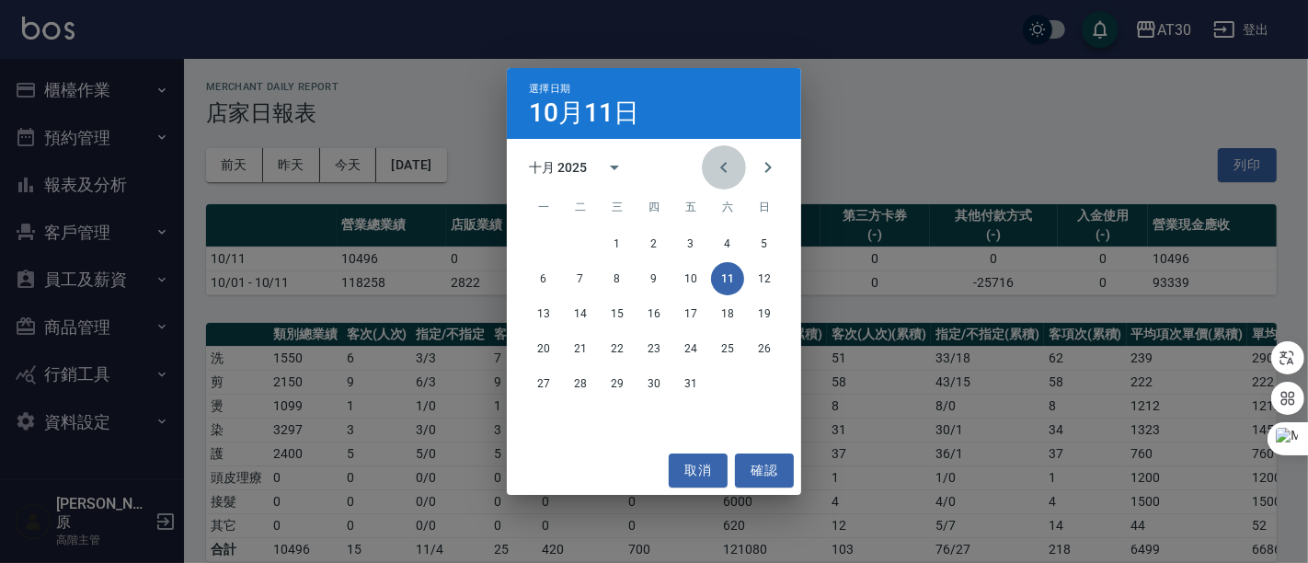
click at [732, 176] on icon "Previous month" at bounding box center [724, 167] width 22 height 22
click at [575, 346] on button "23" at bounding box center [580, 348] width 33 height 33
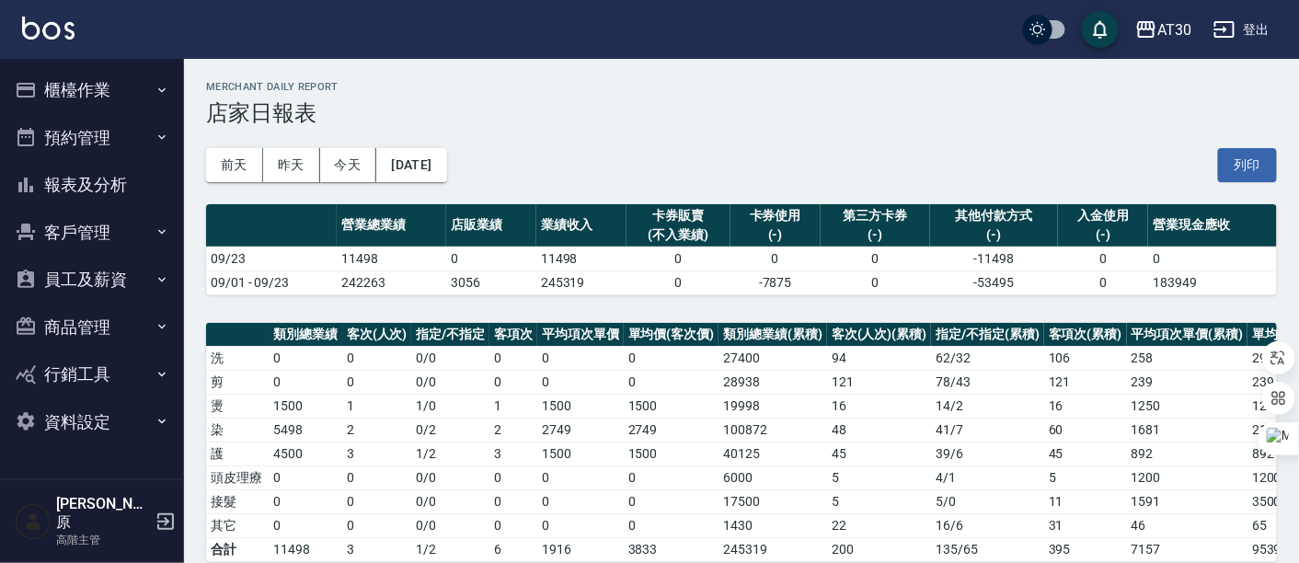
click at [76, 178] on button "報表及分析" at bounding box center [91, 185] width 169 height 48
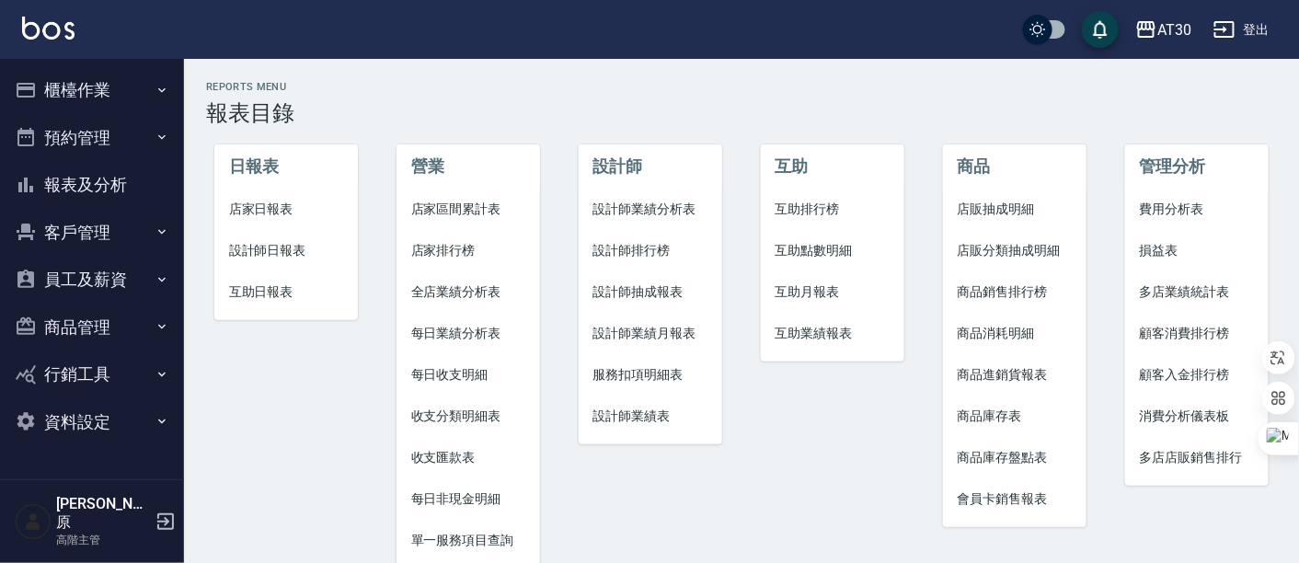
click at [260, 243] on span "設計師日報表" at bounding box center [286, 250] width 115 height 19
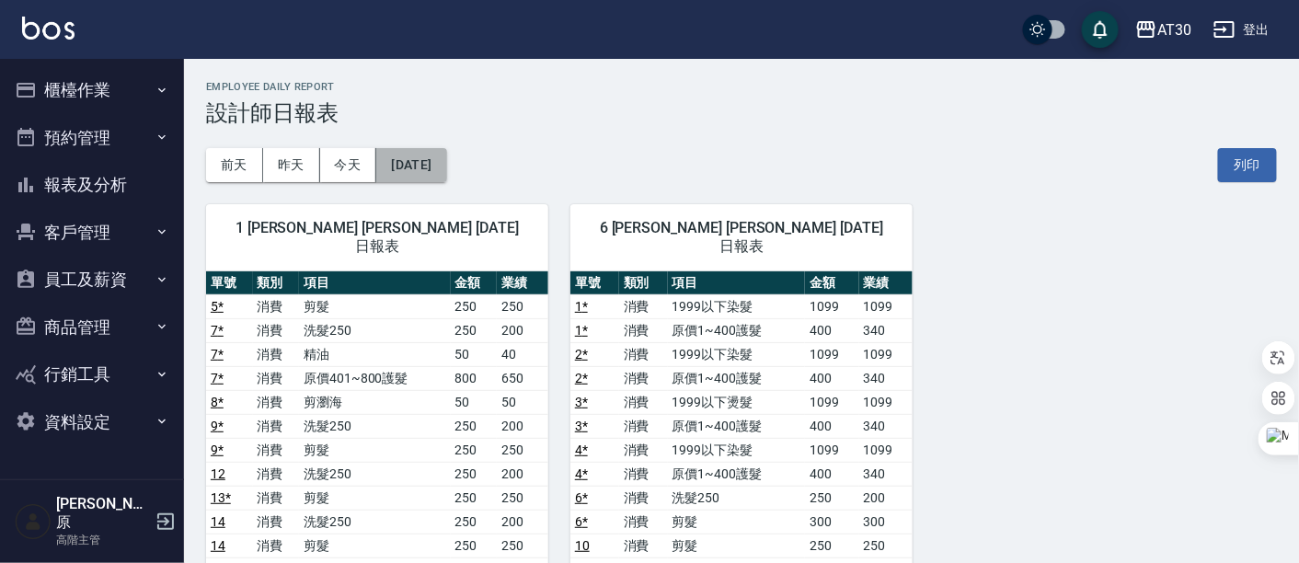
click at [425, 166] on button "2025/10/11" at bounding box center [411, 165] width 70 height 34
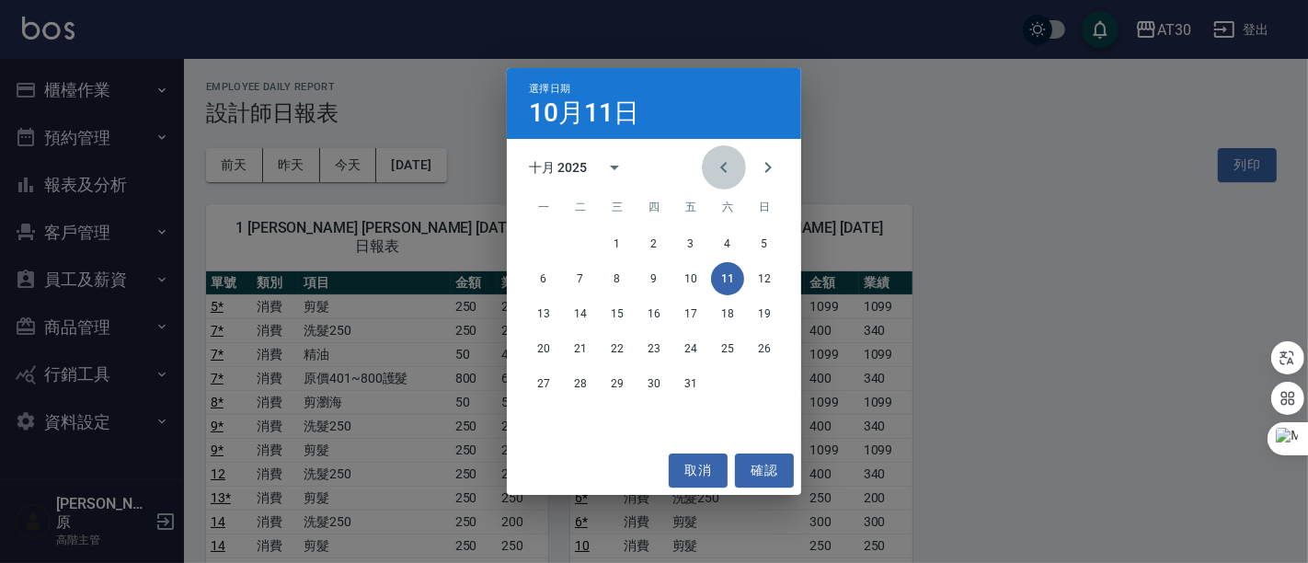
click at [719, 175] on icon "Previous month" at bounding box center [724, 167] width 22 height 22
click at [574, 355] on button "23" at bounding box center [580, 348] width 33 height 33
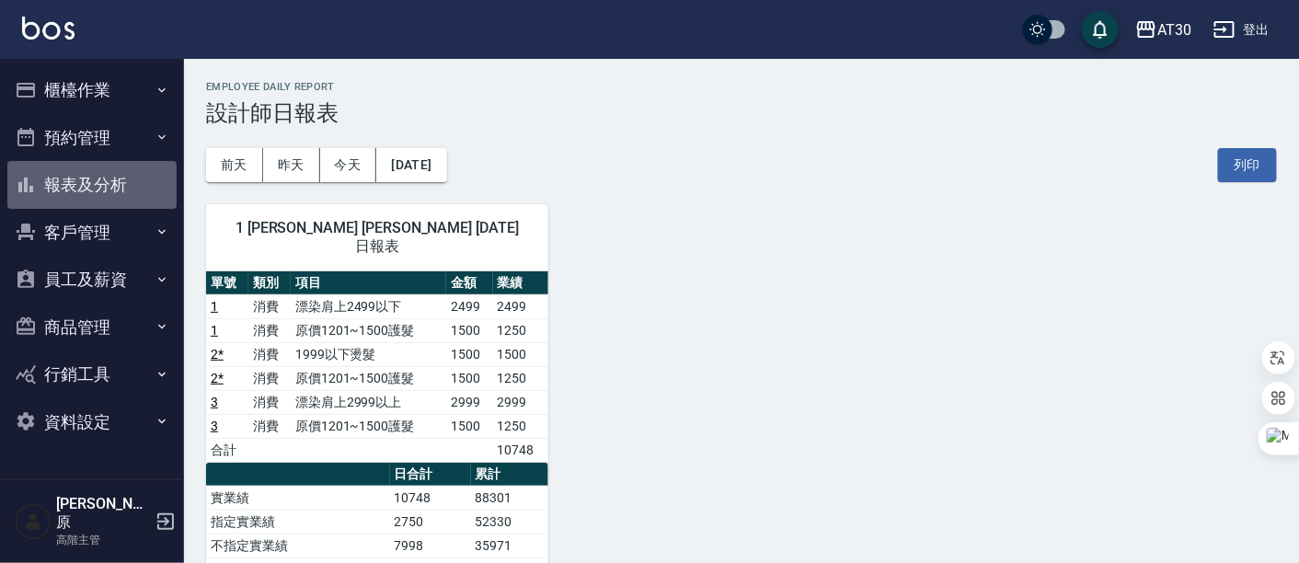
click at [91, 186] on button "報表及分析" at bounding box center [91, 185] width 169 height 48
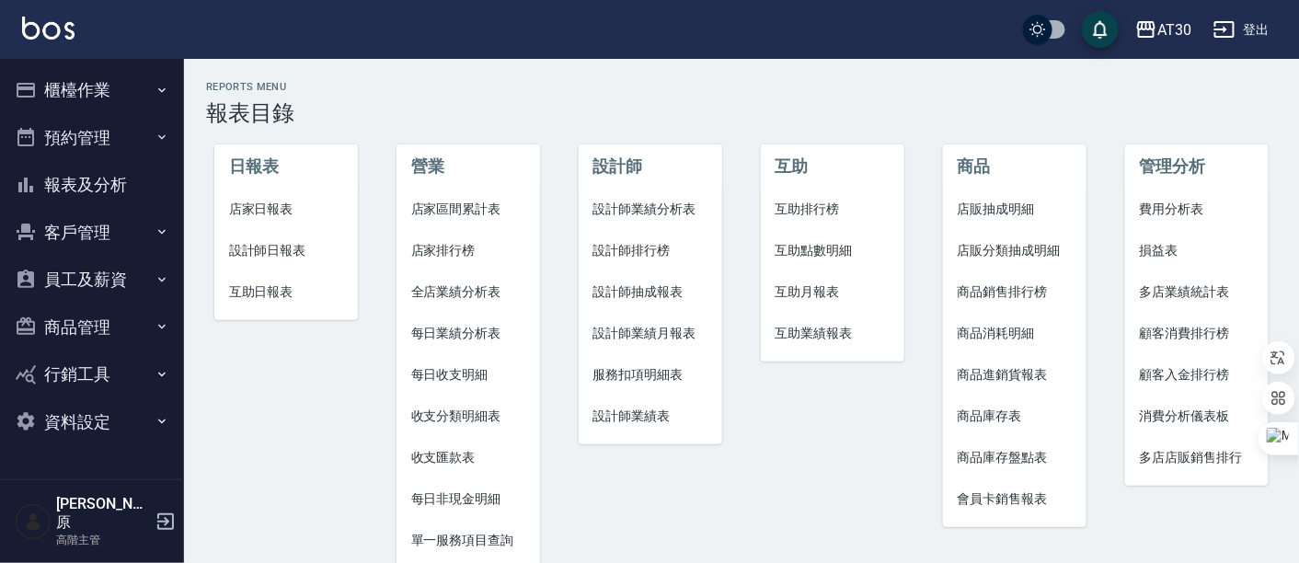
click at [440, 450] on span "收支匯款表" at bounding box center [468, 457] width 115 height 19
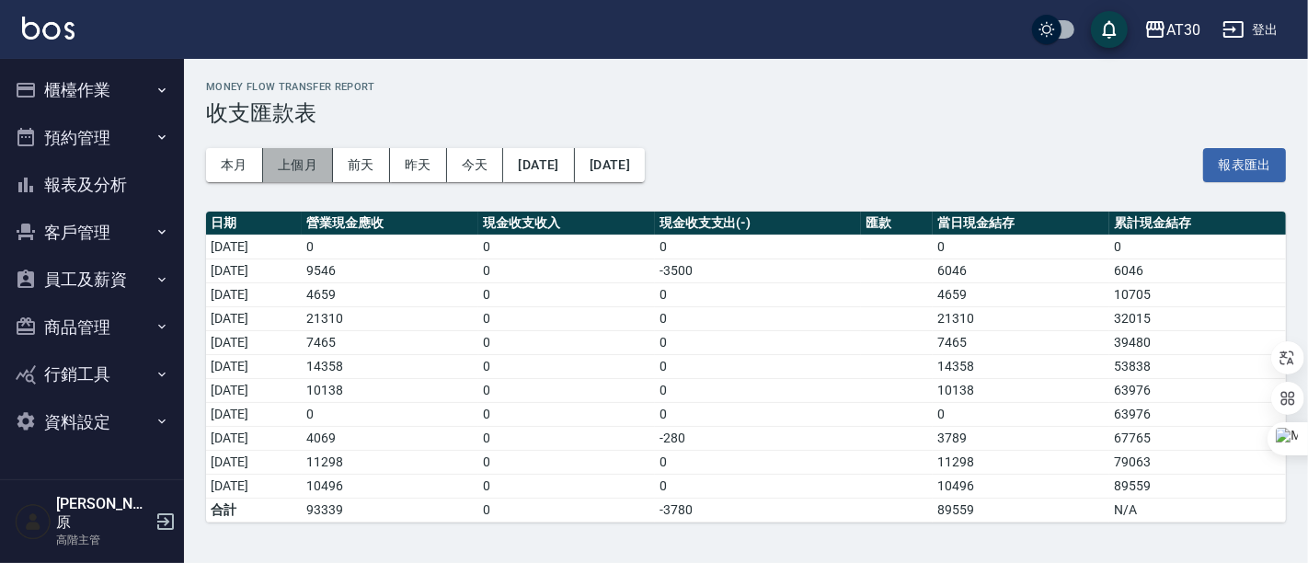
click at [288, 163] on button "上個月" at bounding box center [298, 165] width 70 height 34
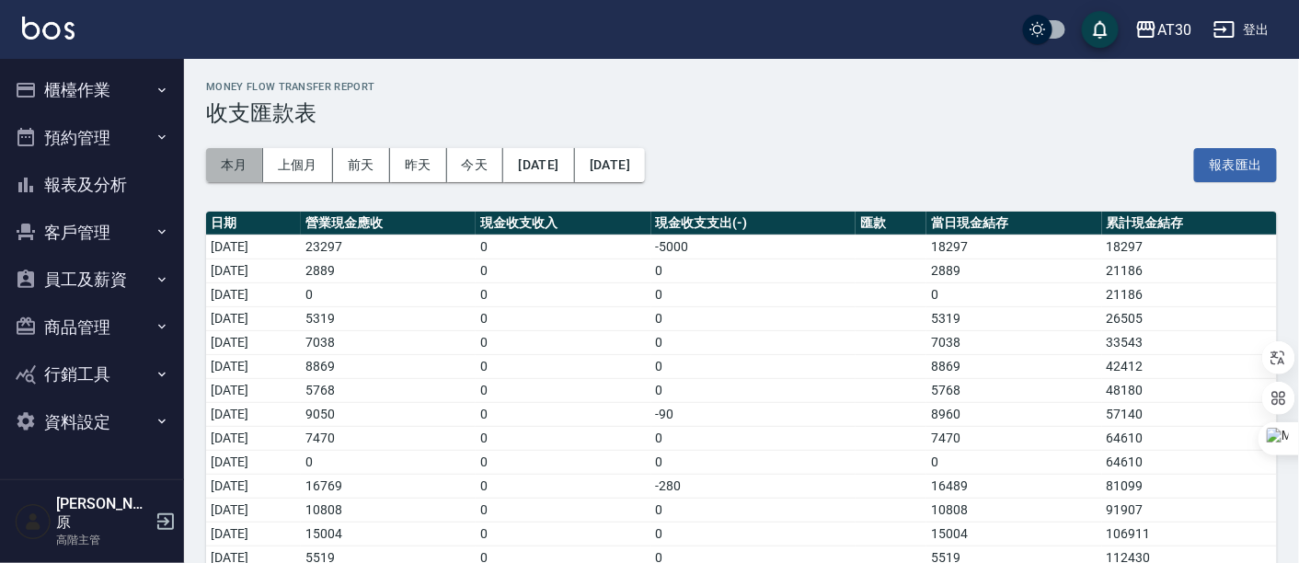
click at [225, 169] on button "本月" at bounding box center [234, 165] width 57 height 34
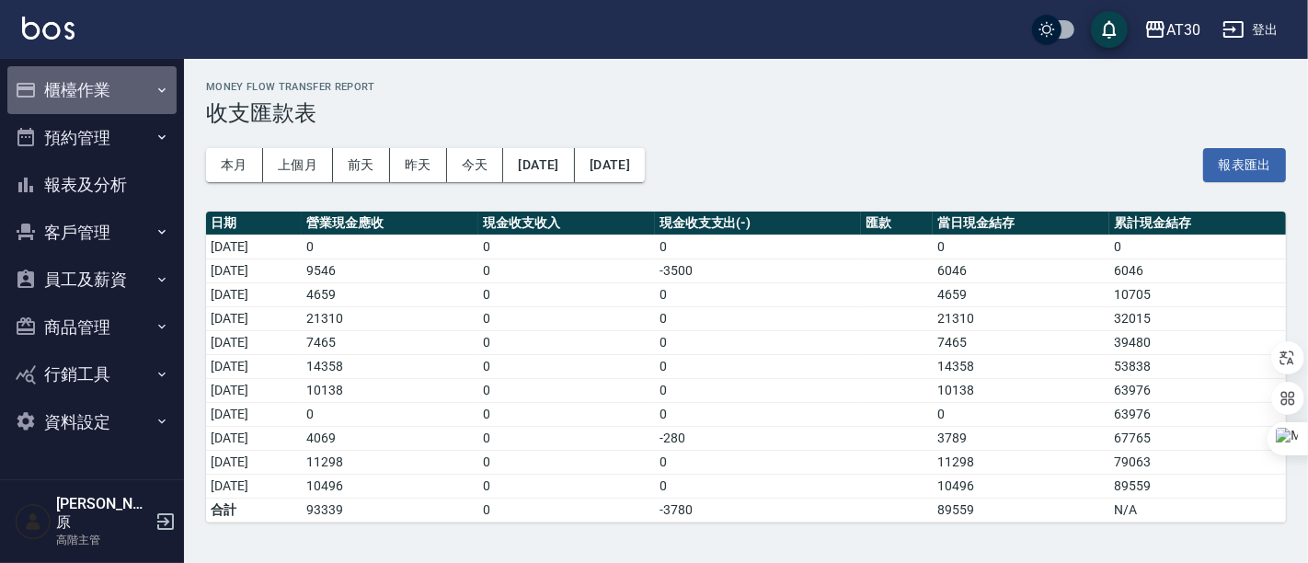
click at [111, 92] on button "櫃檯作業" at bounding box center [91, 90] width 169 height 48
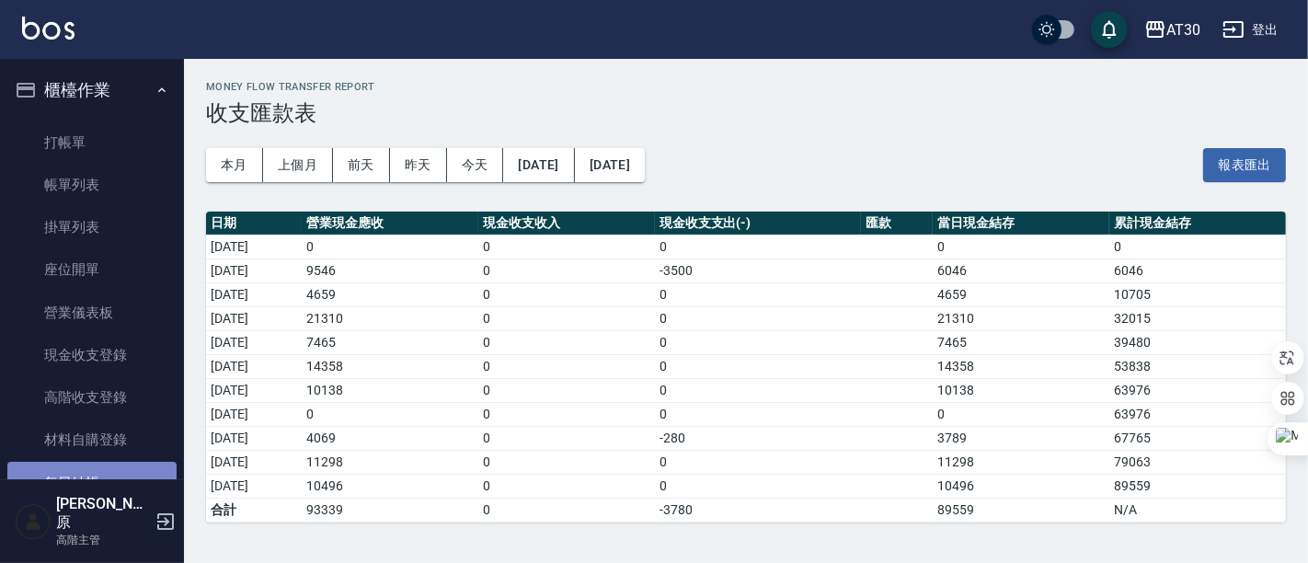
click at [91, 482] on link "每日結帳" at bounding box center [91, 483] width 169 height 42
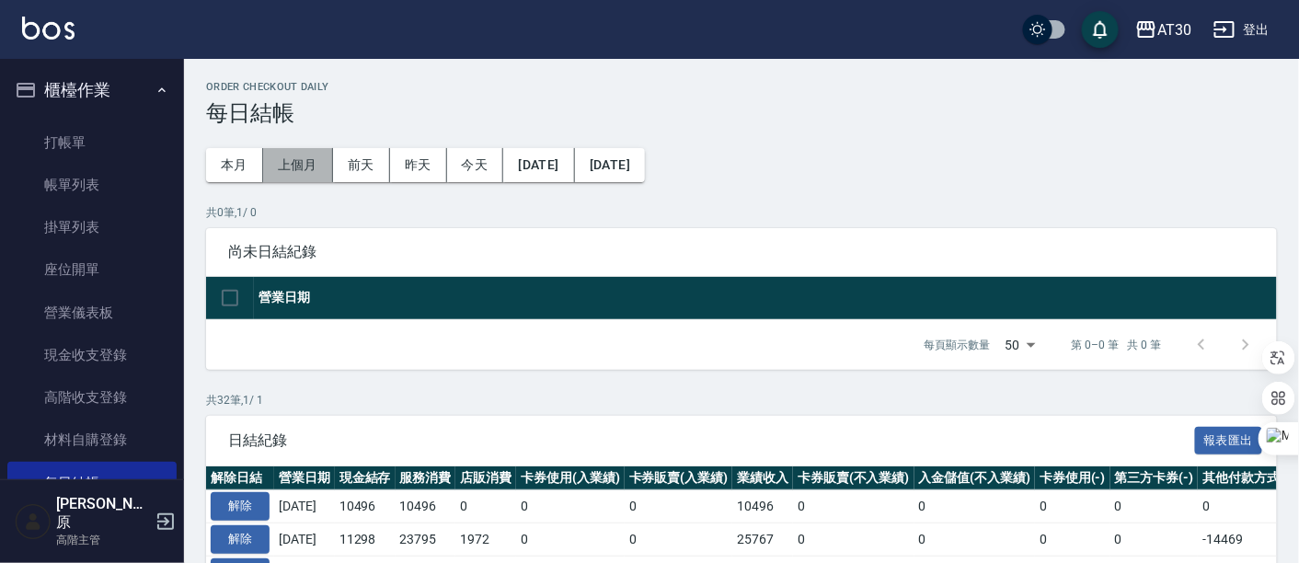
click at [310, 164] on button "上個月" at bounding box center [298, 165] width 70 height 34
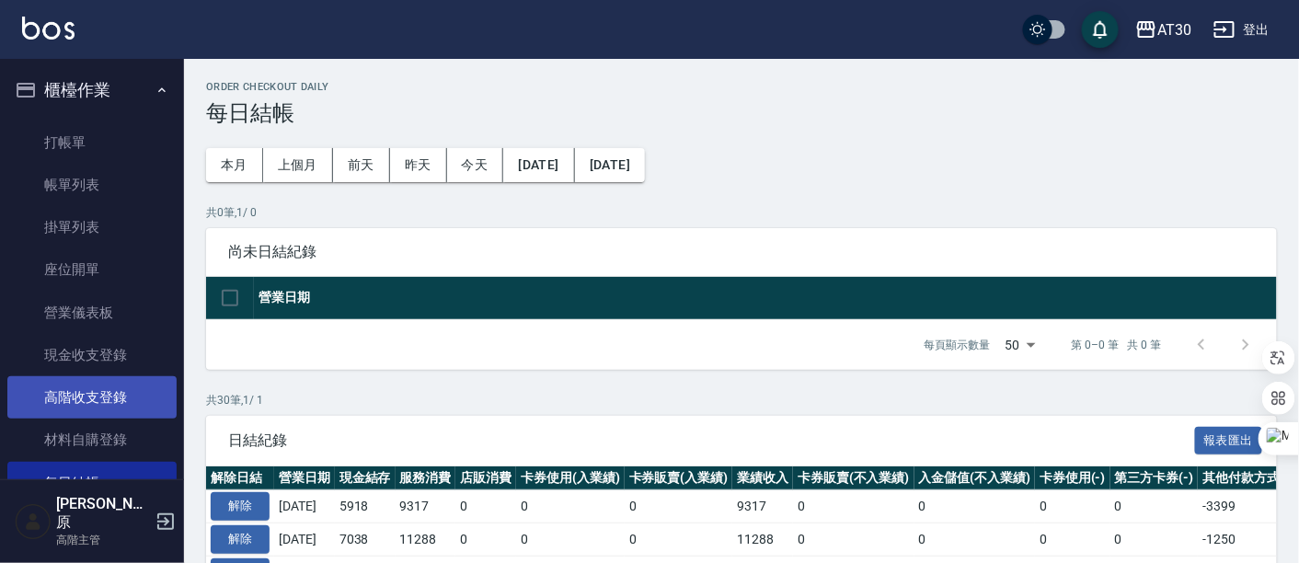
click at [97, 399] on link "高階收支登錄" at bounding box center [91, 397] width 169 height 42
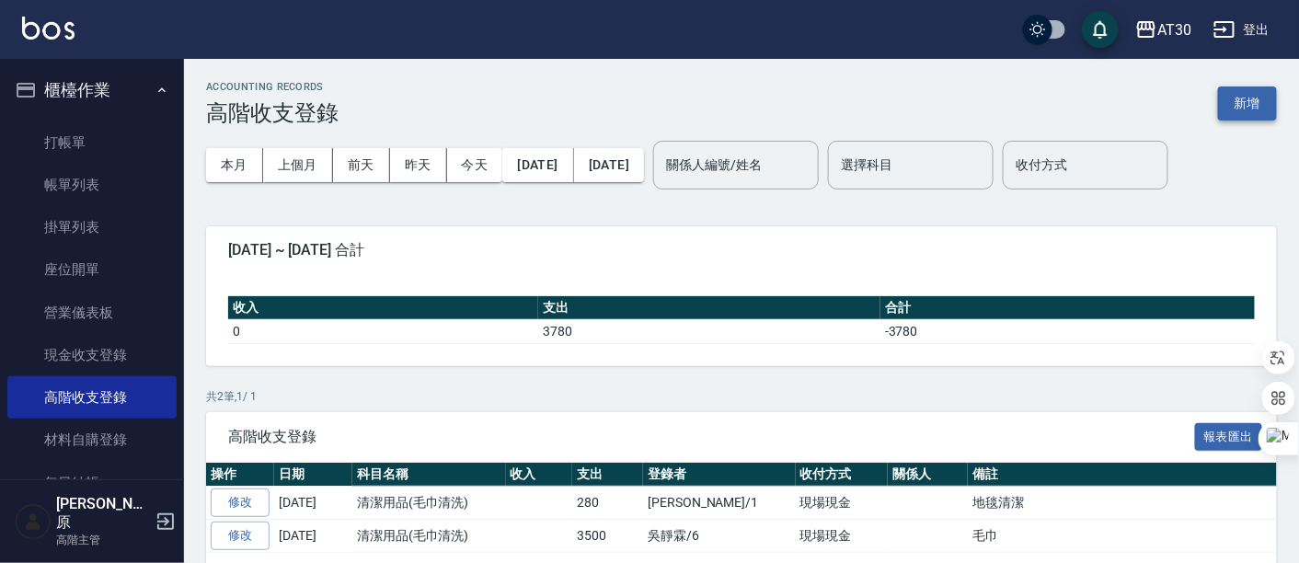
click at [1249, 106] on button "新增" at bounding box center [1247, 103] width 59 height 34
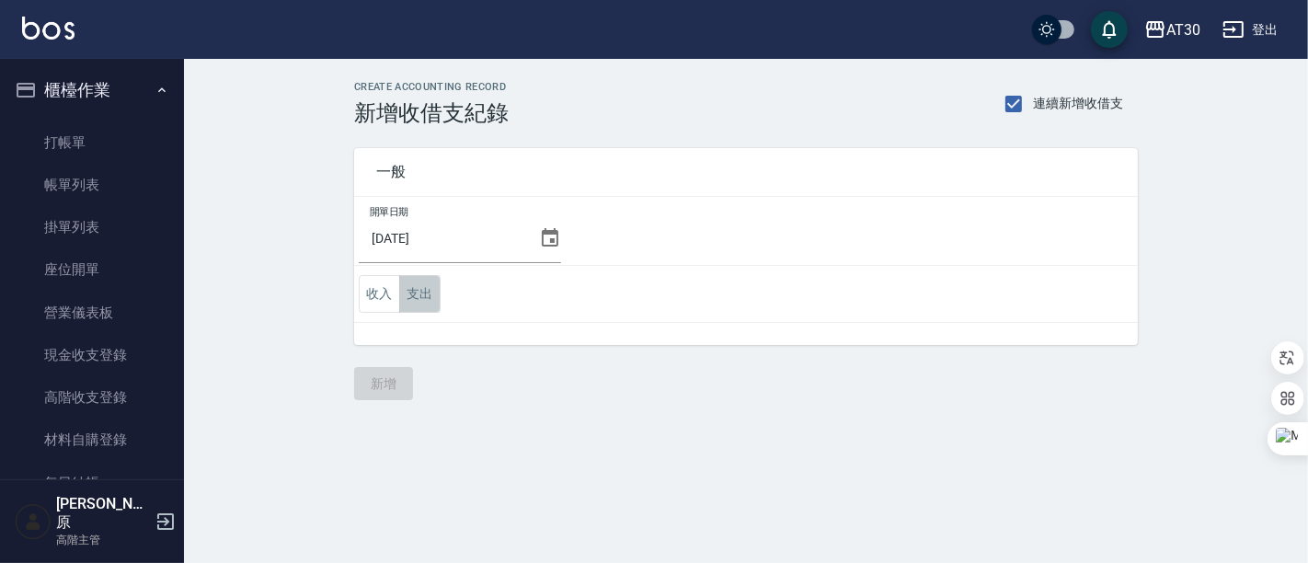
click at [431, 292] on button "支出" at bounding box center [419, 294] width 41 height 38
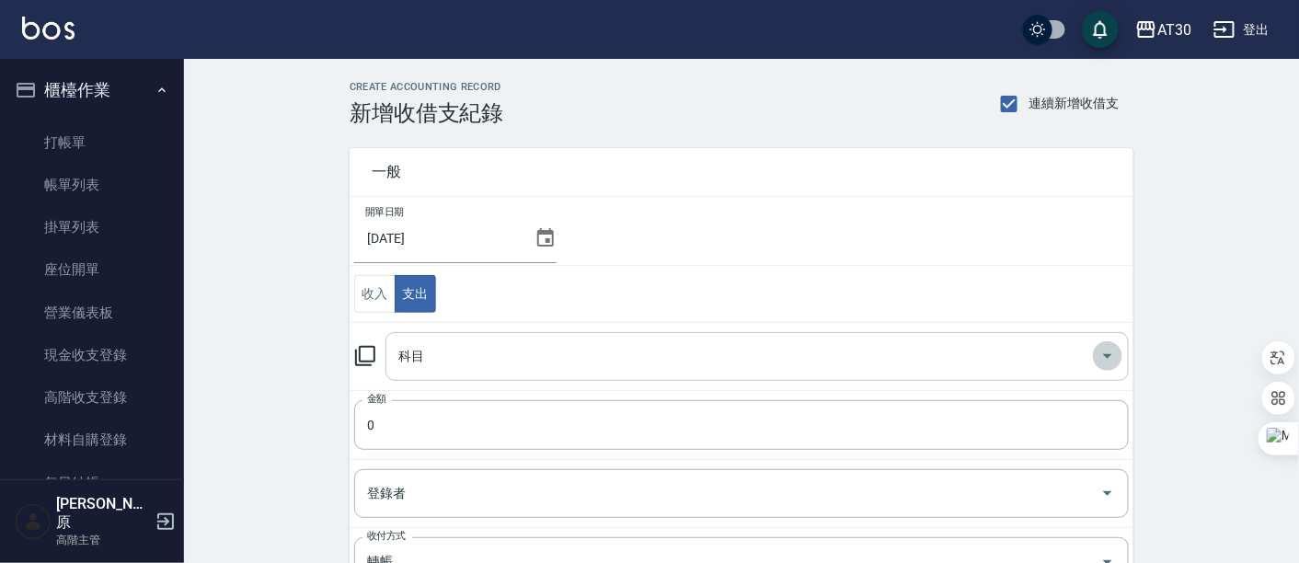
click at [1103, 354] on icon "Open" at bounding box center [1108, 356] width 22 height 22
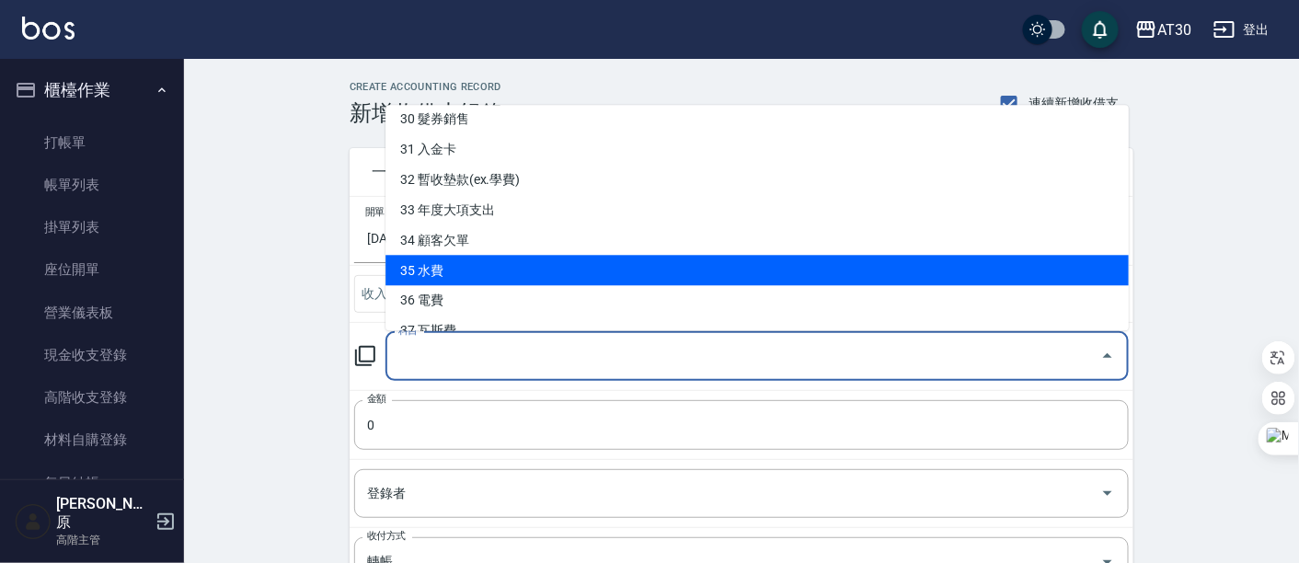
scroll to position [972, 0]
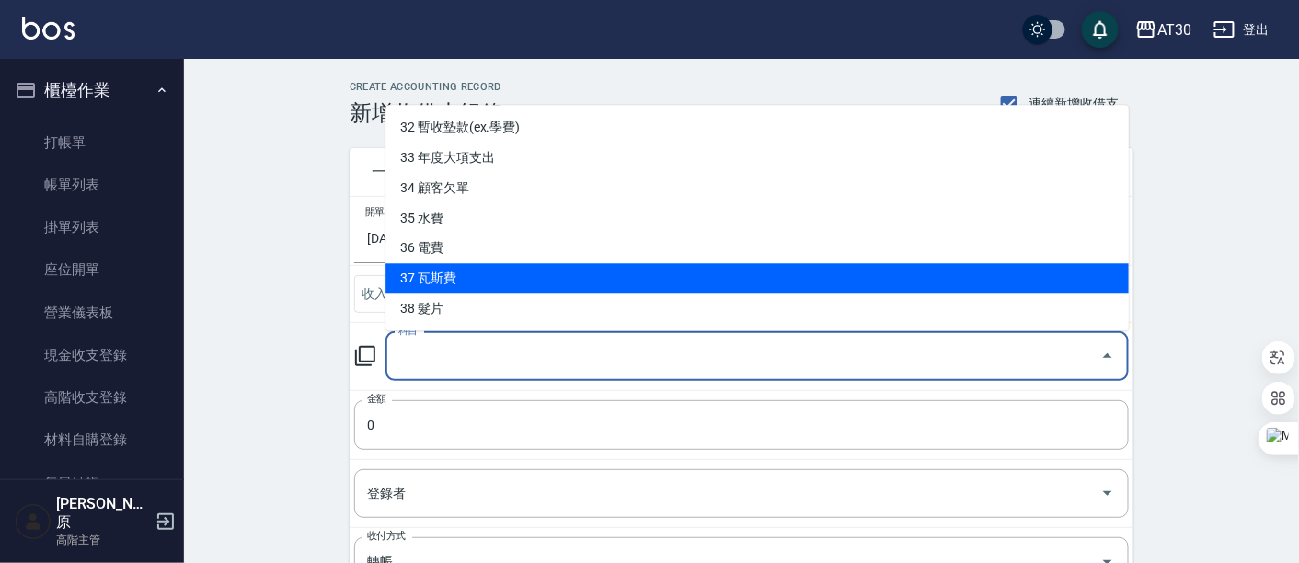
click at [499, 281] on li "37 瓦斯費" at bounding box center [756, 279] width 743 height 30
type input "37 瓦斯費"
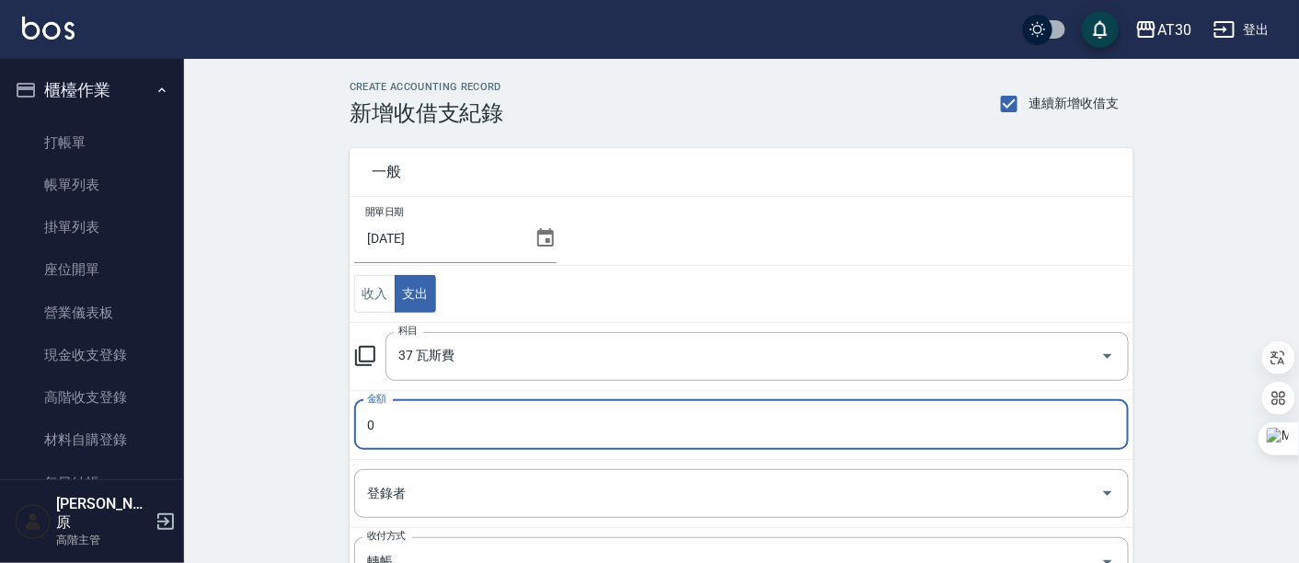
click at [369, 421] on input "0" at bounding box center [741, 425] width 775 height 50
click at [416, 424] on input "0" at bounding box center [741, 425] width 775 height 50
click at [368, 422] on input "0" at bounding box center [741, 425] width 775 height 50
click at [594, 412] on input "25750" at bounding box center [741, 425] width 775 height 50
type input "2575"
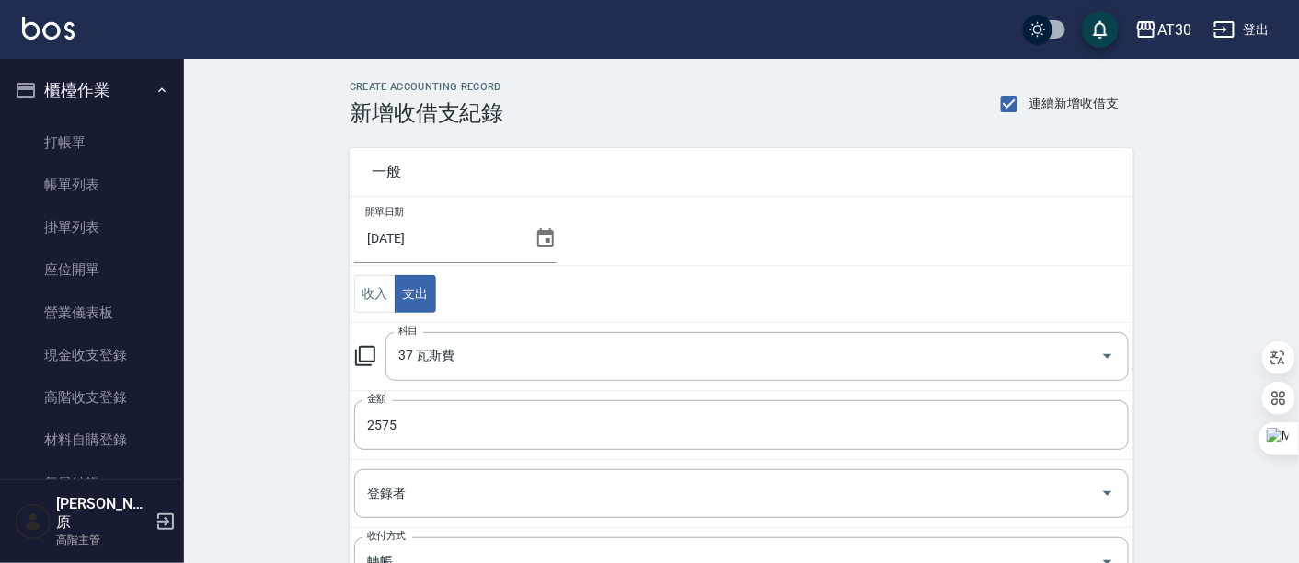
click at [538, 232] on icon at bounding box center [545, 237] width 17 height 18
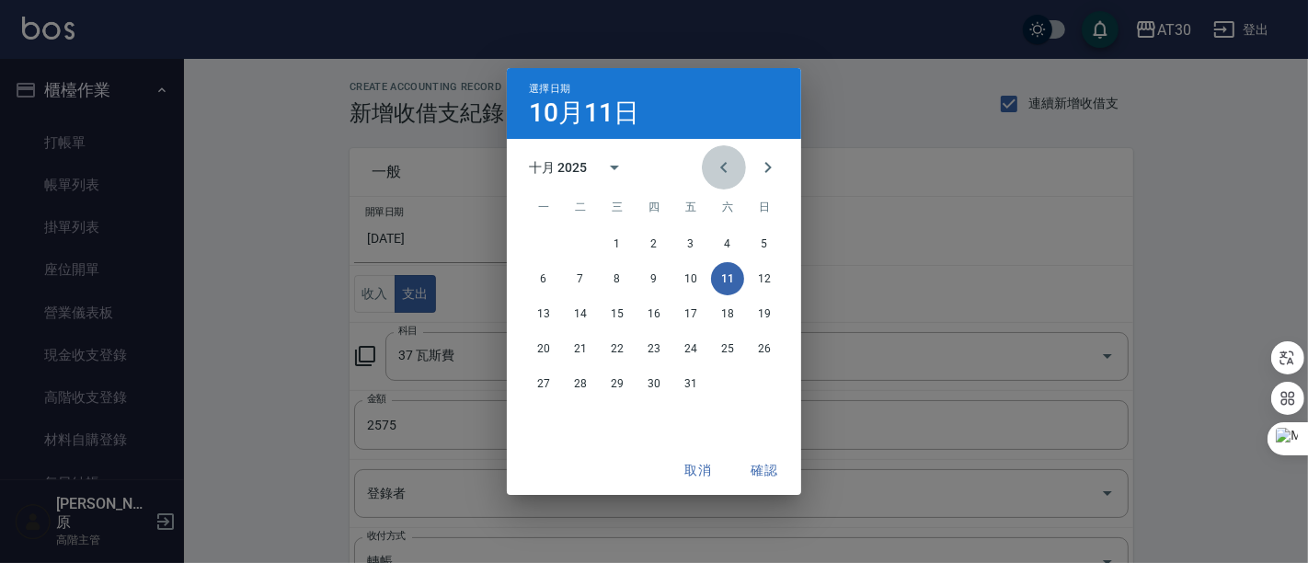
click at [724, 176] on icon "Previous month" at bounding box center [724, 167] width 22 height 22
click at [666, 312] on button "18" at bounding box center [654, 313] width 33 height 33
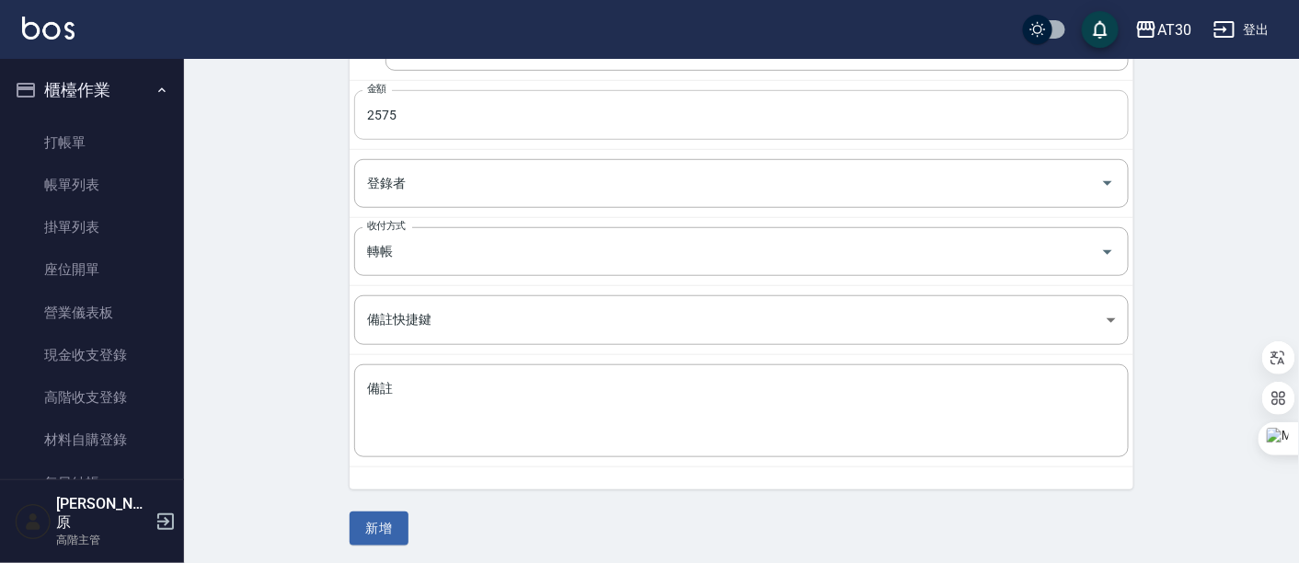
scroll to position [310, 0]
click at [381, 521] on button "新增" at bounding box center [379, 529] width 59 height 34
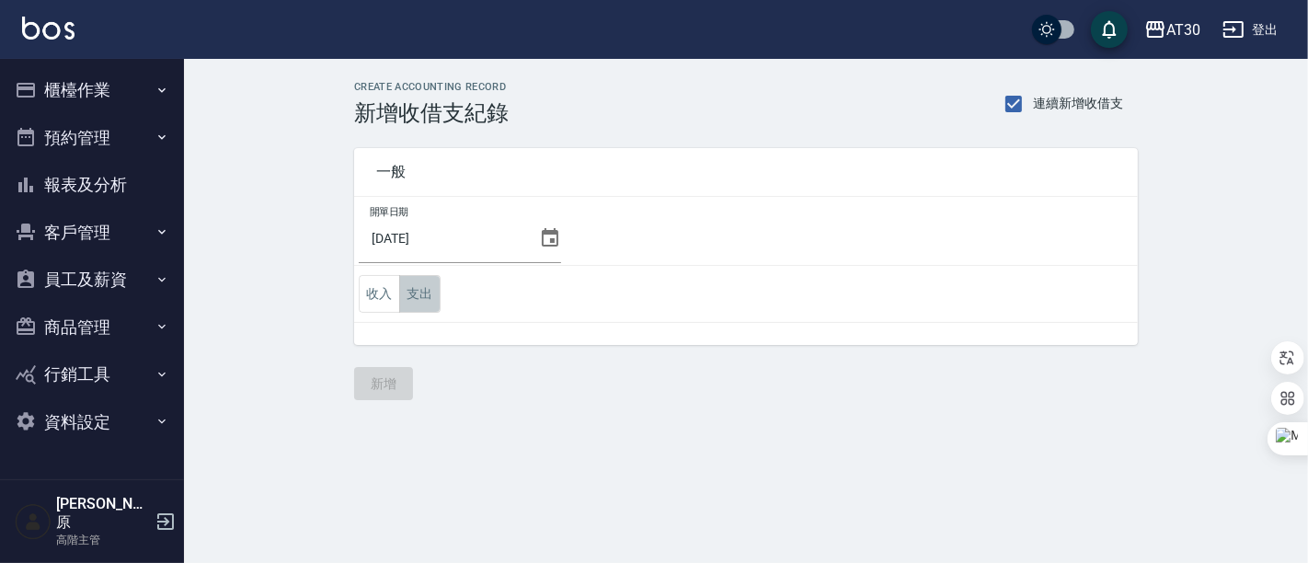
click at [420, 293] on button "支出" at bounding box center [419, 294] width 41 height 38
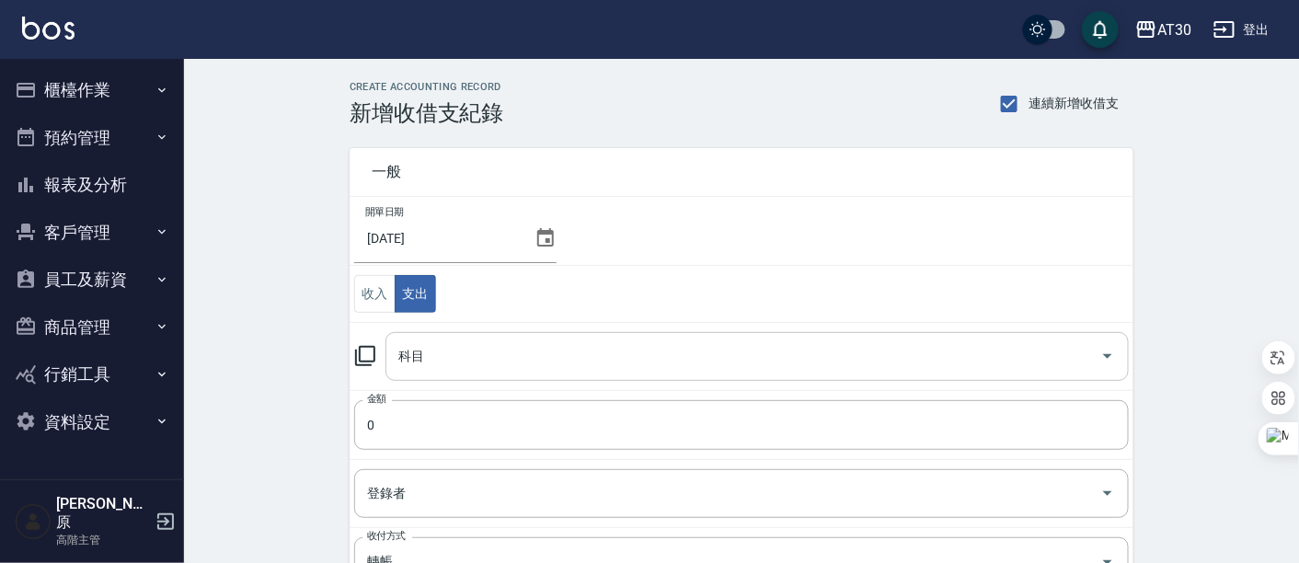
click at [1104, 345] on icon "Open" at bounding box center [1108, 356] width 22 height 22
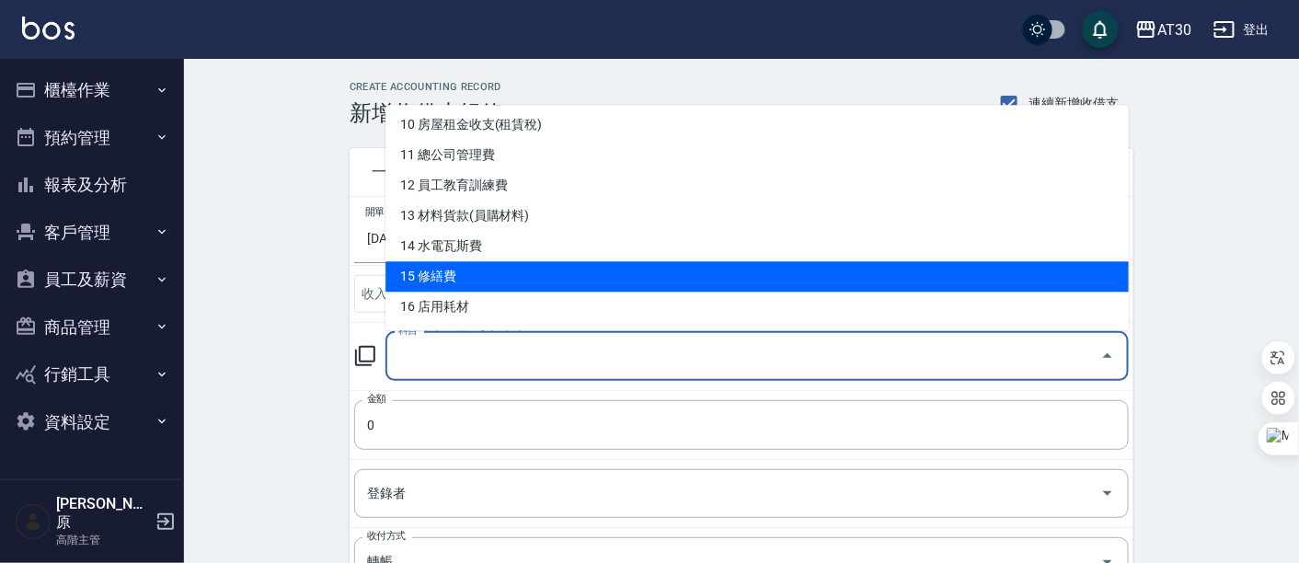
scroll to position [408, 0]
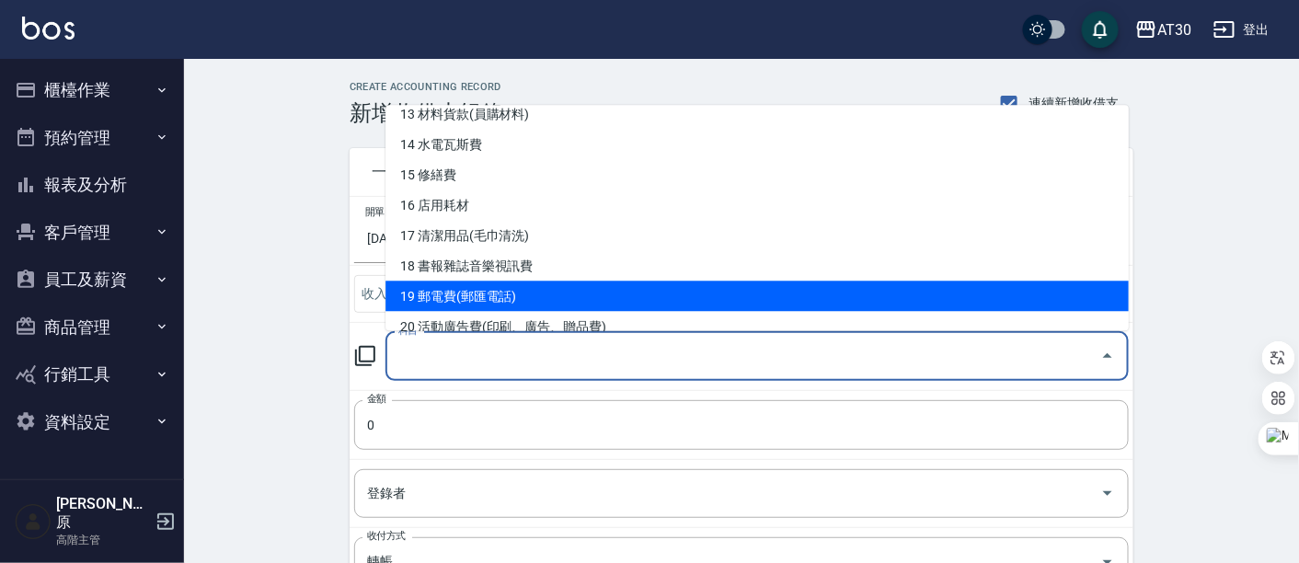
click at [512, 286] on li "19 郵電費(郵匯電話)" at bounding box center [756, 297] width 743 height 30
type input "19 郵電費(郵匯電話)"
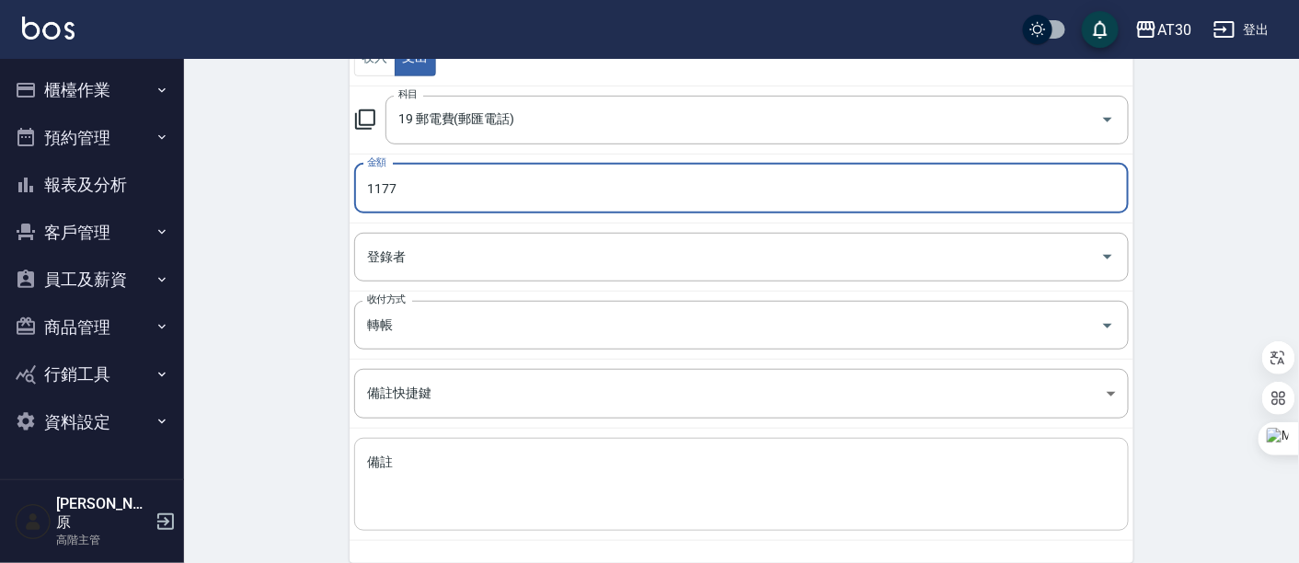
scroll to position [310, 0]
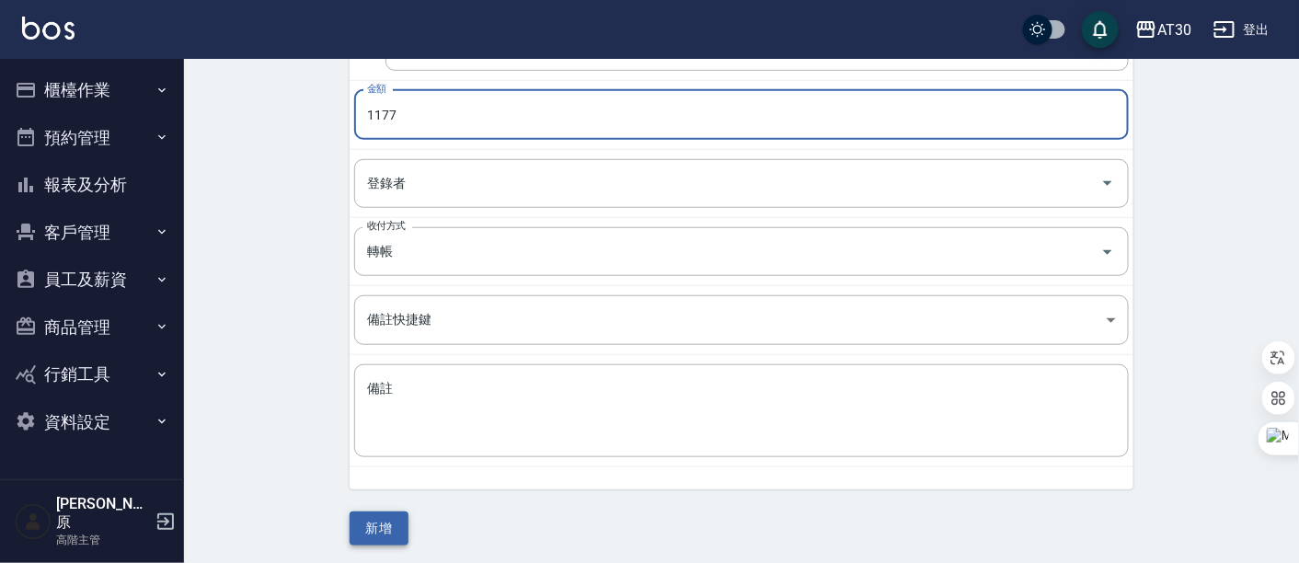
type input "1177"
click at [395, 512] on button "新增" at bounding box center [379, 529] width 59 height 34
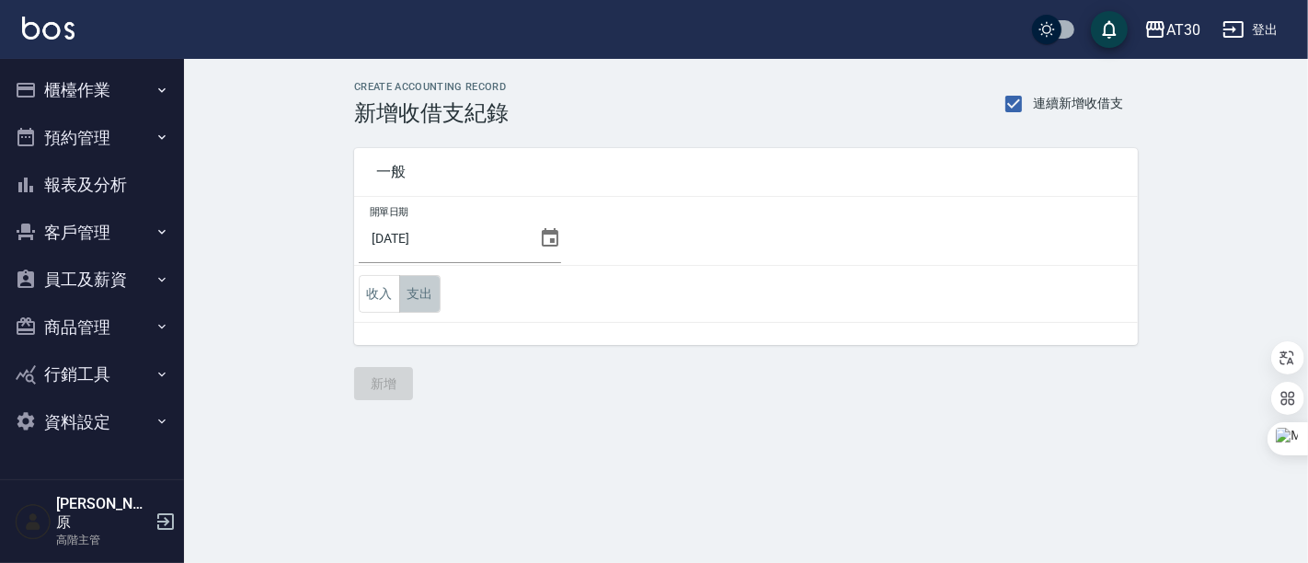
click at [437, 297] on button "支出" at bounding box center [419, 294] width 41 height 38
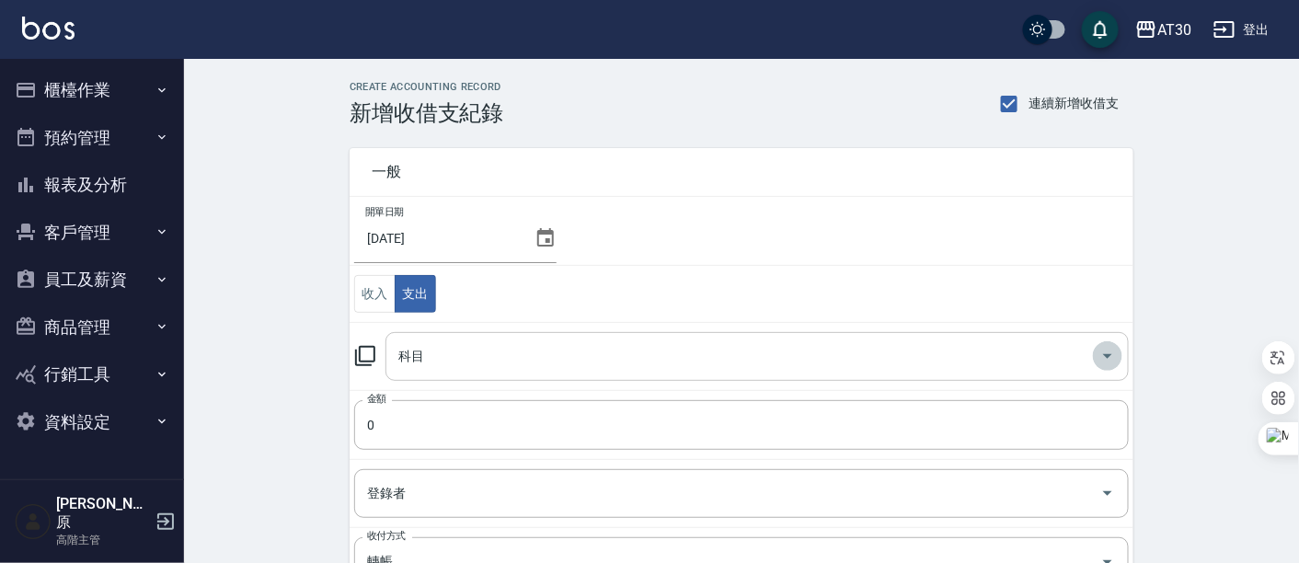
click at [1112, 354] on icon "Open" at bounding box center [1108, 356] width 22 height 22
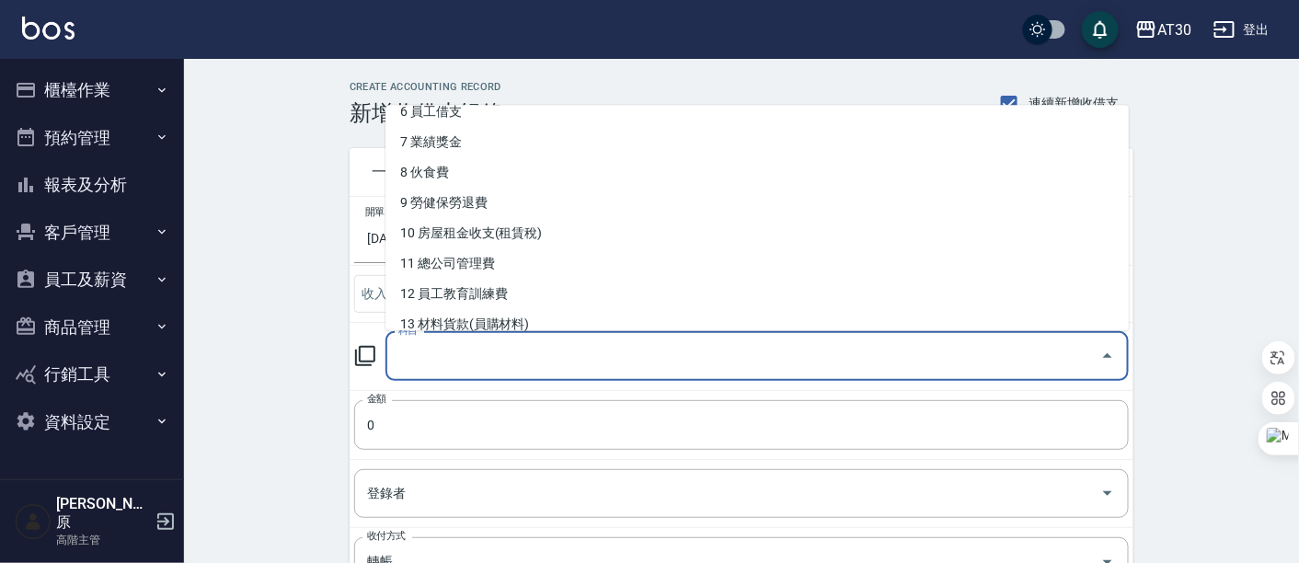
scroll to position [306, 0]
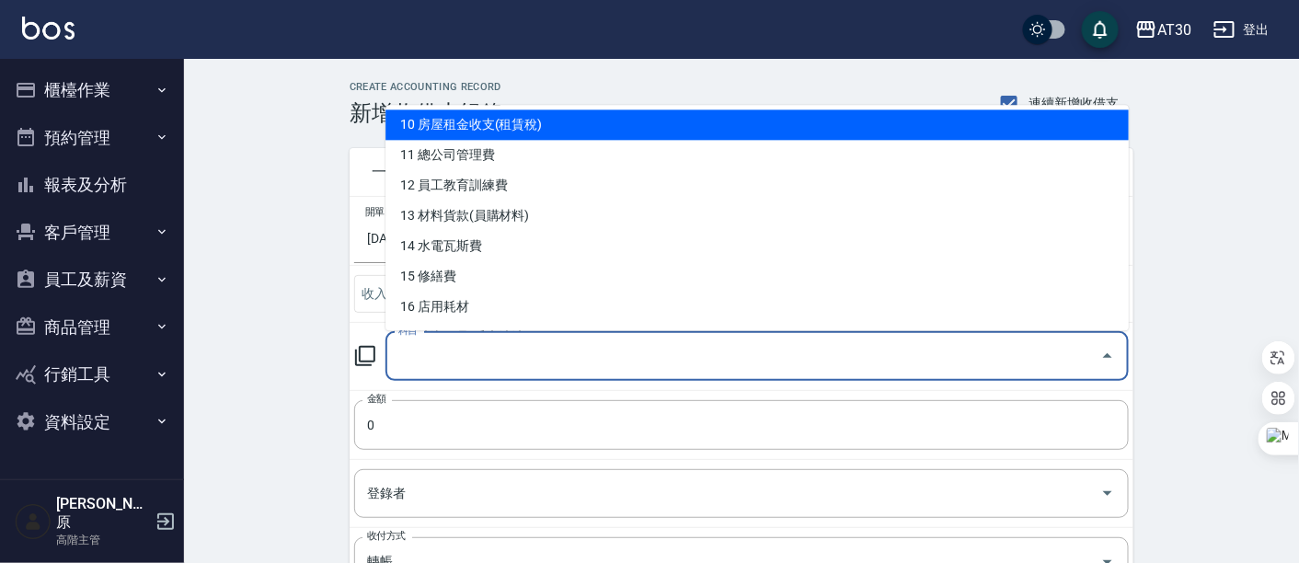
click at [503, 136] on li "10 房屋租金收支(租賃稅)" at bounding box center [756, 125] width 743 height 30
type input "10 房屋租金收支(租賃稅)"
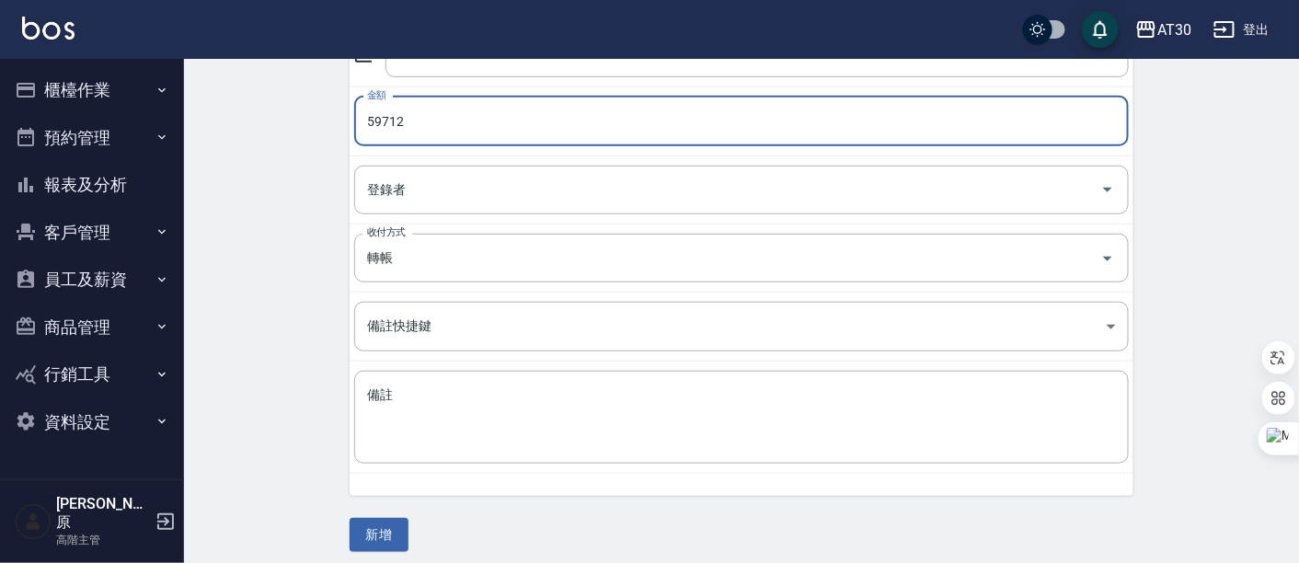
scroll to position [310, 0]
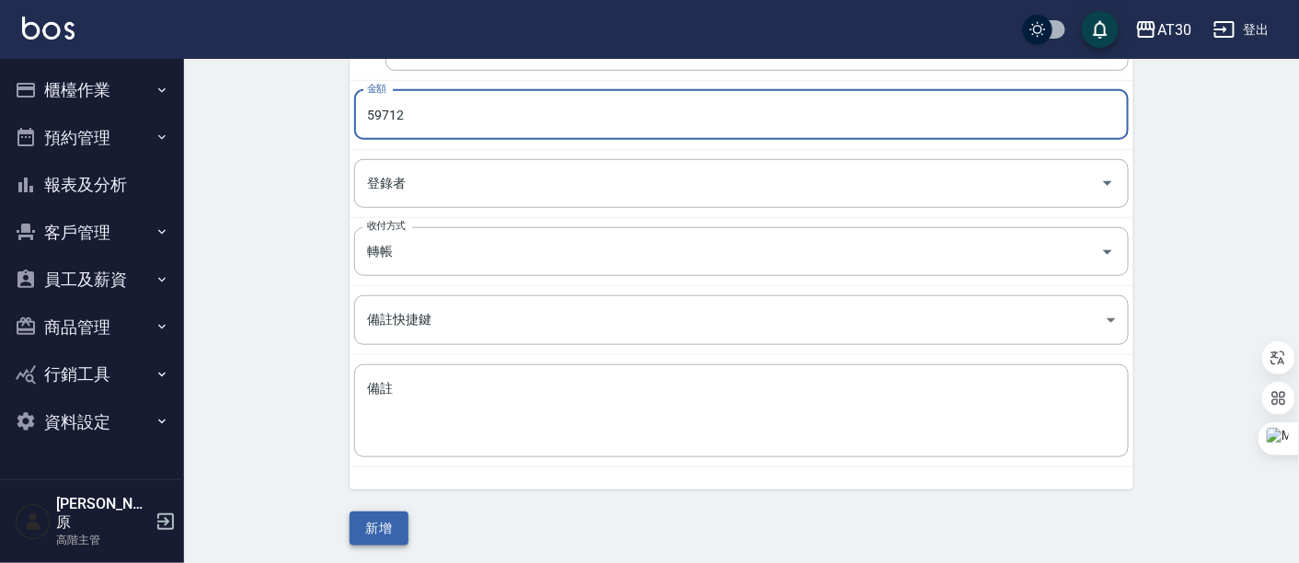
type input "59712"
click at [390, 516] on button "新增" at bounding box center [379, 529] width 59 height 34
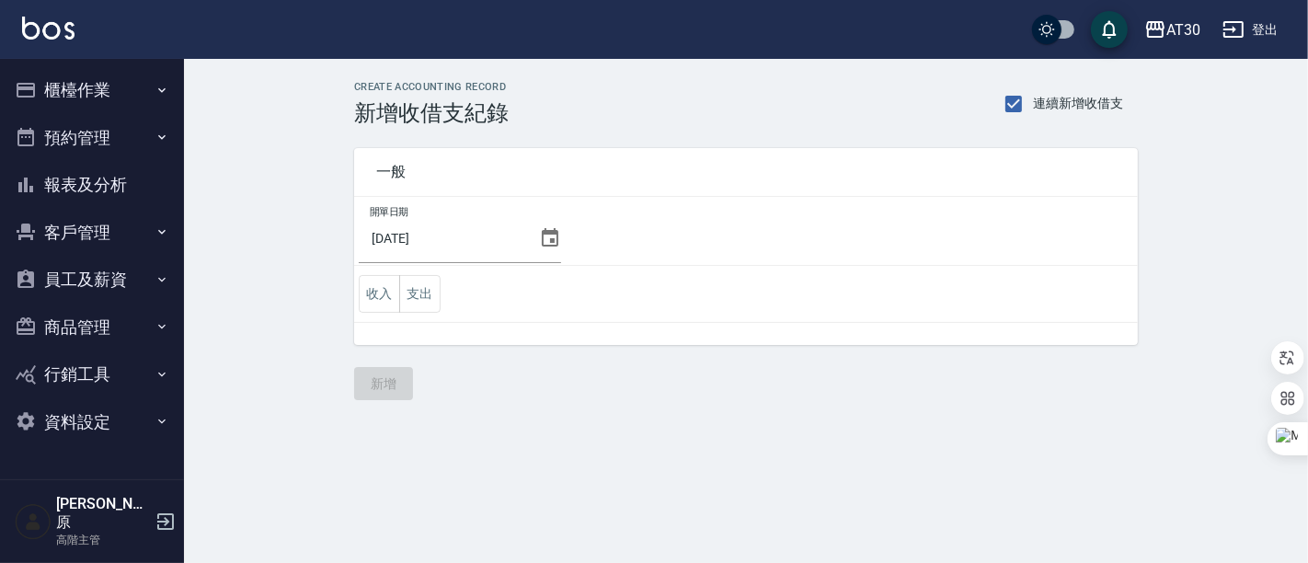
click at [412, 297] on button "支出" at bounding box center [419, 294] width 41 height 38
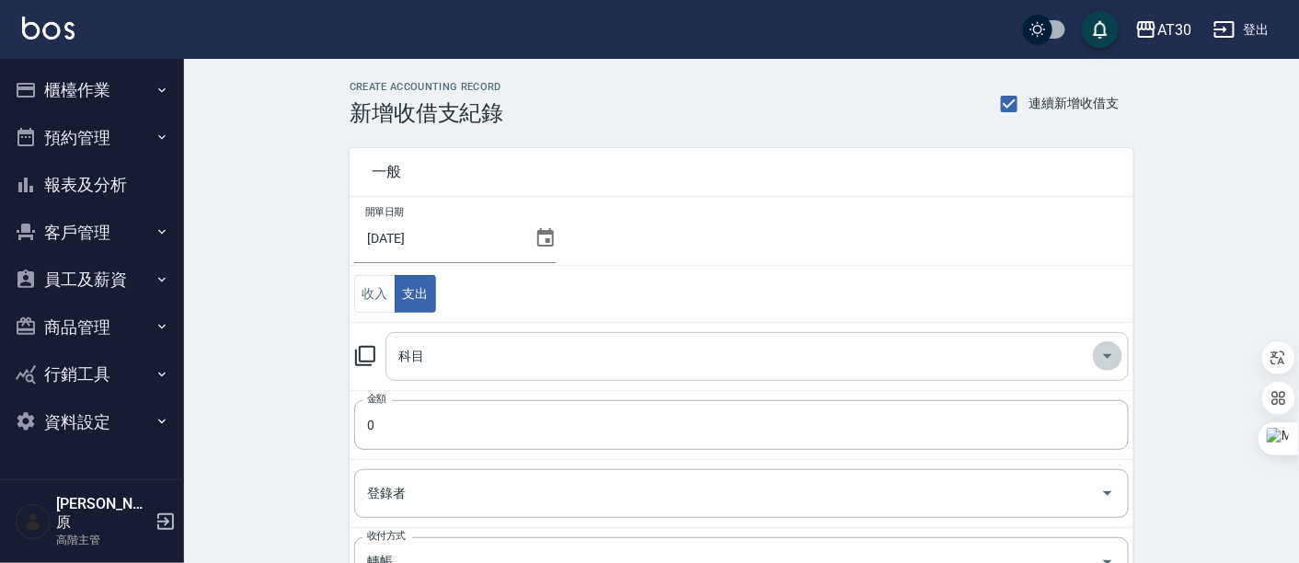
click at [1099, 351] on icon "Open" at bounding box center [1108, 356] width 22 height 22
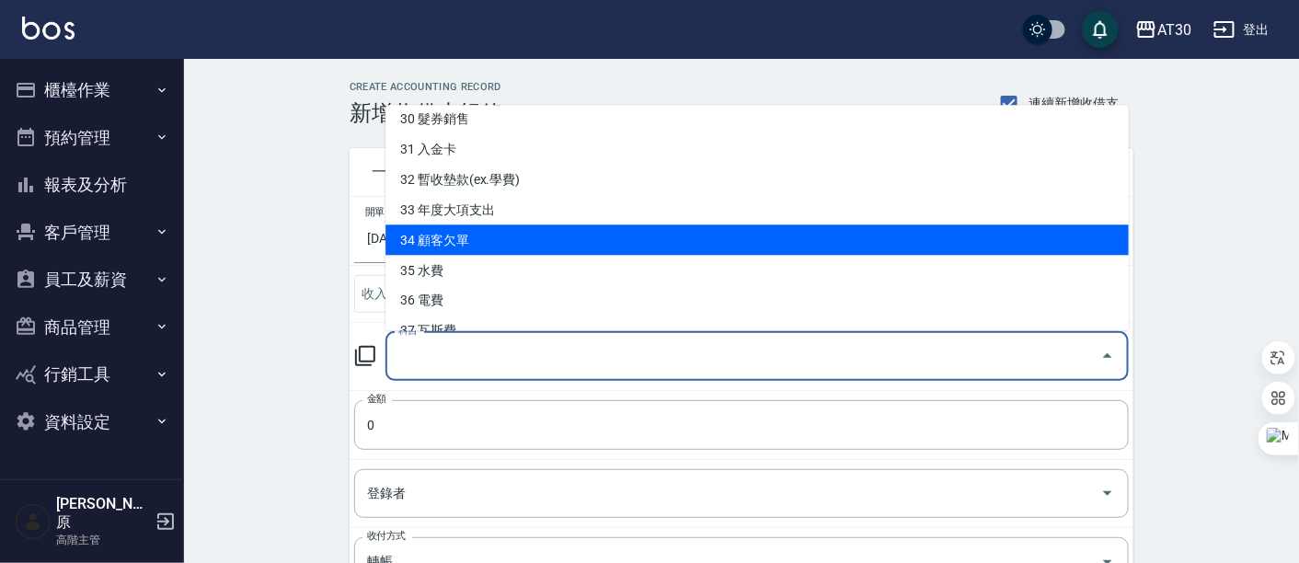
scroll to position [972, 0]
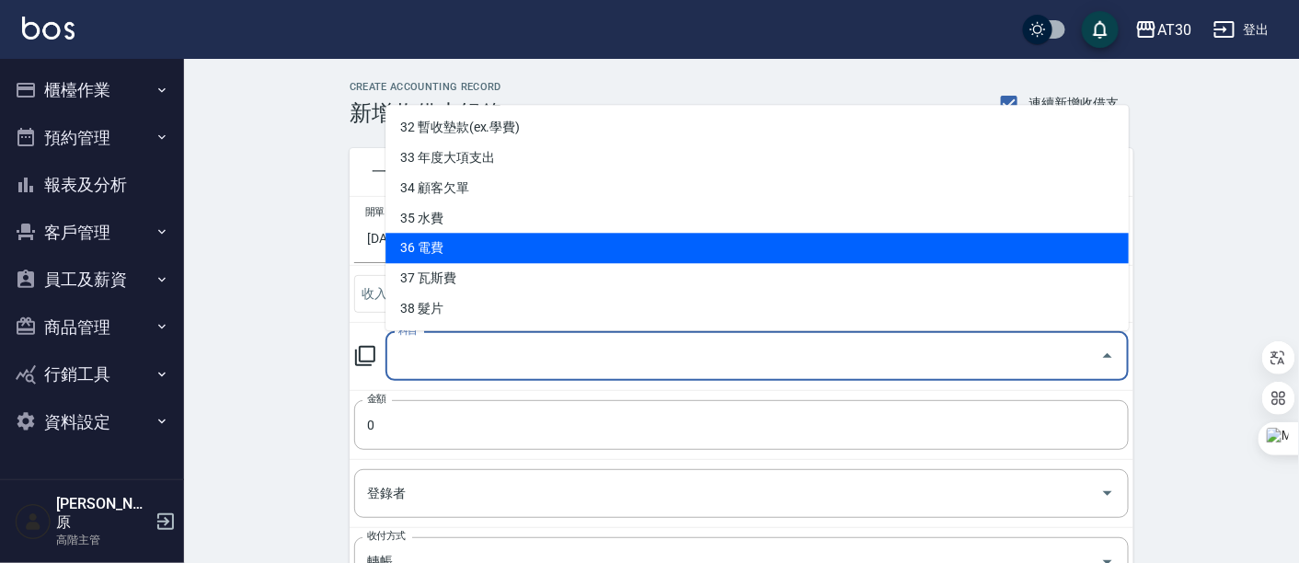
click at [496, 250] on li "36 電費" at bounding box center [756, 249] width 743 height 30
type input "36 電費"
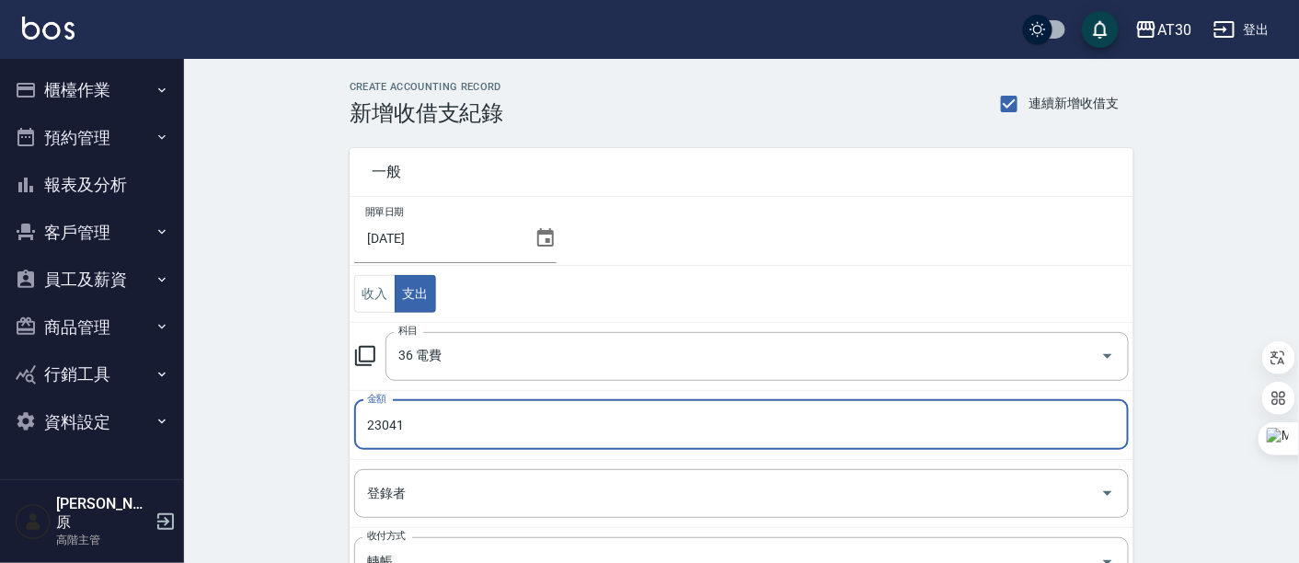
scroll to position [310, 0]
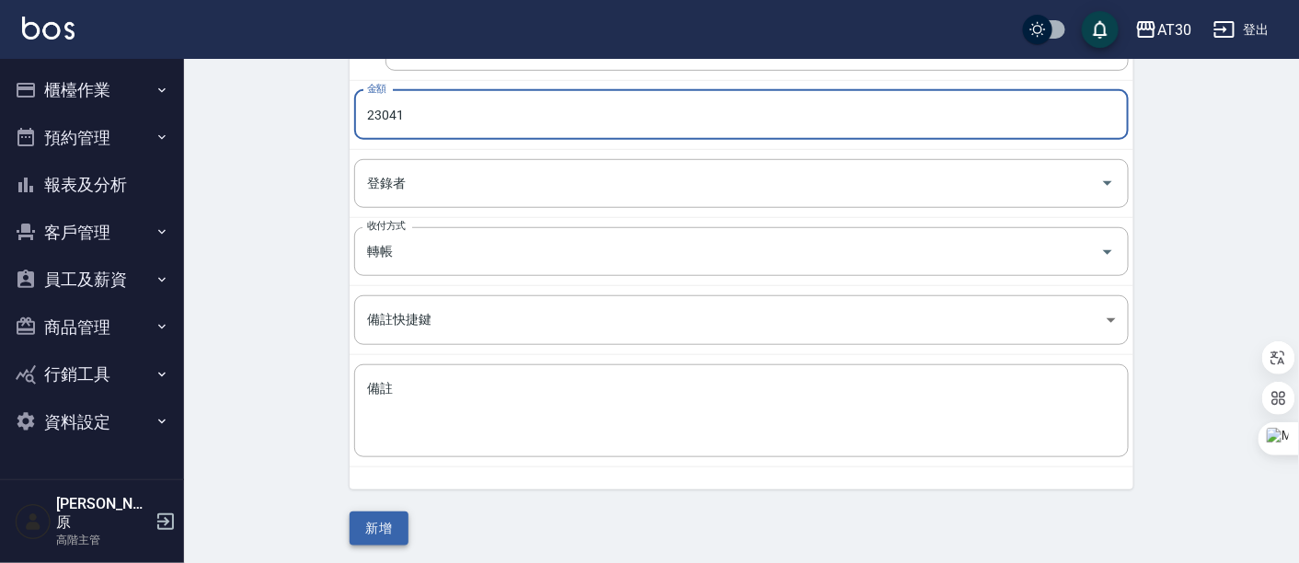
type input "23041"
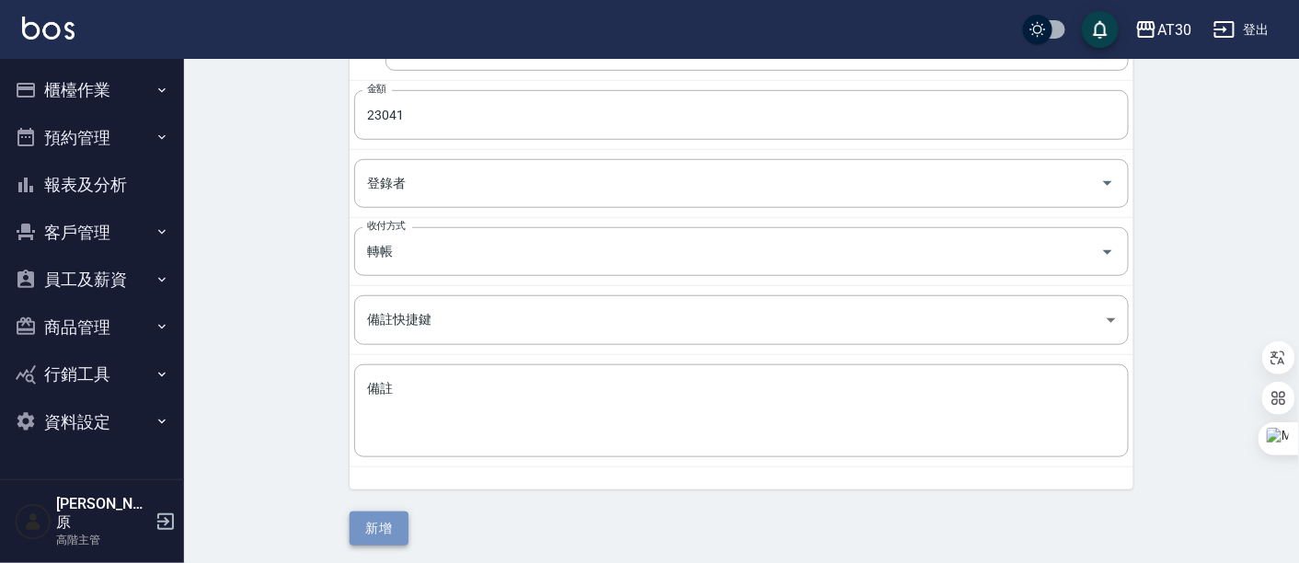
click at [370, 512] on button "新增" at bounding box center [379, 529] width 59 height 34
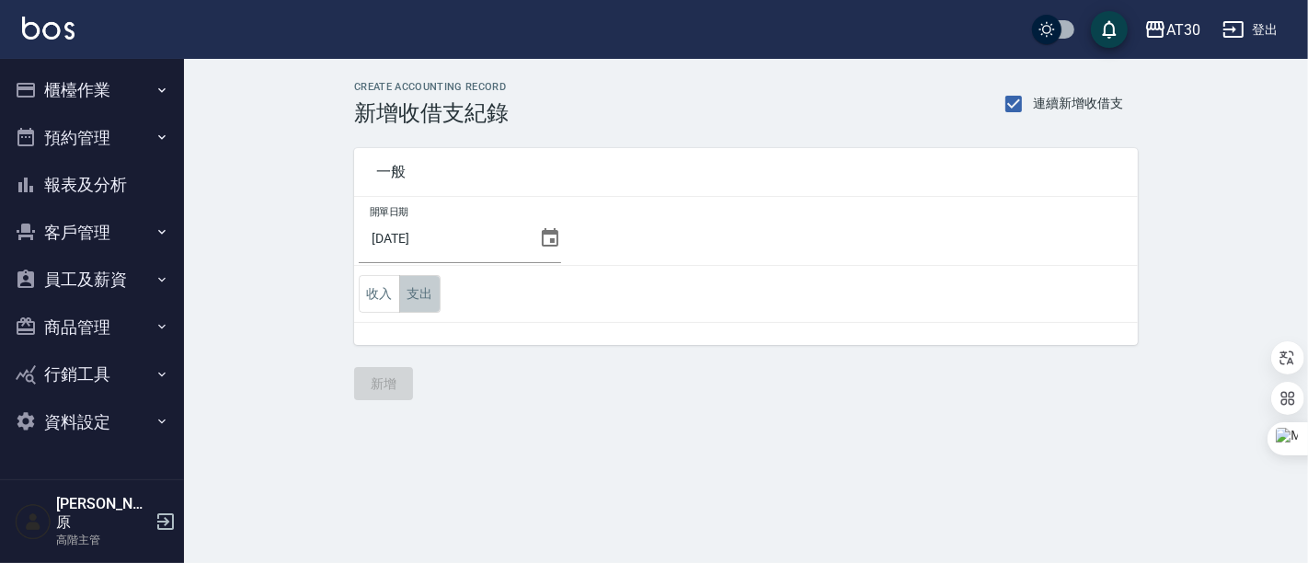
click at [421, 305] on button "支出" at bounding box center [419, 294] width 41 height 38
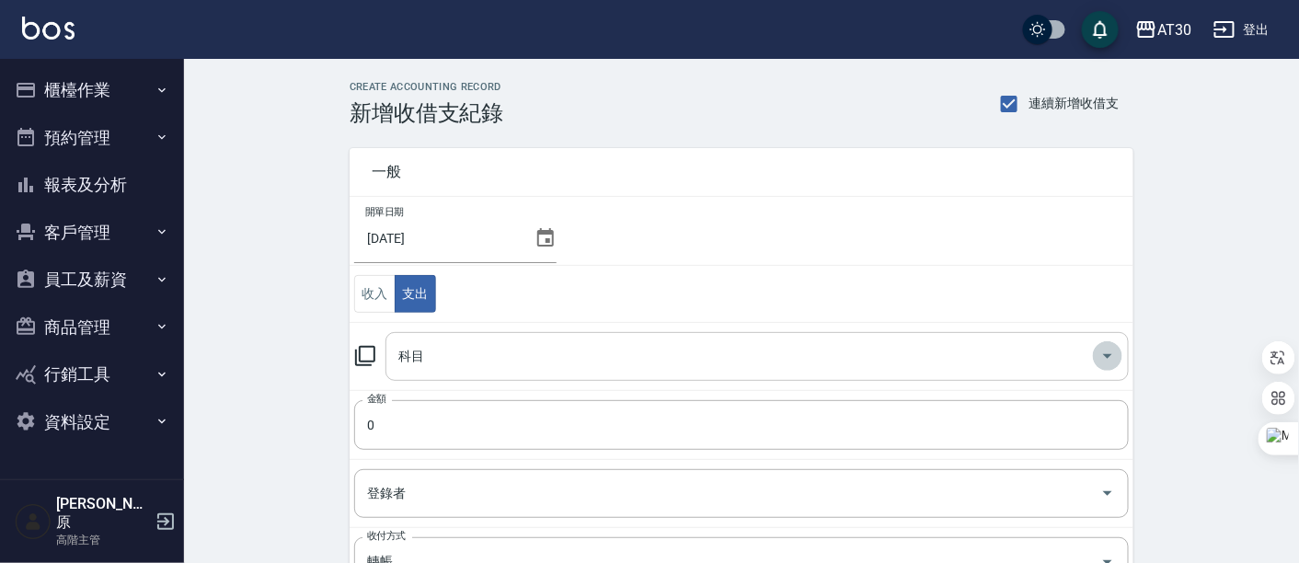
click at [1106, 355] on icon "Open" at bounding box center [1107, 356] width 9 height 5
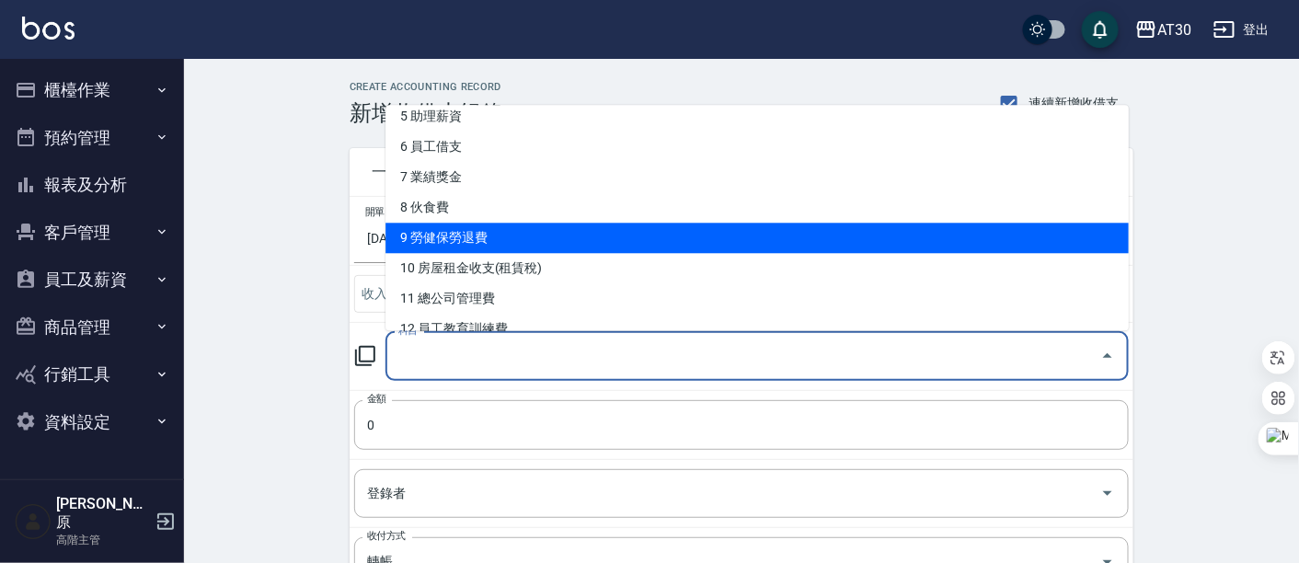
scroll to position [204, 0]
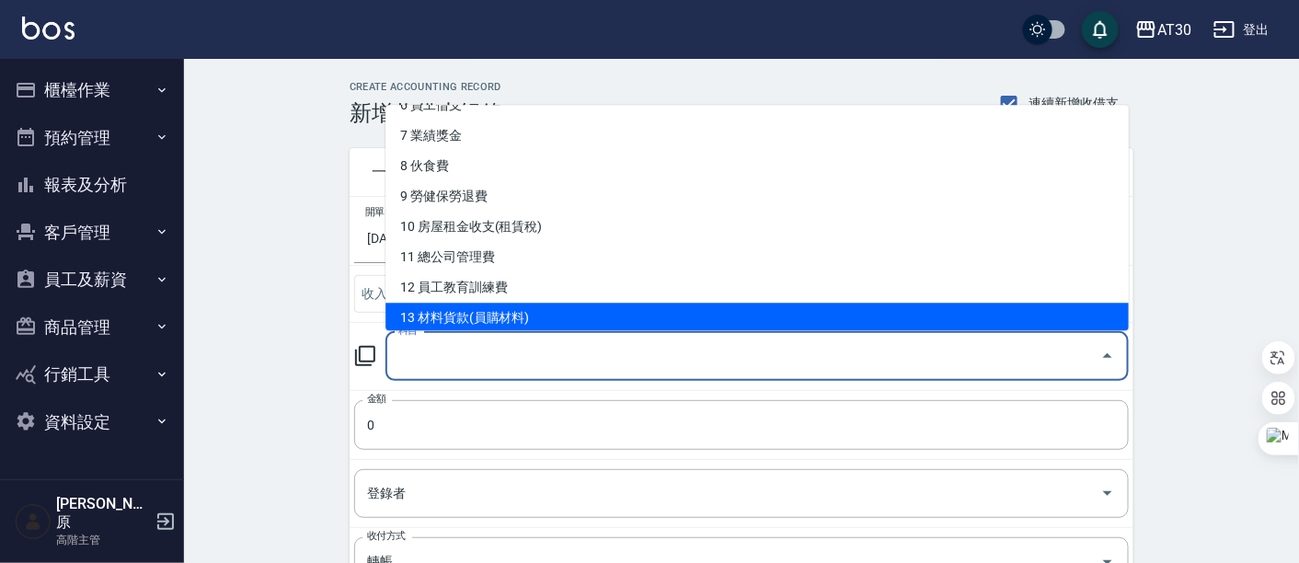
click at [527, 311] on li "13 材料貨款(員購材料)" at bounding box center [756, 319] width 743 height 30
type input "13 材料貨款(員購材料)"
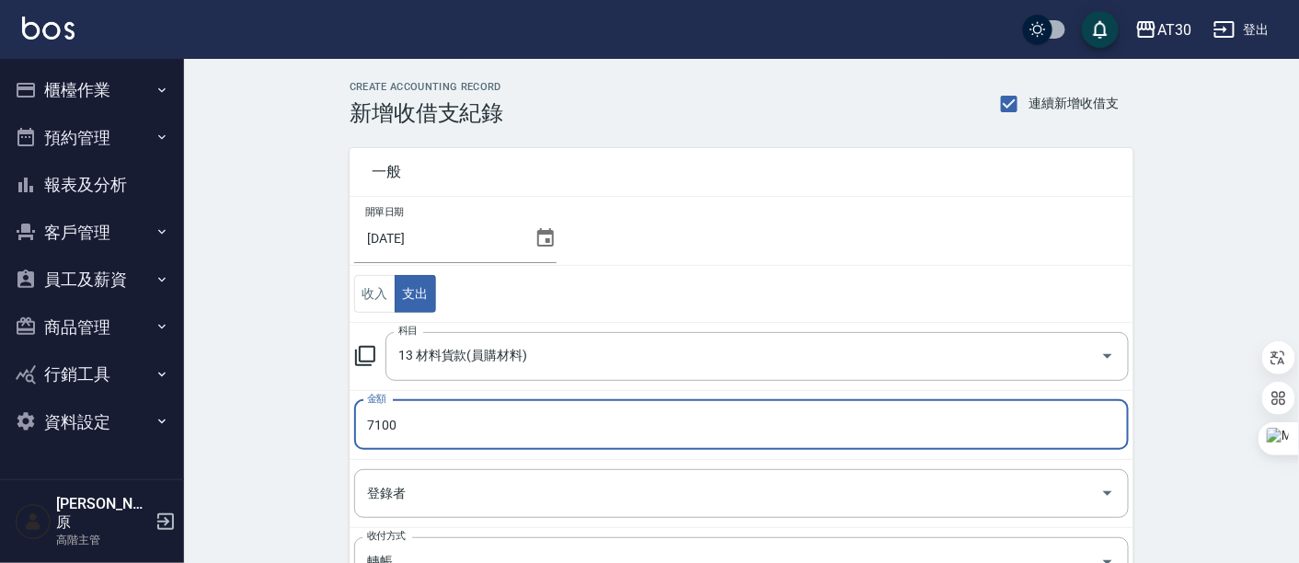
type input "7100"
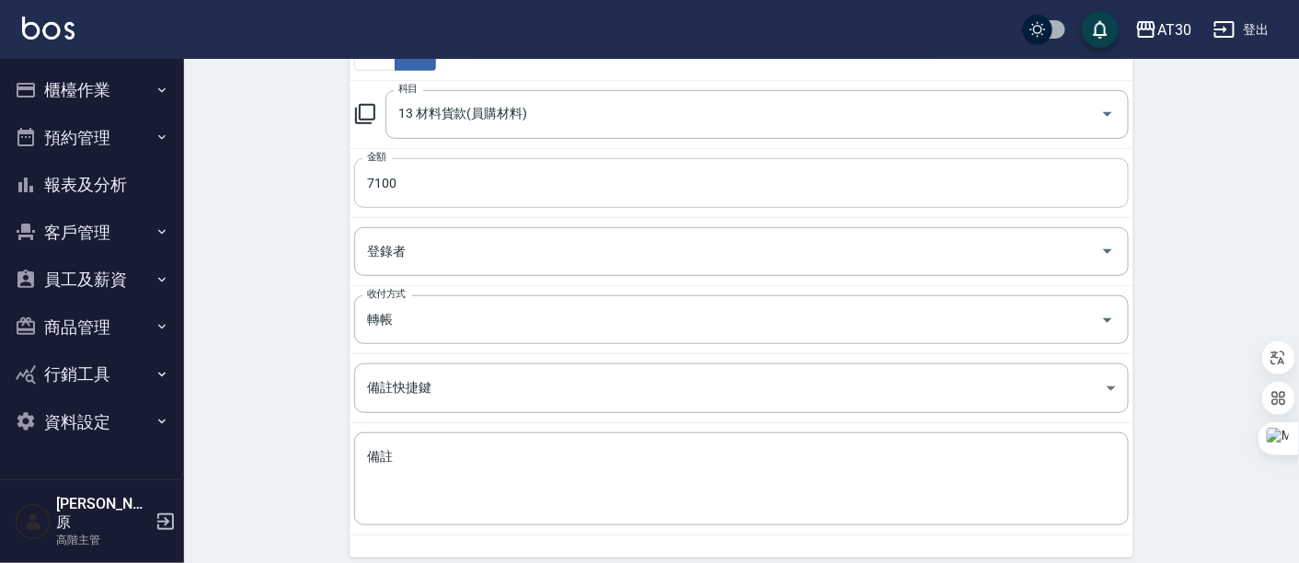
scroll to position [310, 0]
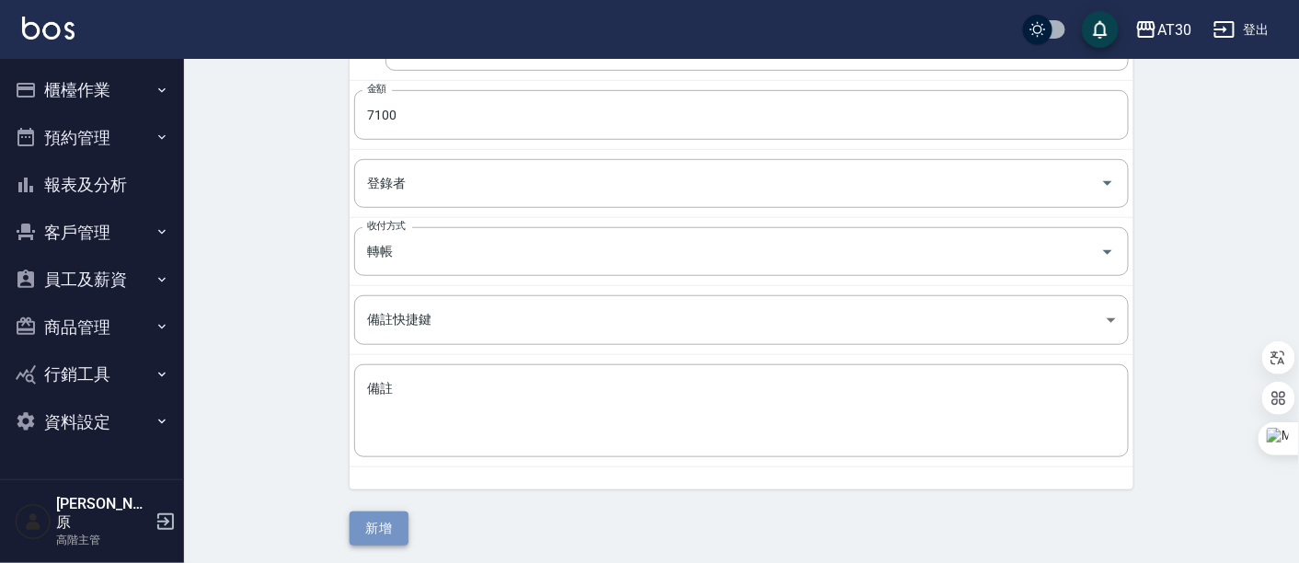
click at [394, 527] on button "新增" at bounding box center [379, 529] width 59 height 34
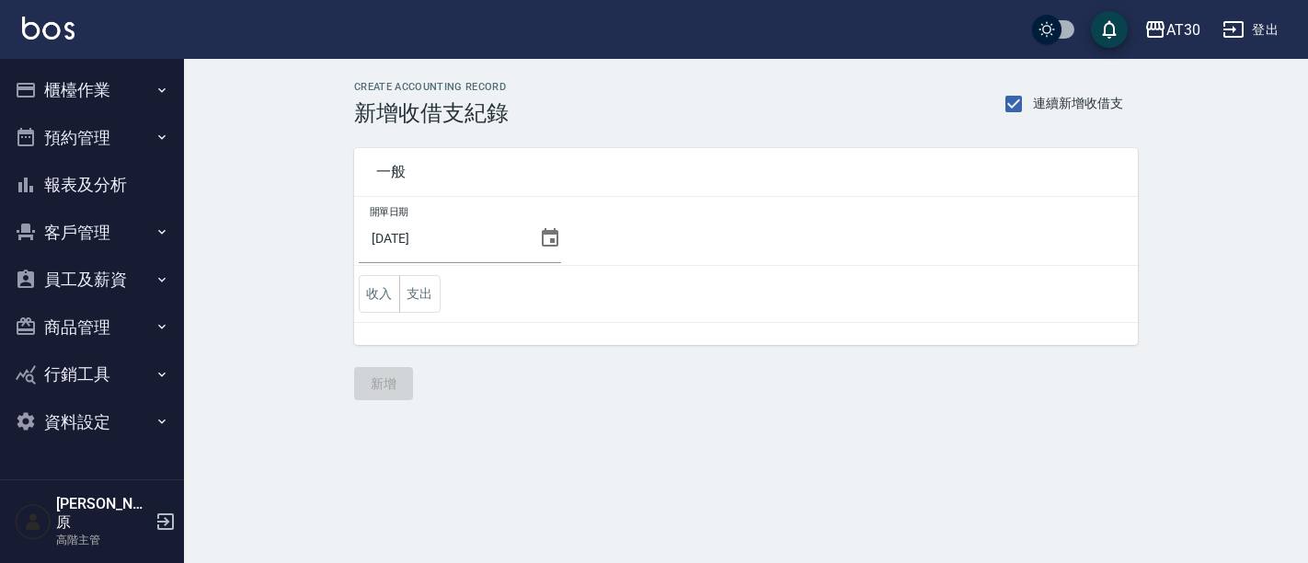
click at [436, 293] on button "支出" at bounding box center [419, 294] width 41 height 38
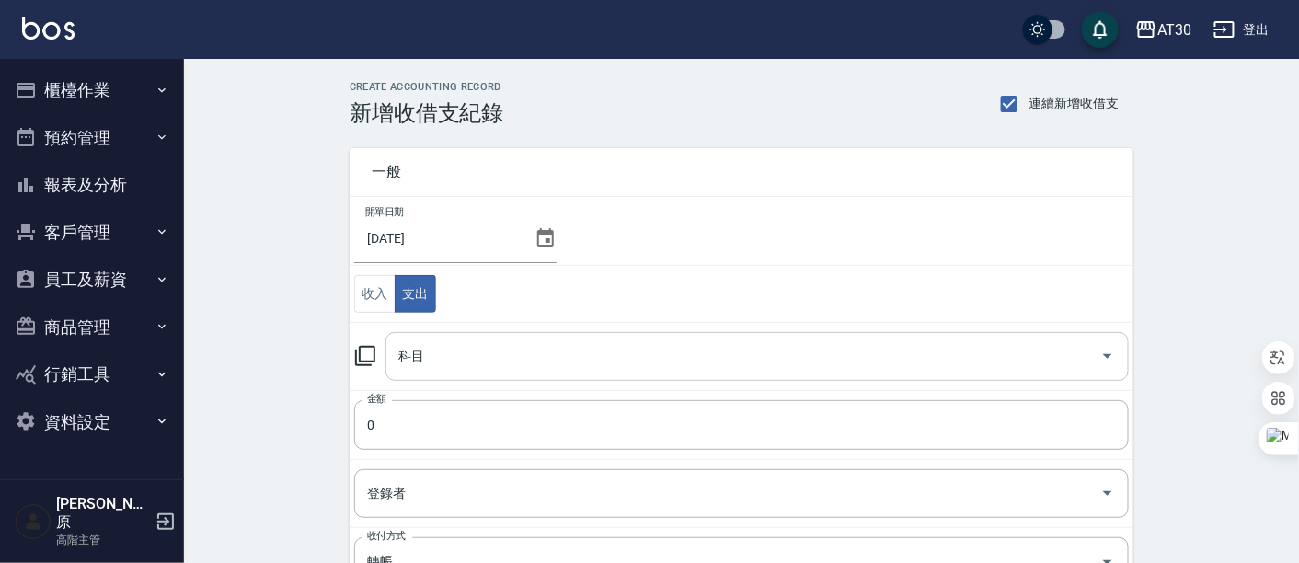
click at [1101, 354] on icon "Open" at bounding box center [1108, 356] width 22 height 22
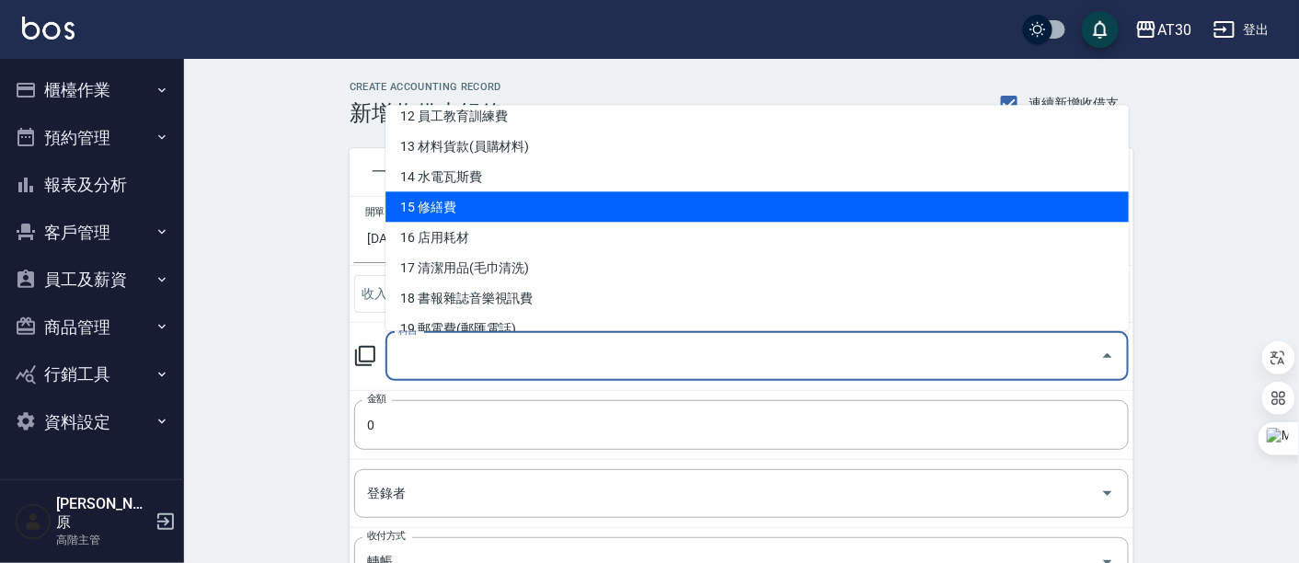
scroll to position [408, 0]
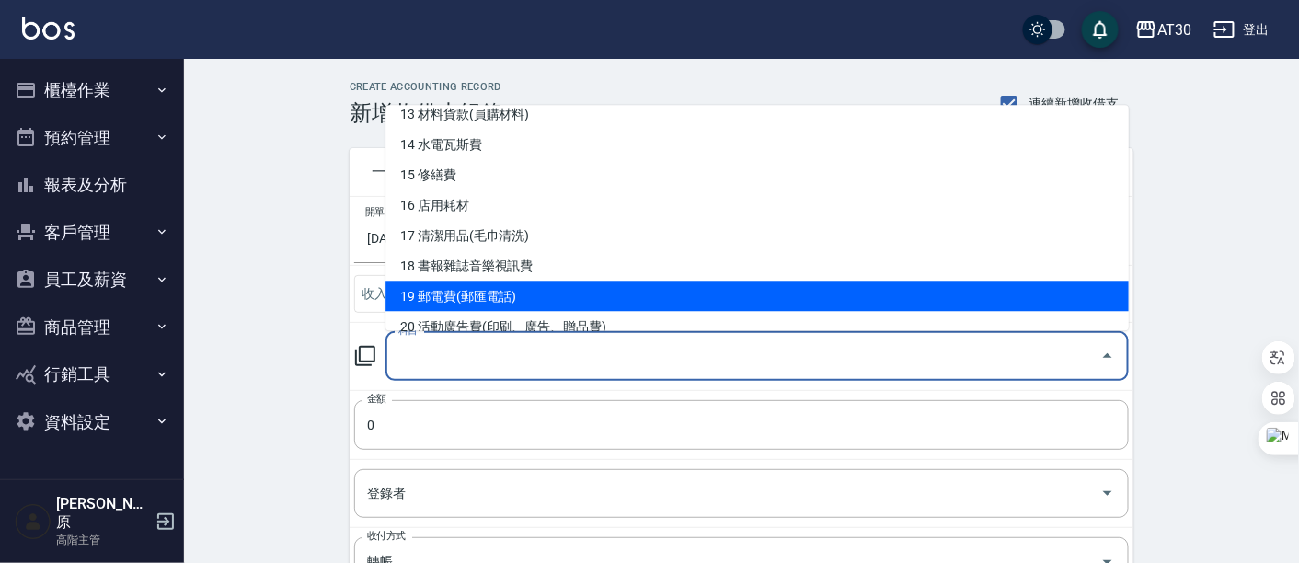
click at [523, 303] on li "19 郵電費(郵匯電話)" at bounding box center [756, 297] width 743 height 30
type input "19 郵電費(郵匯電話)"
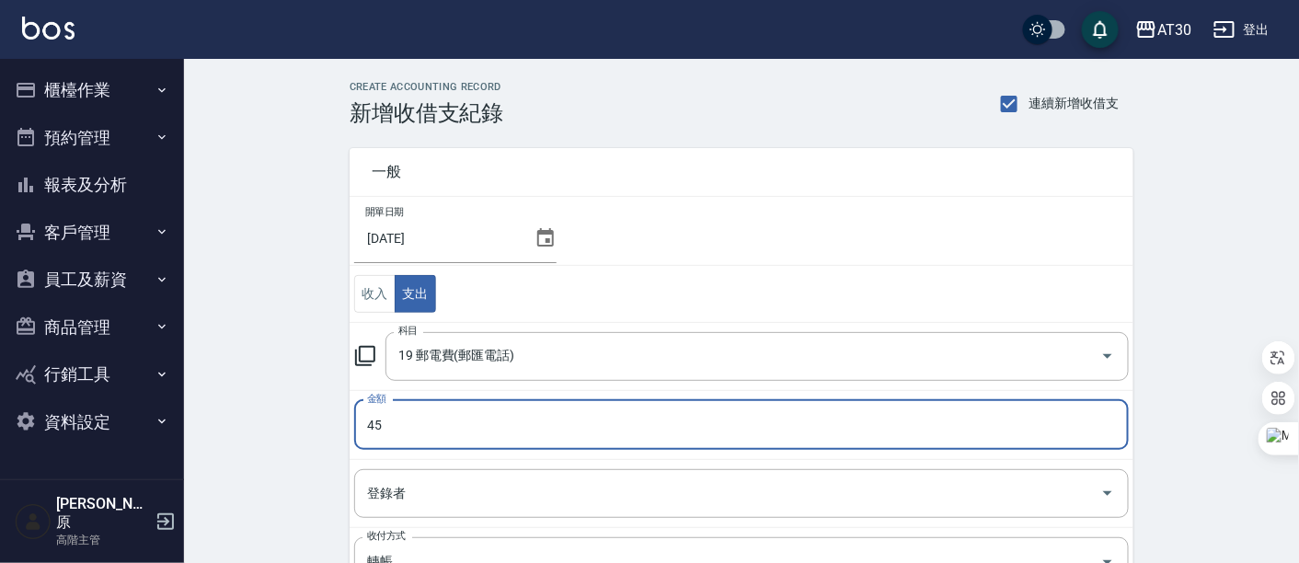
type input "45"
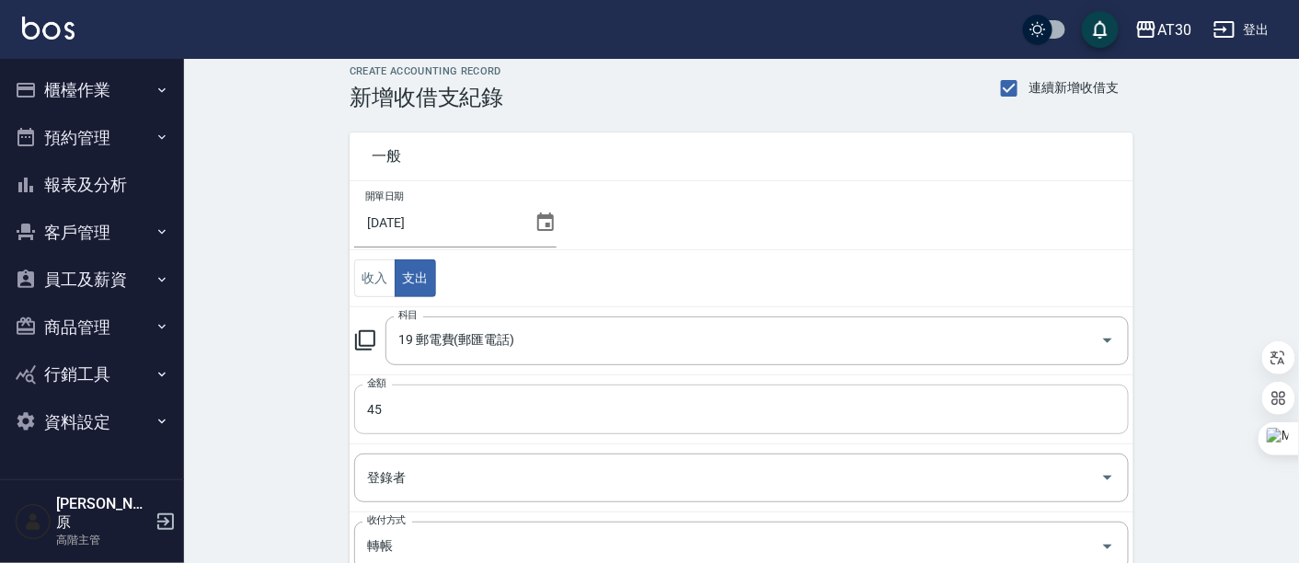
scroll to position [310, 0]
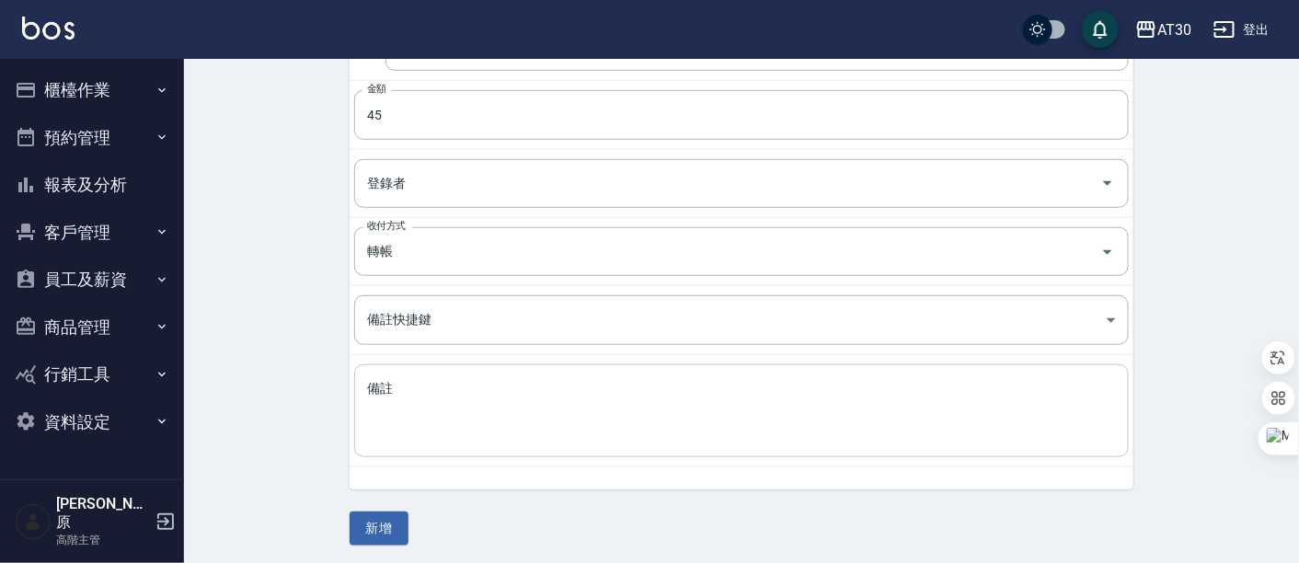
click at [442, 392] on textarea "備註" at bounding box center [741, 411] width 749 height 63
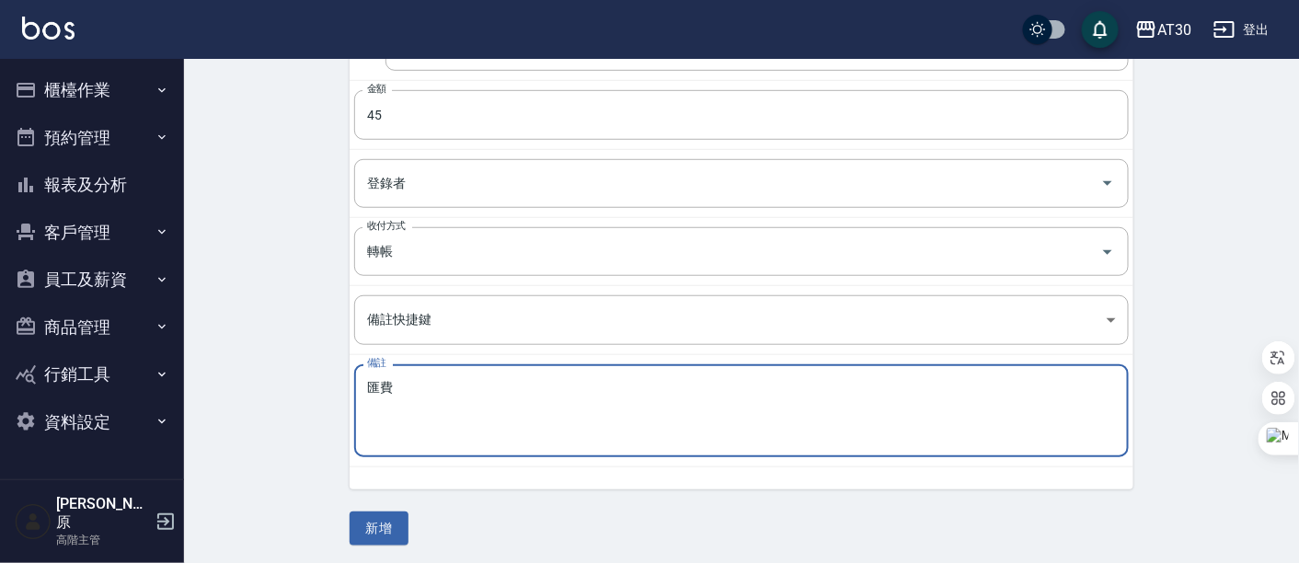
type textarea "匯費"
click at [257, 282] on div "CREATE ACCOUNTING RECORD 新增收借支紀錄 連續新增收借支 一般 開單日期 2025/09/18 收入 支出 科目 19 郵電費(郵匯電…" at bounding box center [741, 158] width 1115 height 819
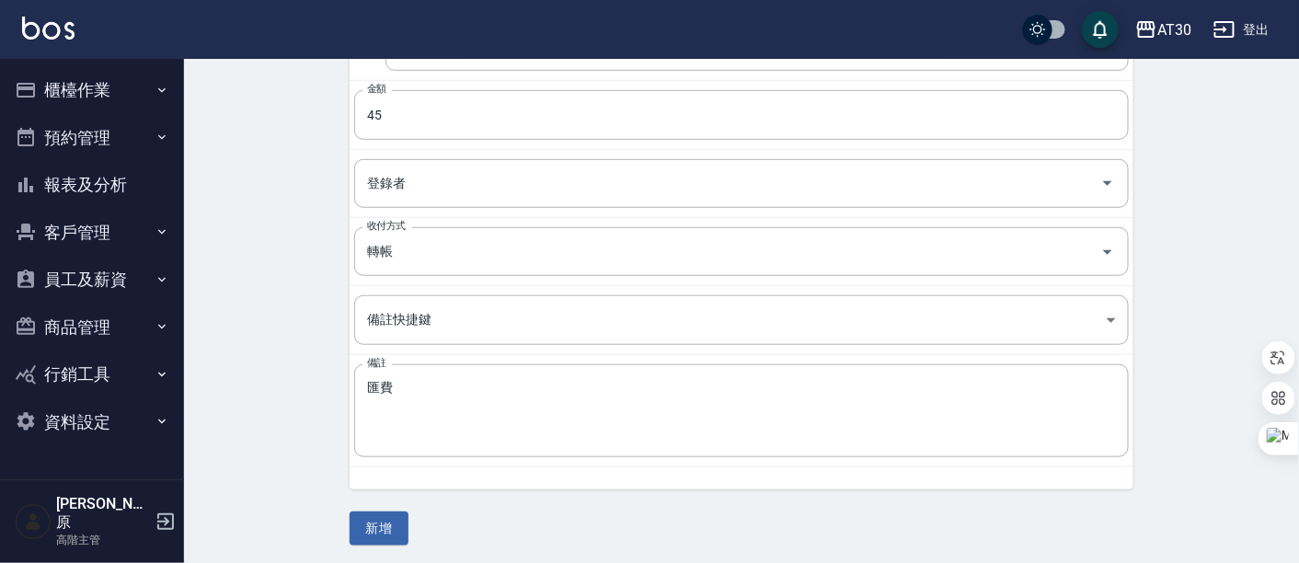
click at [396, 514] on button "新增" at bounding box center [379, 529] width 59 height 34
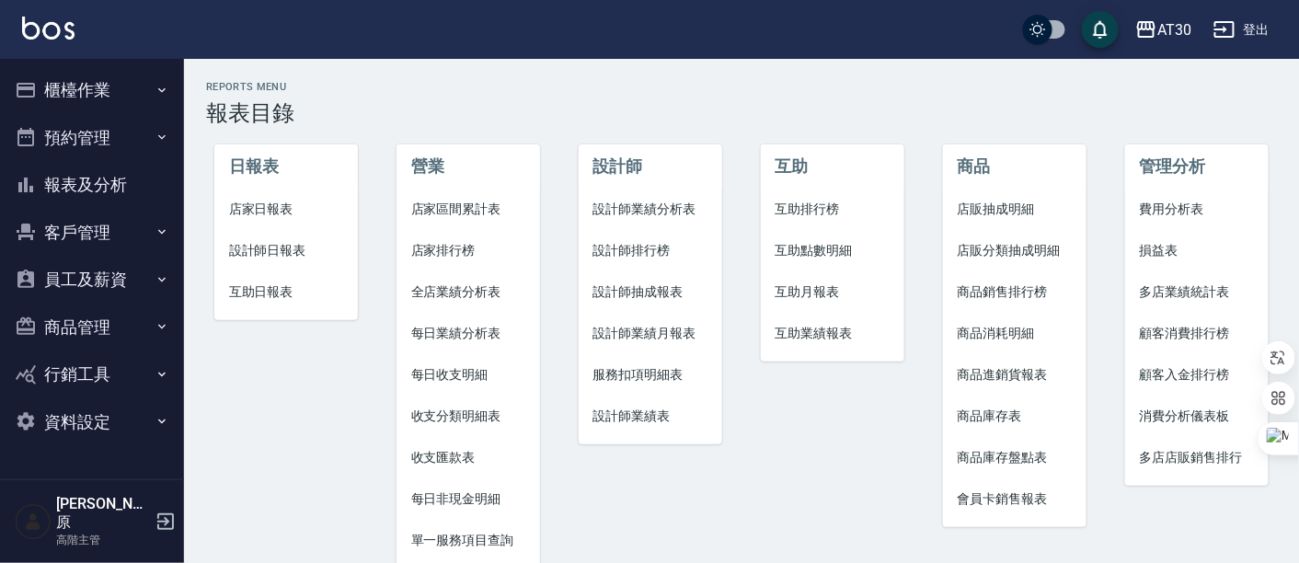
click at [1199, 205] on span "費用分析表" at bounding box center [1197, 209] width 115 height 19
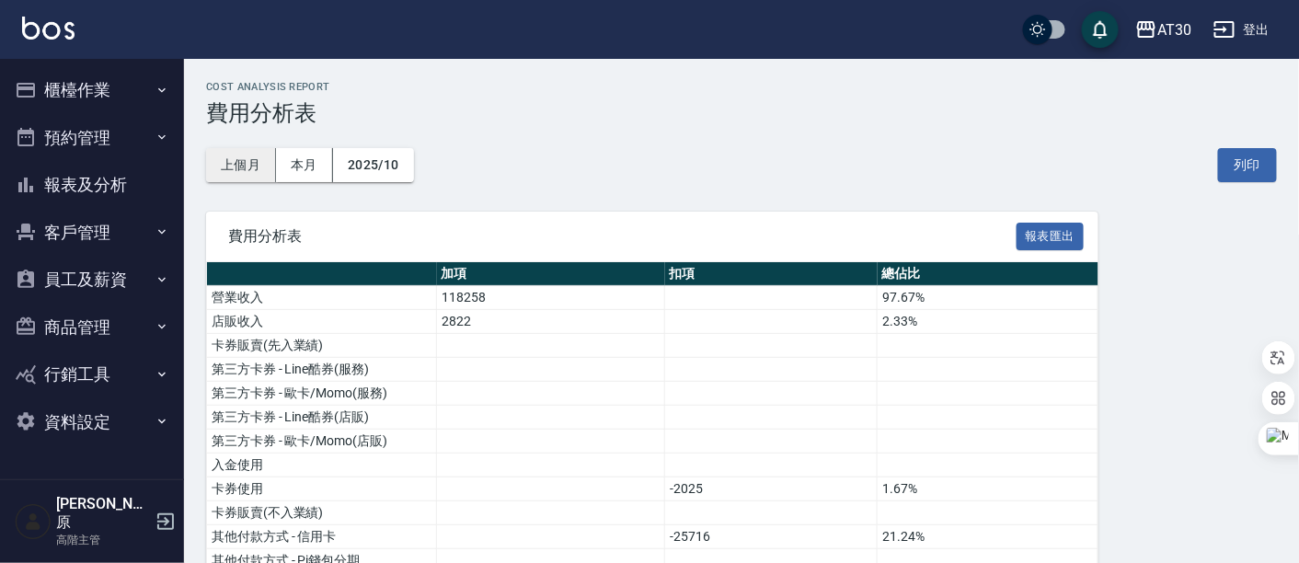
click at [246, 171] on button "上個月" at bounding box center [241, 165] width 70 height 34
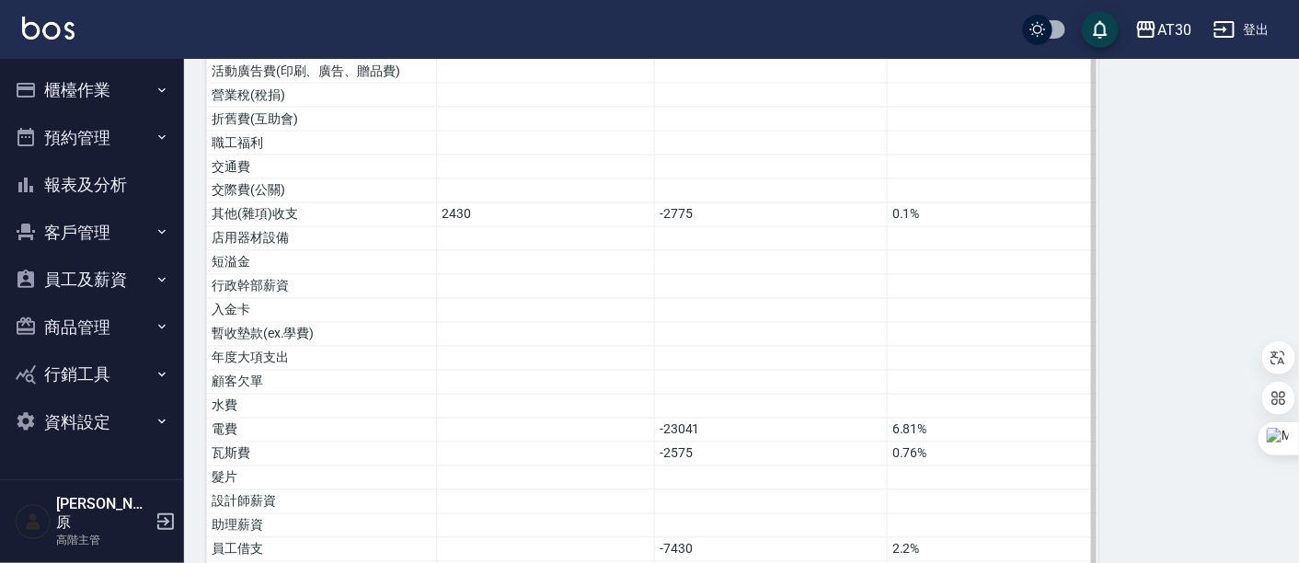
scroll to position [1090, 0]
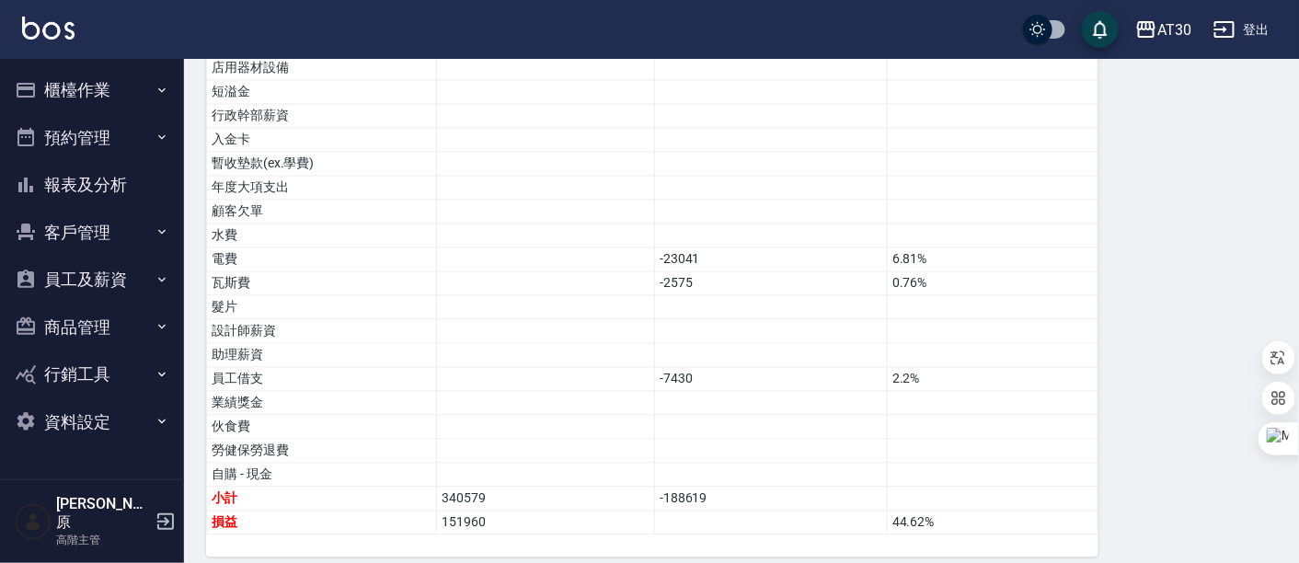
click at [68, 81] on button "櫃檯作業" at bounding box center [91, 90] width 169 height 48
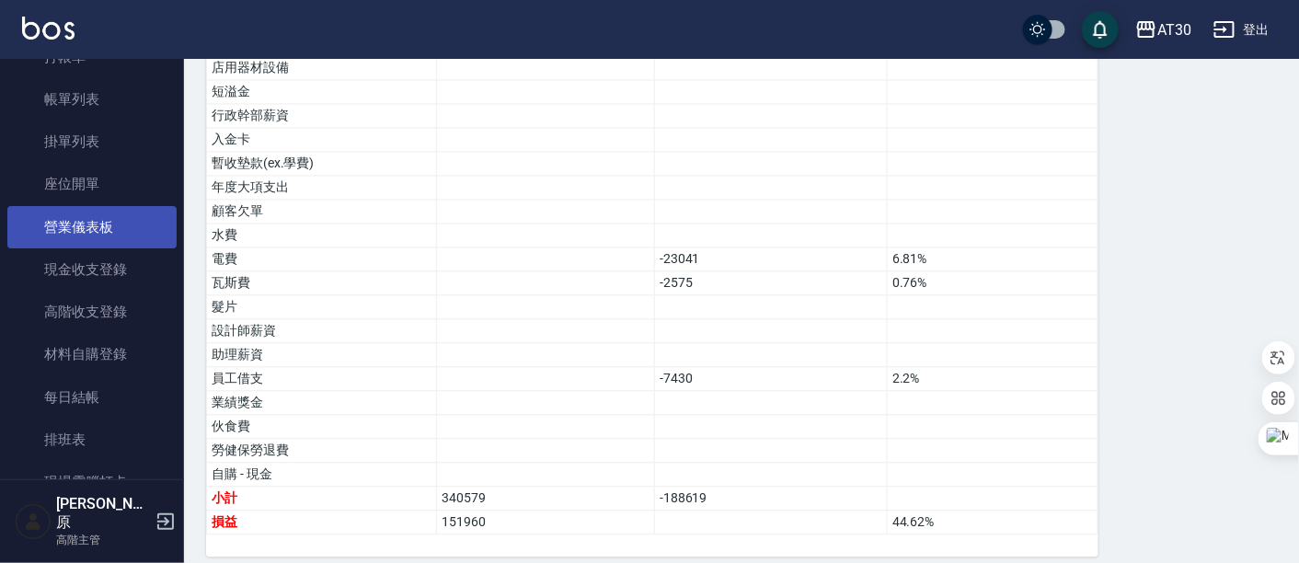
scroll to position [204, 0]
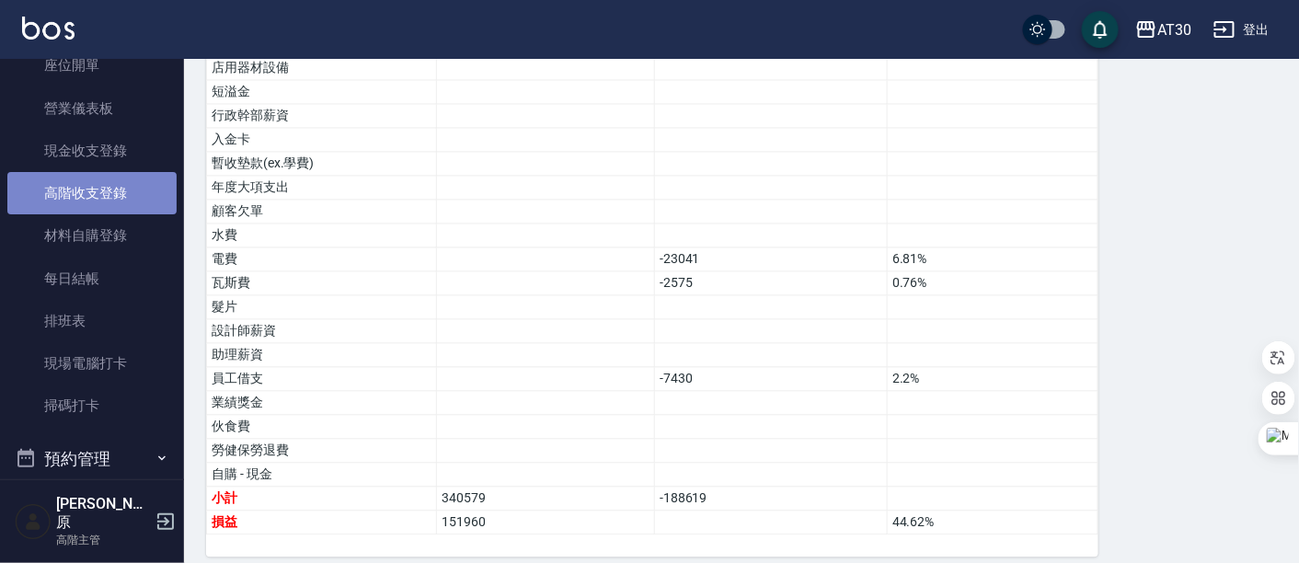
click at [103, 201] on link "高階收支登錄" at bounding box center [91, 193] width 169 height 42
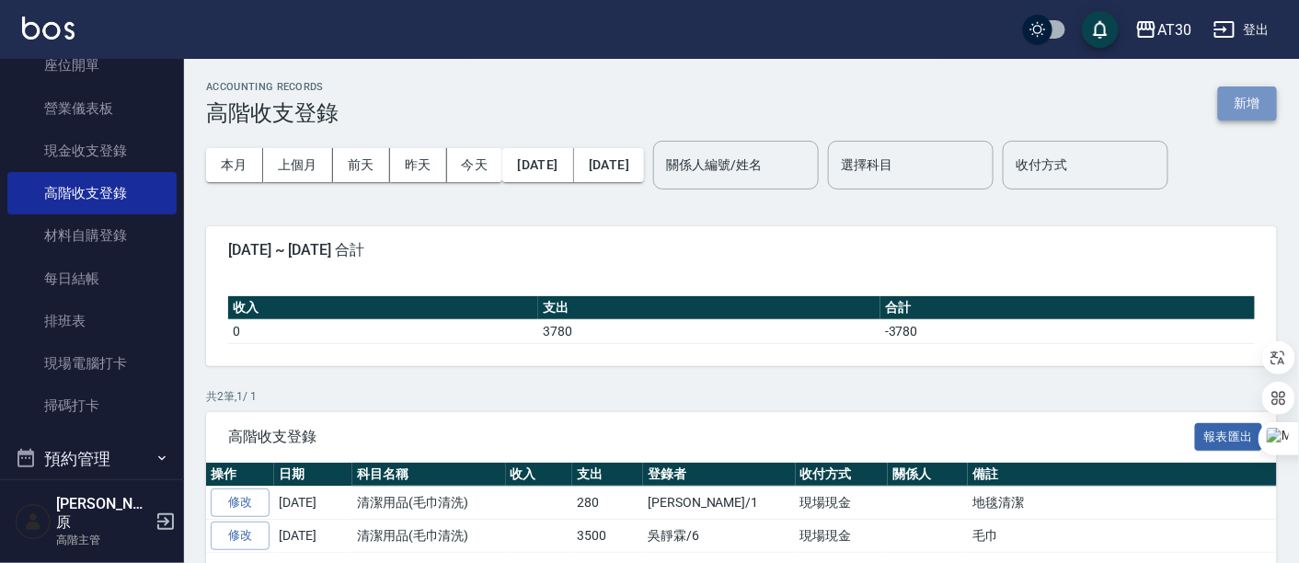
click at [1263, 109] on button "新增" at bounding box center [1247, 103] width 59 height 34
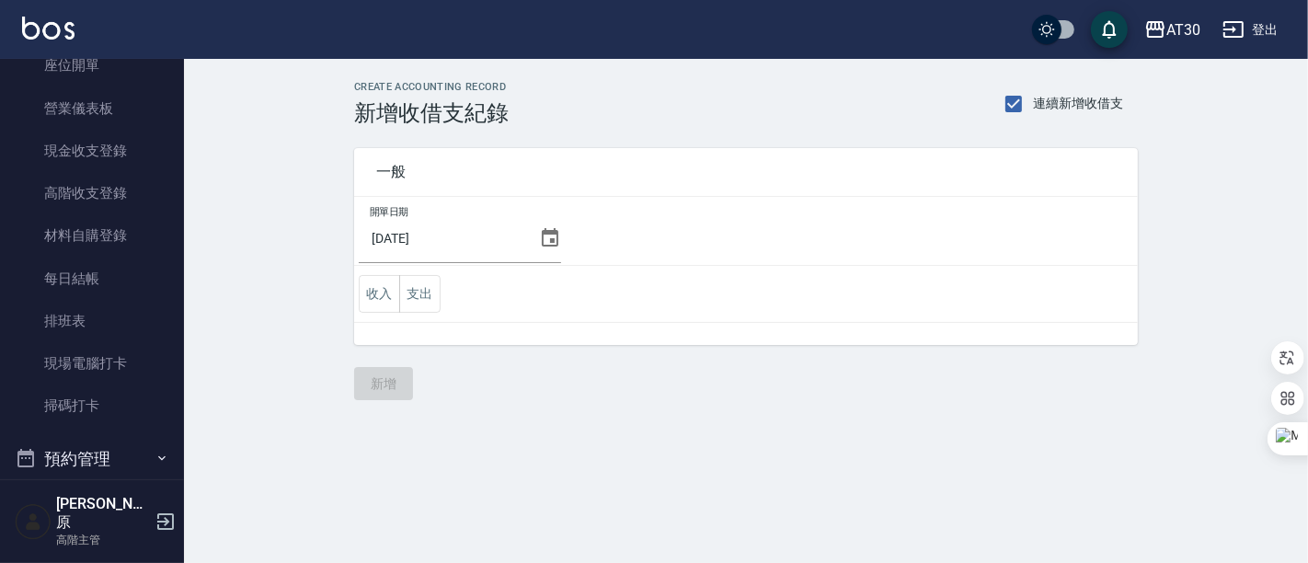
click at [546, 246] on icon at bounding box center [550, 237] width 17 height 18
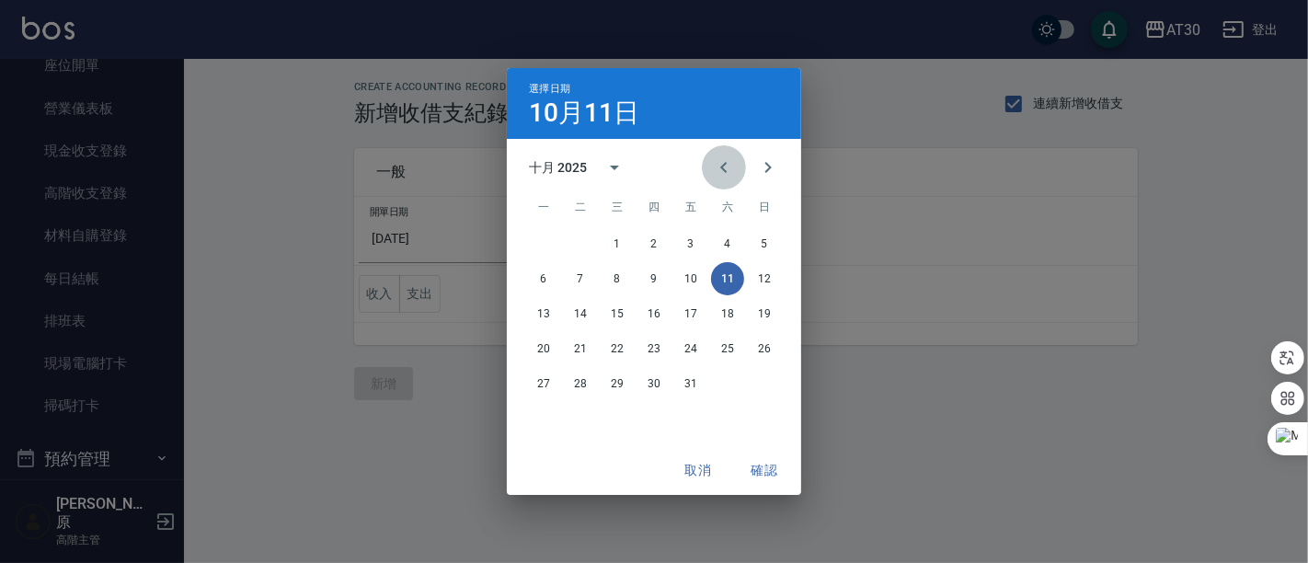
click at [717, 165] on icon "Previous month" at bounding box center [724, 167] width 22 height 22
click at [696, 351] on button "26" at bounding box center [690, 348] width 33 height 33
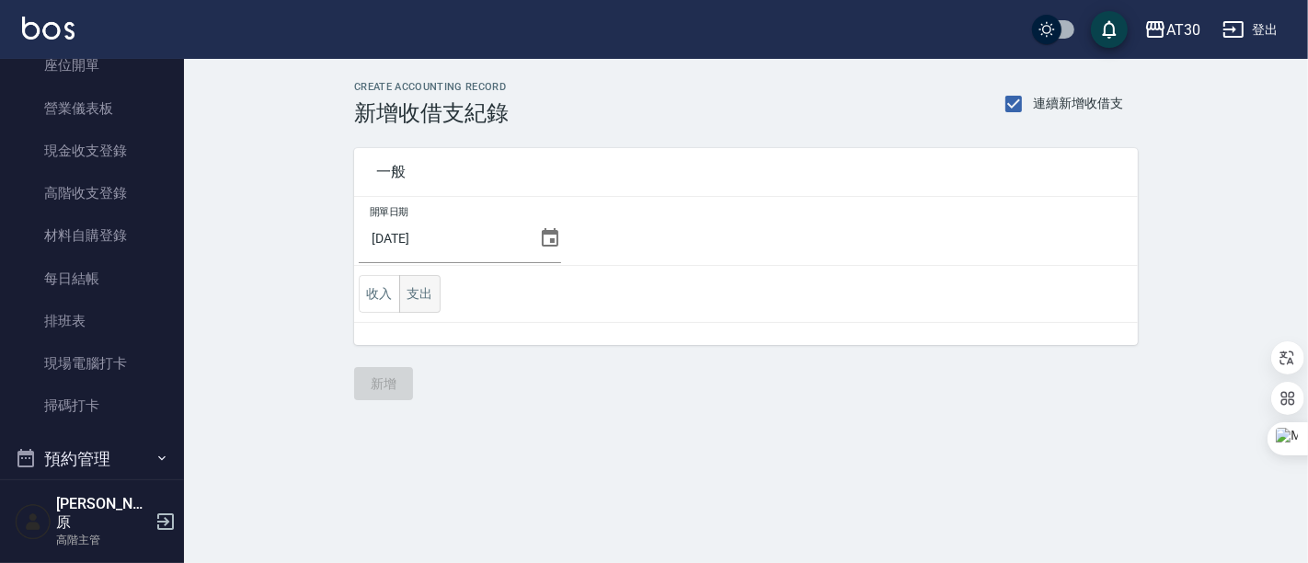
click at [413, 301] on button "支出" at bounding box center [419, 294] width 41 height 38
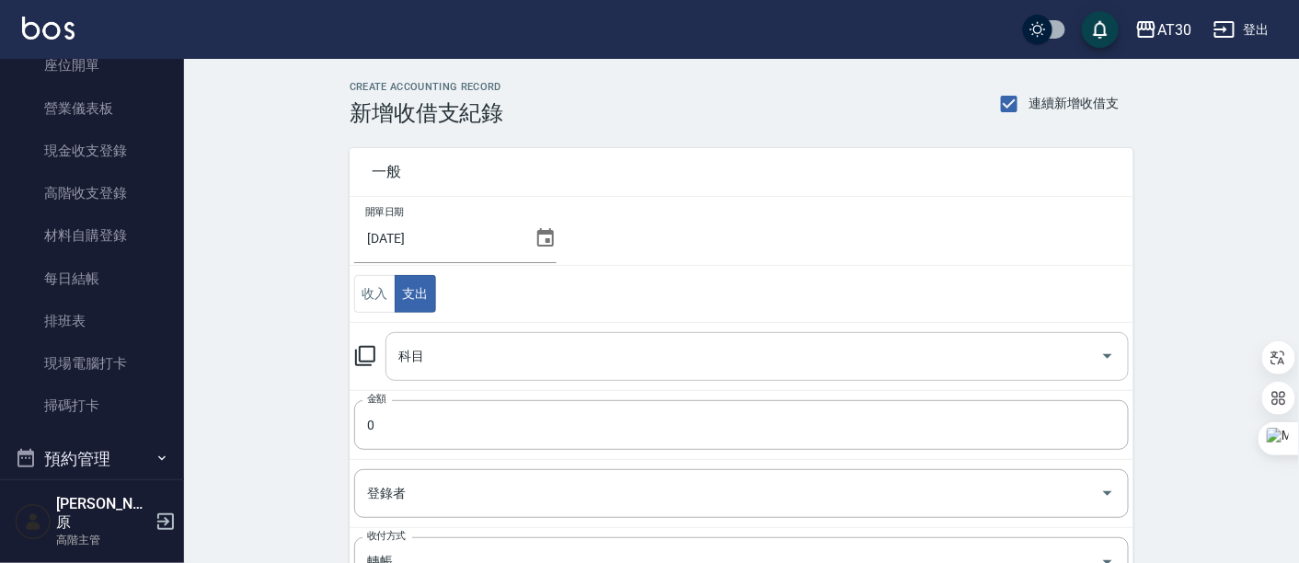
click at [1105, 360] on icon "Open" at bounding box center [1108, 356] width 22 height 22
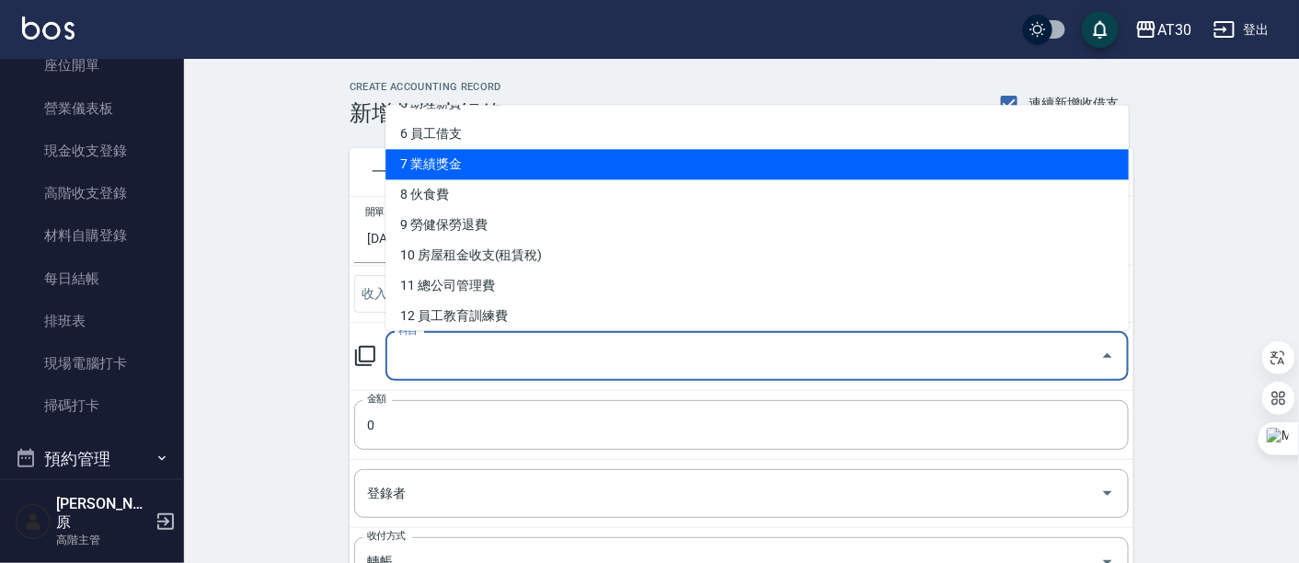
scroll to position [204, 0]
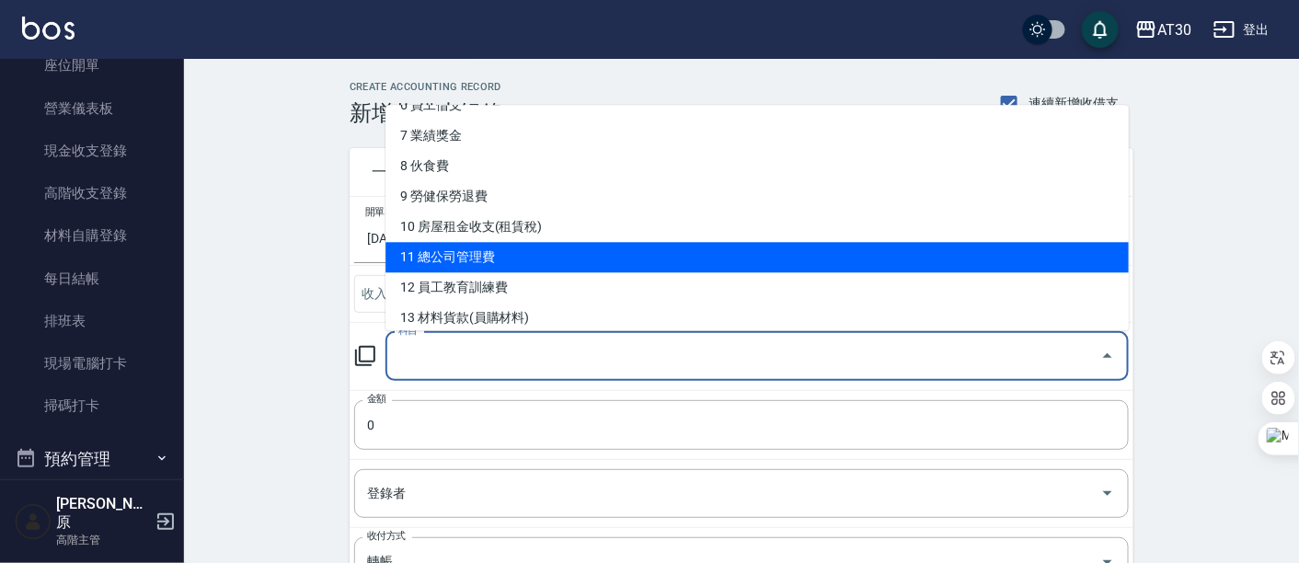
click at [545, 259] on li "11 總公司管理費" at bounding box center [756, 258] width 743 height 30
type input "11 總公司管理費"
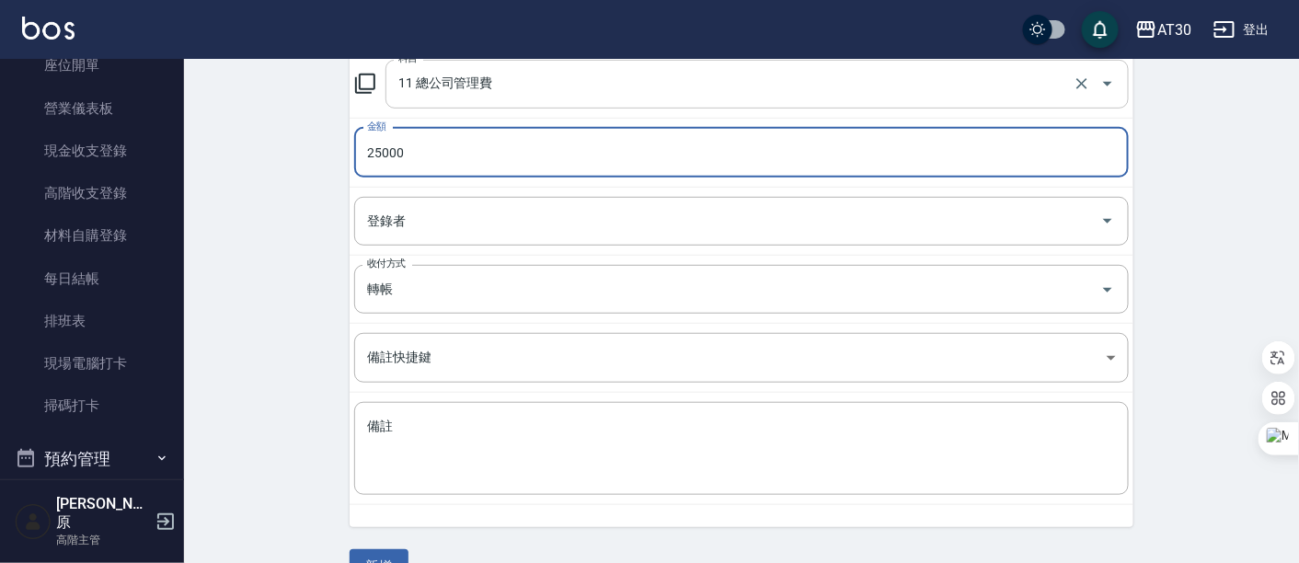
scroll to position [306, 0]
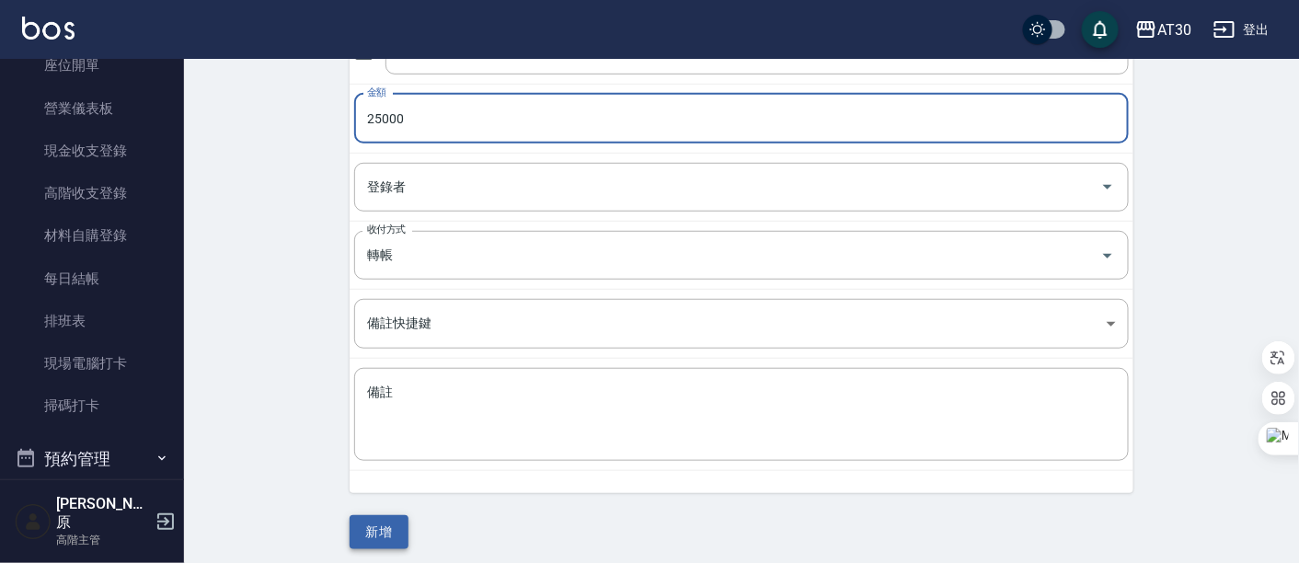
type input "25000"
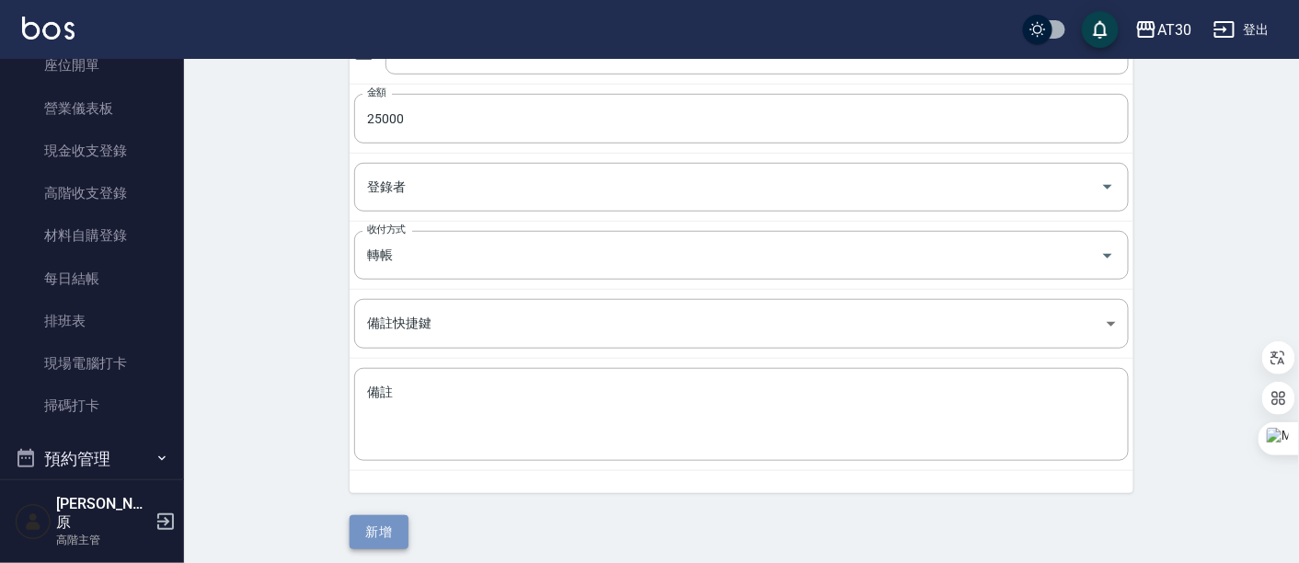
click at [377, 528] on button "新增" at bounding box center [379, 532] width 59 height 34
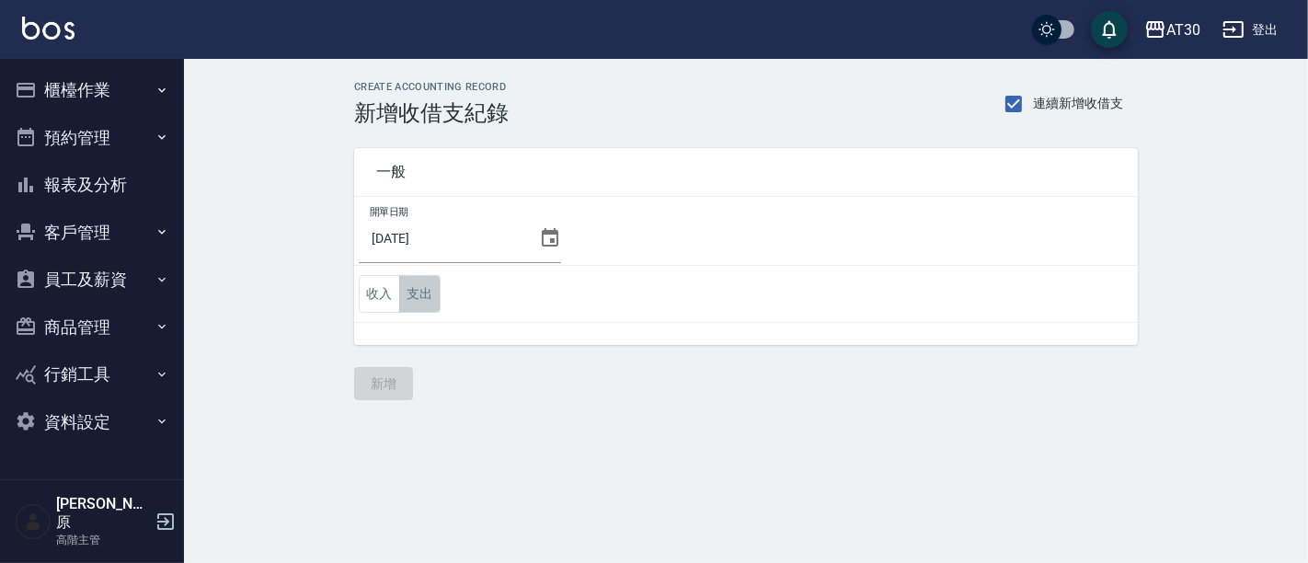
click at [436, 290] on button "支出" at bounding box center [419, 294] width 41 height 38
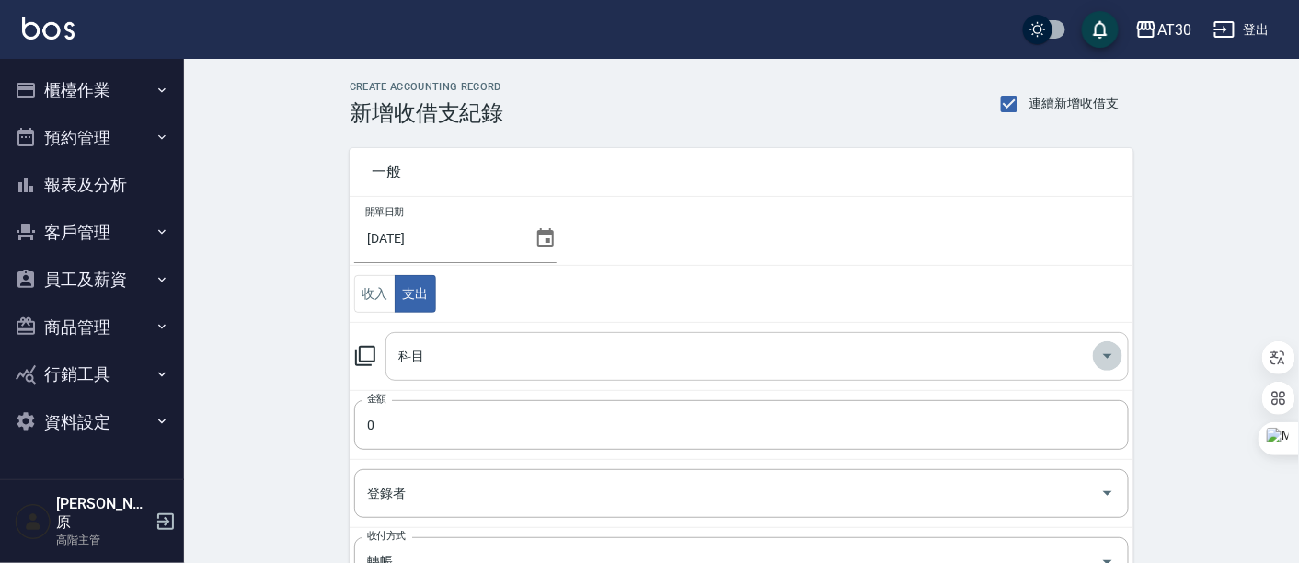
click at [1096, 351] on button "Open" at bounding box center [1107, 355] width 29 height 29
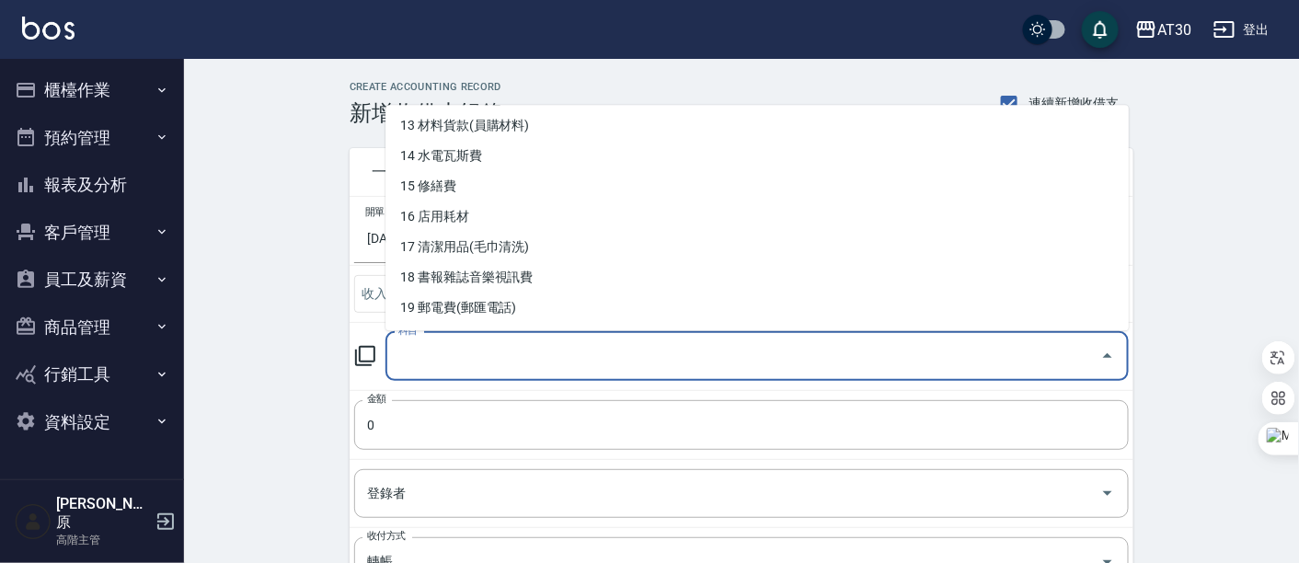
scroll to position [408, 0]
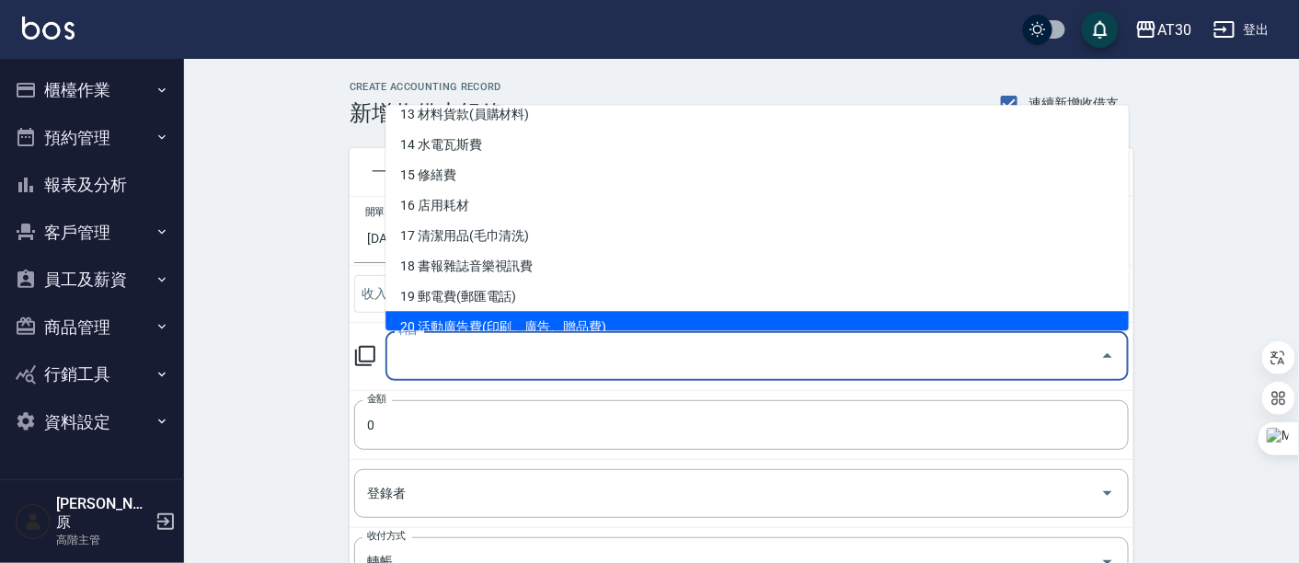
click at [537, 316] on li "20 活動廣告費(印刷、廣告、贈品費)" at bounding box center [756, 327] width 743 height 30
type input "20 活動廣告費(印刷、廣告、贈品費)"
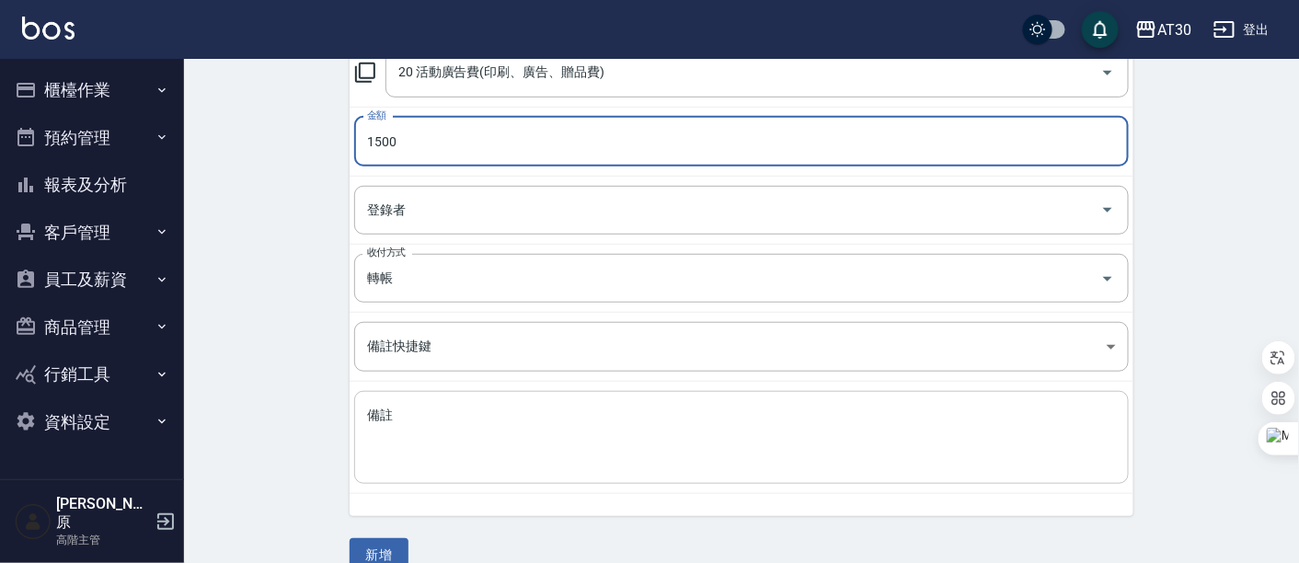
scroll to position [310, 0]
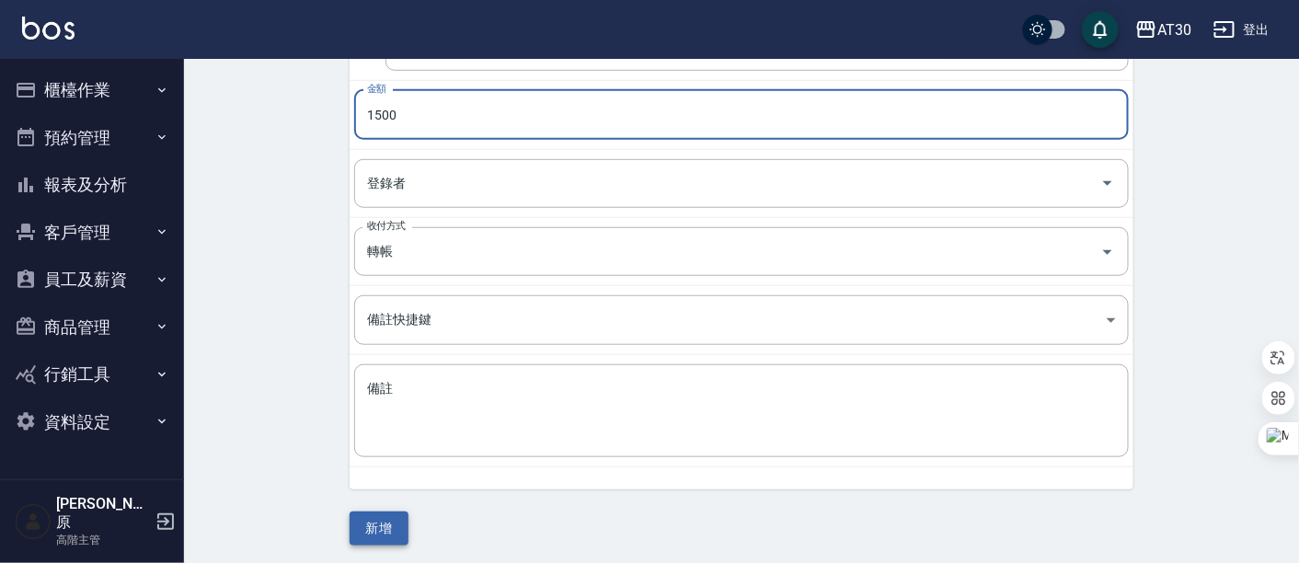
type input "1500"
click at [387, 523] on button "新增" at bounding box center [379, 529] width 59 height 34
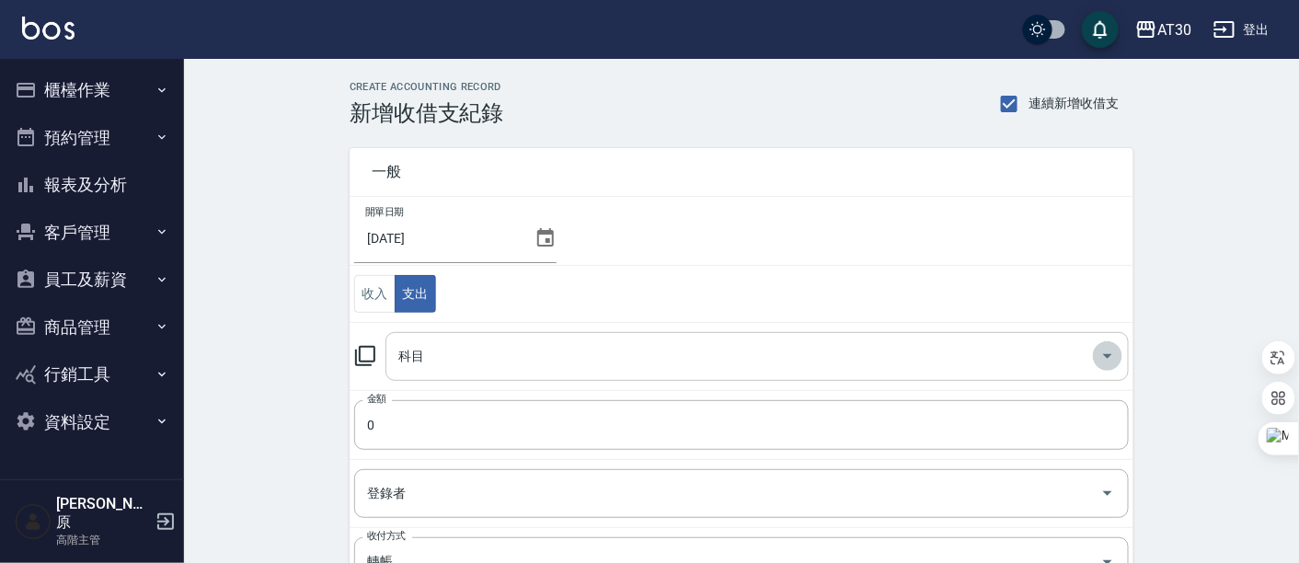
click at [1107, 352] on icon "Open" at bounding box center [1108, 356] width 22 height 22
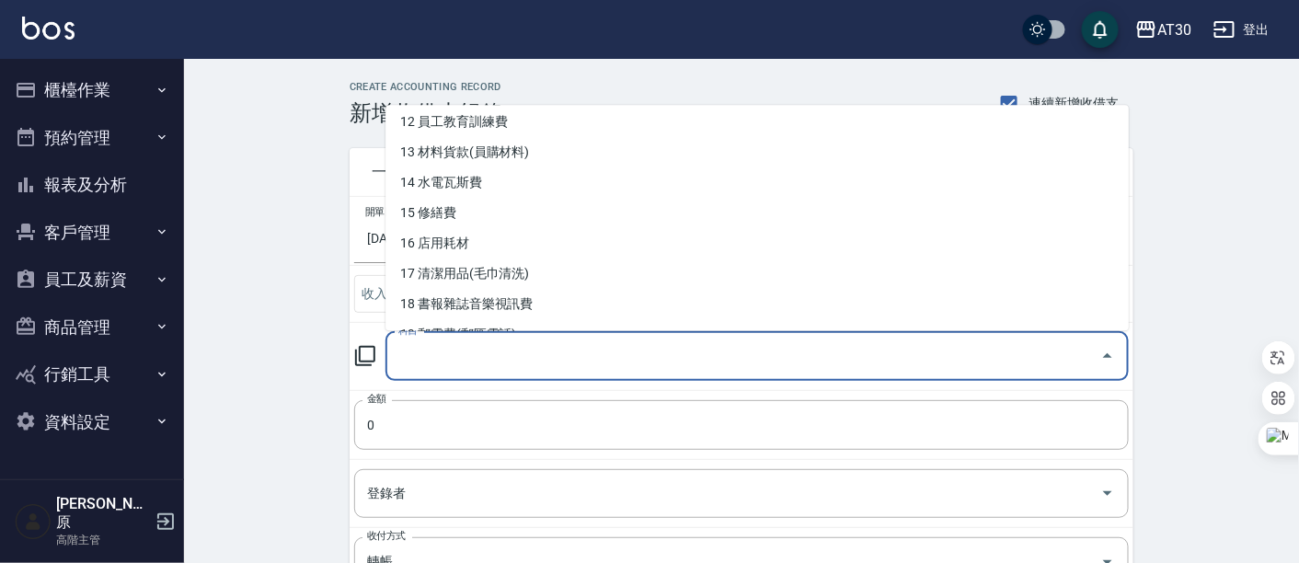
scroll to position [408, 0]
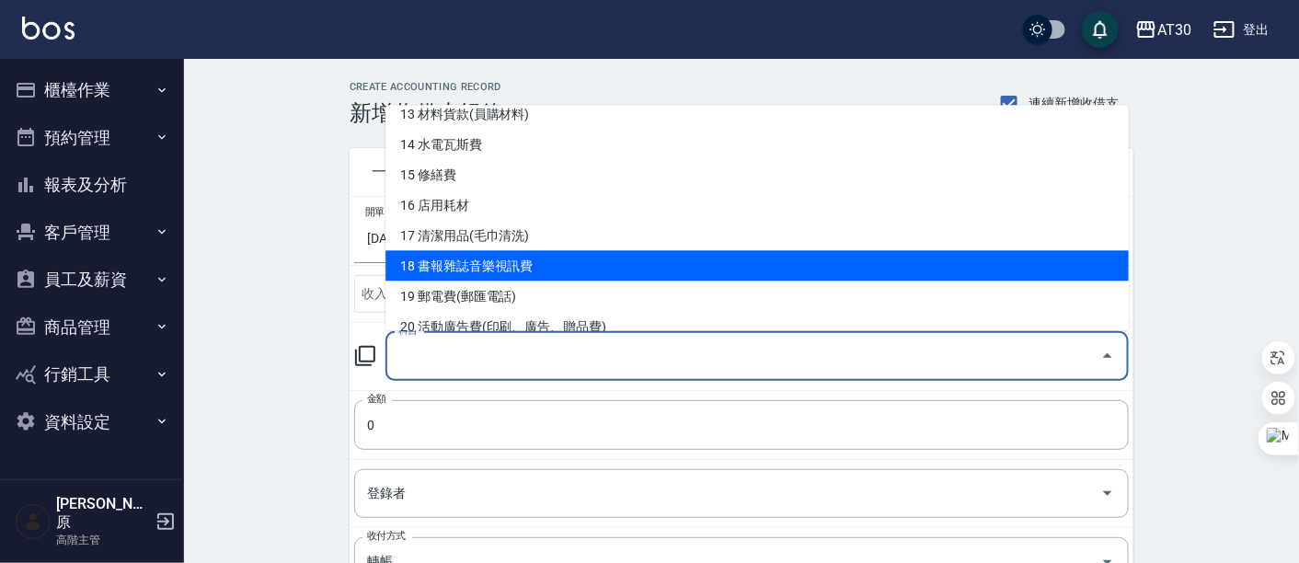
click at [556, 261] on li "18 書報雜誌音樂視訊費" at bounding box center [756, 266] width 743 height 30
type input "18 書報雜誌音樂視訊費"
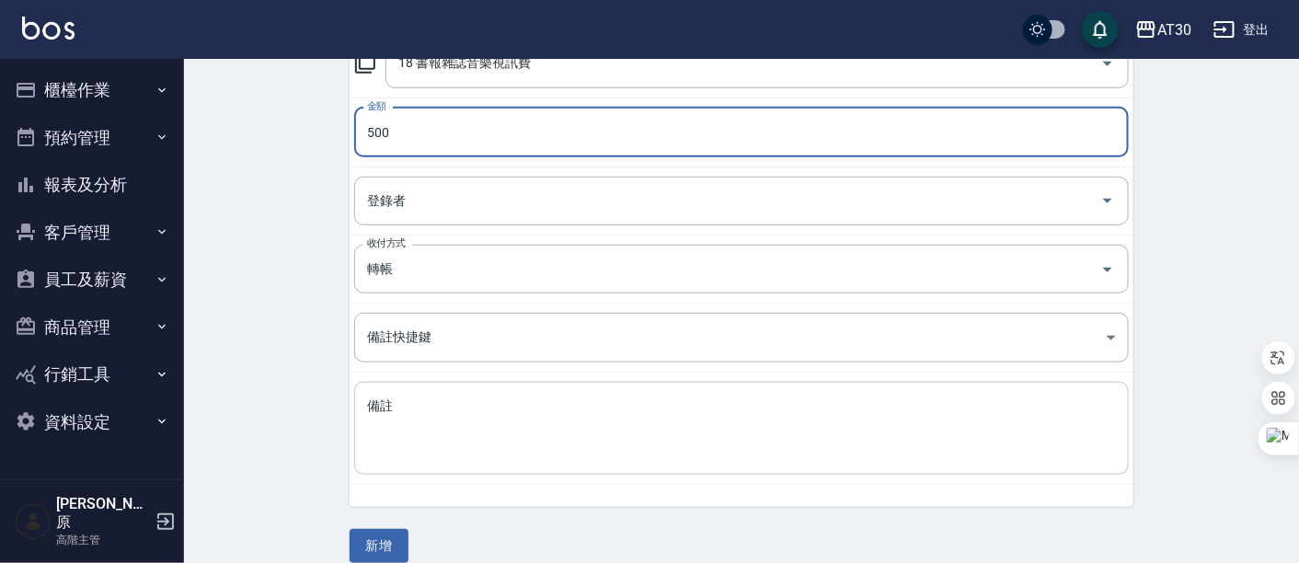
scroll to position [310, 0]
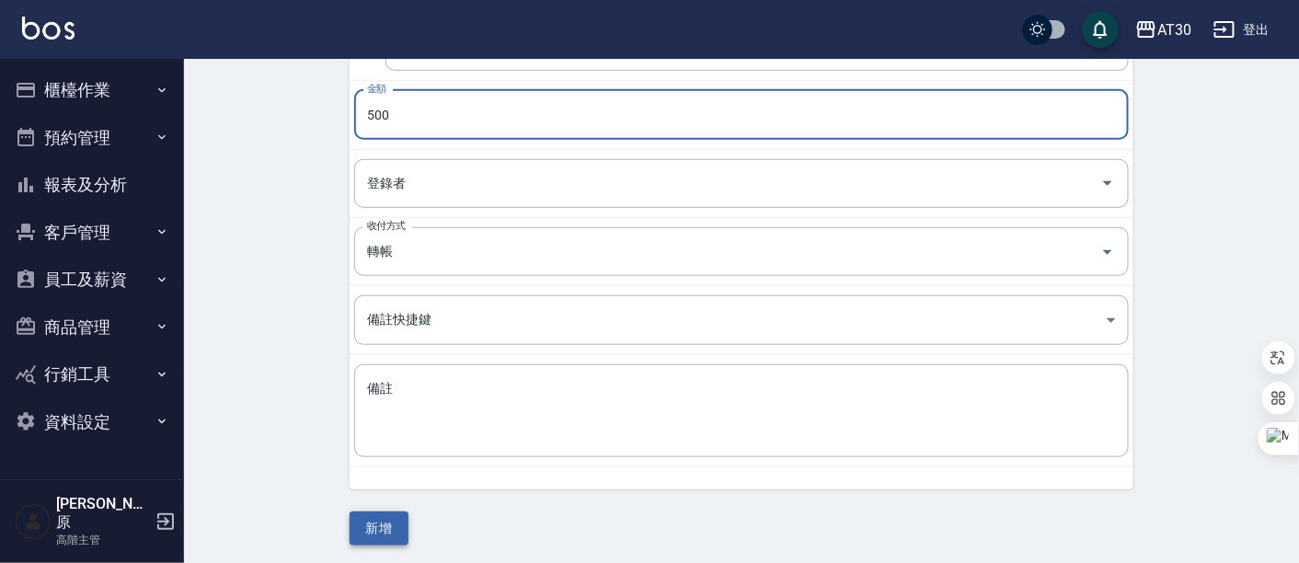
type input "500"
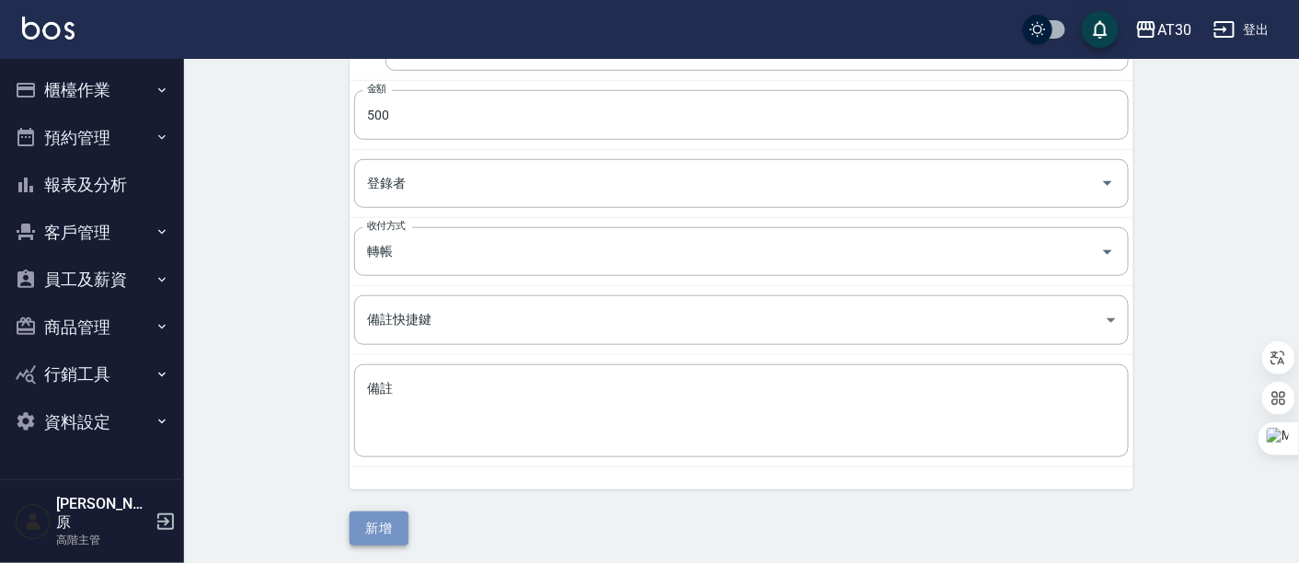
click at [399, 537] on button "新增" at bounding box center [379, 529] width 59 height 34
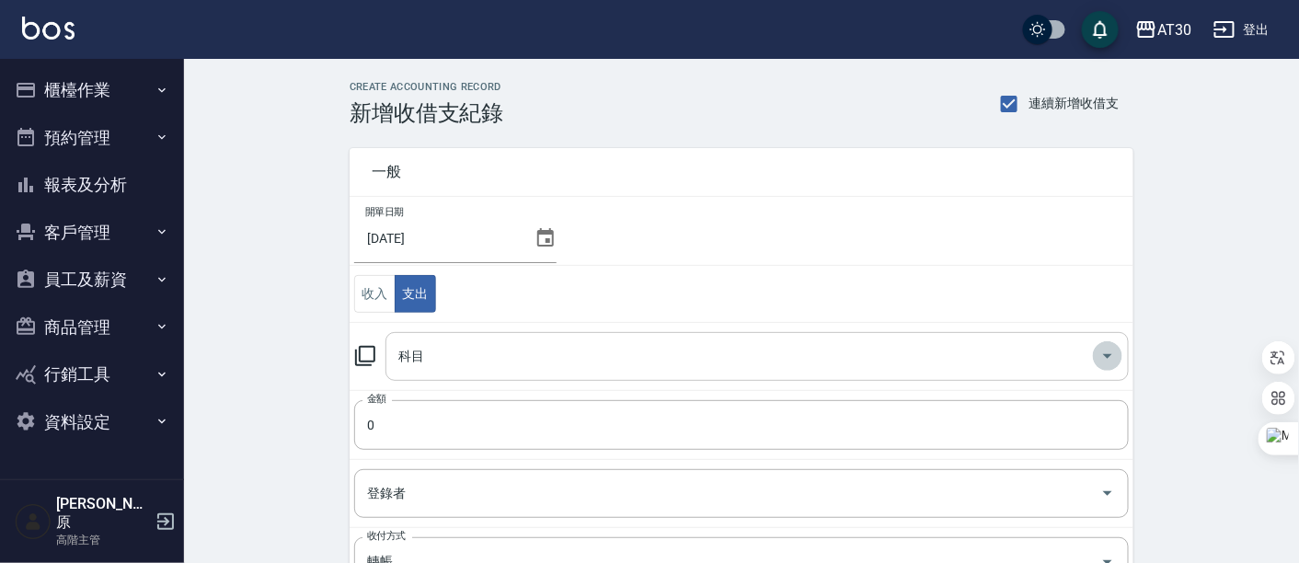
click at [1108, 354] on icon "Open" at bounding box center [1107, 356] width 9 height 5
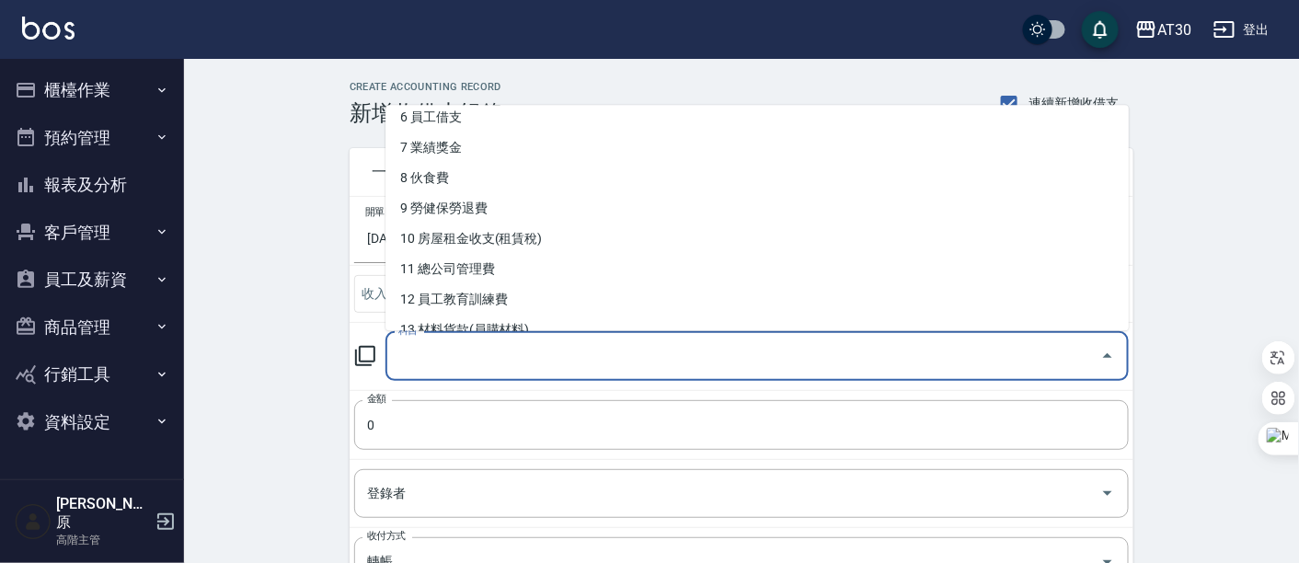
scroll to position [204, 0]
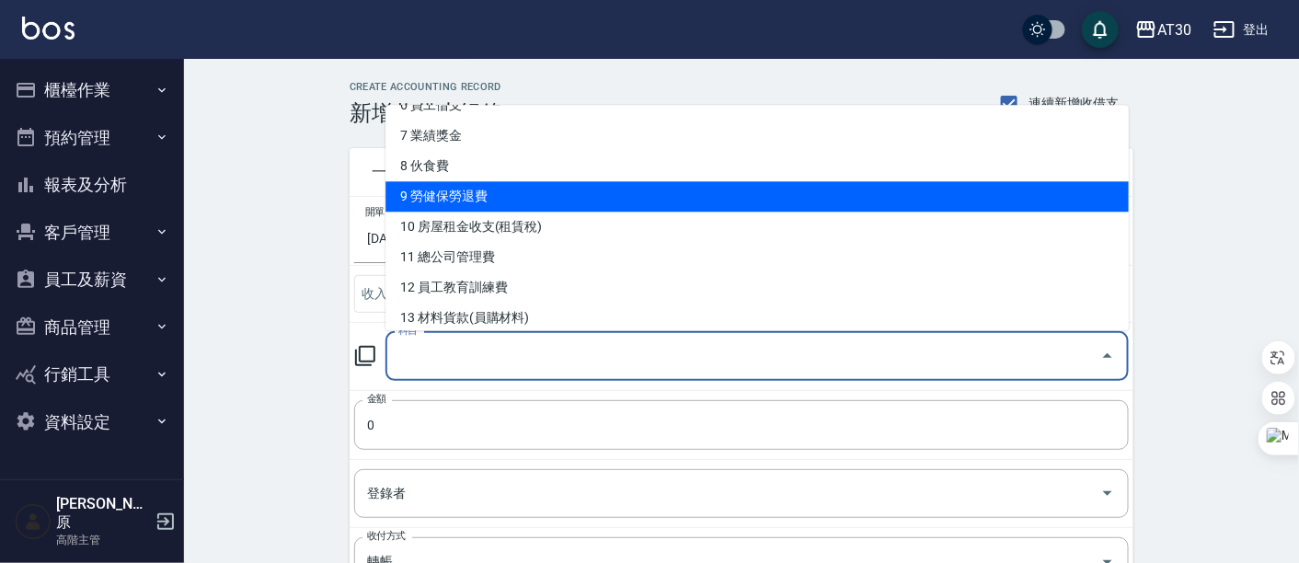
click at [520, 203] on li "9 勞健保勞退費" at bounding box center [756, 197] width 743 height 30
type input "9 勞健保勞退費"
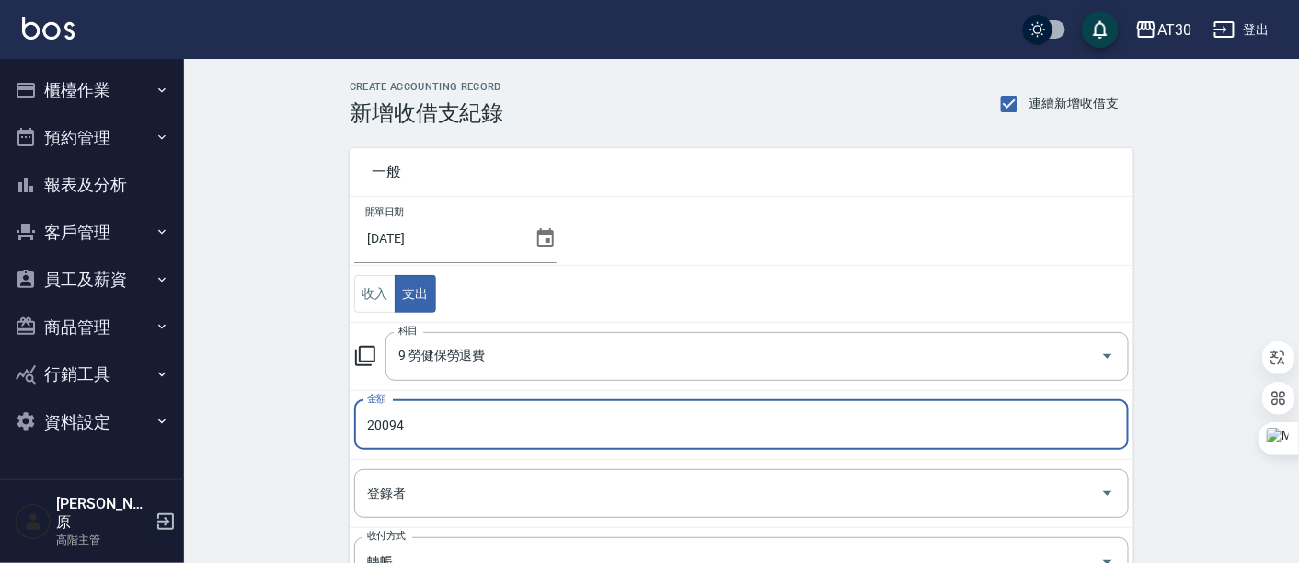
type input "20094"
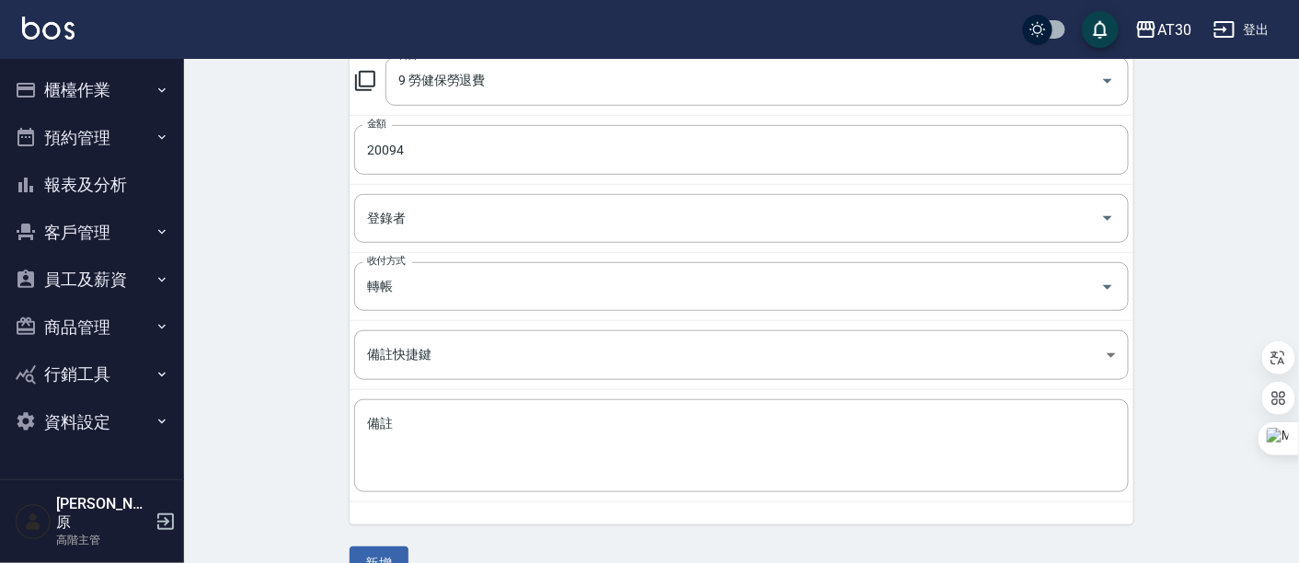
scroll to position [310, 0]
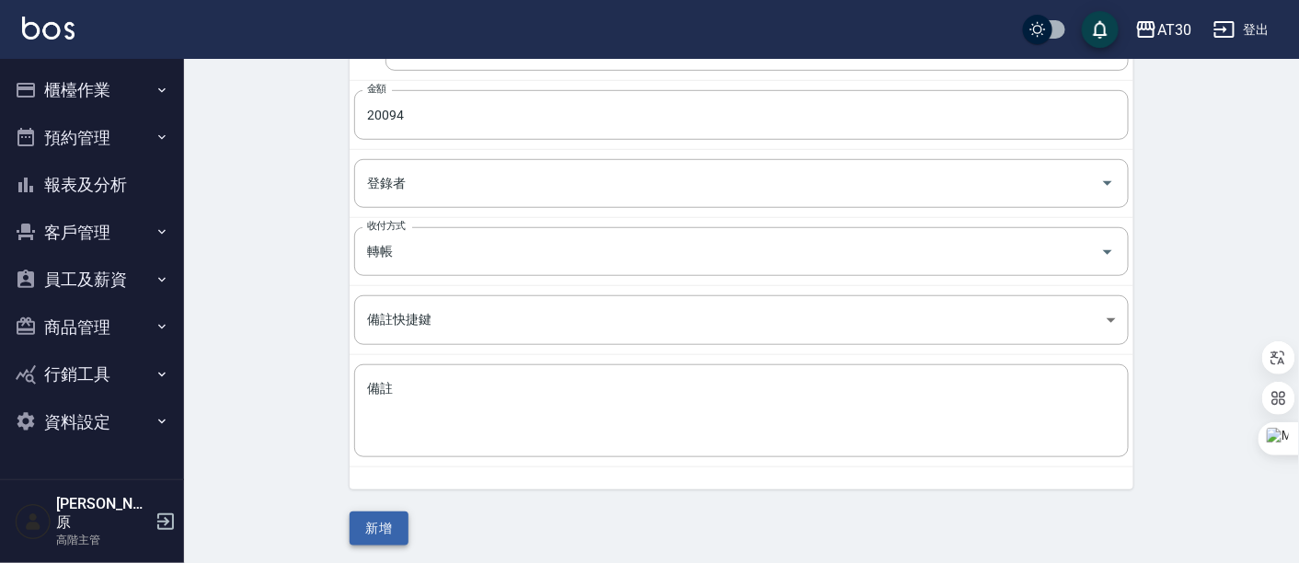
click at [402, 522] on button "新增" at bounding box center [379, 529] width 59 height 34
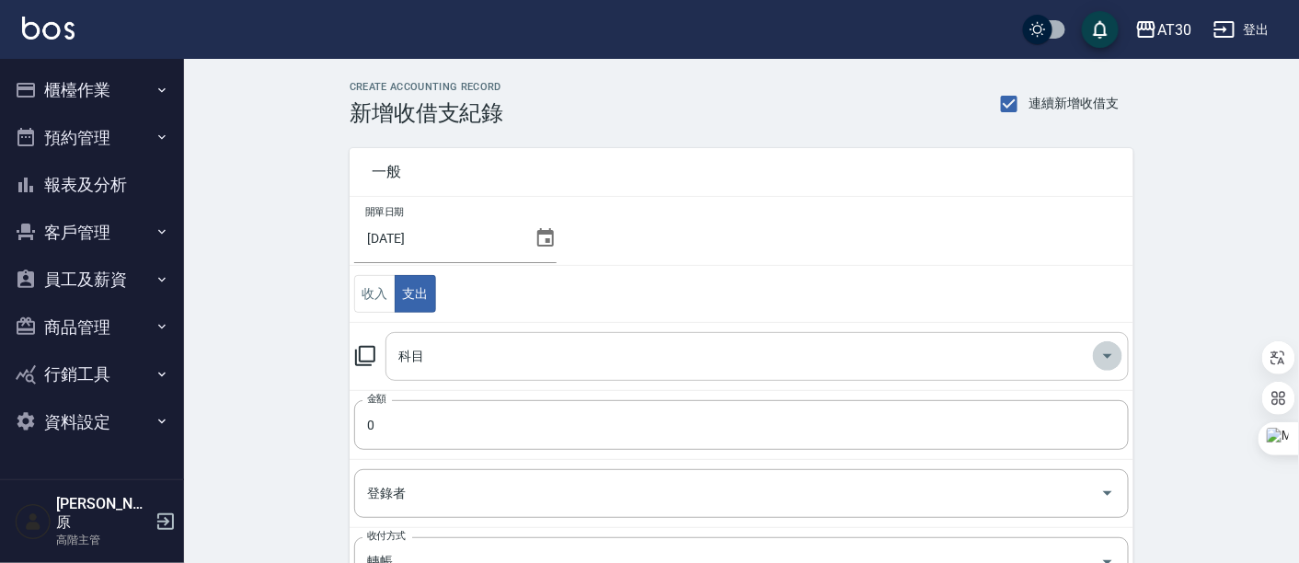
click at [1103, 354] on icon "Open" at bounding box center [1108, 356] width 22 height 22
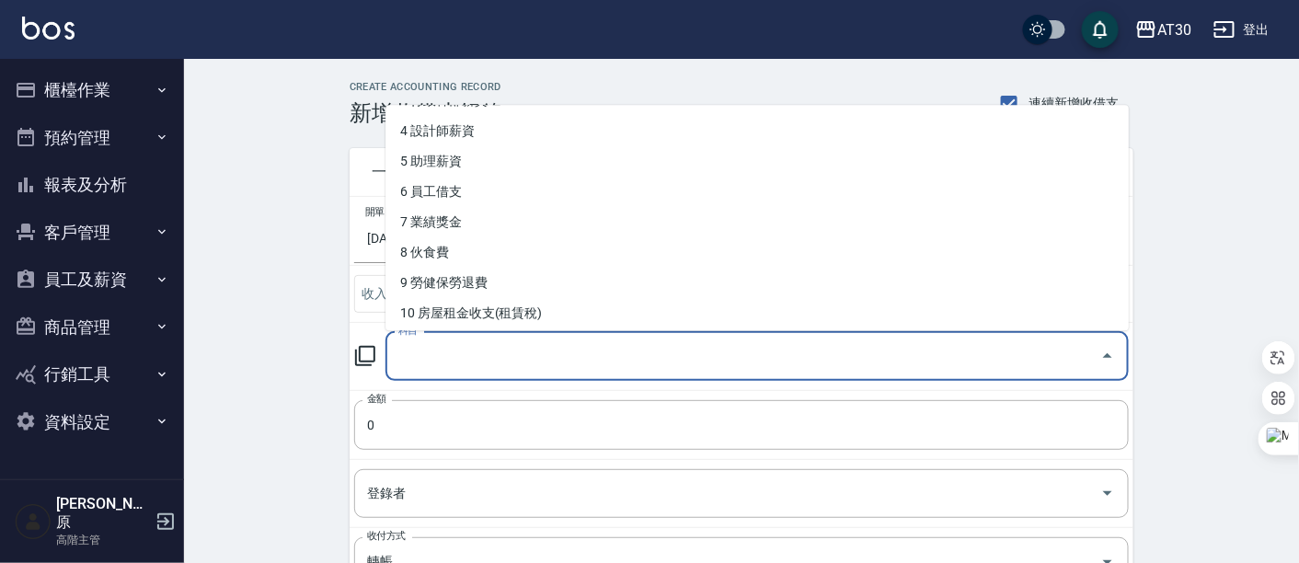
scroll to position [204, 0]
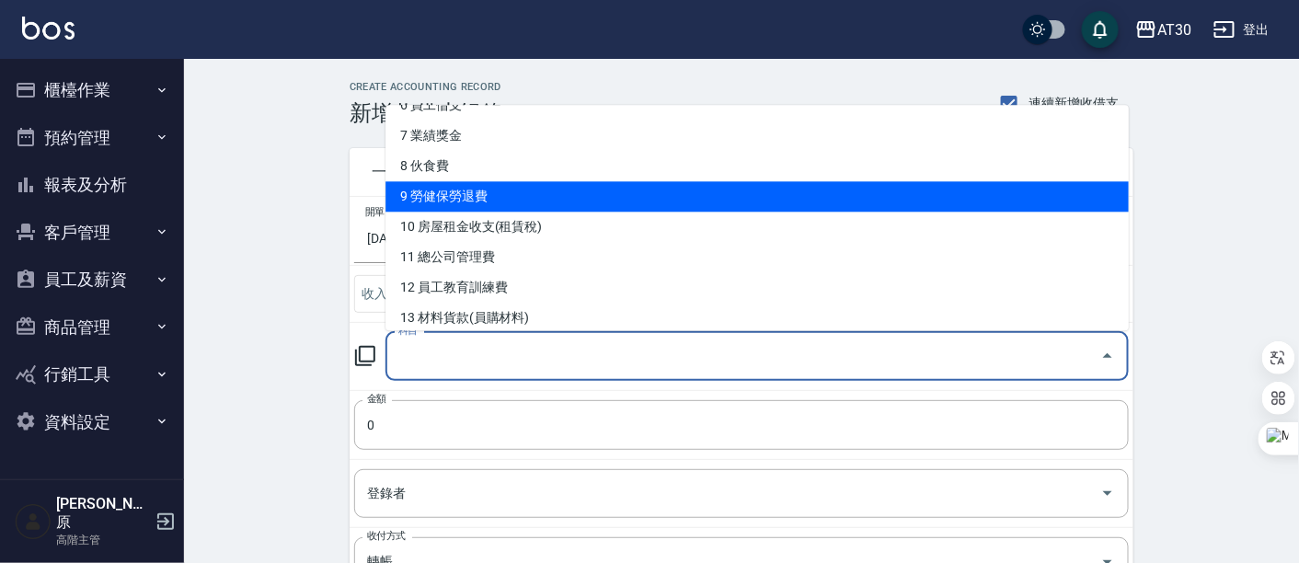
click at [568, 206] on li "9 勞健保勞退費" at bounding box center [756, 197] width 743 height 30
type input "9 勞健保勞退費"
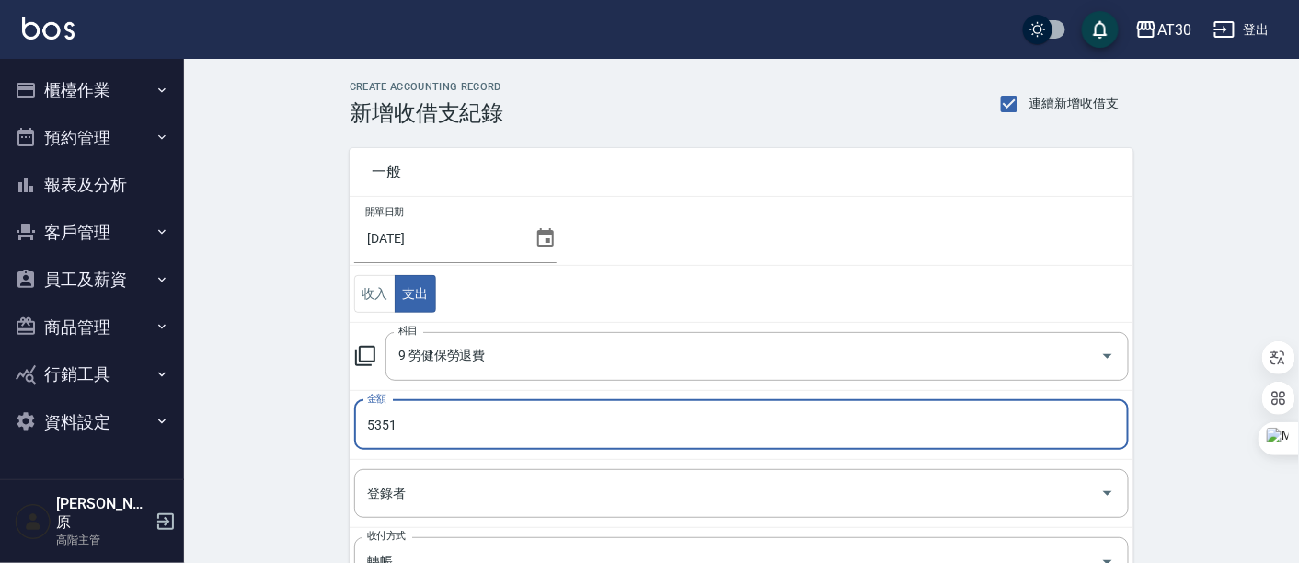
type input "5351"
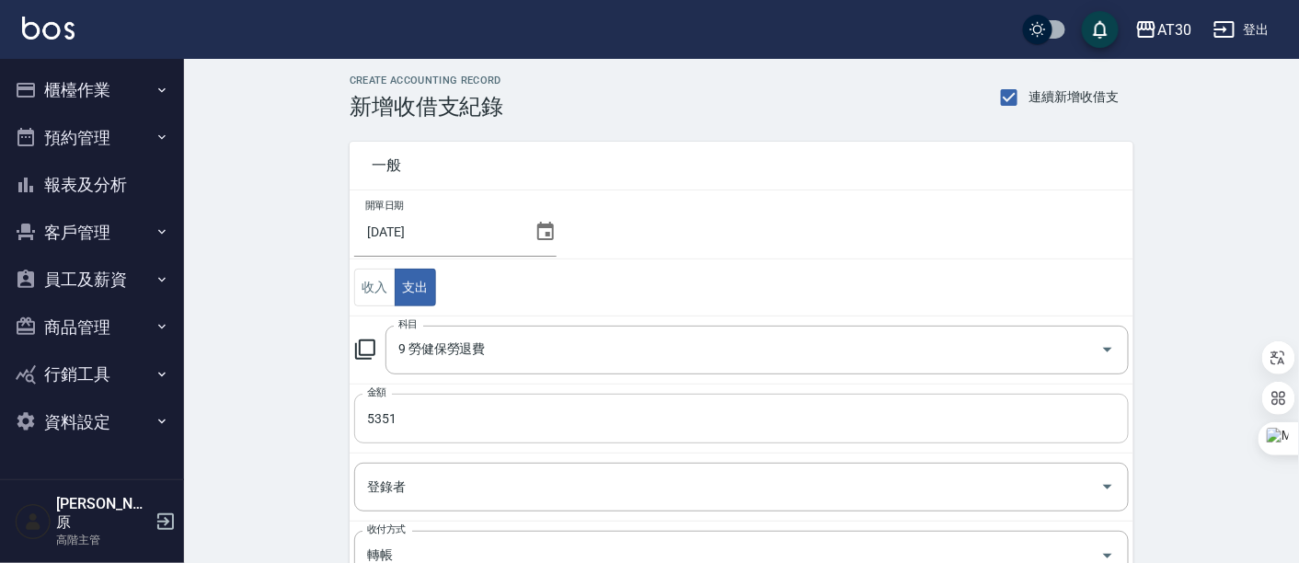
scroll to position [306, 0]
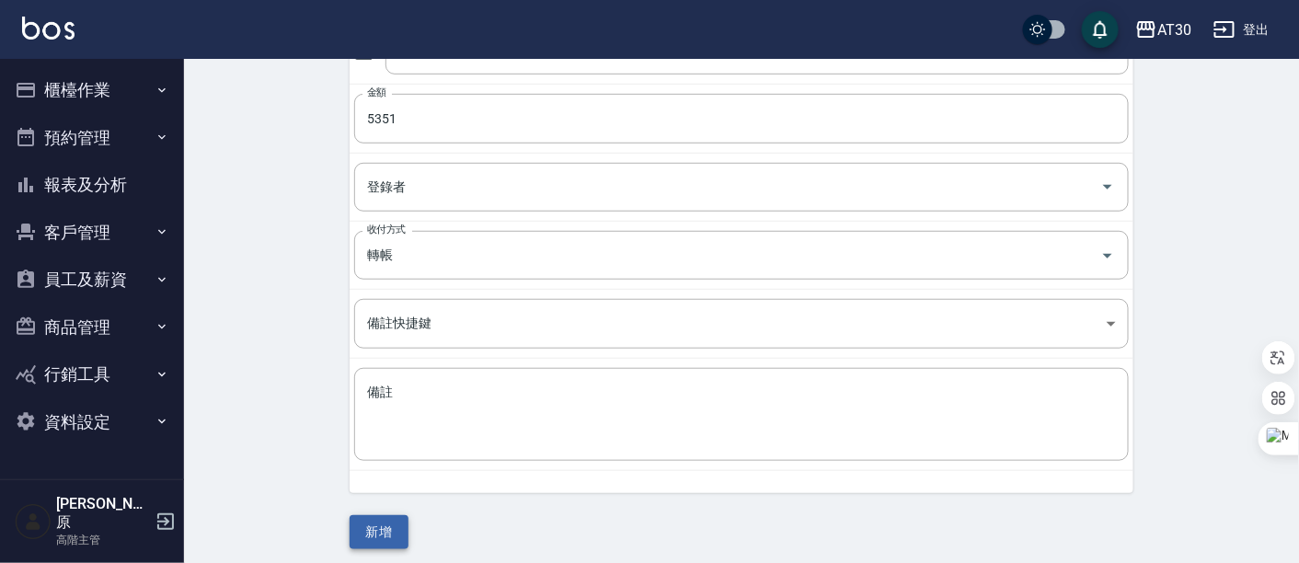
click at [397, 524] on button "新增" at bounding box center [379, 532] width 59 height 34
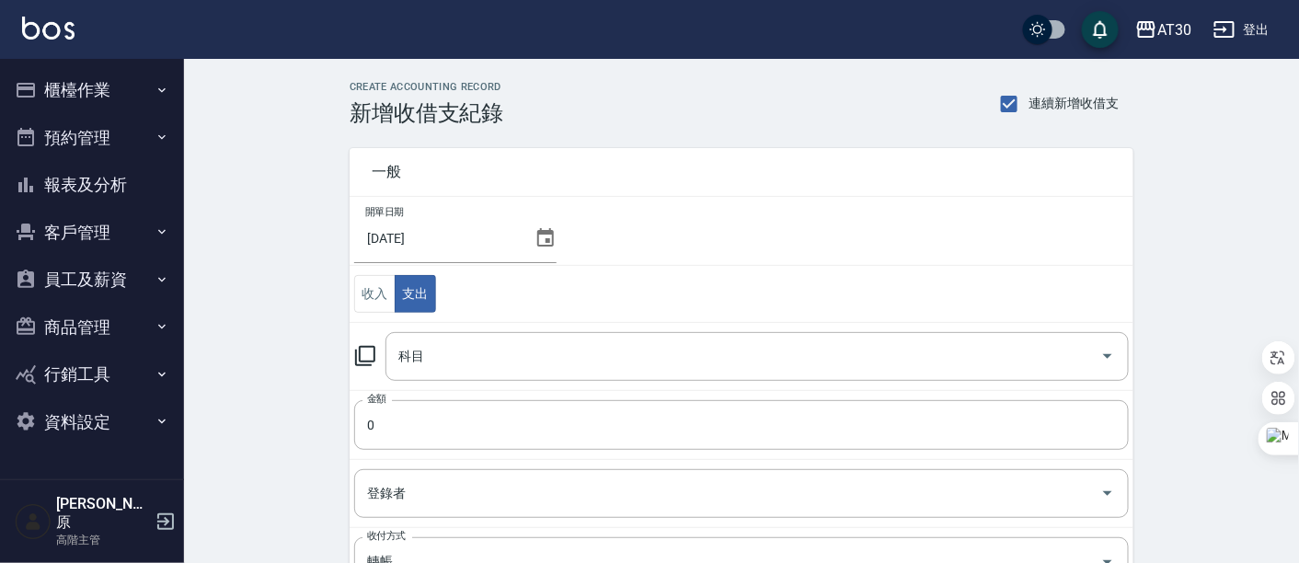
click at [351, 421] on td "金額 0 金額" at bounding box center [742, 424] width 784 height 69
click at [368, 420] on input "0" at bounding box center [741, 425] width 775 height 50
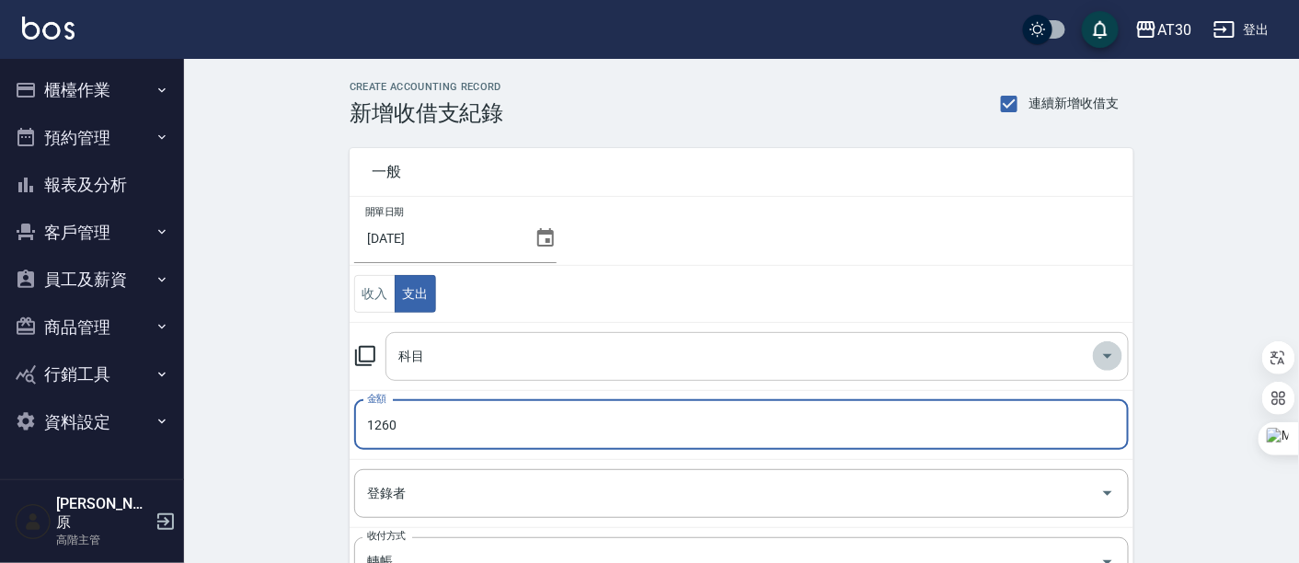
click at [1104, 356] on icon "Open" at bounding box center [1108, 356] width 22 height 22
type input "1260"
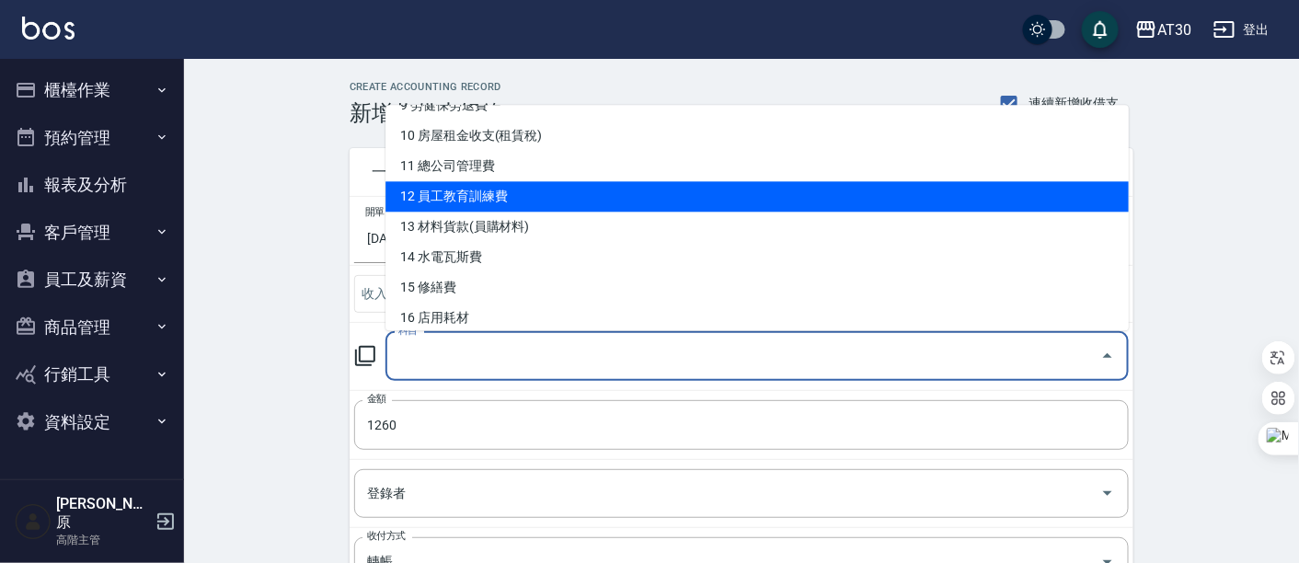
scroll to position [408, 0]
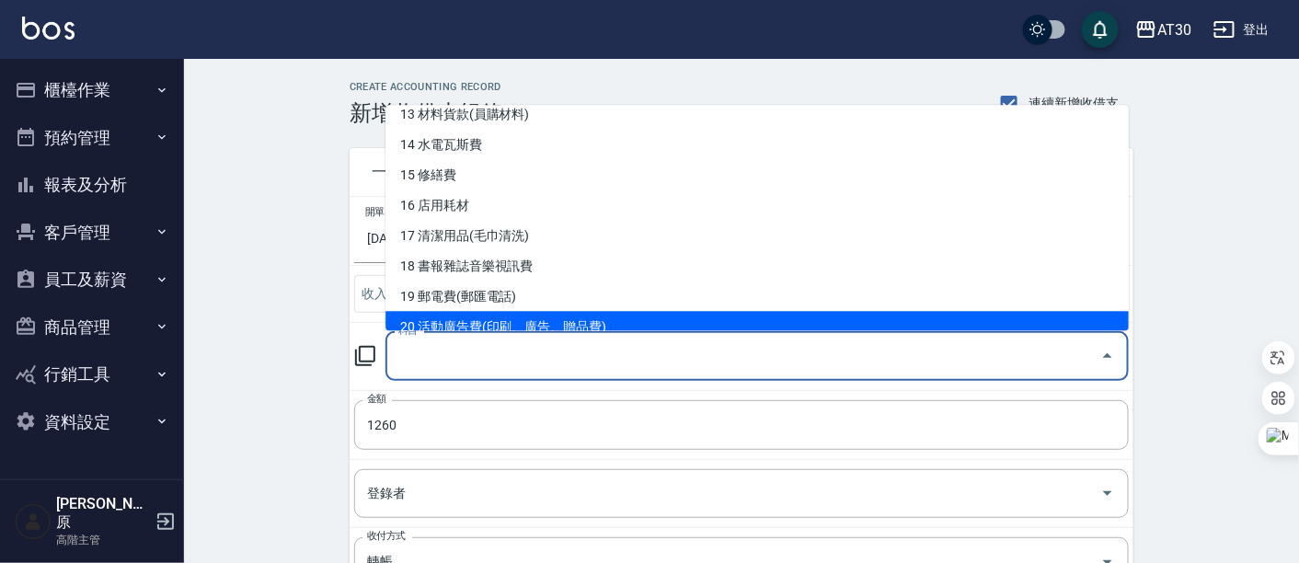
click at [539, 312] on li "20 活動廣告費(印刷、廣告、贈品費)" at bounding box center [756, 327] width 743 height 30
type input "20 活動廣告費(印刷、廣告、贈品費)"
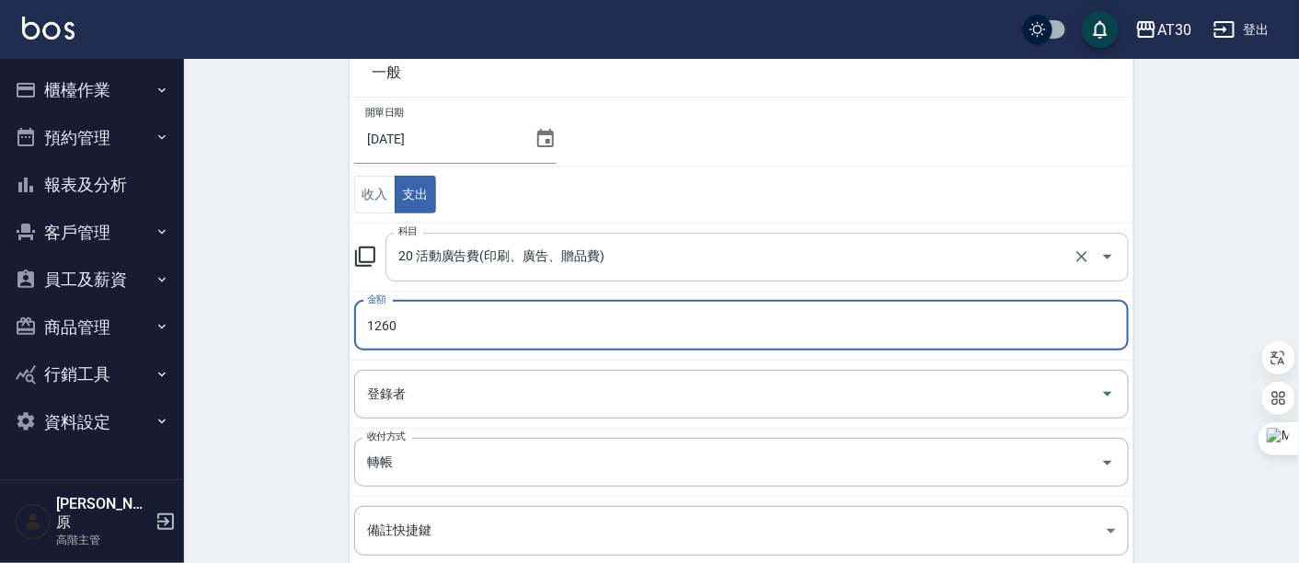
scroll to position [306, 0]
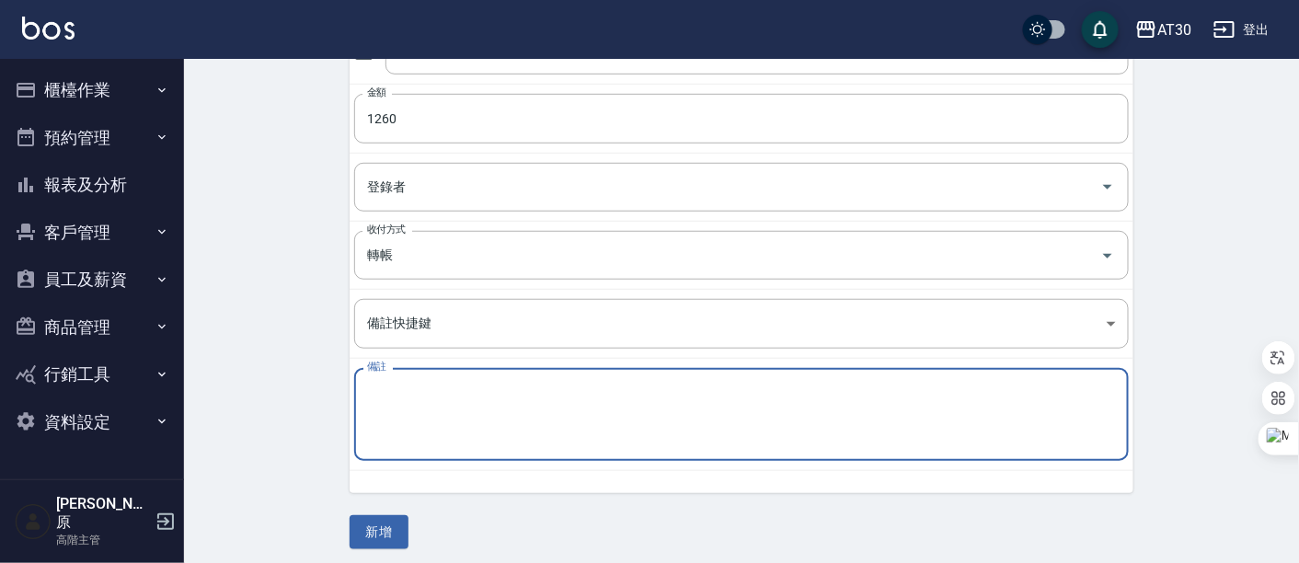
click at [489, 395] on textarea "備註" at bounding box center [741, 415] width 749 height 63
paste textarea "有種印刷"
type textarea "有種印刷"
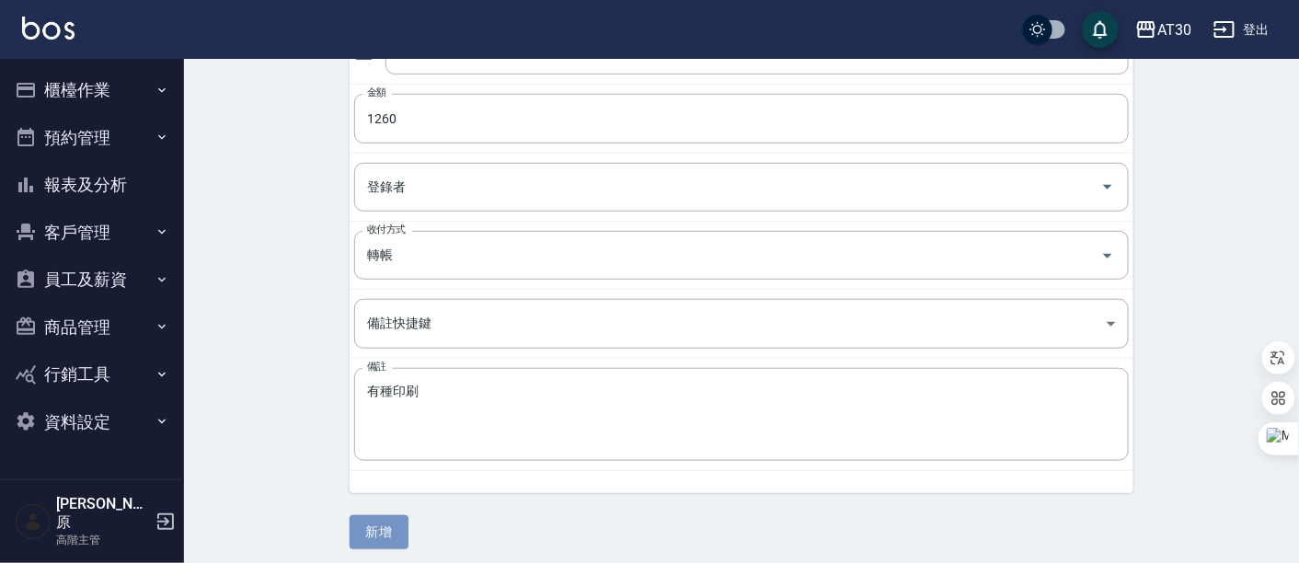
click at [380, 515] on button "新增" at bounding box center [379, 532] width 59 height 34
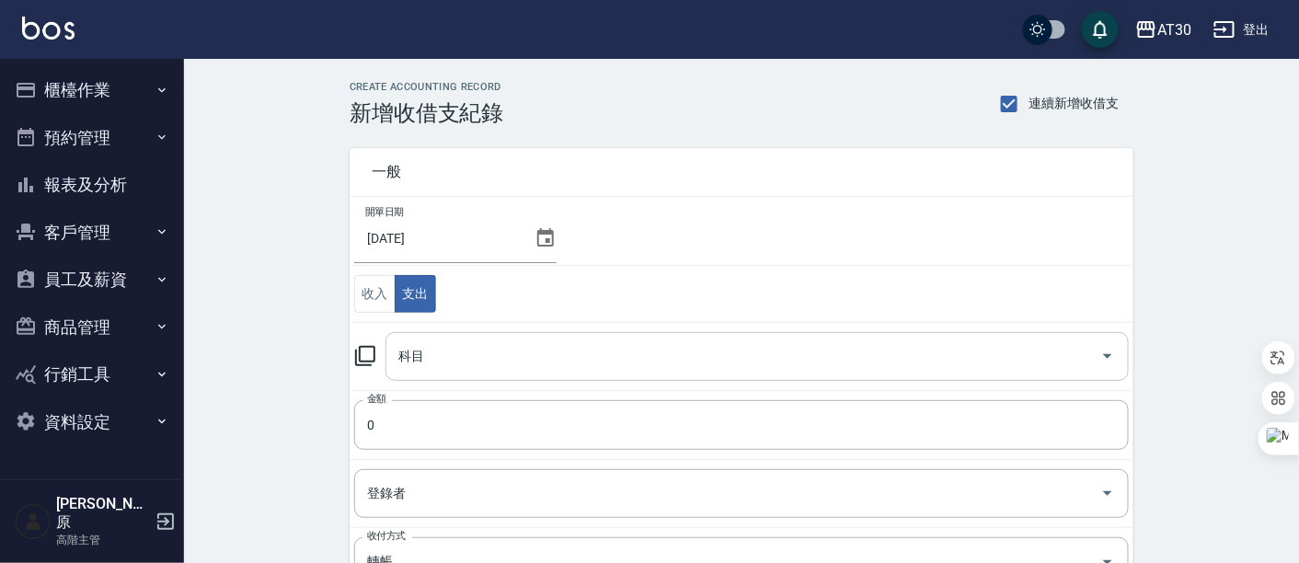
click at [1090, 356] on input "科目" at bounding box center [743, 356] width 699 height 32
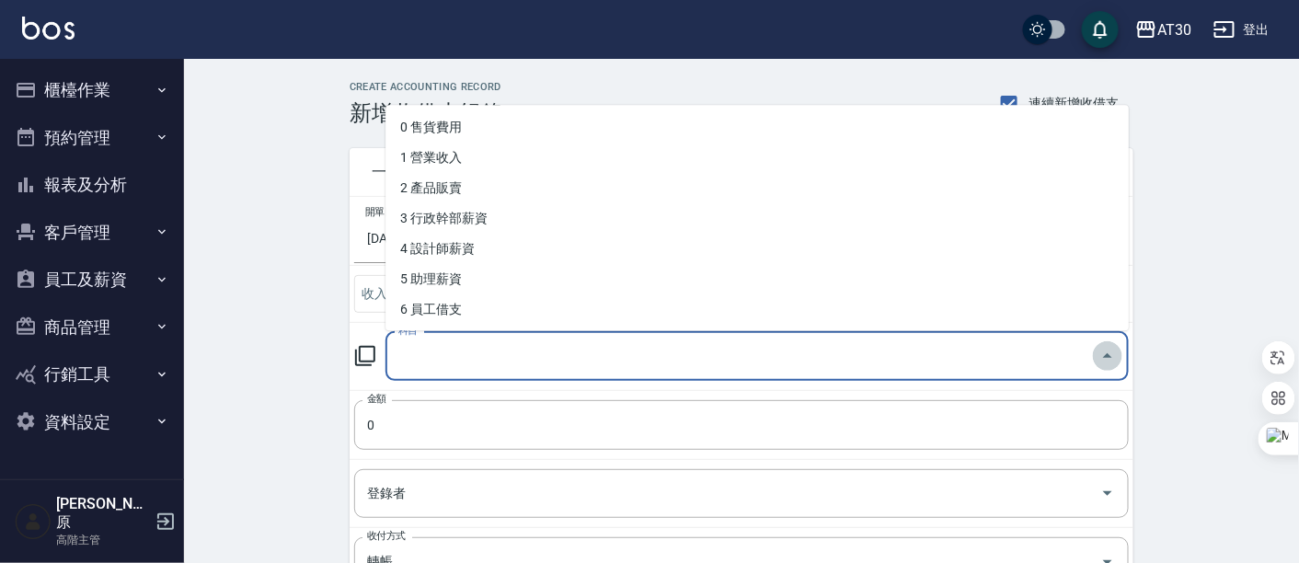
click at [1107, 355] on icon "Close" at bounding box center [1107, 355] width 9 height 5
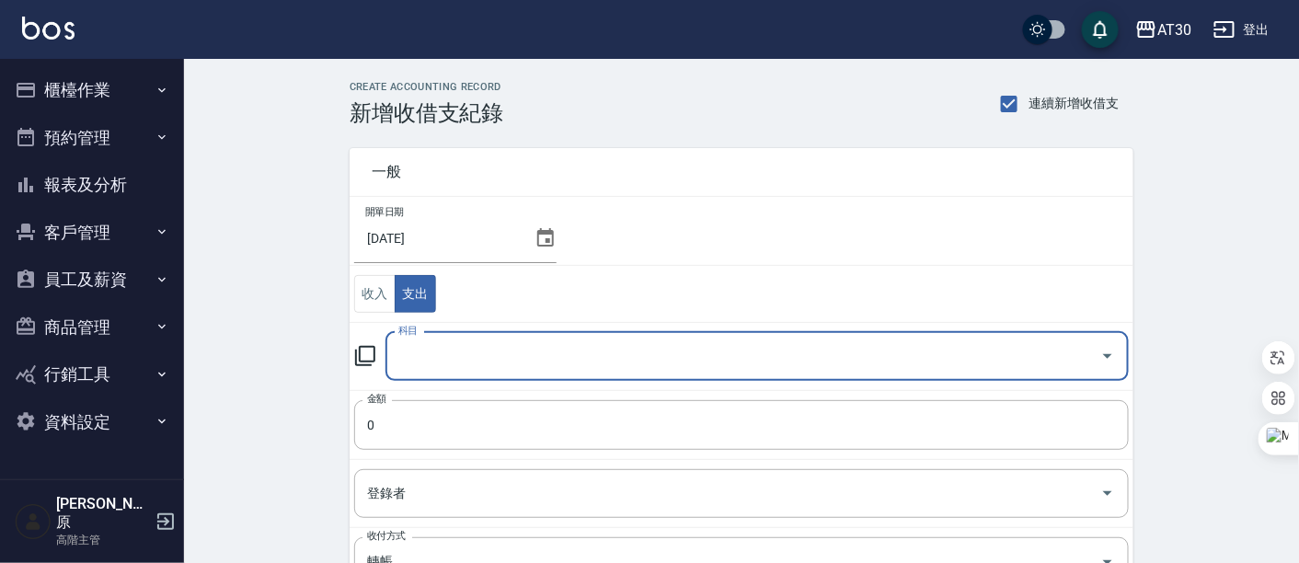
click at [1107, 354] on icon "Open" at bounding box center [1107, 356] width 9 height 5
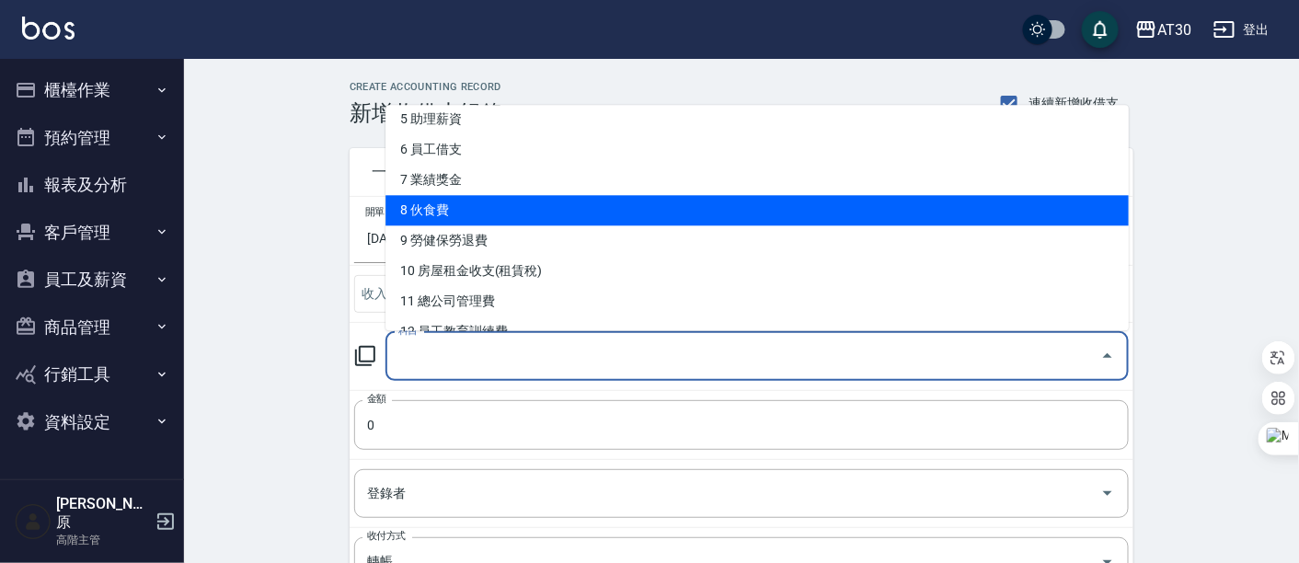
scroll to position [204, 0]
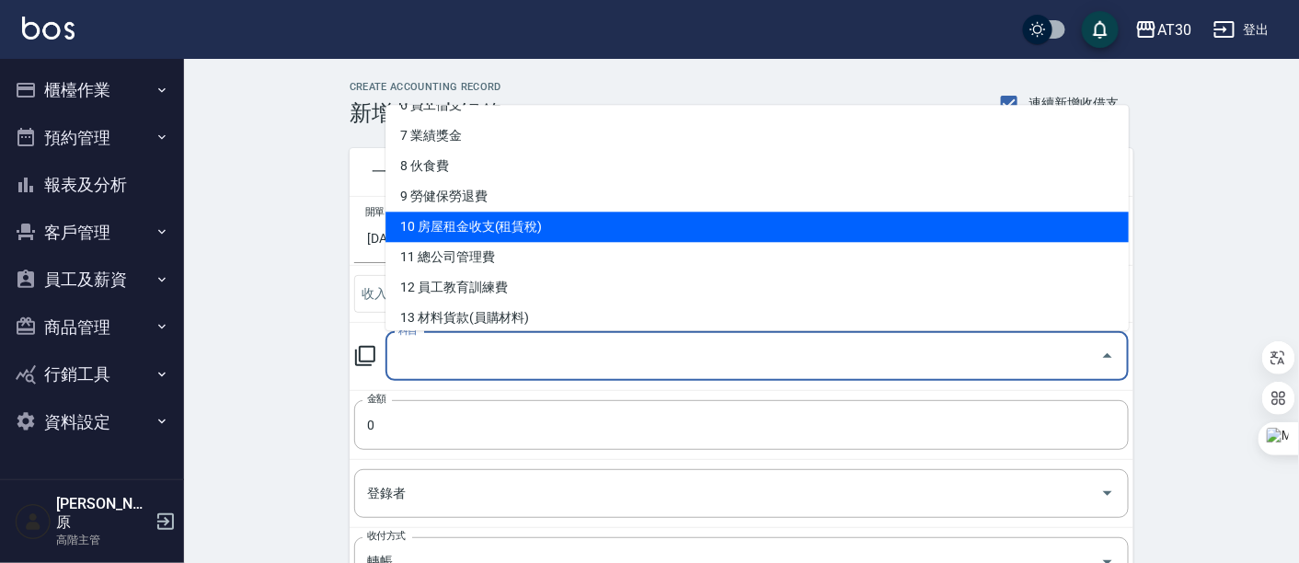
click at [562, 226] on li "10 房屋租金收支(租賃稅)" at bounding box center [756, 228] width 743 height 30
type input "10 房屋租金收支(租賃稅)"
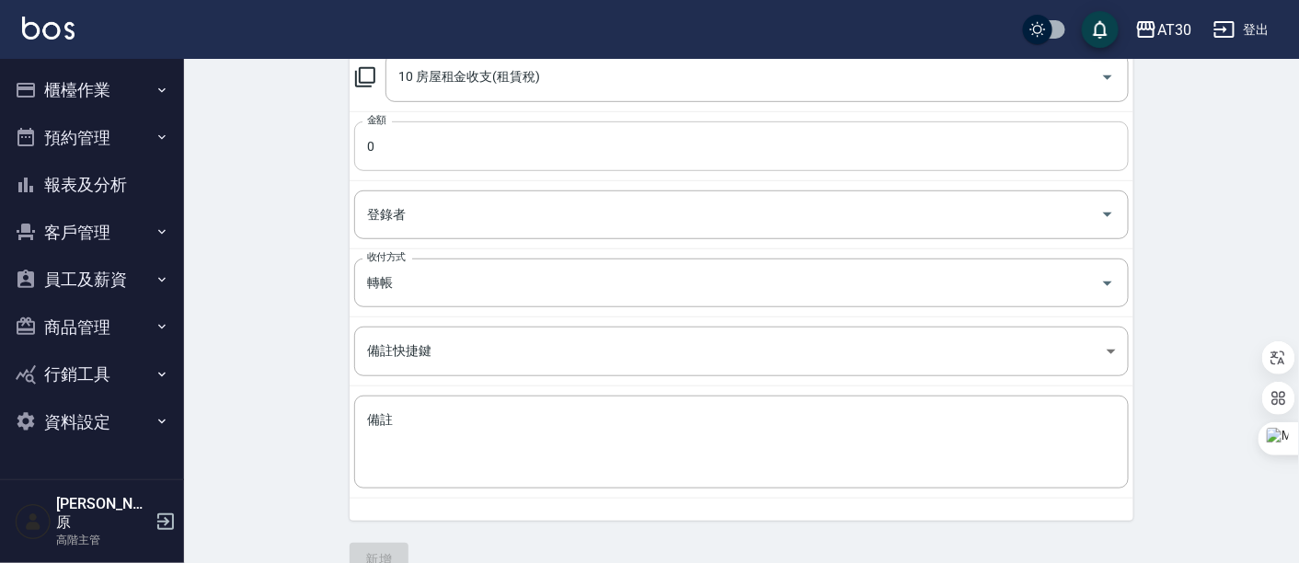
scroll to position [310, 0]
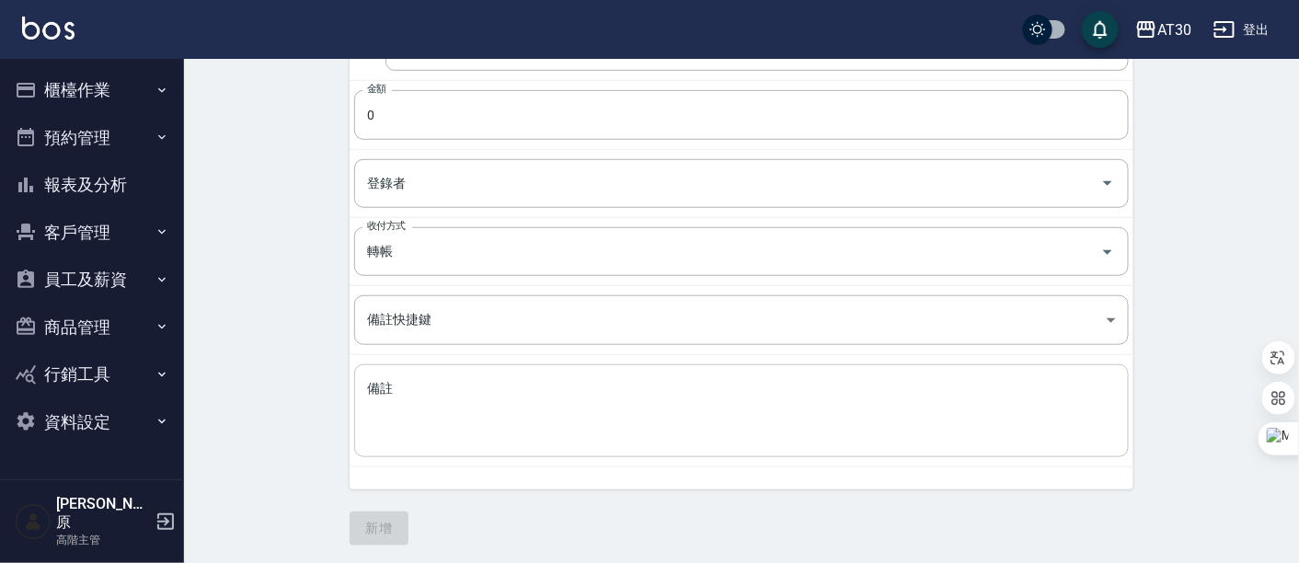
click at [459, 374] on div "x 備註" at bounding box center [741, 410] width 775 height 93
drag, startPoint x: 459, startPoint y: 374, endPoint x: 381, endPoint y: 408, distance: 84.9
click at [381, 408] on textarea "備註" at bounding box center [741, 411] width 749 height 63
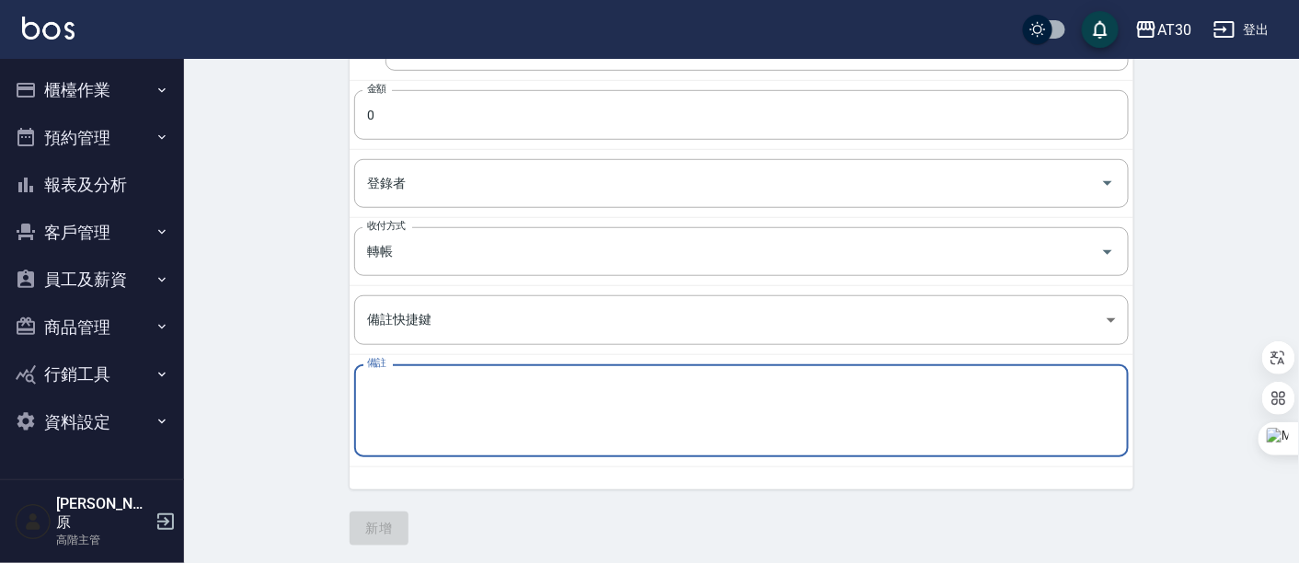
paste textarea "114/09 5688 114/09-外國人扣繳稅額 1625"
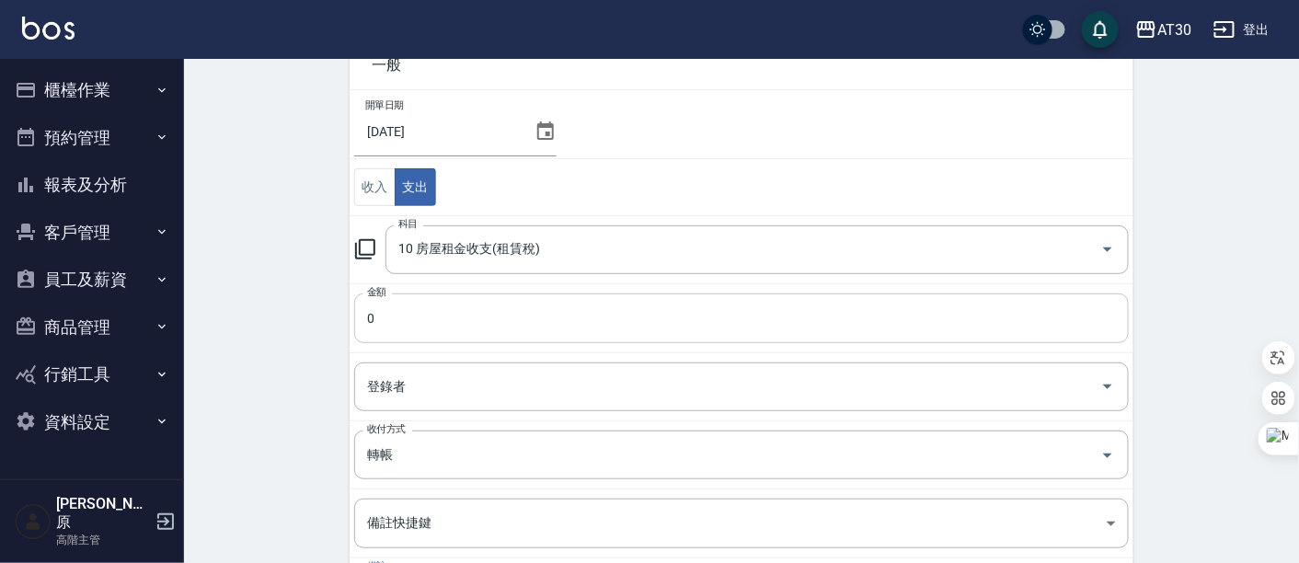
scroll to position [106, 0]
type textarea "114/09 5688 114/09-外國人扣繳稅額 1625"
click at [366, 323] on input "0" at bounding box center [741, 319] width 775 height 50
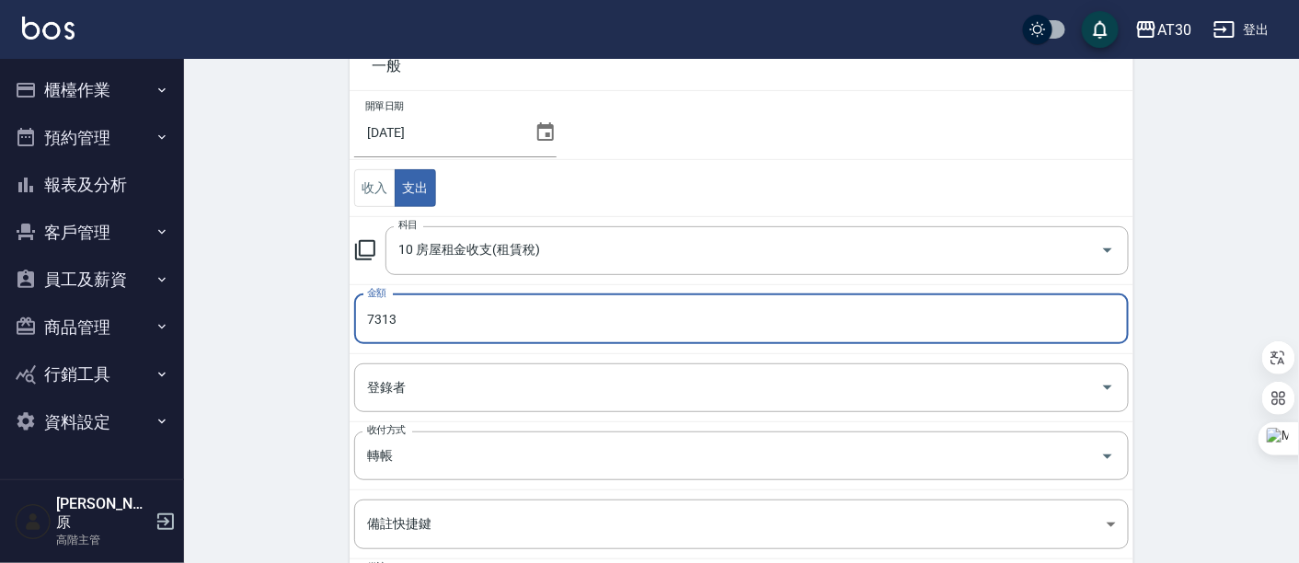
type input "7313"
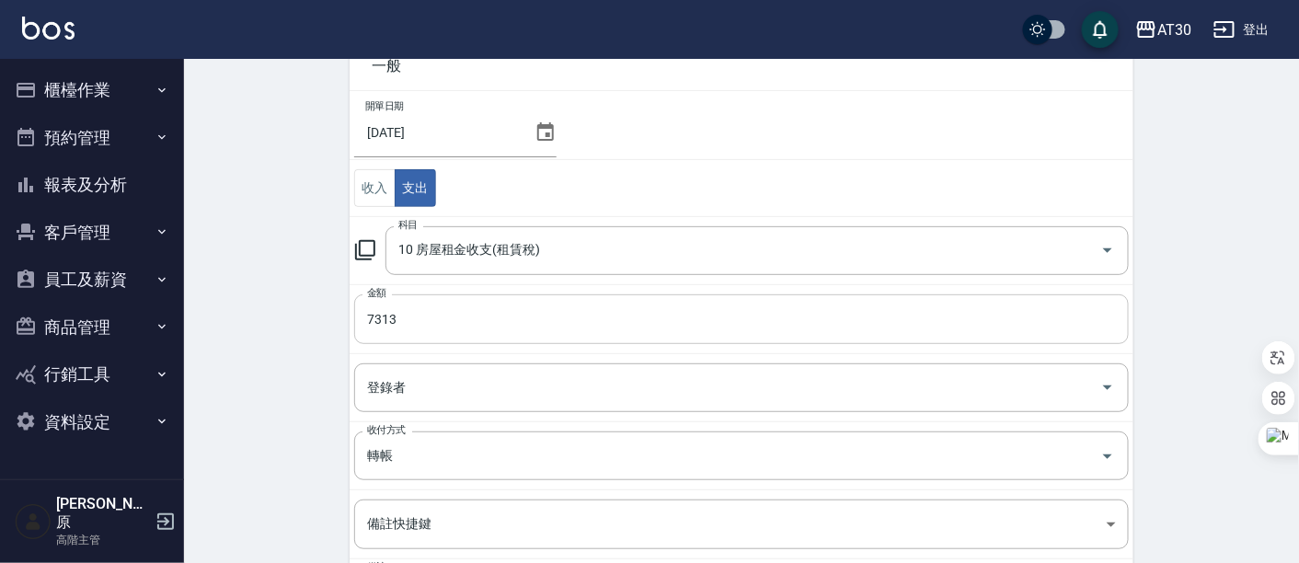
scroll to position [310, 0]
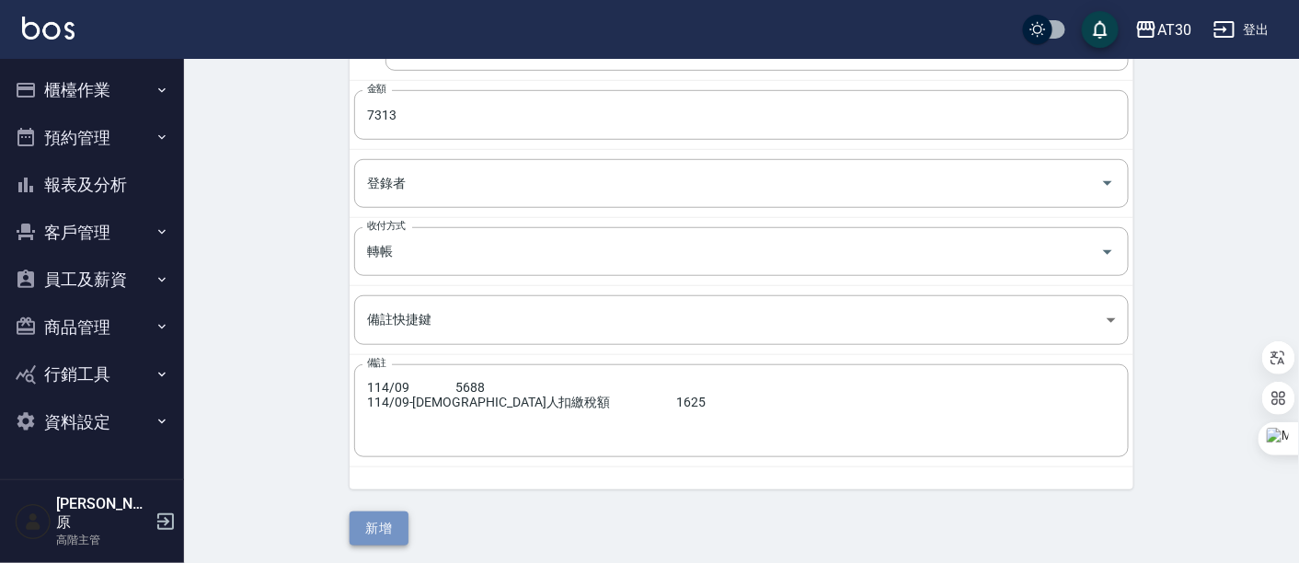
click at [394, 526] on button "新增" at bounding box center [379, 529] width 59 height 34
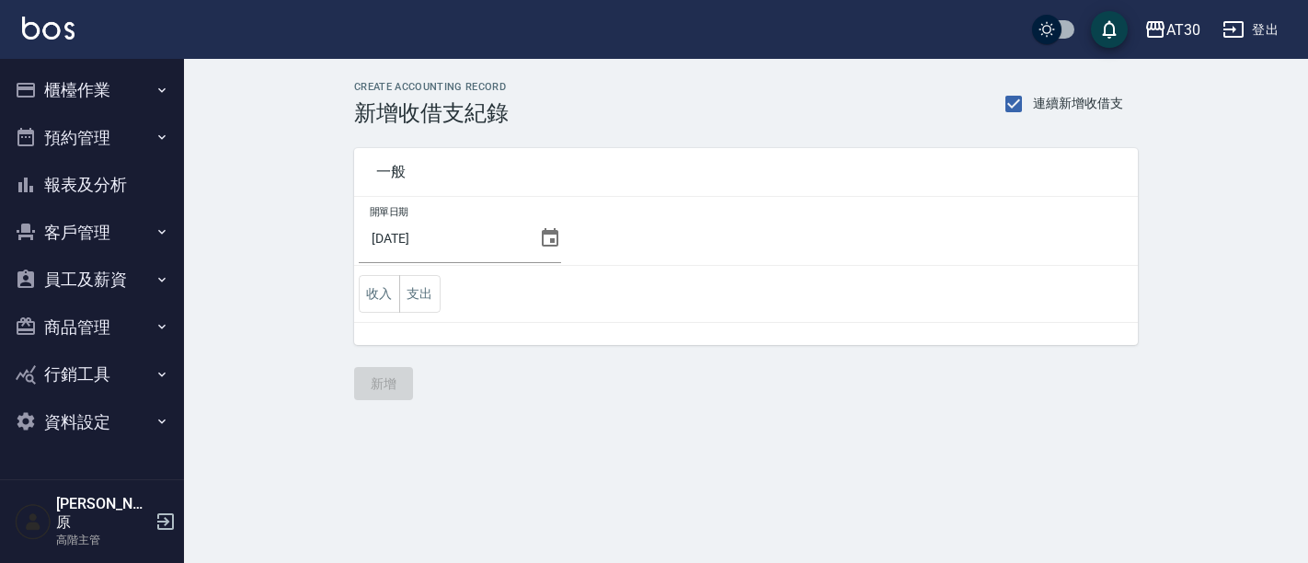
click at [423, 295] on button "支出" at bounding box center [419, 294] width 41 height 38
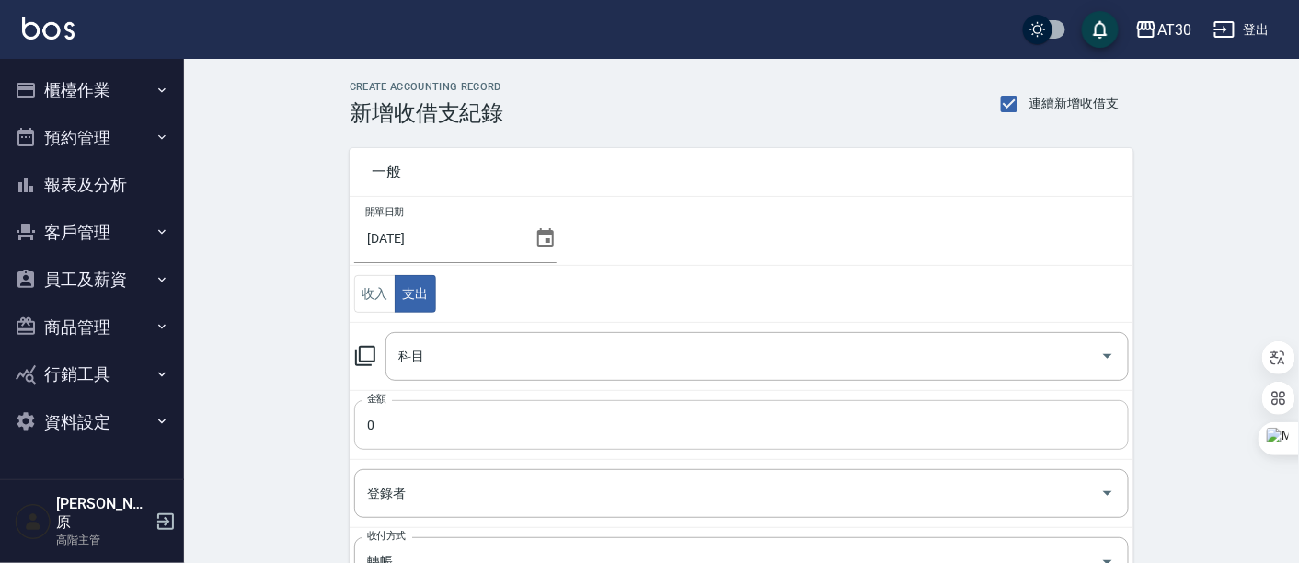
click at [509, 403] on input "0" at bounding box center [741, 425] width 775 height 50
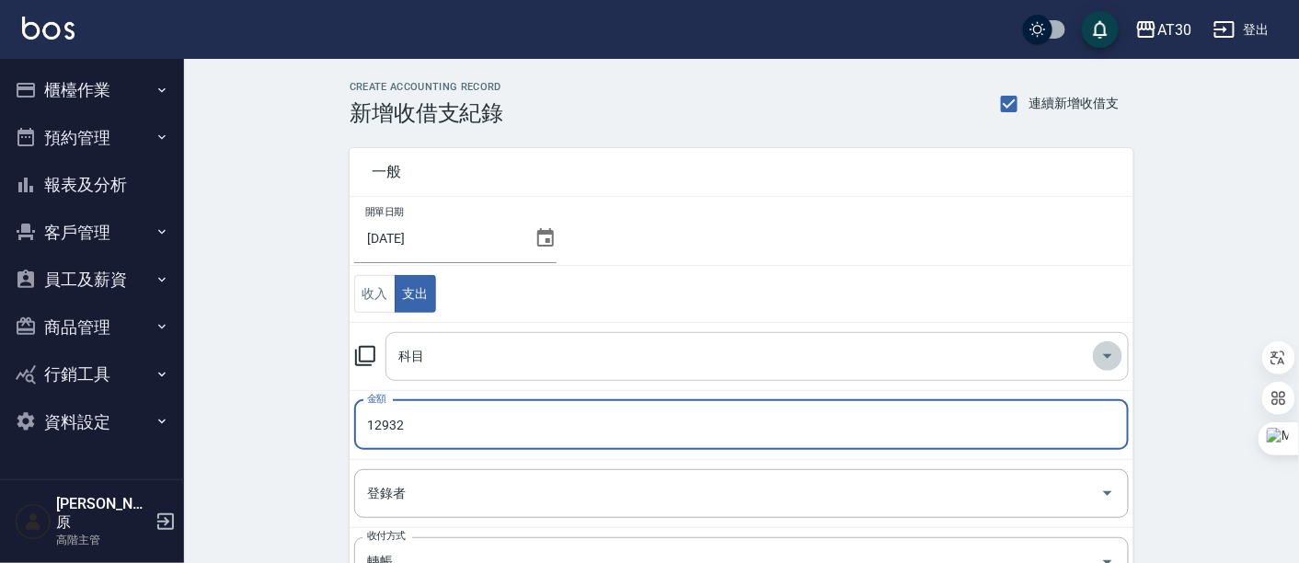
click at [1109, 349] on icon "Open" at bounding box center [1108, 356] width 22 height 22
type input "12932"
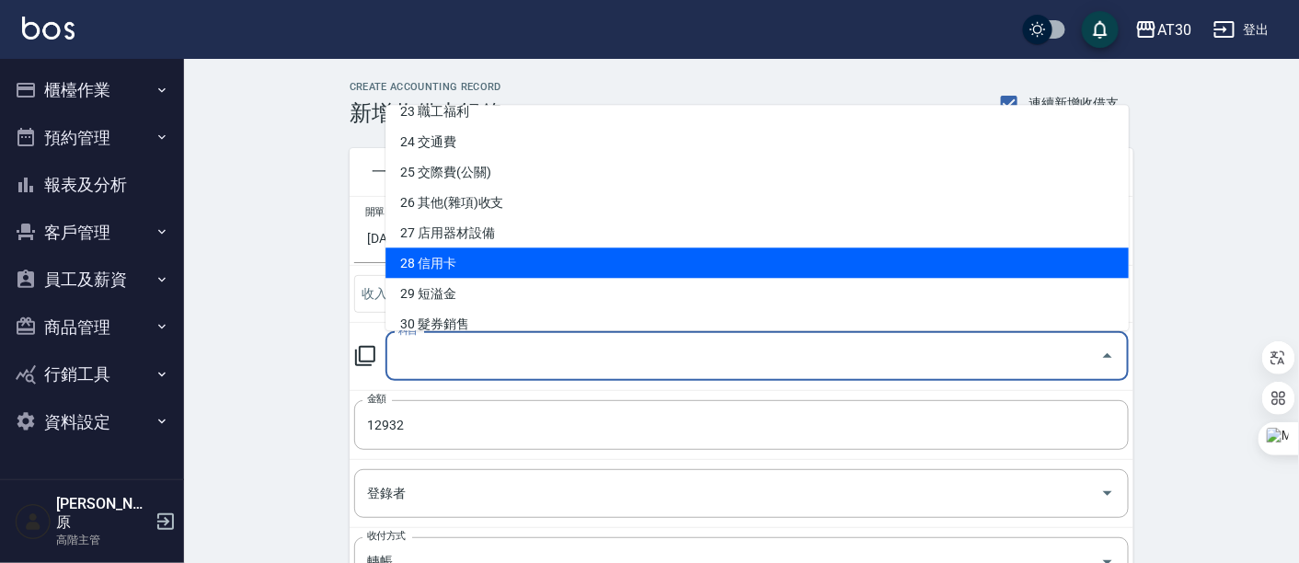
scroll to position [817, 0]
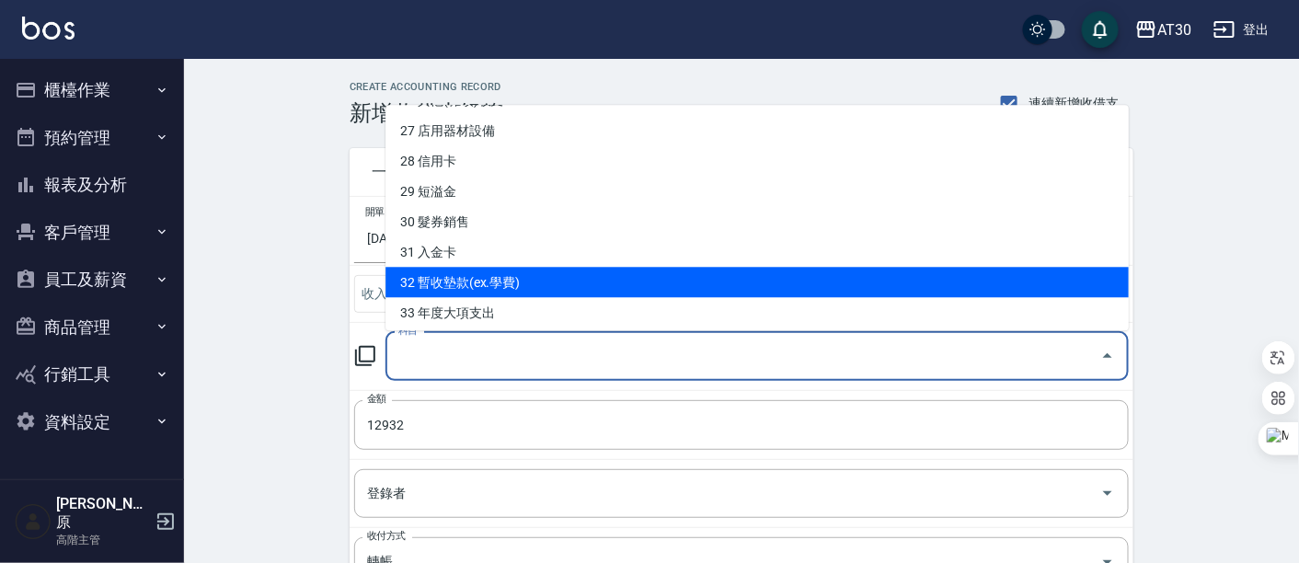
click at [535, 273] on li "32 暫收墊款(ex.學費)" at bounding box center [756, 283] width 743 height 30
type input "32 暫收墊款(ex.學費)"
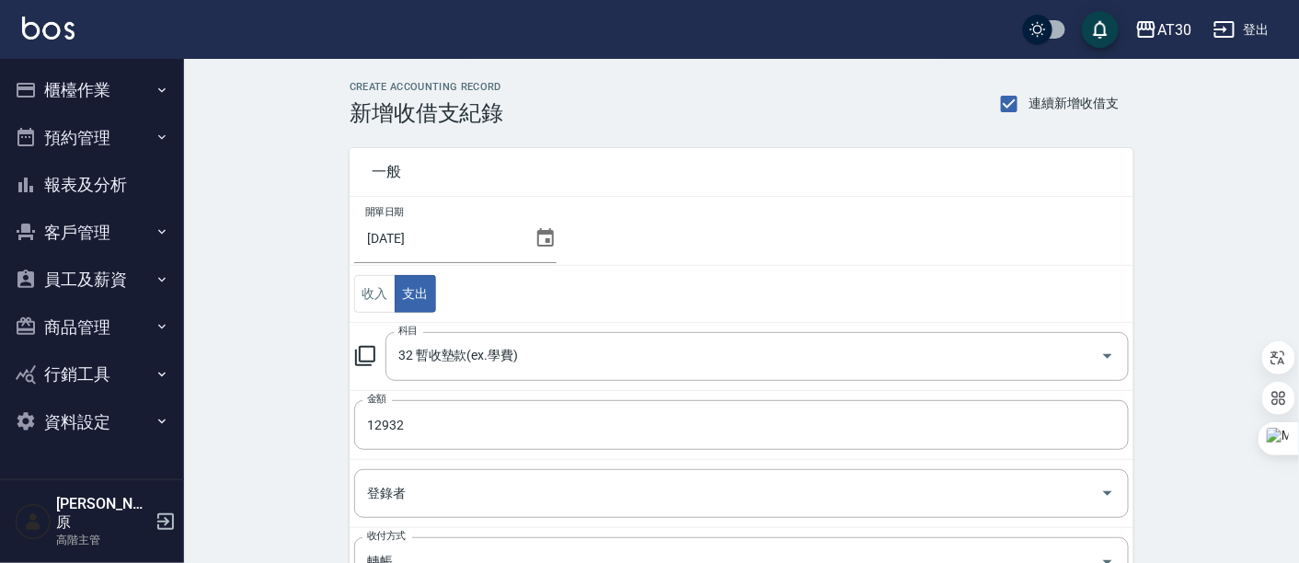
scroll to position [306, 0]
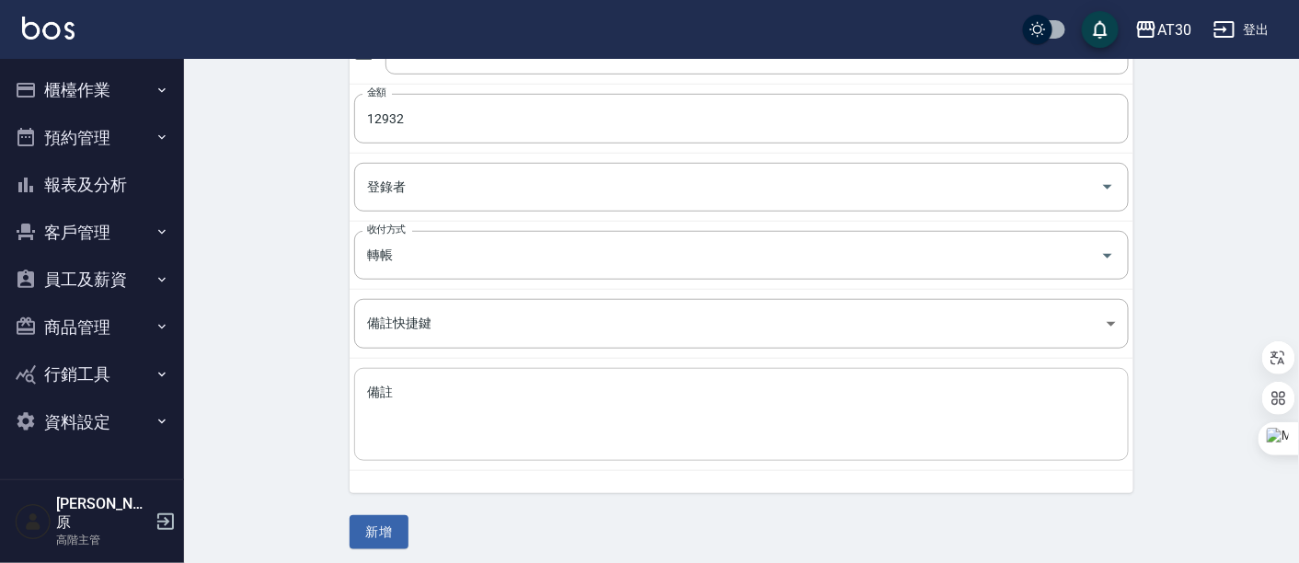
click at [450, 397] on textarea "備註" at bounding box center [741, 415] width 749 height 63
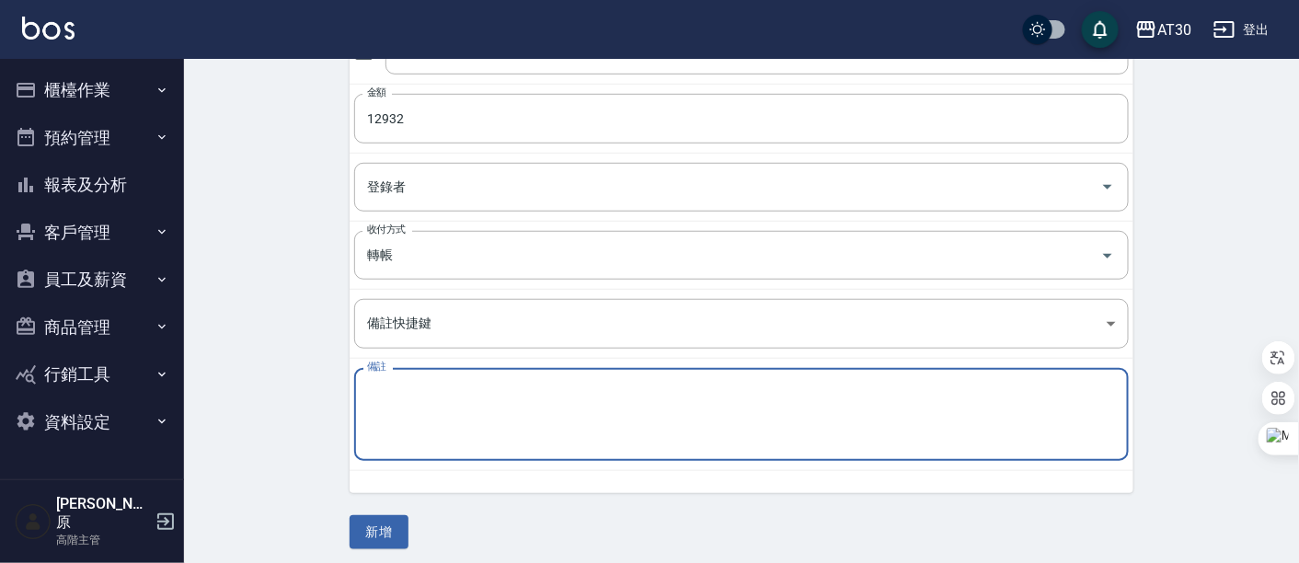
paste textarea "8月廣告代操 (含手續費)"
type textarea "8月廣告代操 (含手續費)"
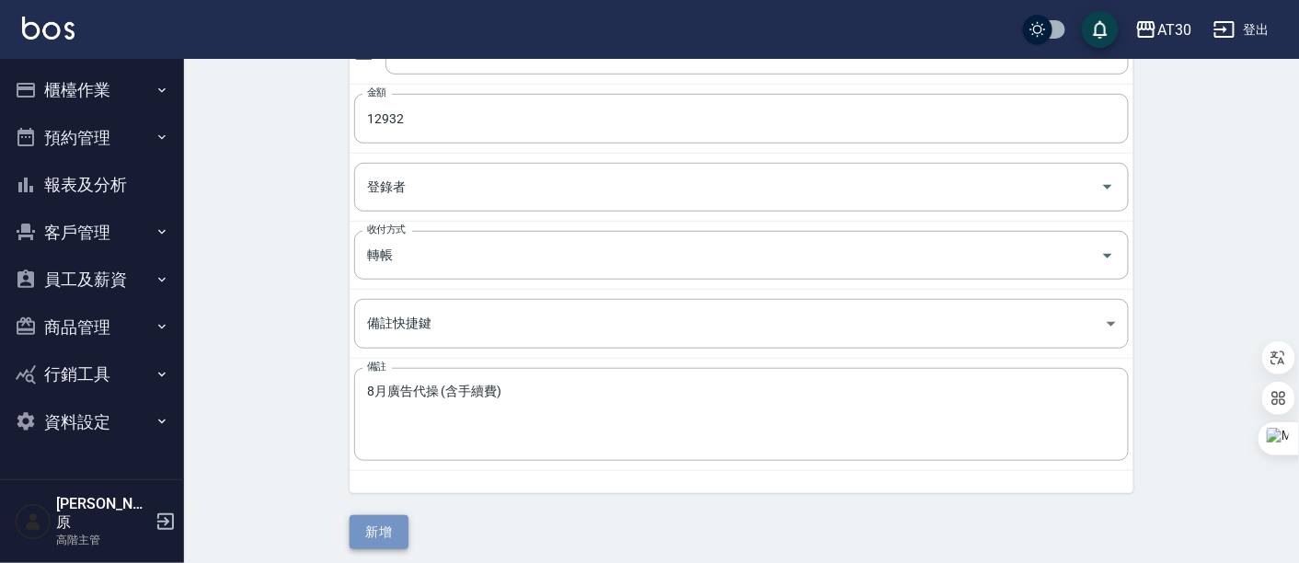
click at [383, 528] on button "新增" at bounding box center [379, 532] width 59 height 34
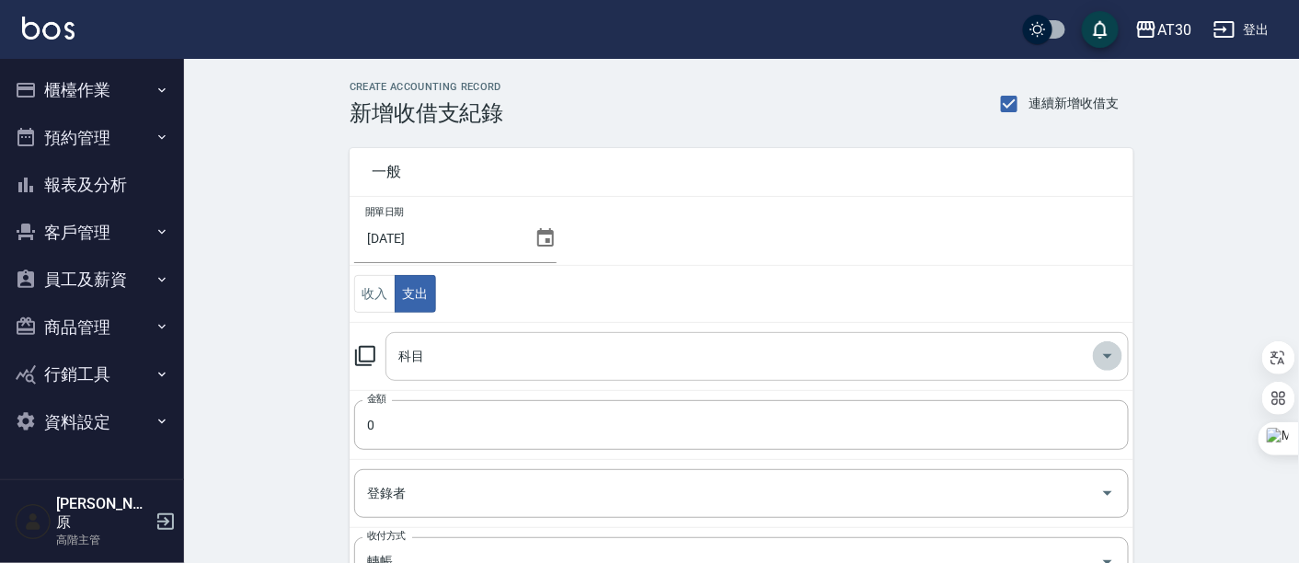
click at [1112, 359] on icon "Open" at bounding box center [1108, 356] width 22 height 22
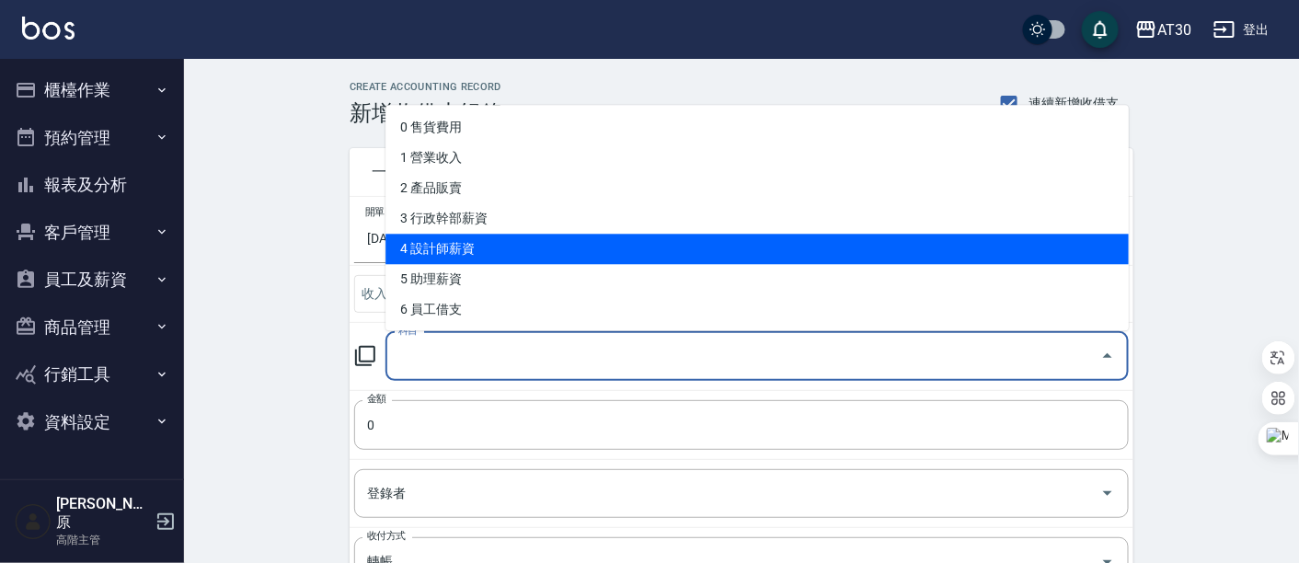
scroll to position [204, 0]
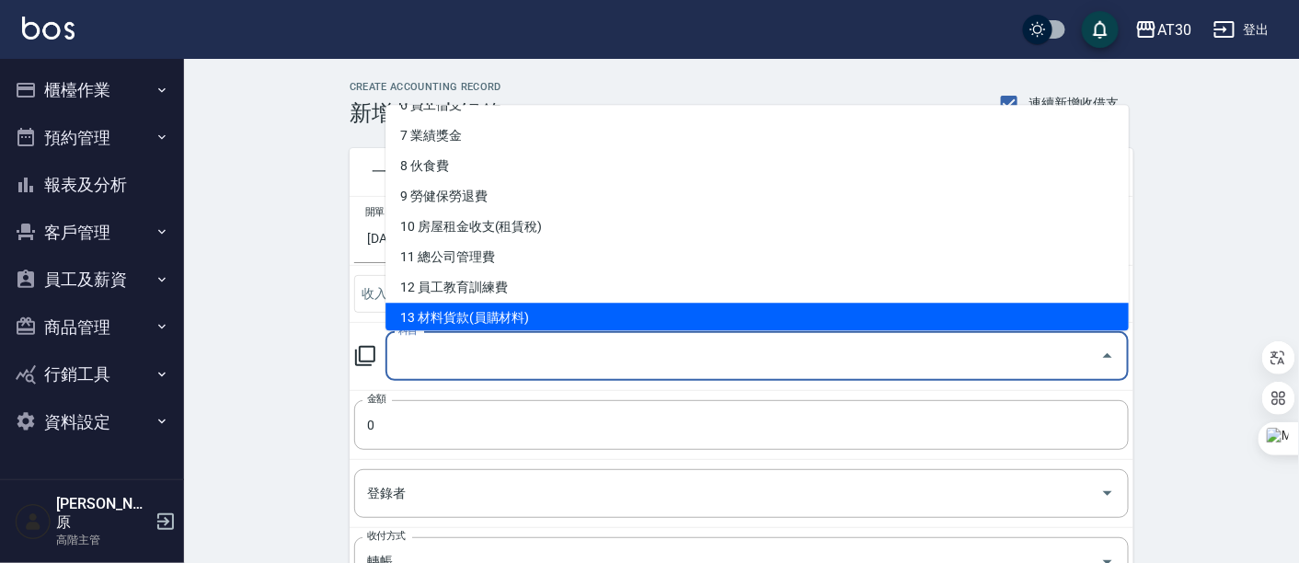
click at [493, 308] on li "13 材料貨款(員購材料)" at bounding box center [756, 319] width 743 height 30
type input "13 材料貨款(員購材料)"
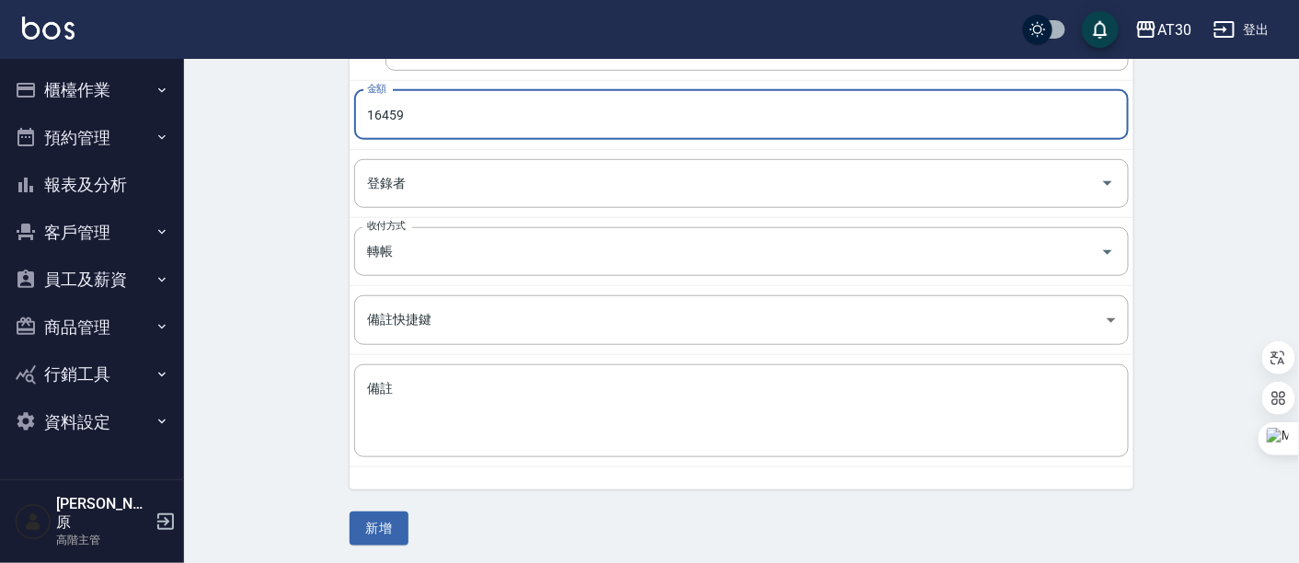
scroll to position [310, 0]
type input "16459"
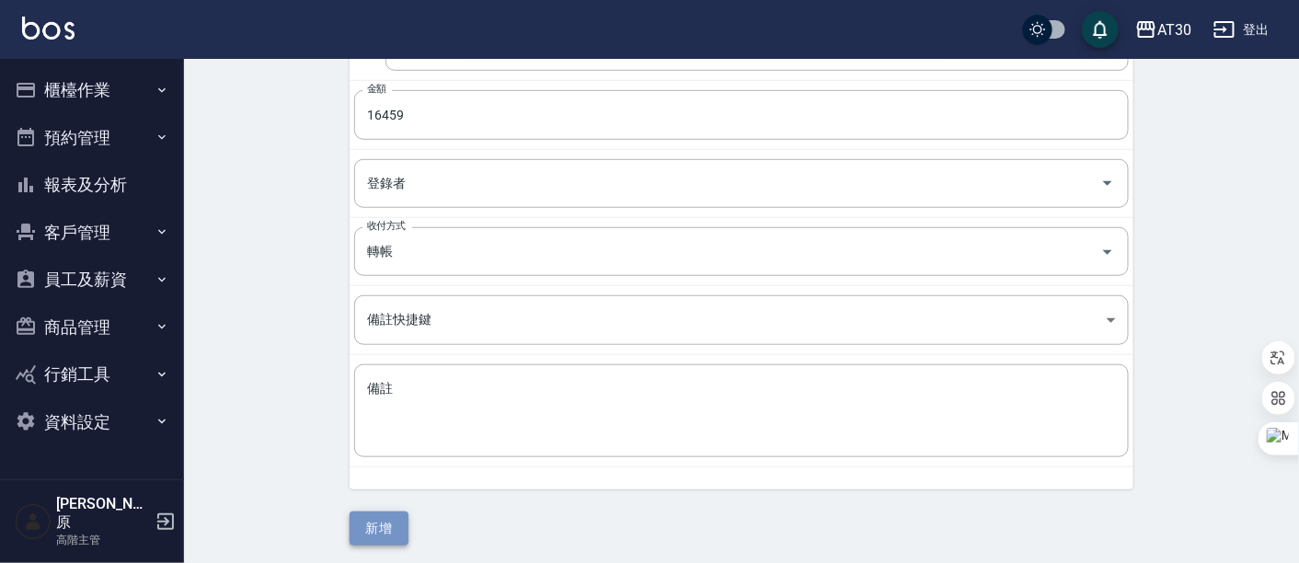
click at [404, 527] on button "新增" at bounding box center [379, 529] width 59 height 34
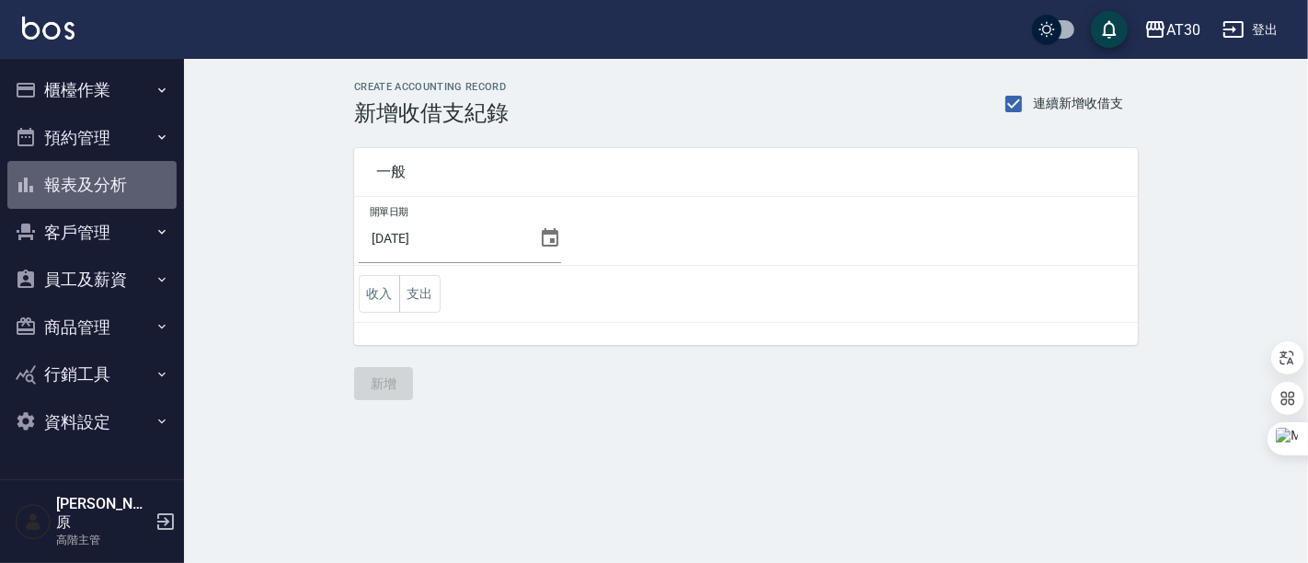
click at [71, 188] on button "報表及分析" at bounding box center [91, 185] width 169 height 48
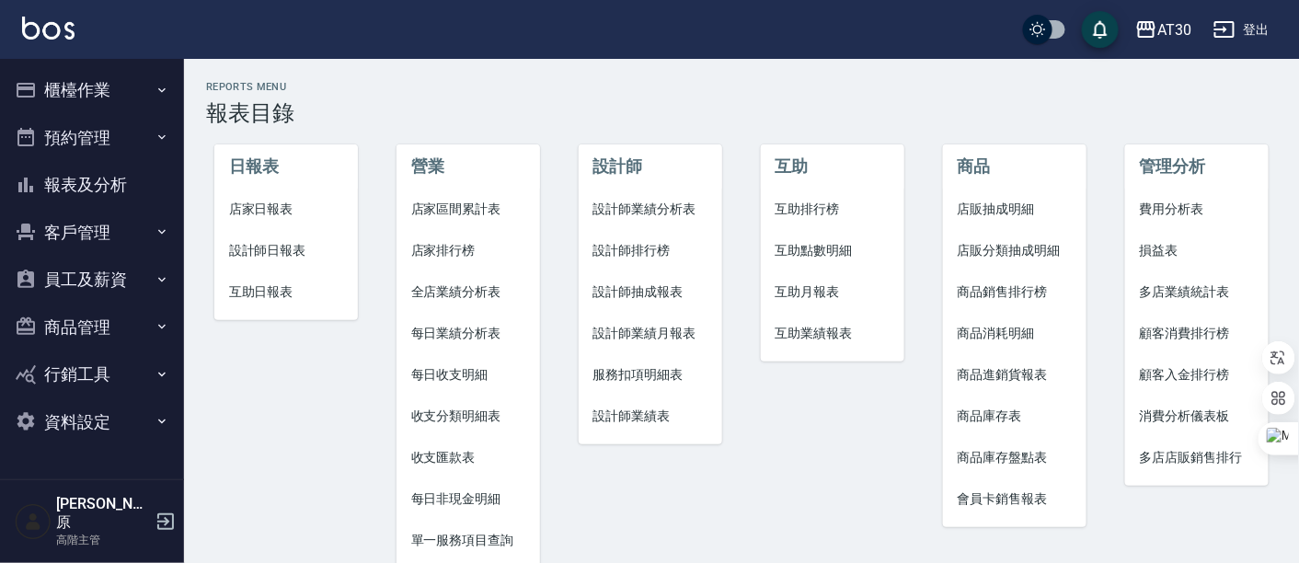
click at [1164, 207] on span "費用分析表" at bounding box center [1197, 209] width 115 height 19
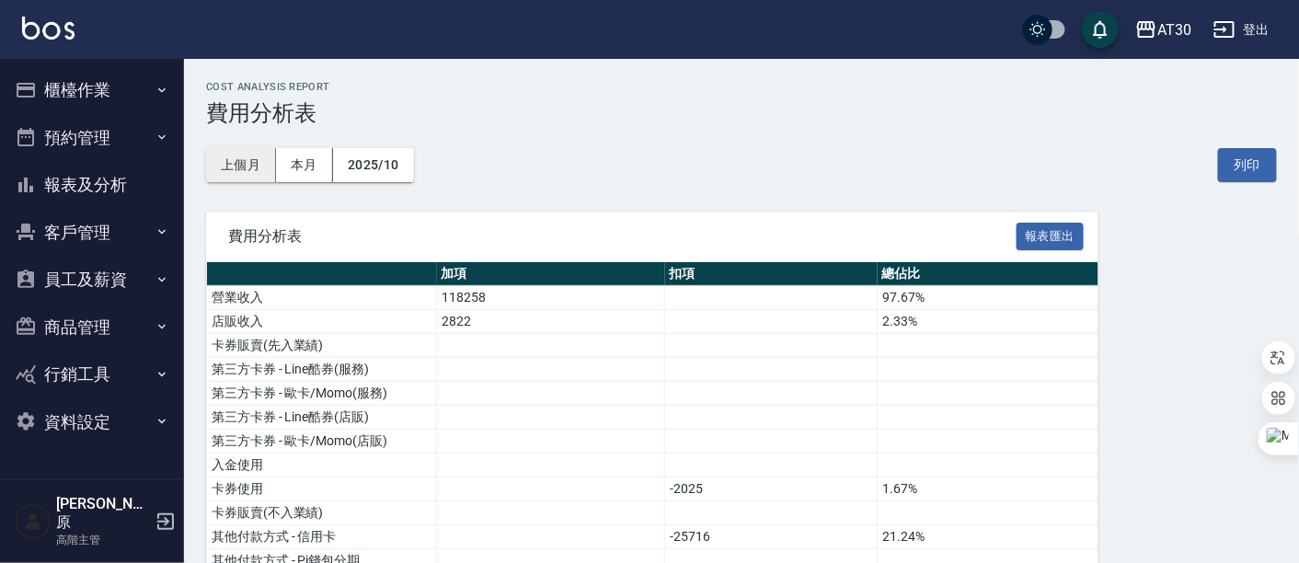
click at [241, 168] on button "上個月" at bounding box center [241, 165] width 70 height 34
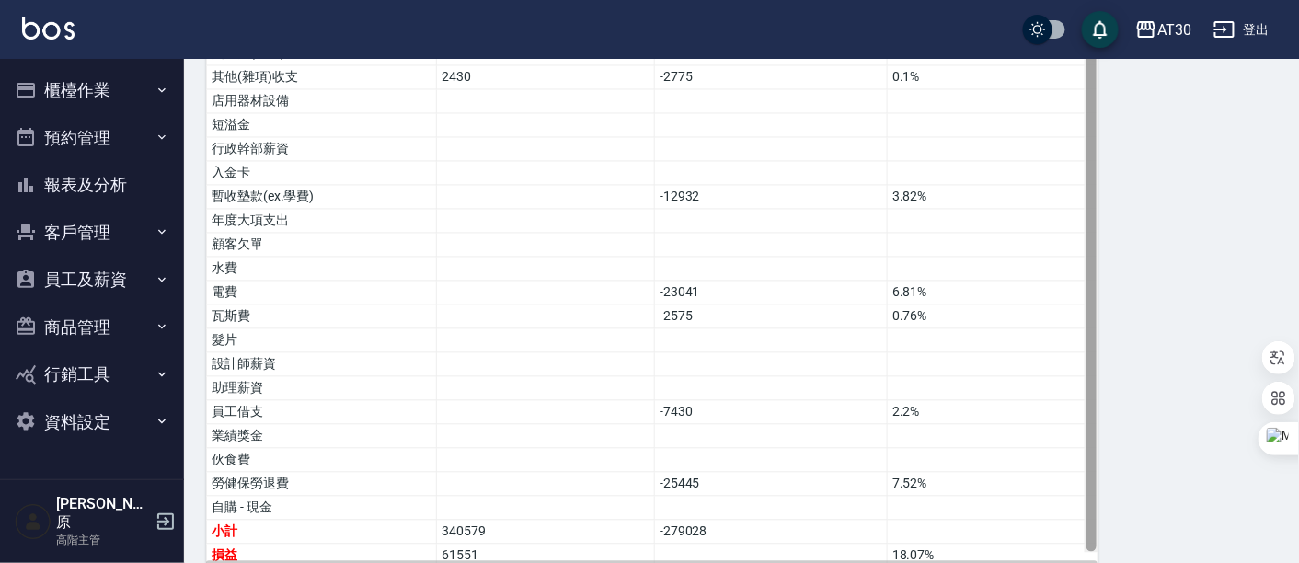
scroll to position [1090, 0]
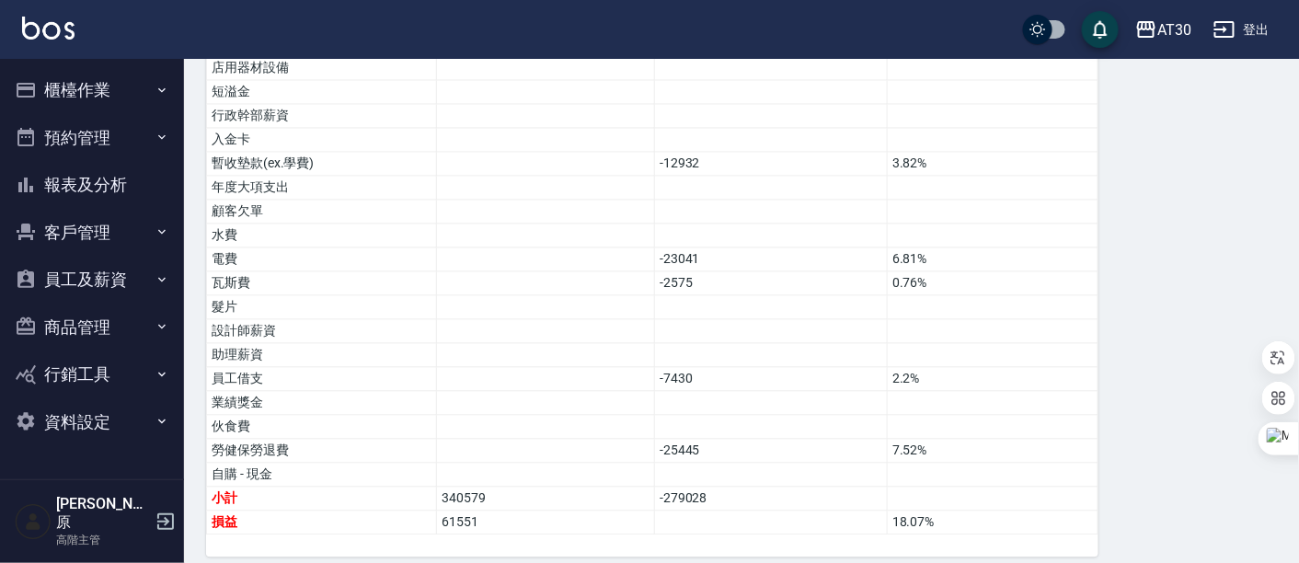
click at [102, 78] on button "櫃檯作業" at bounding box center [91, 90] width 169 height 48
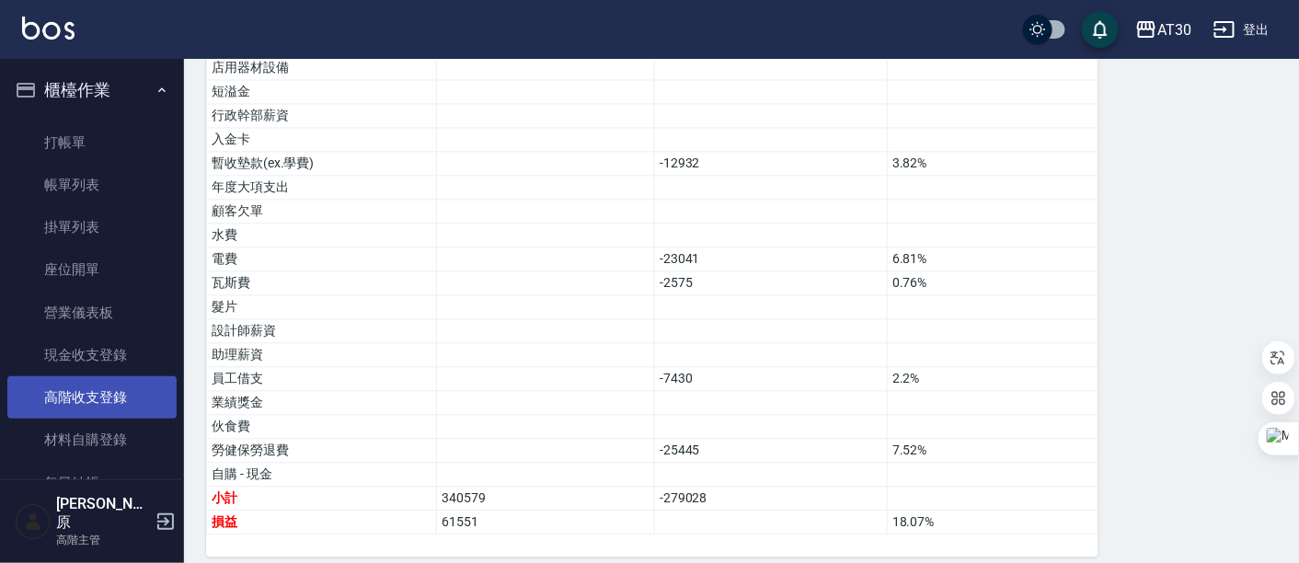
click at [108, 402] on link "高階收支登錄" at bounding box center [91, 397] width 169 height 42
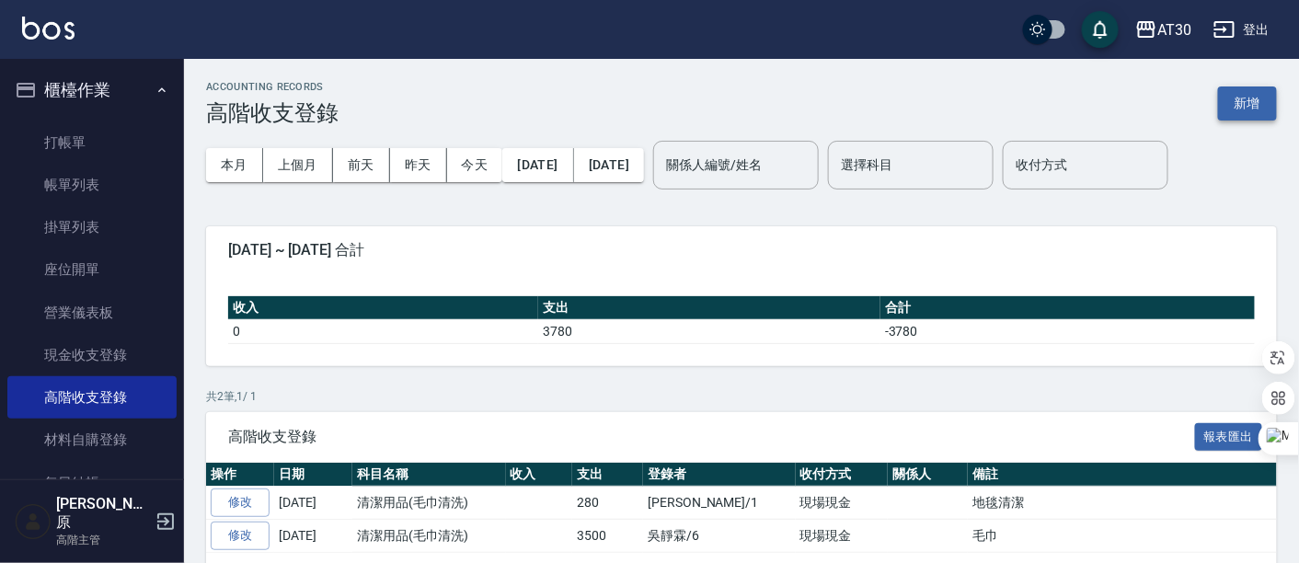
click at [1260, 90] on button "新增" at bounding box center [1247, 103] width 59 height 34
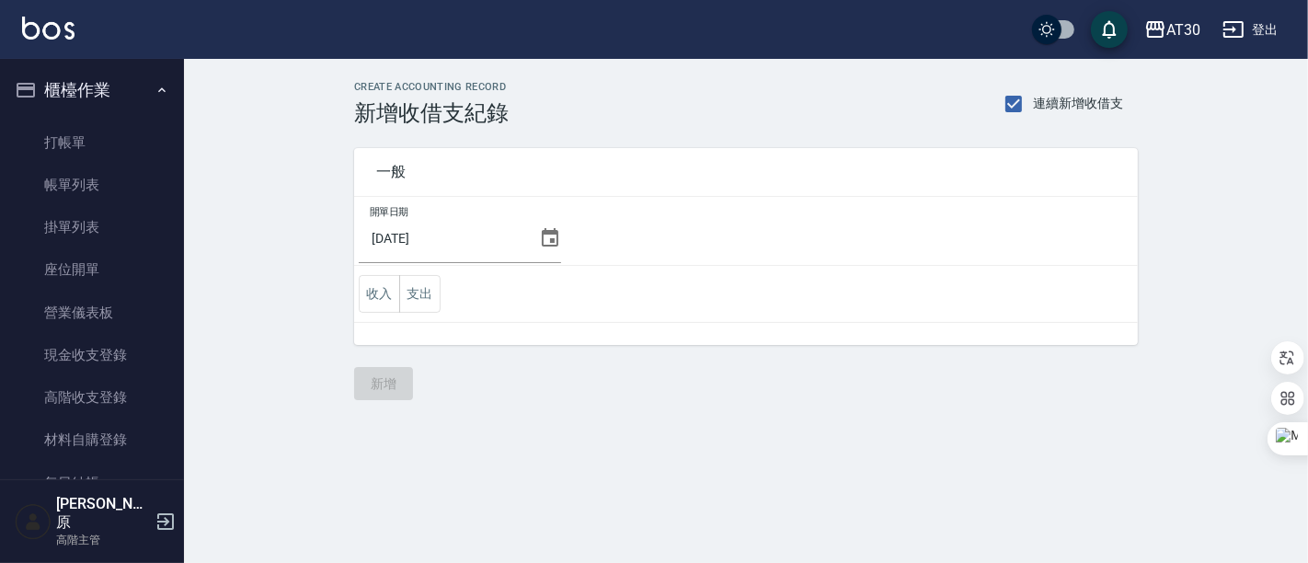
click at [551, 234] on icon at bounding box center [550, 237] width 17 height 18
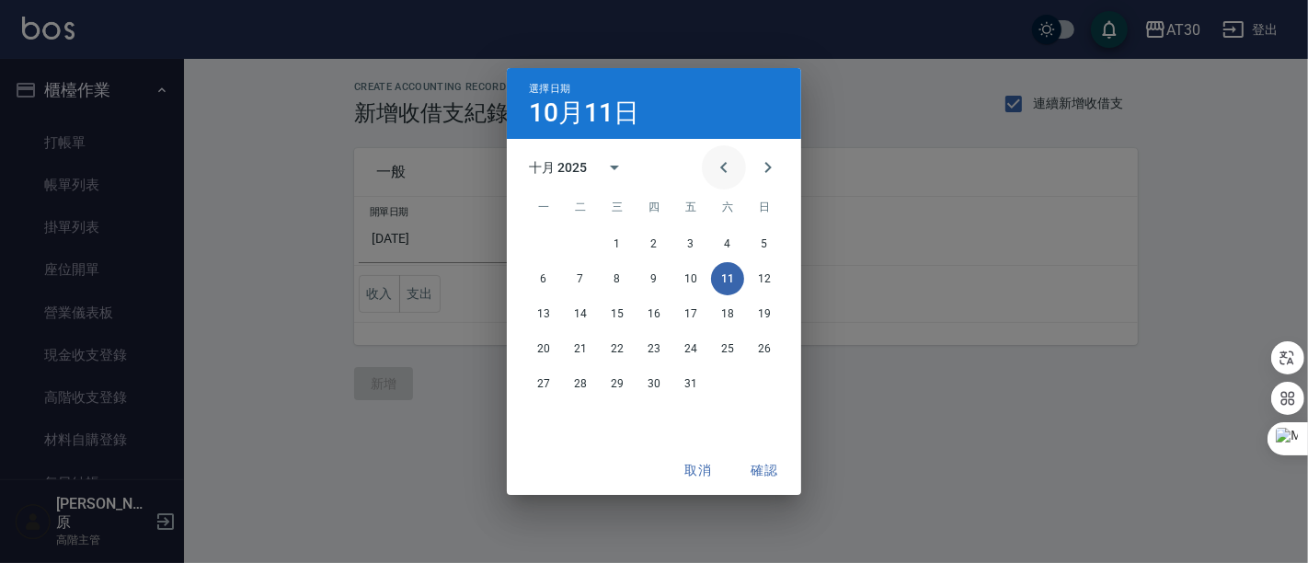
click at [722, 172] on icon "Previous month" at bounding box center [724, 167] width 22 height 22
click at [700, 280] on button "12" at bounding box center [690, 278] width 33 height 33
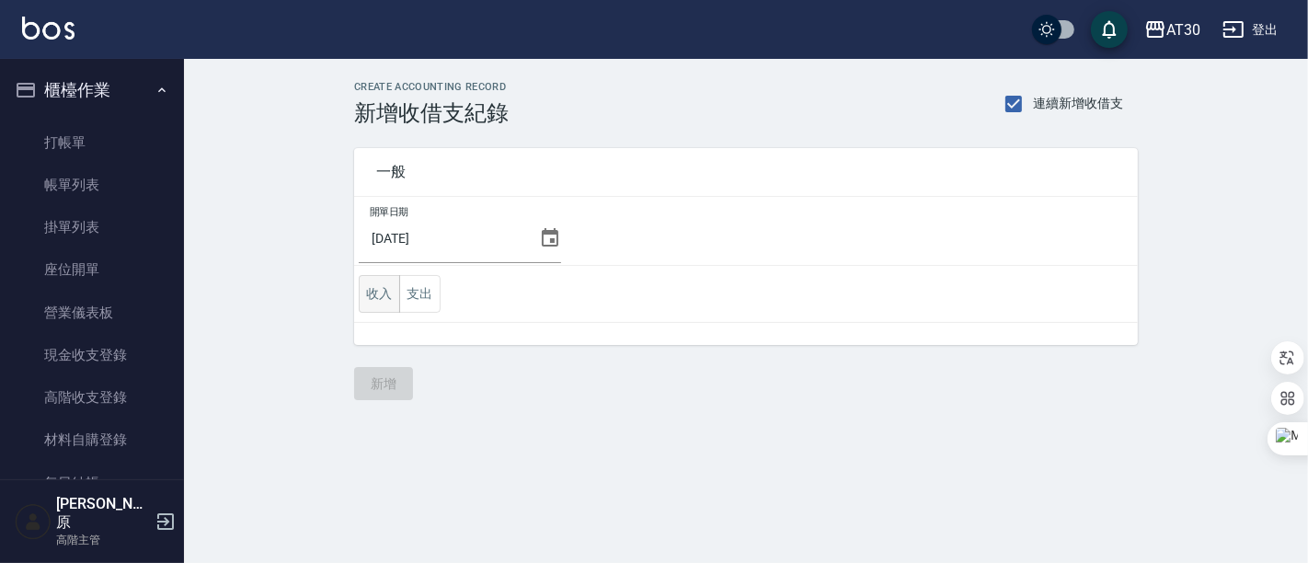
click at [378, 299] on button "收入" at bounding box center [379, 294] width 41 height 38
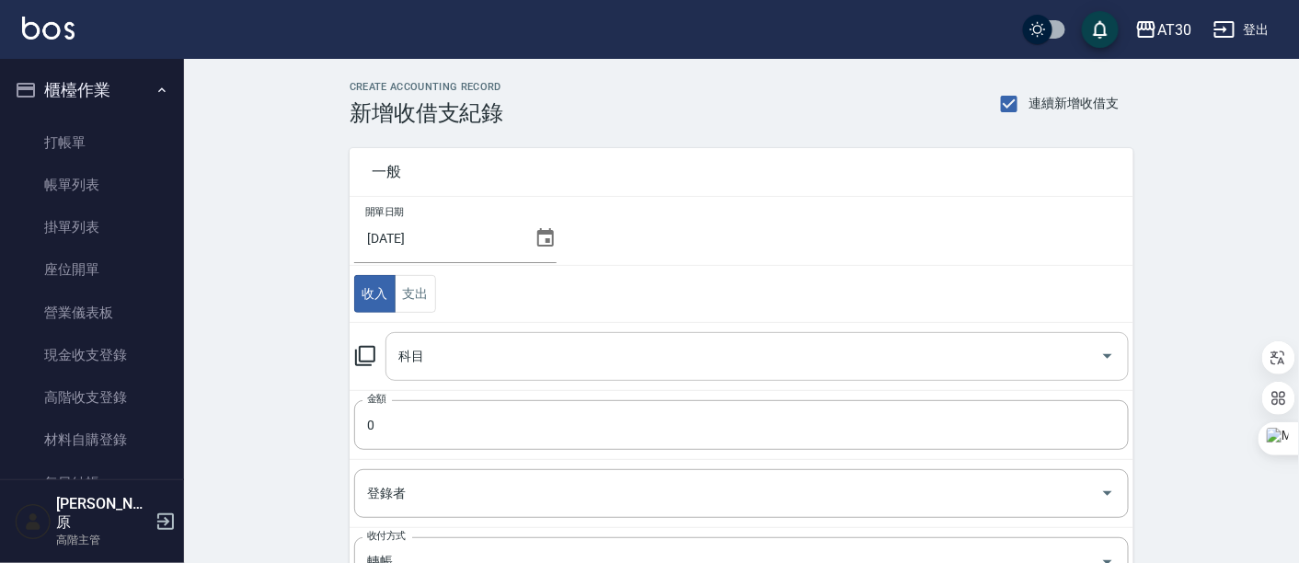
click at [1115, 359] on icon "Open" at bounding box center [1108, 356] width 22 height 22
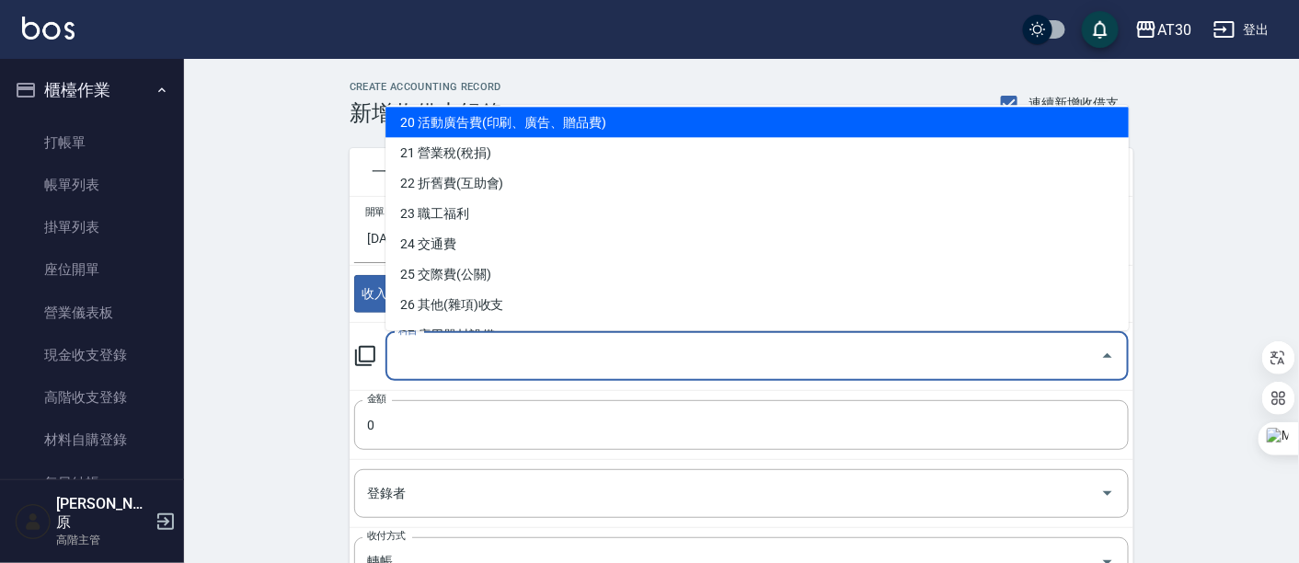
scroll to position [715, 0]
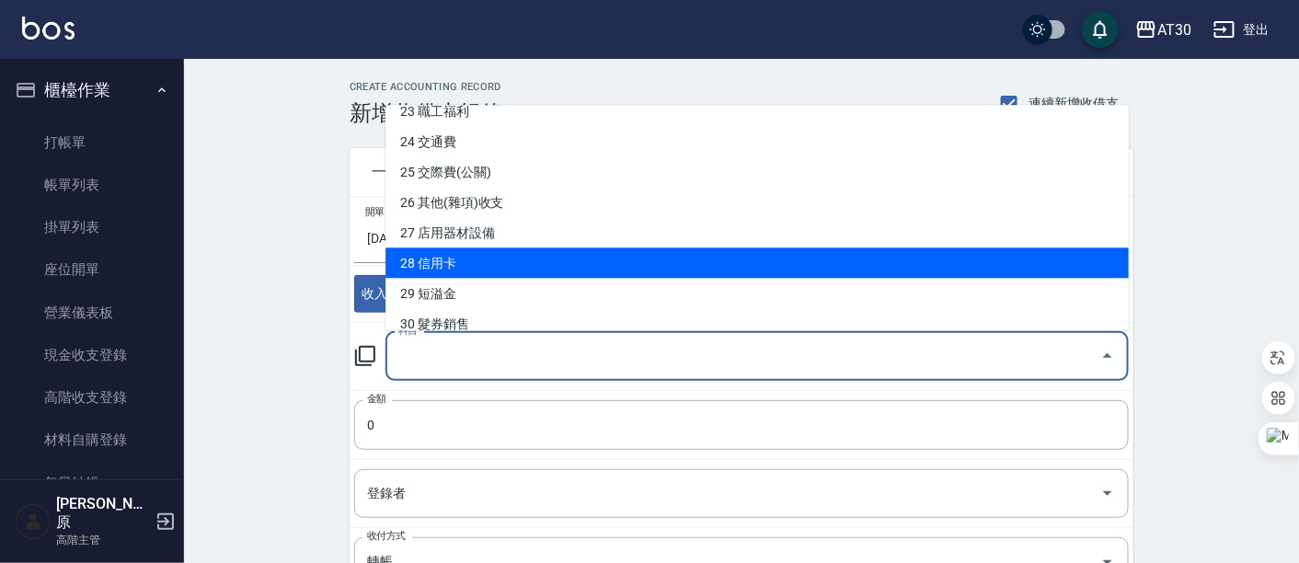
click at [493, 261] on li "28 信用卡" at bounding box center [756, 263] width 743 height 30
type input "28 信用卡"
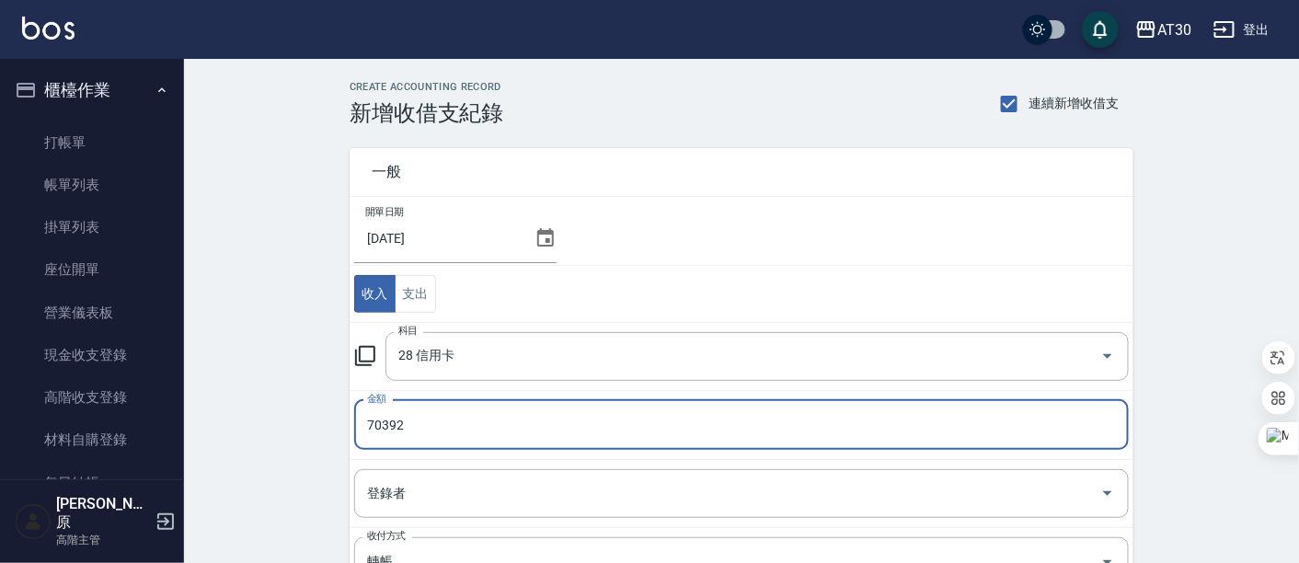
type input "70392"
click at [738, 224] on td "開單日期 2025/09/12" at bounding box center [742, 231] width 784 height 69
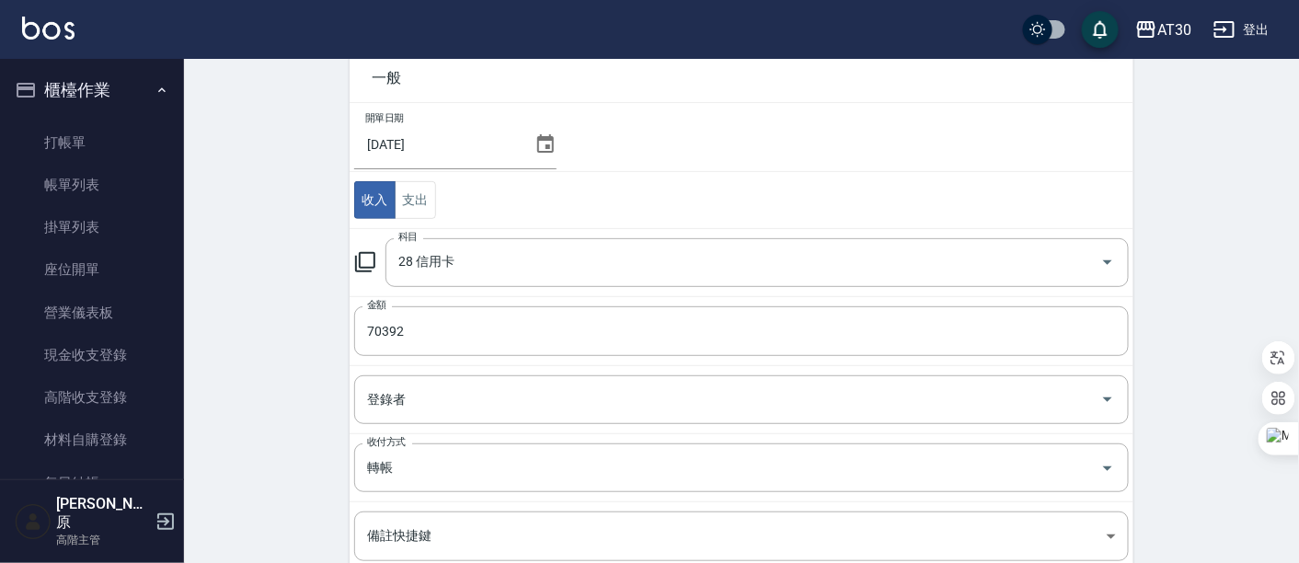
scroll to position [310, 0]
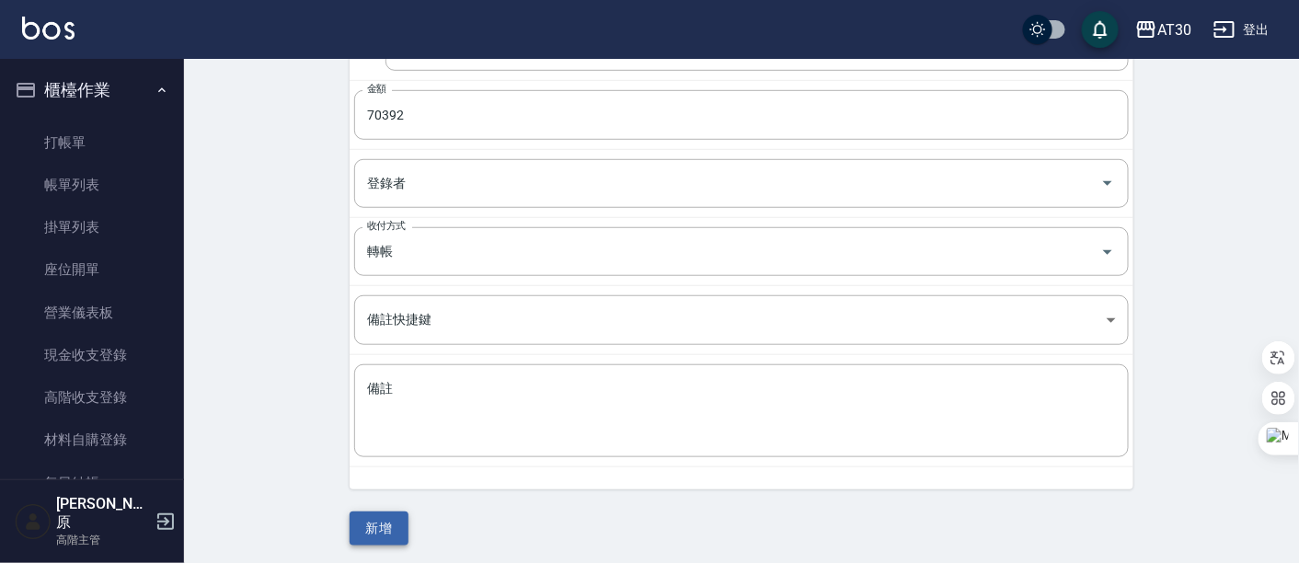
click at [390, 523] on button "新增" at bounding box center [379, 529] width 59 height 34
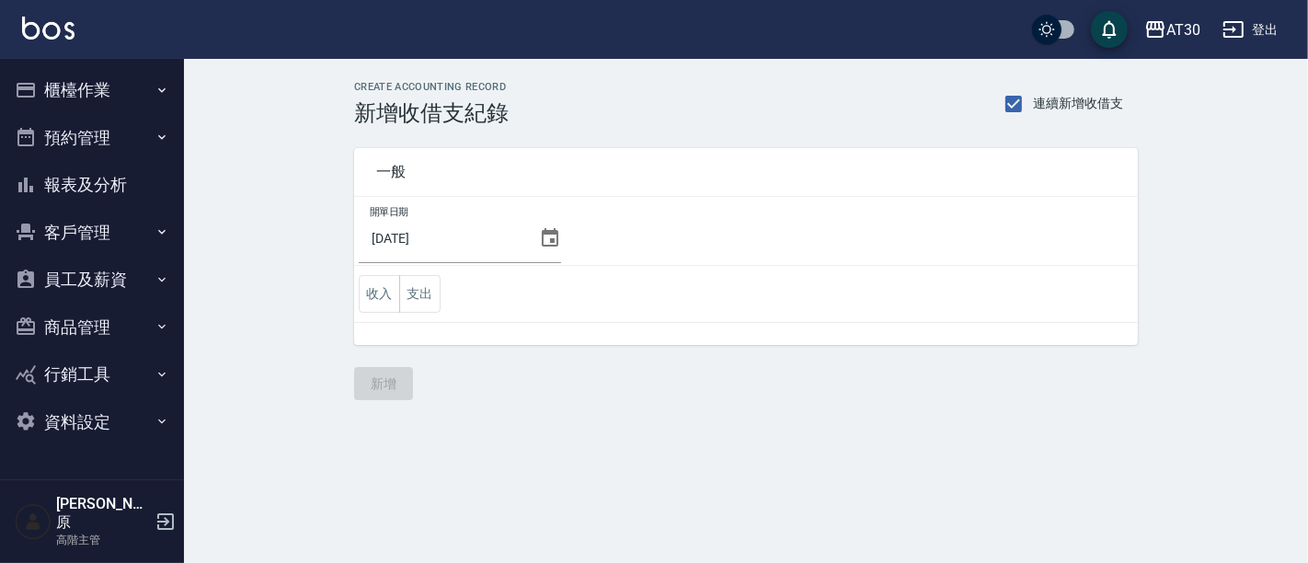
click at [546, 237] on icon at bounding box center [550, 237] width 17 height 18
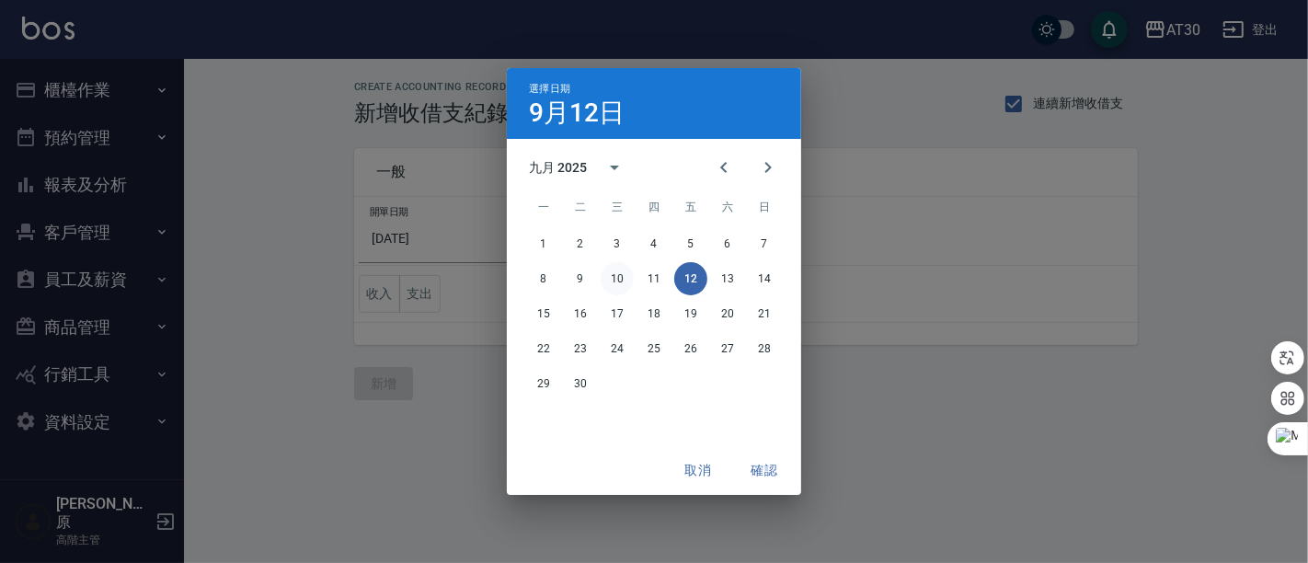
click at [608, 273] on button "10" at bounding box center [617, 278] width 33 height 33
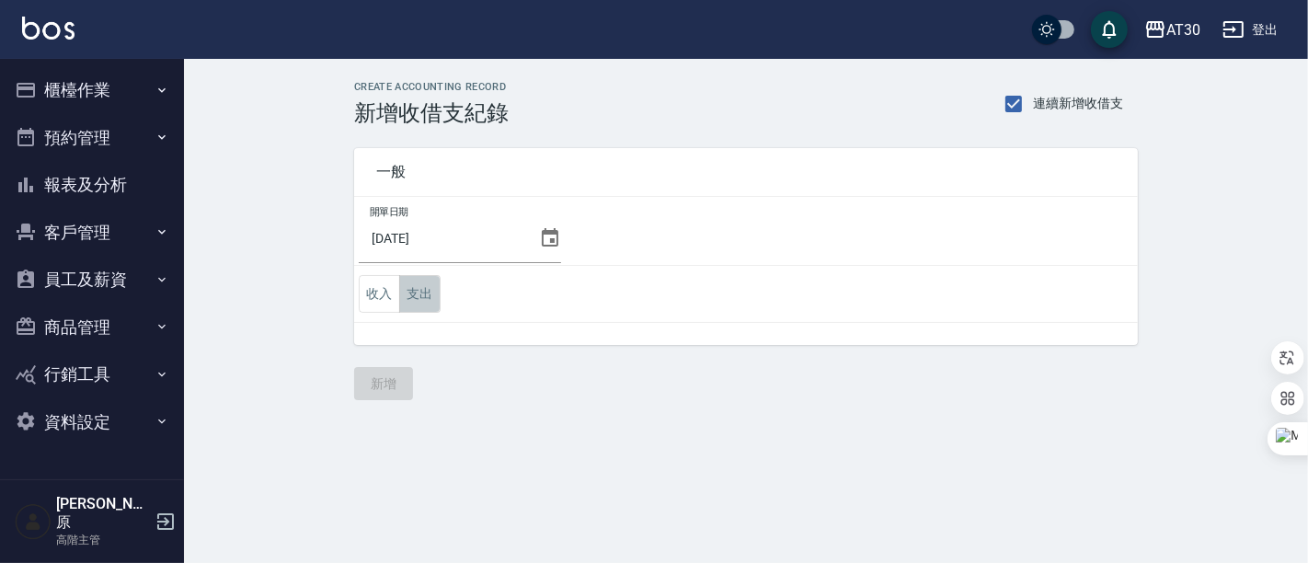
click at [431, 302] on button "支出" at bounding box center [419, 294] width 41 height 38
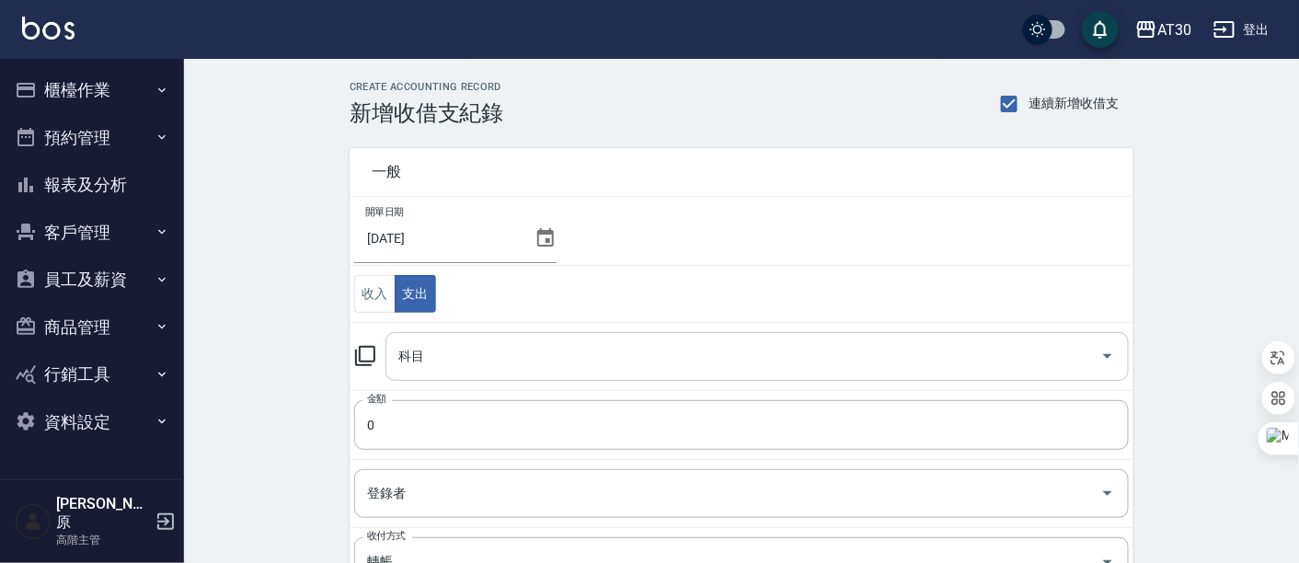
click at [1114, 362] on icon "Open" at bounding box center [1108, 356] width 22 height 22
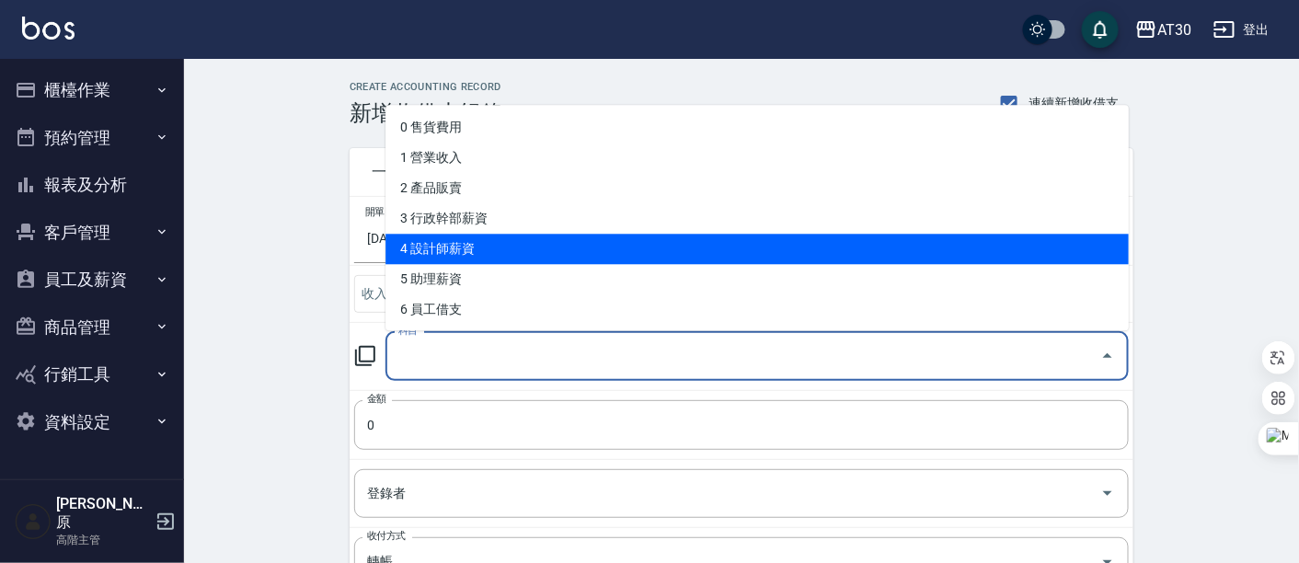
click at [527, 242] on li "4 設計師薪資" at bounding box center [756, 250] width 743 height 30
type input "4 設計師薪資"
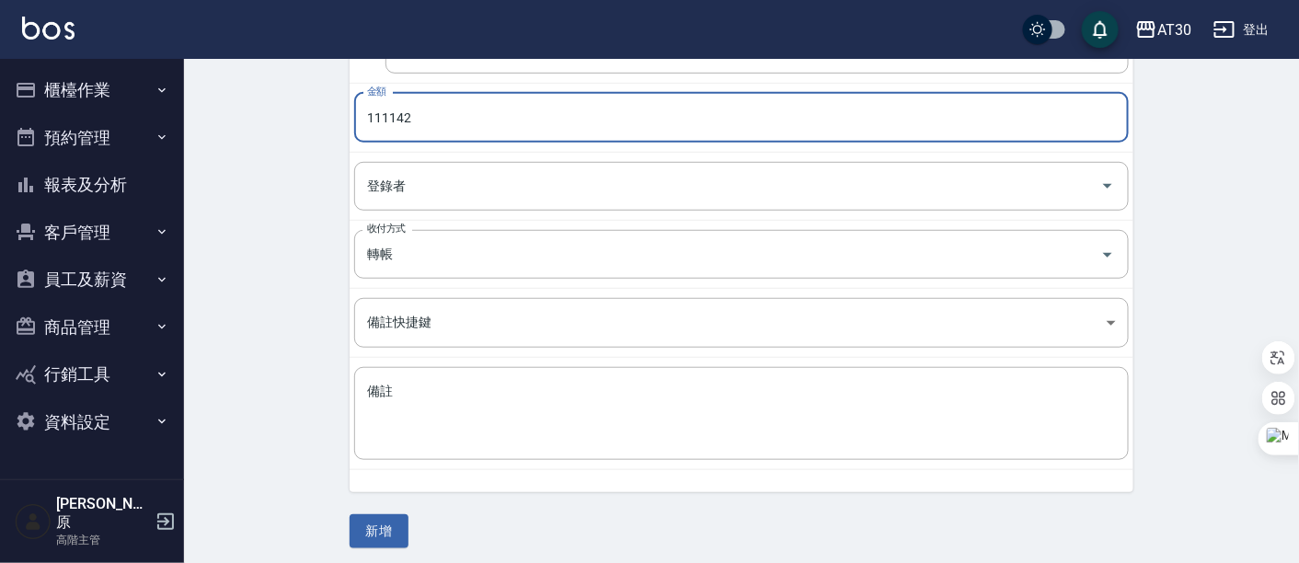
scroll to position [310, 0]
type input "111142"
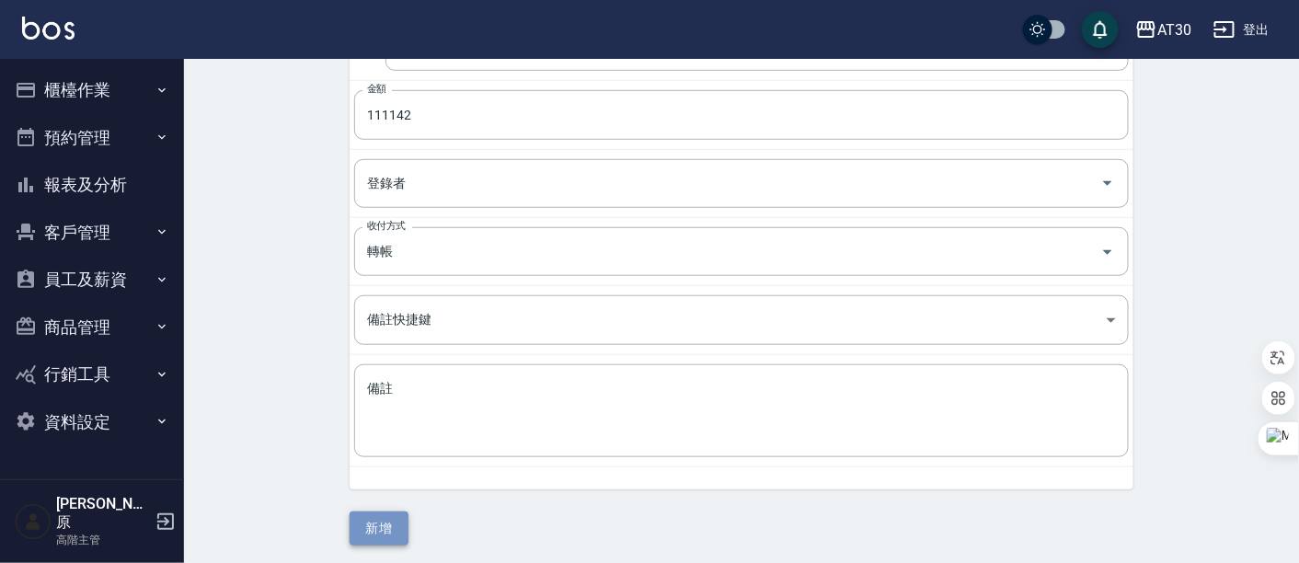
click at [372, 521] on button "新增" at bounding box center [379, 529] width 59 height 34
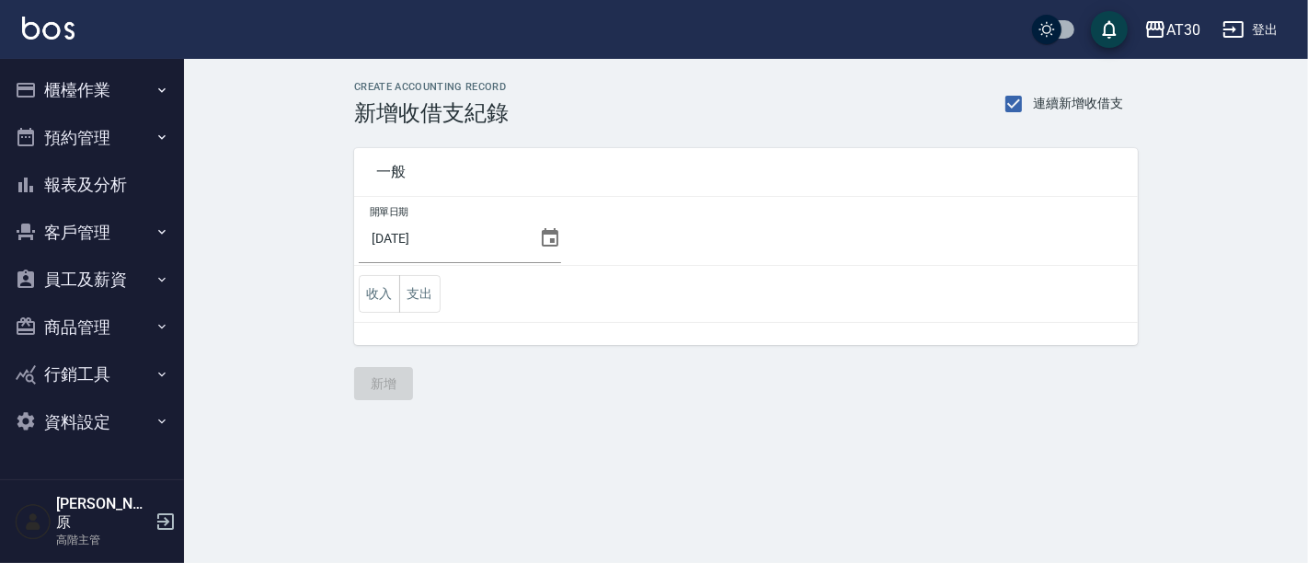
click at [97, 178] on button "報表及分析" at bounding box center [91, 185] width 169 height 48
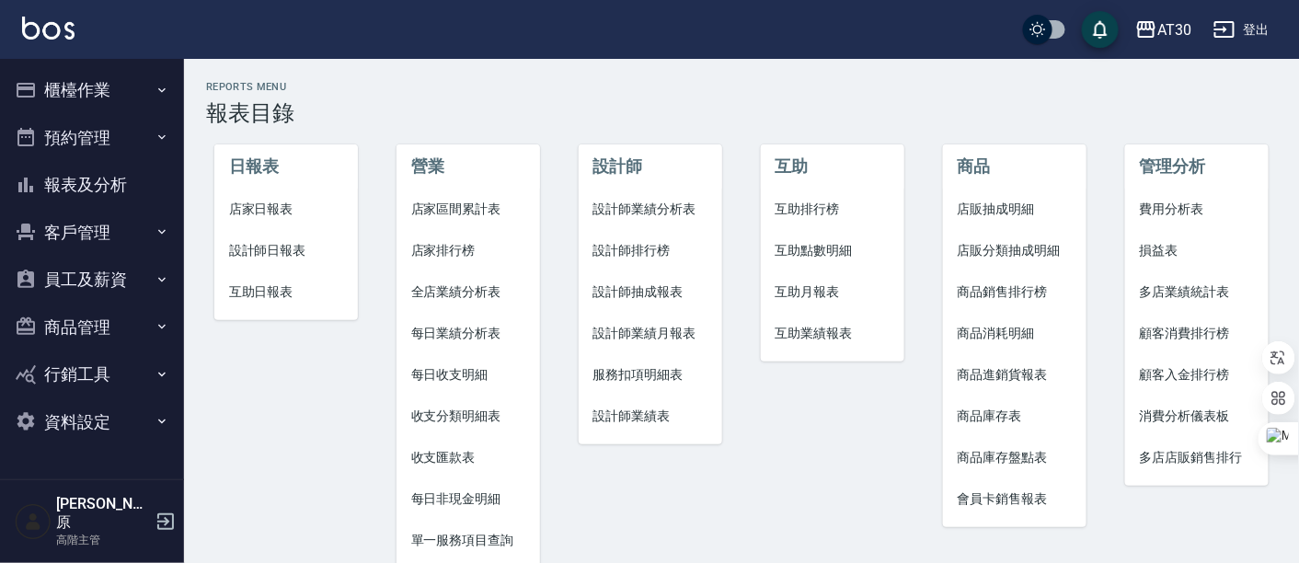
click at [1192, 193] on li "費用分析表" at bounding box center [1197, 209] width 144 height 41
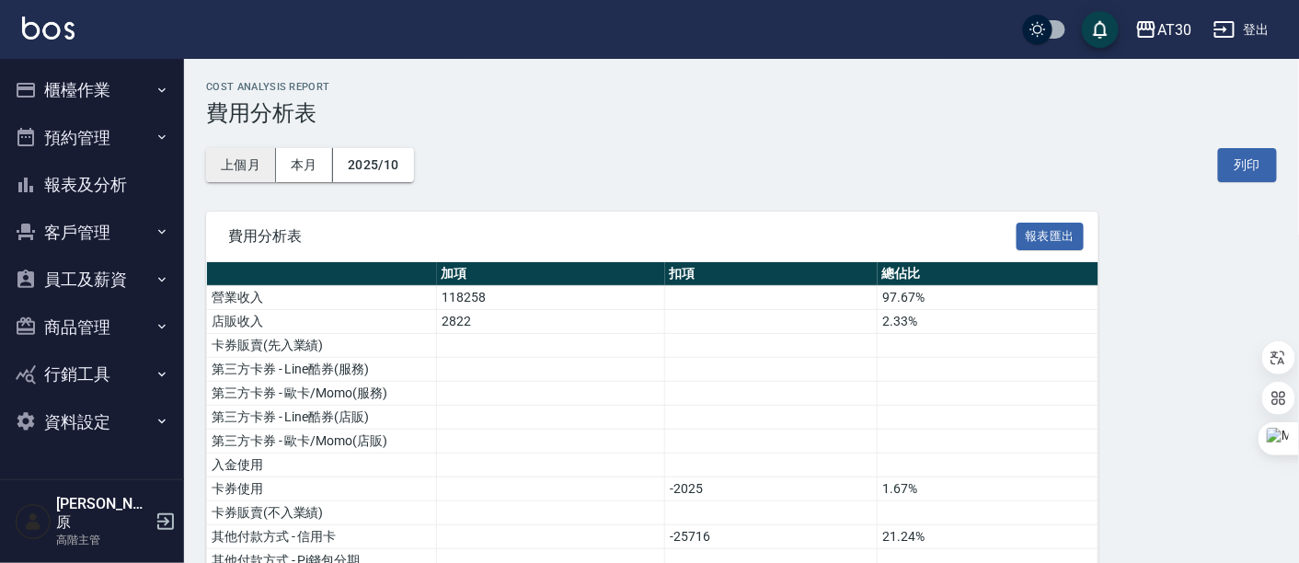
click at [230, 173] on button "上個月" at bounding box center [241, 165] width 70 height 34
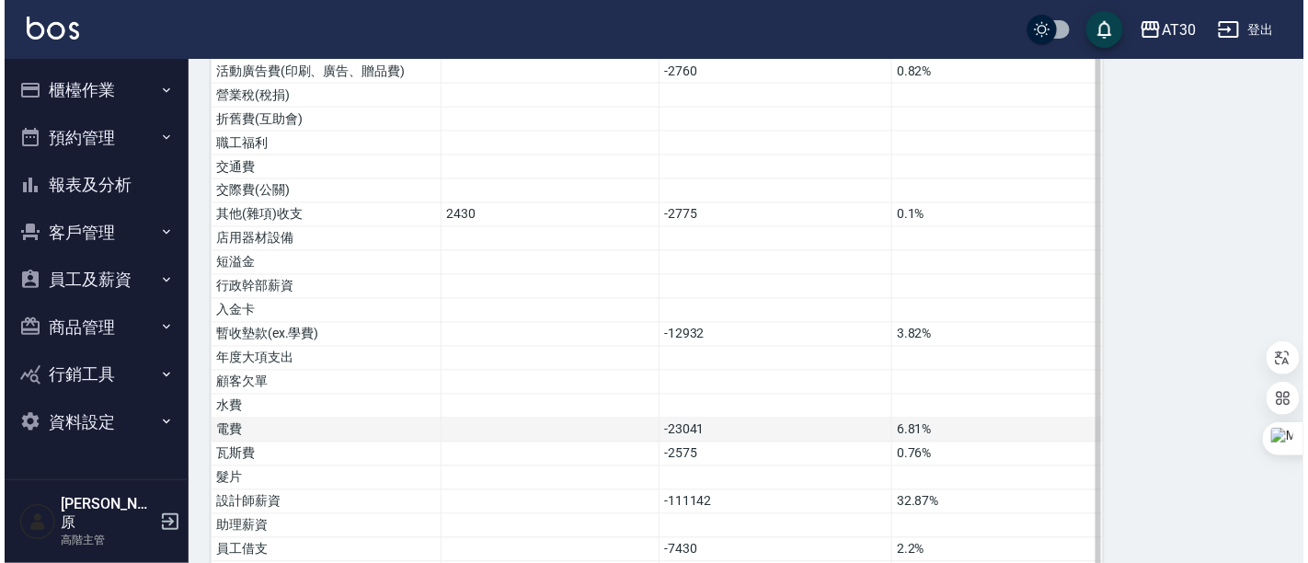
scroll to position [1114, 0]
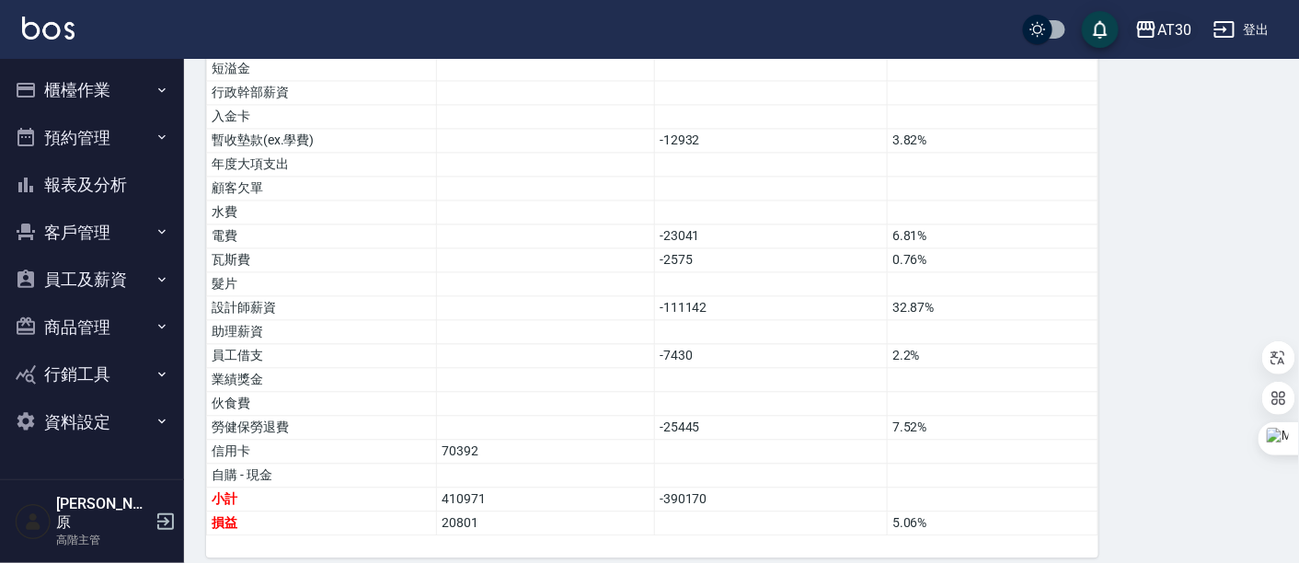
click at [1168, 40] on div "AT30" at bounding box center [1174, 29] width 34 height 23
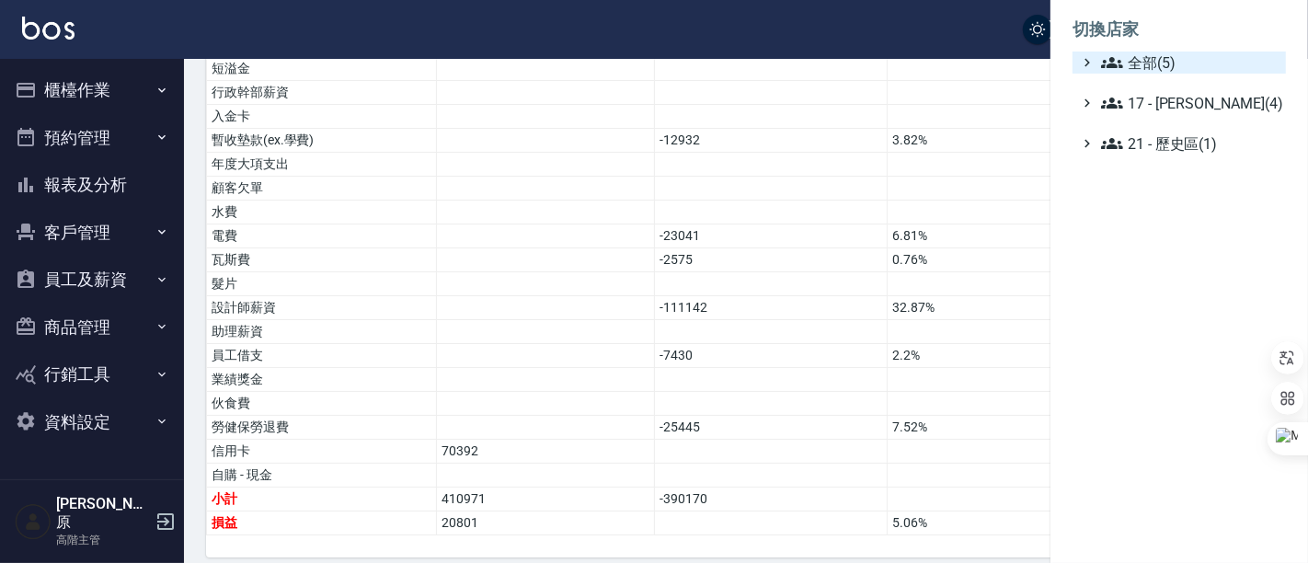
click at [1167, 60] on span "全部(5)" at bounding box center [1190, 63] width 178 height 22
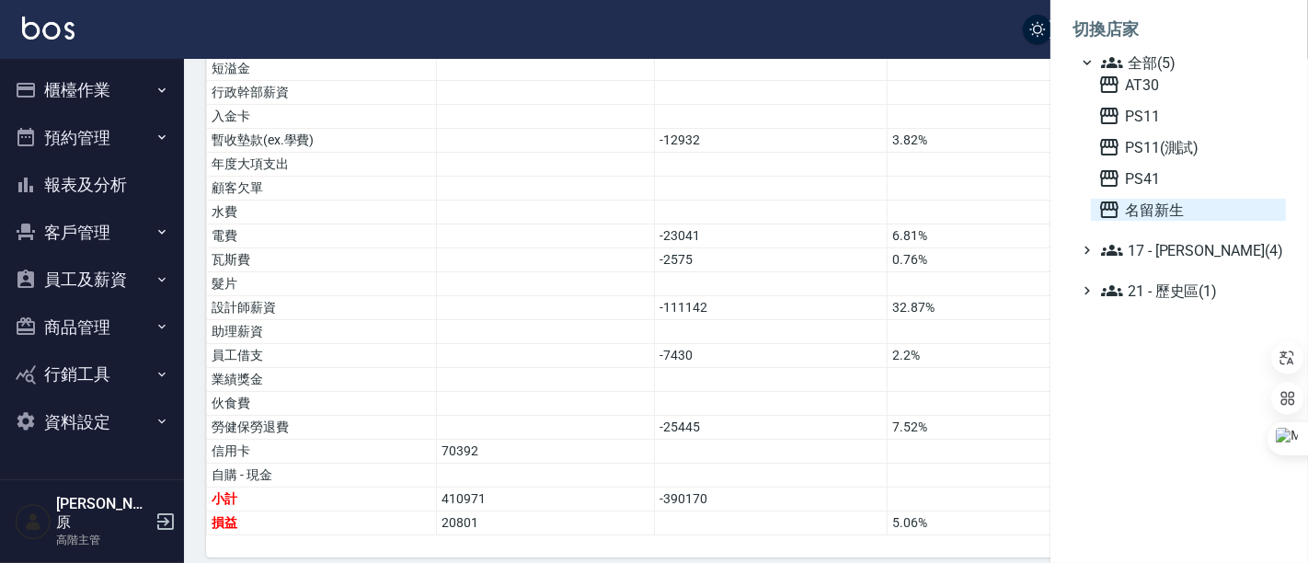
click at [1182, 201] on span "名留新生" at bounding box center [1189, 210] width 180 height 22
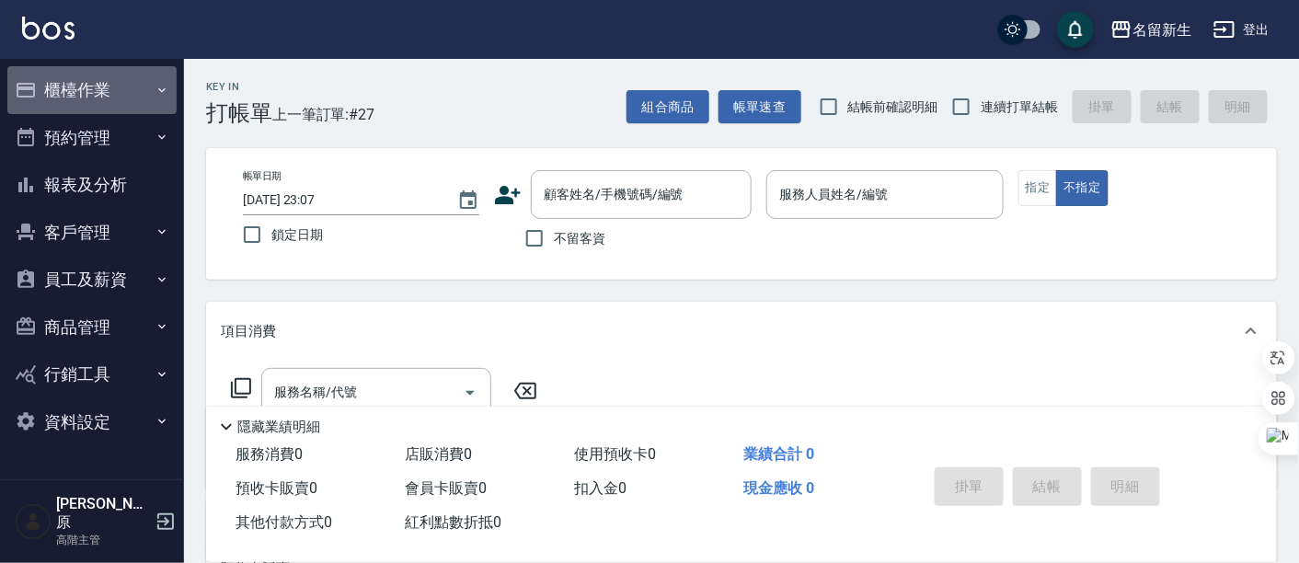
click at [61, 91] on button "櫃檯作業" at bounding box center [91, 90] width 169 height 48
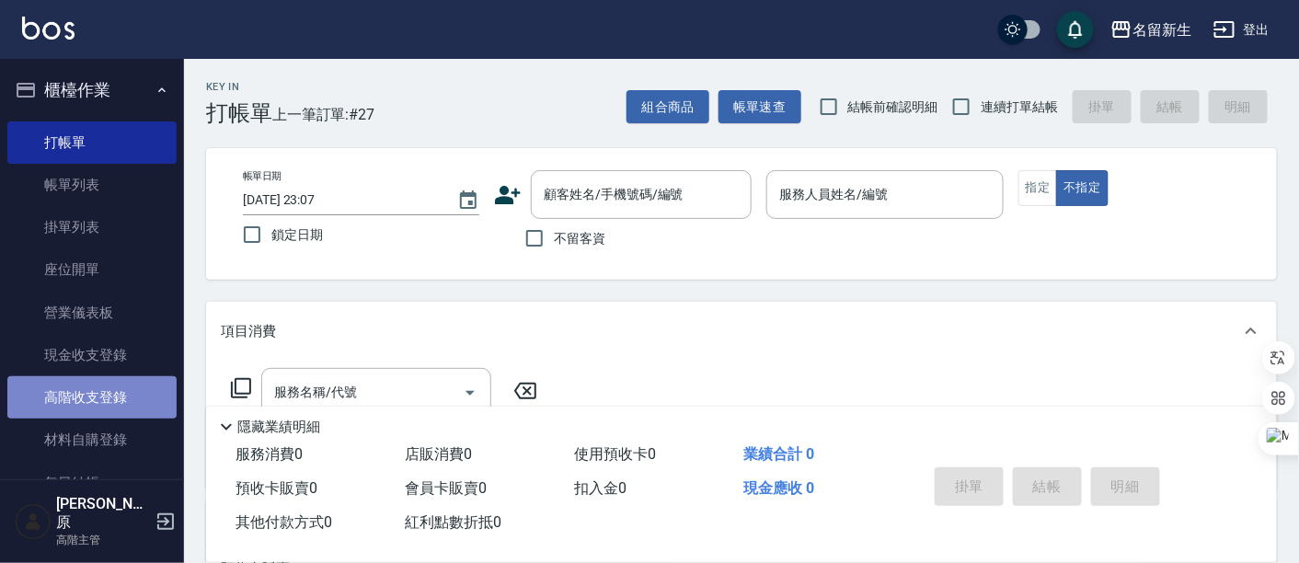
click at [92, 404] on link "高階收支登錄" at bounding box center [91, 397] width 169 height 42
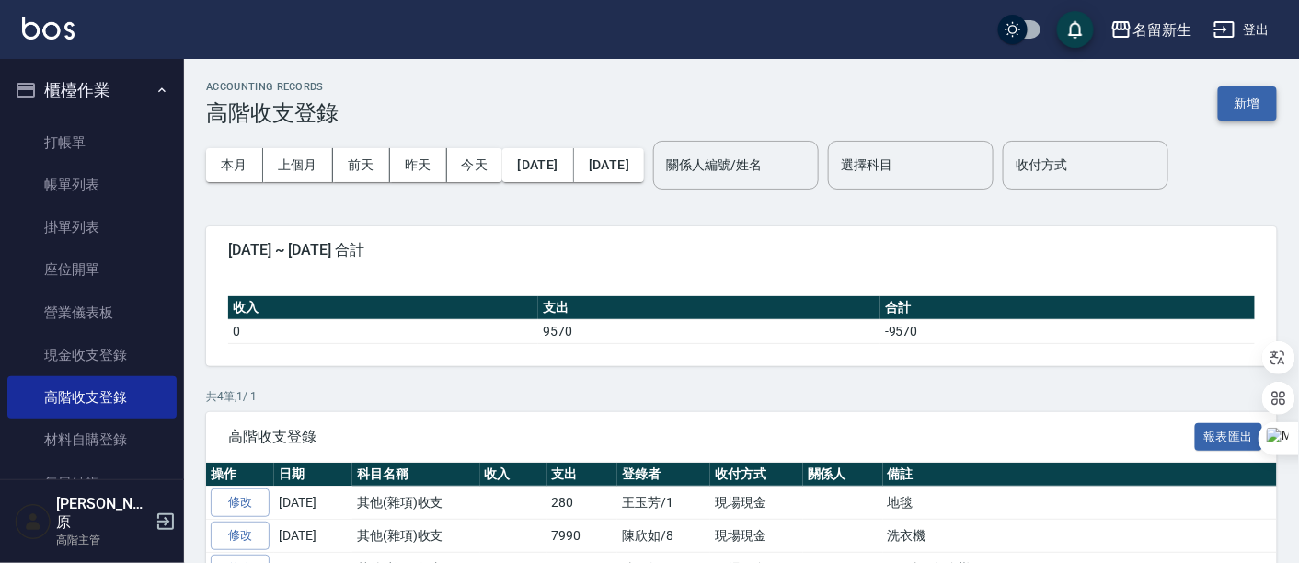
click at [1248, 111] on button "新增" at bounding box center [1247, 103] width 59 height 34
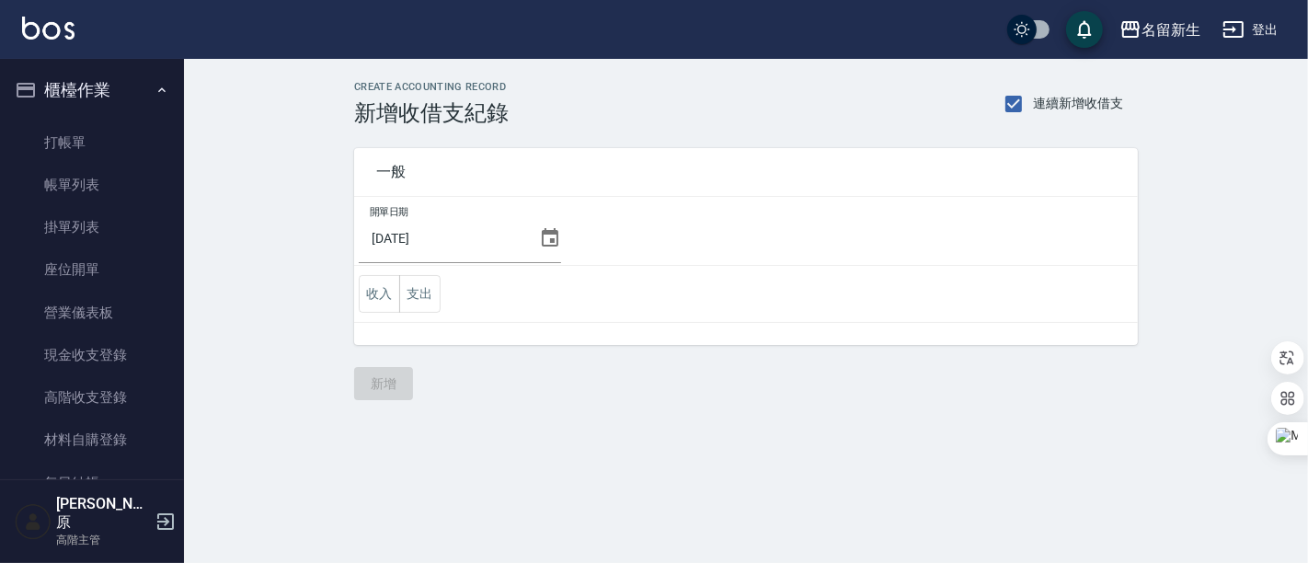
click at [542, 232] on icon at bounding box center [550, 237] width 17 height 18
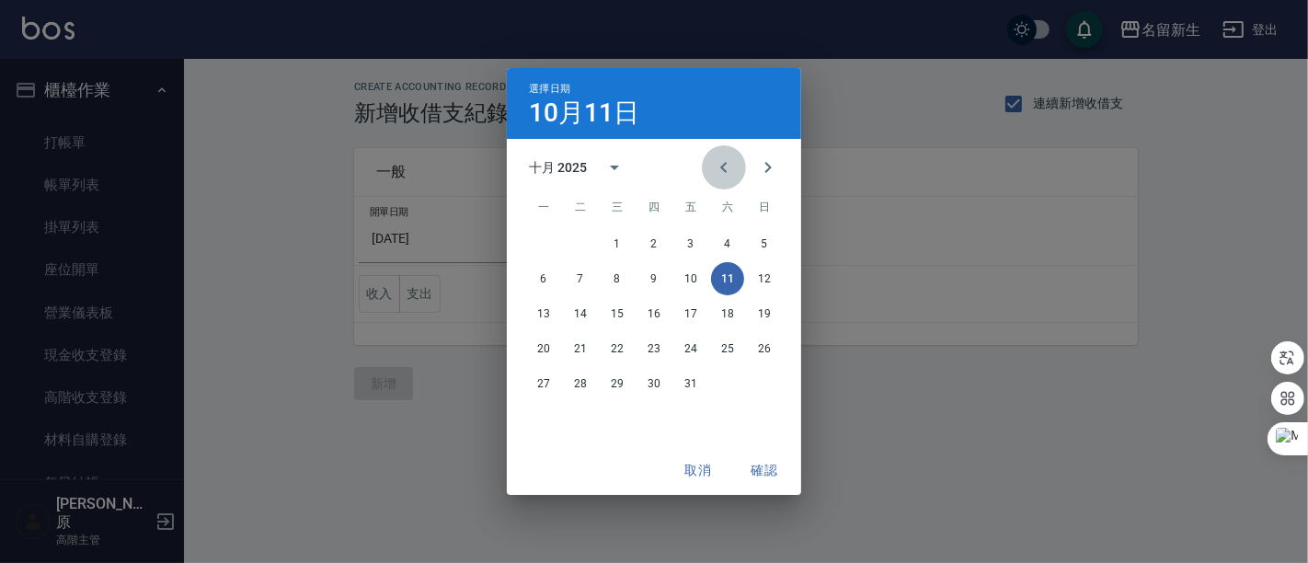
click at [710, 161] on button "Previous month" at bounding box center [724, 167] width 44 height 44
click at [761, 287] on button "14" at bounding box center [764, 278] width 33 height 33
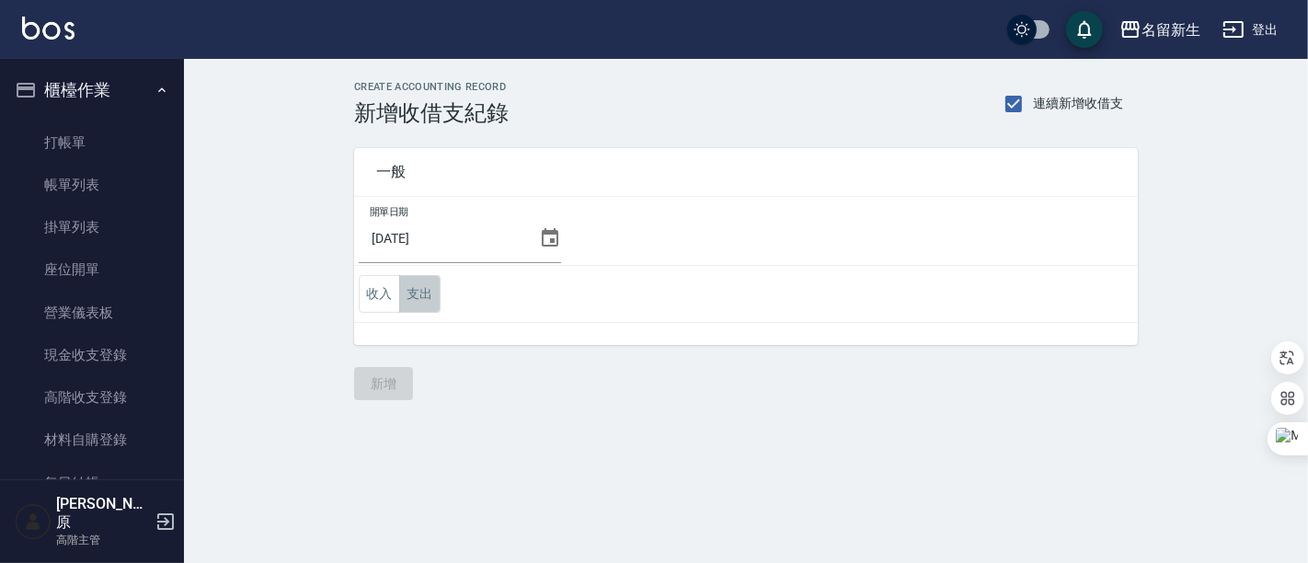
click at [431, 304] on button "支出" at bounding box center [419, 294] width 41 height 38
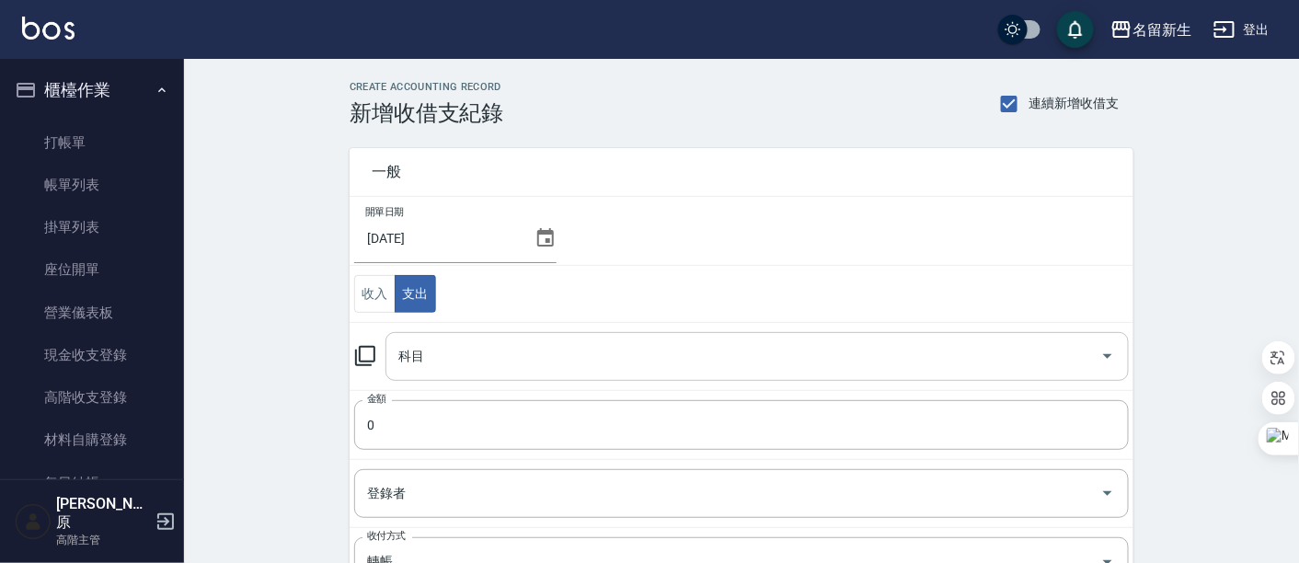
click at [1108, 361] on icon "Open" at bounding box center [1108, 356] width 22 height 22
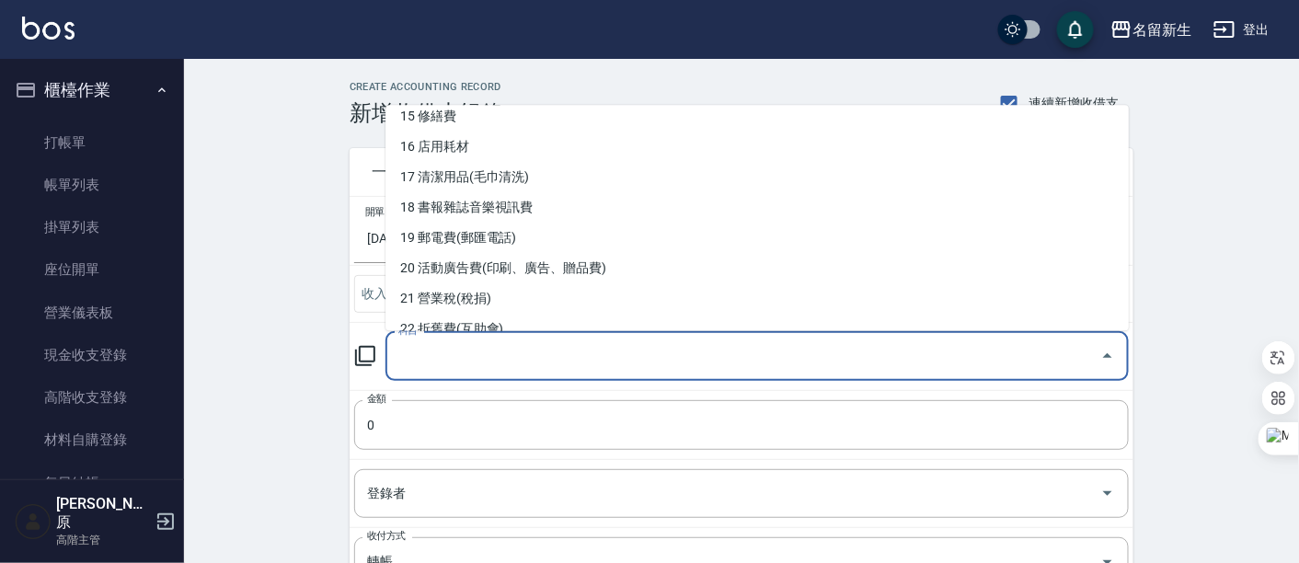
scroll to position [511, 0]
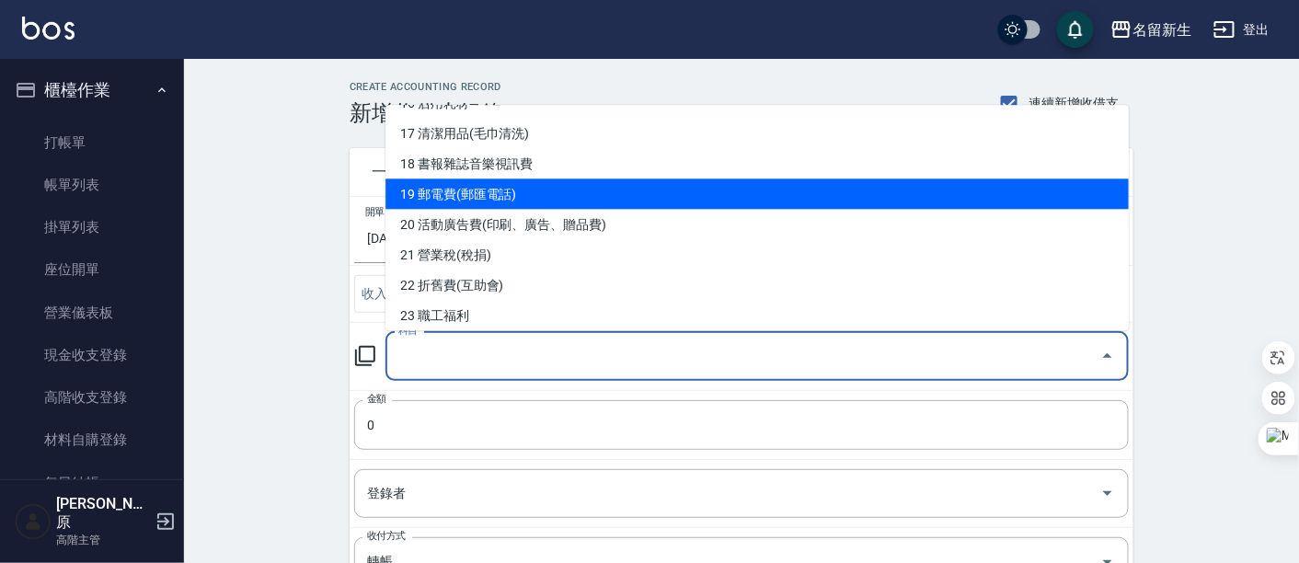
click at [517, 197] on li "19 郵電費(郵匯電話)" at bounding box center [756, 194] width 743 height 30
type input "19 郵電費(郵匯電話)"
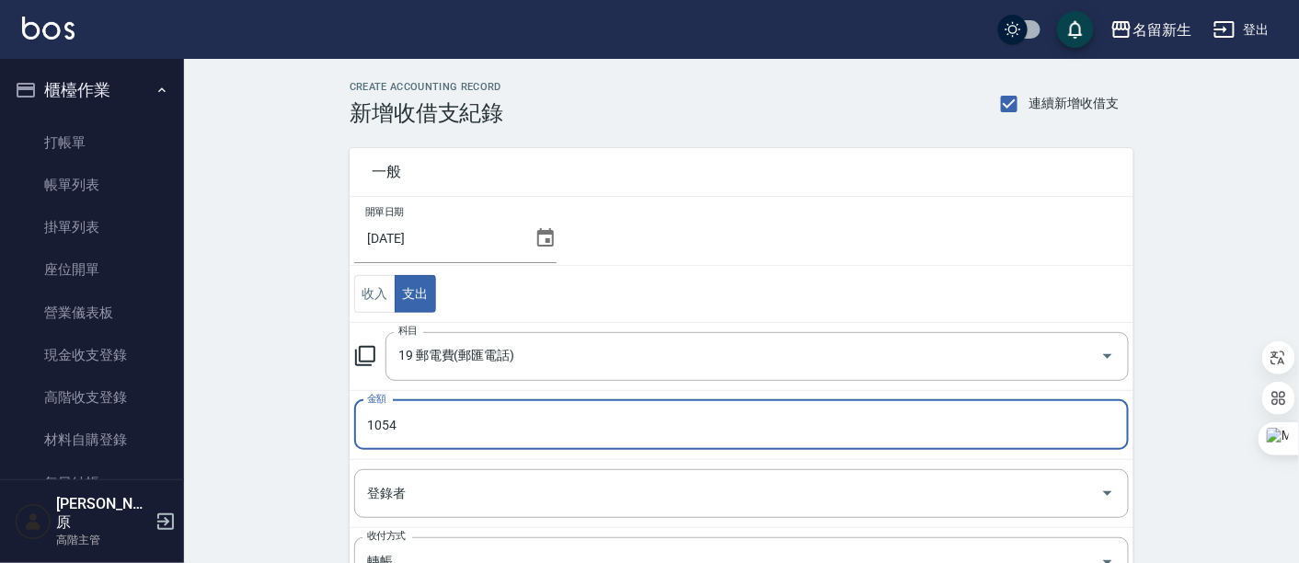
type input "1054"
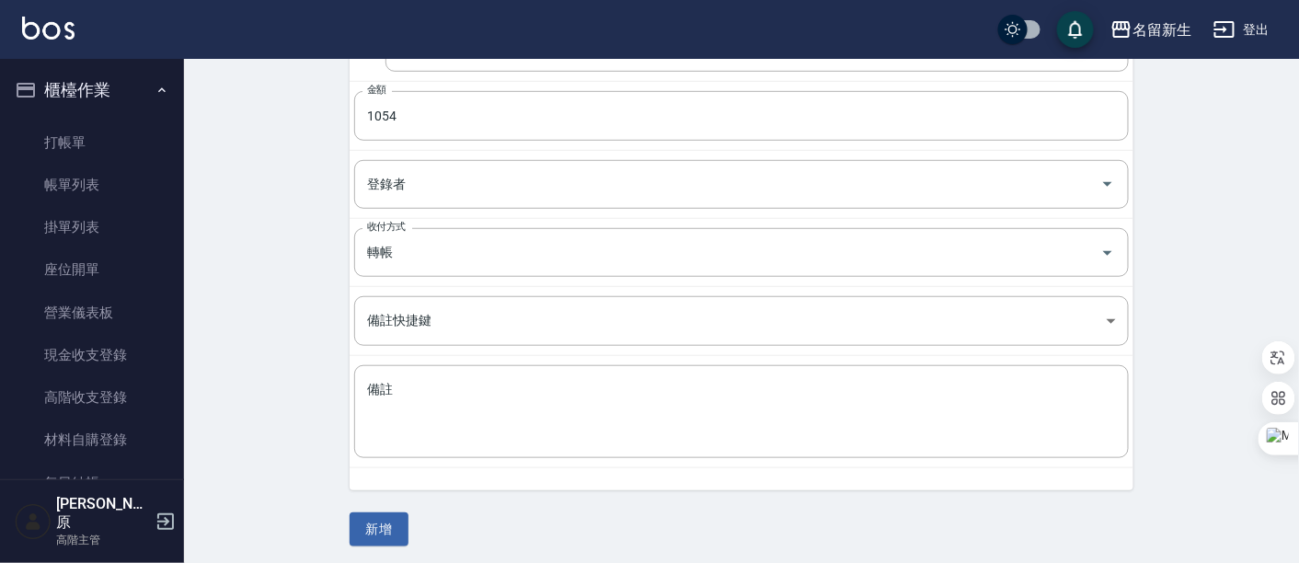
scroll to position [310, 0]
click at [383, 519] on button "新增" at bounding box center [379, 529] width 59 height 34
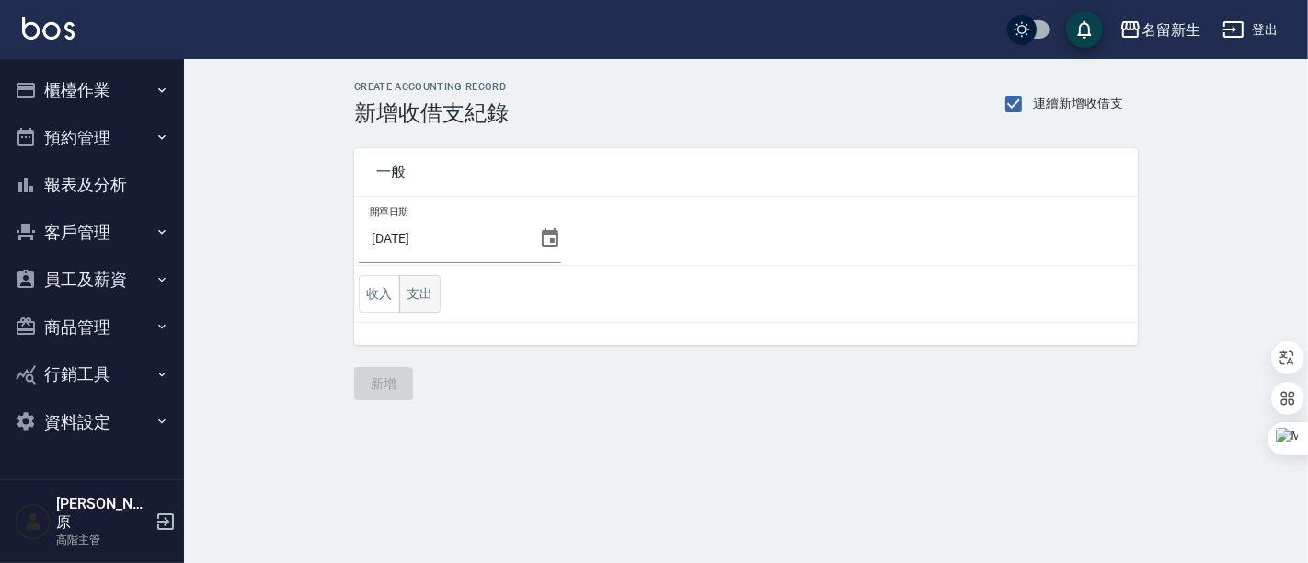
click at [425, 282] on button "支出" at bounding box center [419, 294] width 41 height 38
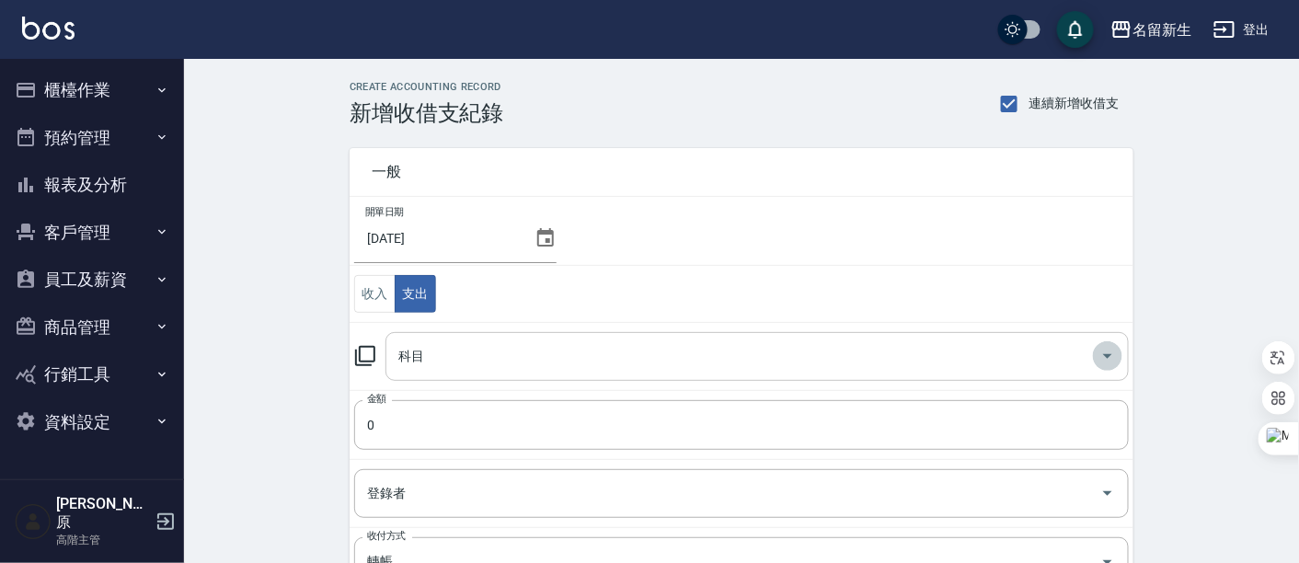
click at [1104, 355] on icon "Open" at bounding box center [1108, 356] width 22 height 22
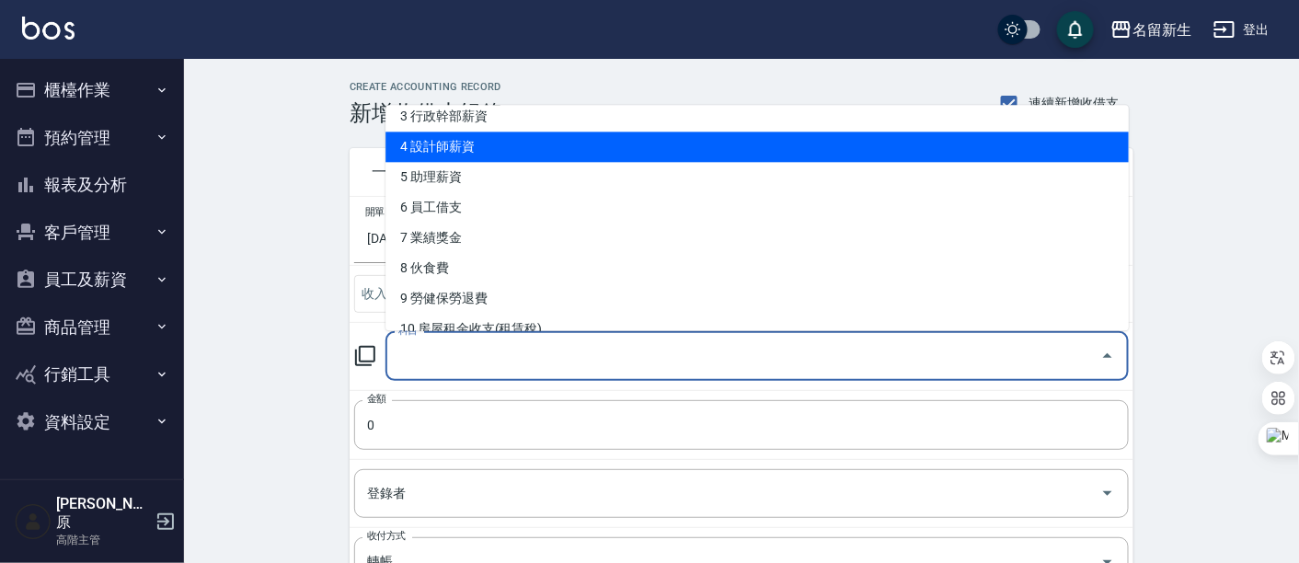
scroll to position [204, 0]
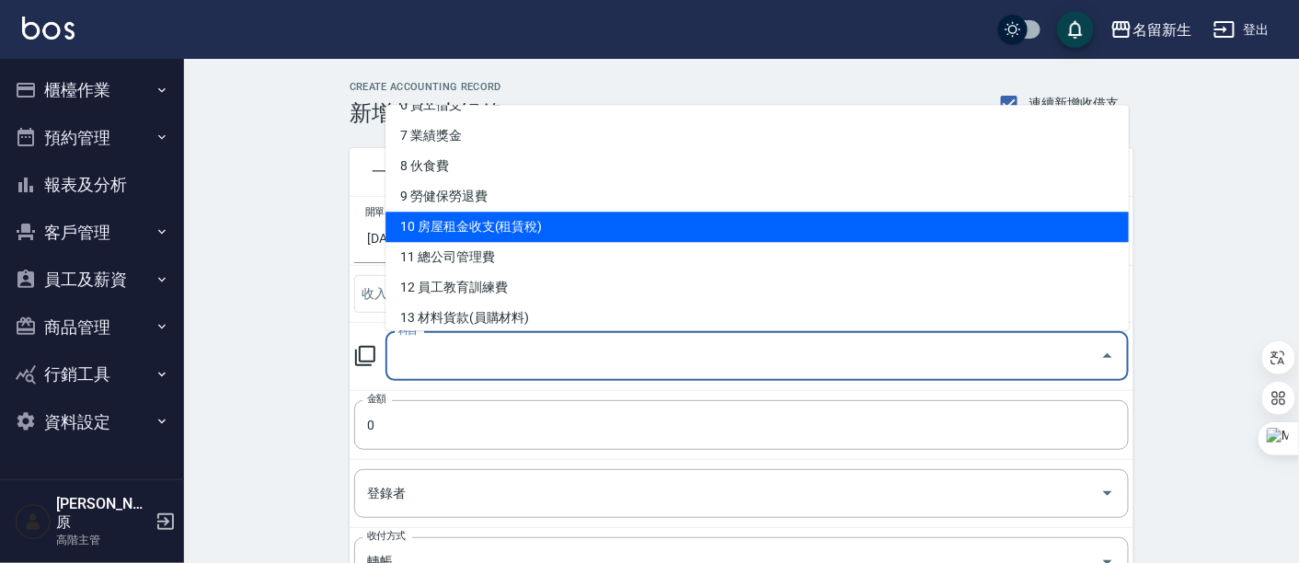
click at [535, 224] on li "10 房屋租金收支(租賃稅)" at bounding box center [756, 228] width 743 height 30
type input "10 房屋租金收支(租賃稅)"
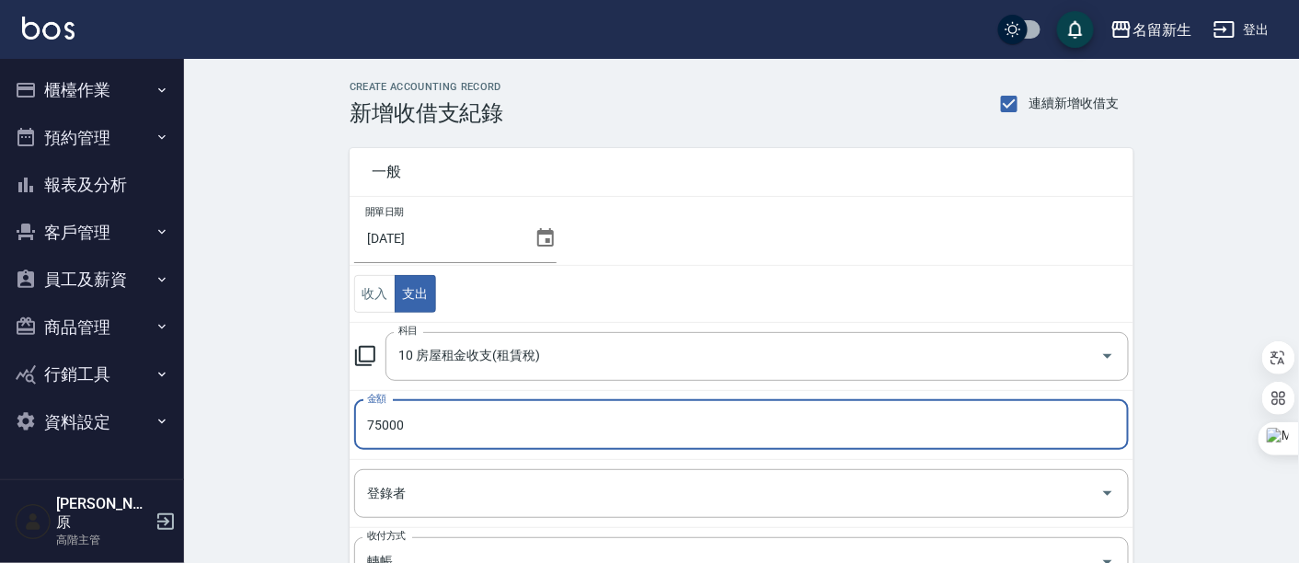
scroll to position [310, 0]
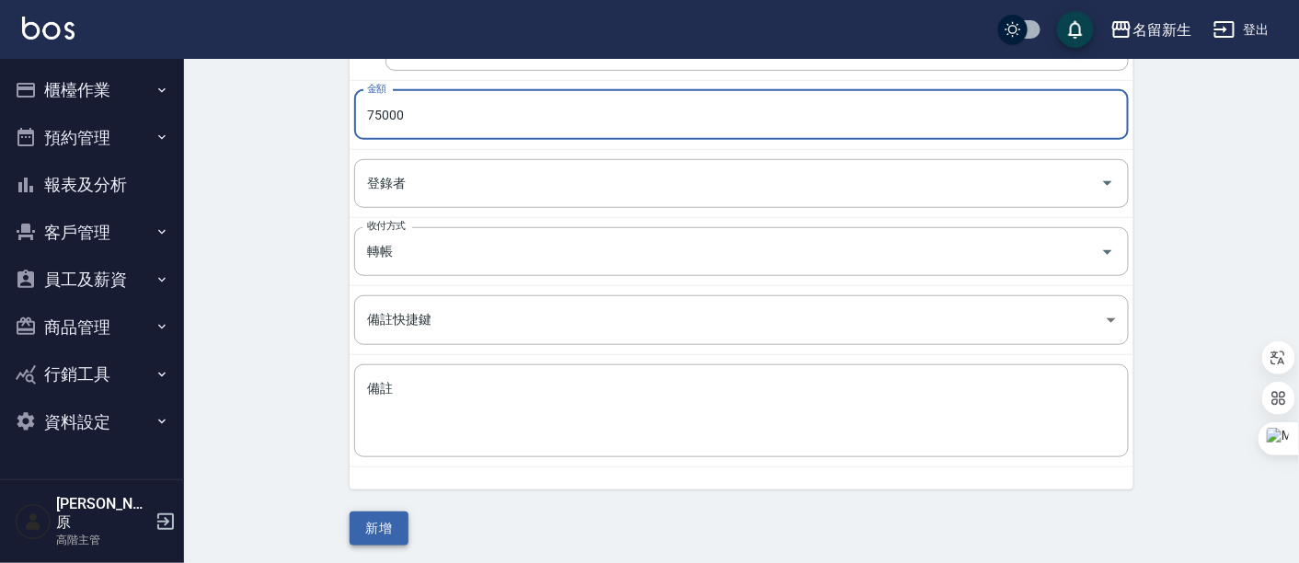
type input "75000"
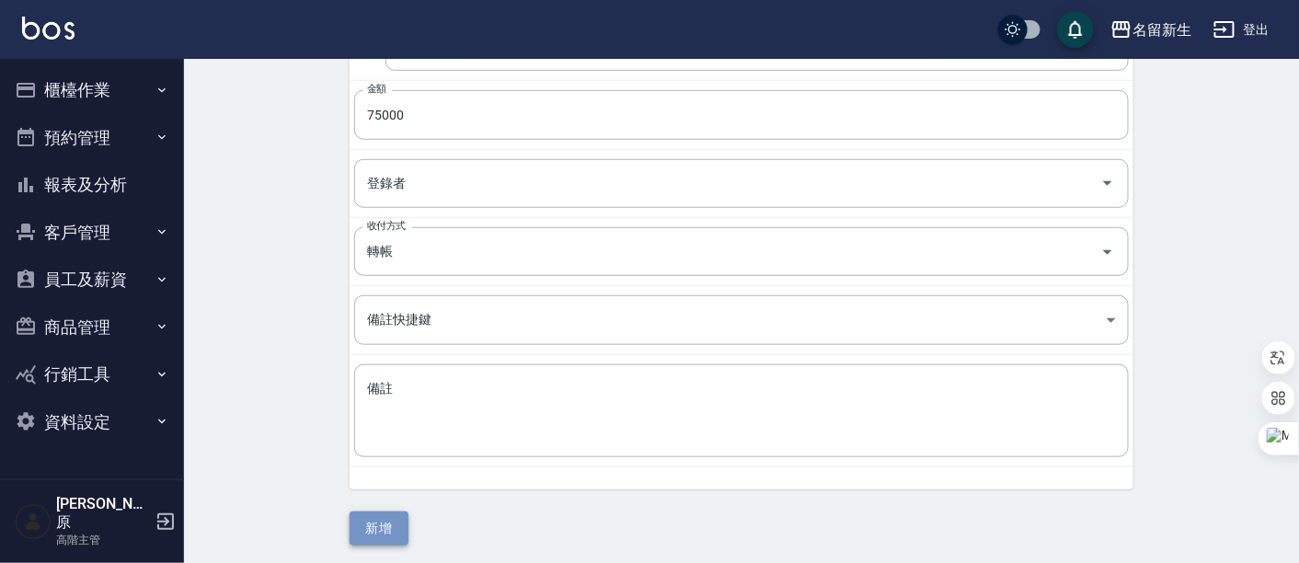
click at [397, 514] on button "新增" at bounding box center [379, 529] width 59 height 34
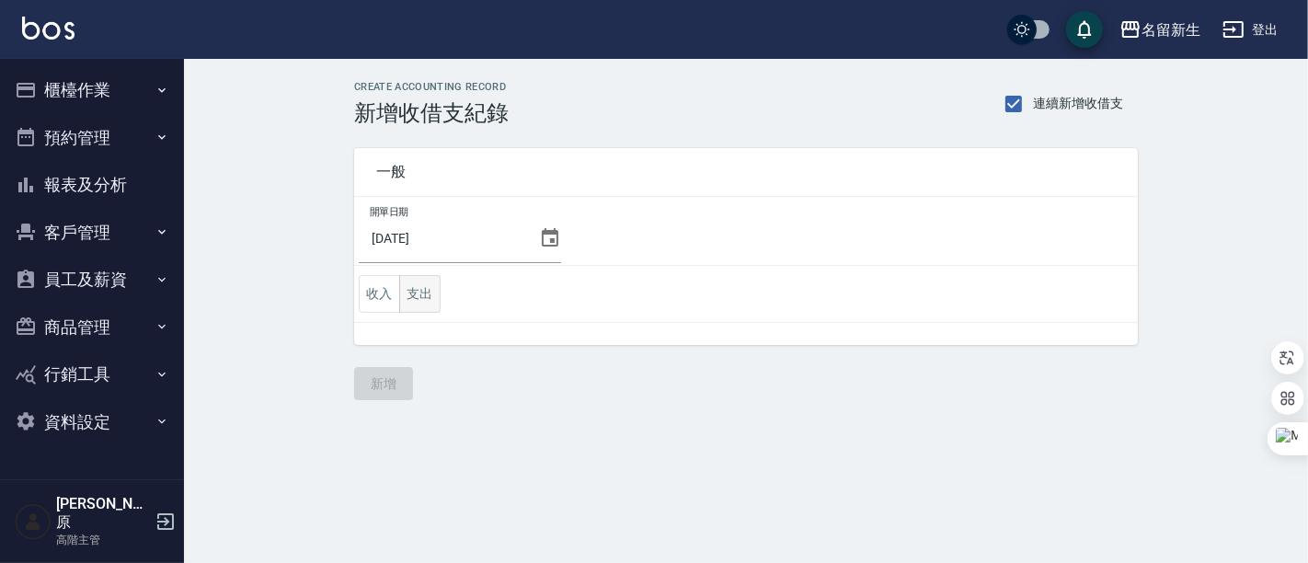
click at [421, 297] on button "支出" at bounding box center [419, 294] width 41 height 38
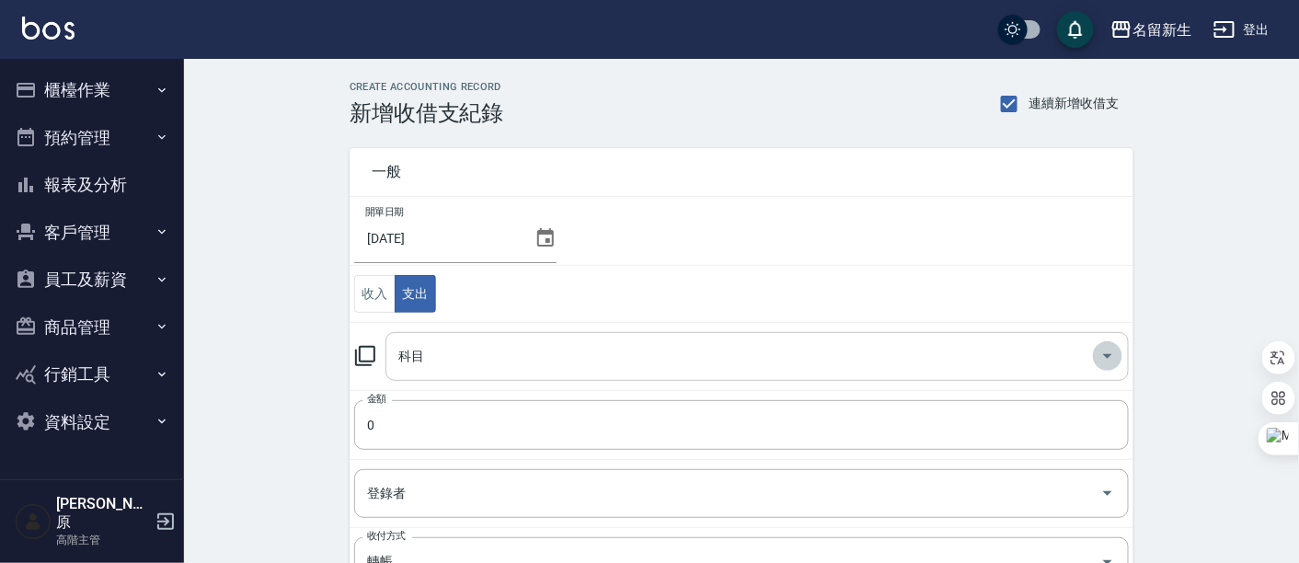
click at [1117, 351] on icon "Open" at bounding box center [1108, 356] width 22 height 22
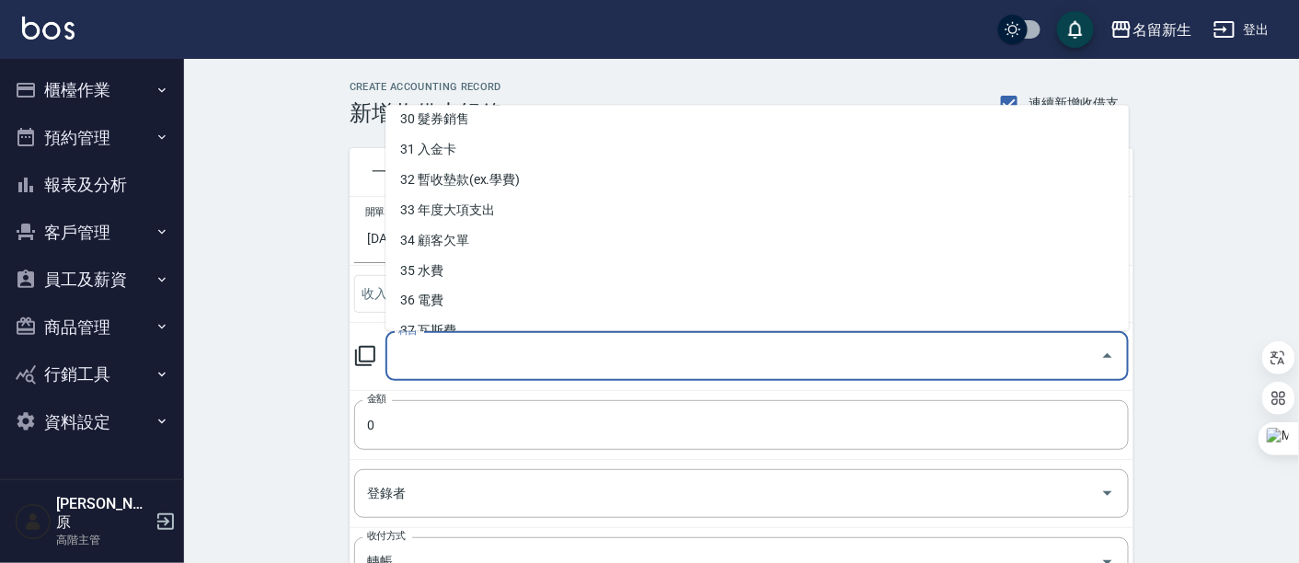
scroll to position [972, 0]
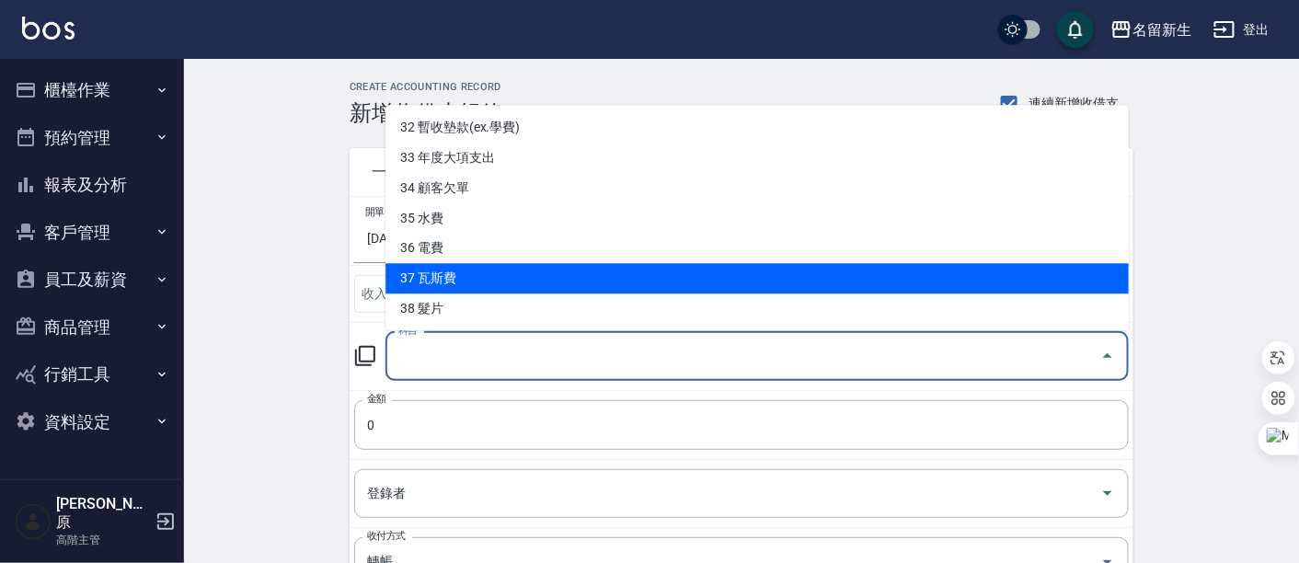
click at [484, 276] on li "37 瓦斯費" at bounding box center [756, 279] width 743 height 30
type input "37 瓦斯費"
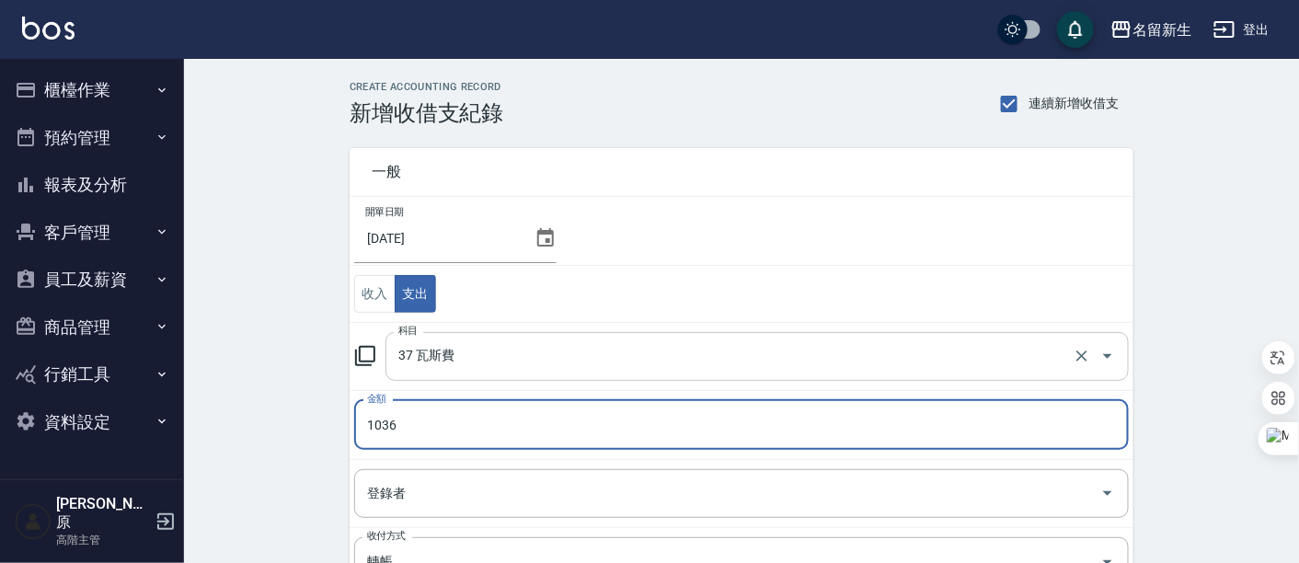
scroll to position [306, 0]
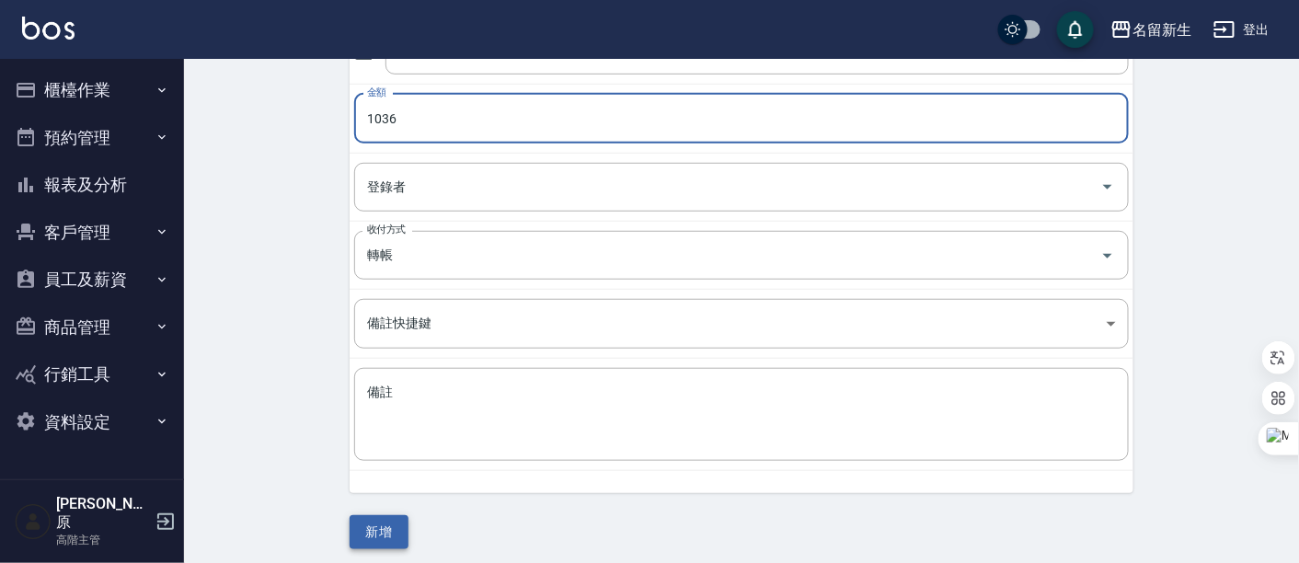
type input "1036"
click at [370, 522] on button "新增" at bounding box center [379, 532] width 59 height 34
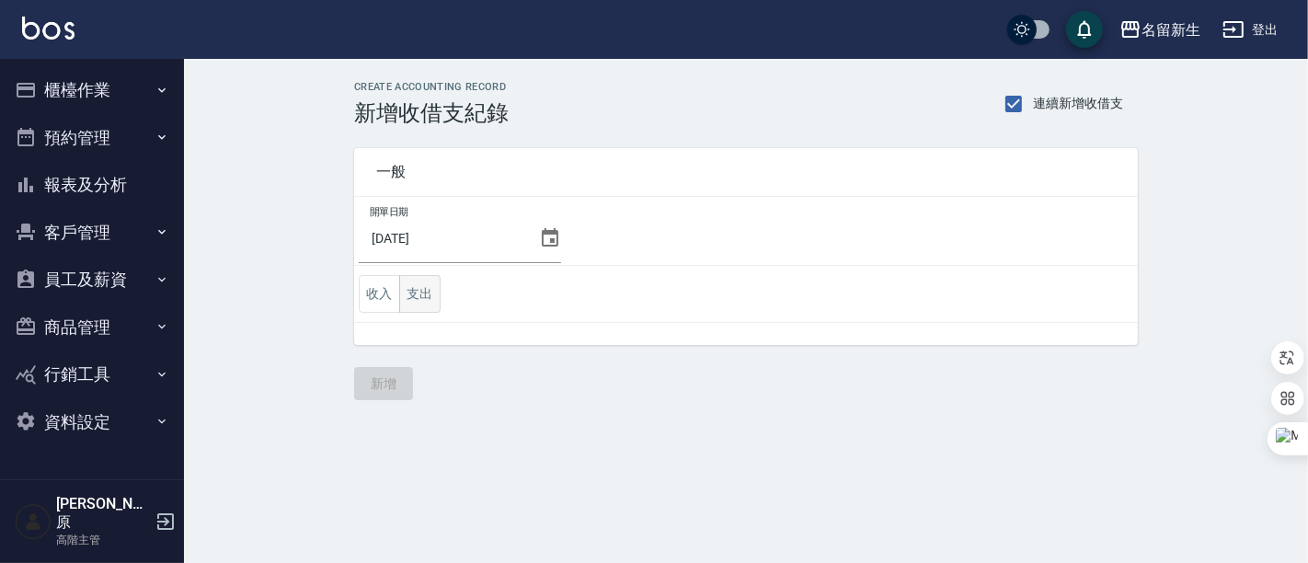
click at [418, 294] on button "支出" at bounding box center [419, 294] width 41 height 38
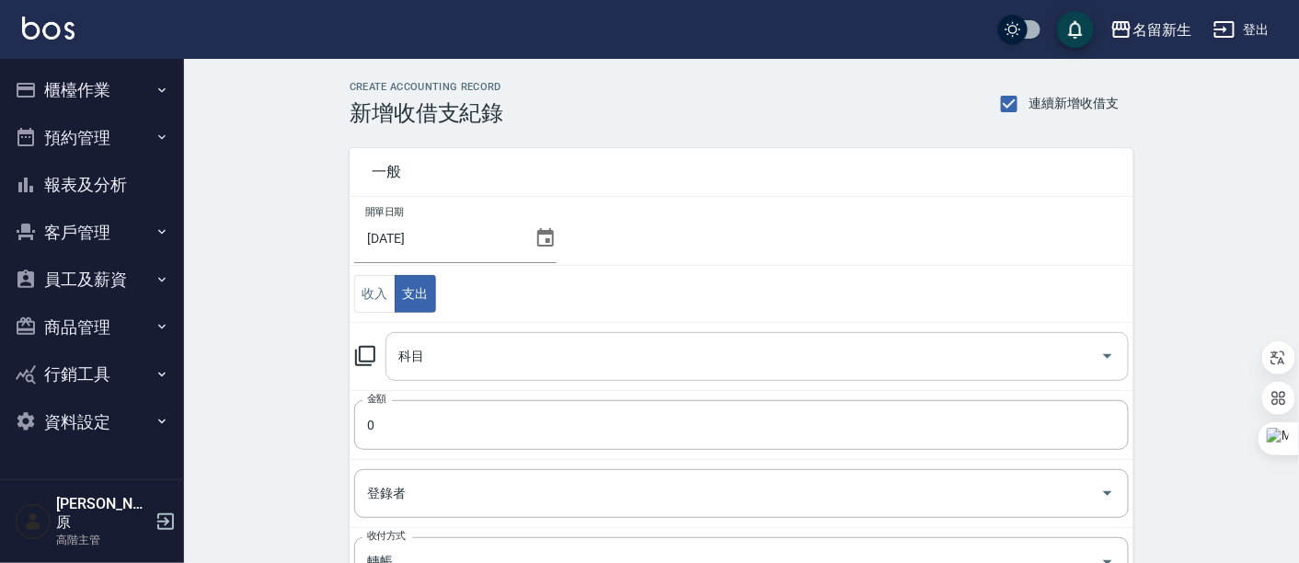
click at [1099, 347] on icon "Open" at bounding box center [1108, 356] width 22 height 22
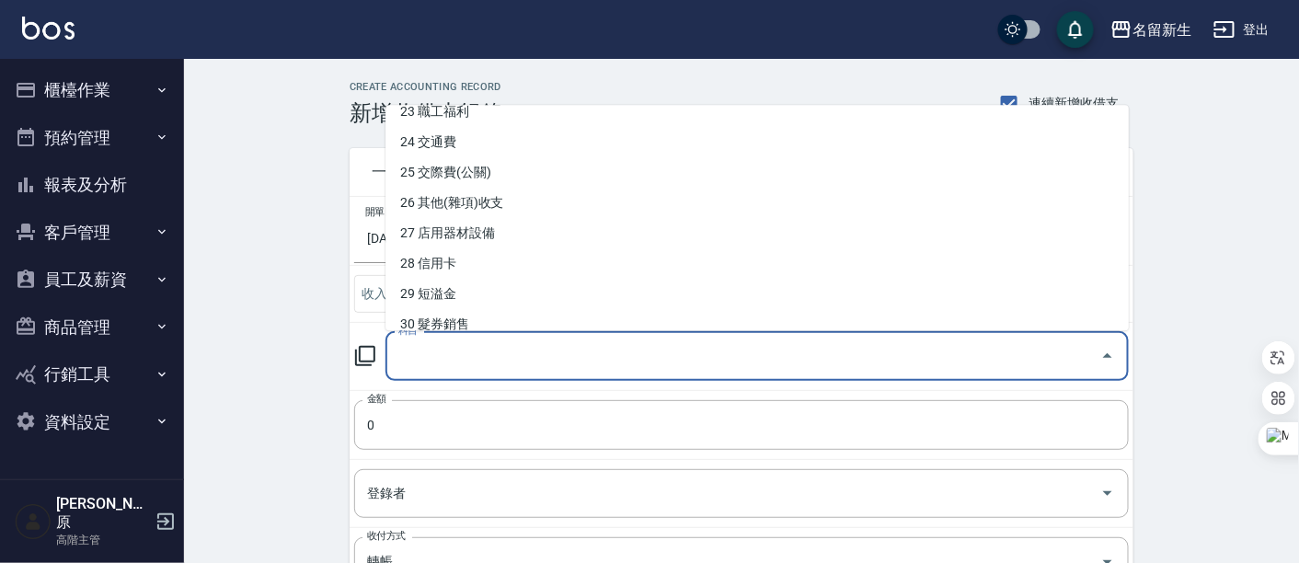
scroll to position [972, 0]
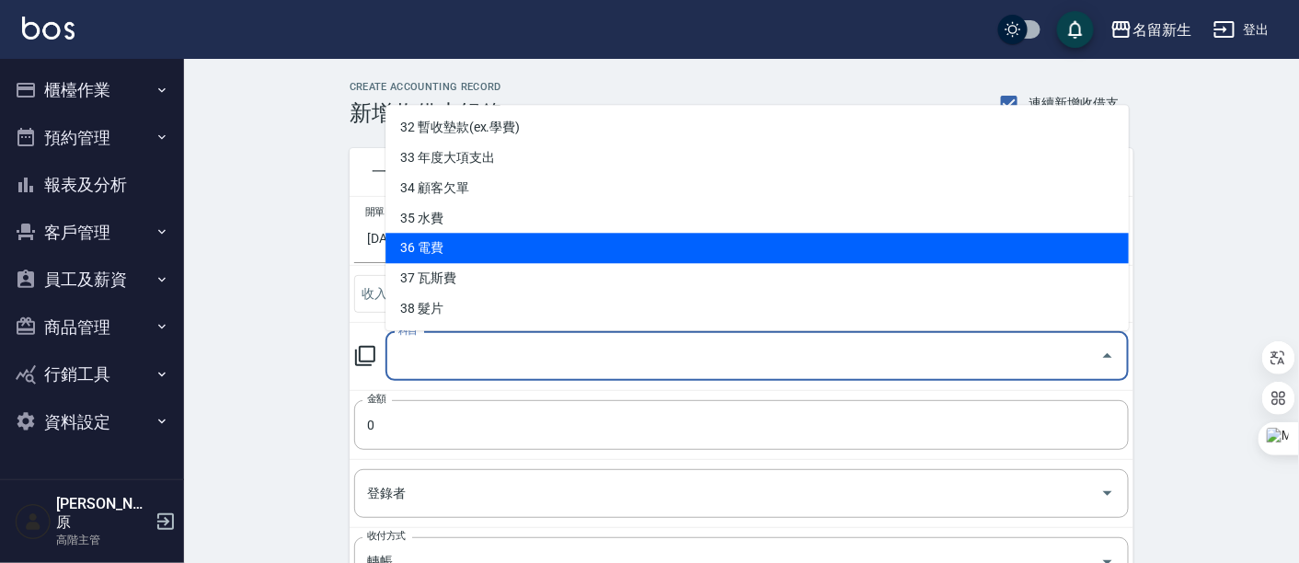
click at [489, 244] on li "36 電費" at bounding box center [756, 249] width 743 height 30
type input "36 電費"
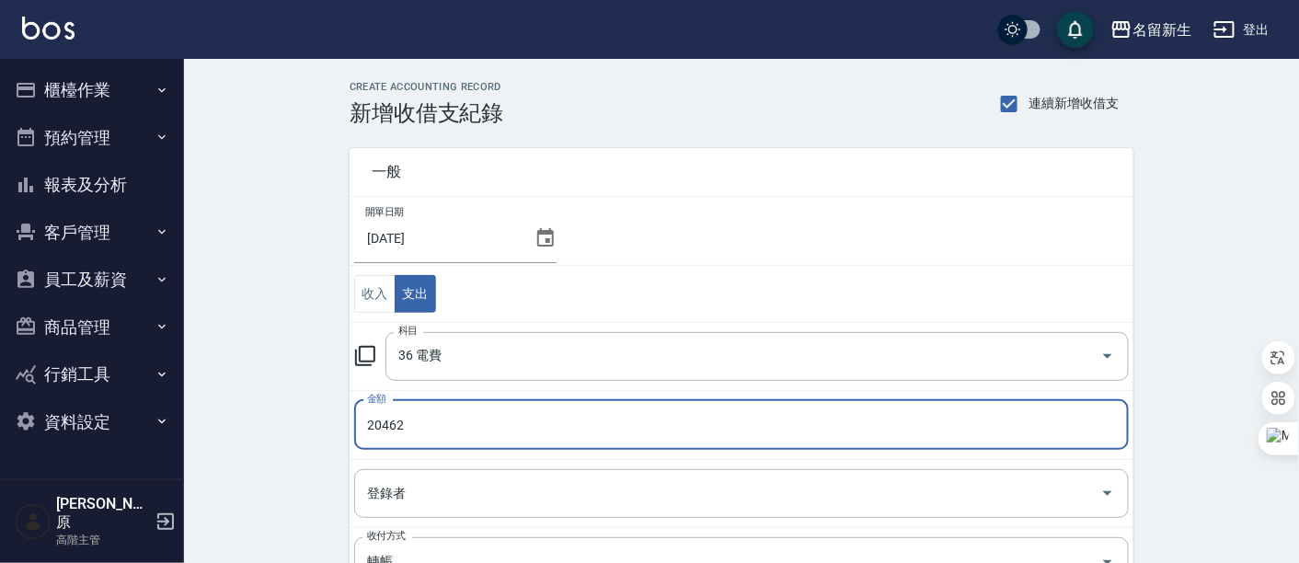
type input "20462"
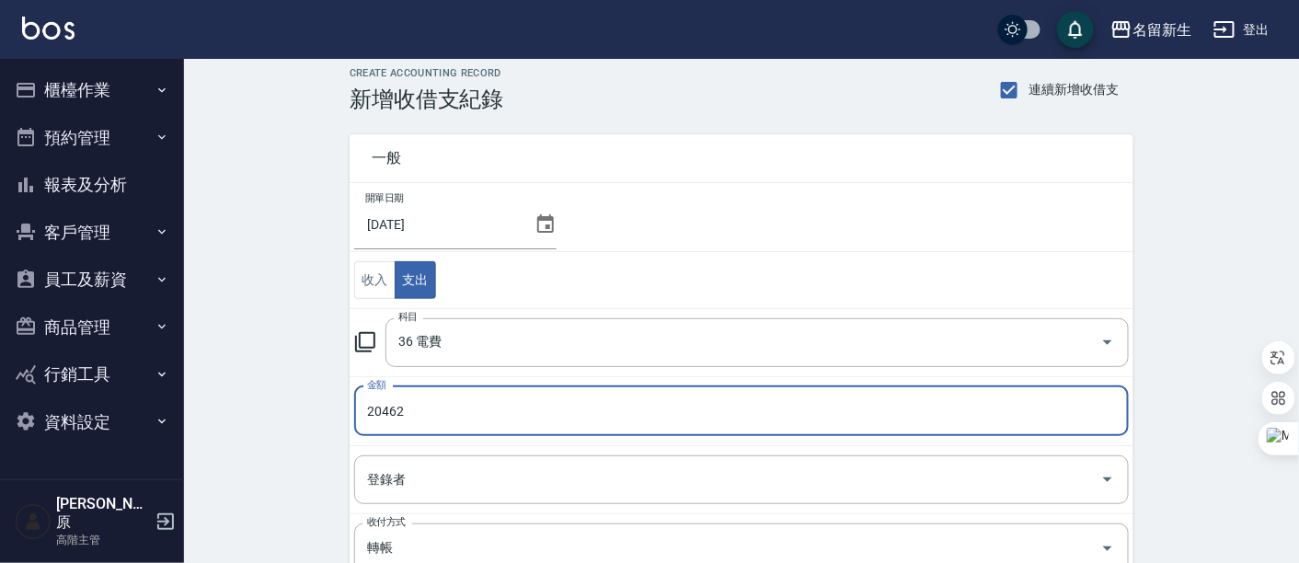
scroll to position [310, 0]
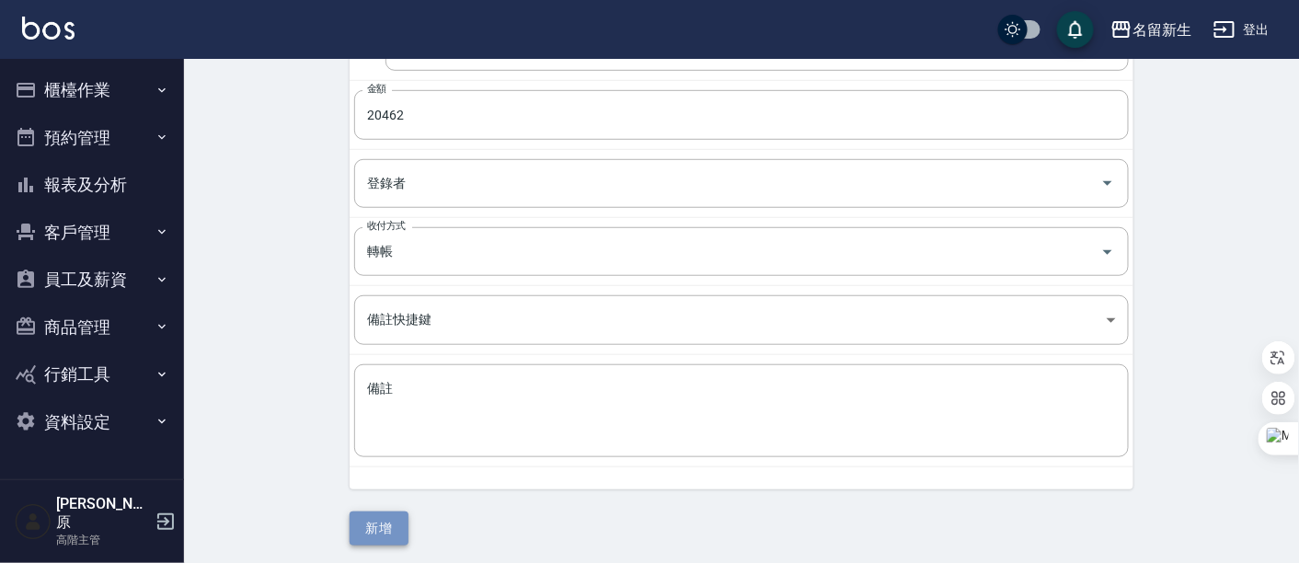
click at [357, 521] on button "新增" at bounding box center [379, 529] width 59 height 34
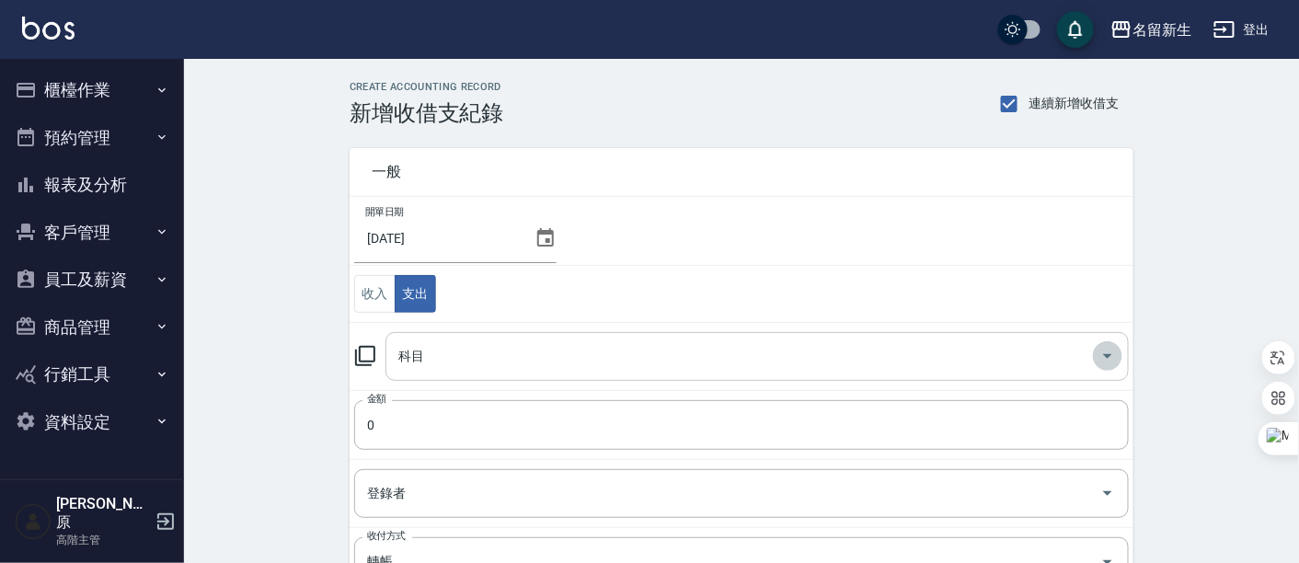
click at [1099, 358] on icon "Open" at bounding box center [1108, 356] width 22 height 22
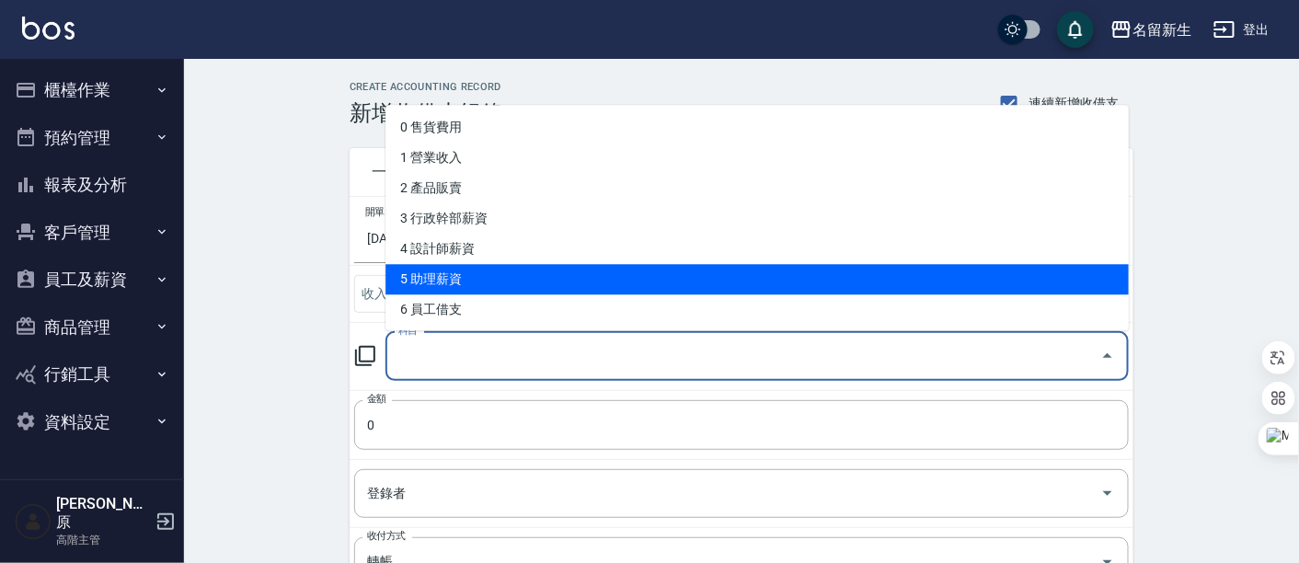
scroll to position [204, 0]
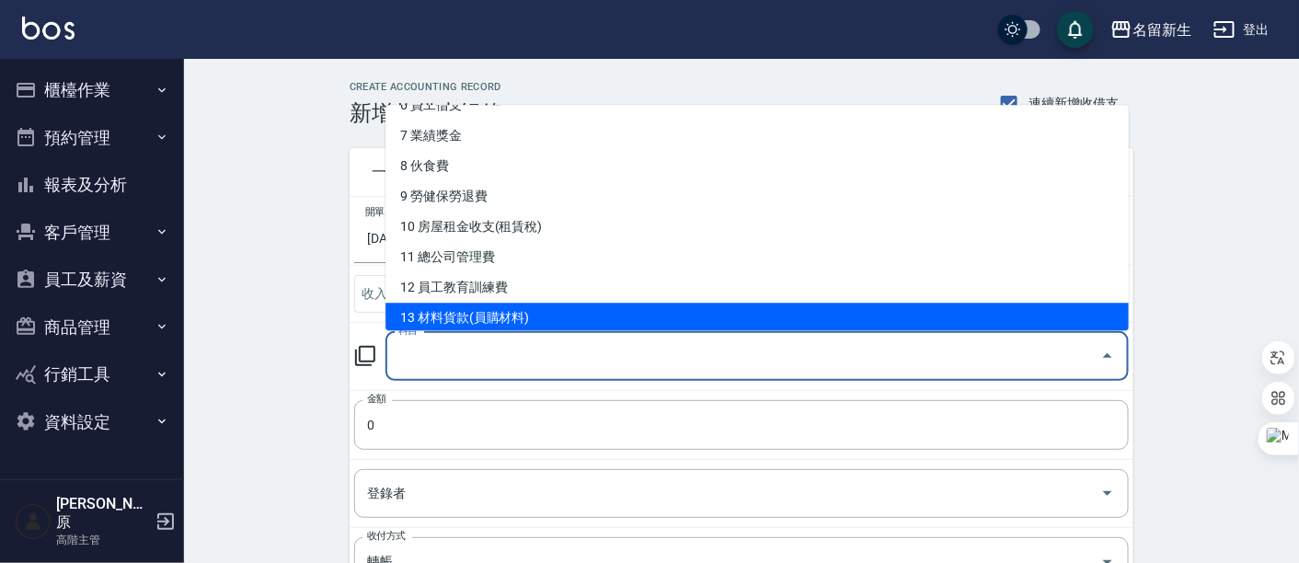
click at [515, 308] on li "13 材料貨款(員購材料)" at bounding box center [756, 319] width 743 height 30
type input "13 材料貨款(員購材料)"
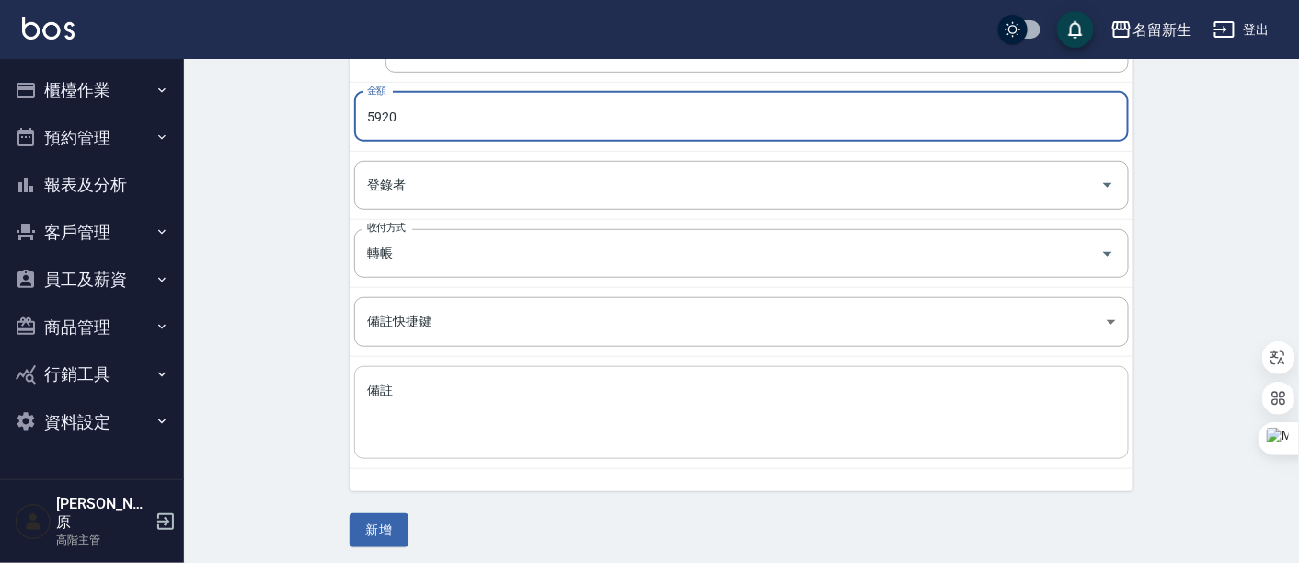
scroll to position [310, 0]
type input "5920"
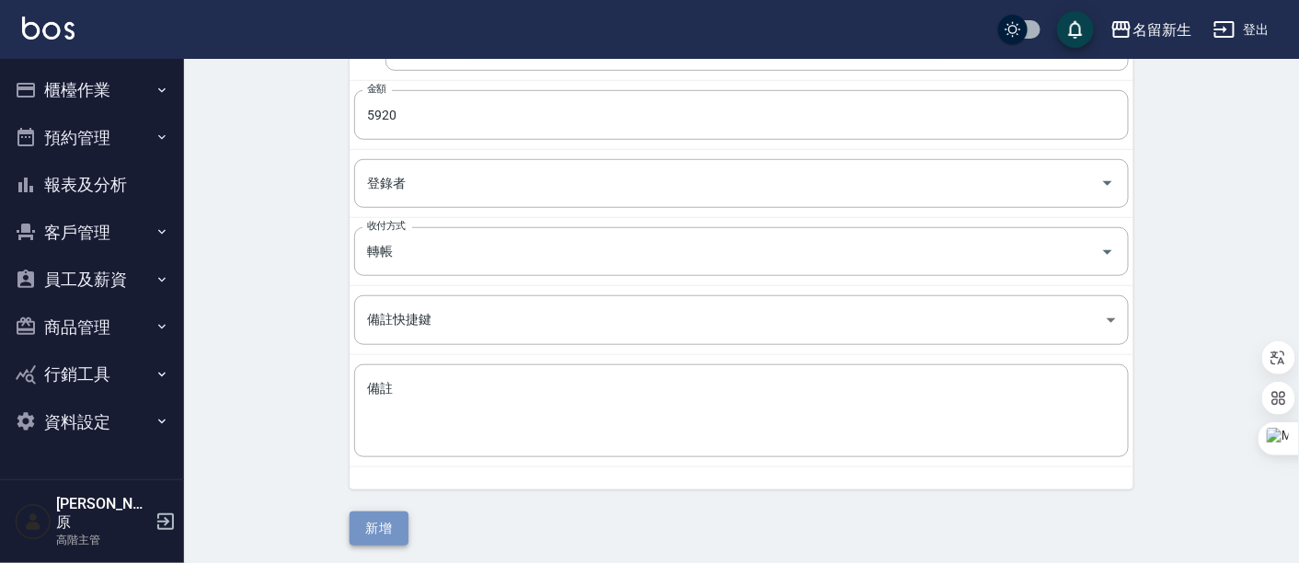
click at [370, 513] on button "新增" at bounding box center [379, 529] width 59 height 34
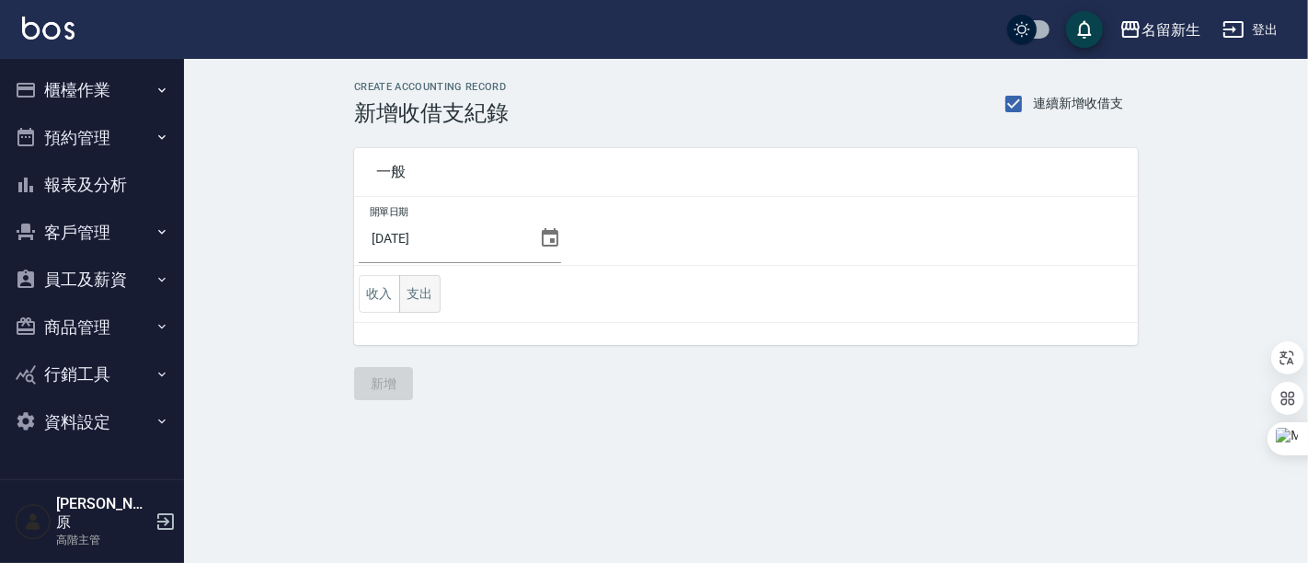
click at [408, 301] on button "支出" at bounding box center [419, 294] width 41 height 38
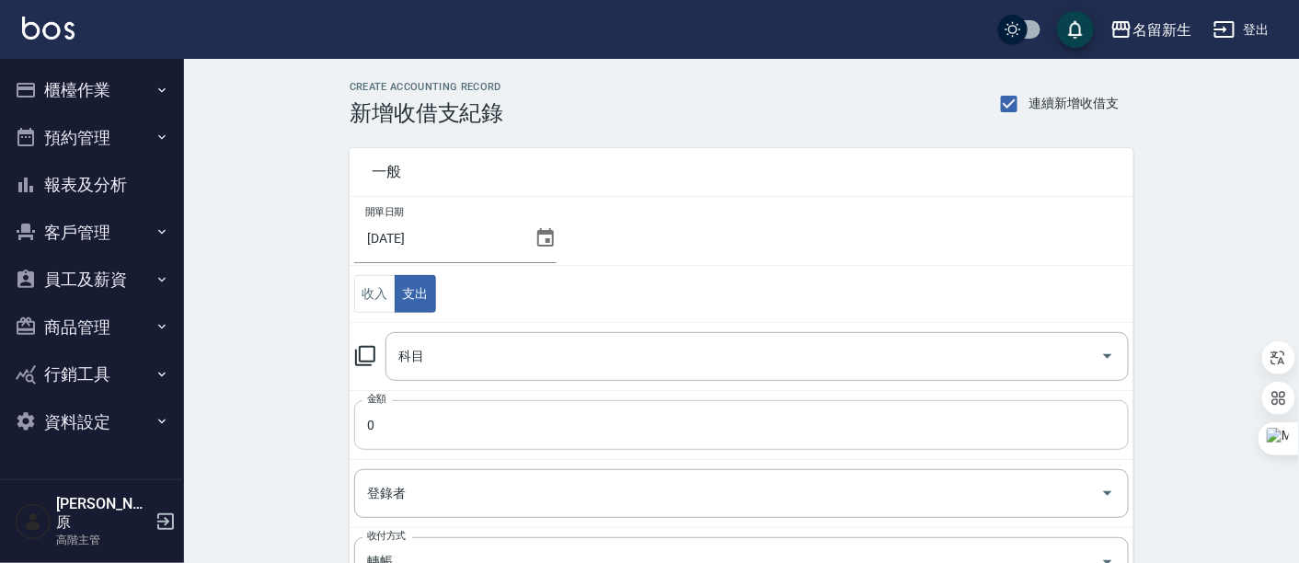
click at [531, 421] on input "0" at bounding box center [741, 425] width 775 height 50
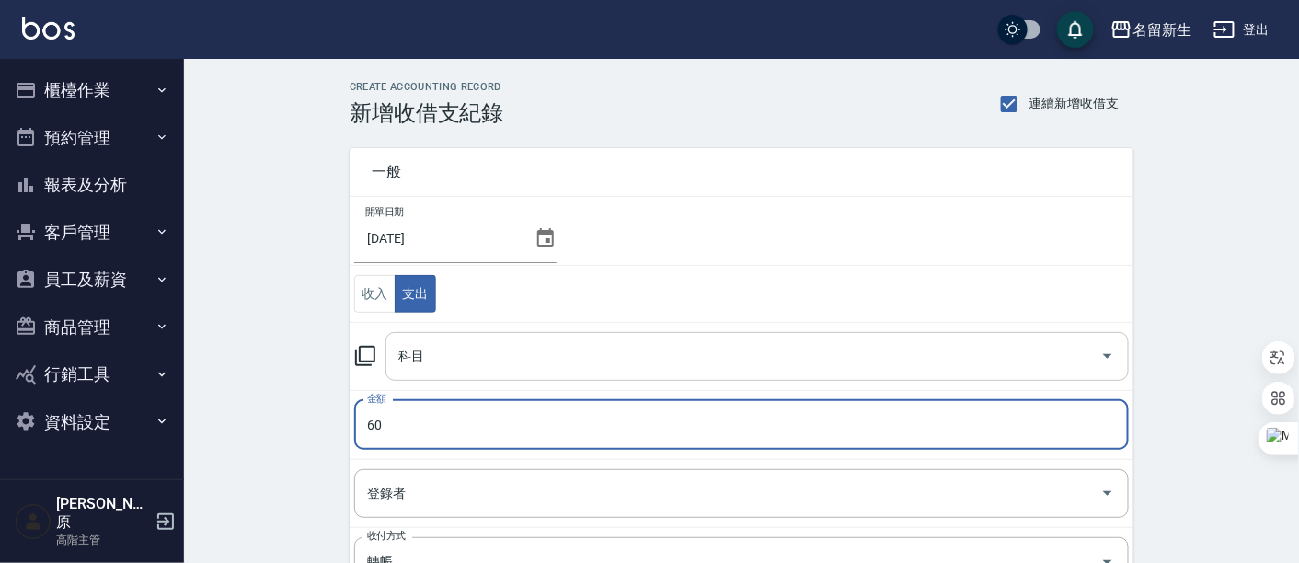
click at [1105, 356] on icon "Open" at bounding box center [1108, 356] width 22 height 22
type input "60"
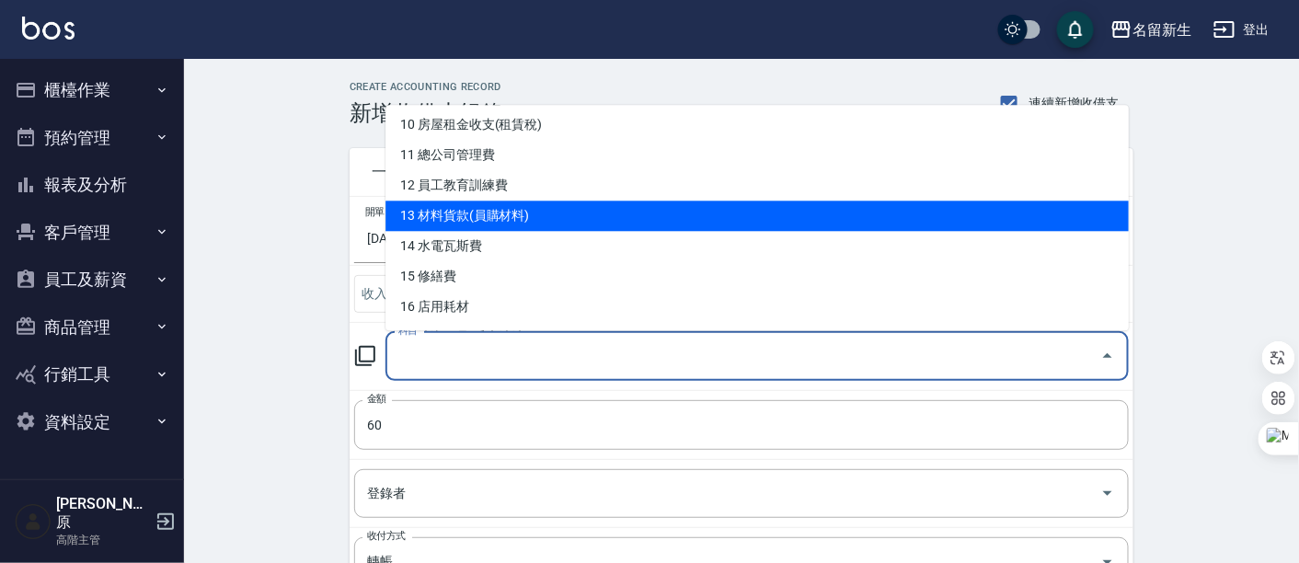
scroll to position [408, 0]
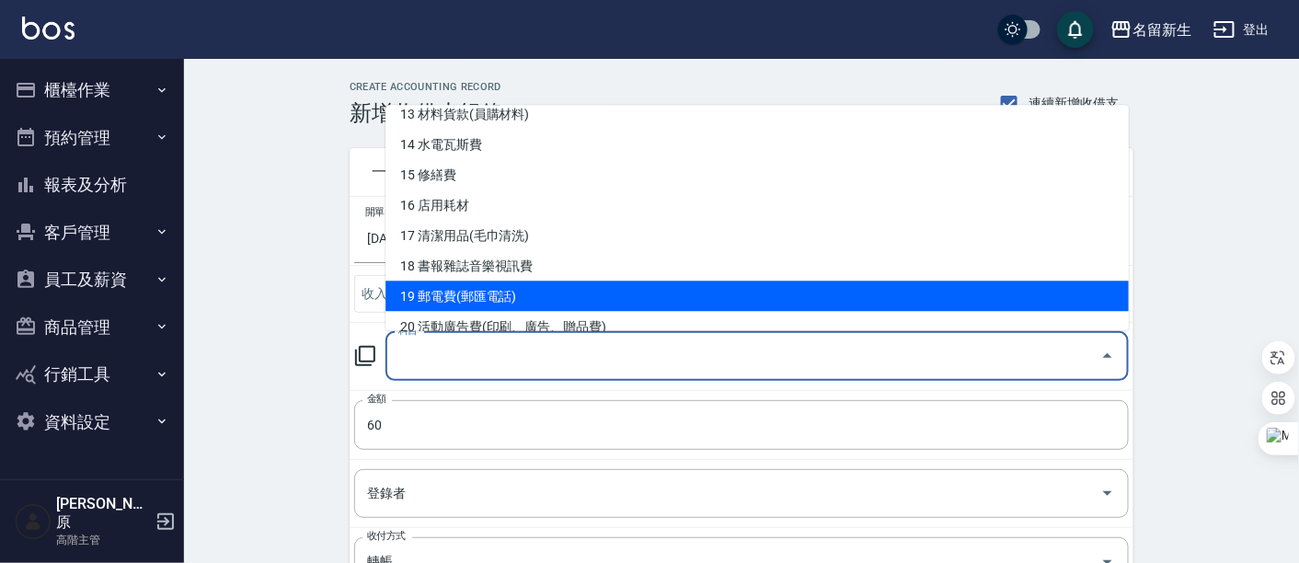
click at [483, 299] on li "19 郵電費(郵匯電話)" at bounding box center [756, 297] width 743 height 30
type input "19 郵電費(郵匯電話)"
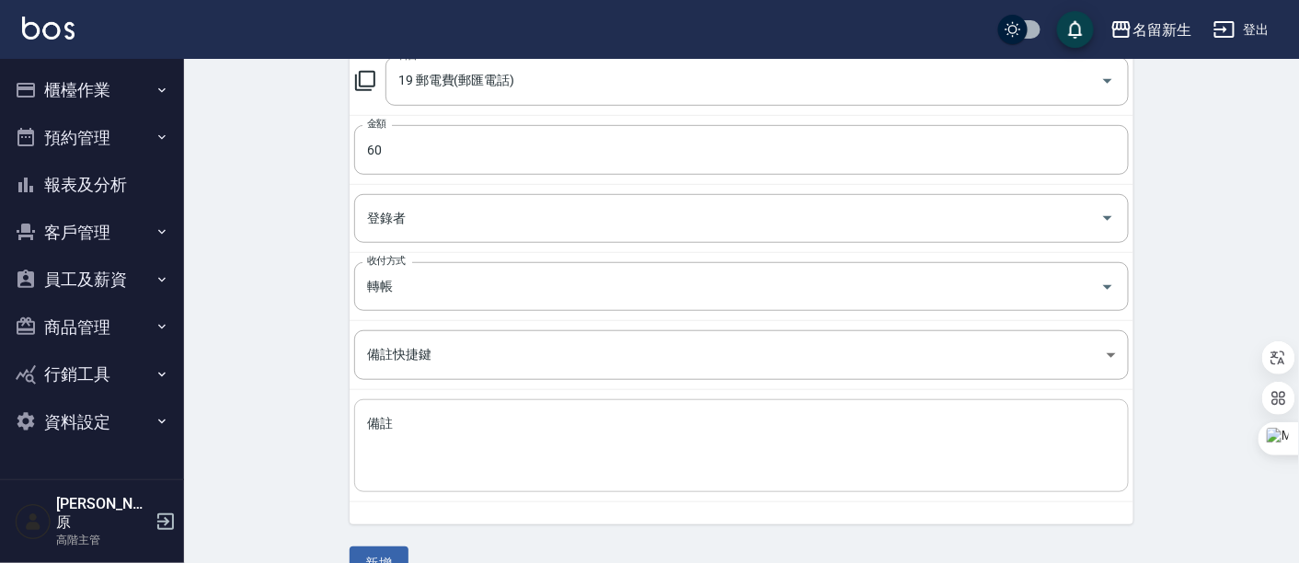
scroll to position [306, 0]
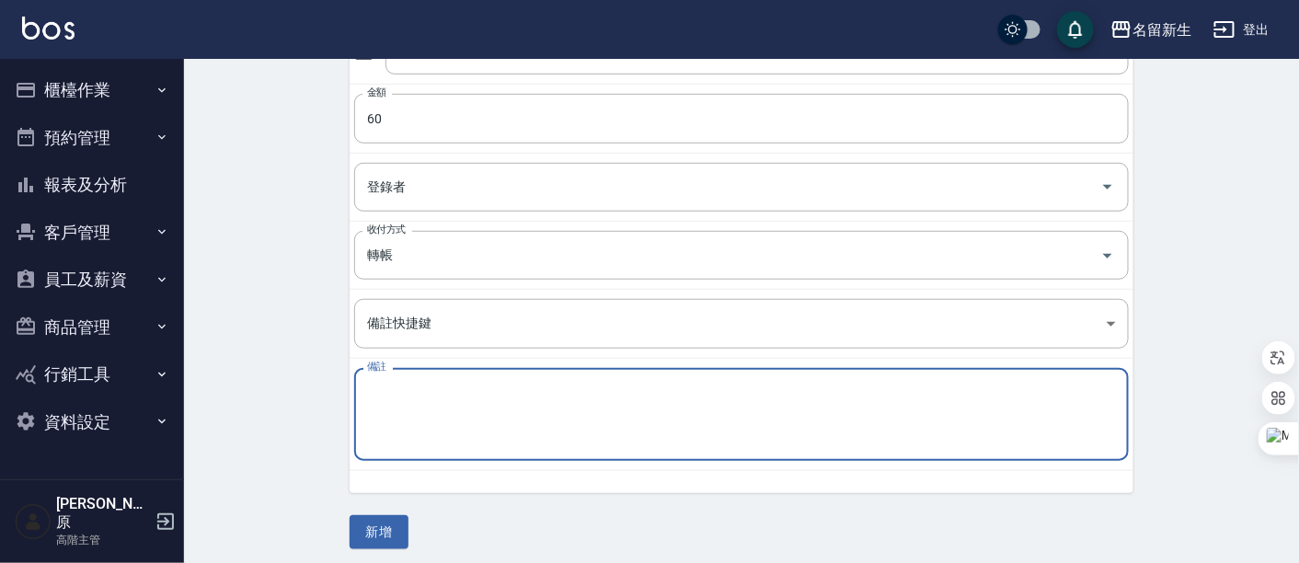
click at [470, 406] on textarea "備註" at bounding box center [741, 415] width 749 height 63
type textarea "c"
type textarea "匯費"
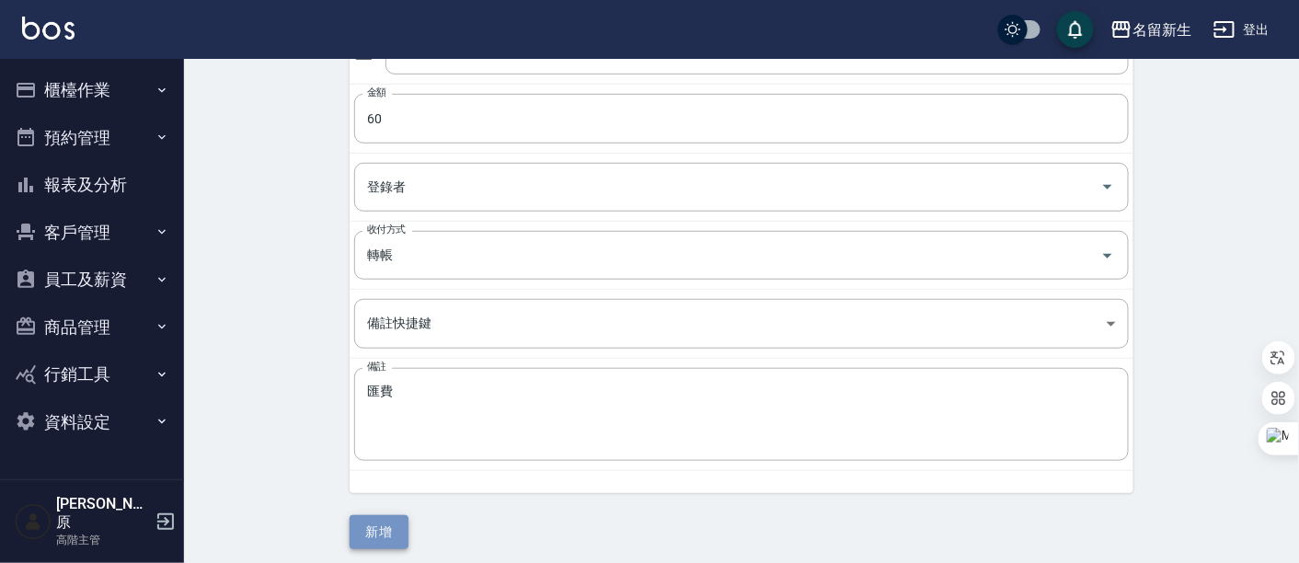
click at [396, 515] on button "新增" at bounding box center [379, 532] width 59 height 34
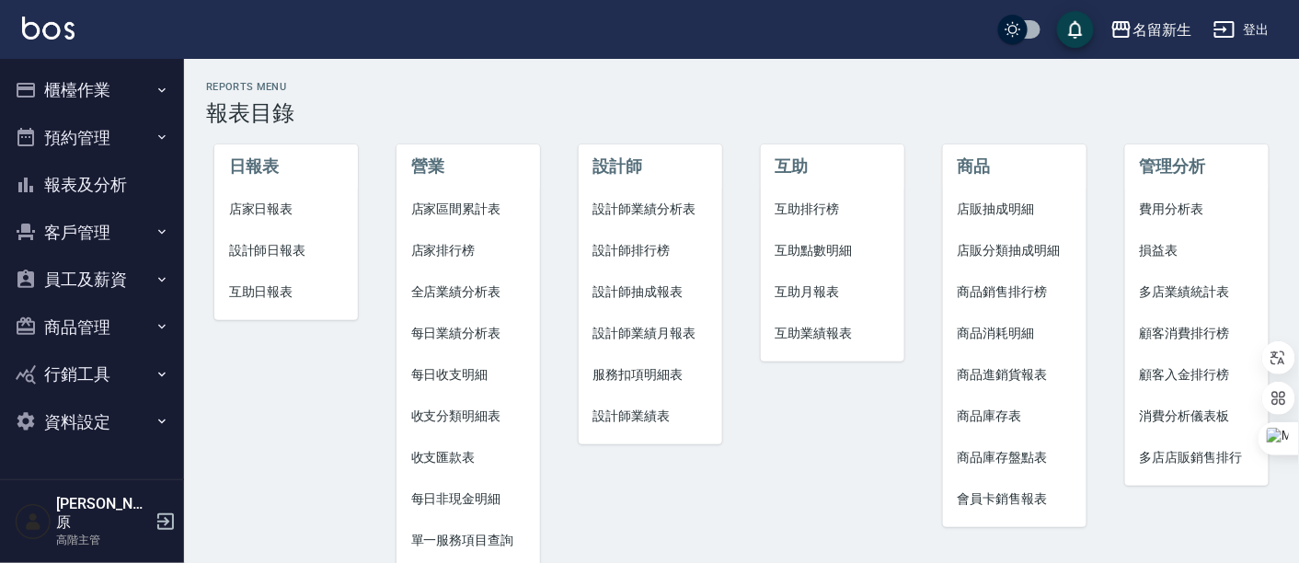
click at [1212, 212] on span "費用分析表" at bounding box center [1197, 209] width 115 height 19
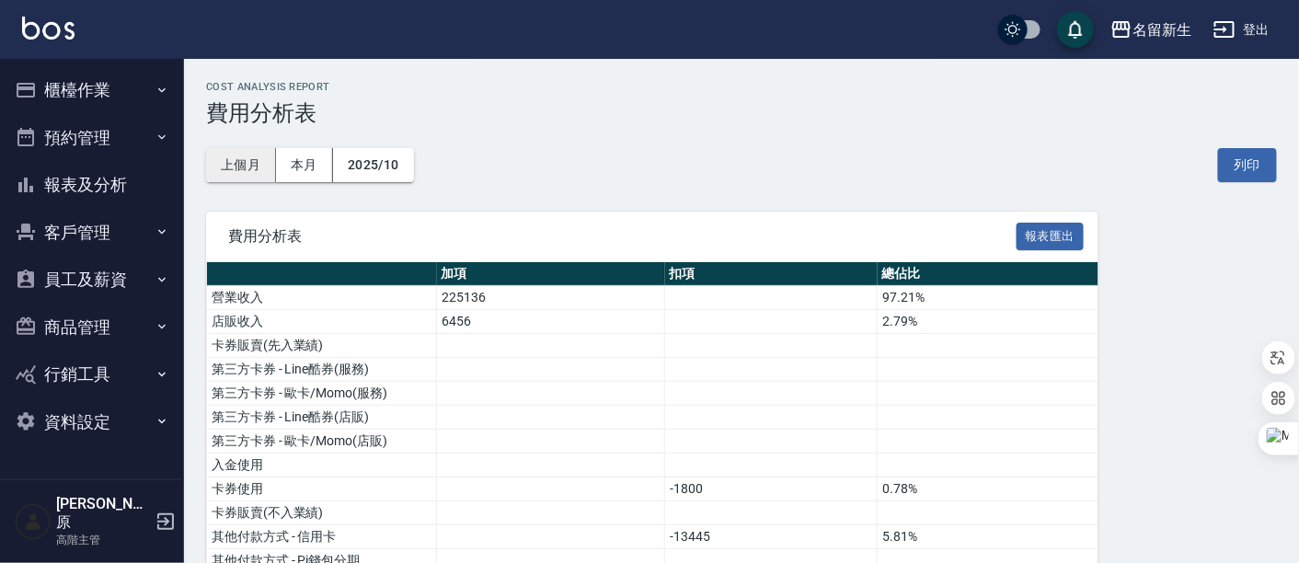
click at [250, 175] on button "上個月" at bounding box center [241, 165] width 70 height 34
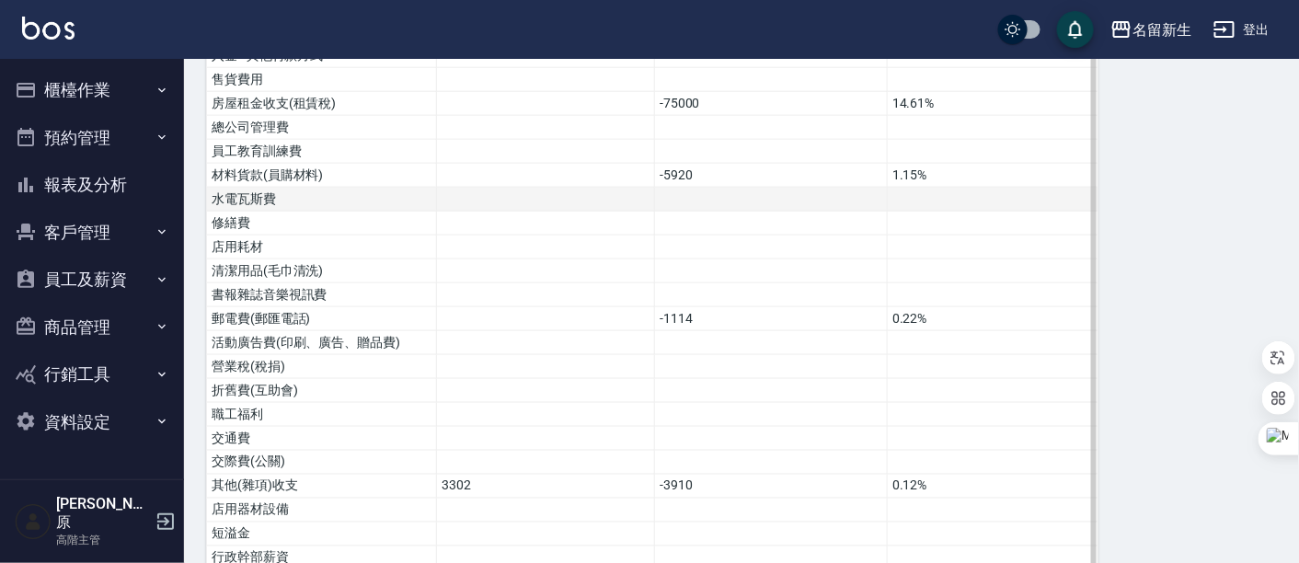
scroll to position [1090, 0]
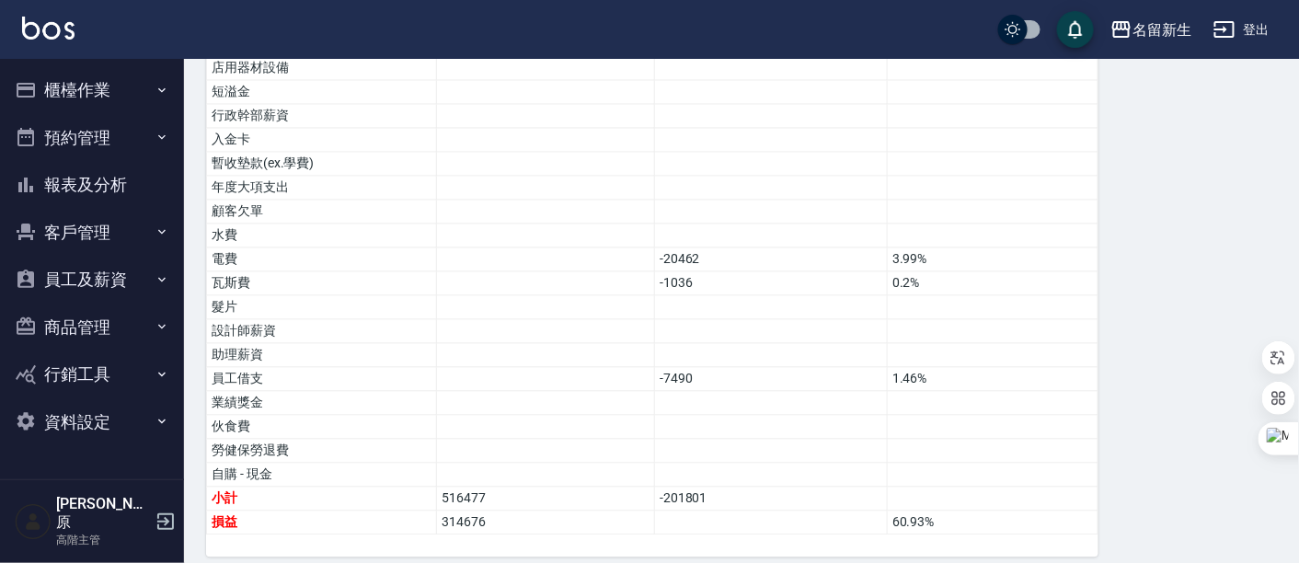
click at [59, 190] on button "報表及分析" at bounding box center [91, 185] width 169 height 48
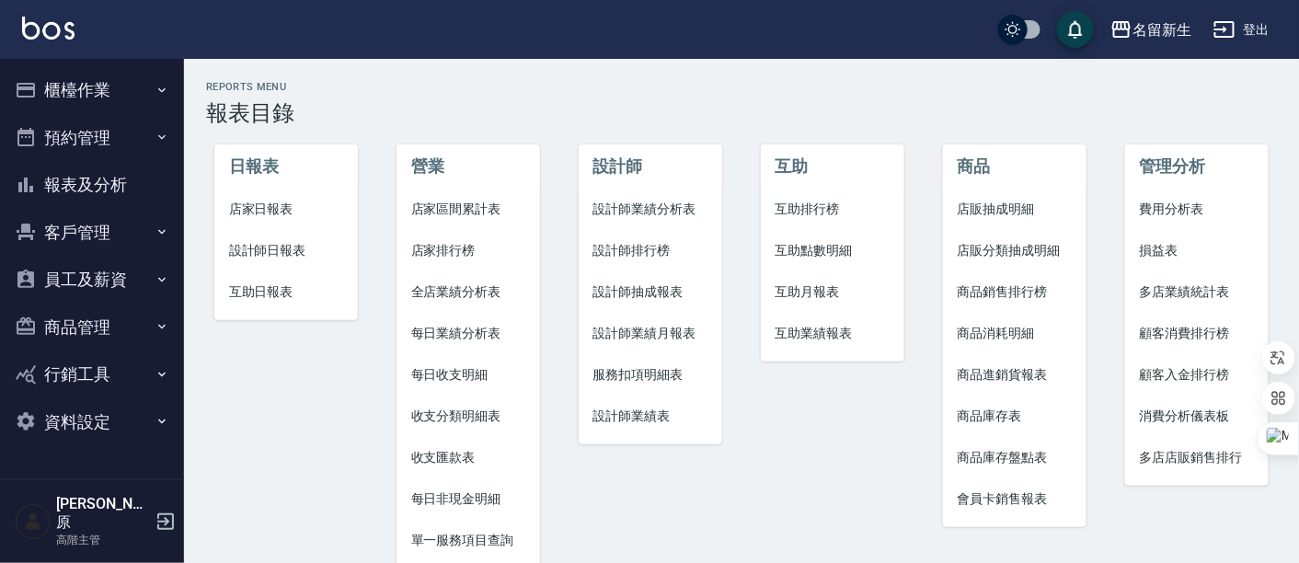
click at [460, 453] on span "收支匯款表" at bounding box center [468, 457] width 115 height 19
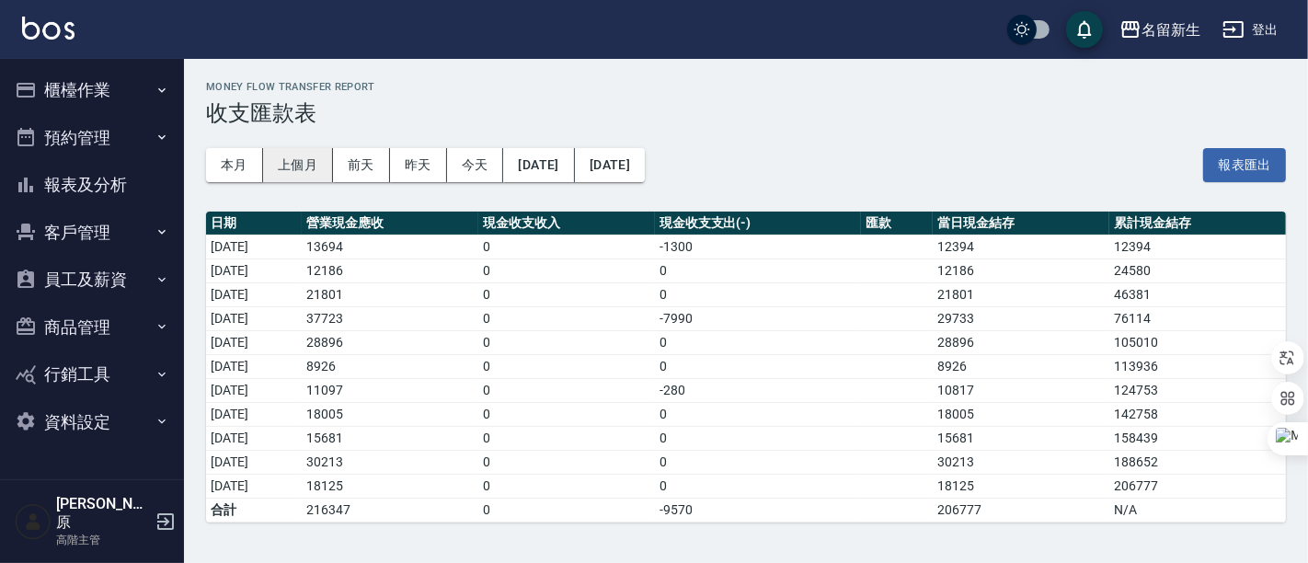
click at [294, 169] on button "上個月" at bounding box center [298, 165] width 70 height 34
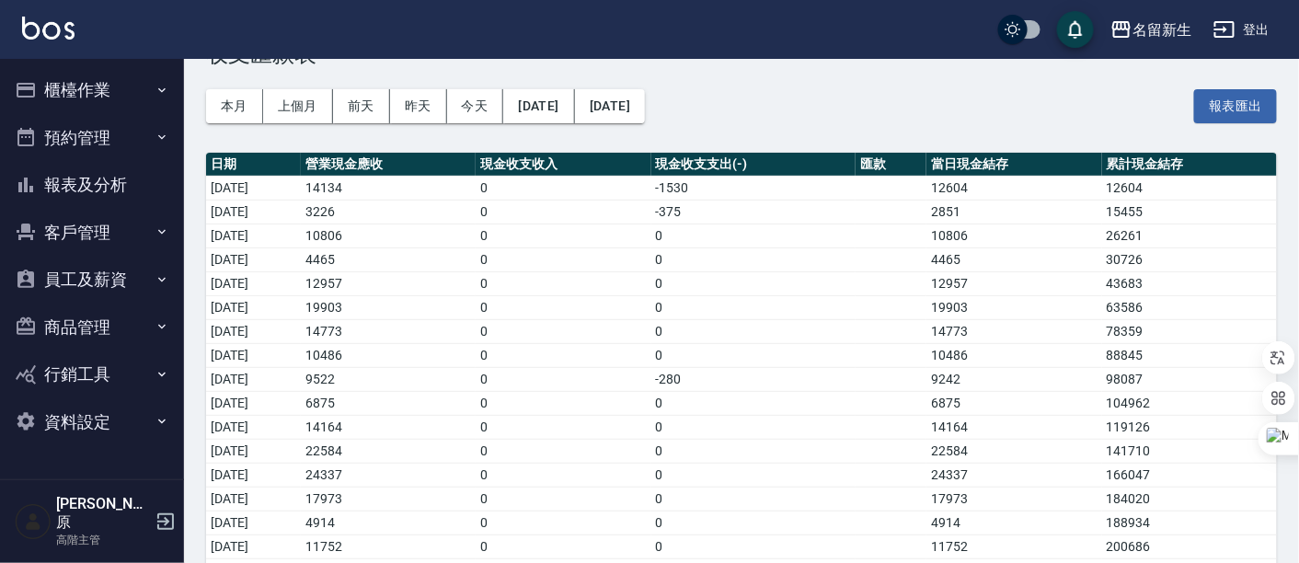
scroll to position [102, 0]
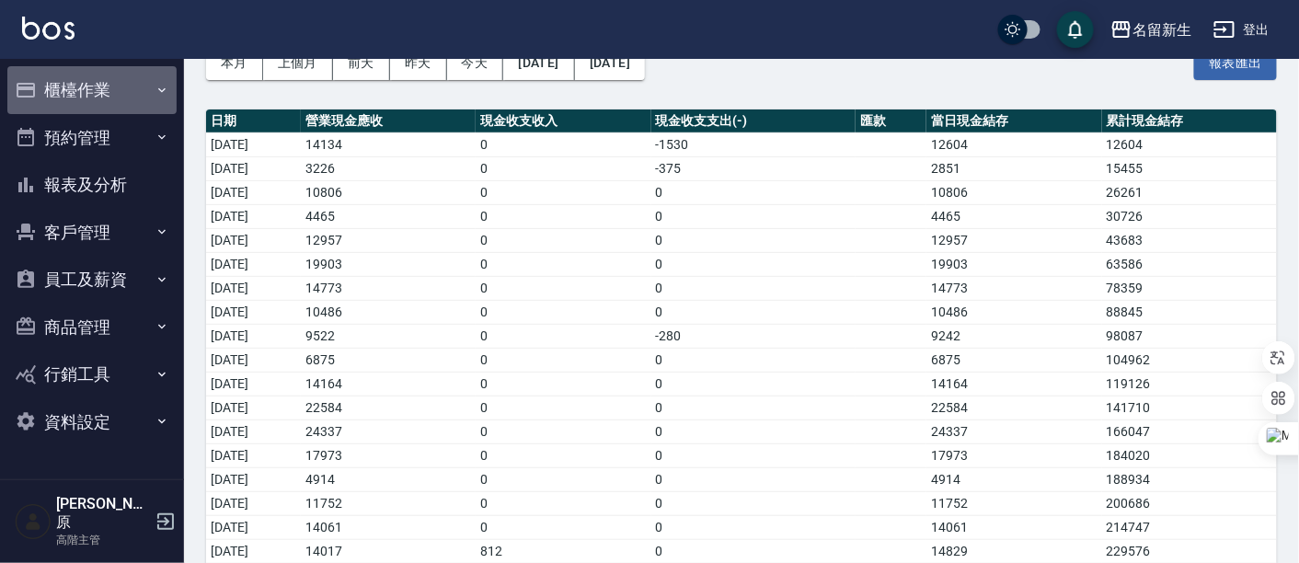
click at [74, 106] on button "櫃檯作業" at bounding box center [91, 90] width 169 height 48
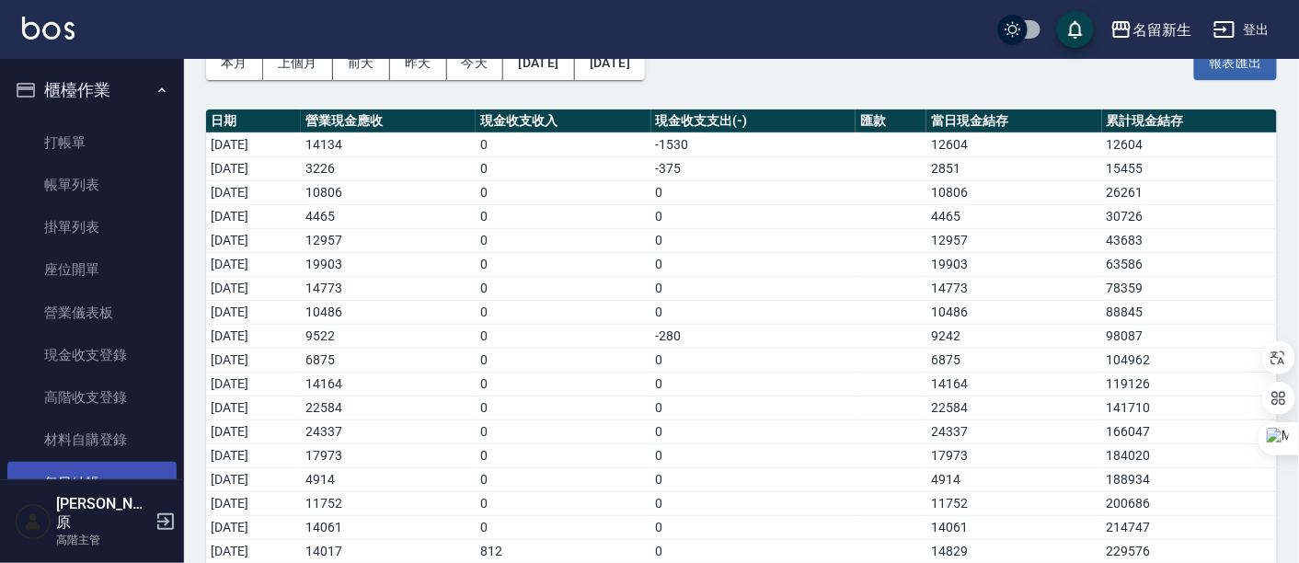
click at [89, 495] on link "每日結帳" at bounding box center [91, 483] width 169 height 42
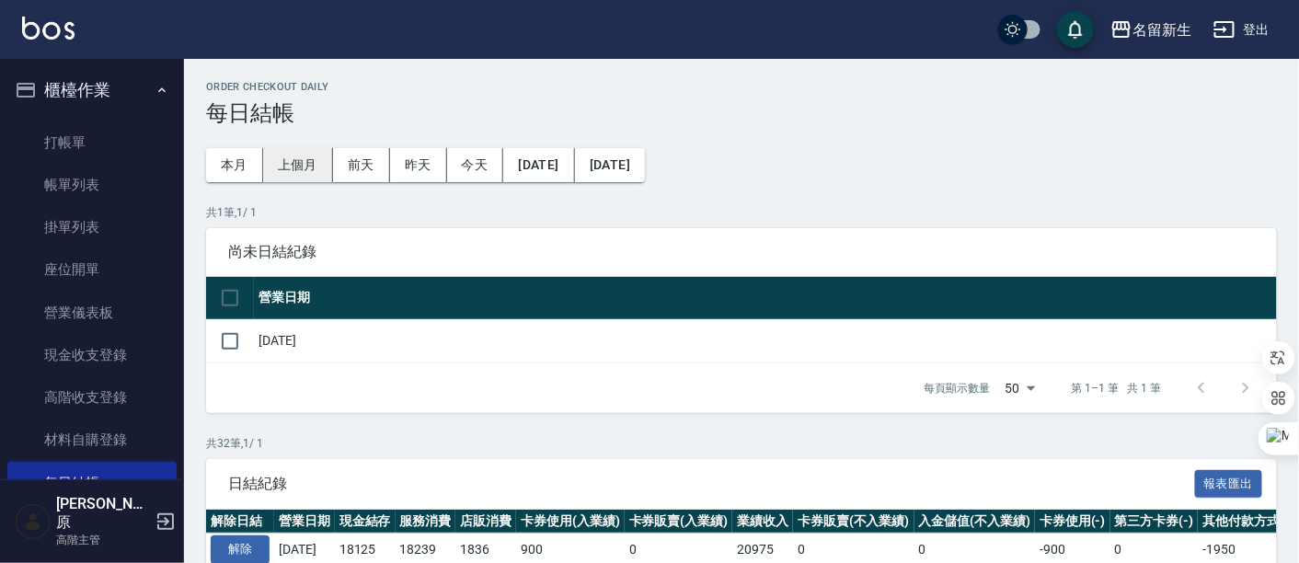
click at [285, 170] on button "上個月" at bounding box center [298, 165] width 70 height 34
click at [229, 345] on input "checkbox" at bounding box center [230, 341] width 39 height 39
checkbox input "true"
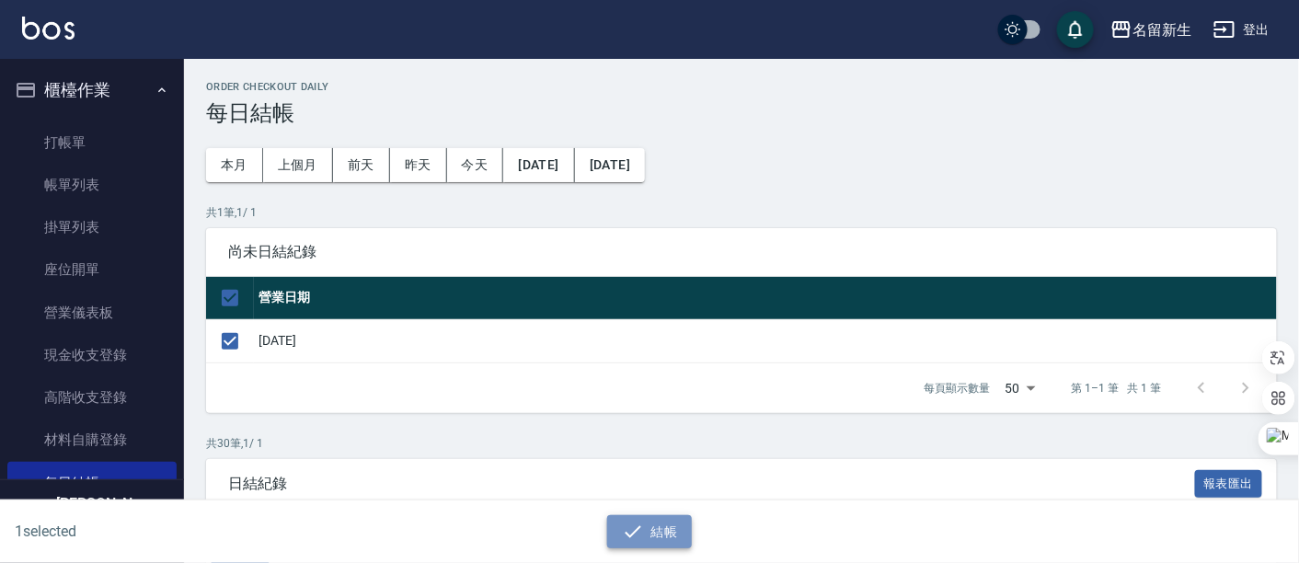
click at [664, 540] on button "結帳" at bounding box center [650, 532] width 86 height 34
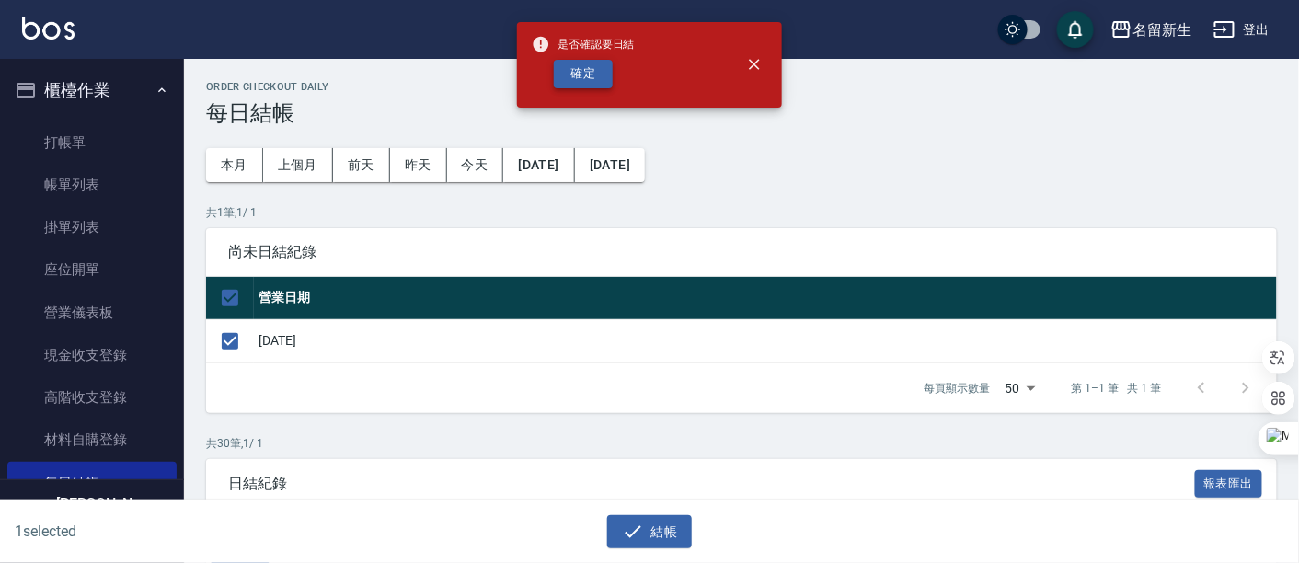
click at [591, 85] on button "確定" at bounding box center [583, 74] width 59 height 29
checkbox input "false"
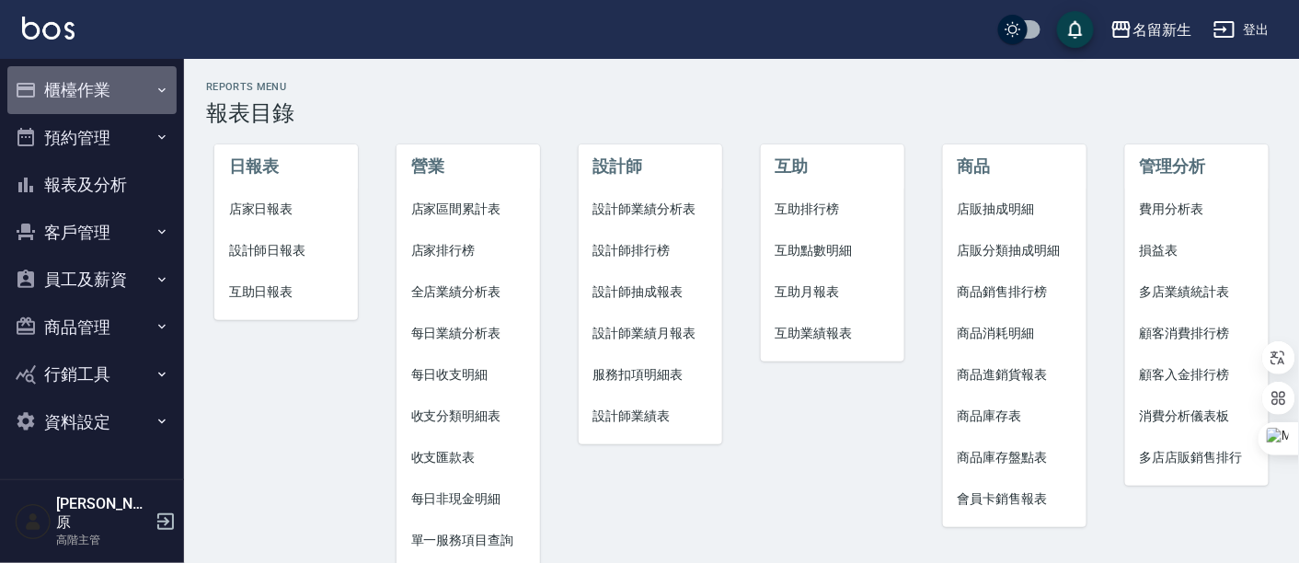
click at [79, 98] on button "櫃檯作業" at bounding box center [91, 90] width 169 height 48
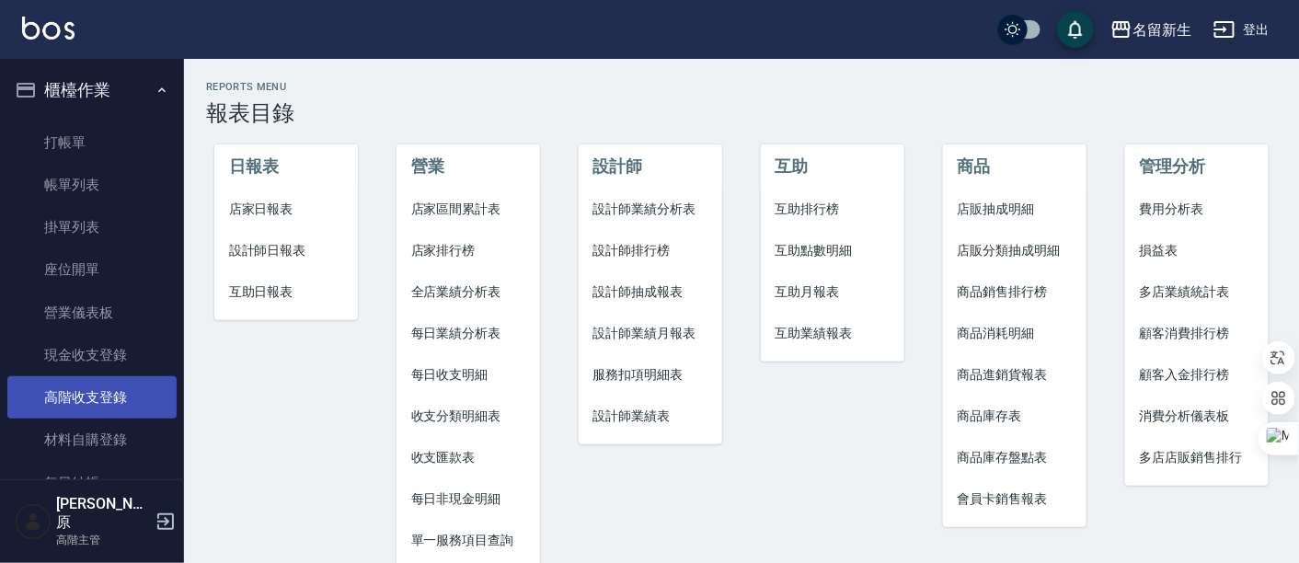
click at [105, 405] on link "高階收支登錄" at bounding box center [91, 397] width 169 height 42
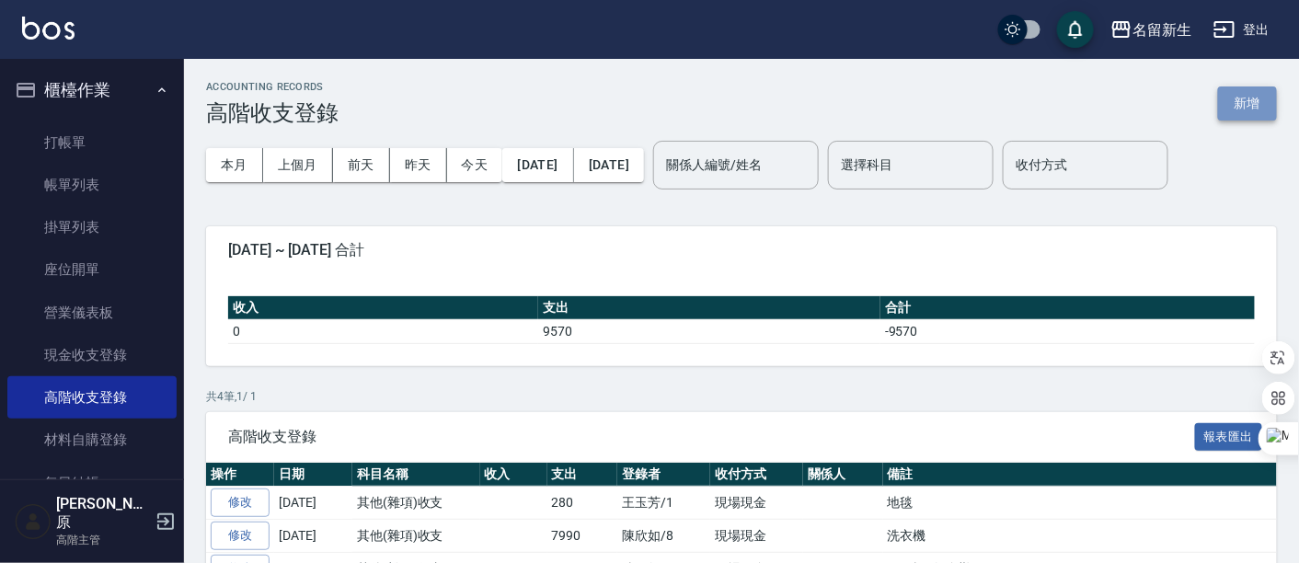
click at [1244, 112] on button "新增" at bounding box center [1247, 103] width 59 height 34
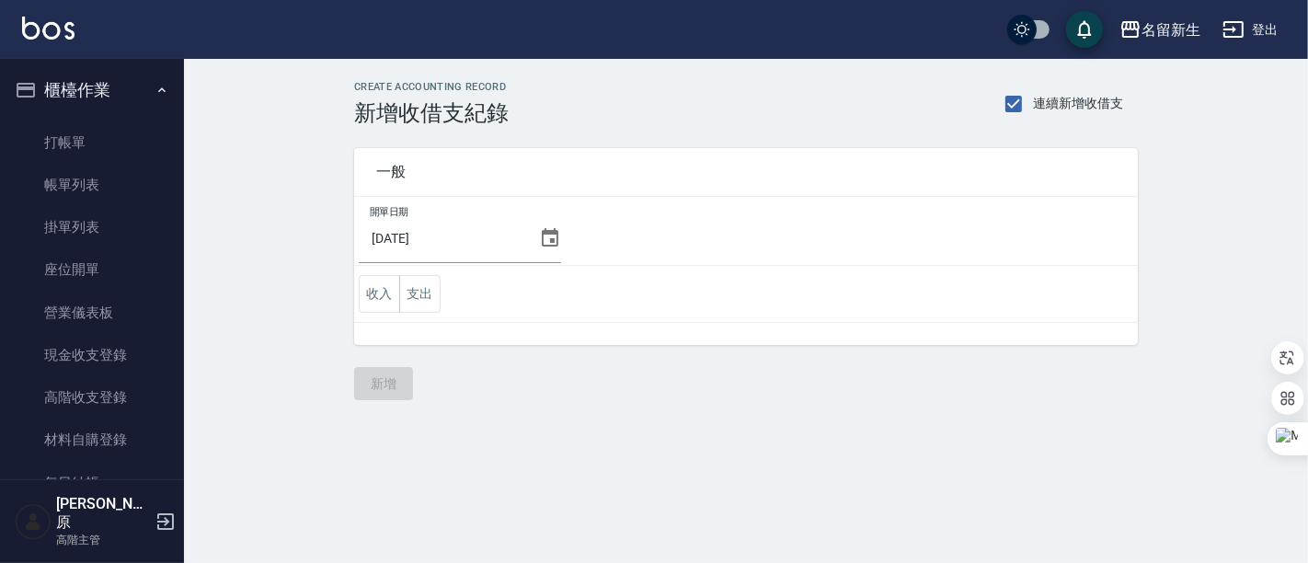
click at [548, 239] on icon at bounding box center [550, 238] width 22 height 22
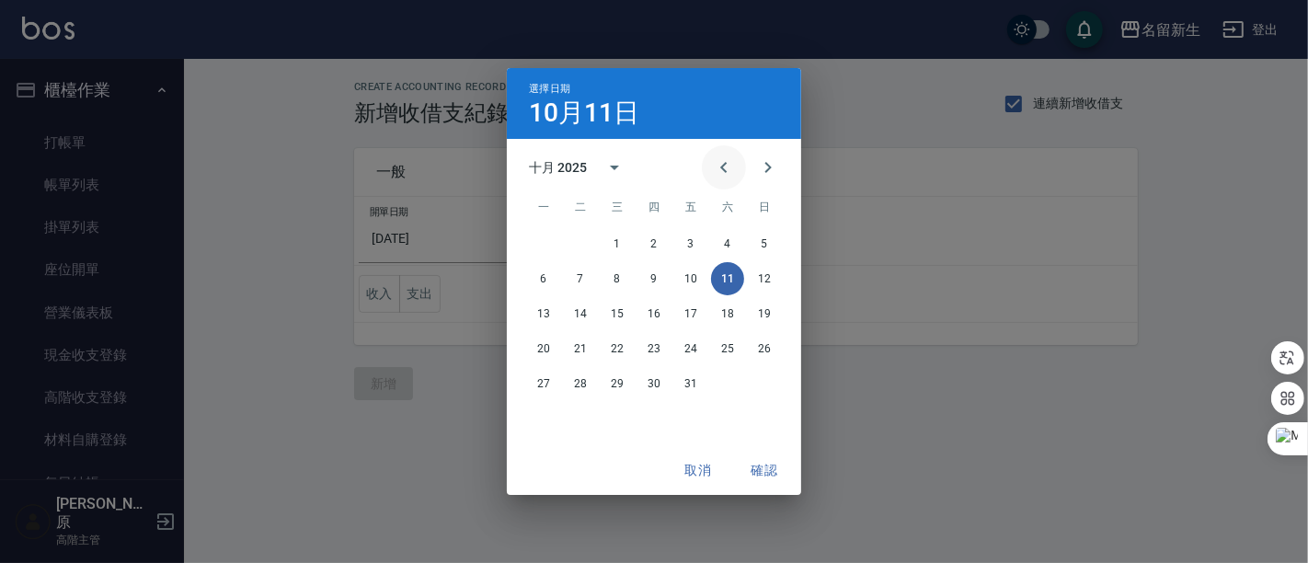
click at [718, 158] on icon "Previous month" at bounding box center [724, 167] width 22 height 22
click at [646, 352] on button "25" at bounding box center [654, 348] width 33 height 33
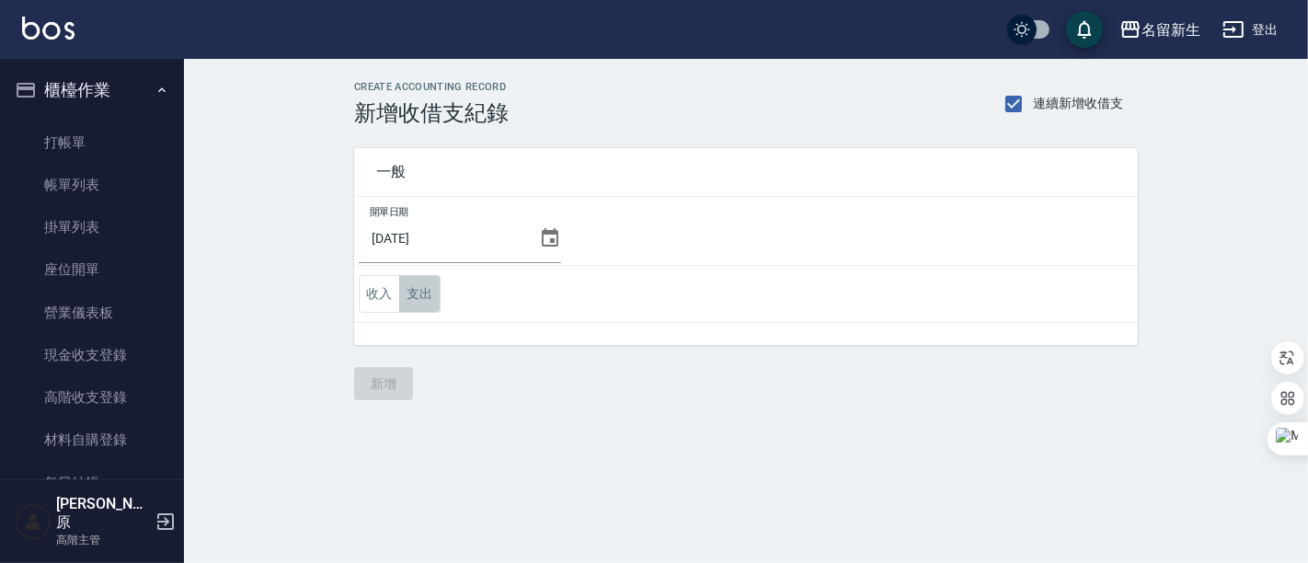
click at [403, 298] on button "支出" at bounding box center [419, 294] width 41 height 38
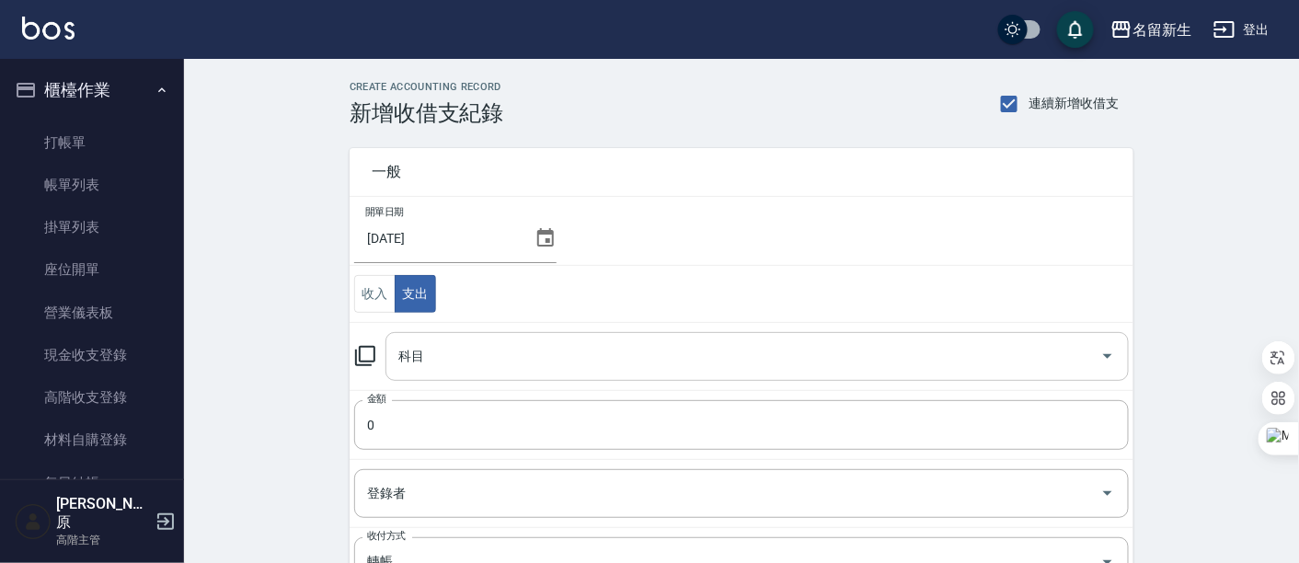
click at [1108, 351] on icon "Open" at bounding box center [1108, 356] width 22 height 22
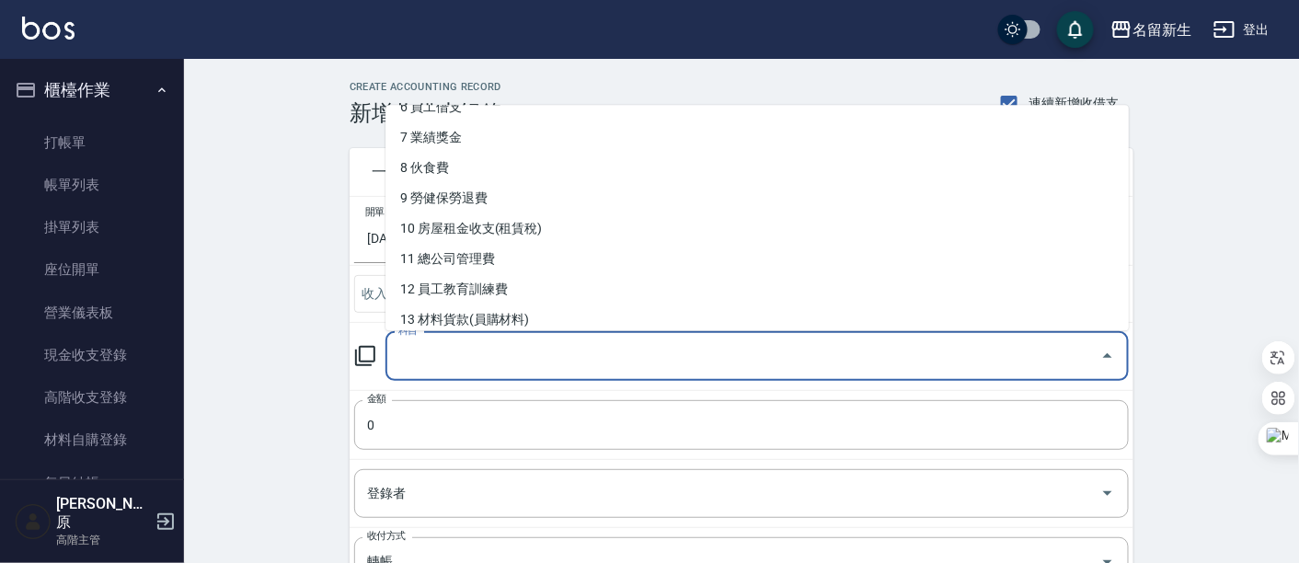
scroll to position [204, 0]
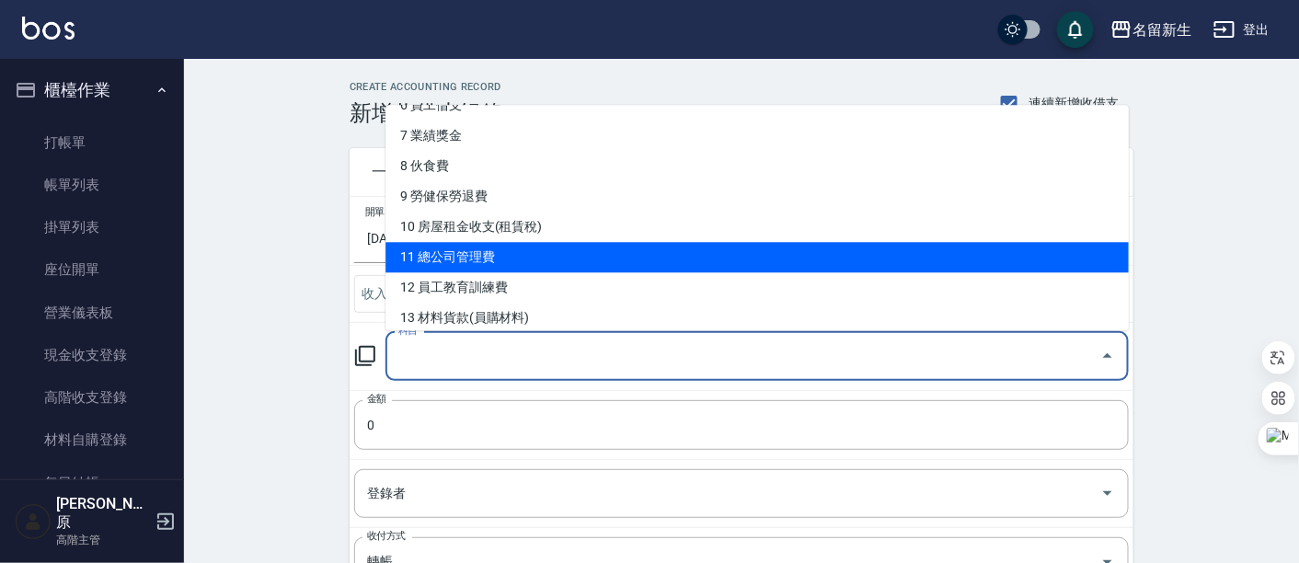
click at [510, 248] on li "11 總公司管理費" at bounding box center [756, 258] width 743 height 30
type input "11 總公司管理費"
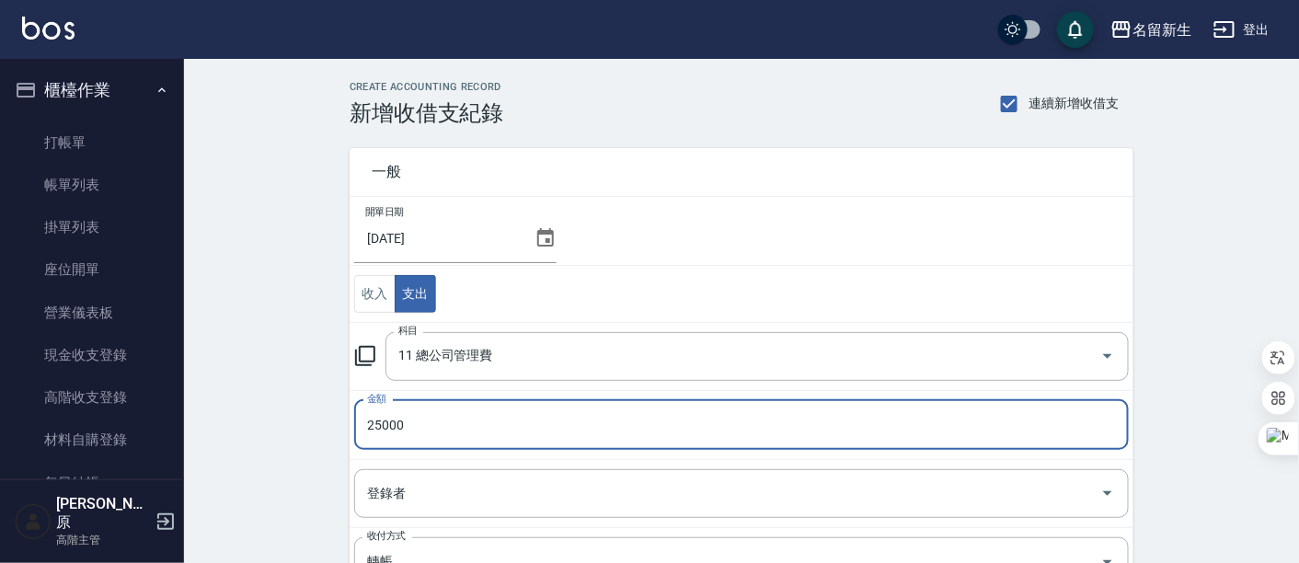
type input "25000"
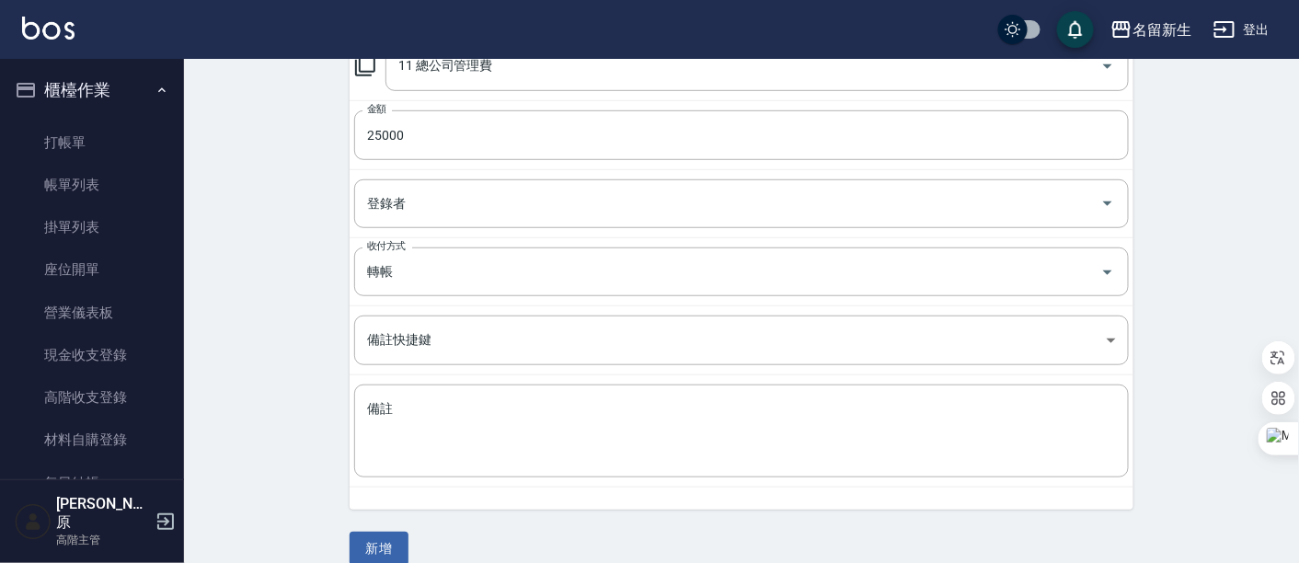
scroll to position [310, 0]
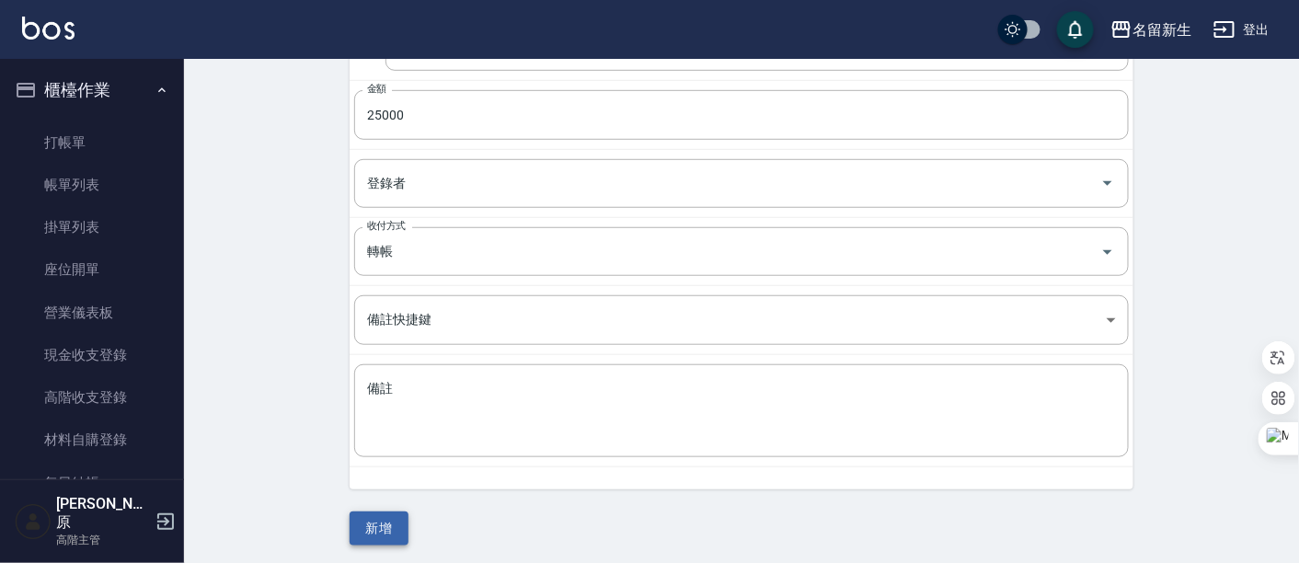
click at [364, 516] on button "新增" at bounding box center [379, 529] width 59 height 34
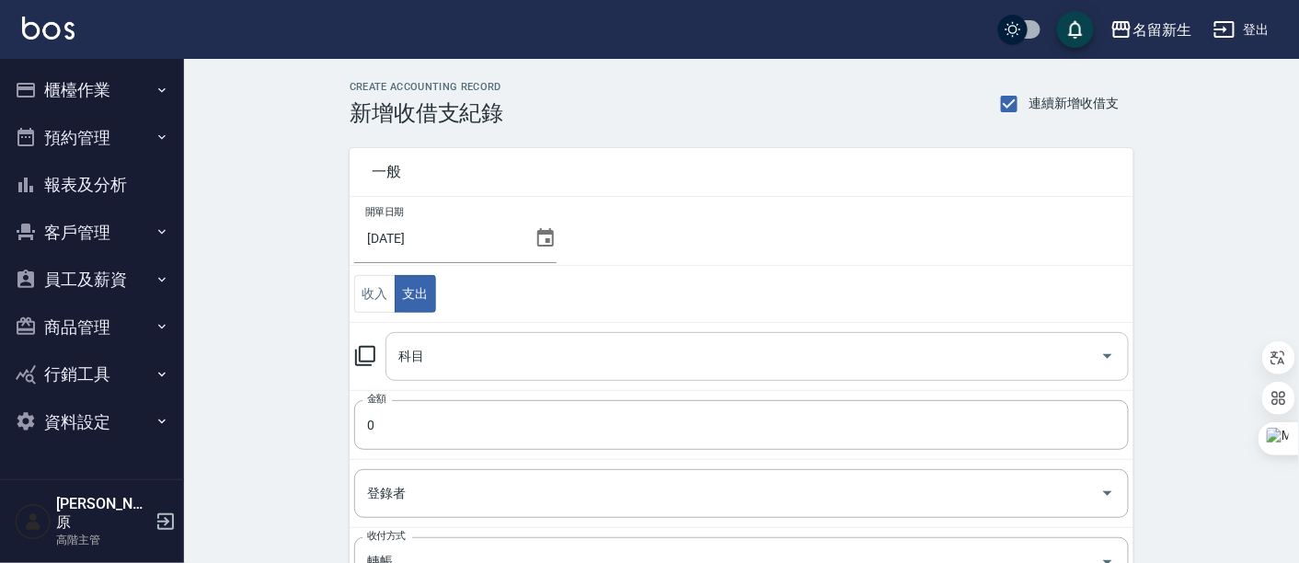
click at [1097, 356] on icon "Open" at bounding box center [1108, 356] width 22 height 22
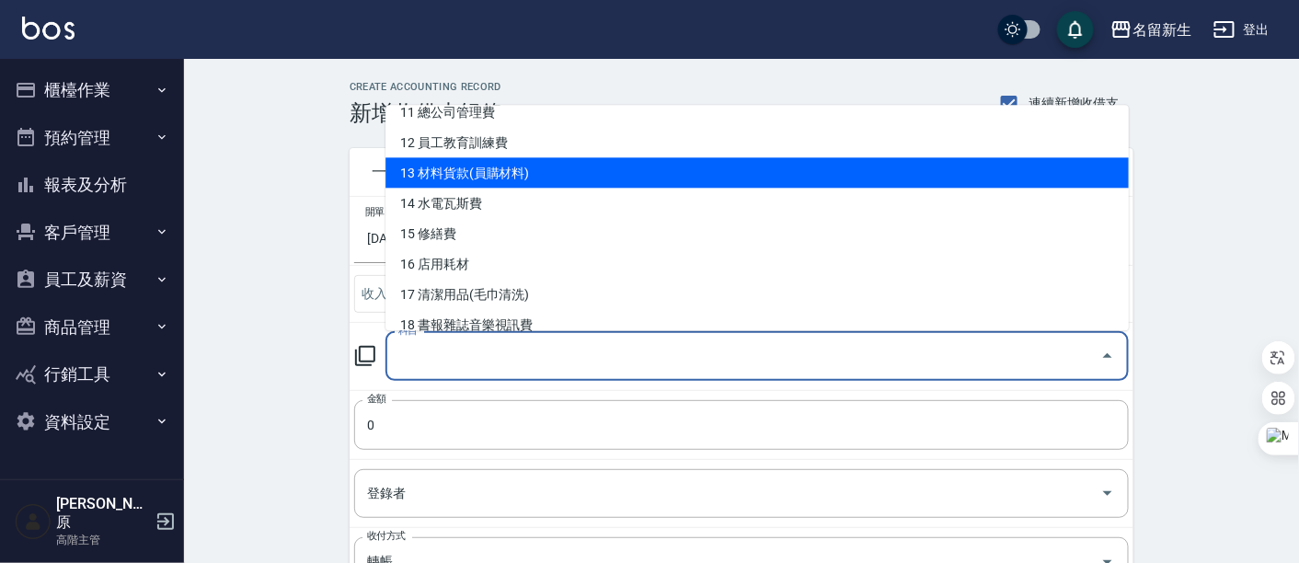
scroll to position [408, 0]
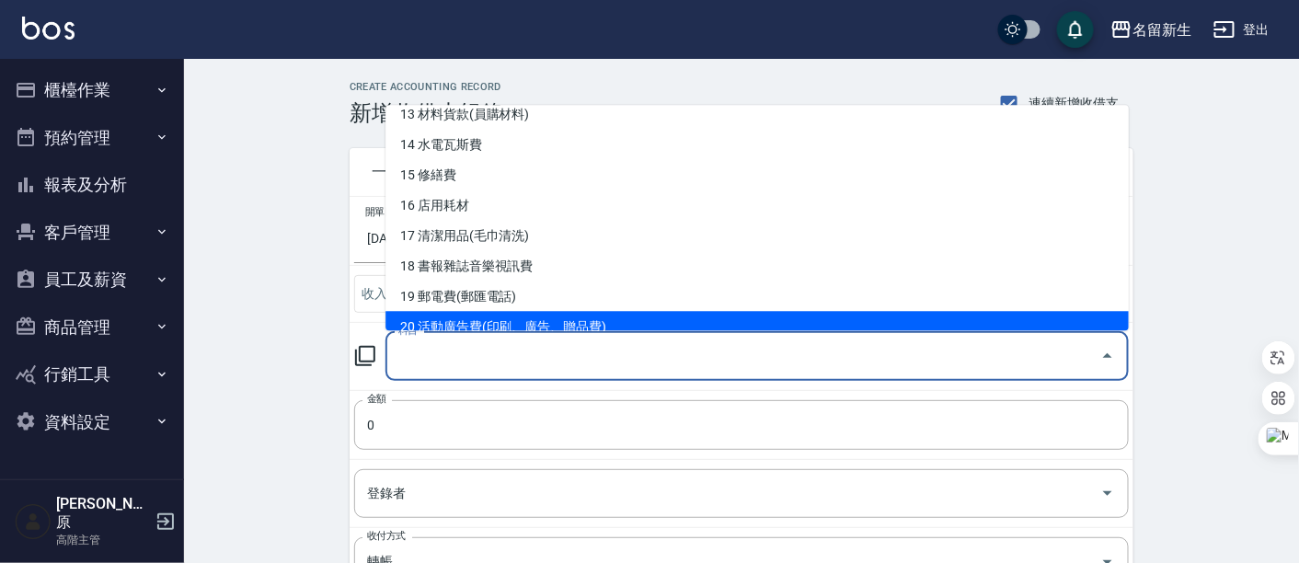
click at [517, 316] on li "20 活動廣告費(印刷、廣告、贈品費)" at bounding box center [756, 327] width 743 height 30
type input "20 活動廣告費(印刷、廣告、贈品費)"
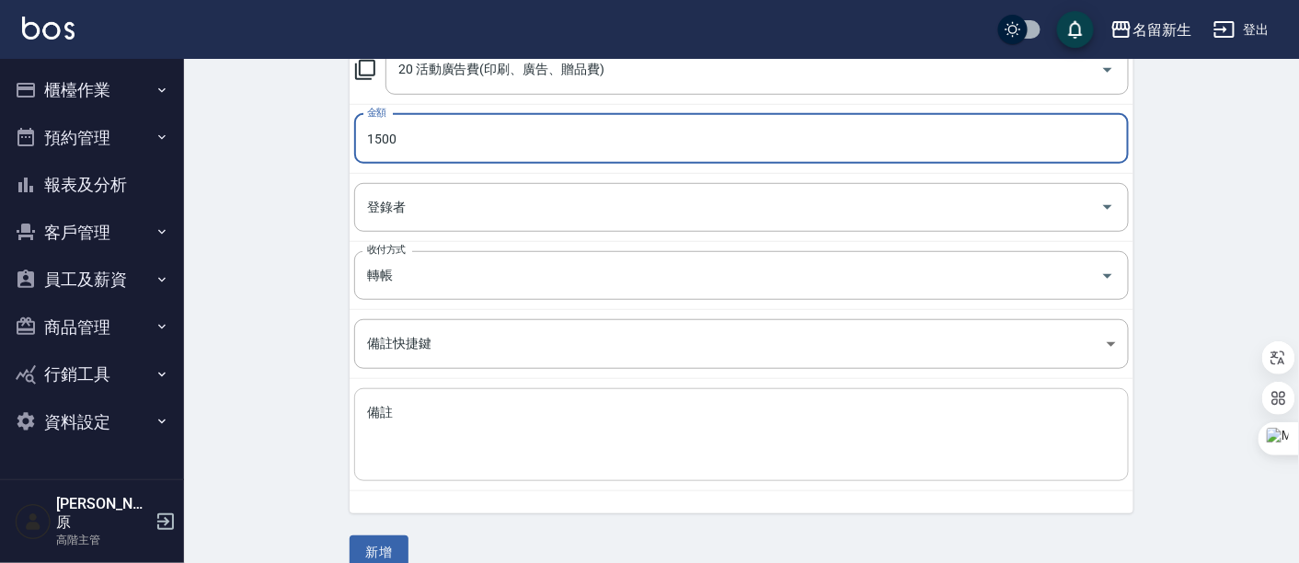
scroll to position [306, 0]
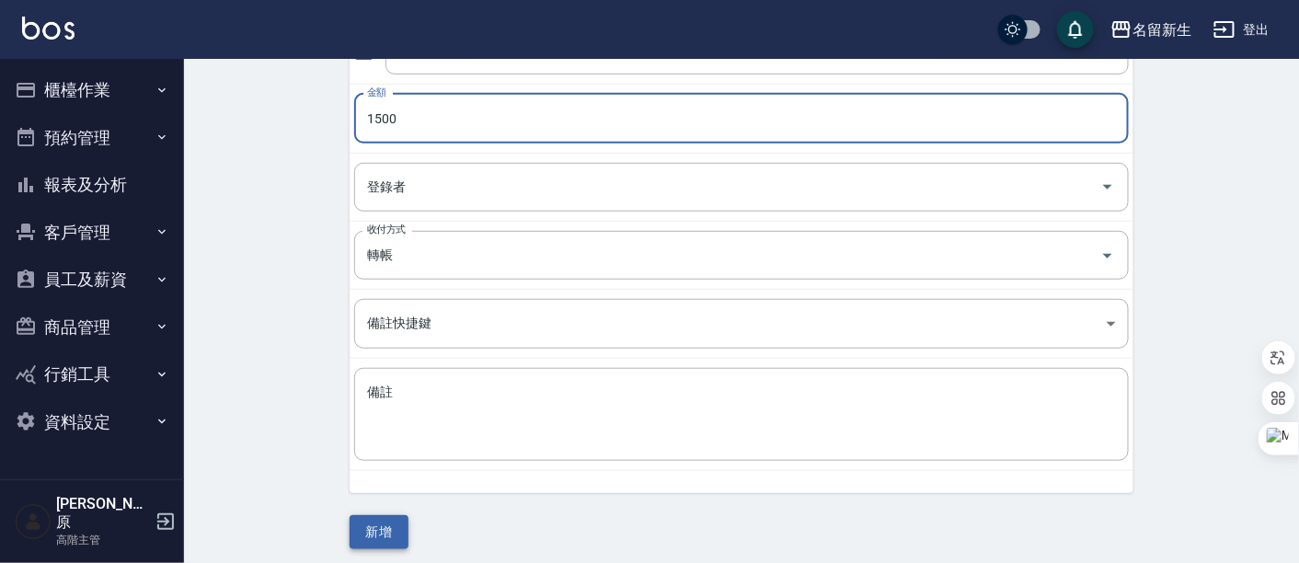
type input "1500"
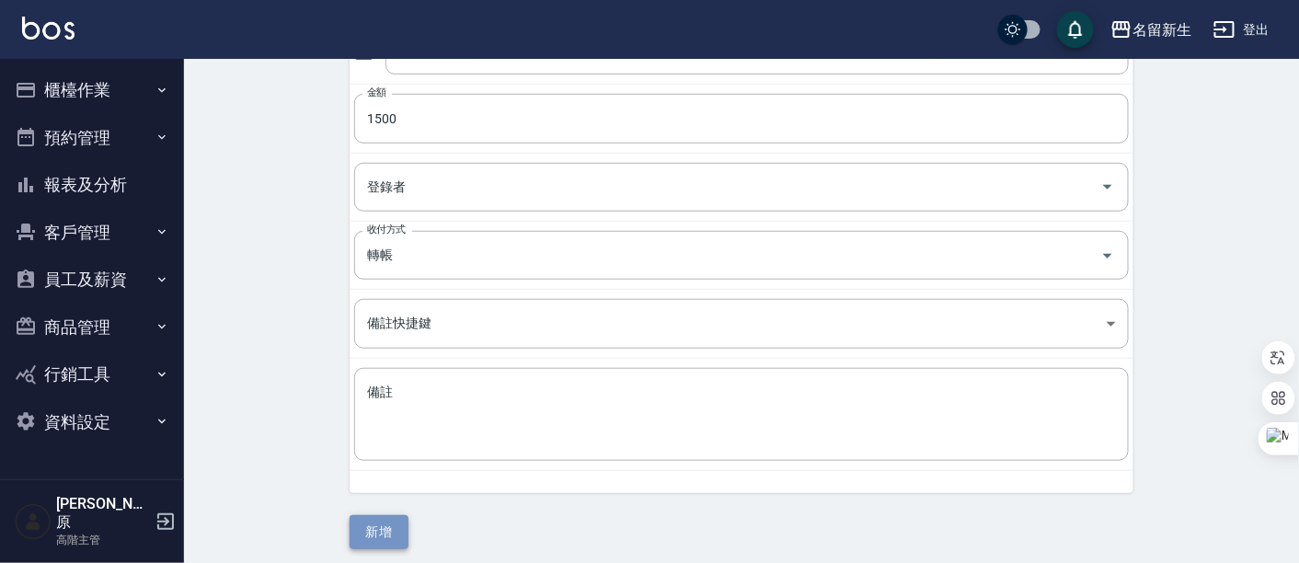
click at [379, 529] on button "新增" at bounding box center [379, 532] width 59 height 34
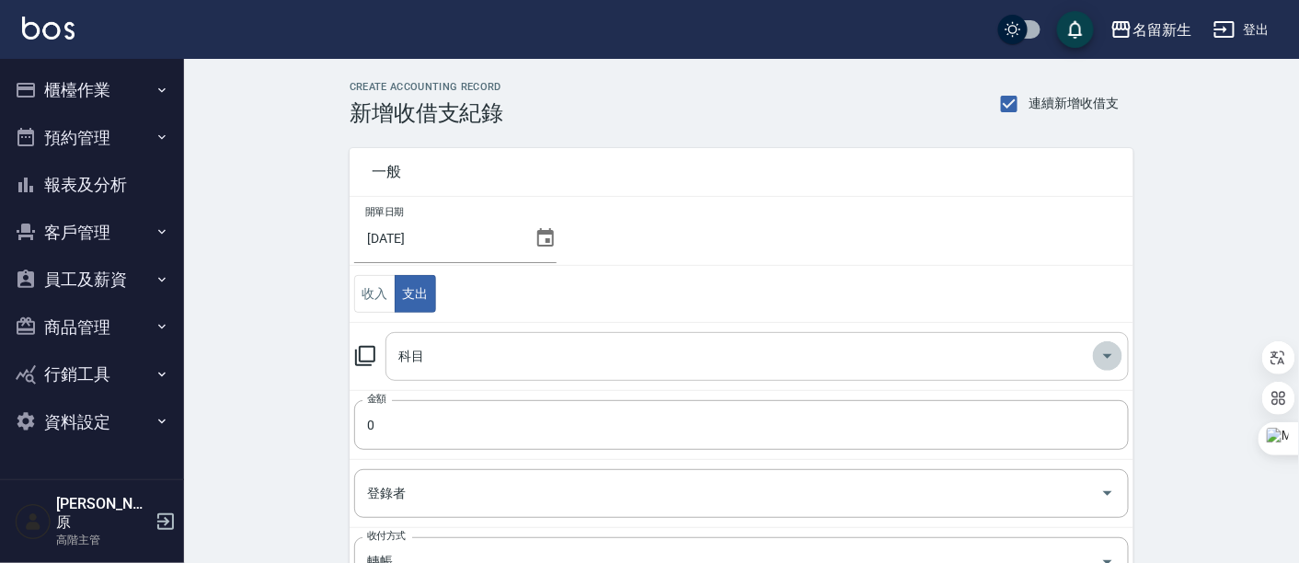
click at [1114, 353] on icon "Open" at bounding box center [1108, 356] width 22 height 22
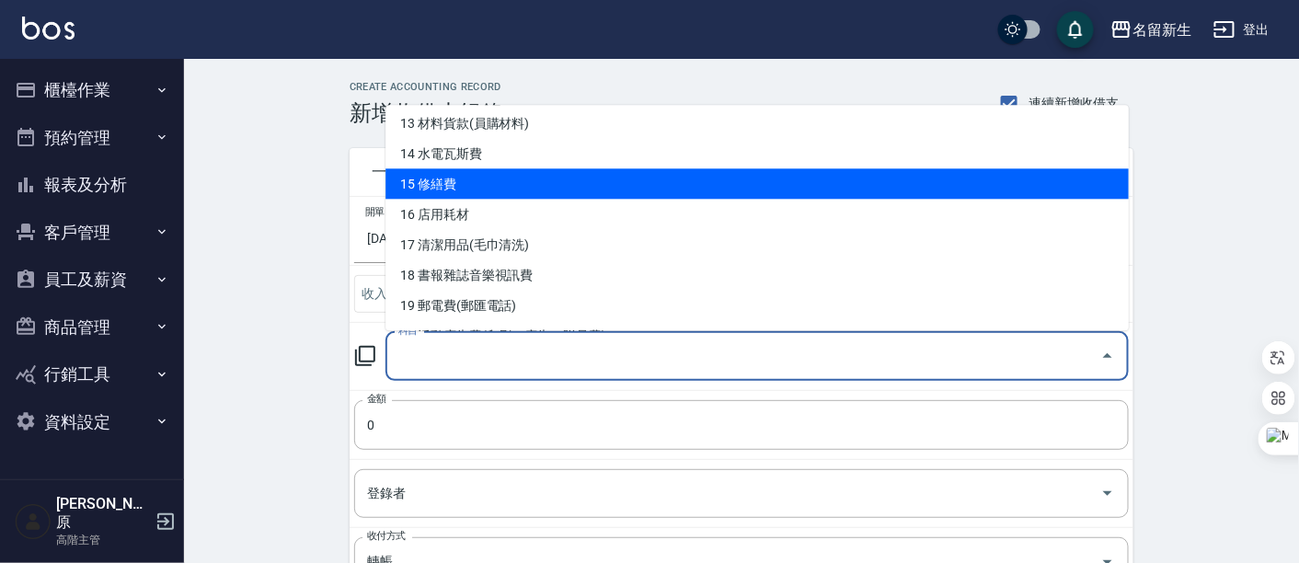
scroll to position [511, 0]
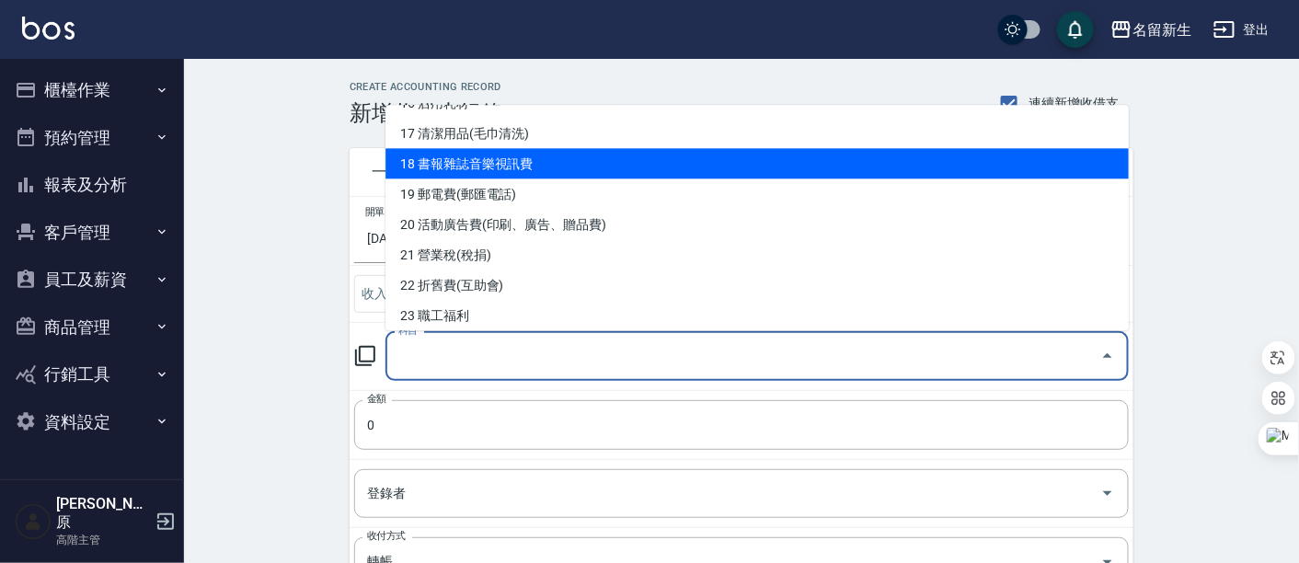
click at [545, 169] on li "18 書報雜誌音樂視訊費" at bounding box center [756, 164] width 743 height 30
type input "18 書報雜誌音樂視訊費"
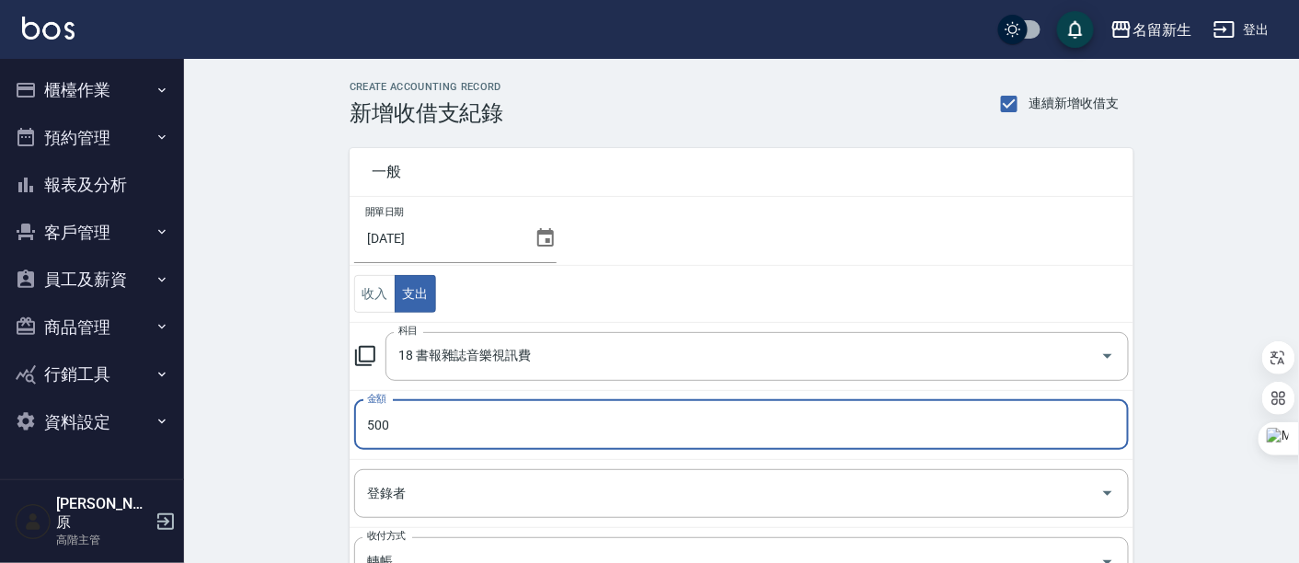
type input "500"
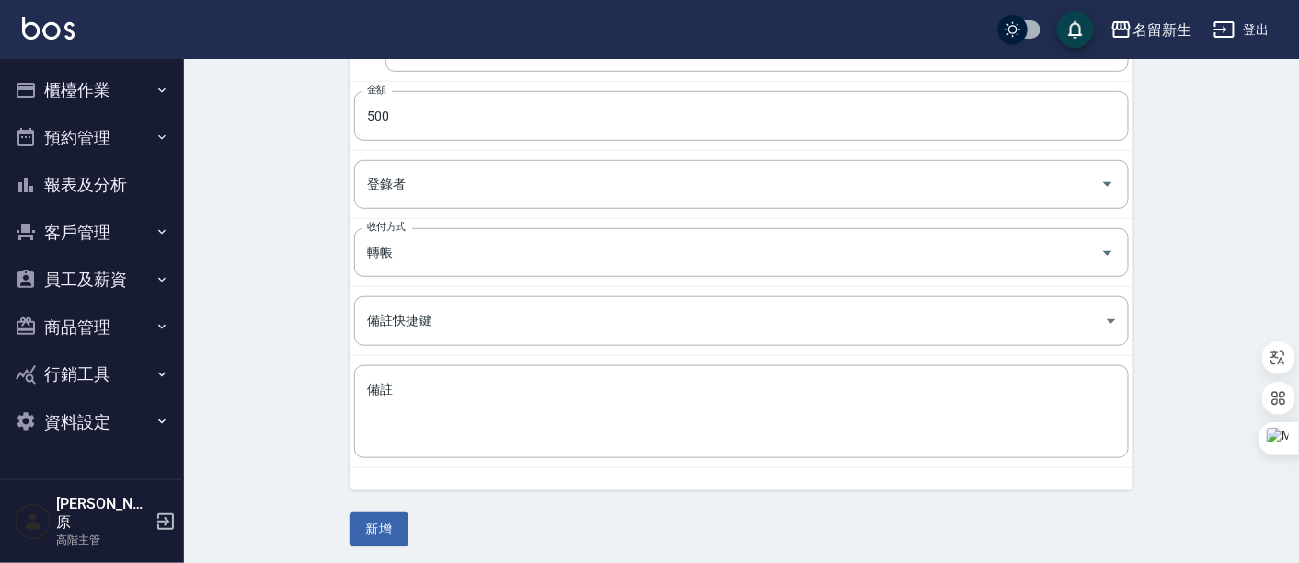
scroll to position [310, 0]
click at [391, 532] on button "新增" at bounding box center [379, 529] width 59 height 34
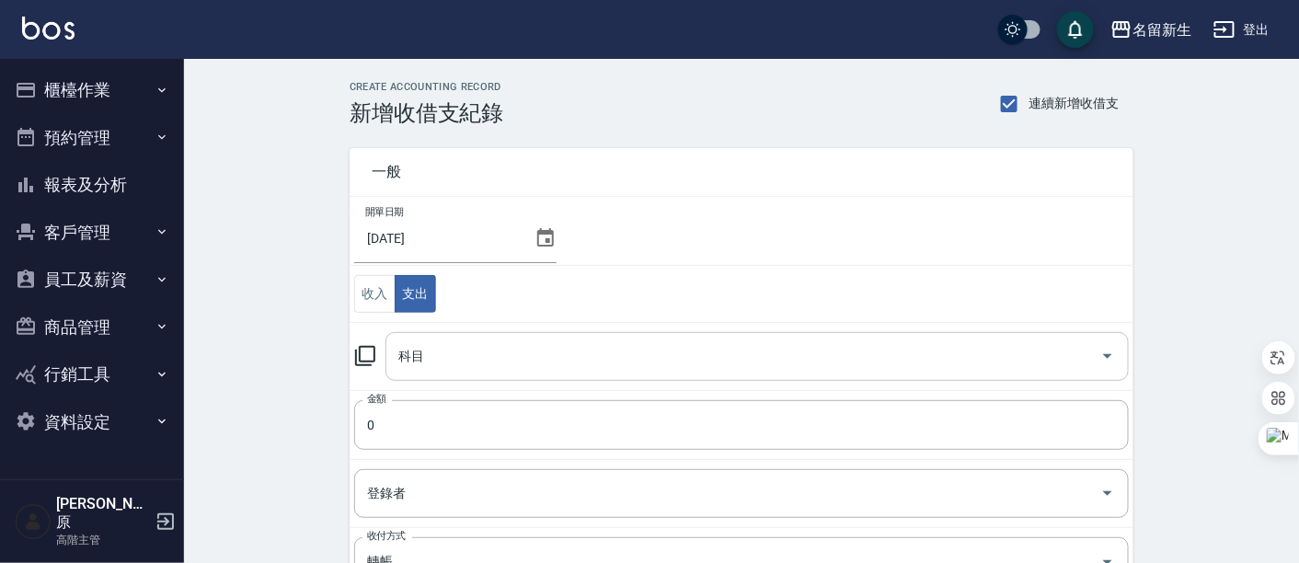
click at [1106, 356] on icon "Open" at bounding box center [1108, 356] width 22 height 22
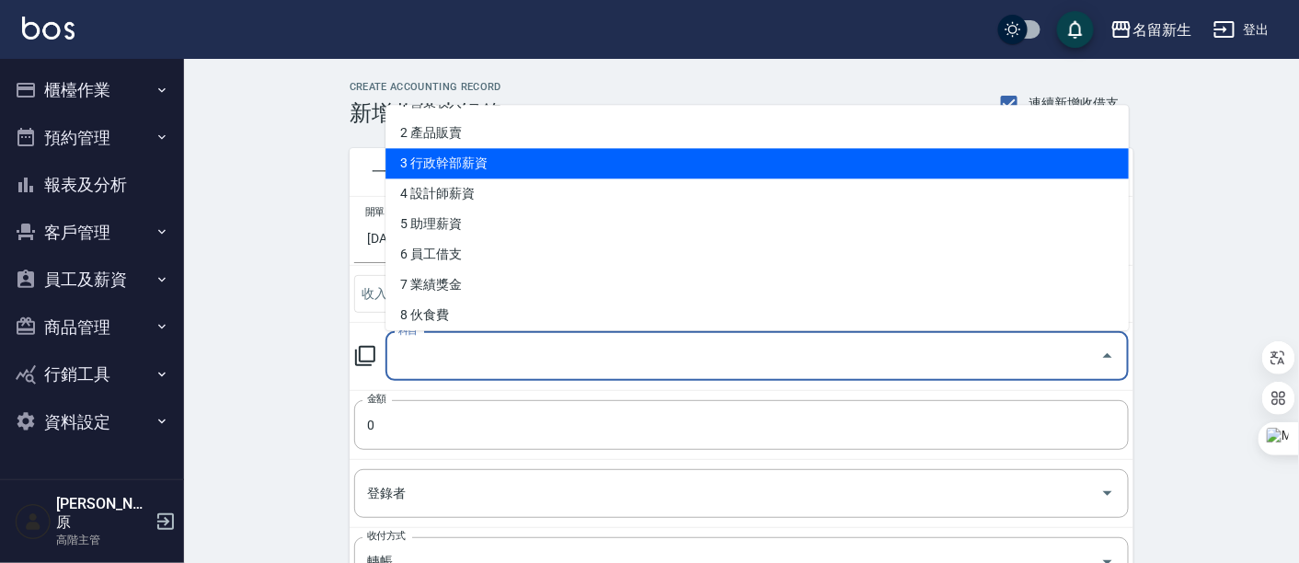
scroll to position [102, 0]
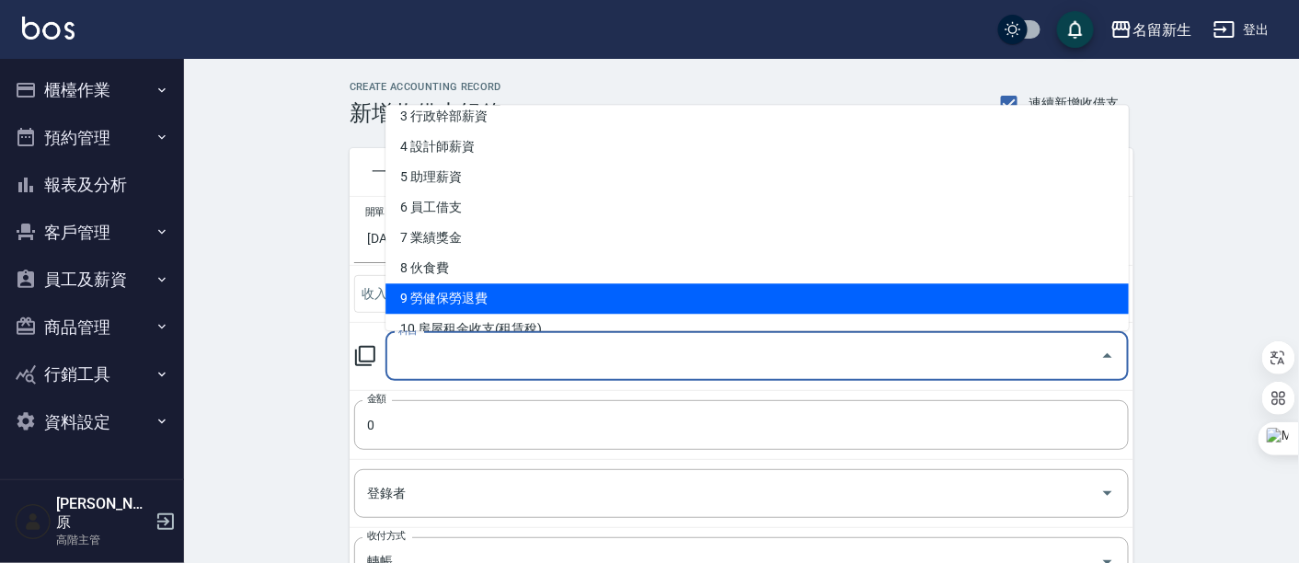
click at [537, 289] on li "9 勞健保勞退費" at bounding box center [756, 299] width 743 height 30
type input "9 勞健保勞退費"
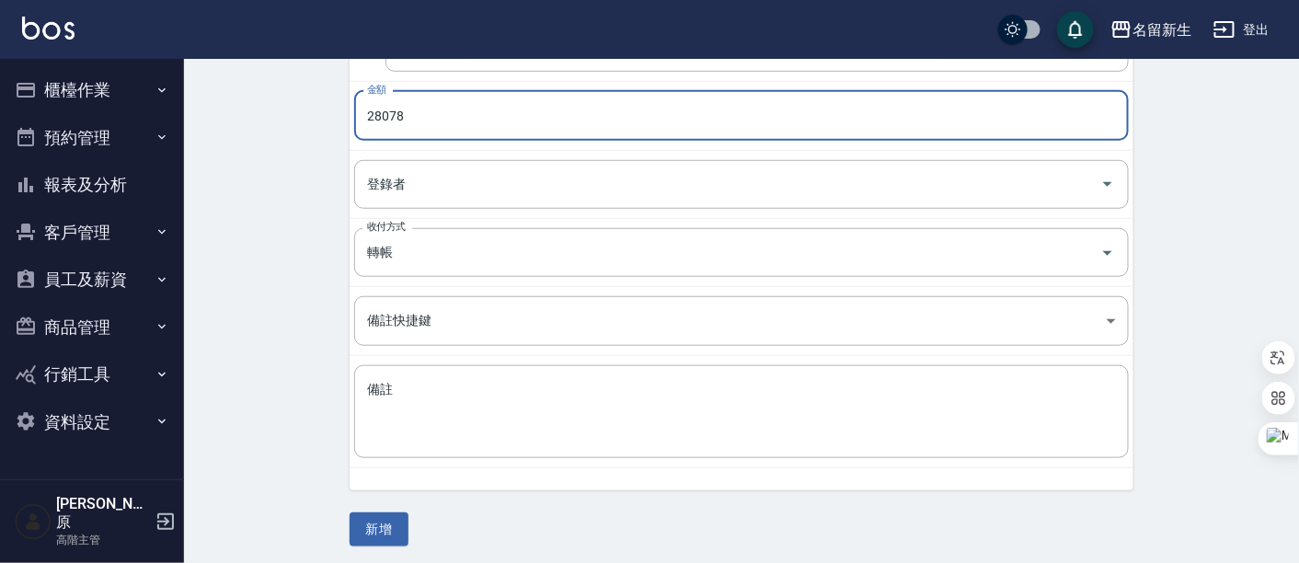
scroll to position [310, 0]
type input "28078"
click at [384, 532] on button "新增" at bounding box center [379, 529] width 59 height 34
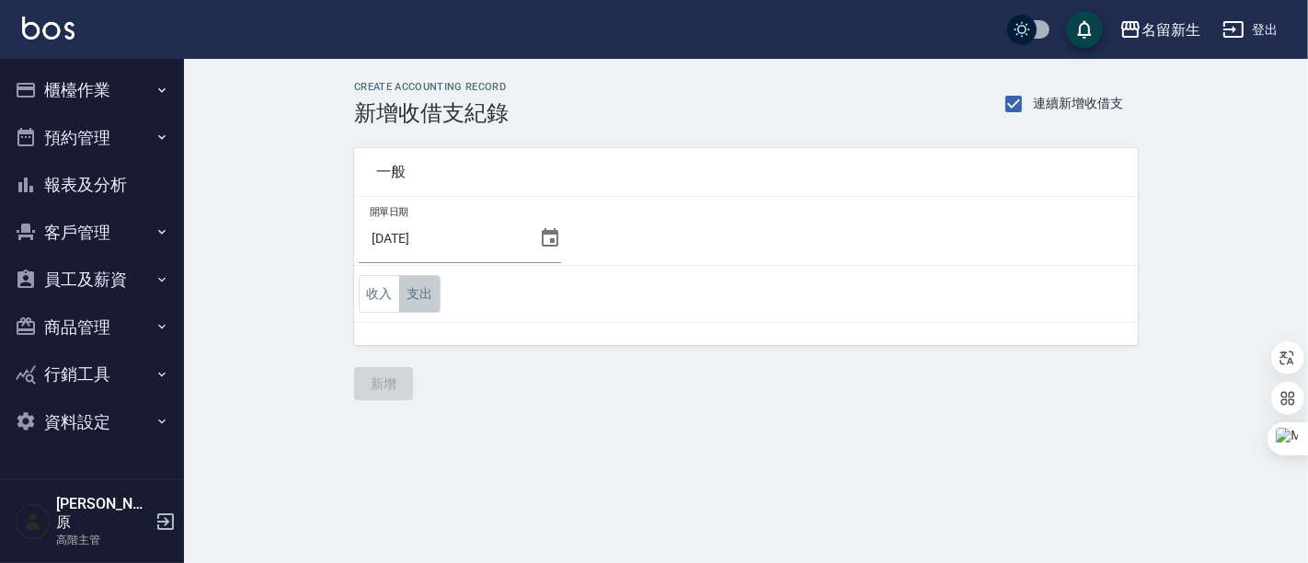
click at [419, 285] on button "支出" at bounding box center [419, 294] width 41 height 38
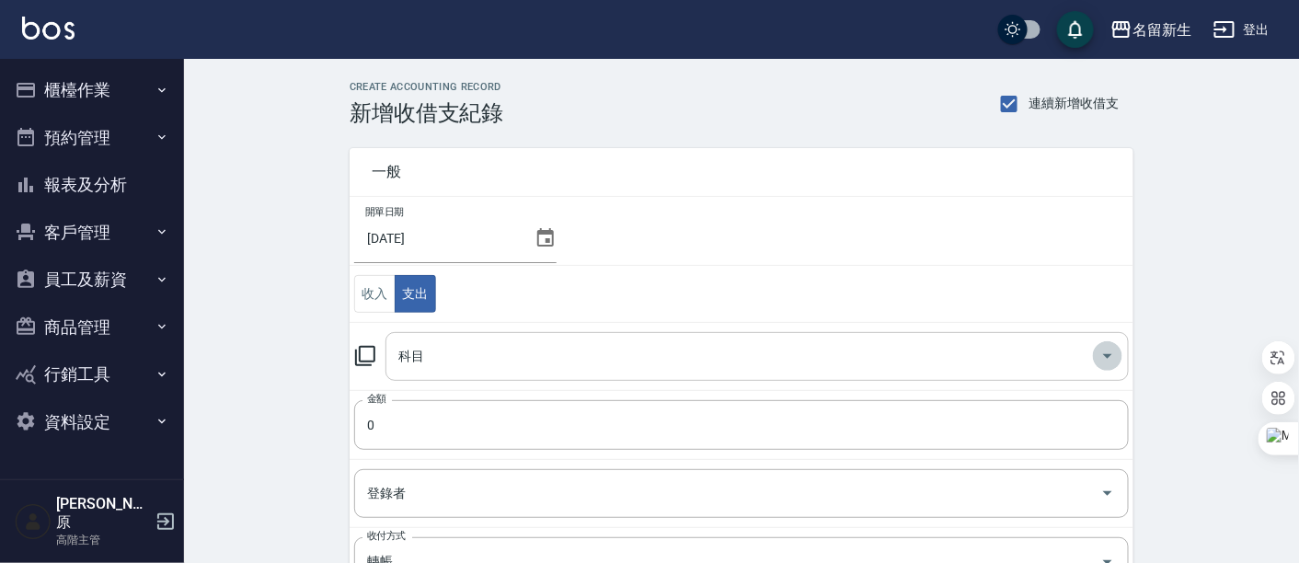
click at [1112, 355] on icon "Open" at bounding box center [1108, 356] width 22 height 22
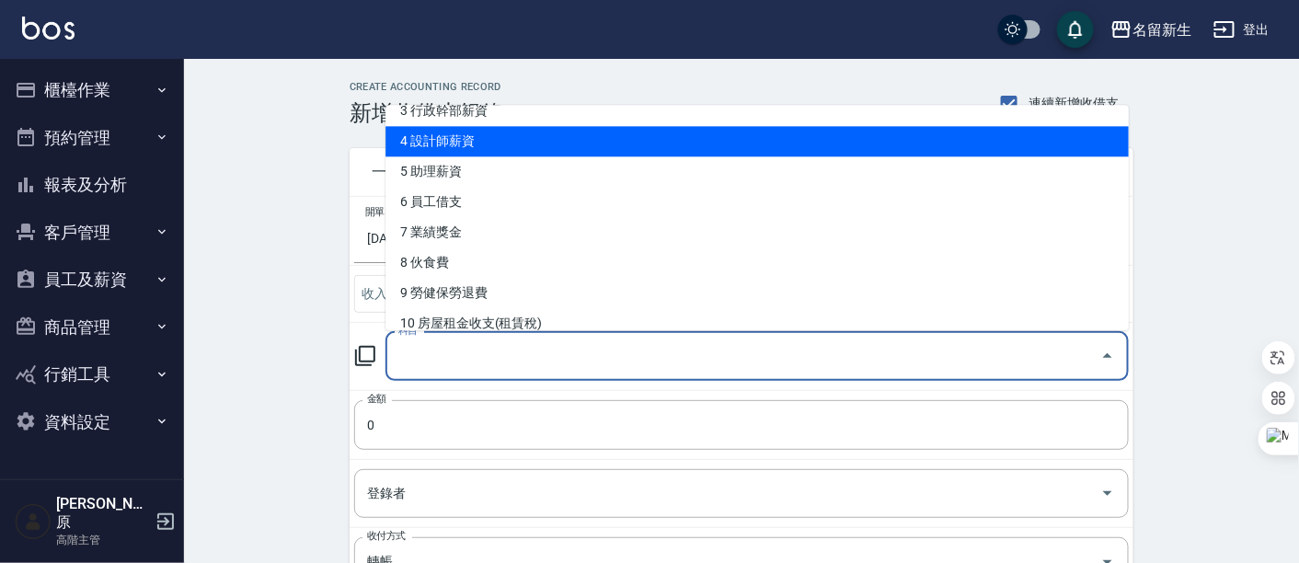
scroll to position [204, 0]
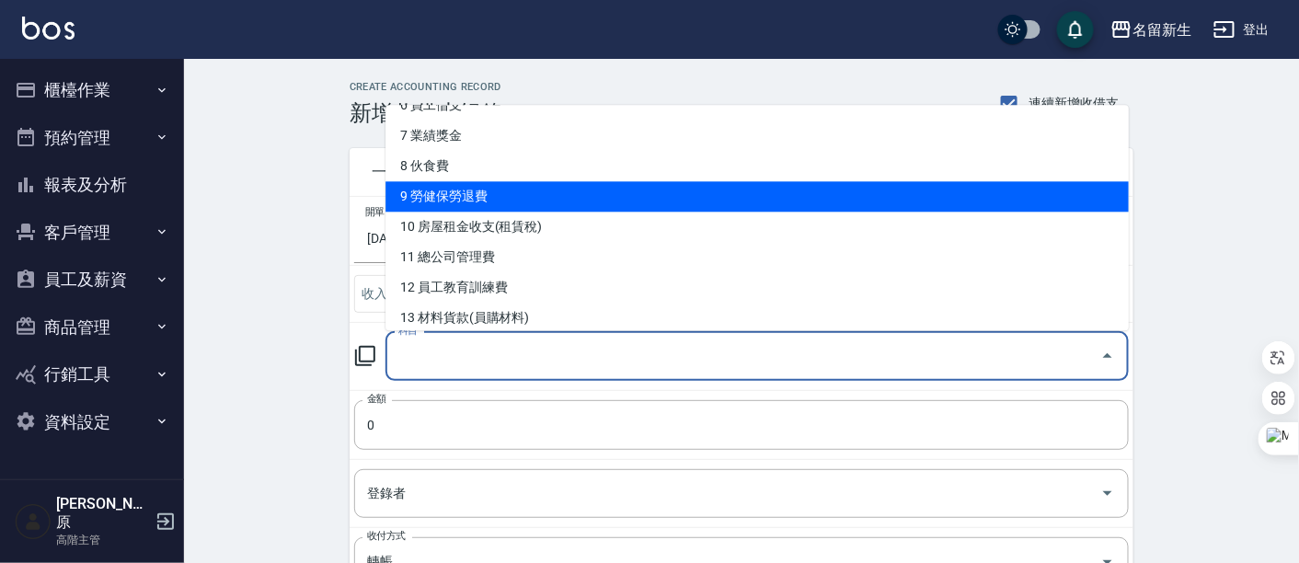
click at [496, 187] on li "9 勞健保勞退費" at bounding box center [756, 197] width 743 height 30
type input "9 勞健保勞退費"
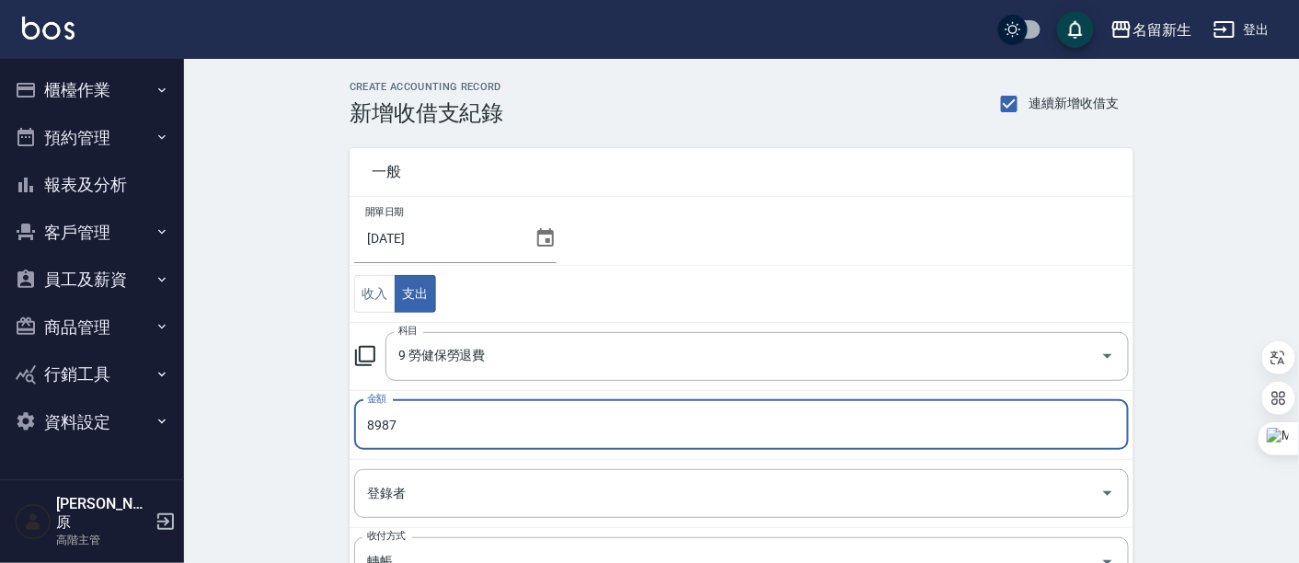
type input "8987"
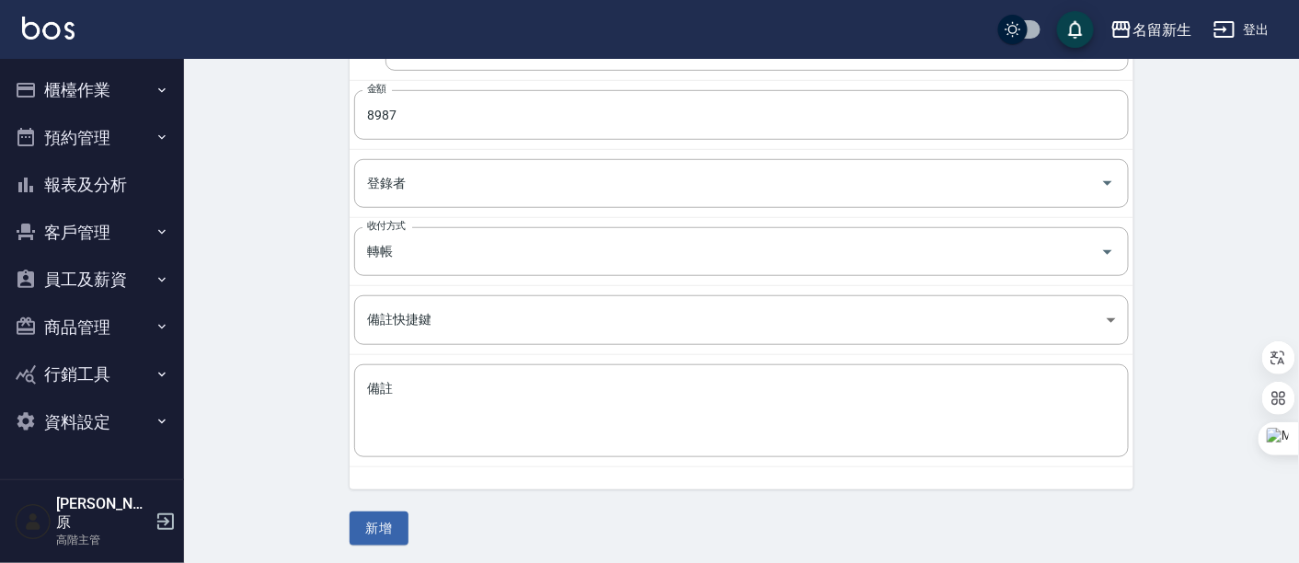
scroll to position [310, 0]
click at [401, 518] on button "新增" at bounding box center [379, 529] width 59 height 34
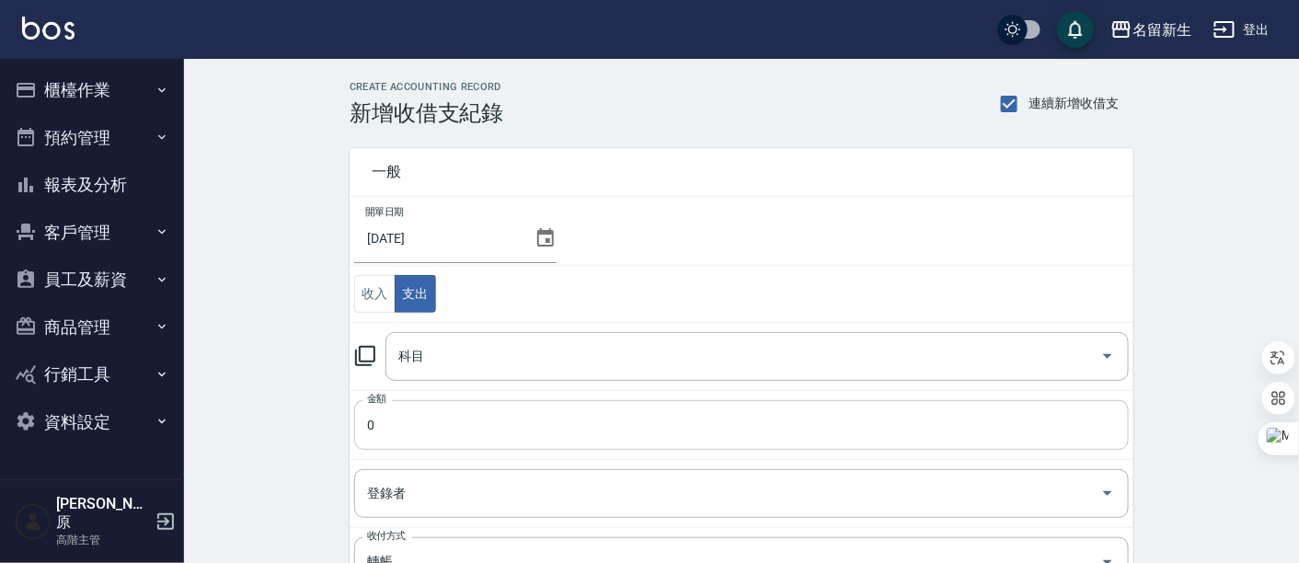
click at [390, 426] on input "0" at bounding box center [741, 425] width 775 height 50
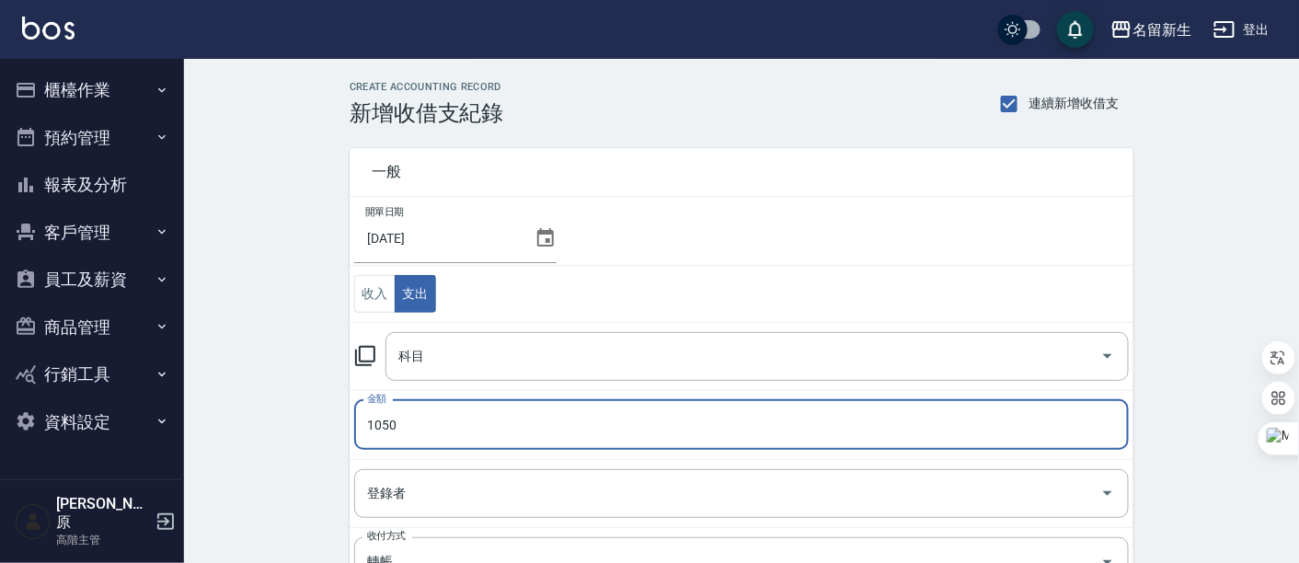
type input "1050"
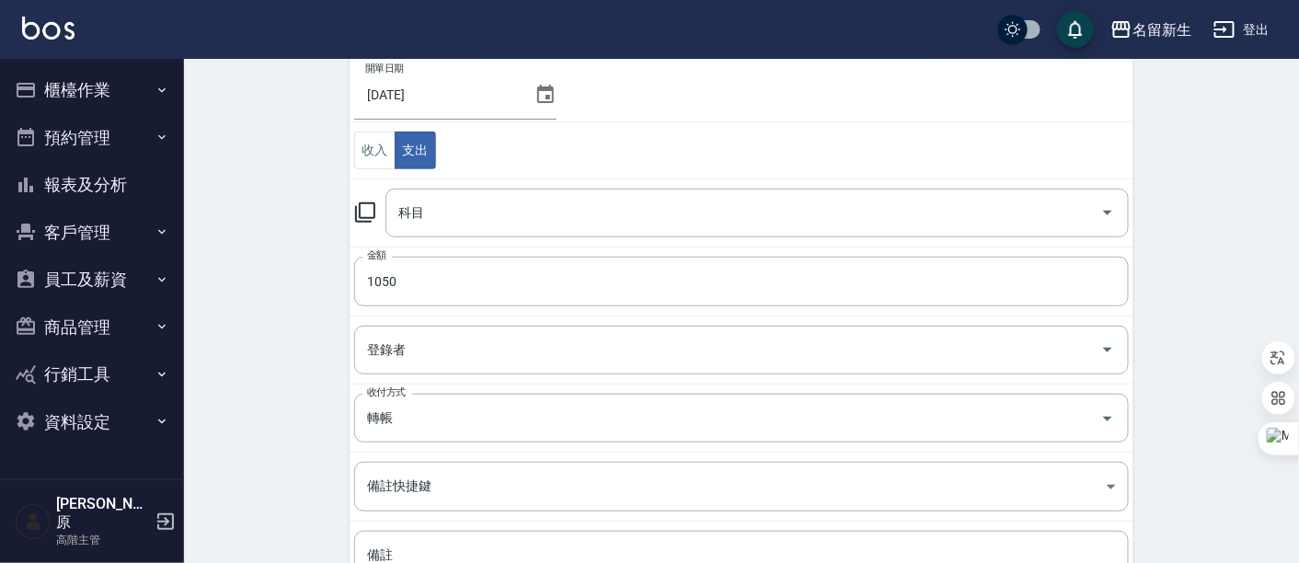
scroll to position [306, 0]
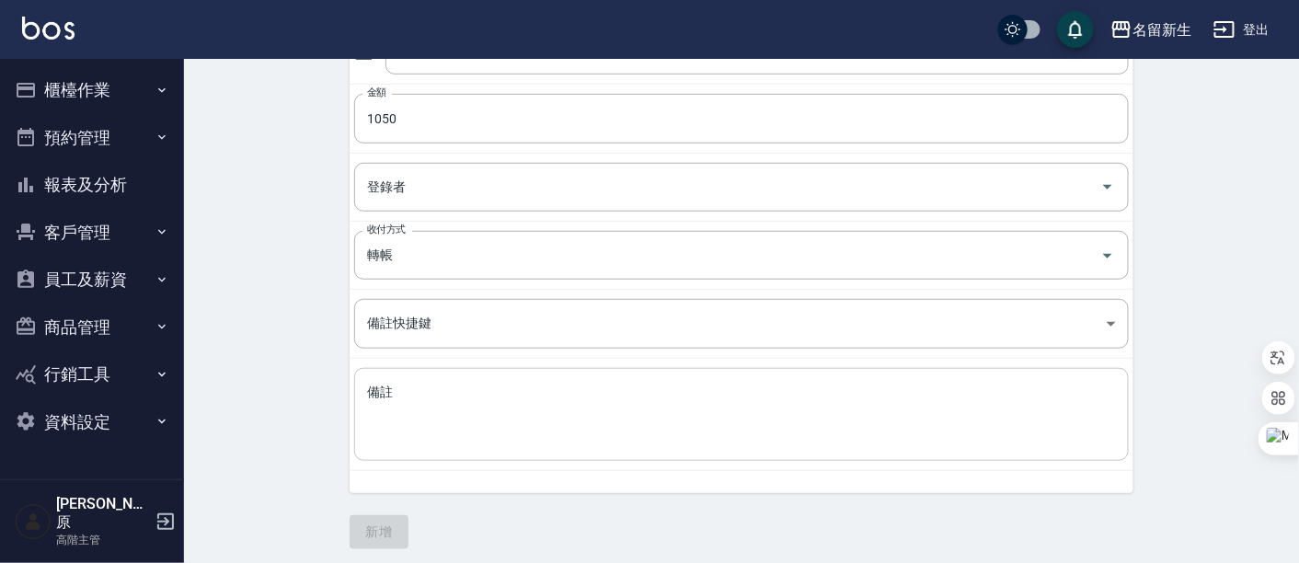
click at [395, 400] on textarea "備註" at bounding box center [741, 415] width 749 height 63
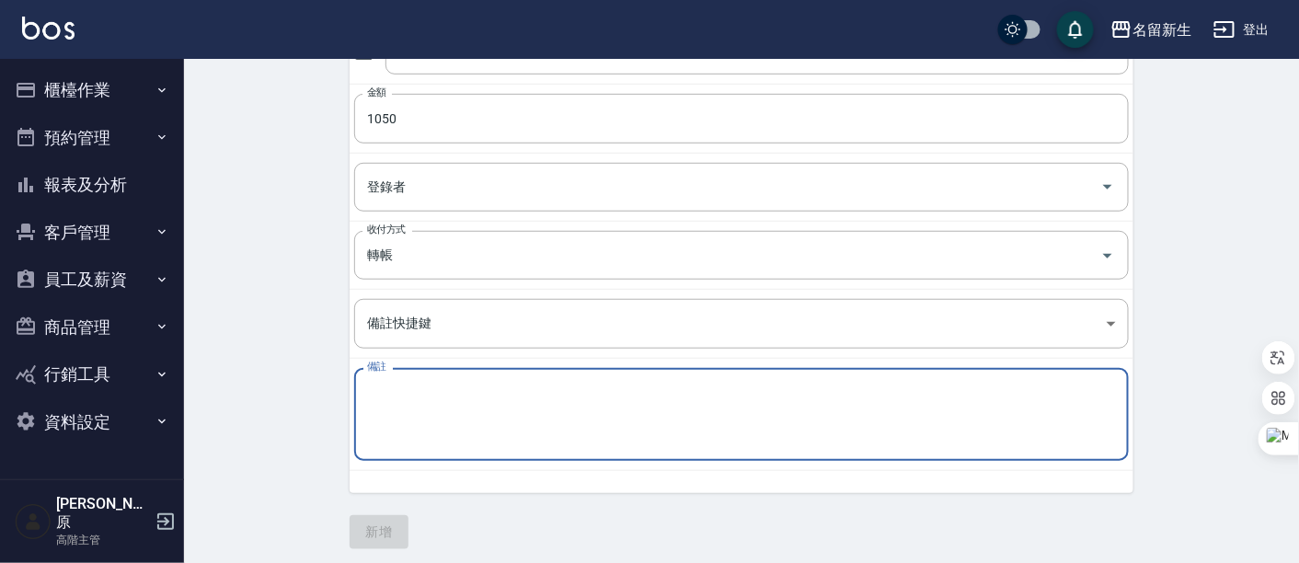
paste textarea "龍豪"
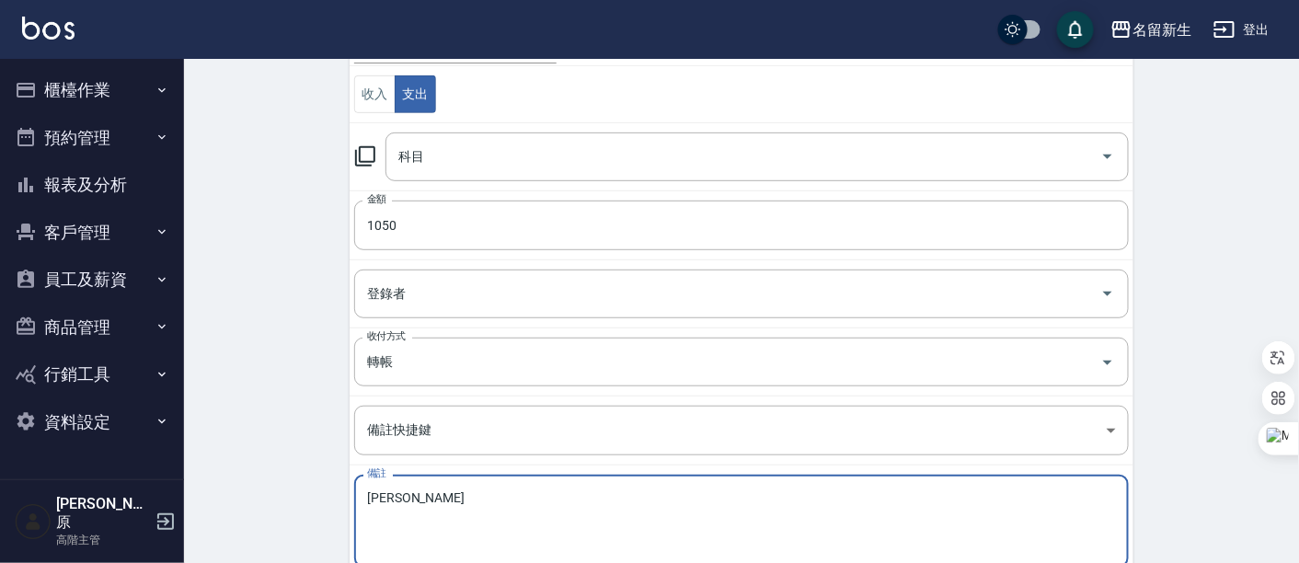
scroll to position [0, 0]
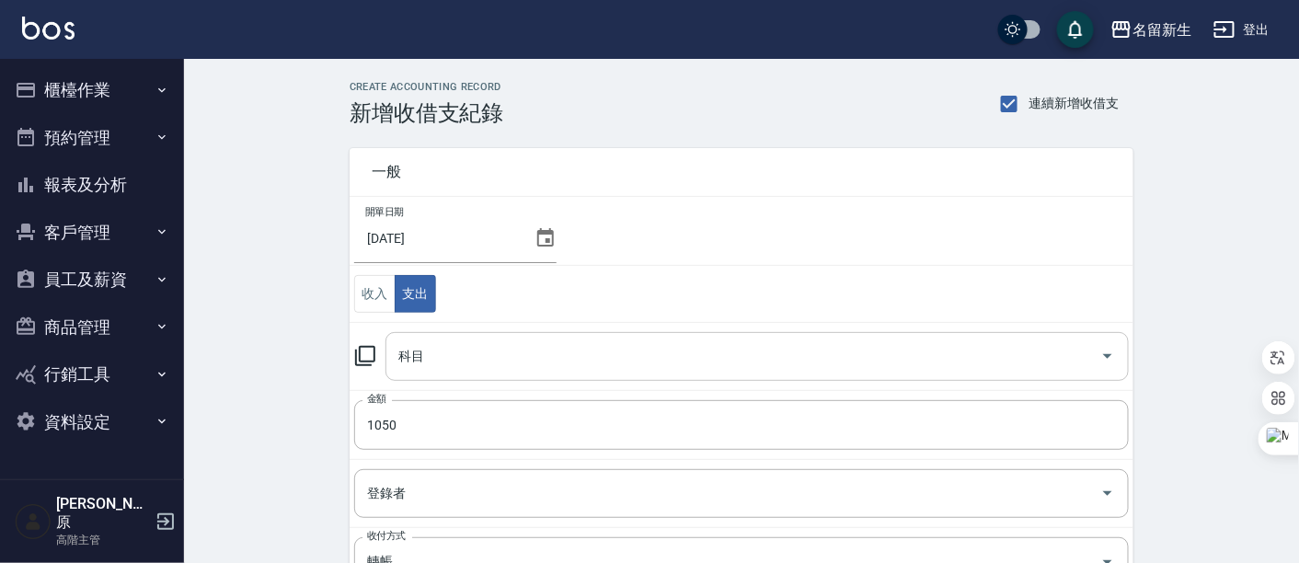
click at [1116, 348] on icon "Open" at bounding box center [1108, 356] width 22 height 22
type textarea "龍豪"
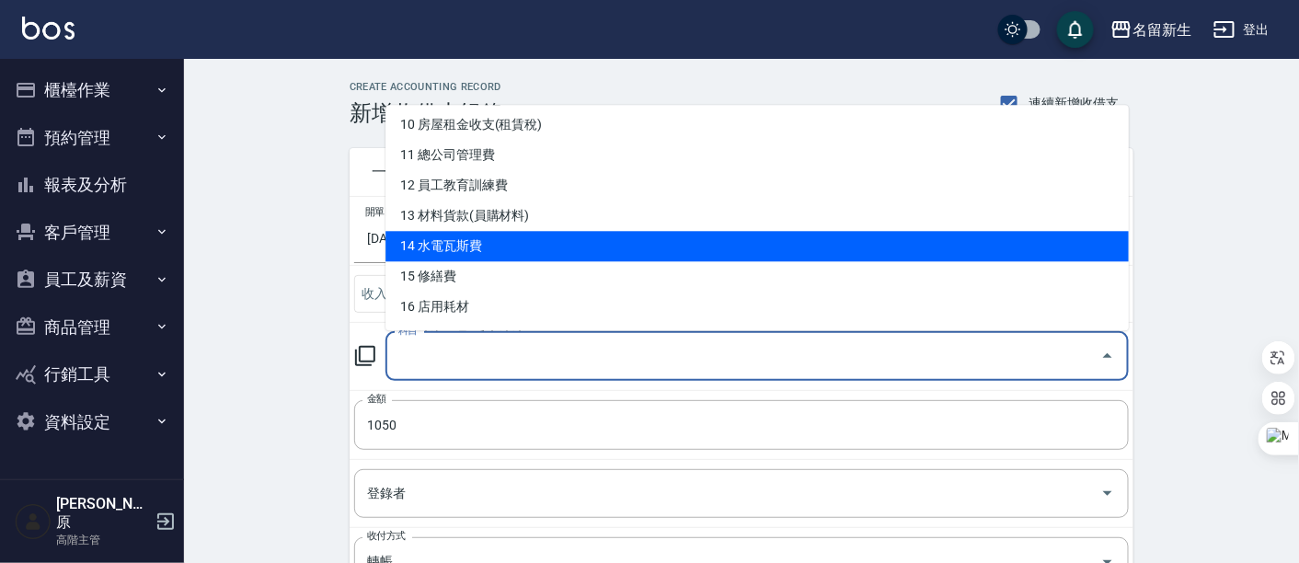
scroll to position [408, 0]
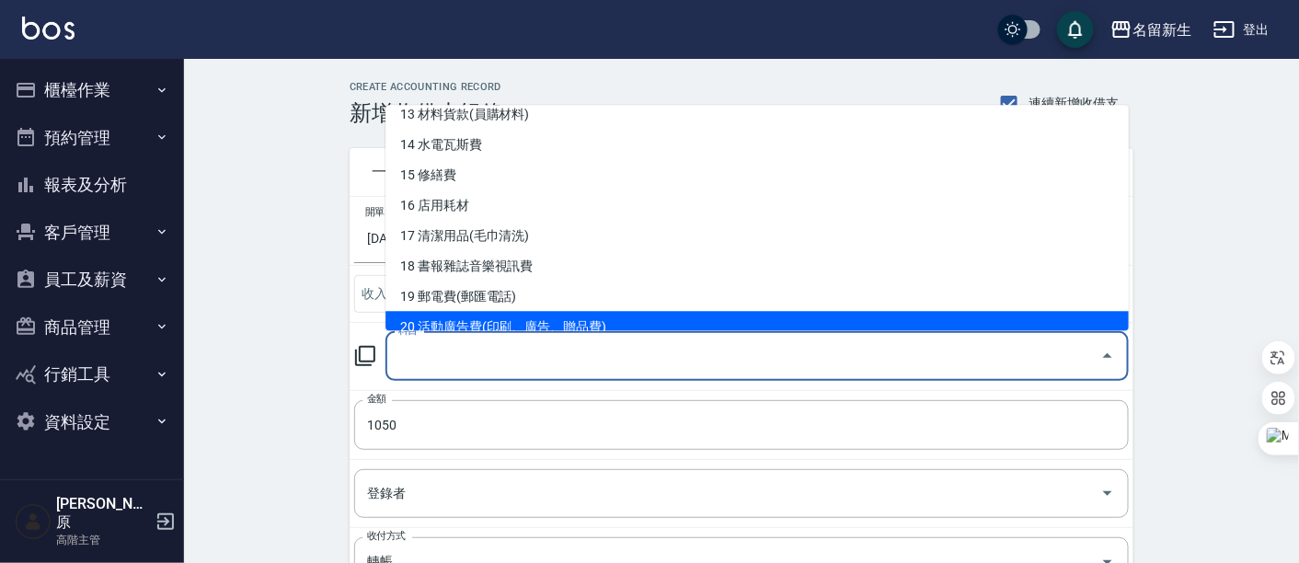
click at [523, 316] on li "20 活動廣告費(印刷、廣告、贈品費)" at bounding box center [756, 327] width 743 height 30
type input "20 活動廣告費(印刷、廣告、贈品費)"
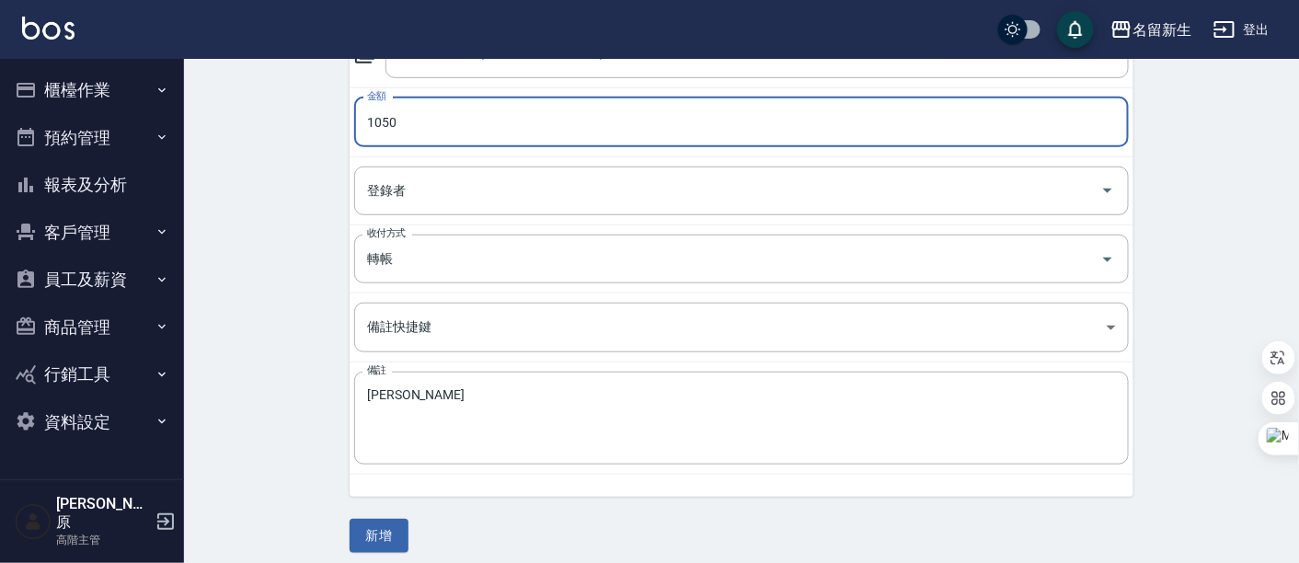
scroll to position [310, 0]
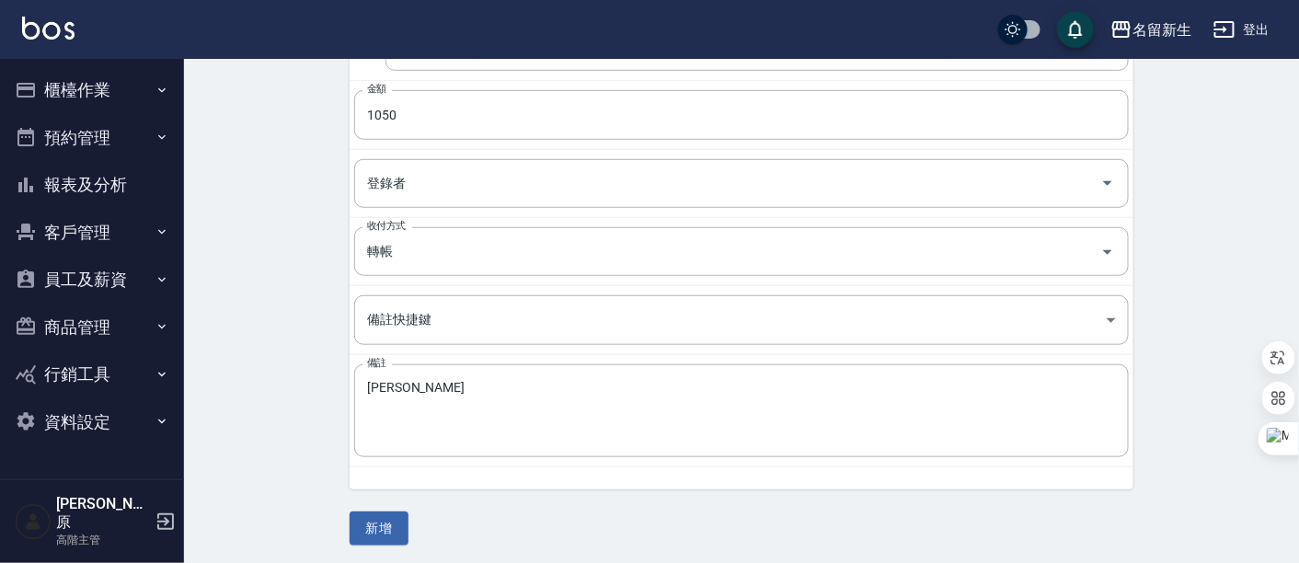
click at [503, 516] on div "一般 開單日期 2025/09/25 收入 支出 科目 20 活動廣告費(印刷、廣告、贈品費) 科目 金額 1050 金額 登錄者 登錄者 收付方式 轉帳 收…" at bounding box center [742, 181] width 784 height 730
click at [381, 524] on button "新增" at bounding box center [379, 529] width 59 height 34
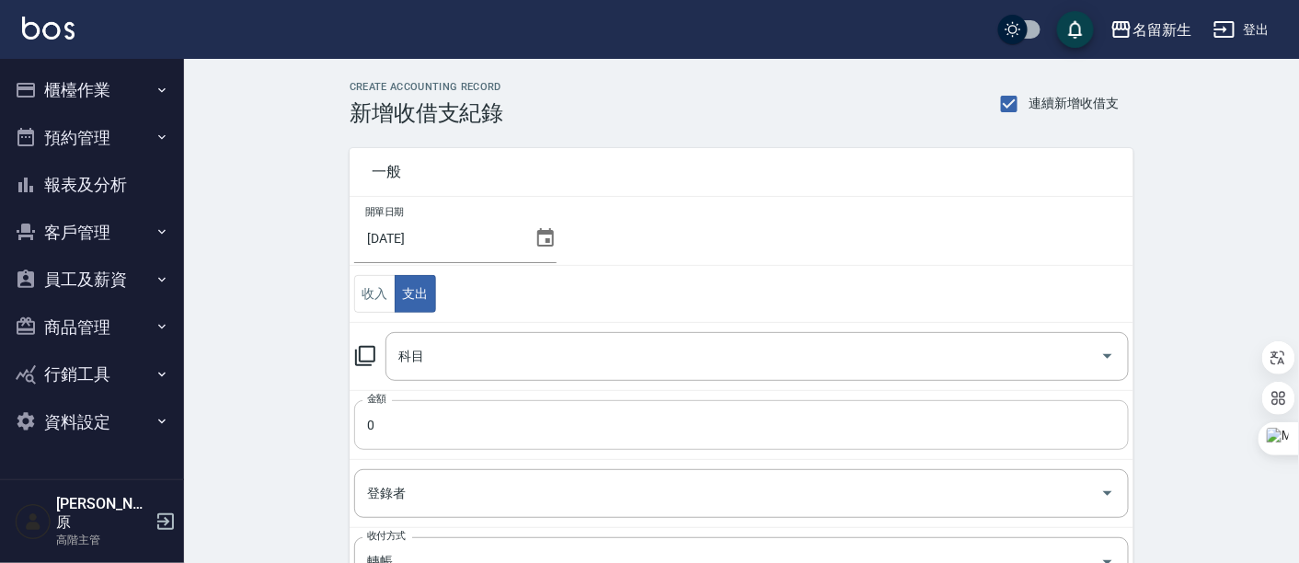
click at [417, 410] on input "0" at bounding box center [741, 425] width 775 height 50
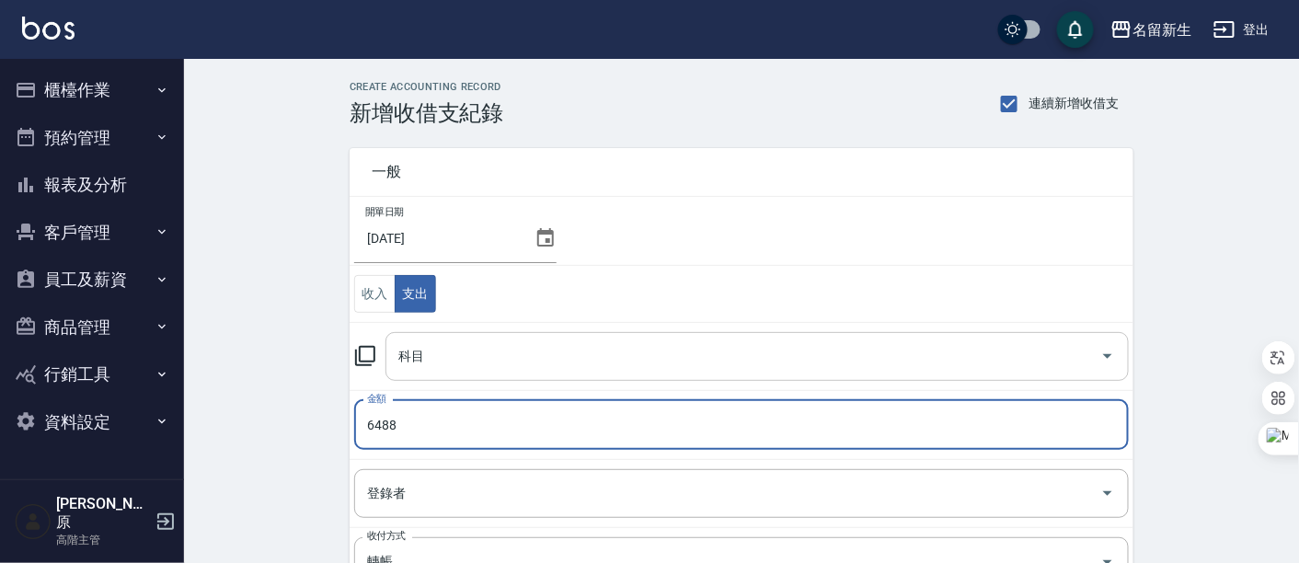
click at [1100, 351] on icon "Open" at bounding box center [1108, 356] width 22 height 22
type input "6488"
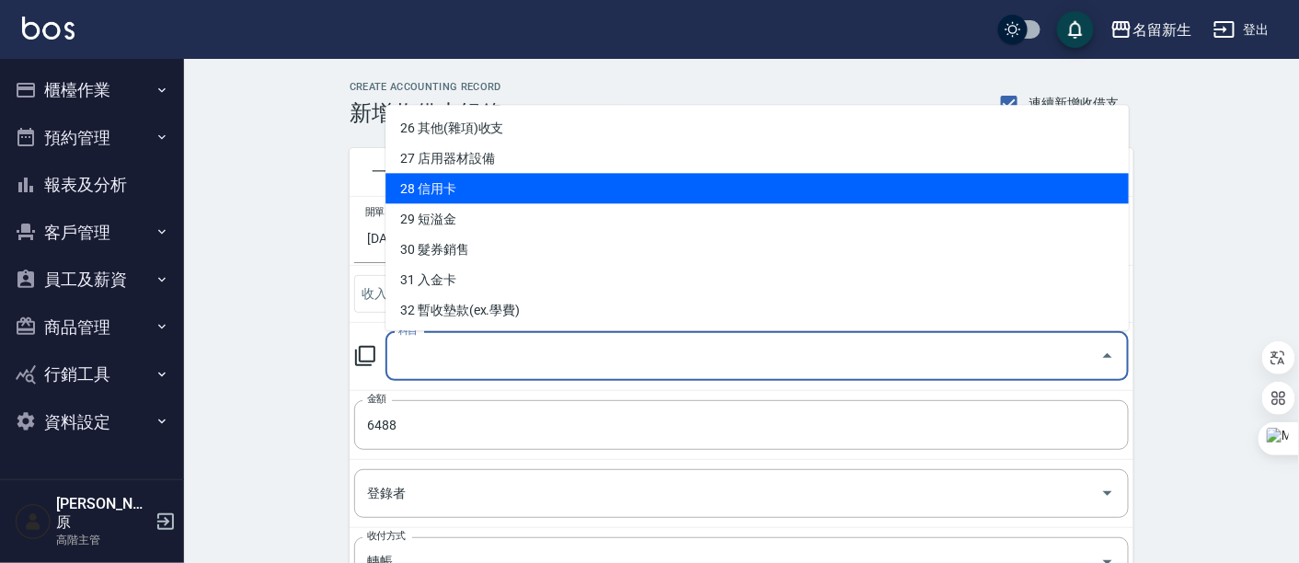
scroll to position [817, 0]
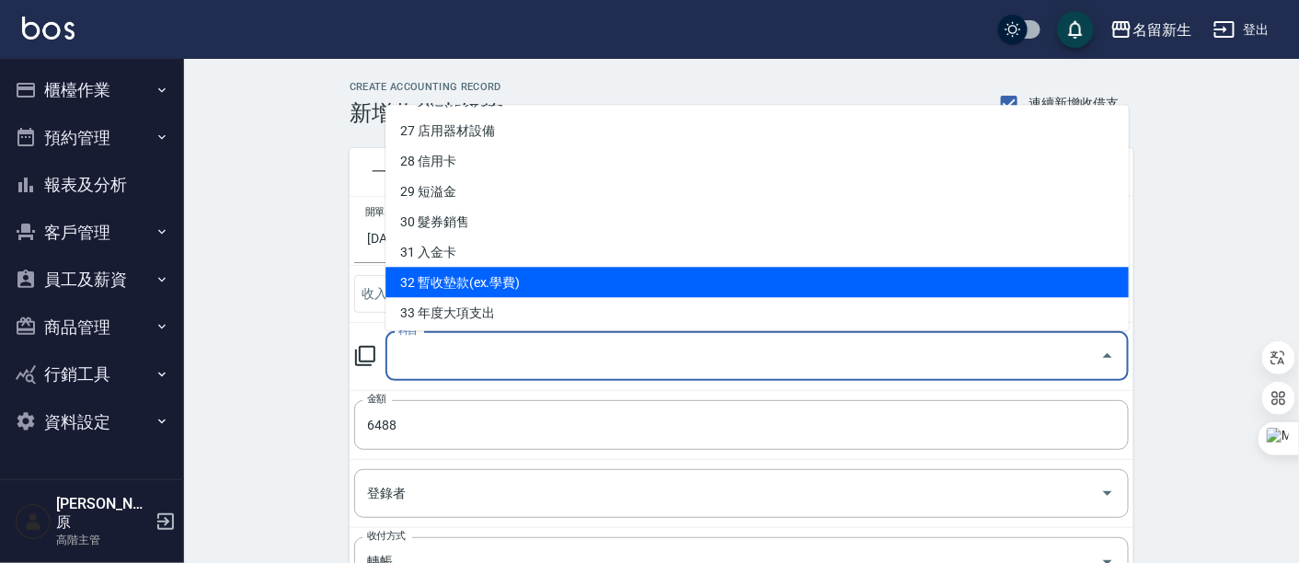
click at [531, 279] on li "32 暫收墊款(ex.學費)" at bounding box center [756, 283] width 743 height 30
type input "32 暫收墊款(ex.學費)"
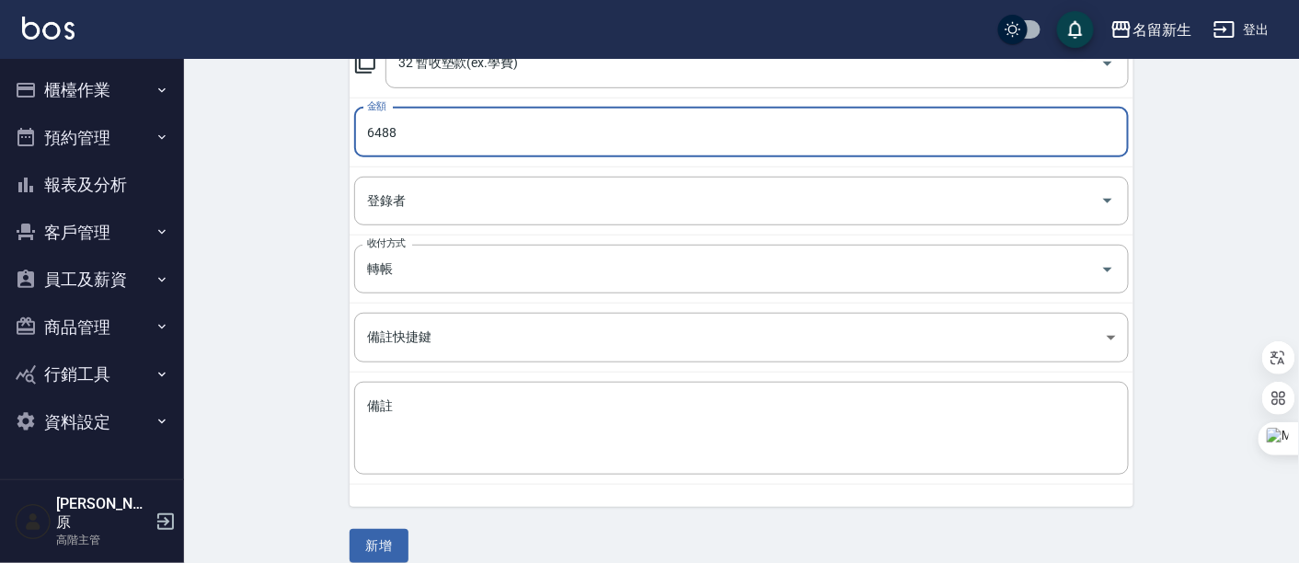
scroll to position [310, 0]
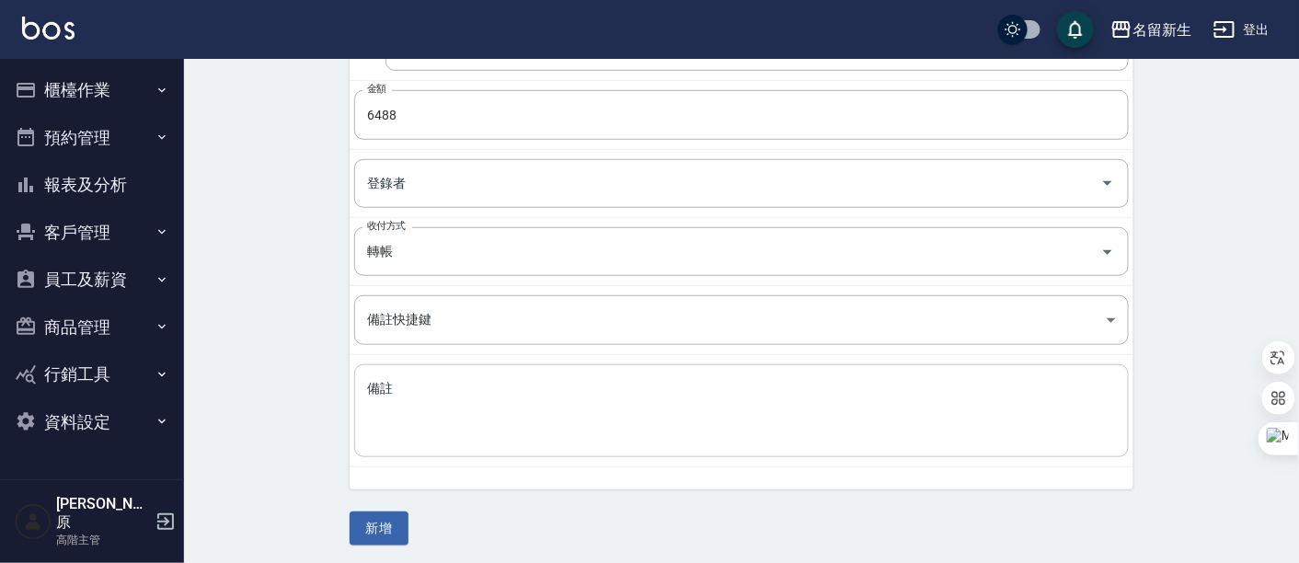
click at [477, 369] on div "x 備註" at bounding box center [741, 410] width 775 height 93
drag, startPoint x: 477, startPoint y: 369, endPoint x: 439, endPoint y: 400, distance: 49.7
click at [439, 400] on textarea "備註" at bounding box center [741, 411] width 749 height 63
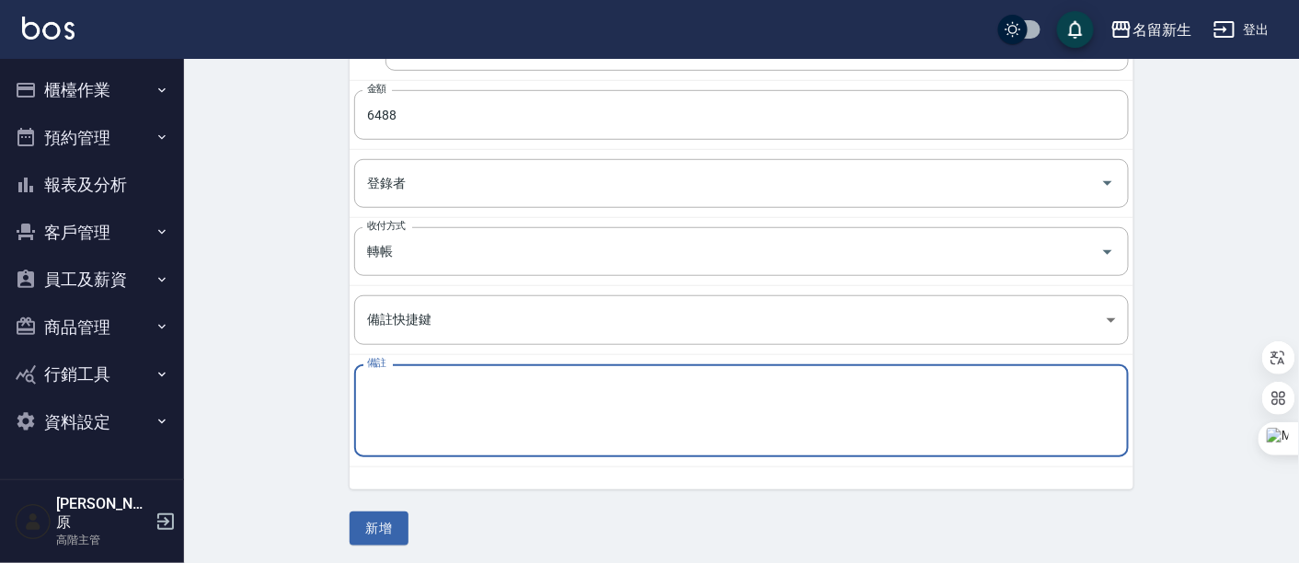
paste textarea "8月廣告代操 (含手續費)"
type textarea "8月廣告代操 (含手續費)"
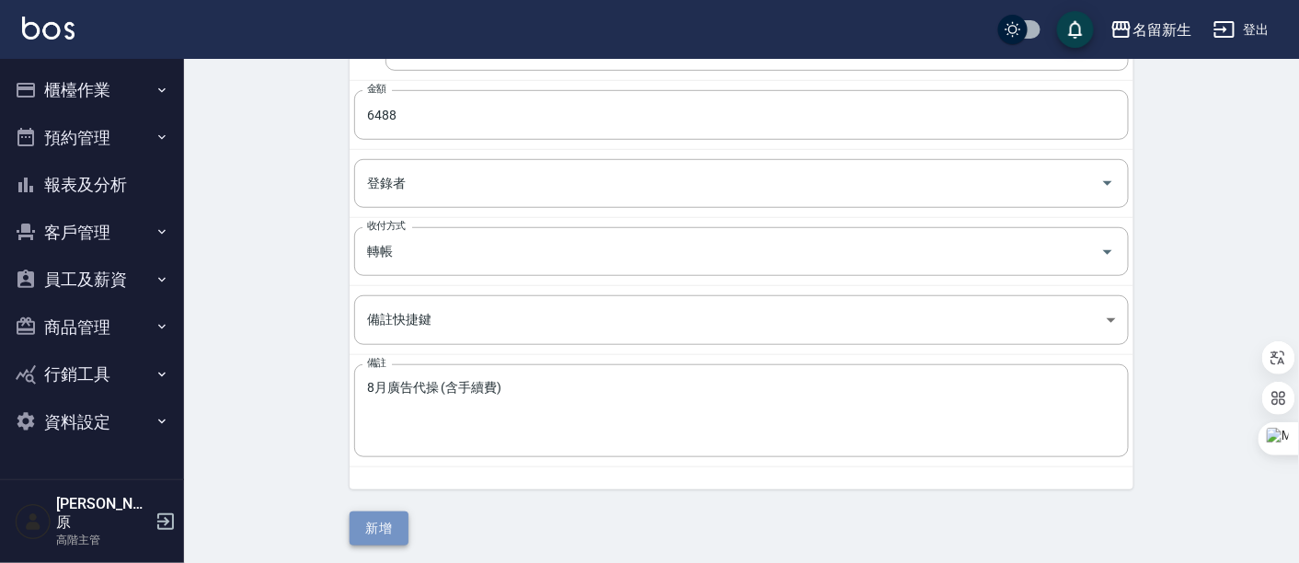
click at [388, 524] on button "新增" at bounding box center [379, 529] width 59 height 34
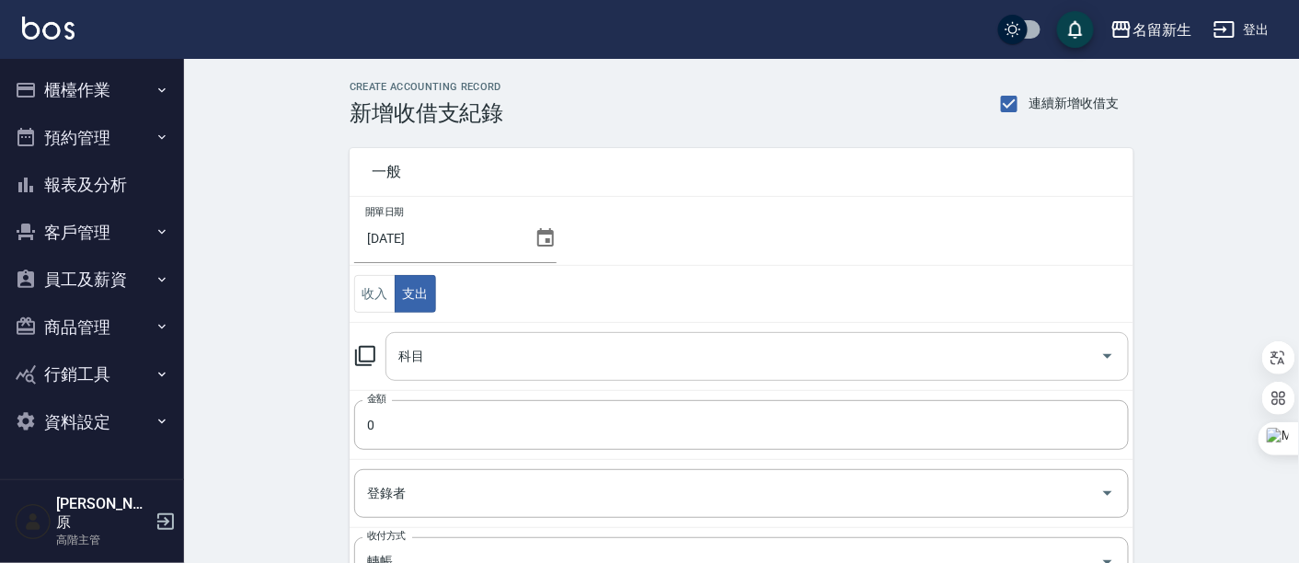
click at [1107, 368] on button "Open" at bounding box center [1107, 355] width 29 height 29
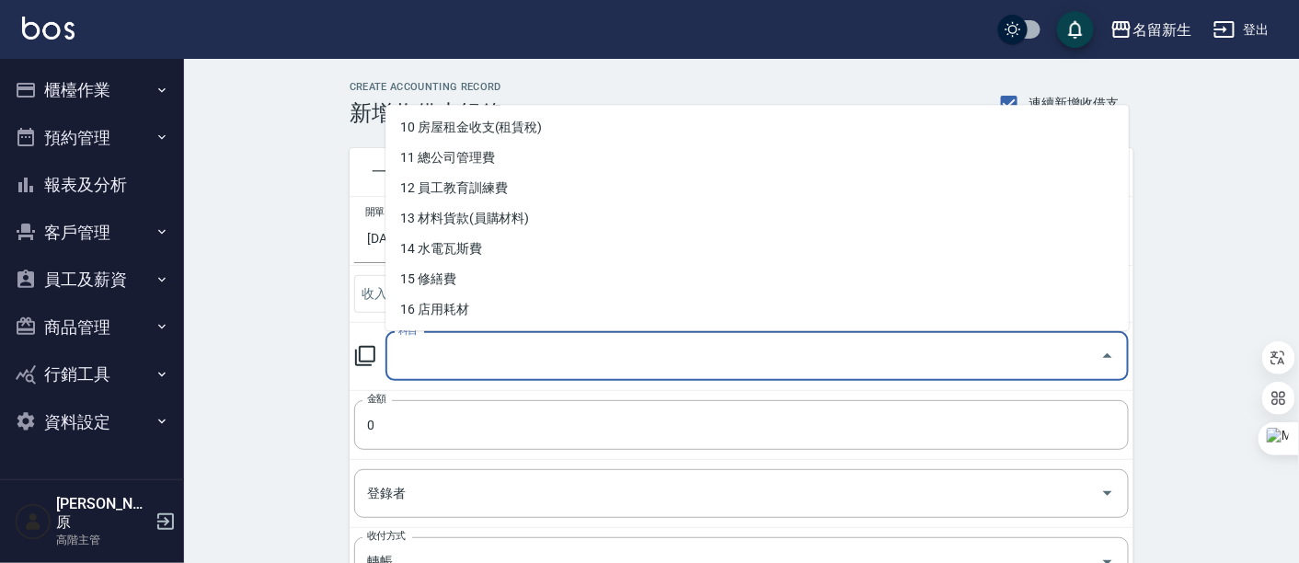
scroll to position [258, 0]
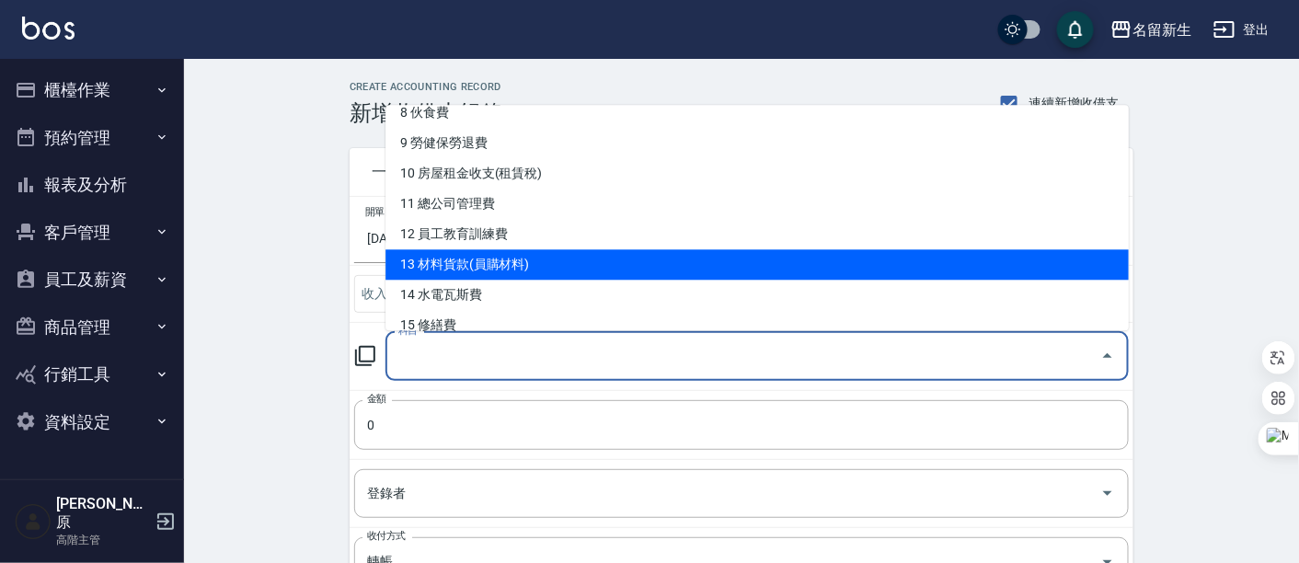
click at [542, 256] on li "13 材料貨款(員購材料)" at bounding box center [756, 265] width 743 height 30
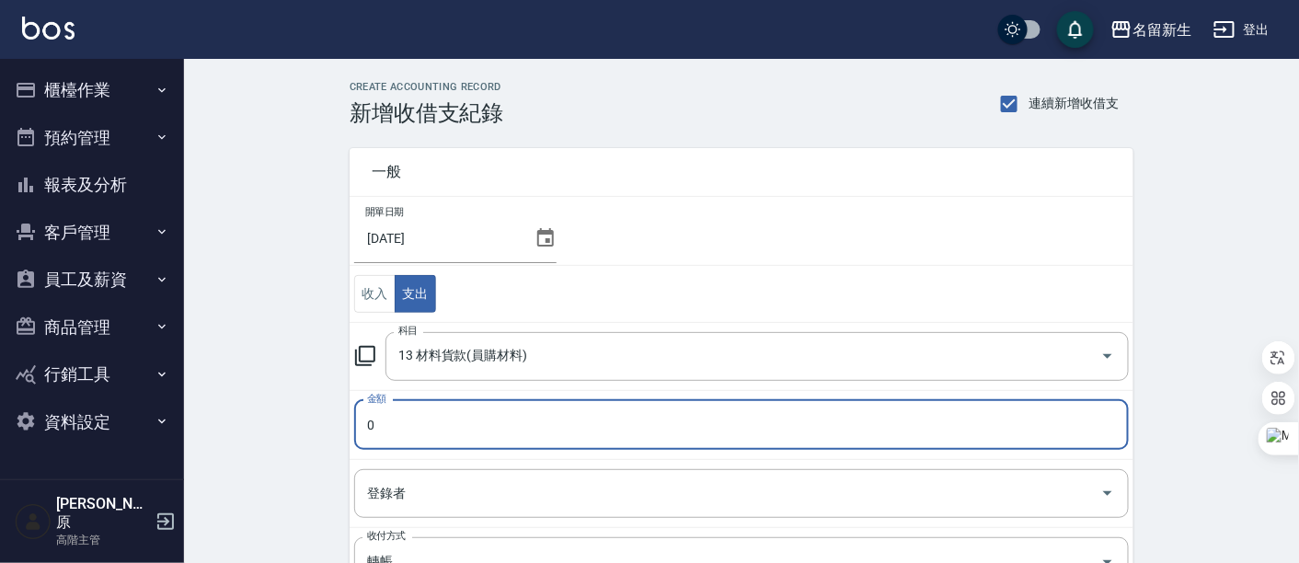
type input "13 材料貨款(員購材料)"
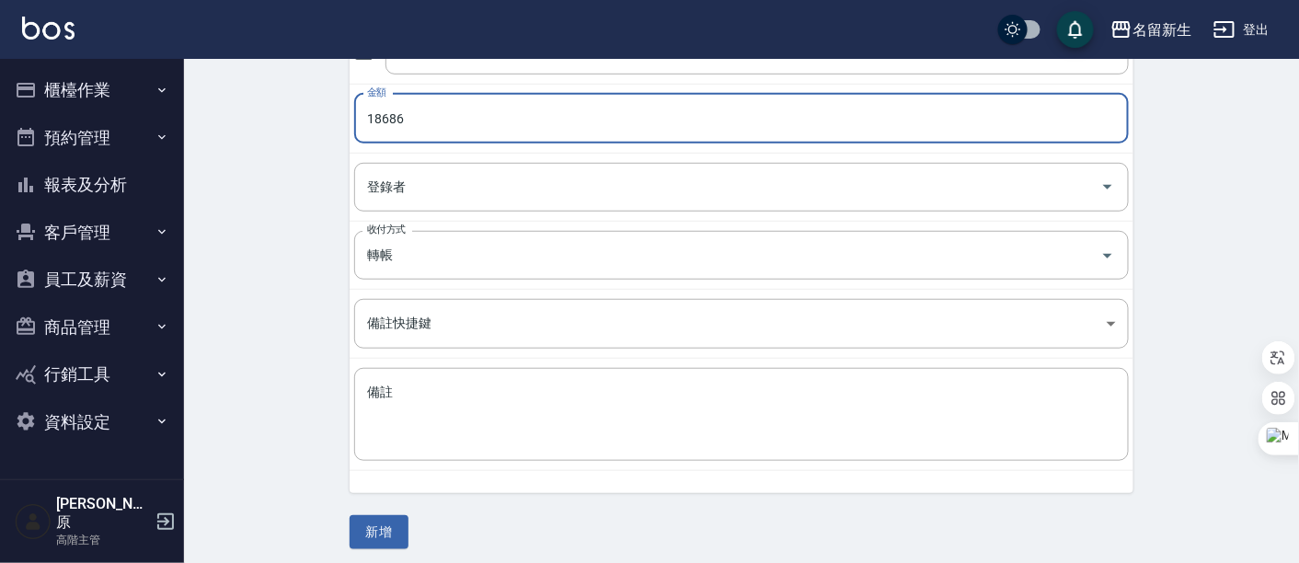
scroll to position [310, 0]
type input "18686"
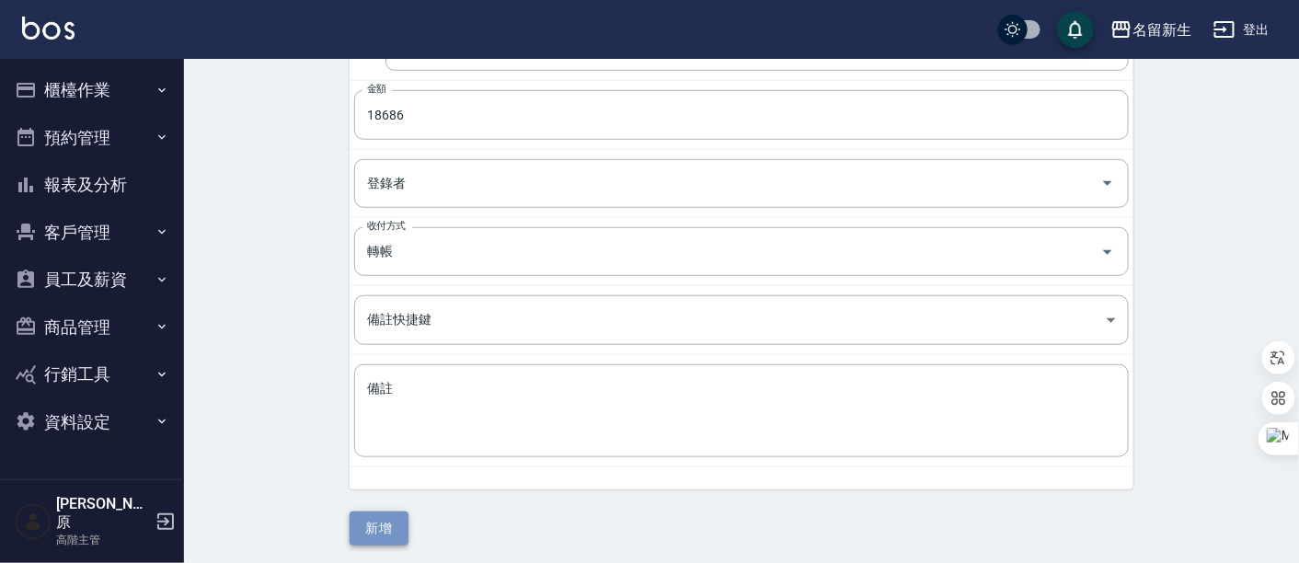
click at [381, 514] on button "新增" at bounding box center [379, 529] width 59 height 34
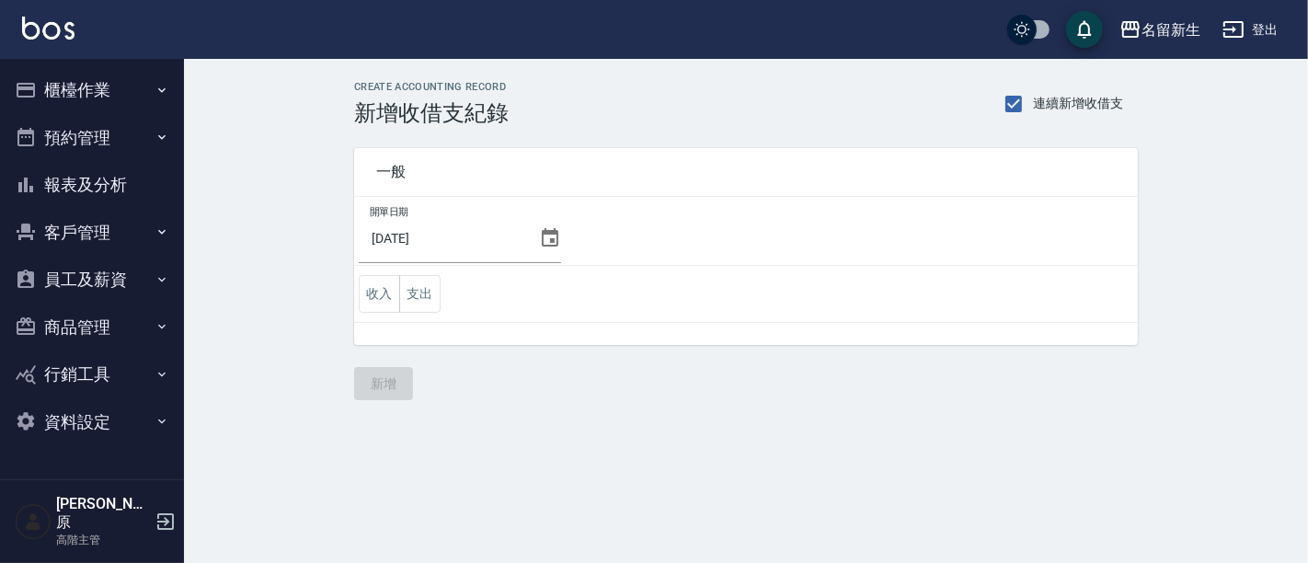
click at [108, 176] on button "報表及分析" at bounding box center [91, 185] width 169 height 48
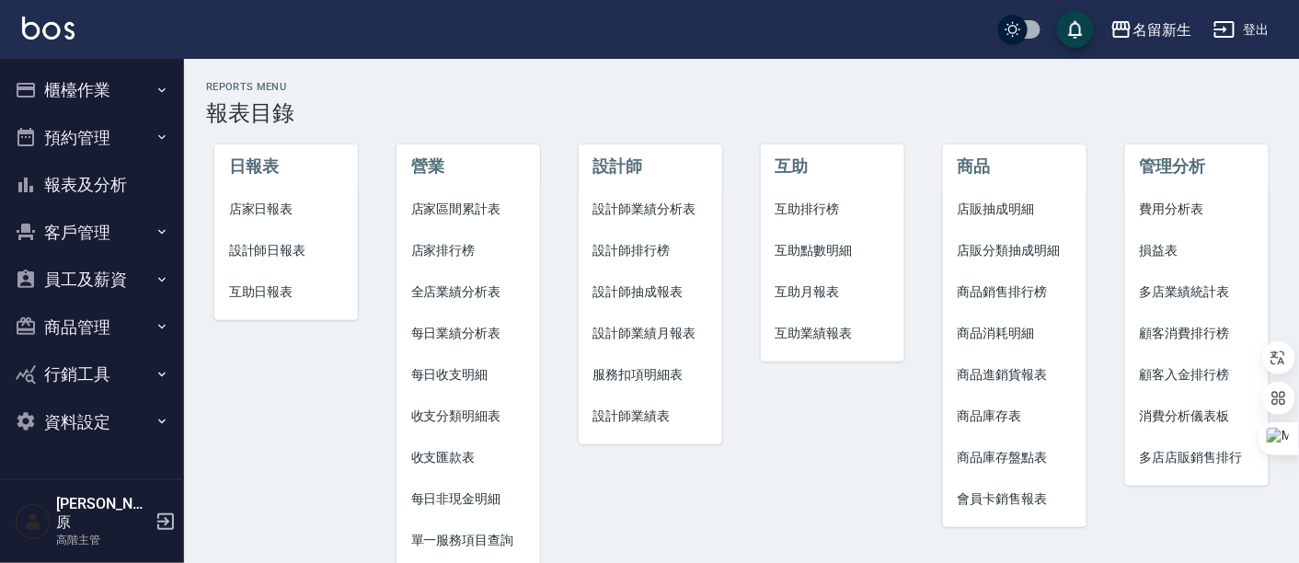
click at [1159, 213] on span "費用分析表" at bounding box center [1197, 209] width 115 height 19
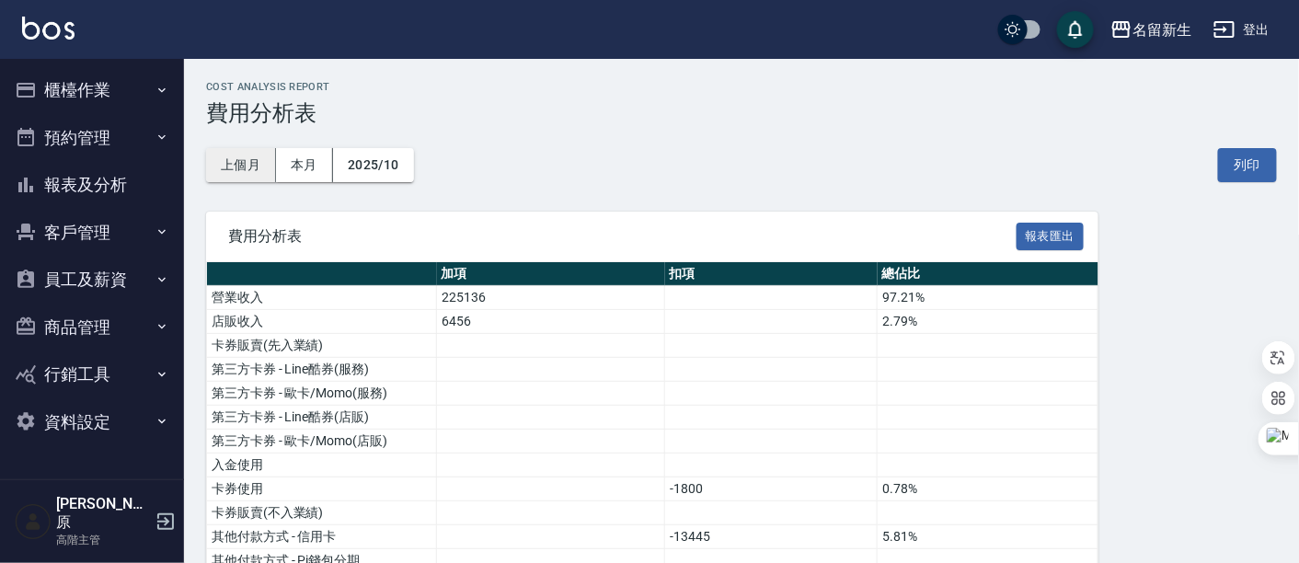
click at [252, 167] on button "上個月" at bounding box center [241, 165] width 70 height 34
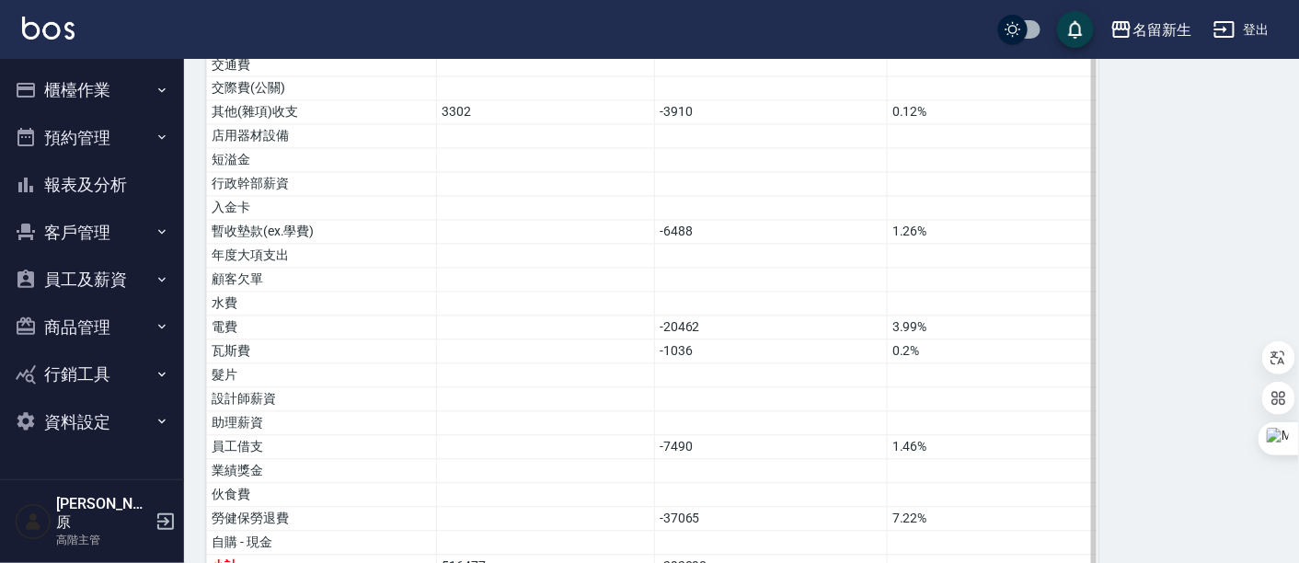
scroll to position [1090, 0]
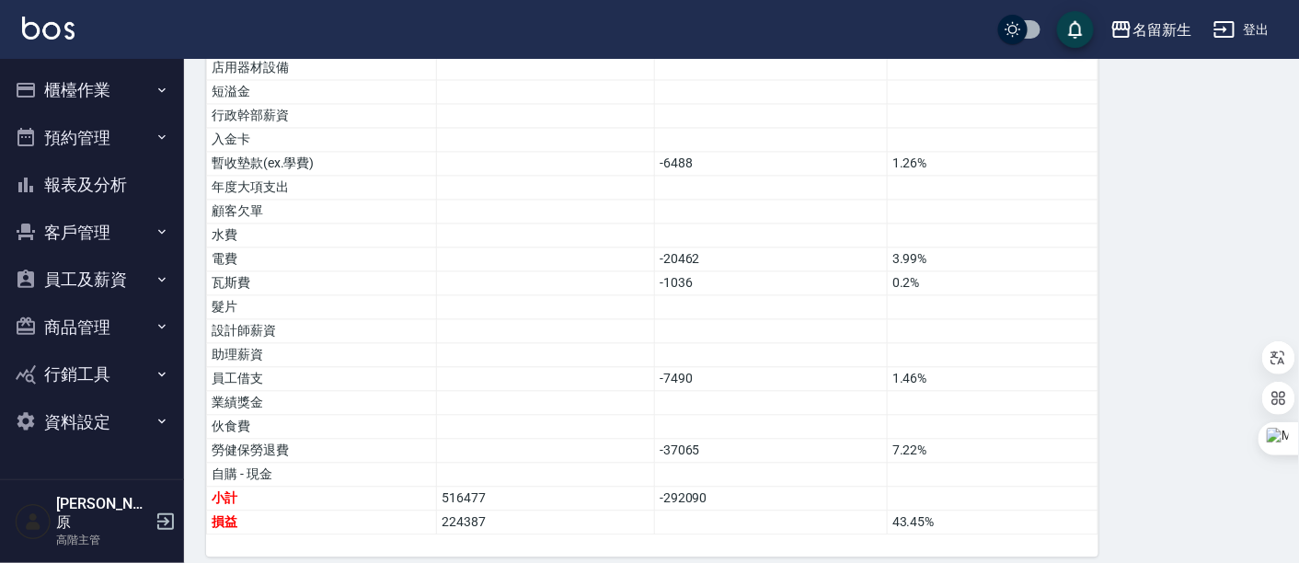
click at [101, 105] on button "櫃檯作業" at bounding box center [91, 90] width 169 height 48
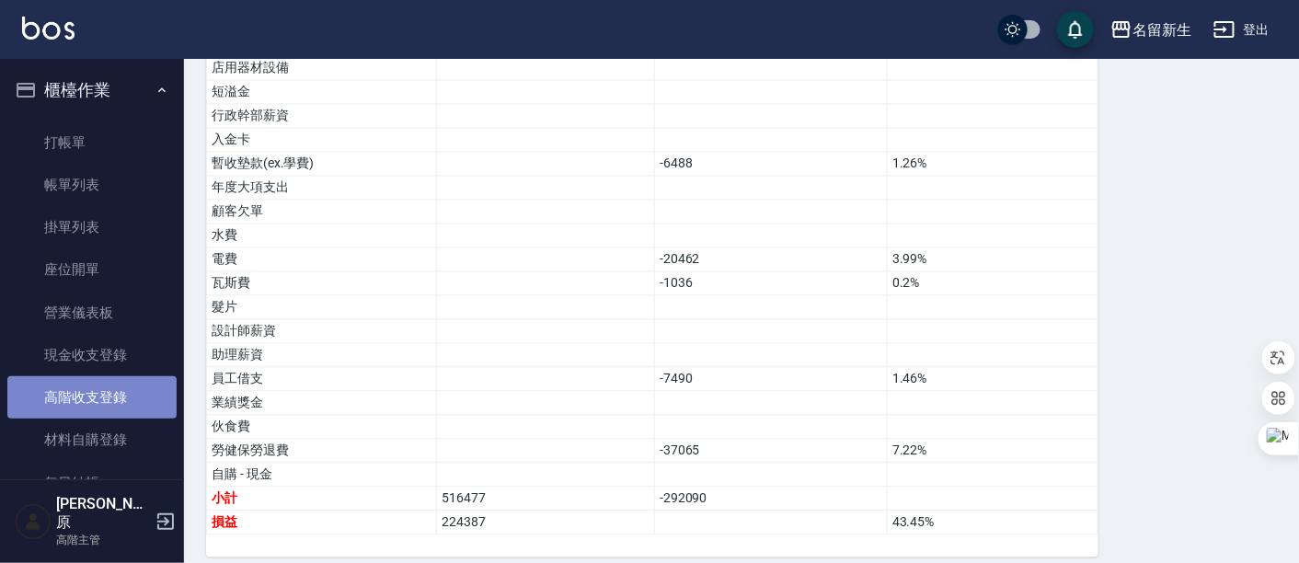
click at [108, 403] on link "高階收支登錄" at bounding box center [91, 397] width 169 height 42
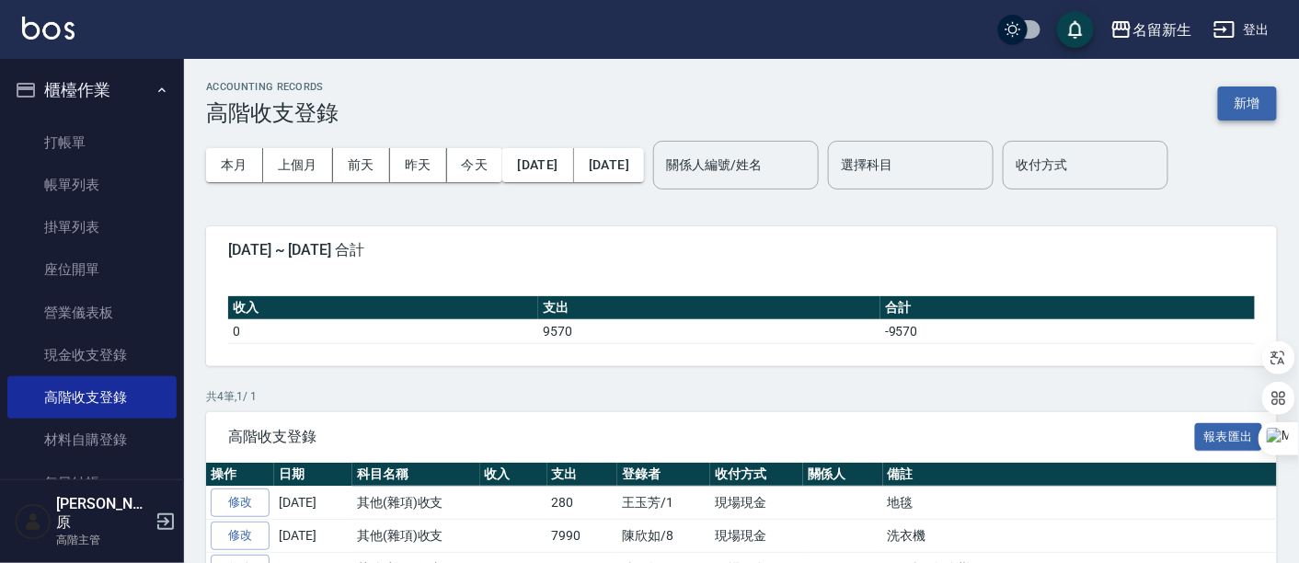
click at [1256, 112] on button "新增" at bounding box center [1247, 103] width 59 height 34
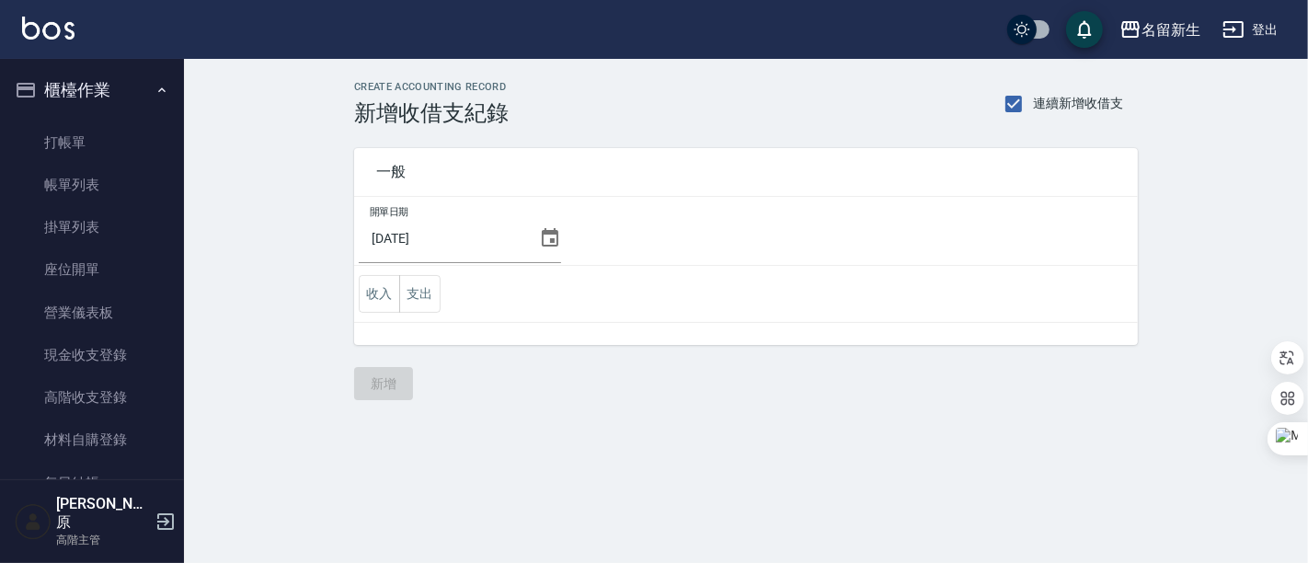
click at [542, 239] on icon at bounding box center [550, 237] width 17 height 18
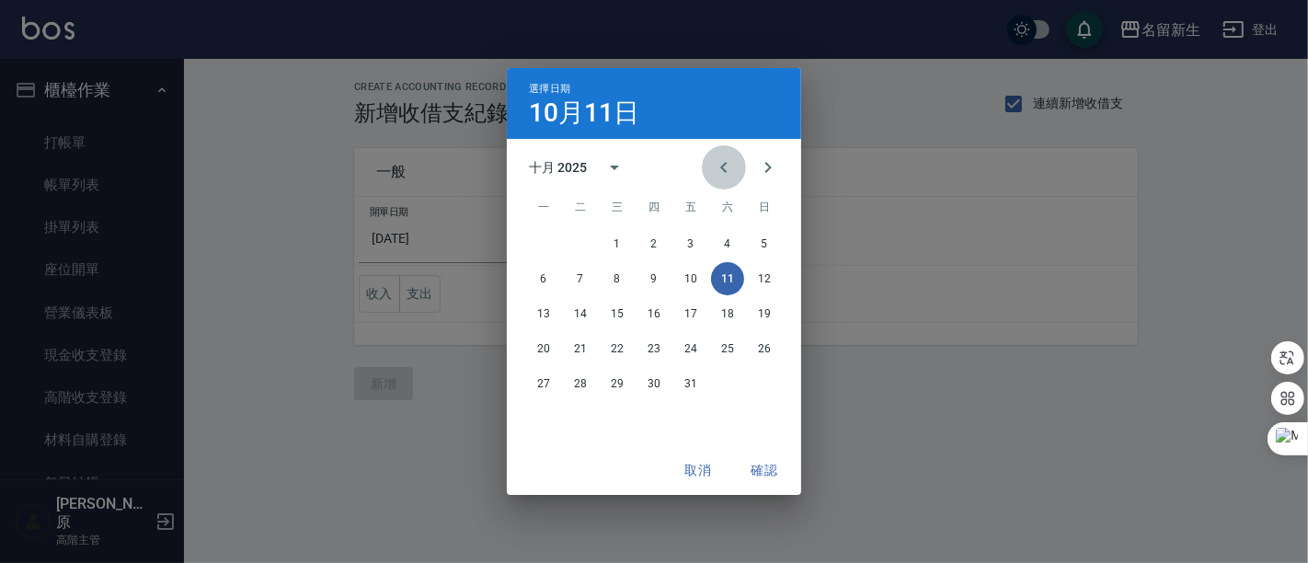
click at [717, 177] on icon "Previous month" at bounding box center [724, 167] width 22 height 22
click at [770, 282] on button "14" at bounding box center [764, 278] width 33 height 33
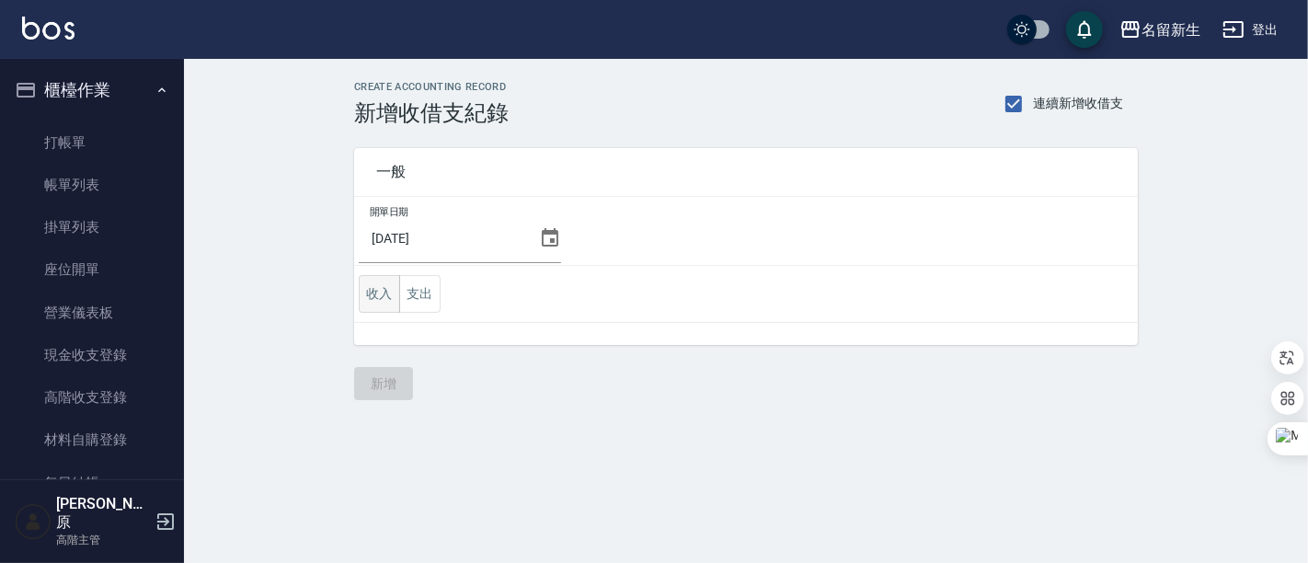
click at [387, 290] on button "收入" at bounding box center [379, 294] width 41 height 38
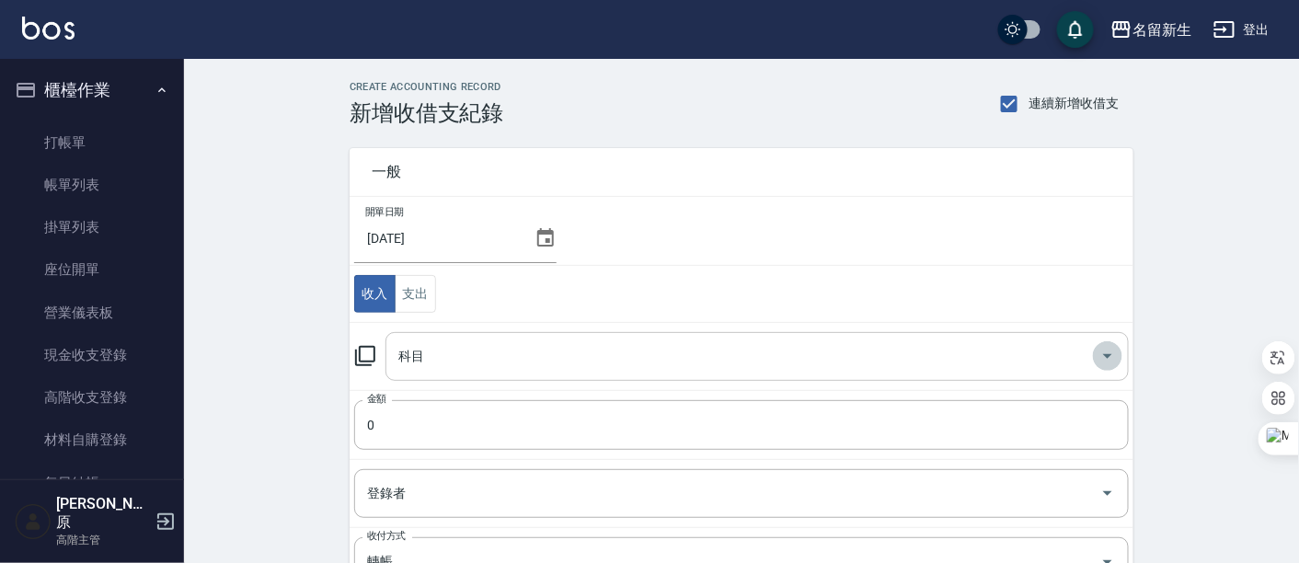
click at [1111, 350] on icon "Open" at bounding box center [1108, 356] width 22 height 22
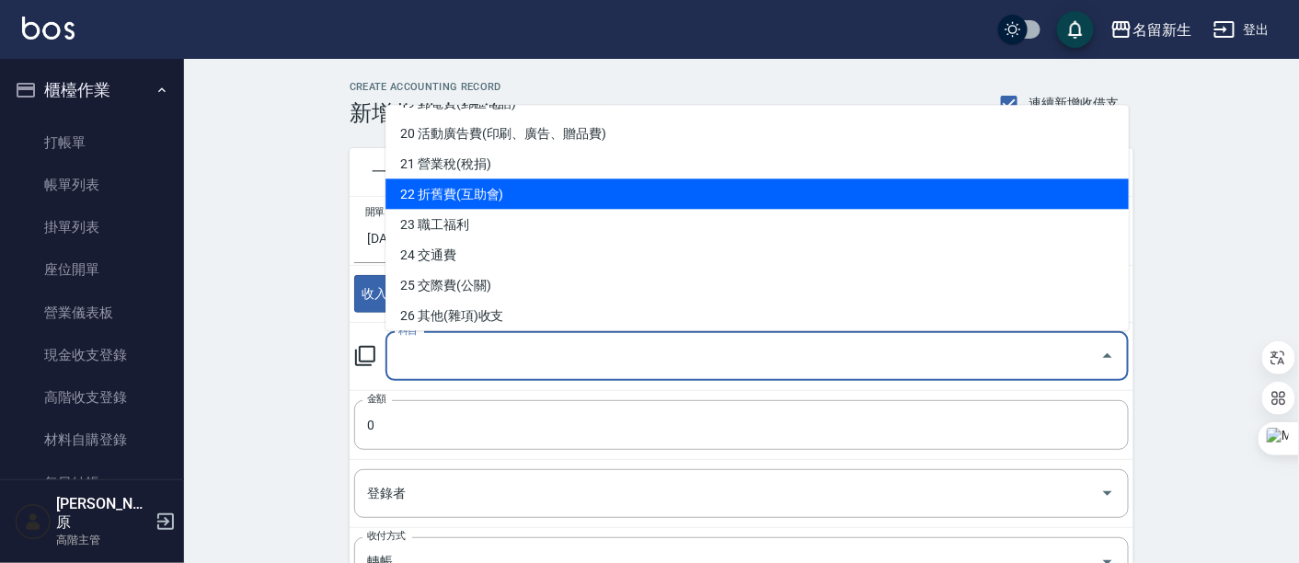
scroll to position [715, 0]
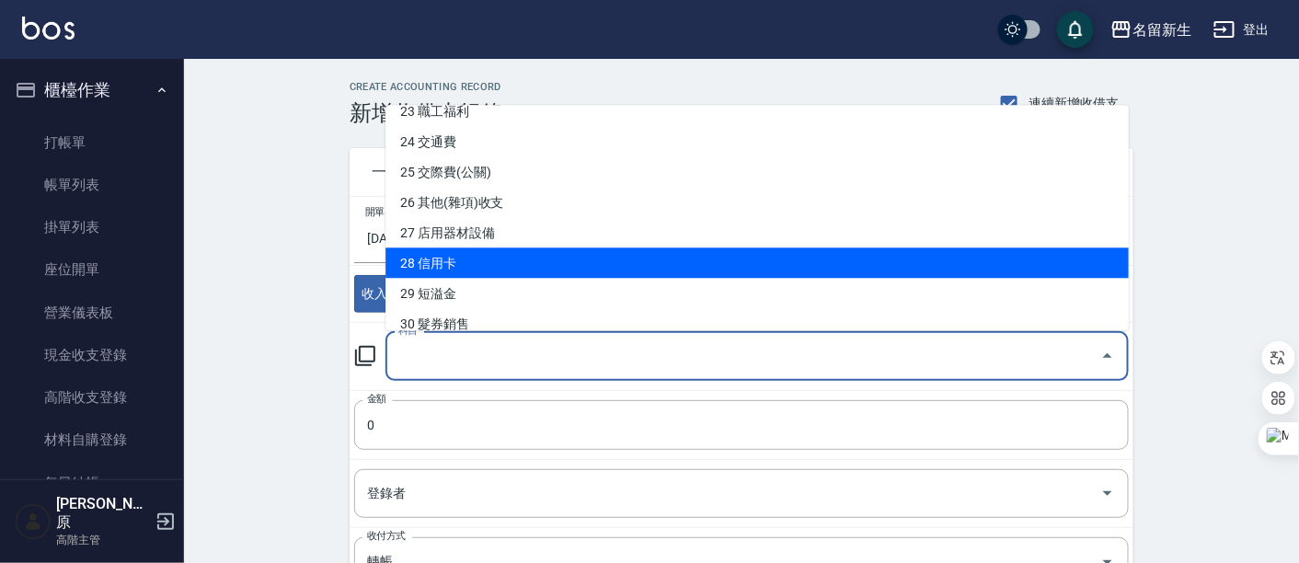
click at [480, 253] on li "28 信用卡" at bounding box center [756, 263] width 743 height 30
type input "28 信用卡"
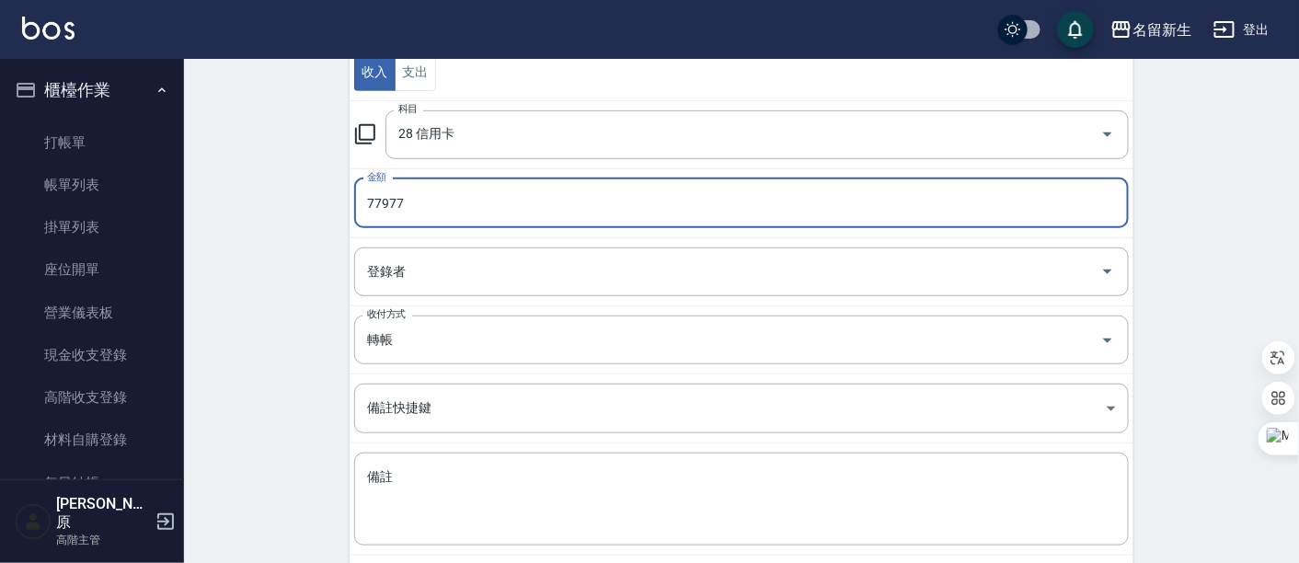
scroll to position [310, 0]
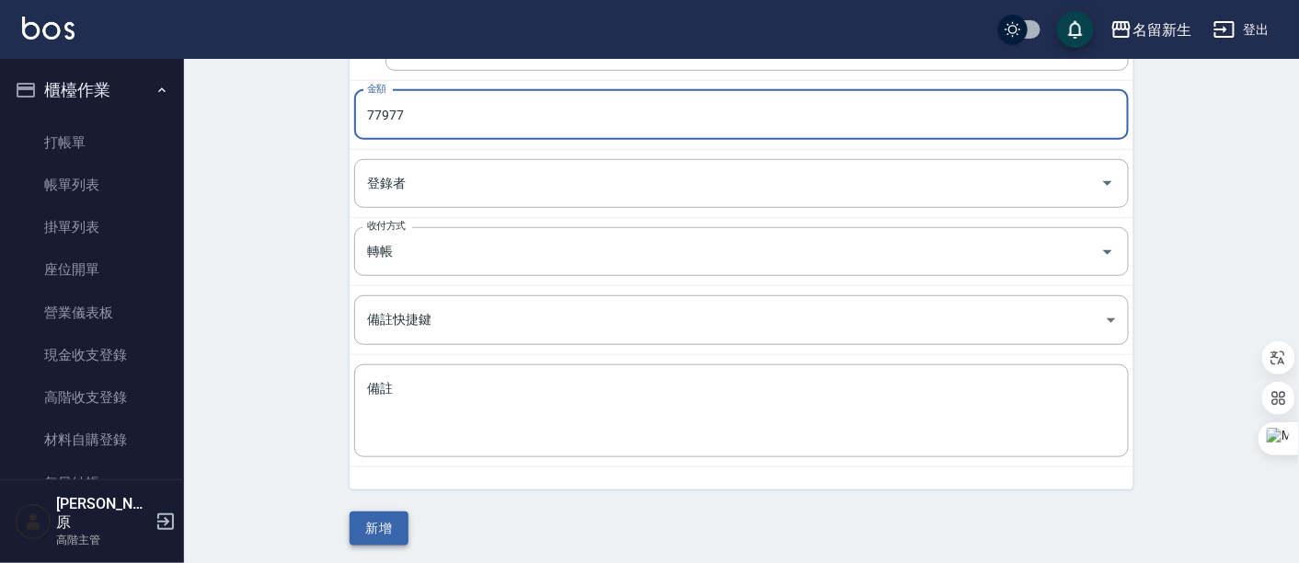
type input "77977"
click at [374, 519] on button "新增" at bounding box center [379, 529] width 59 height 34
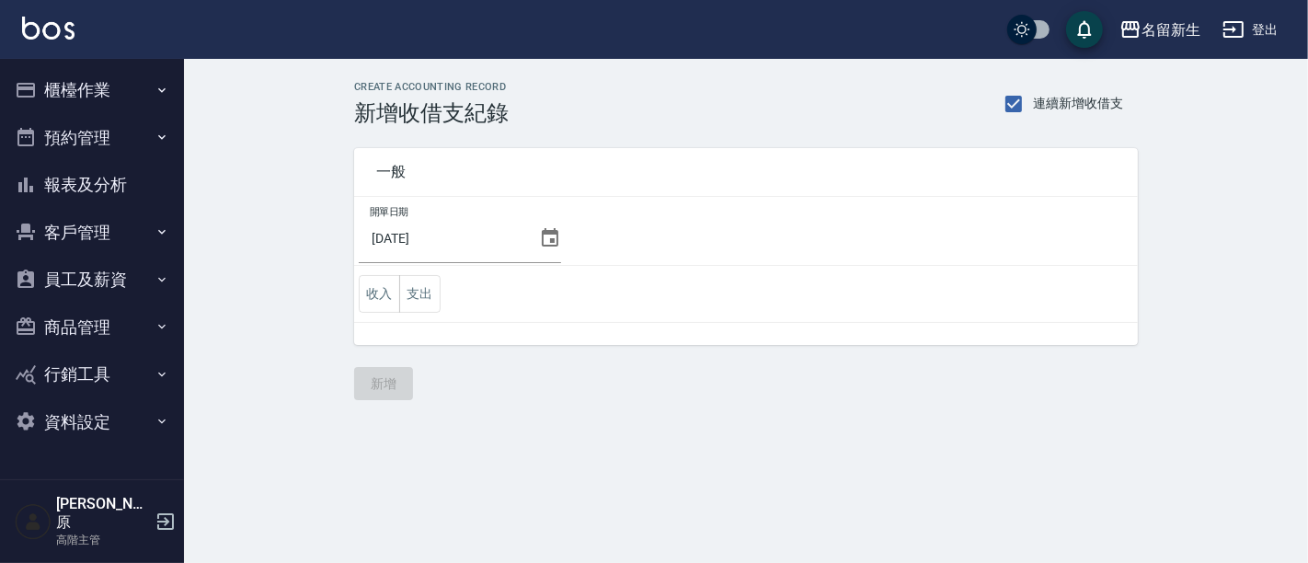
click at [539, 236] on icon at bounding box center [550, 238] width 22 height 22
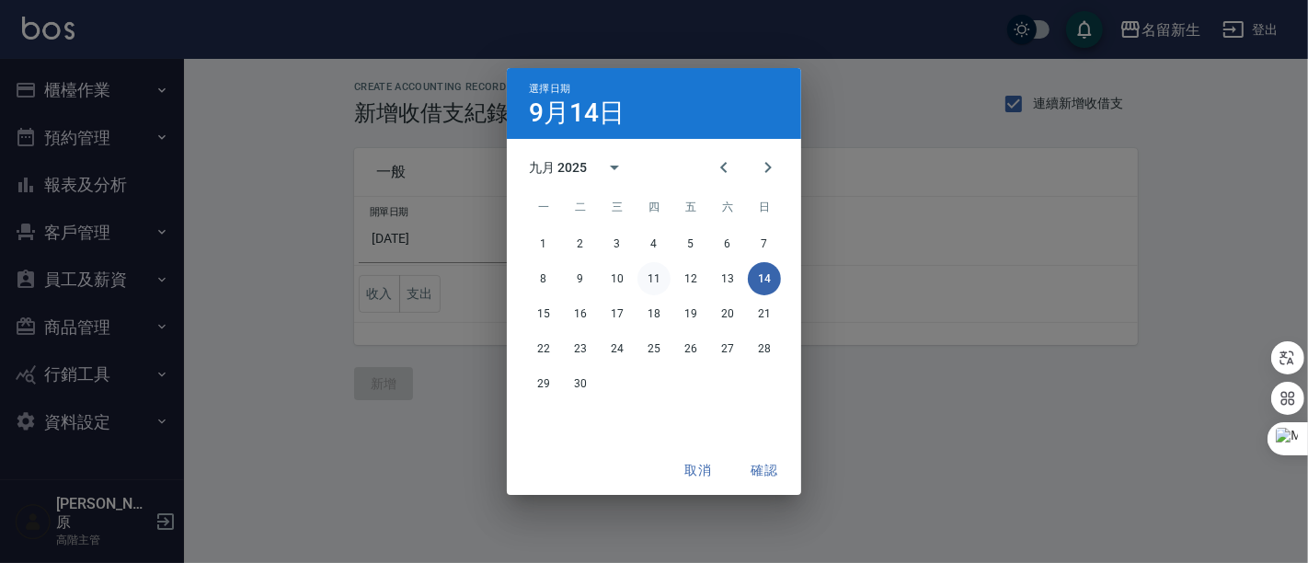
click at [653, 274] on button "11" at bounding box center [654, 278] width 33 height 33
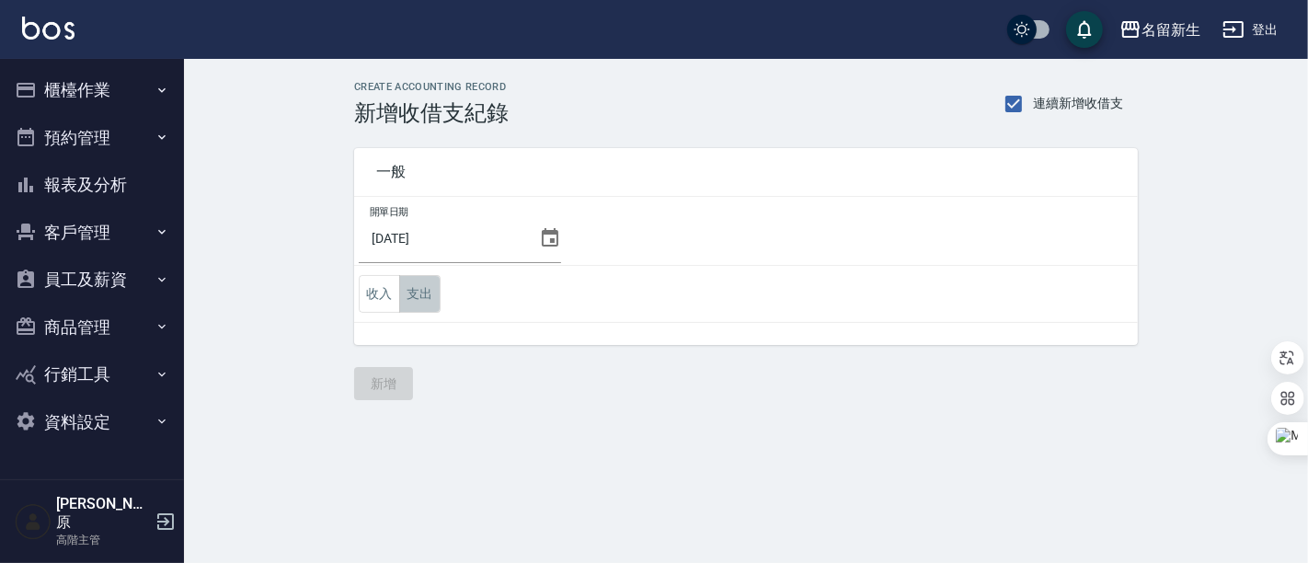
click at [424, 293] on button "支出" at bounding box center [419, 294] width 41 height 38
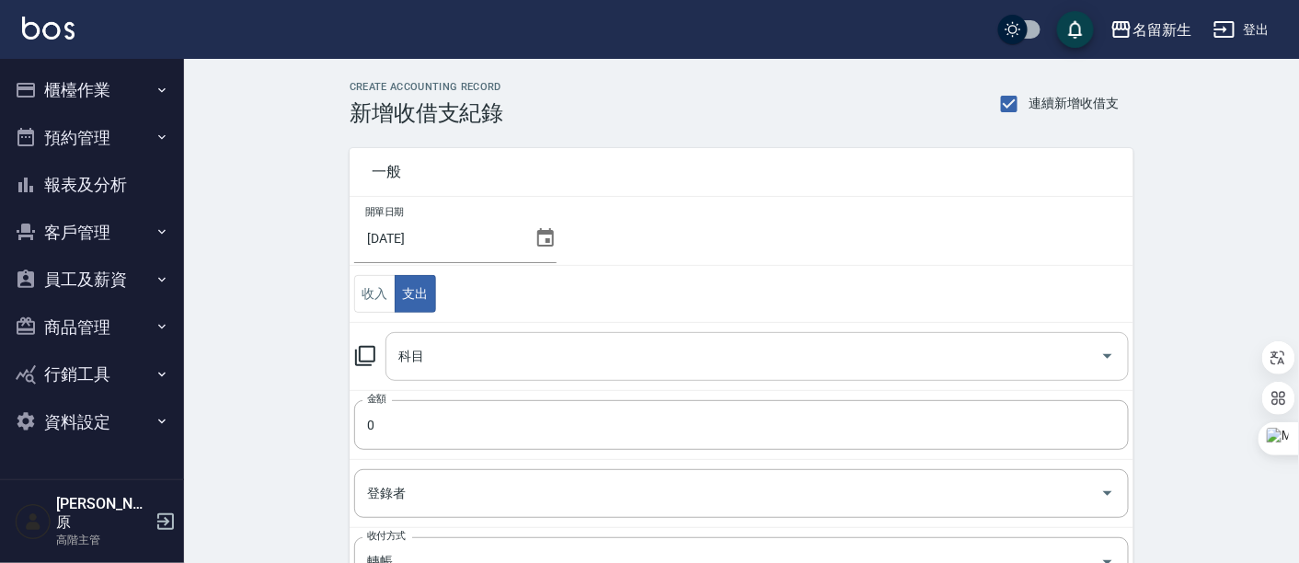
click at [1106, 359] on icon "Open" at bounding box center [1108, 356] width 22 height 22
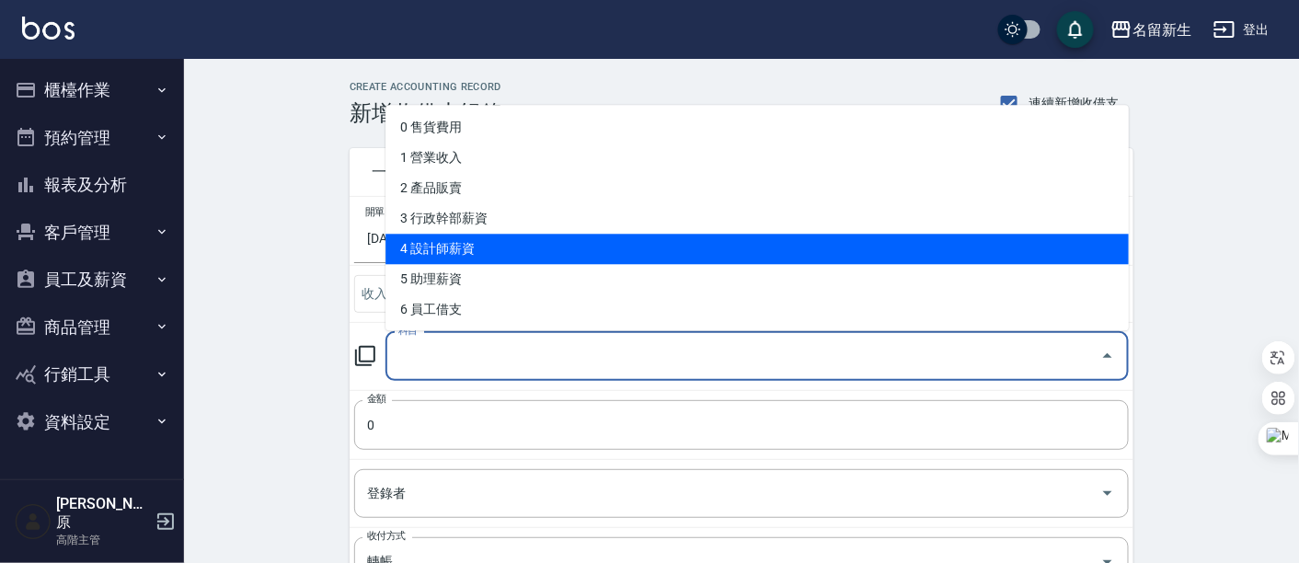
click at [523, 246] on li "4 設計師薪資" at bounding box center [756, 250] width 743 height 30
type input "4 設計師薪資"
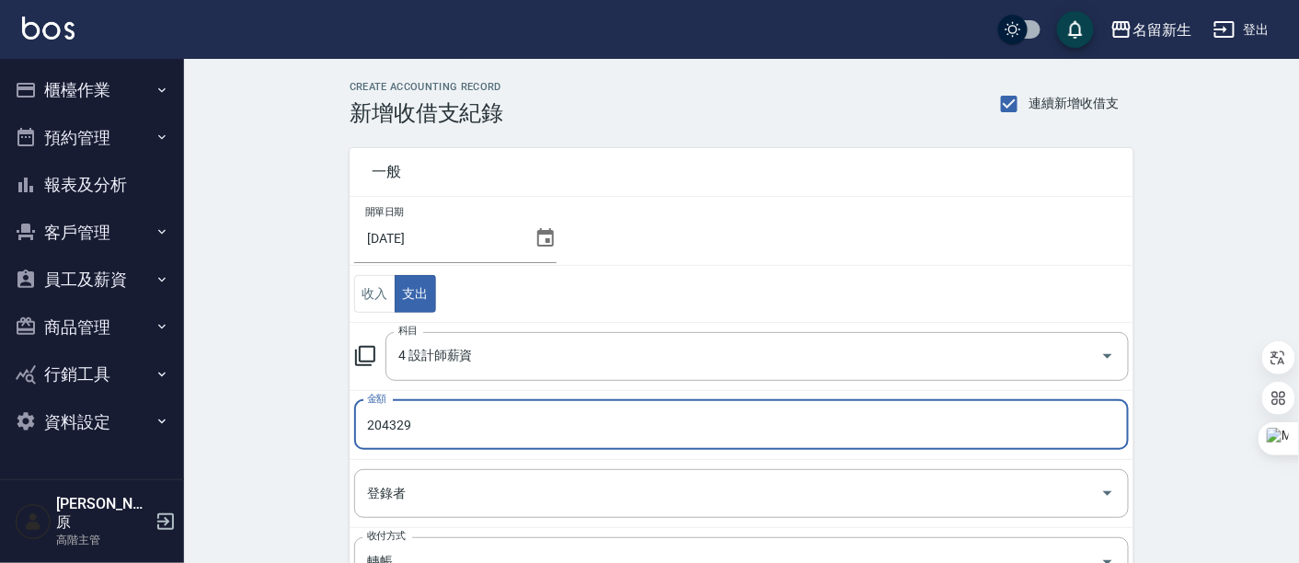
type input "204329"
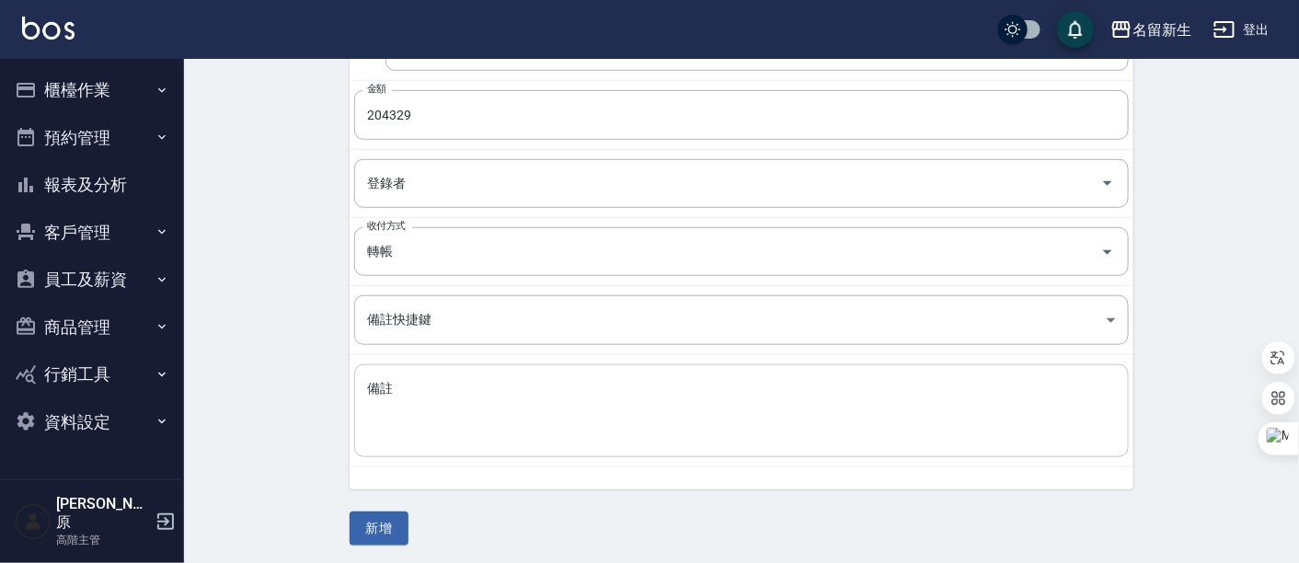
scroll to position [310, 0]
click at [391, 517] on button "新增" at bounding box center [379, 529] width 59 height 34
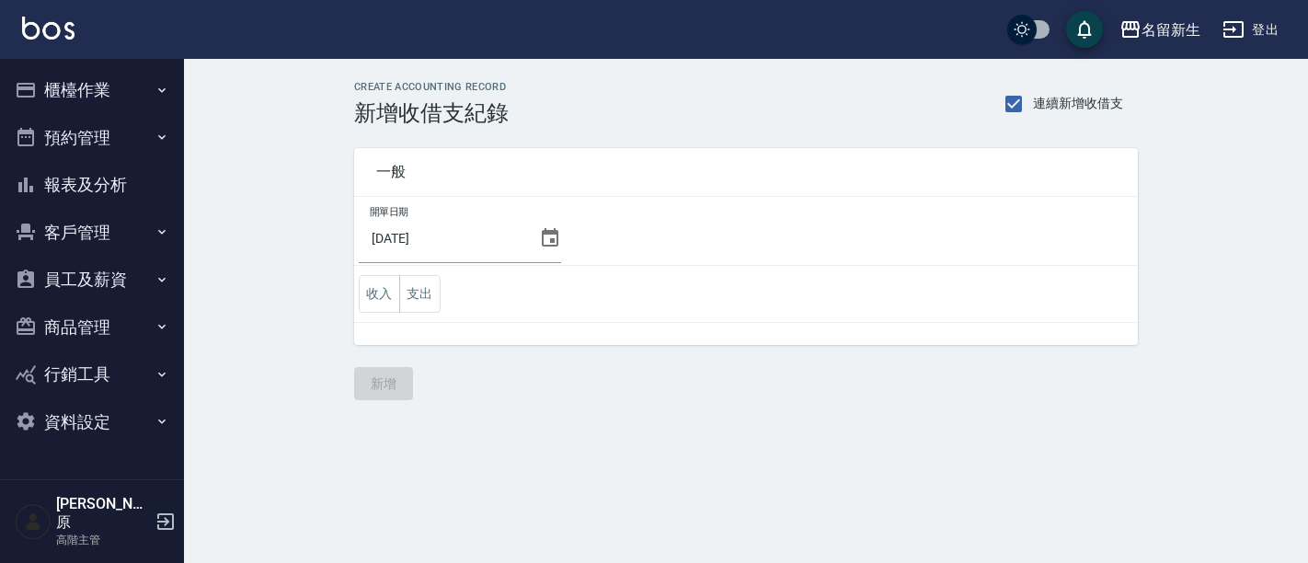
click at [124, 185] on button "報表及分析" at bounding box center [91, 185] width 169 height 48
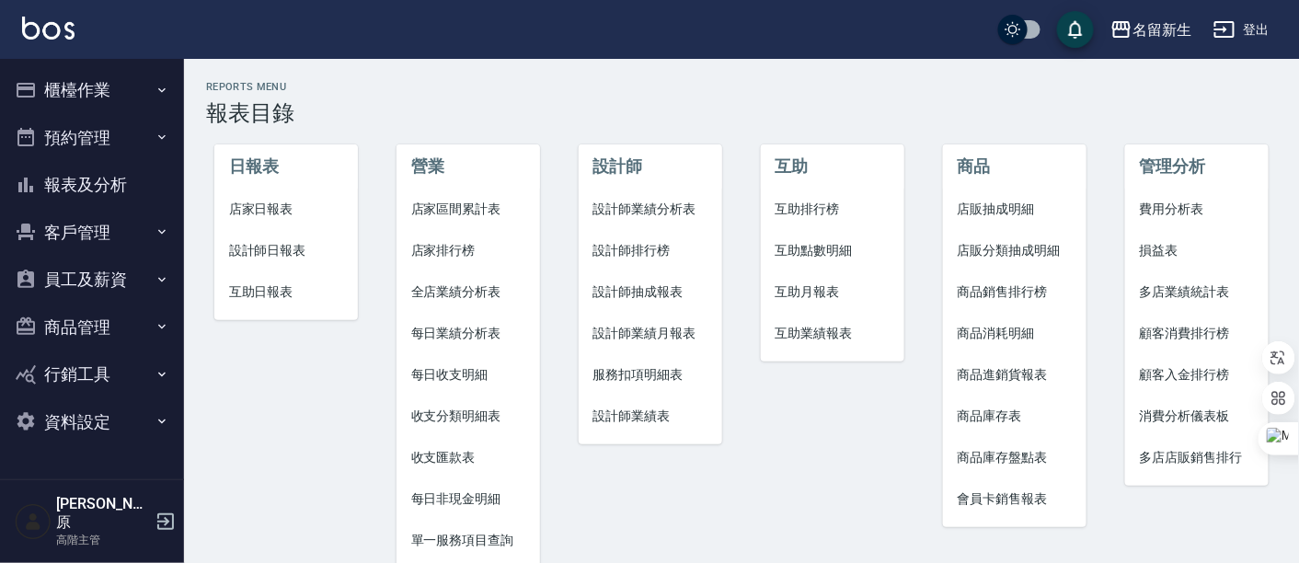
click at [1166, 198] on li "費用分析表" at bounding box center [1197, 209] width 144 height 41
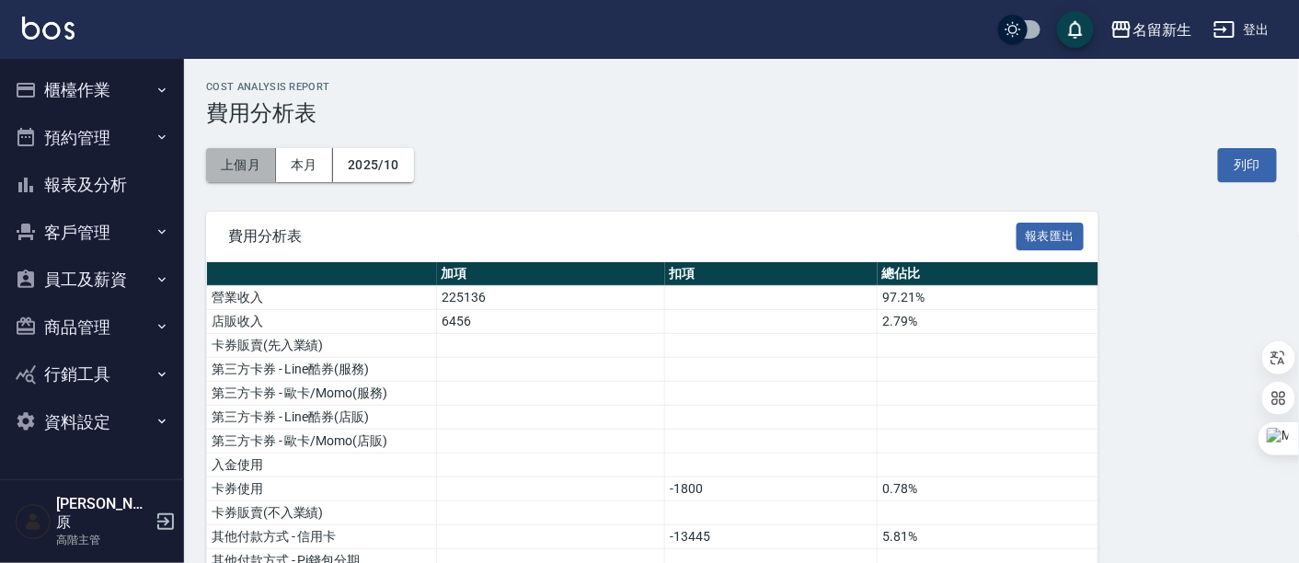
click at [234, 161] on button "上個月" at bounding box center [241, 165] width 70 height 34
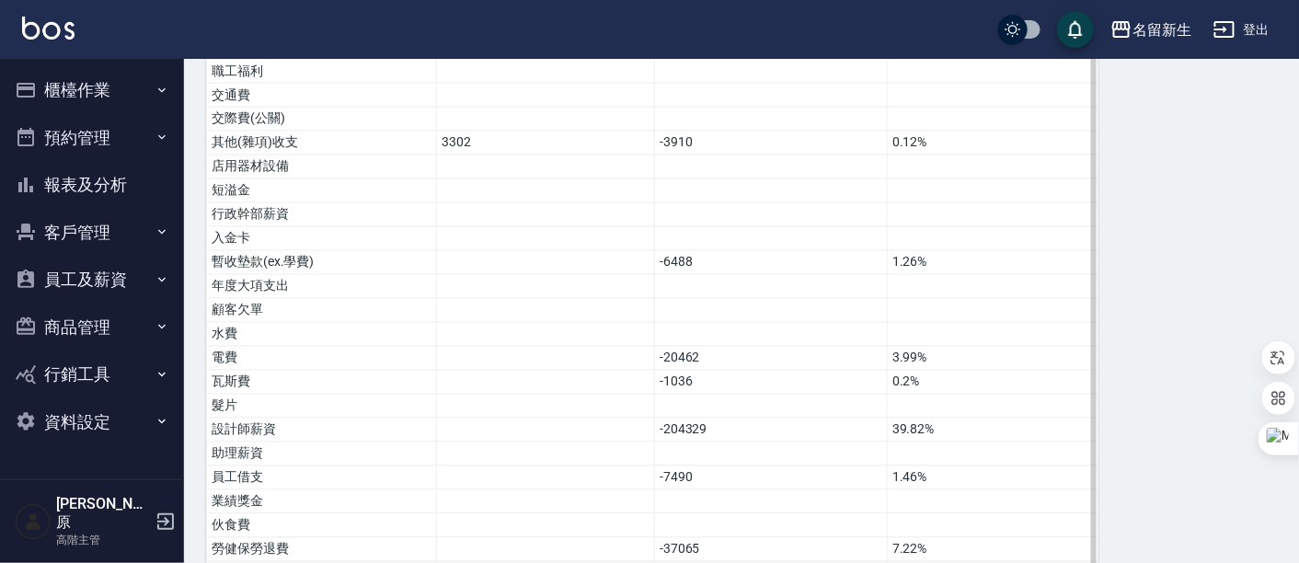
scroll to position [1114, 0]
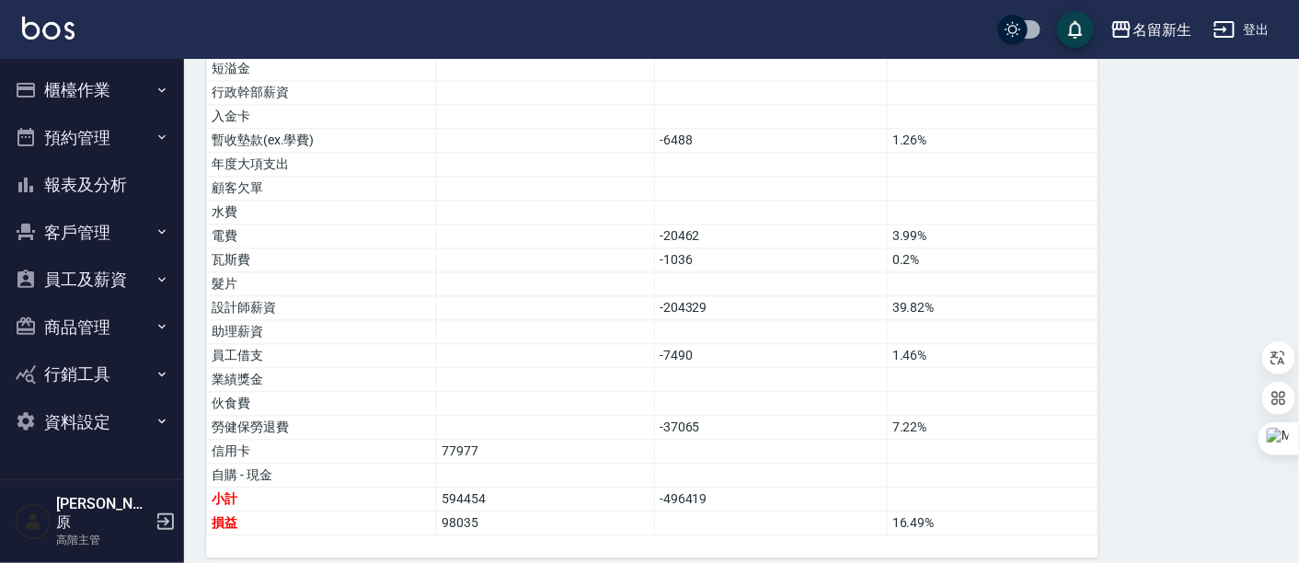
click at [69, 96] on button "櫃檯作業" at bounding box center [91, 90] width 169 height 48
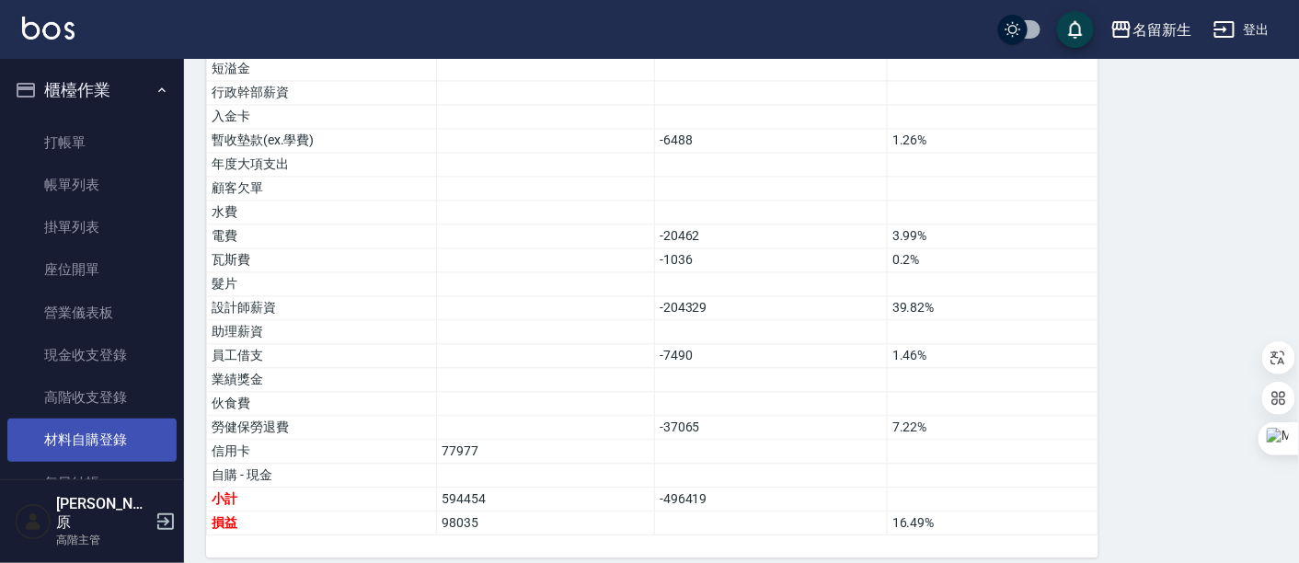
drag, startPoint x: 96, startPoint y: 469, endPoint x: 152, endPoint y: 418, distance: 76.2
click at [96, 468] on link "每日結帳" at bounding box center [91, 483] width 169 height 42
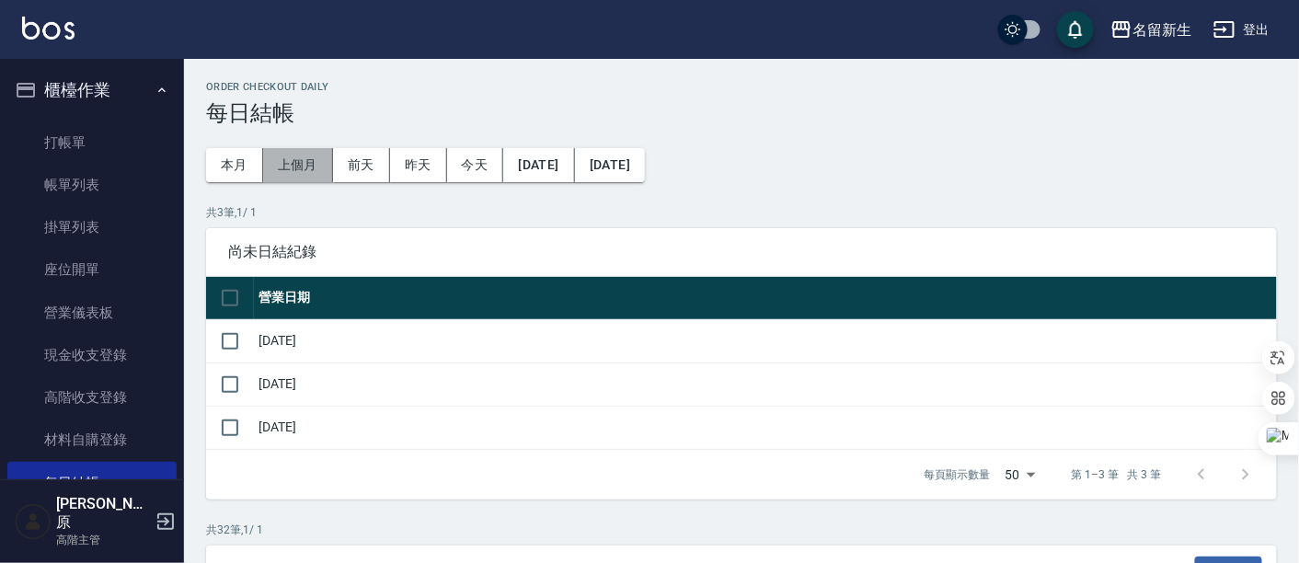
click at [300, 164] on button "上個月" at bounding box center [298, 165] width 70 height 34
click at [233, 290] on input "checkbox" at bounding box center [230, 298] width 39 height 39
checkbox input "true"
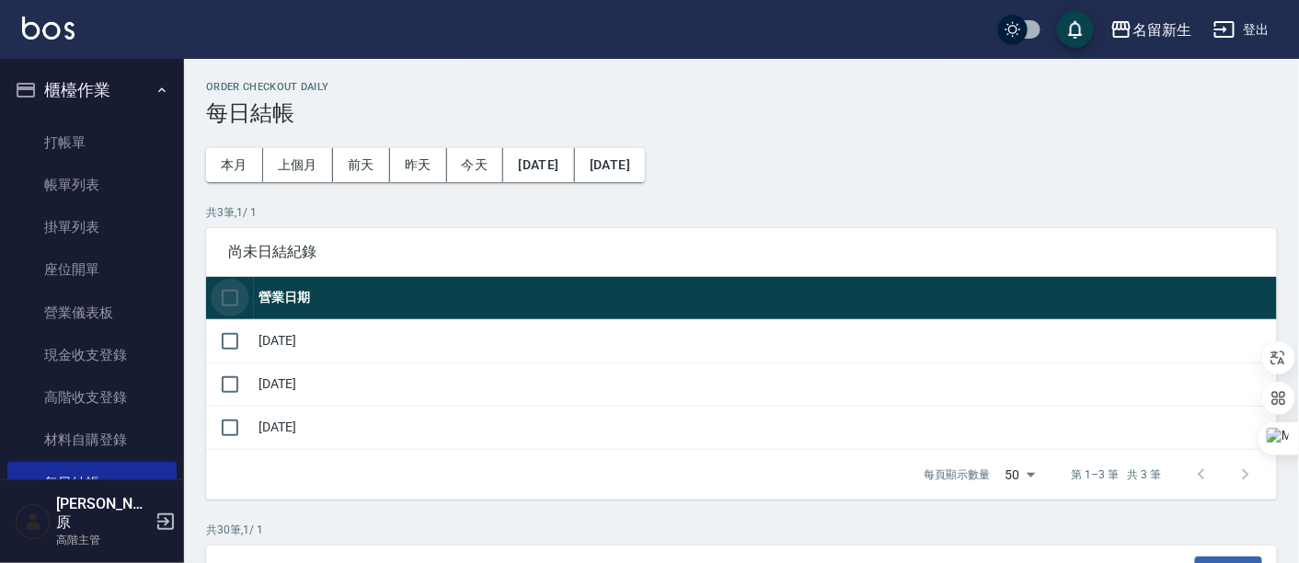
checkbox input "true"
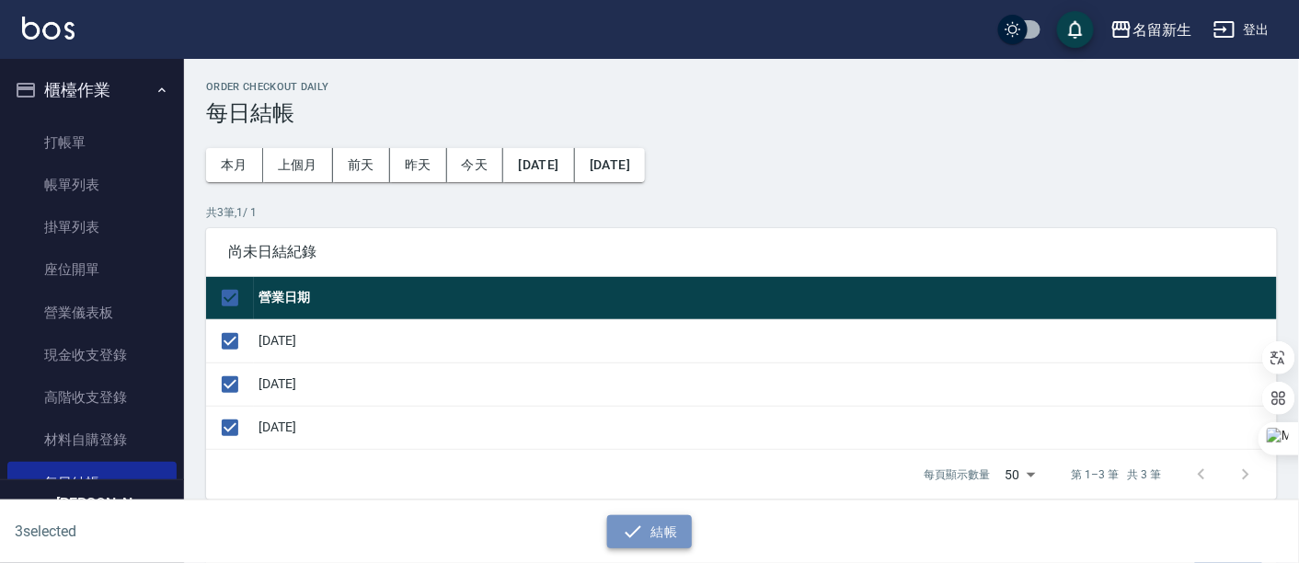
click at [673, 535] on button "結帳" at bounding box center [650, 532] width 86 height 34
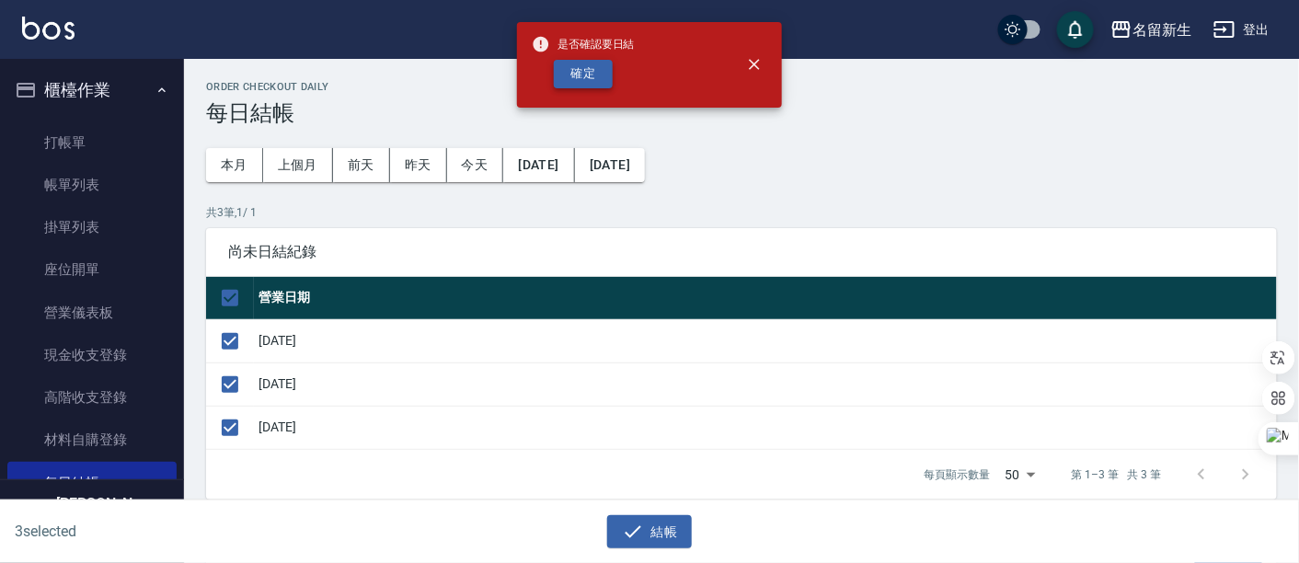
click at [581, 69] on button "確定" at bounding box center [583, 74] width 59 height 29
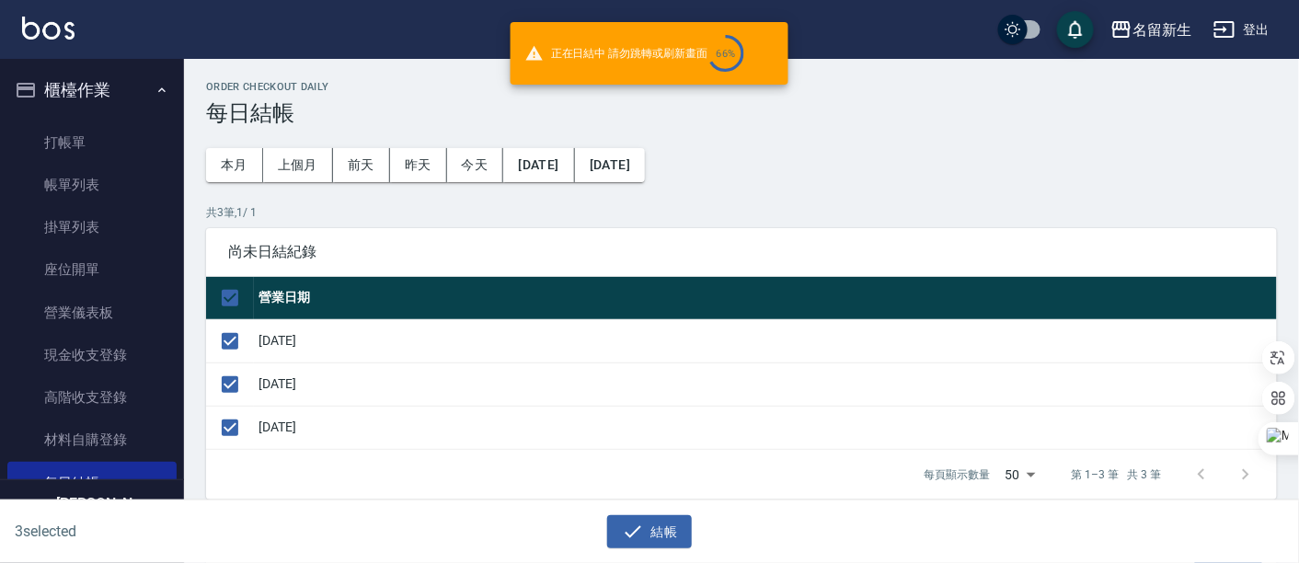
checkbox input "false"
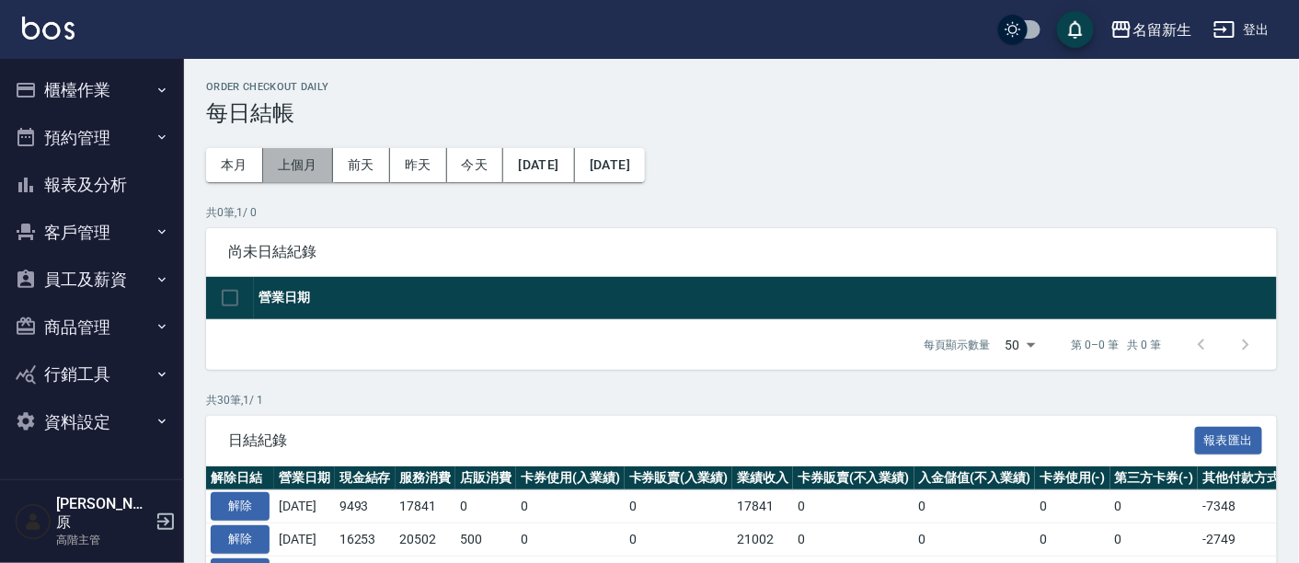
click at [286, 158] on button "上個月" at bounding box center [298, 165] width 70 height 34
click at [304, 169] on button "上個月" at bounding box center [298, 165] width 70 height 34
click at [1165, 26] on div "名留新生" at bounding box center [1162, 29] width 59 height 23
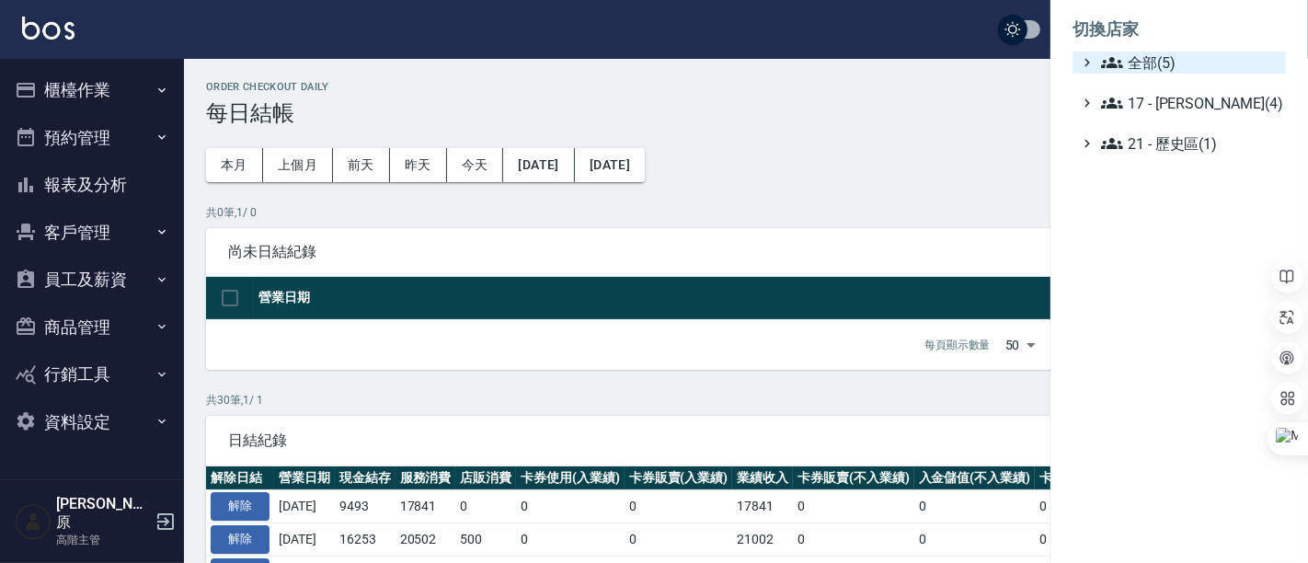
click at [1213, 59] on span "全部(5)" at bounding box center [1190, 63] width 178 height 22
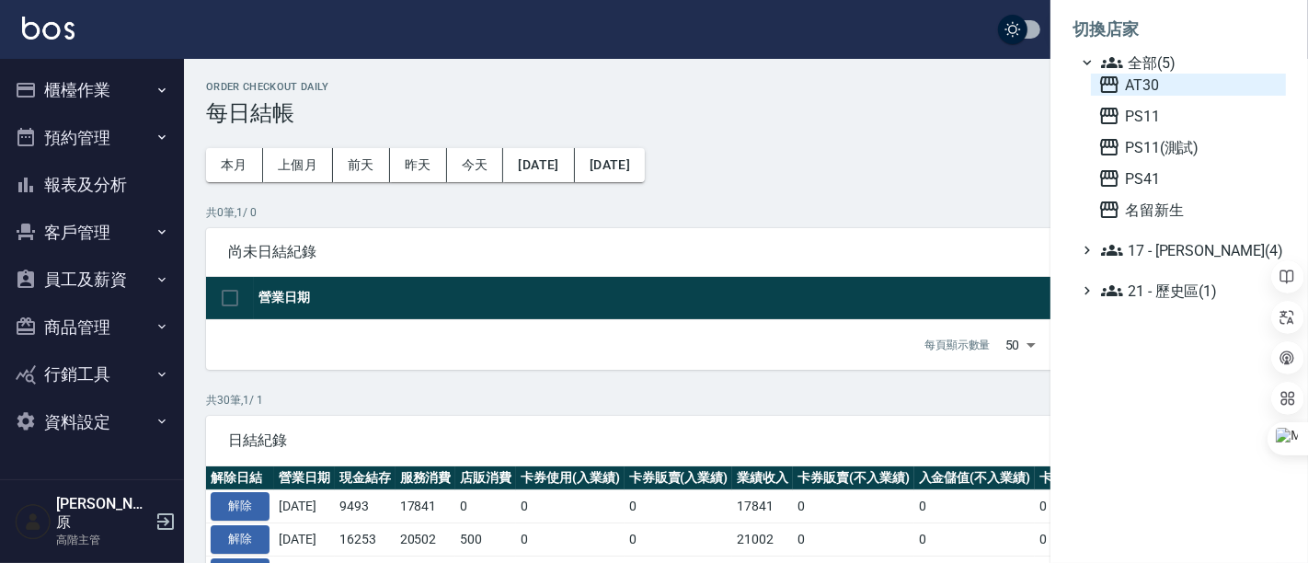
click at [1167, 85] on span "AT30" at bounding box center [1189, 85] width 180 height 22
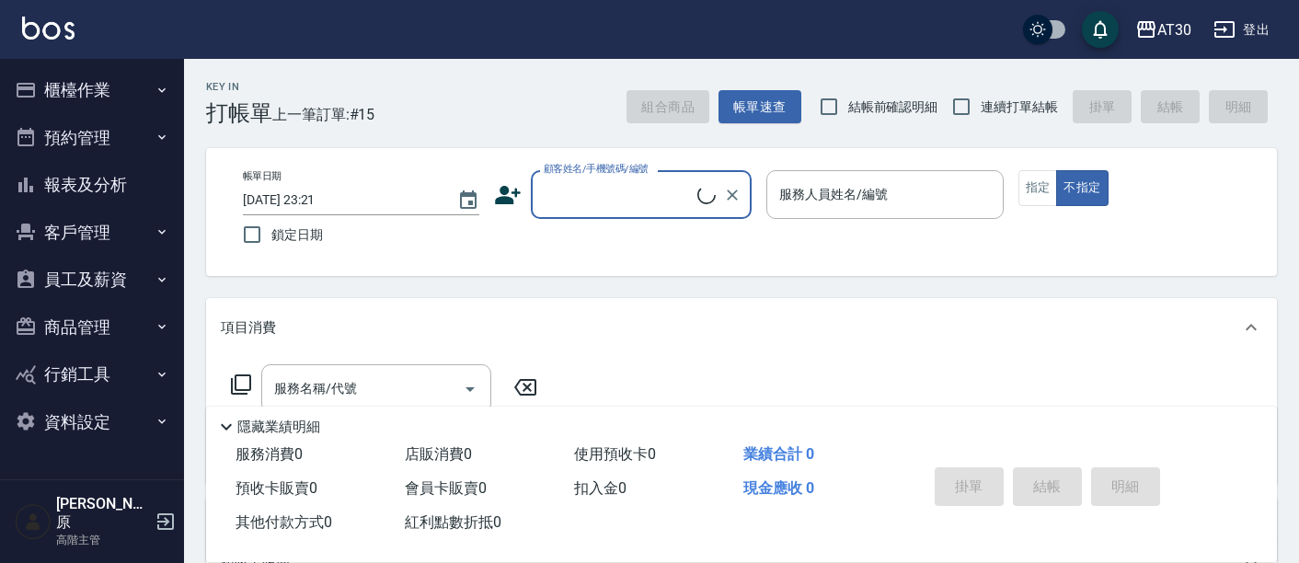
click at [107, 100] on button "櫃檯作業" at bounding box center [91, 90] width 169 height 48
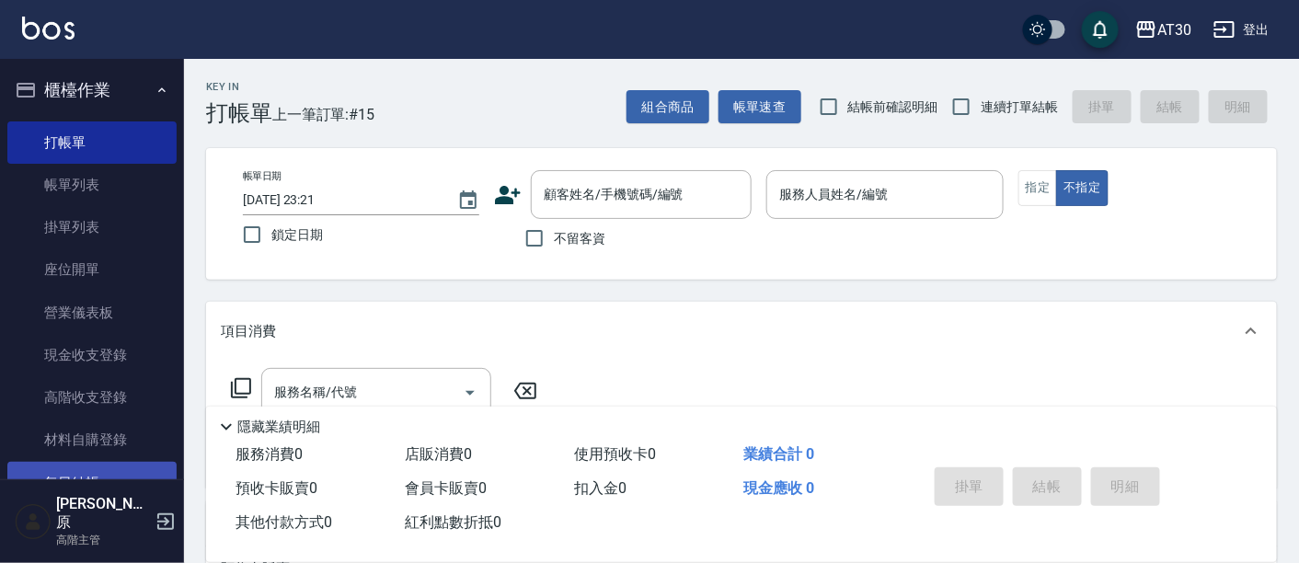
click at [94, 477] on link "每日結帳" at bounding box center [91, 483] width 169 height 42
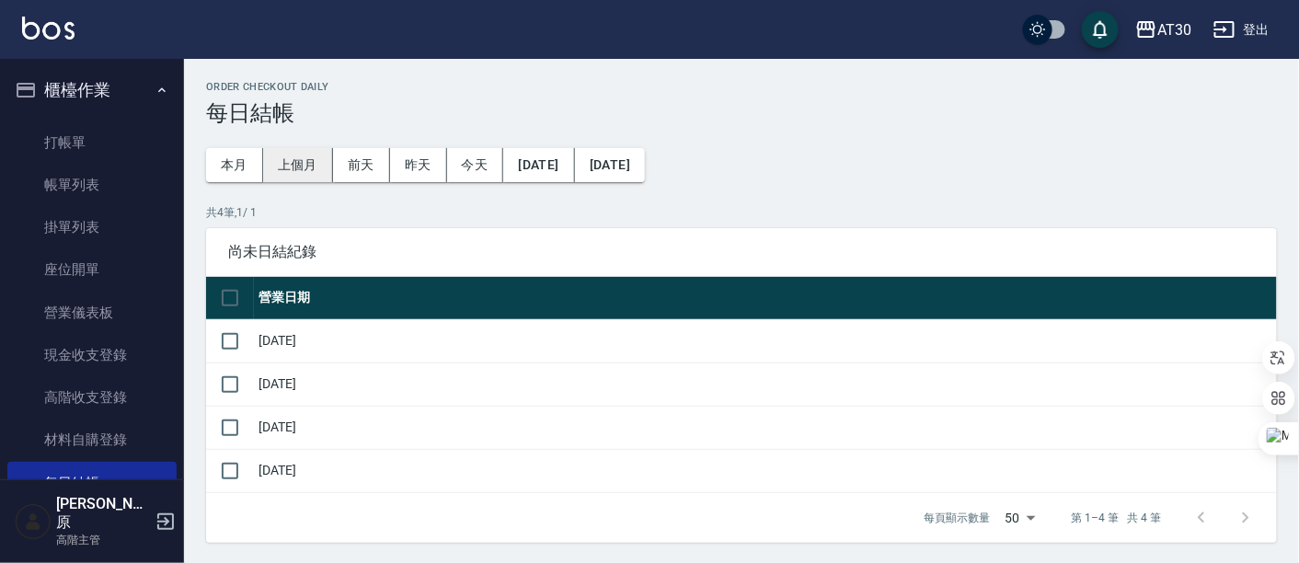
click at [309, 168] on button "上個月" at bounding box center [298, 165] width 70 height 34
click at [223, 293] on input "checkbox" at bounding box center [230, 298] width 39 height 39
checkbox input "true"
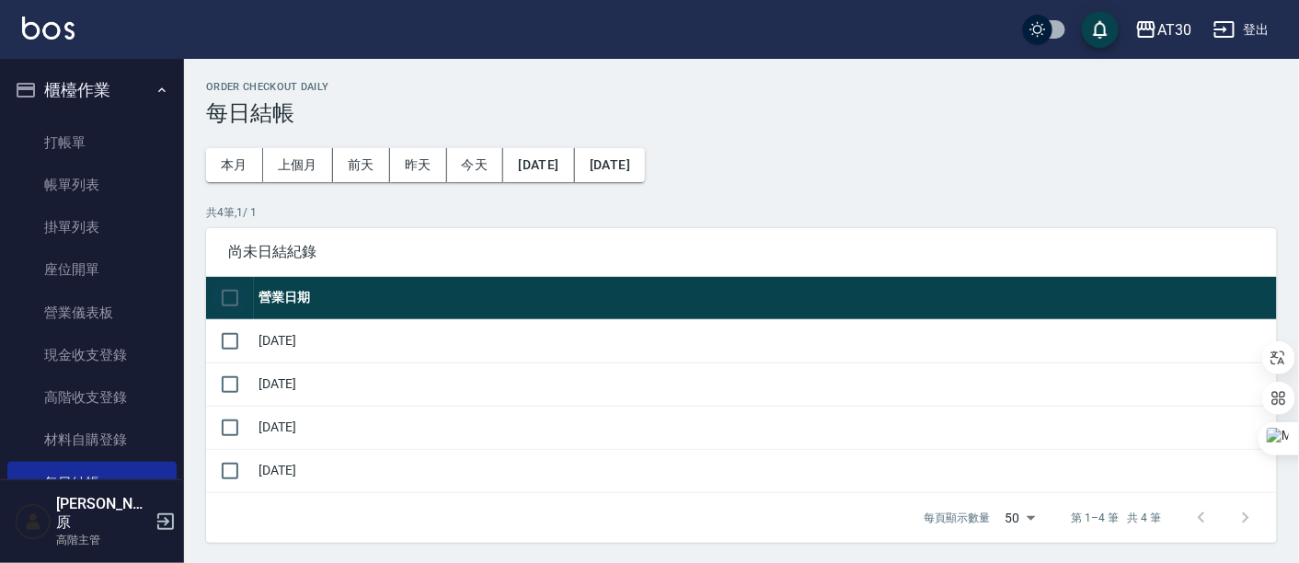
checkbox input "true"
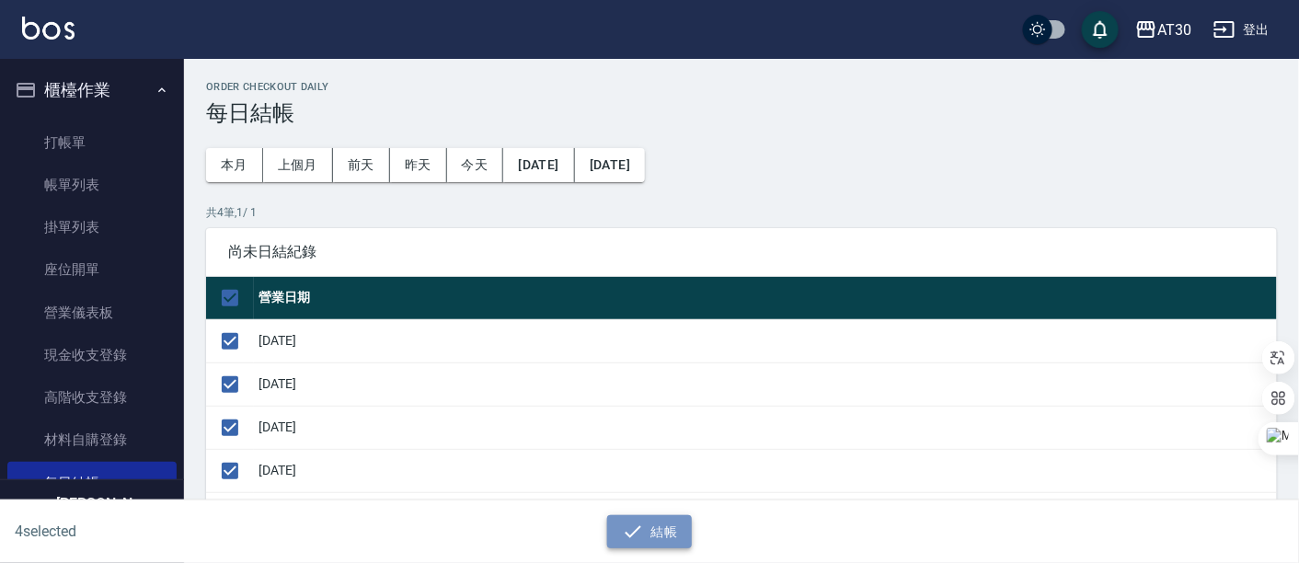
click at [676, 543] on button "結帳" at bounding box center [650, 532] width 86 height 34
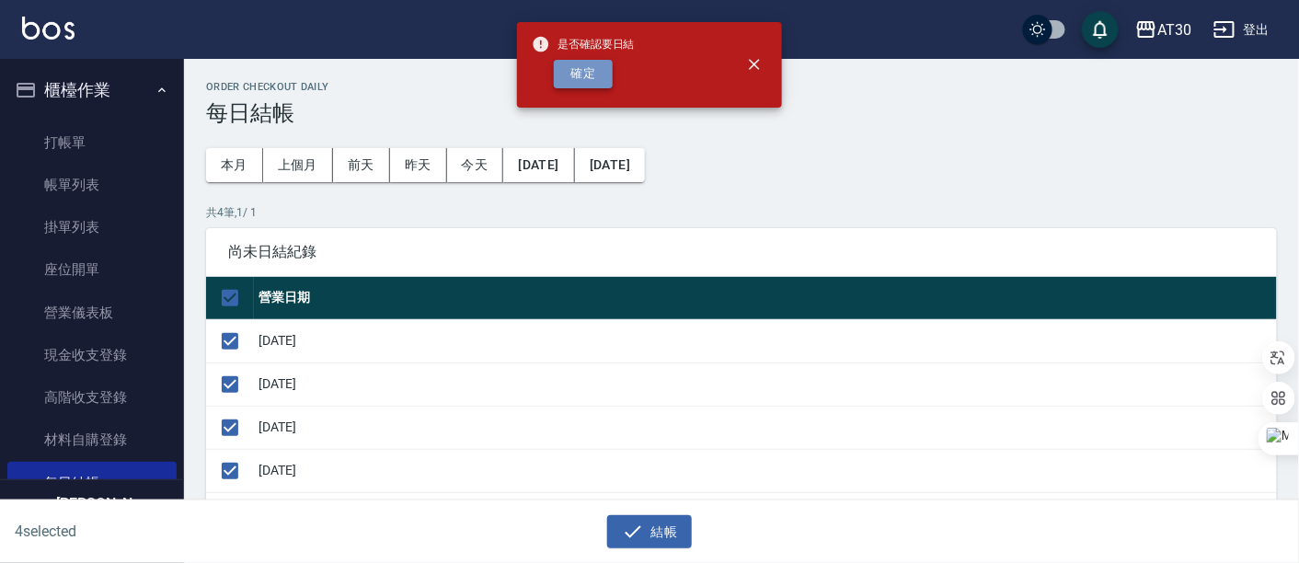
click at [593, 79] on button "確定" at bounding box center [583, 74] width 59 height 29
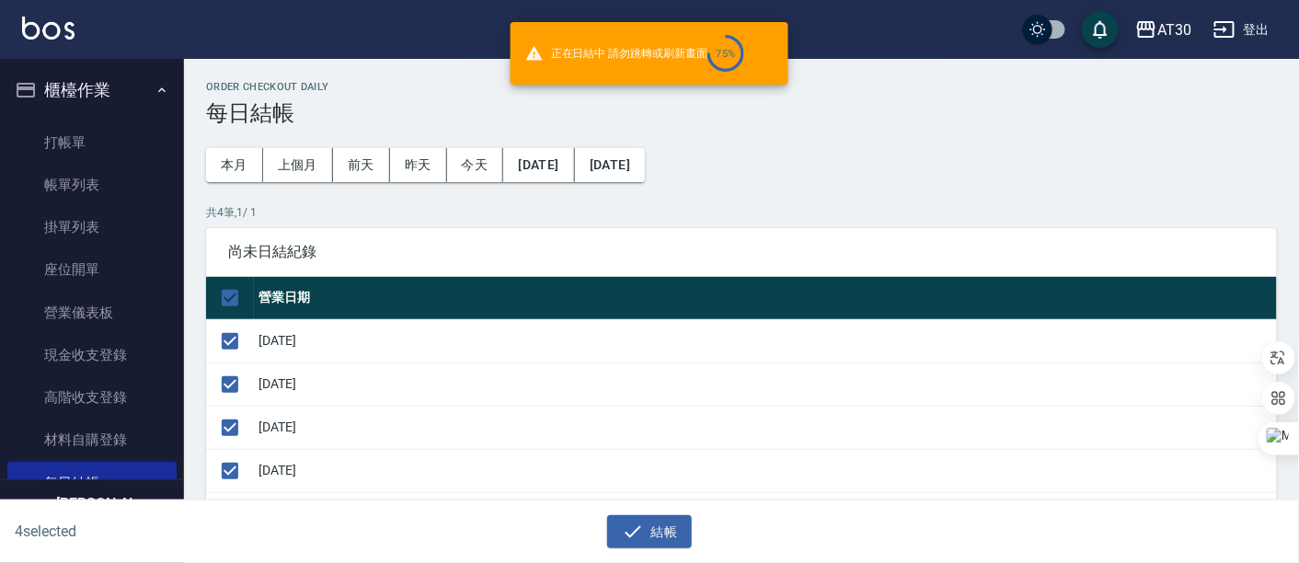
checkbox input "false"
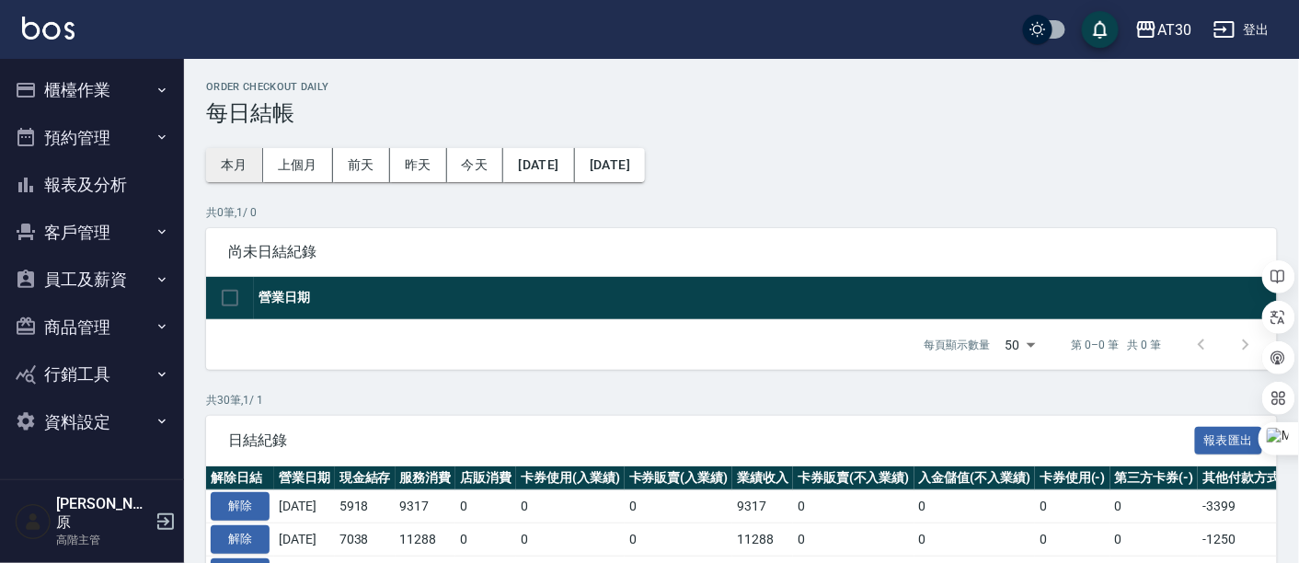
click at [219, 165] on button "本月" at bounding box center [234, 165] width 57 height 34
click at [298, 164] on button "上個月" at bounding box center [298, 165] width 70 height 34
click at [1165, 42] on button "AT30" at bounding box center [1163, 30] width 71 height 38
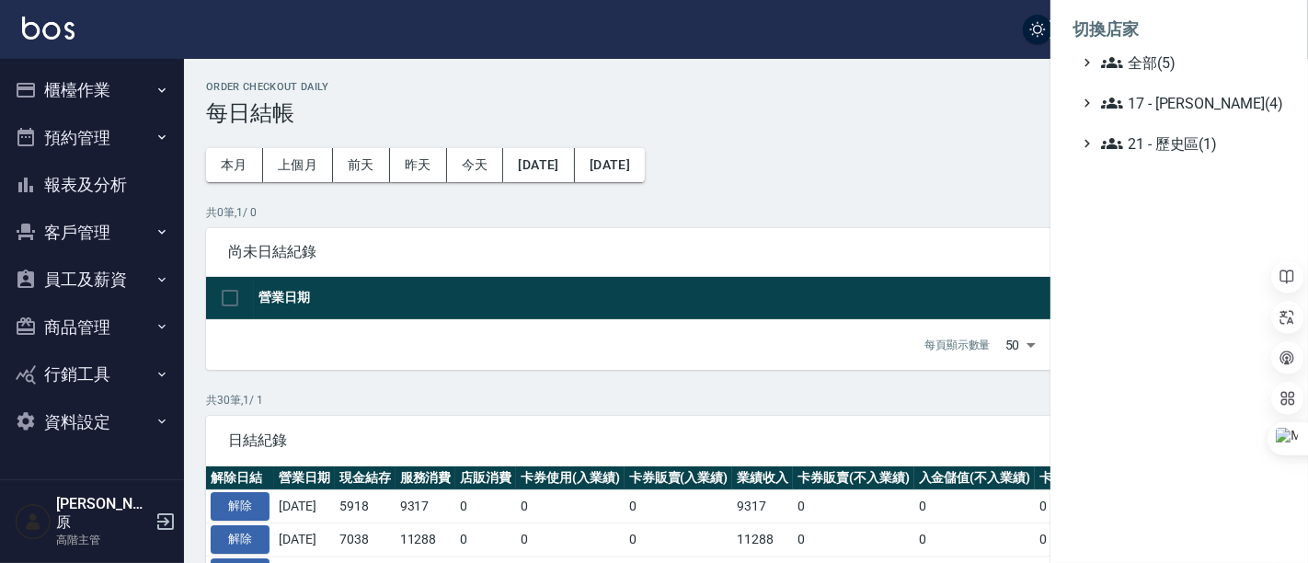
click at [1196, 77] on ul "全部(5) 17 - 顏鵬原(4) 21 - 歷史區(1)" at bounding box center [1179, 103] width 213 height 103
click at [1191, 64] on span "全部(5)" at bounding box center [1190, 63] width 178 height 22
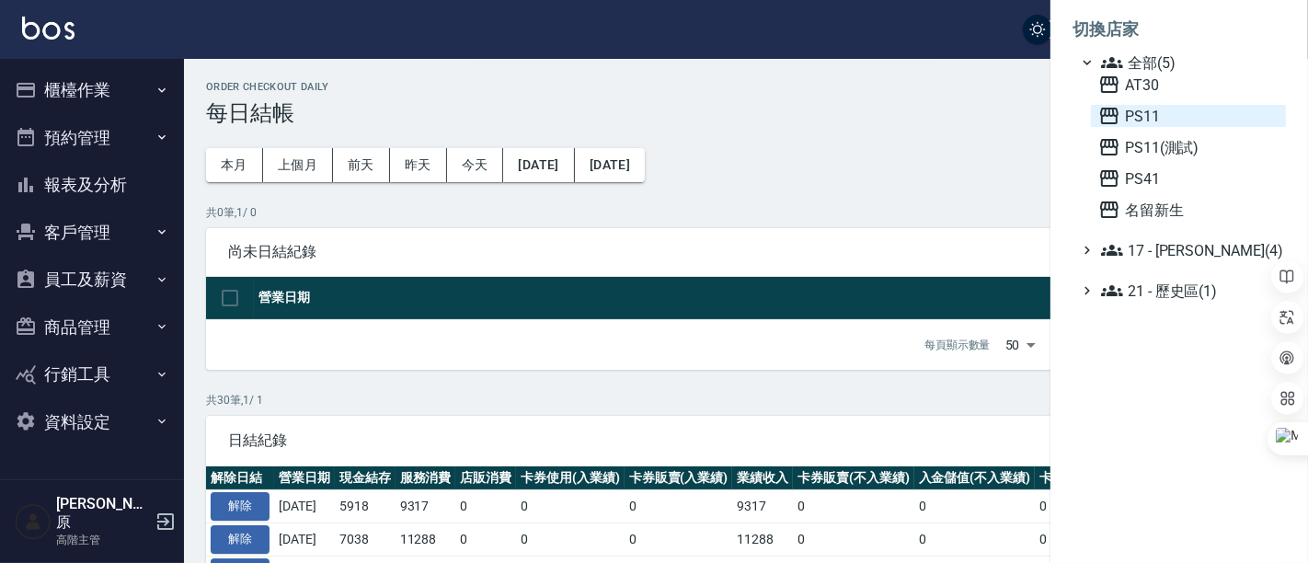
click at [1168, 111] on span "PS11" at bounding box center [1189, 116] width 180 height 22
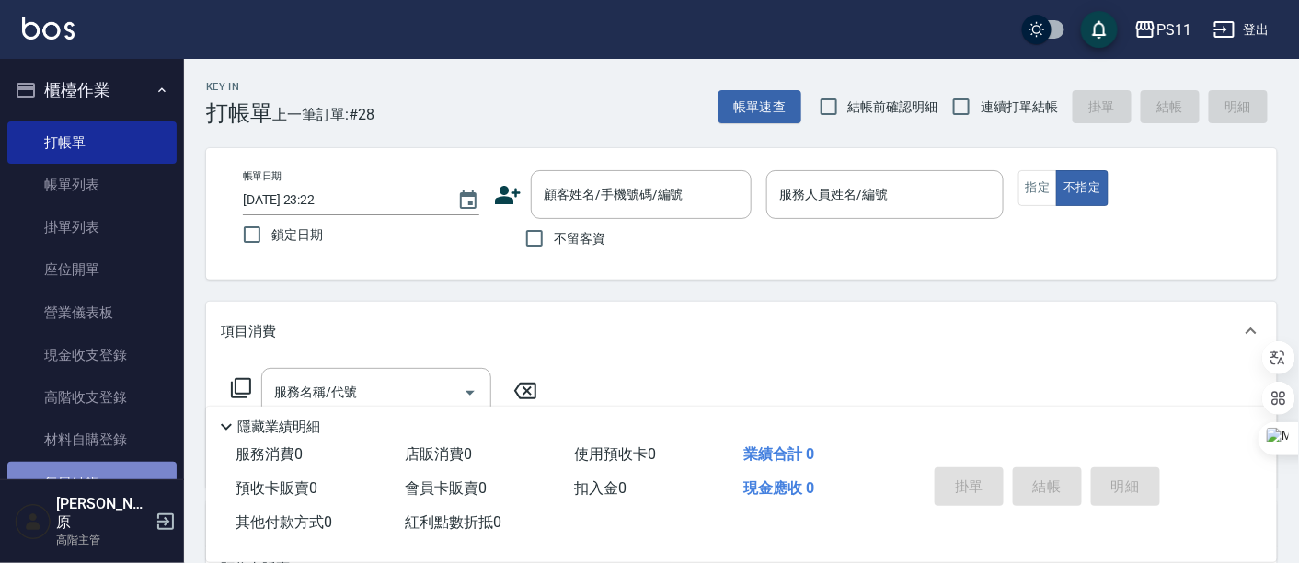
click at [98, 468] on link "每日結帳" at bounding box center [91, 483] width 169 height 42
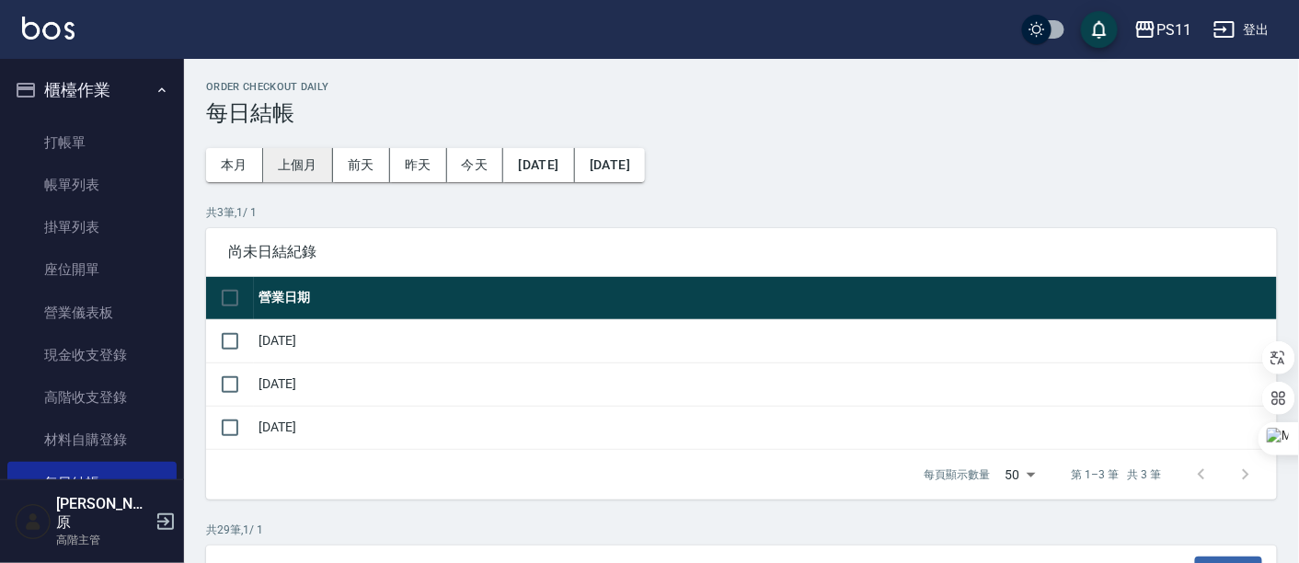
click at [312, 156] on button "上個月" at bounding box center [298, 165] width 70 height 34
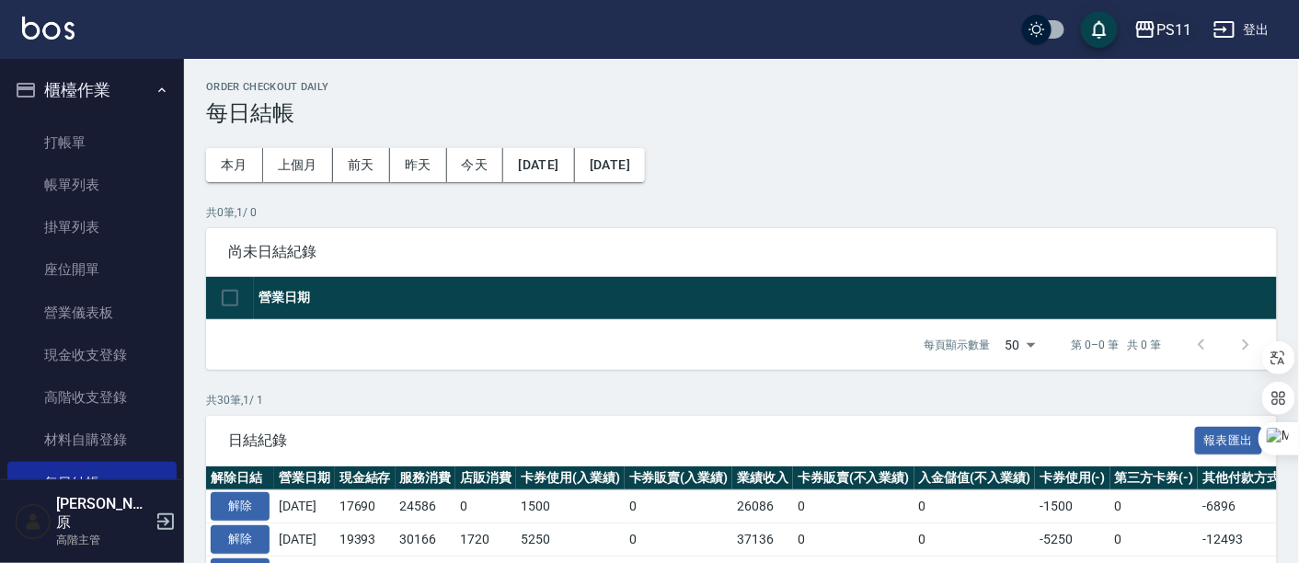
click at [1169, 39] on div "PS11" at bounding box center [1173, 29] width 35 height 23
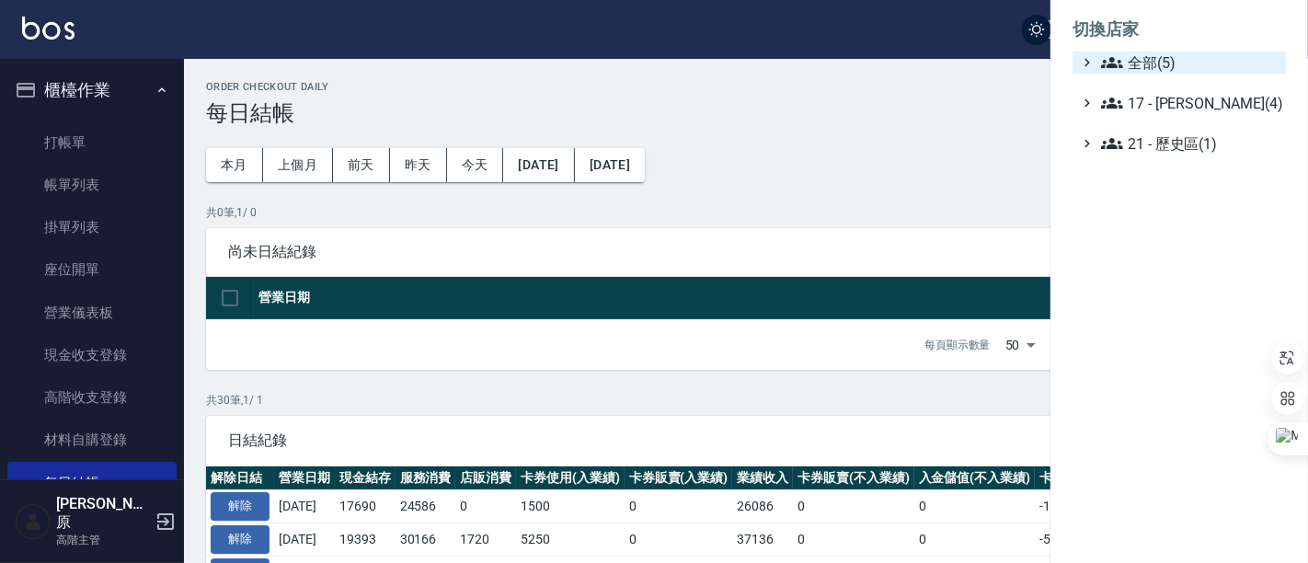
click at [1194, 71] on span "全部(5)" at bounding box center [1190, 63] width 178 height 22
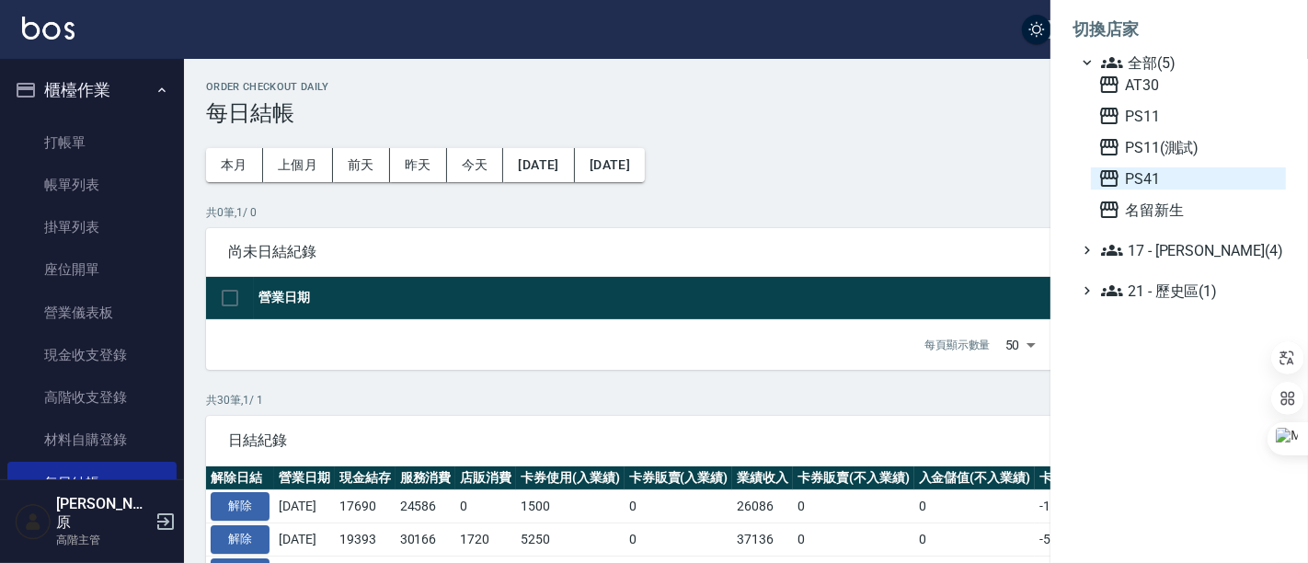
click at [1164, 173] on span "PS41" at bounding box center [1189, 178] width 180 height 22
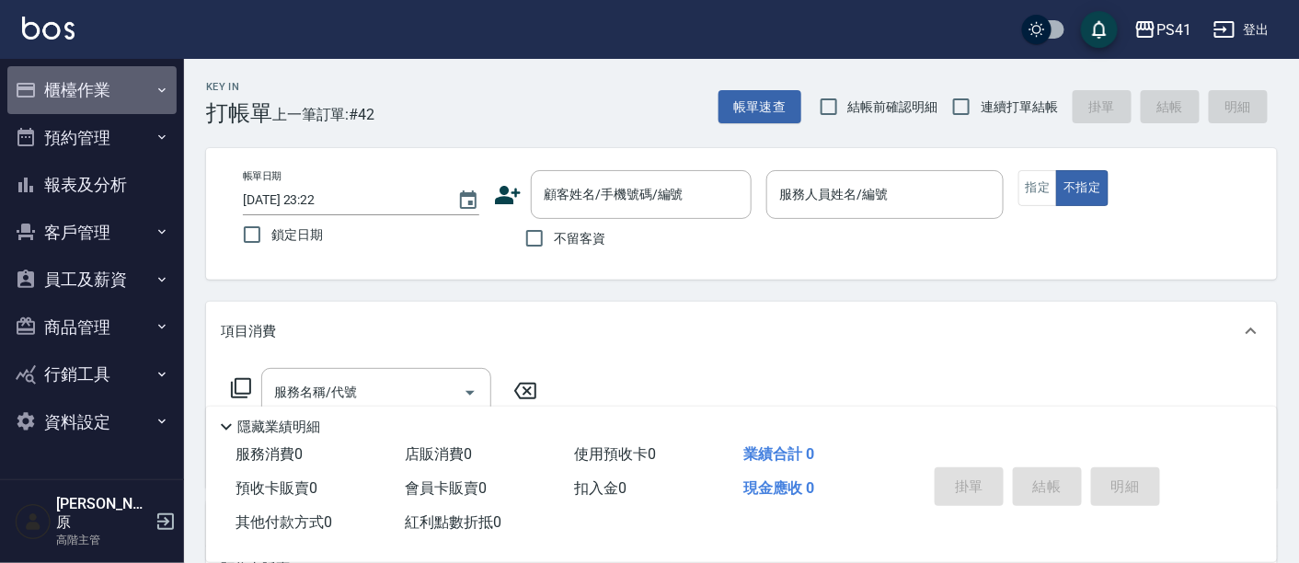
click at [86, 96] on button "櫃檯作業" at bounding box center [91, 90] width 169 height 48
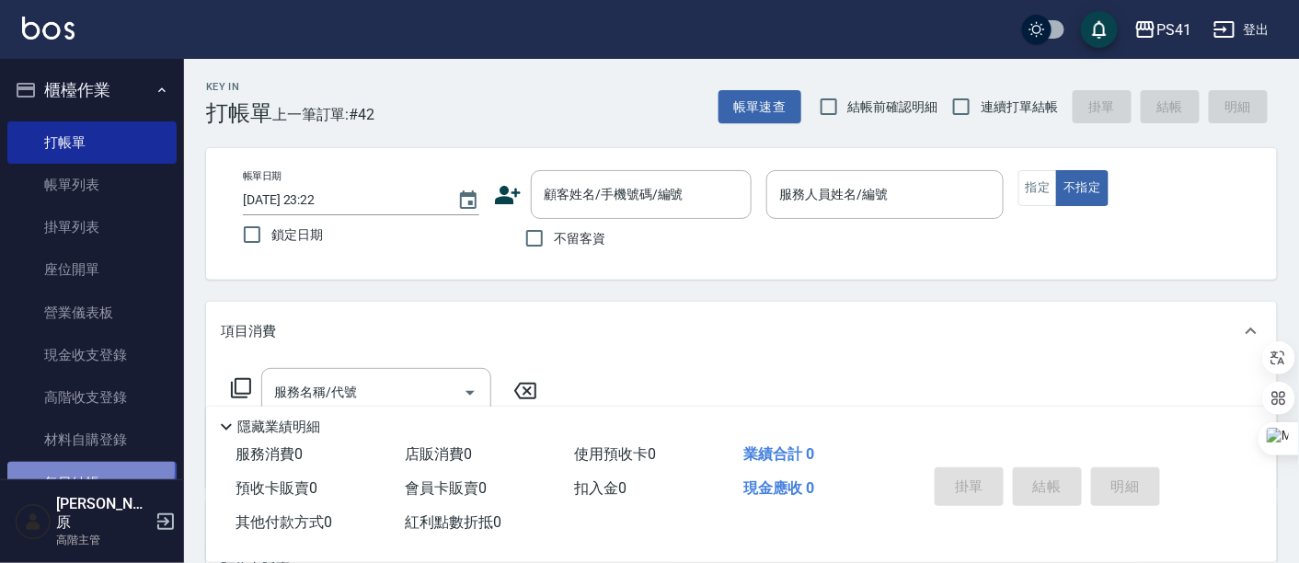
click at [78, 466] on link "每日結帳" at bounding box center [91, 483] width 169 height 42
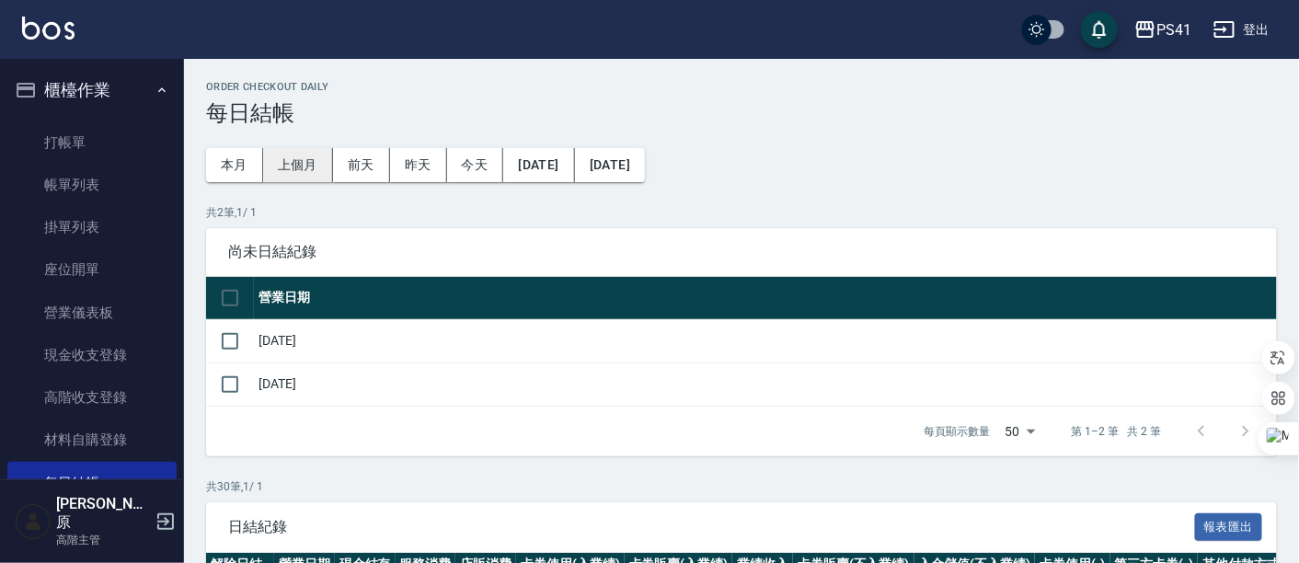
click at [288, 163] on button "上個月" at bounding box center [298, 165] width 70 height 34
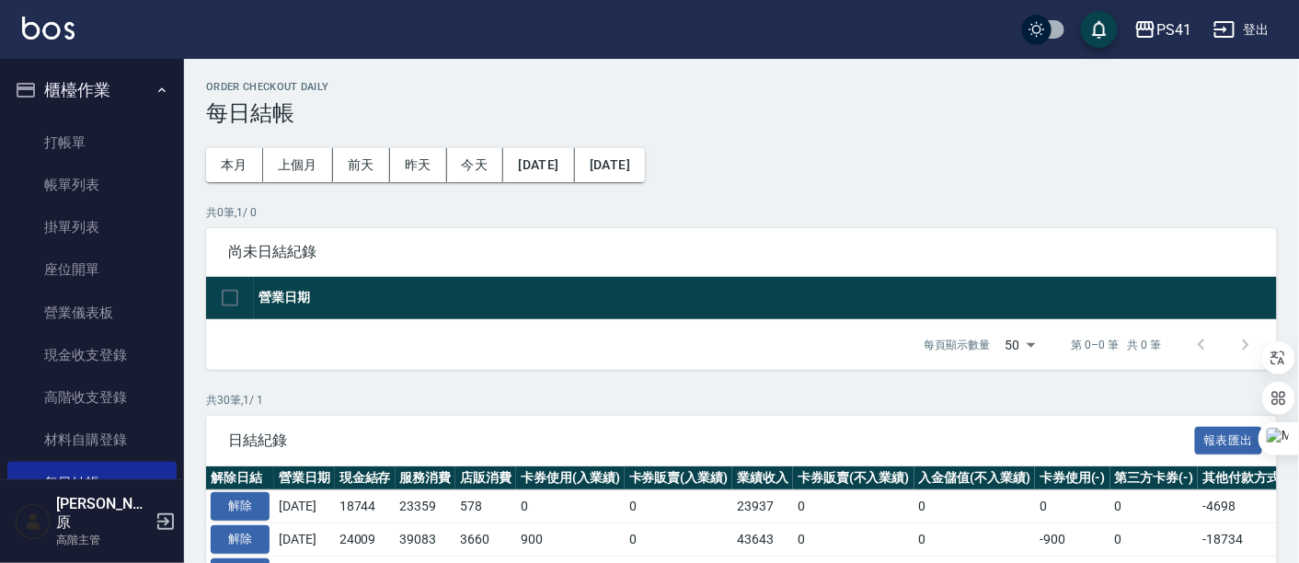
click at [111, 77] on button "櫃檯作業" at bounding box center [91, 90] width 169 height 48
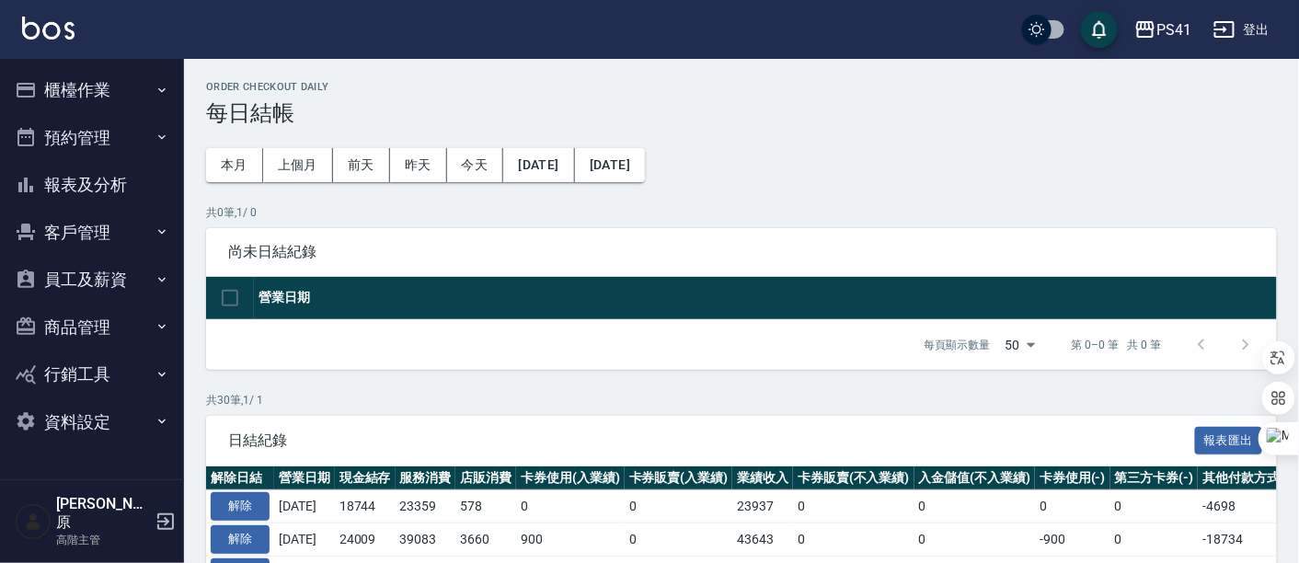
click at [99, 287] on button "員工及薪資" at bounding box center [91, 280] width 169 height 48
click at [86, 190] on button "報表及分析" at bounding box center [91, 185] width 169 height 48
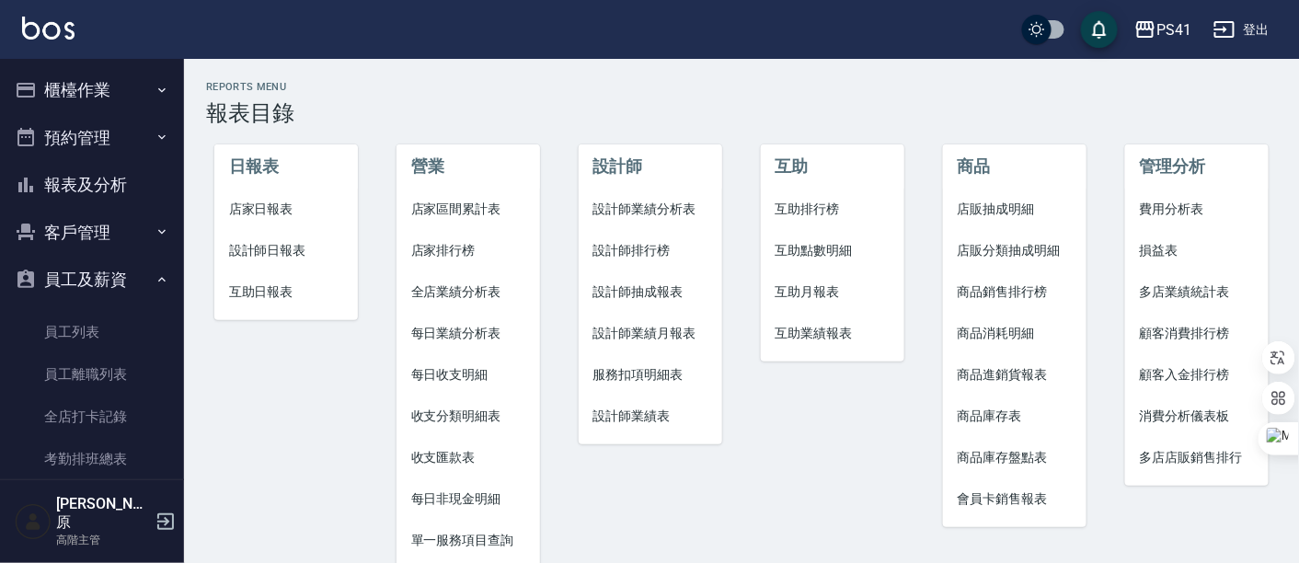
click at [655, 250] on span "設計師排行榜" at bounding box center [650, 250] width 115 height 19
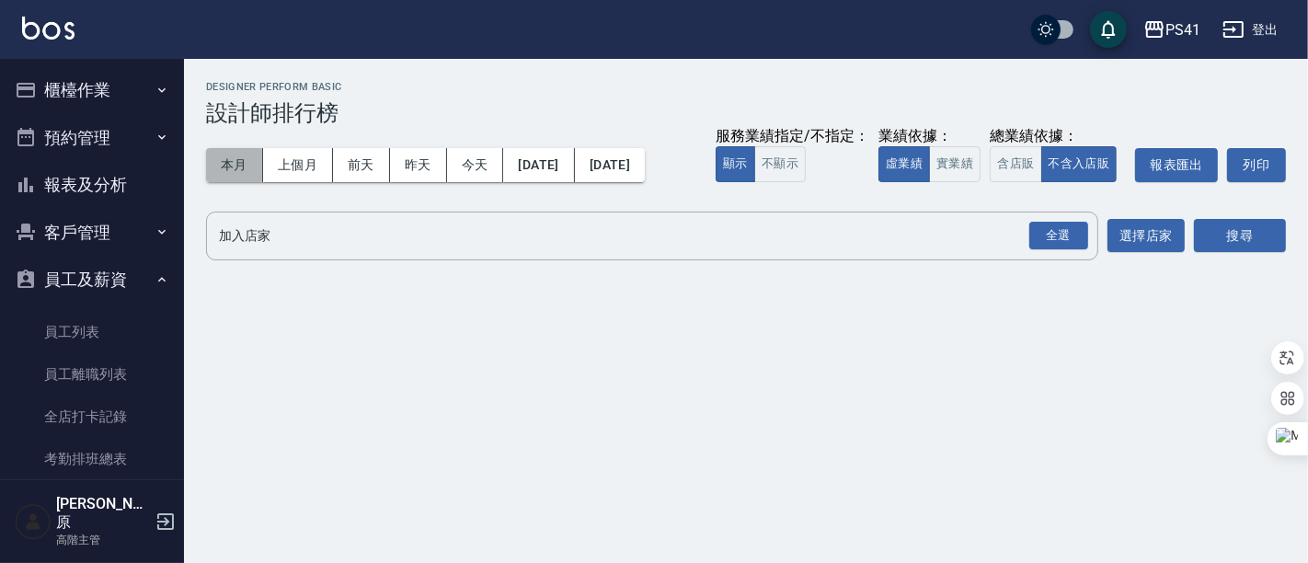
click at [252, 164] on button "本月" at bounding box center [234, 165] width 57 height 34
click at [1046, 234] on div "全選" at bounding box center [1059, 236] width 59 height 29
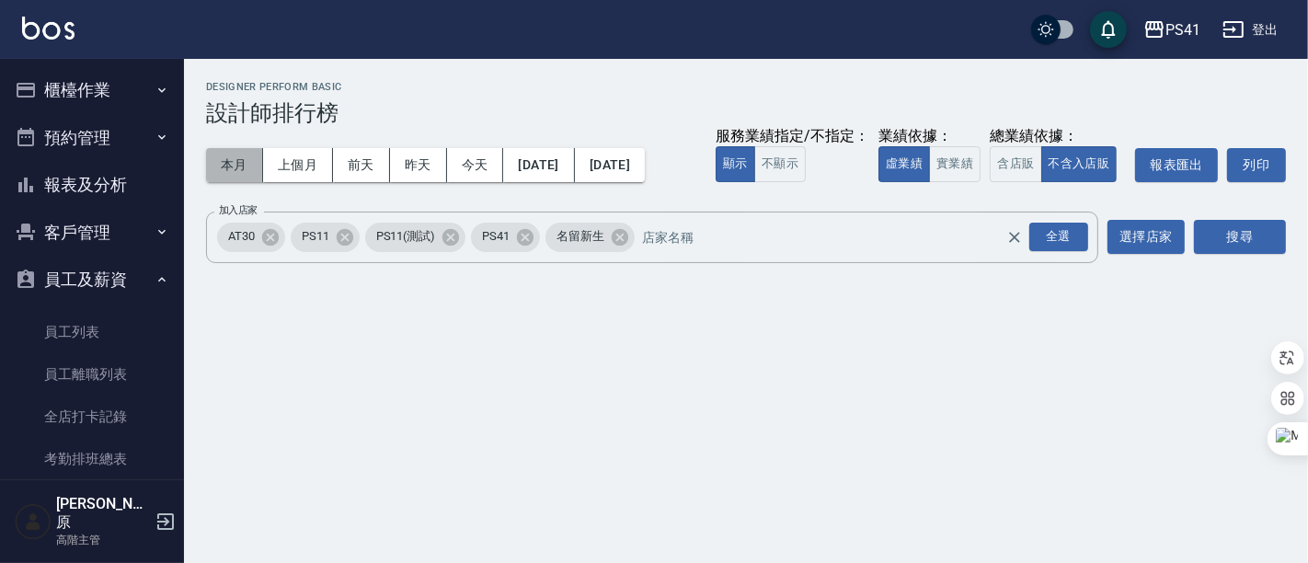
click at [252, 156] on button "本月" at bounding box center [234, 165] width 57 height 34
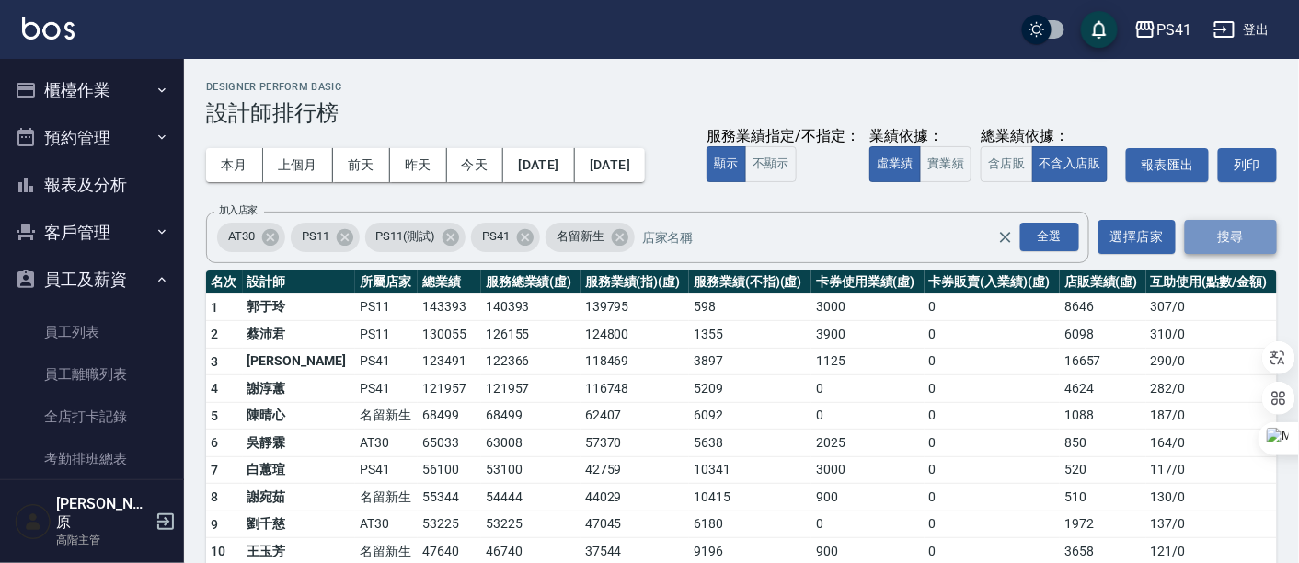
click at [1219, 238] on button "搜尋" at bounding box center [1231, 237] width 92 height 34
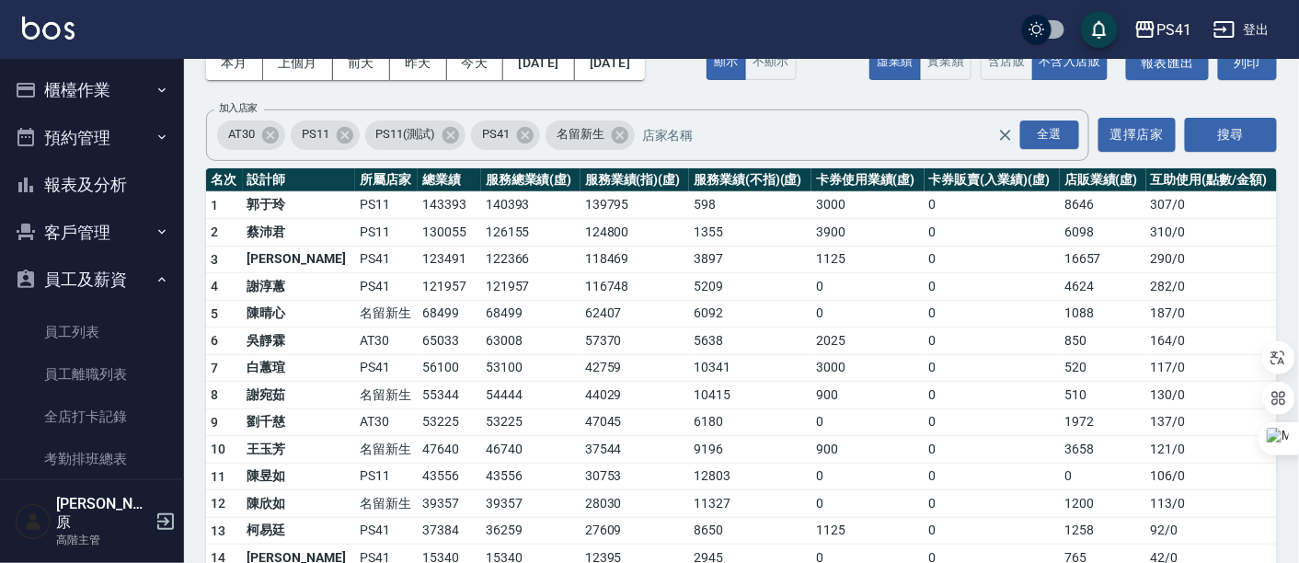
scroll to position [178, 0]
